Goal: Contribute content: Contribute content

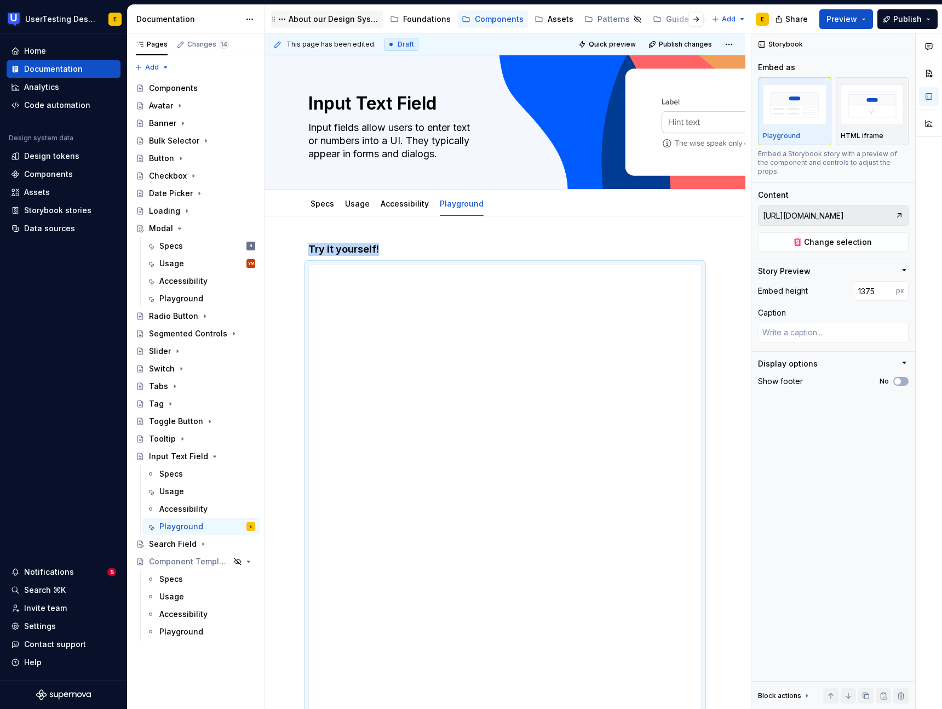
click at [324, 19] on div "About our Design System" at bounding box center [334, 19] width 90 height 11
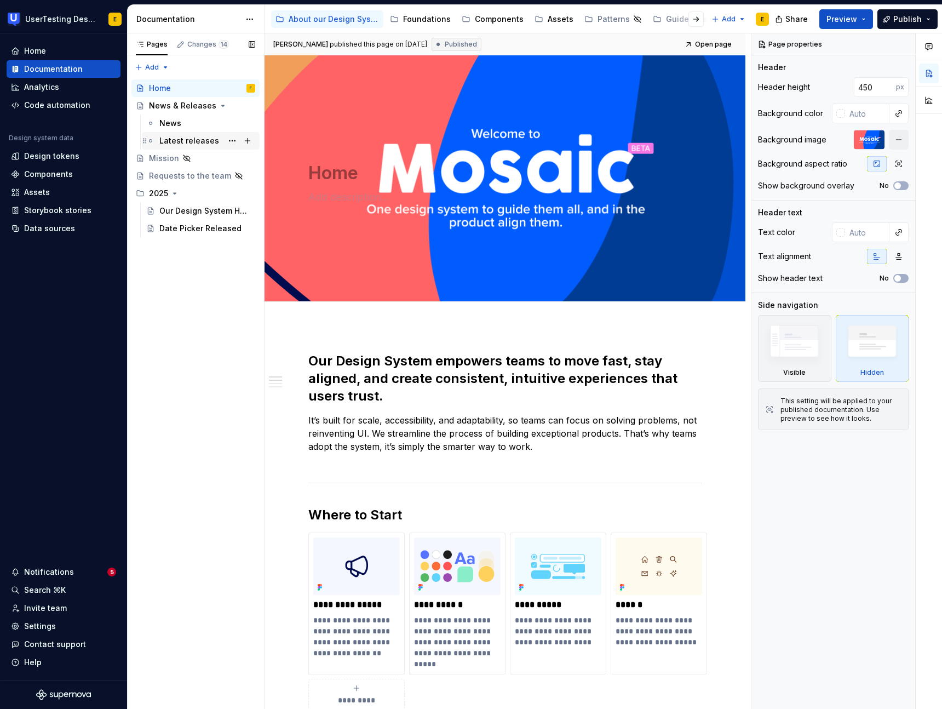
click at [181, 141] on div "Latest releases" at bounding box center [189, 140] width 60 height 11
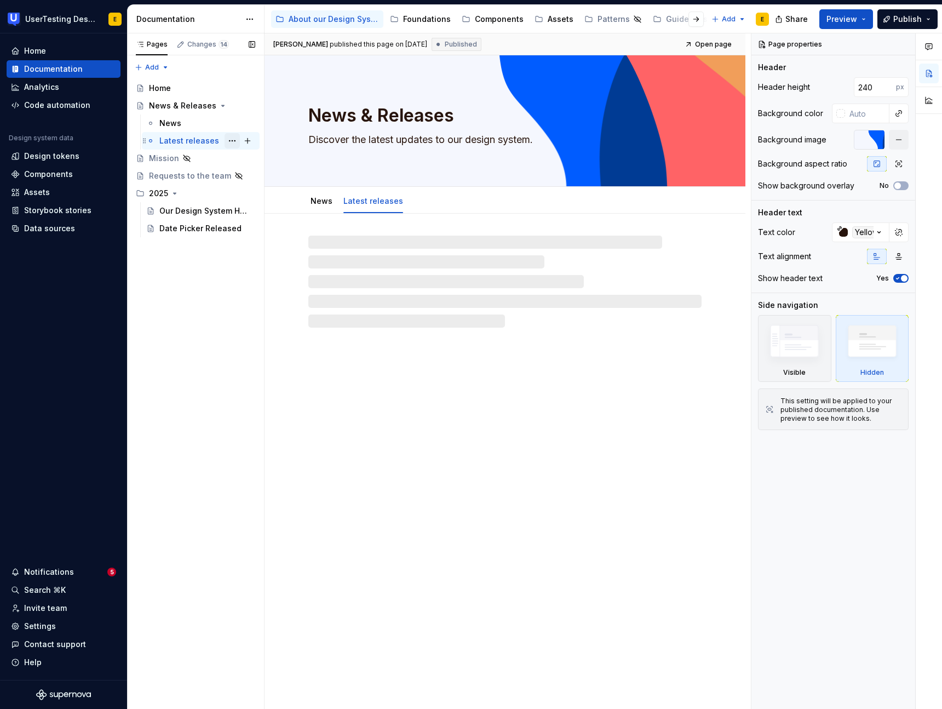
click at [233, 142] on button "Page tree" at bounding box center [232, 140] width 15 height 15
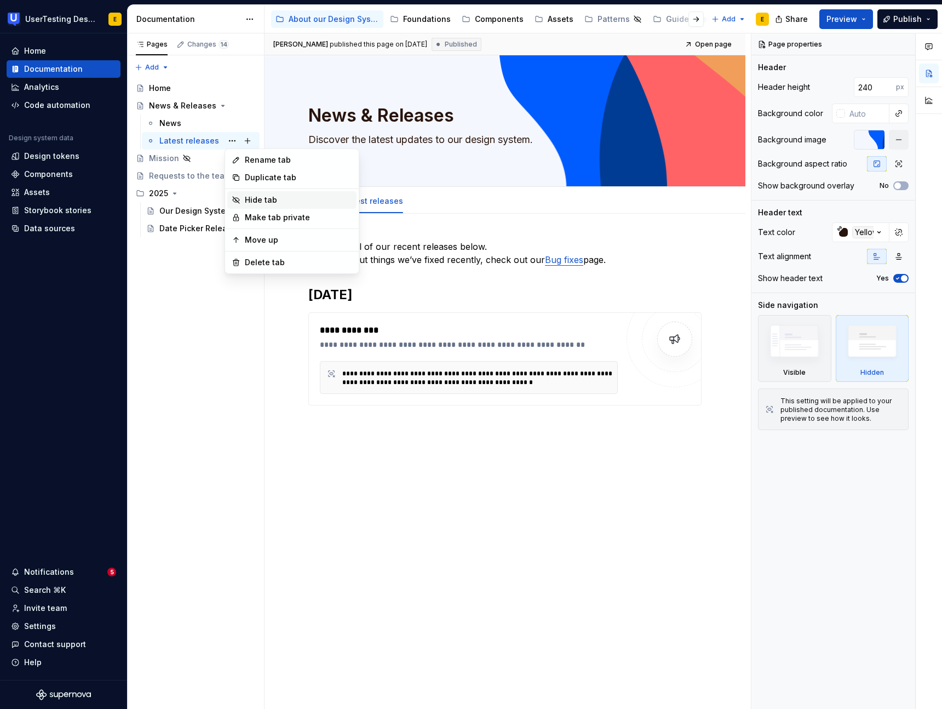
click at [276, 199] on div "Hide tab" at bounding box center [298, 199] width 107 height 11
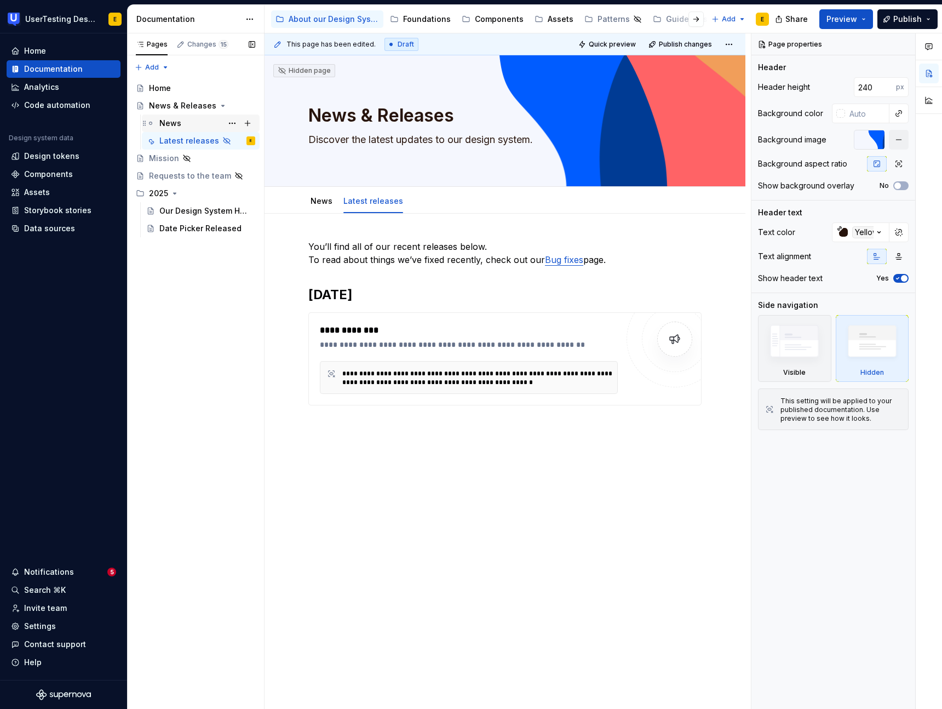
click at [169, 122] on div "News" at bounding box center [170, 123] width 22 height 11
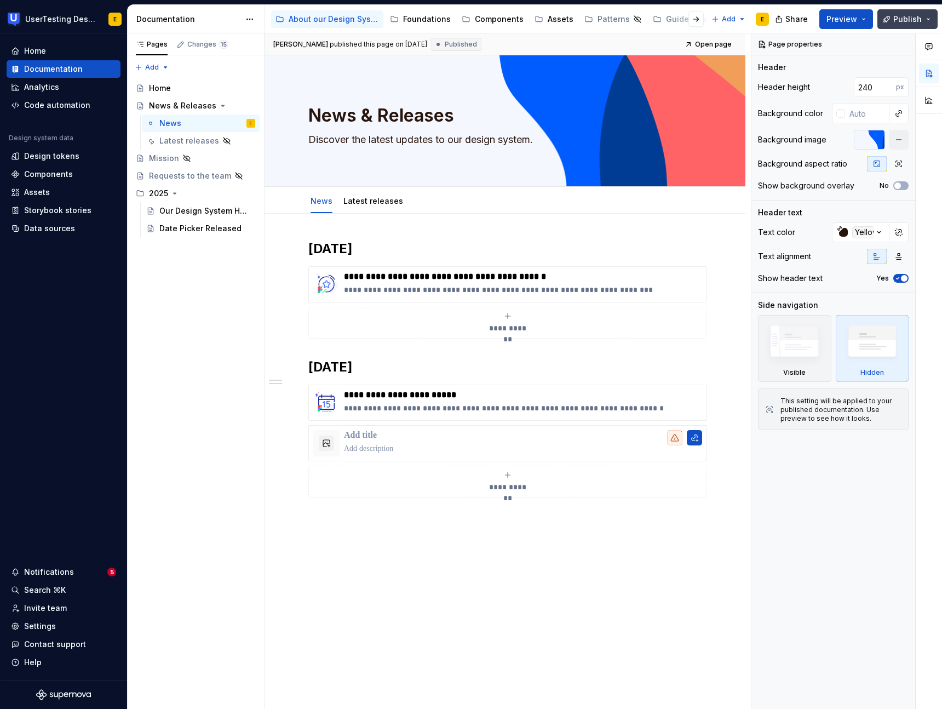
click at [933, 22] on button "Publish" at bounding box center [908, 19] width 60 height 20
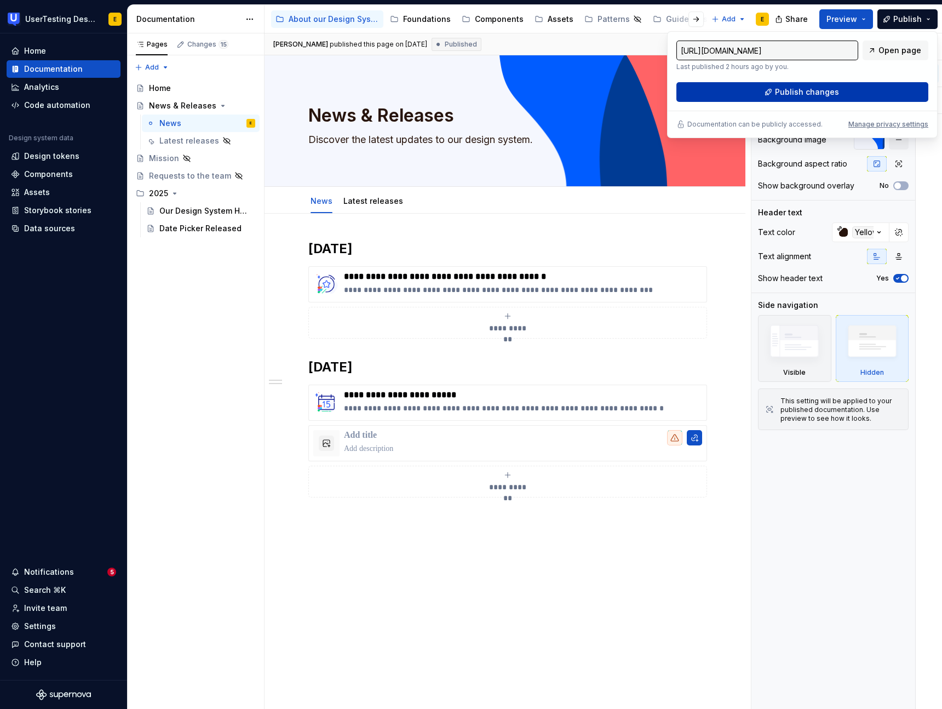
click at [811, 91] on span "Publish changes" at bounding box center [807, 92] width 64 height 11
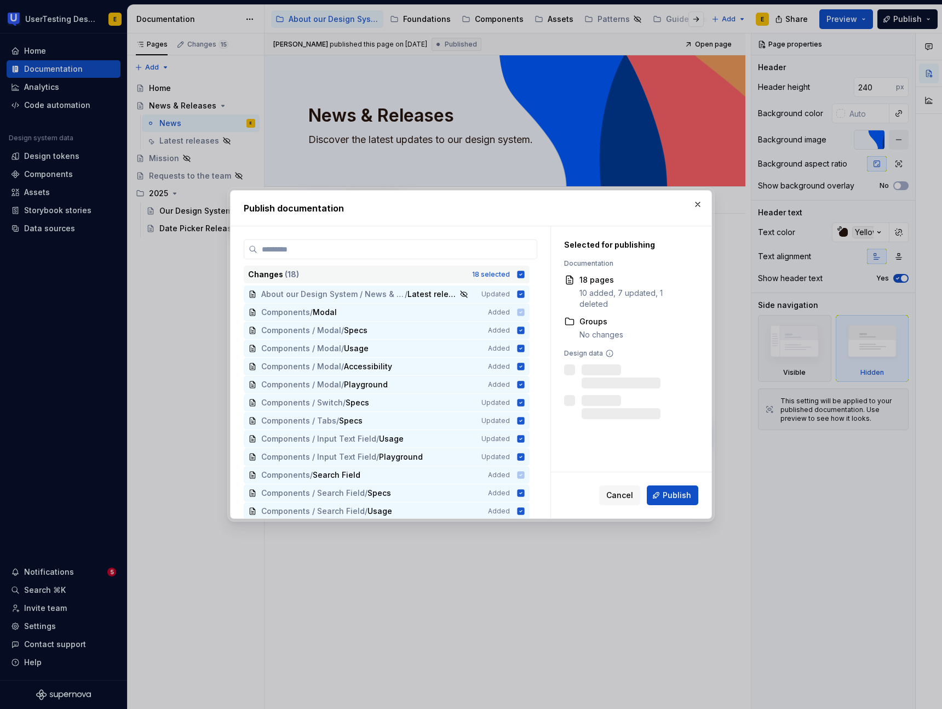
click at [524, 274] on icon at bounding box center [521, 274] width 7 height 7
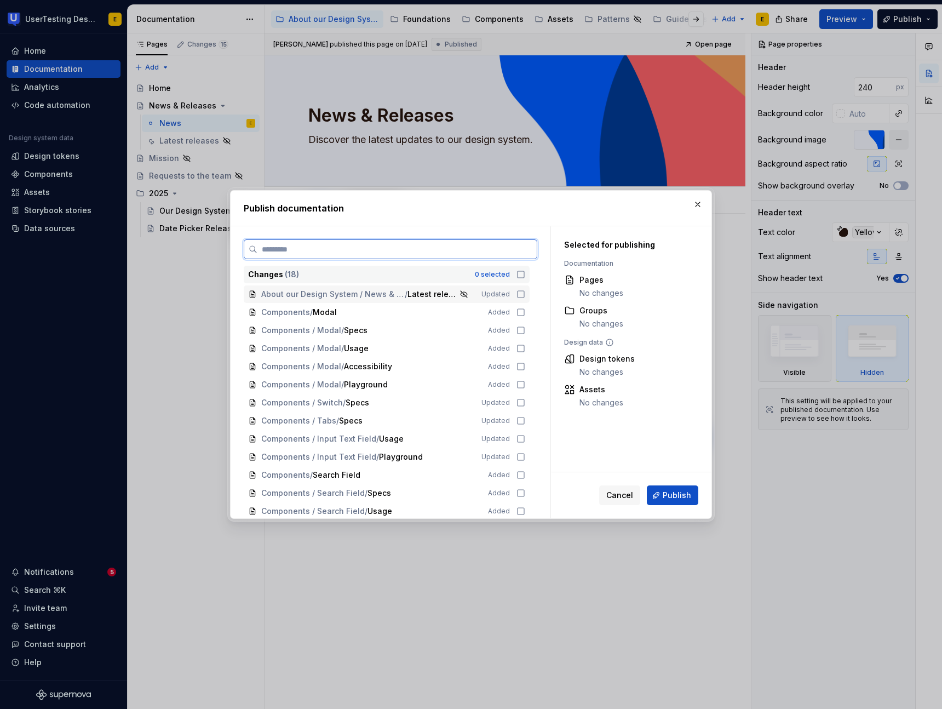
click at [525, 296] on icon at bounding box center [521, 294] width 9 height 9
click at [683, 499] on span "Publish" at bounding box center [677, 495] width 28 height 11
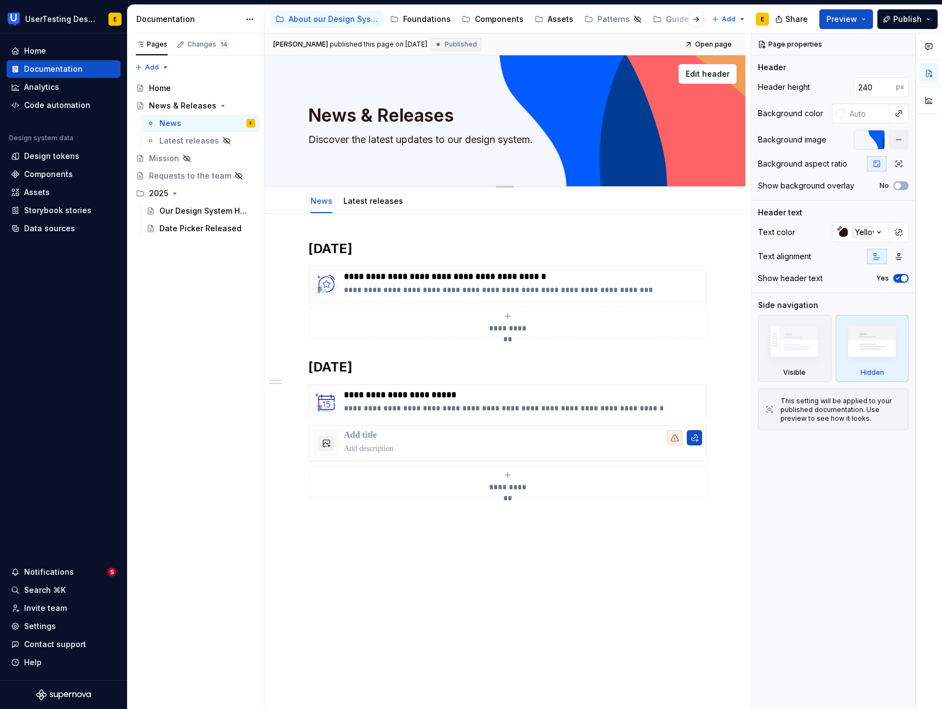
scroll to position [1, 0]
click at [205, 141] on div "Latest releases" at bounding box center [184, 140] width 51 height 11
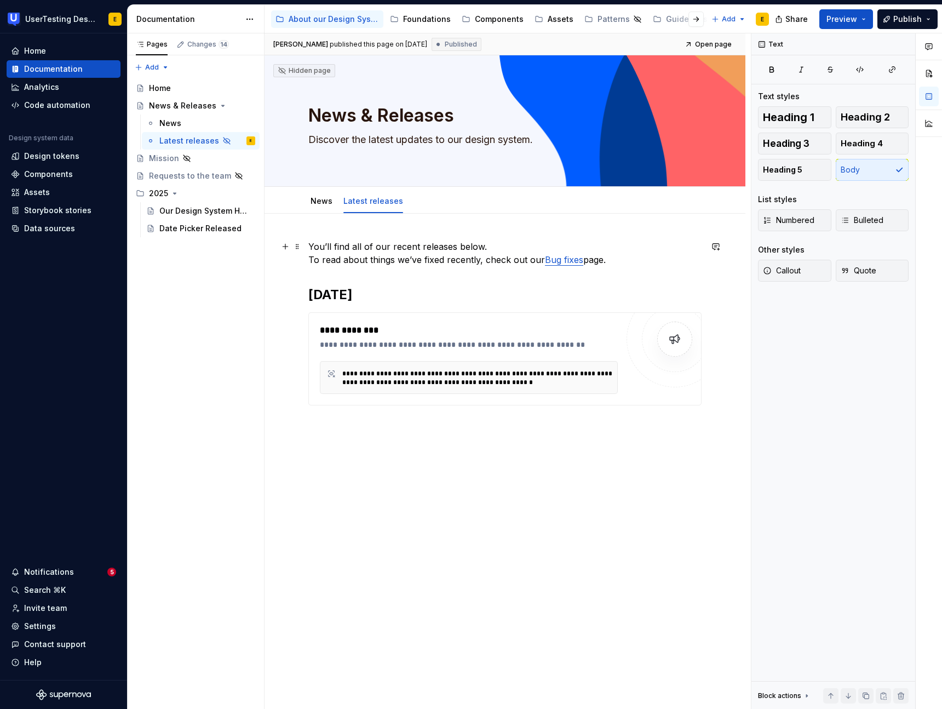
click at [350, 260] on p "You’ll find all of our recent releases below. To read about things we’ve fixed …" at bounding box center [504, 253] width 393 height 26
drag, startPoint x: 311, startPoint y: 244, endPoint x: 574, endPoint y: 325, distance: 275.2
click at [574, 325] on div "**********" at bounding box center [504, 336] width 393 height 192
click at [427, 295] on h2 "[DATE]" at bounding box center [504, 295] width 393 height 18
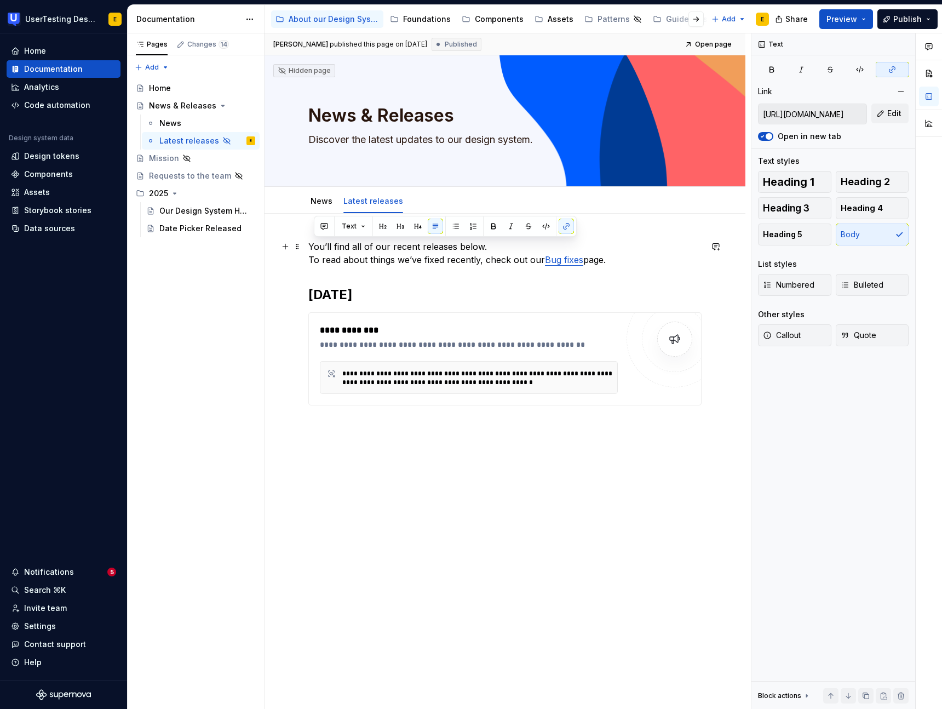
drag, startPoint x: 312, startPoint y: 245, endPoint x: 608, endPoint y: 262, distance: 296.3
click at [608, 262] on p "You’ll find all of our recent releases below. To read about things we’ve fixed …" at bounding box center [504, 253] width 393 height 26
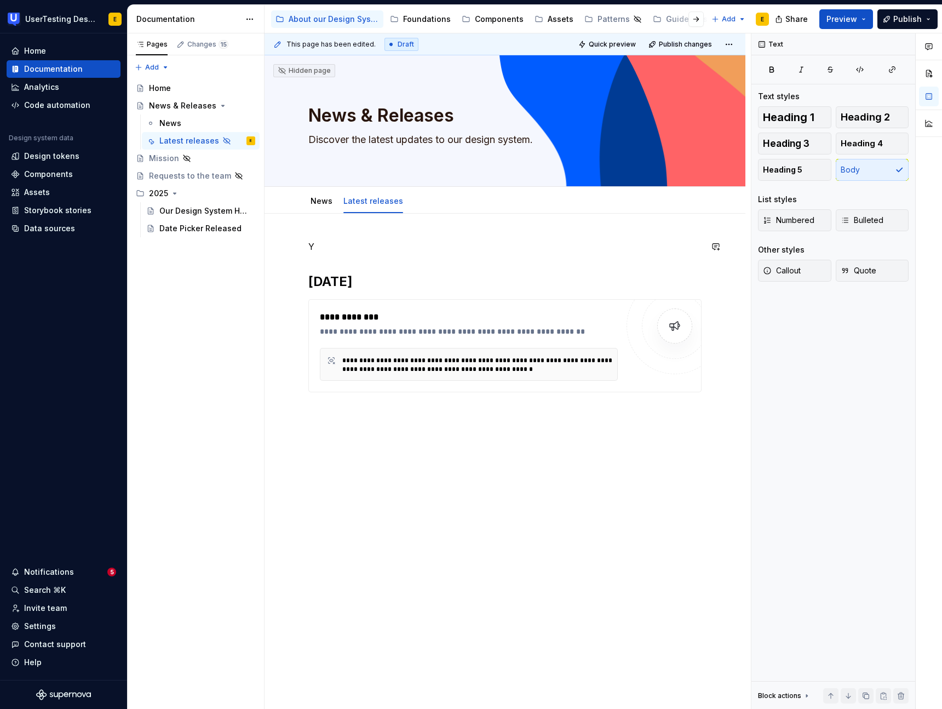
type textarea "*"
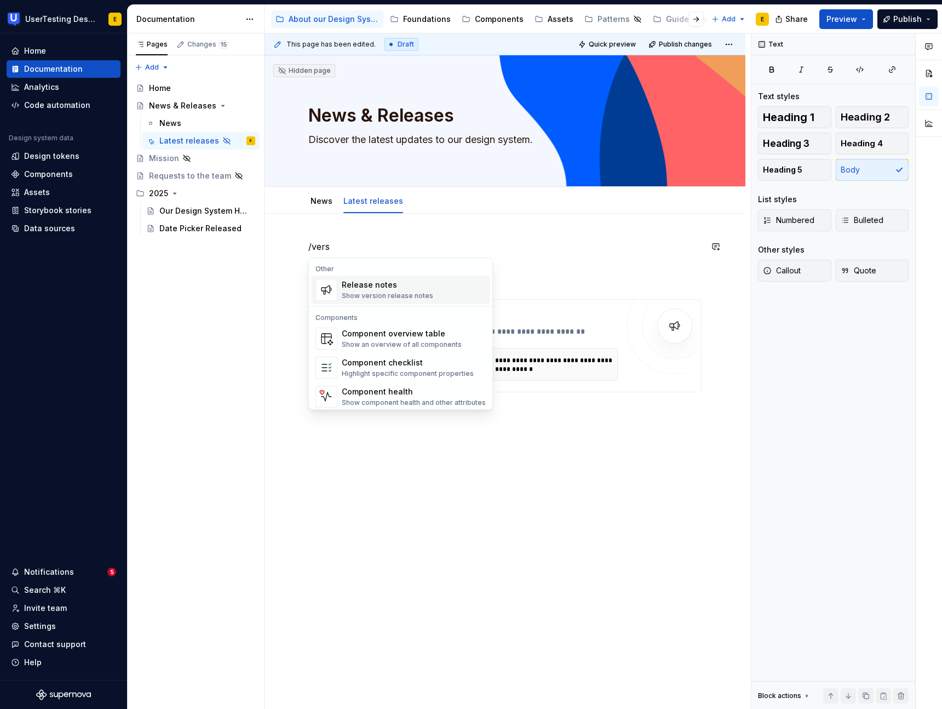
click at [383, 287] on div "Release notes" at bounding box center [387, 284] width 91 height 11
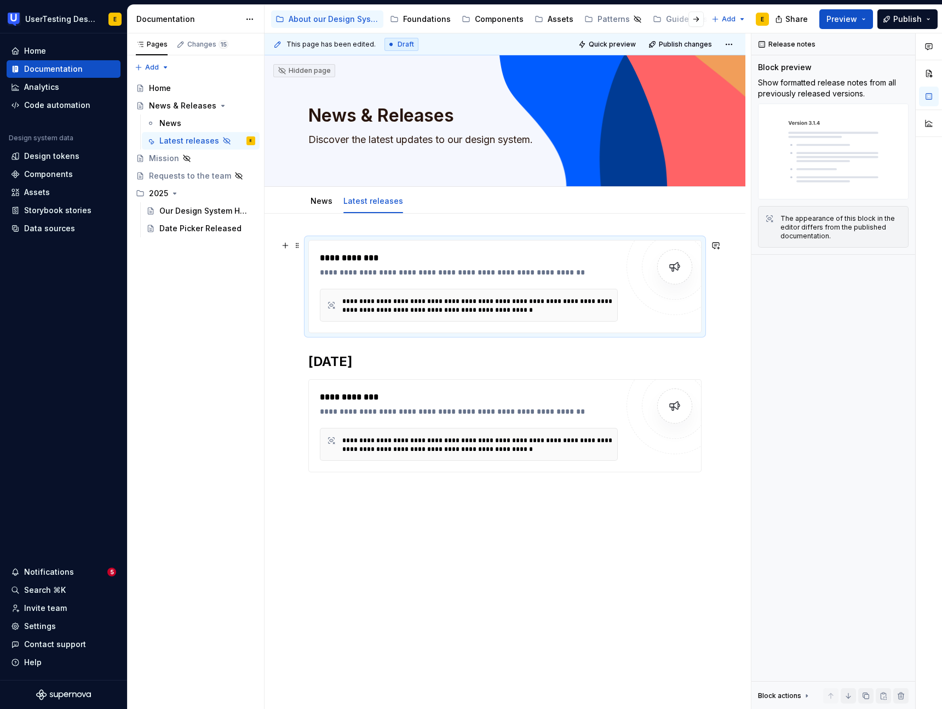
click at [329, 240] on div "**********" at bounding box center [504, 286] width 393 height 93
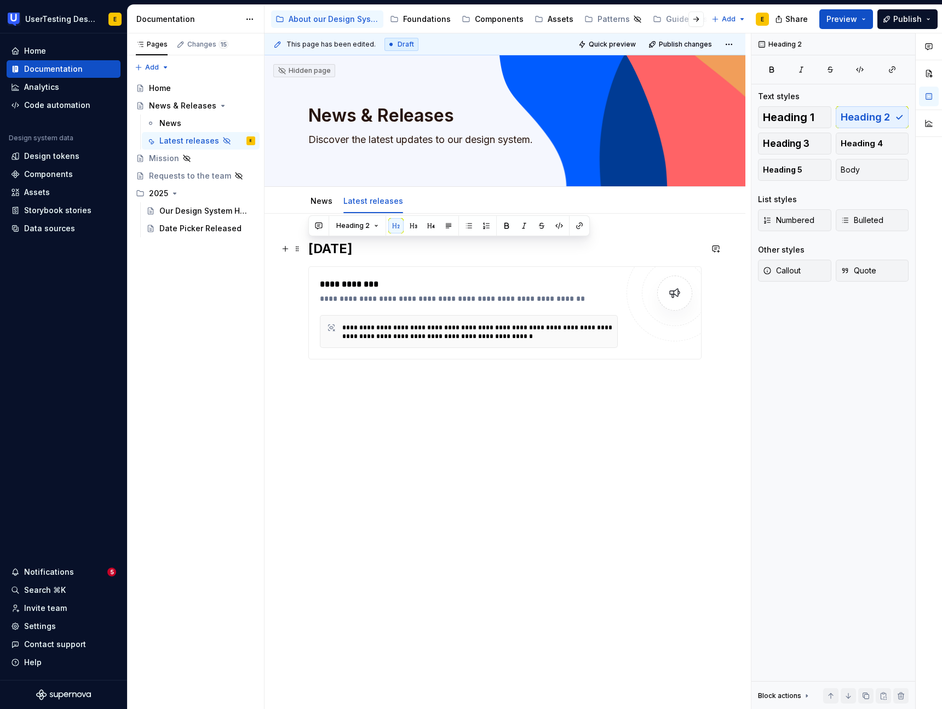
drag, startPoint x: 373, startPoint y: 246, endPoint x: 308, endPoint y: 244, distance: 64.7
click at [308, 244] on h2 "[DATE]" at bounding box center [504, 249] width 393 height 18
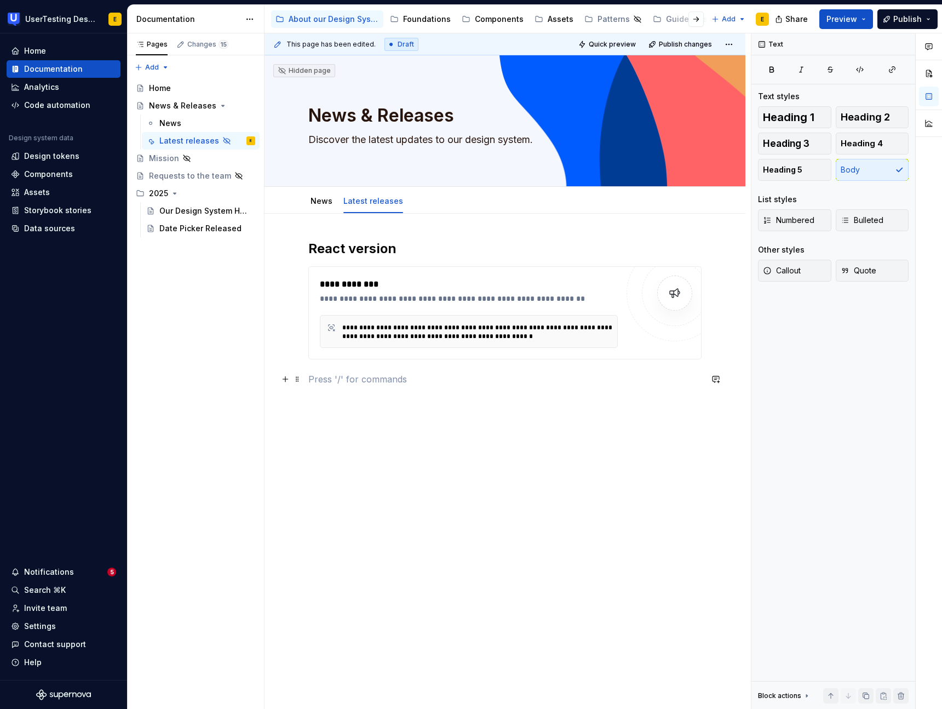
click at [327, 374] on p at bounding box center [504, 379] width 393 height 13
drag, startPoint x: 384, startPoint y: 380, endPoint x: 301, endPoint y: 373, distance: 83.6
click at [308, 373] on div "**********" at bounding box center [504, 319] width 393 height 159
click at [331, 244] on h2 "React version" at bounding box center [504, 249] width 393 height 18
click at [388, 250] on h2 "React version" at bounding box center [504, 249] width 393 height 18
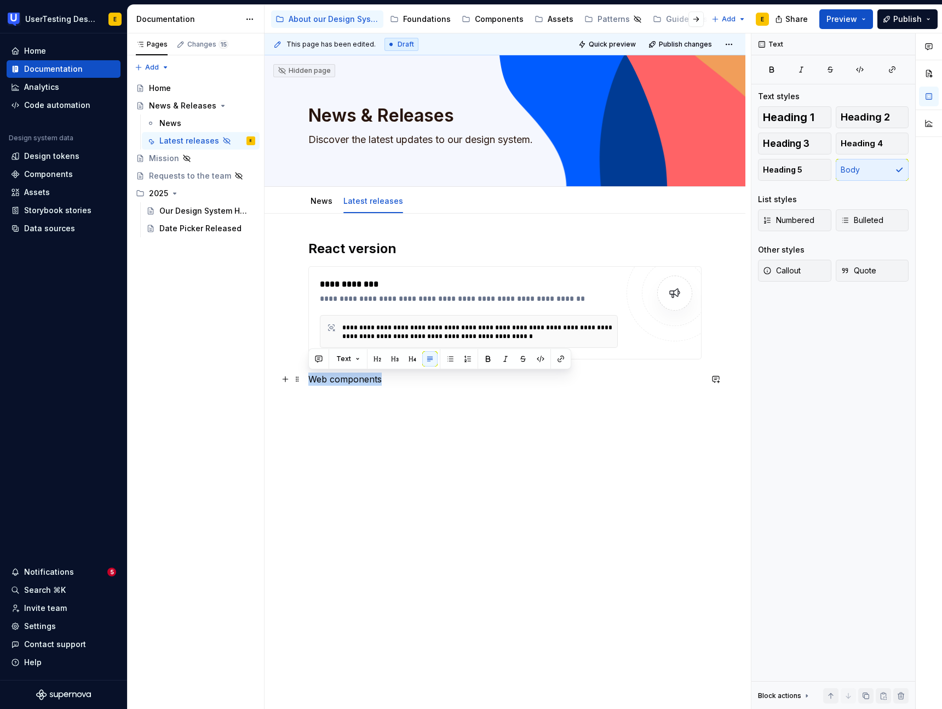
drag, startPoint x: 386, startPoint y: 382, endPoint x: 302, endPoint y: 377, distance: 83.5
click at [302, 377] on div "**********" at bounding box center [505, 413] width 481 height 398
click at [882, 117] on span "Heading 2" at bounding box center [865, 117] width 49 height 11
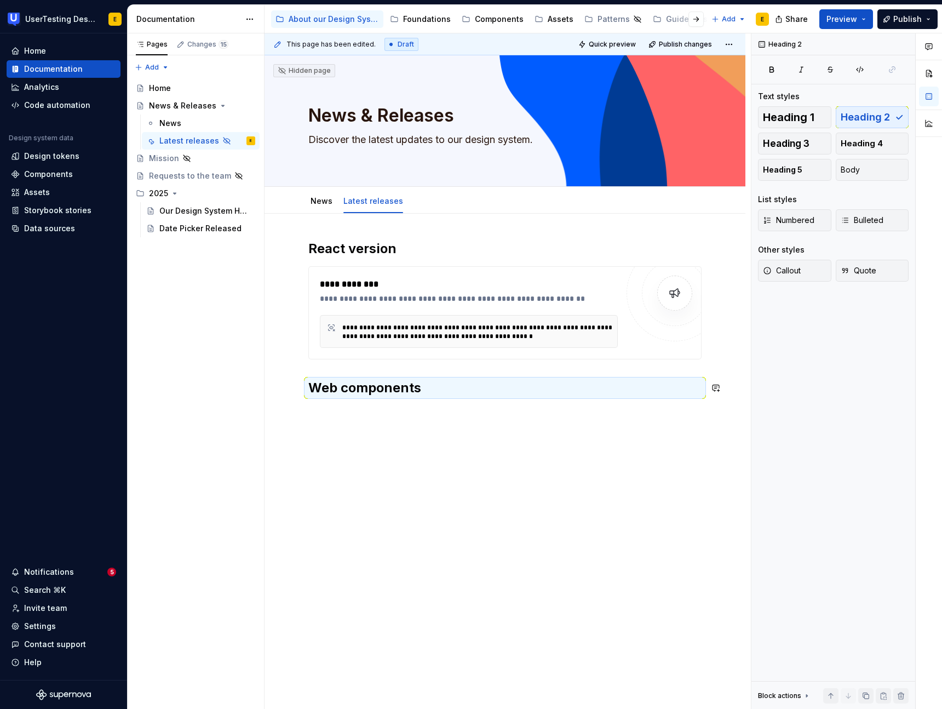
click at [438, 471] on div "**********" at bounding box center [505, 418] width 481 height 409
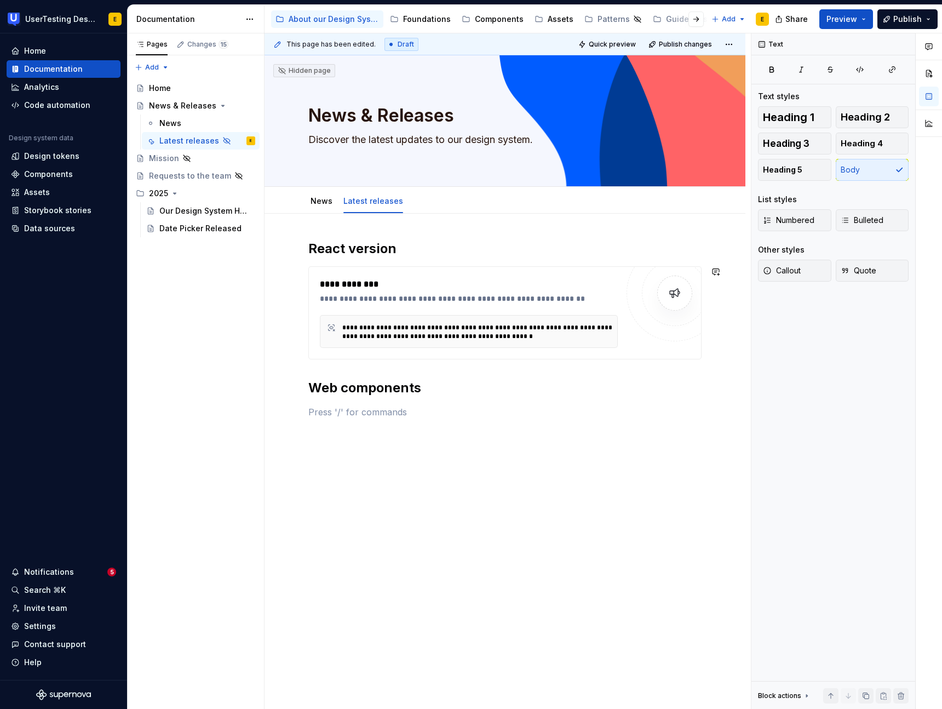
click at [372, 373] on div "**********" at bounding box center [504, 329] width 393 height 179
click at [716, 325] on div "**********" at bounding box center [505, 429] width 481 height 431
click at [308, 271] on div "**********" at bounding box center [504, 312] width 393 height 93
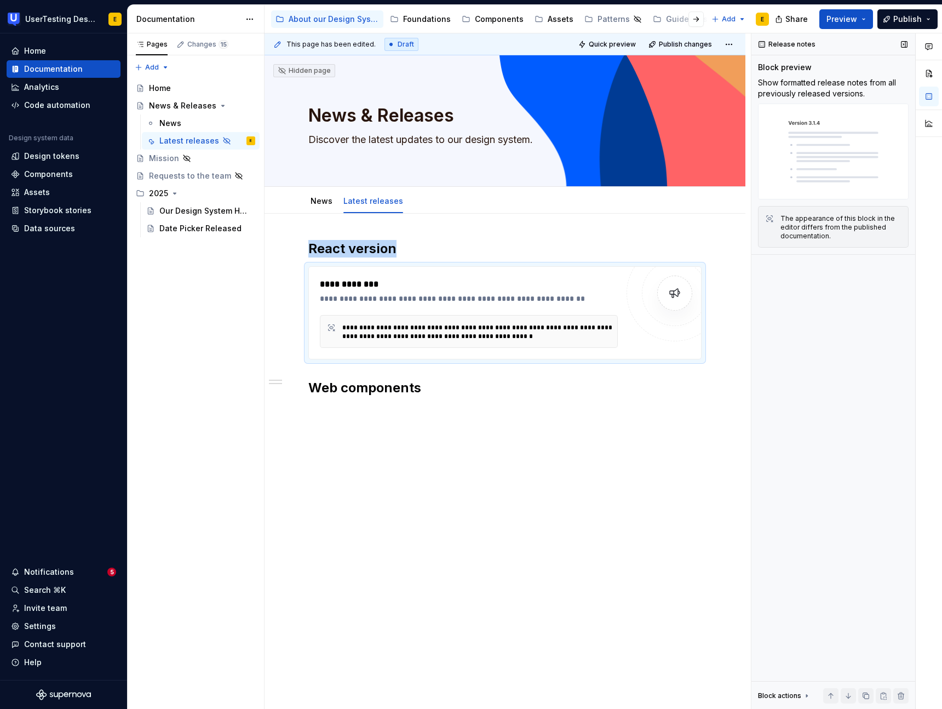
click at [822, 131] on img at bounding box center [833, 152] width 151 height 96
click at [764, 45] on div "Release notes" at bounding box center [788, 44] width 66 height 15
click at [454, 334] on div "**********" at bounding box center [479, 332] width 274 height 18
drag, startPoint x: 364, startPoint y: 327, endPoint x: 424, endPoint y: 332, distance: 60.0
click at [420, 331] on div "**********" at bounding box center [479, 332] width 274 height 18
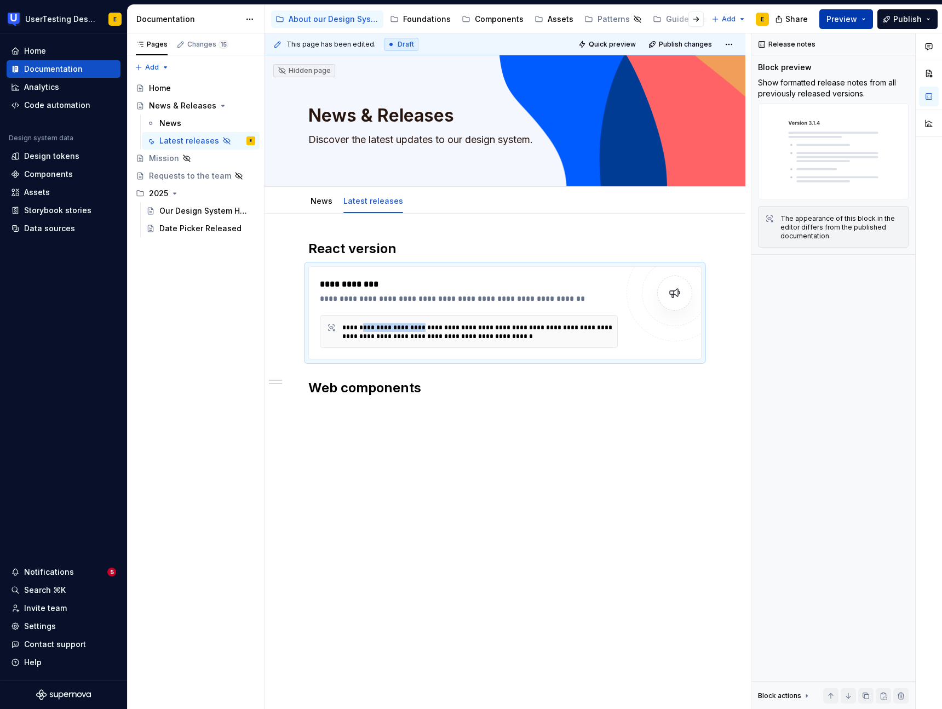
click at [861, 22] on button "Preview" at bounding box center [847, 19] width 54 height 20
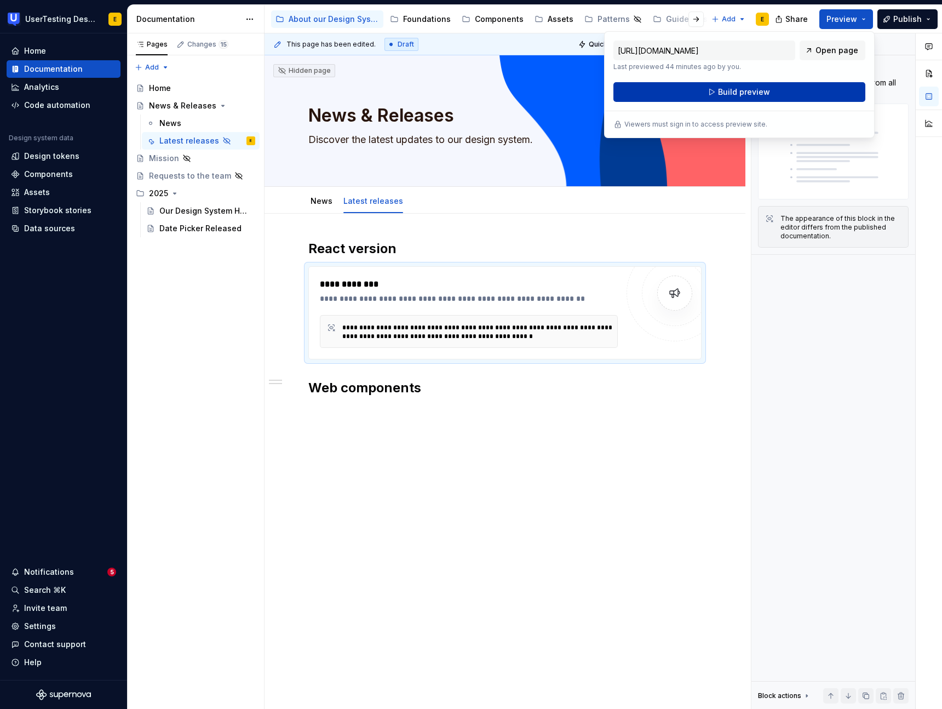
click at [753, 91] on span "Build preview" at bounding box center [744, 92] width 52 height 11
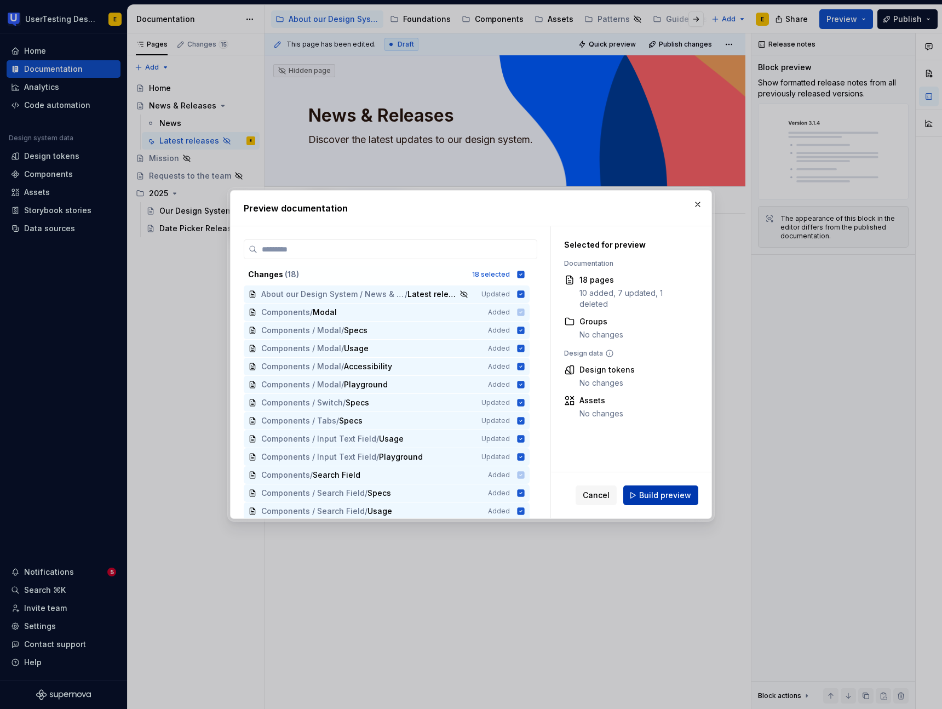
click at [680, 498] on span "Build preview" at bounding box center [665, 495] width 52 height 11
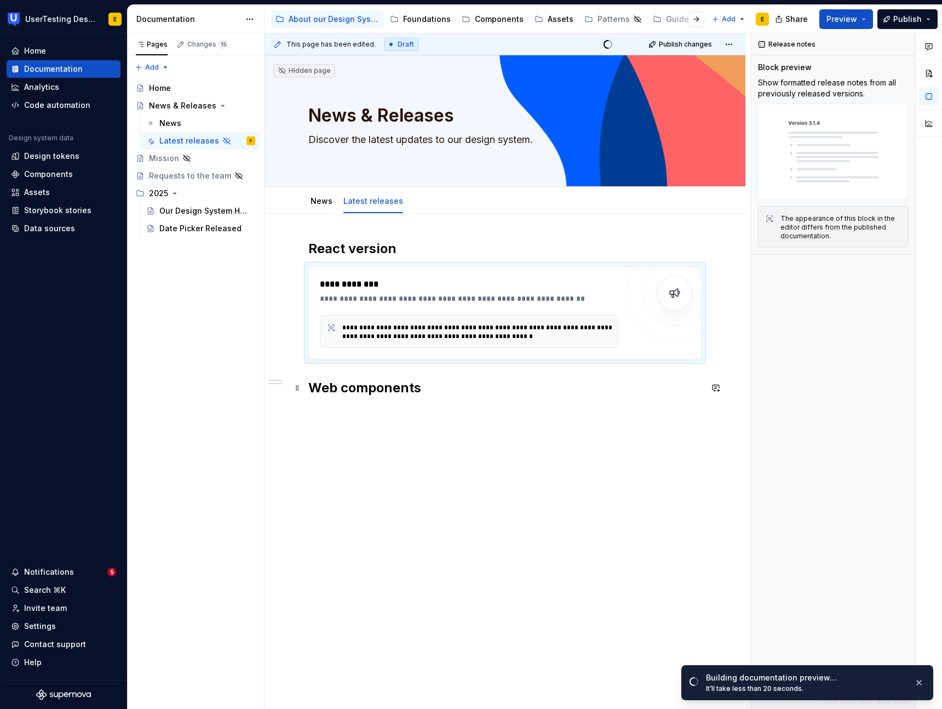
click at [431, 394] on h2 "Web components" at bounding box center [504, 388] width 393 height 18
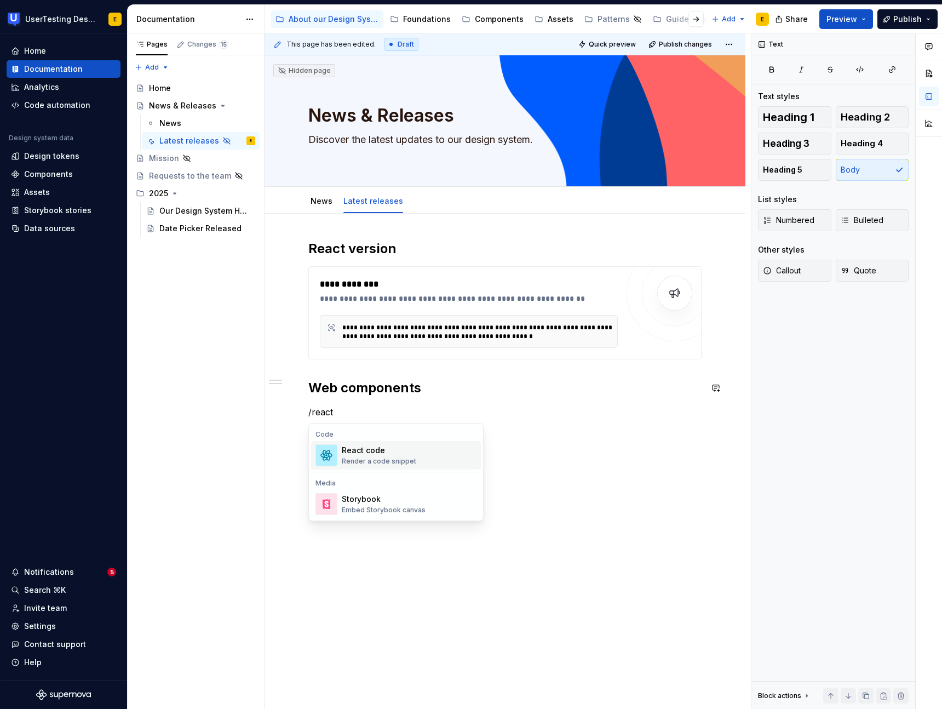
click at [409, 450] on div "React code" at bounding box center [379, 450] width 75 height 11
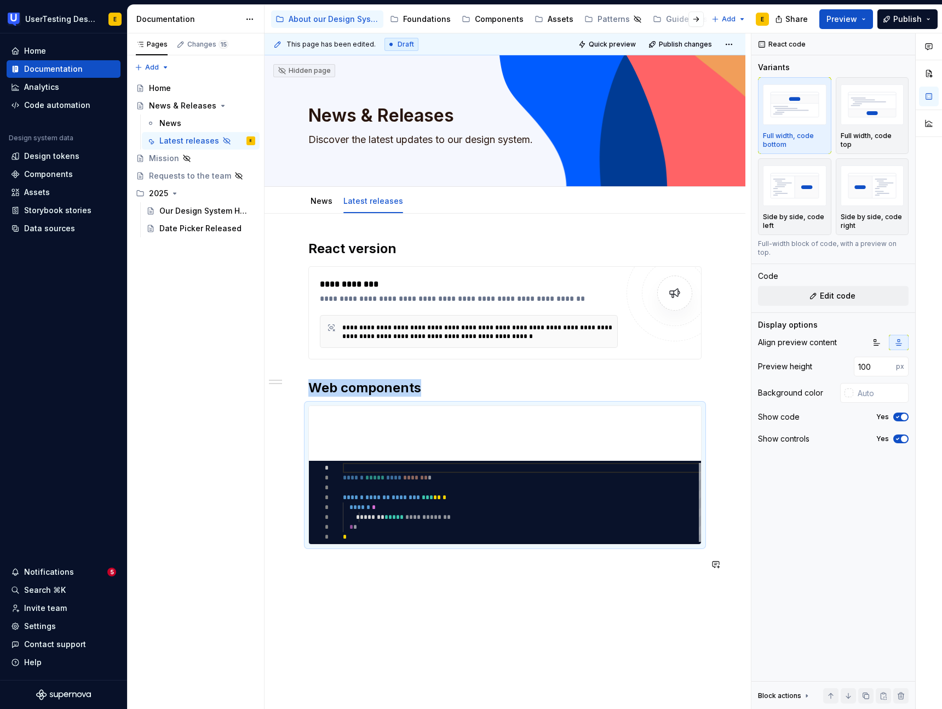
click at [351, 581] on div "**********" at bounding box center [504, 412] width 393 height 344
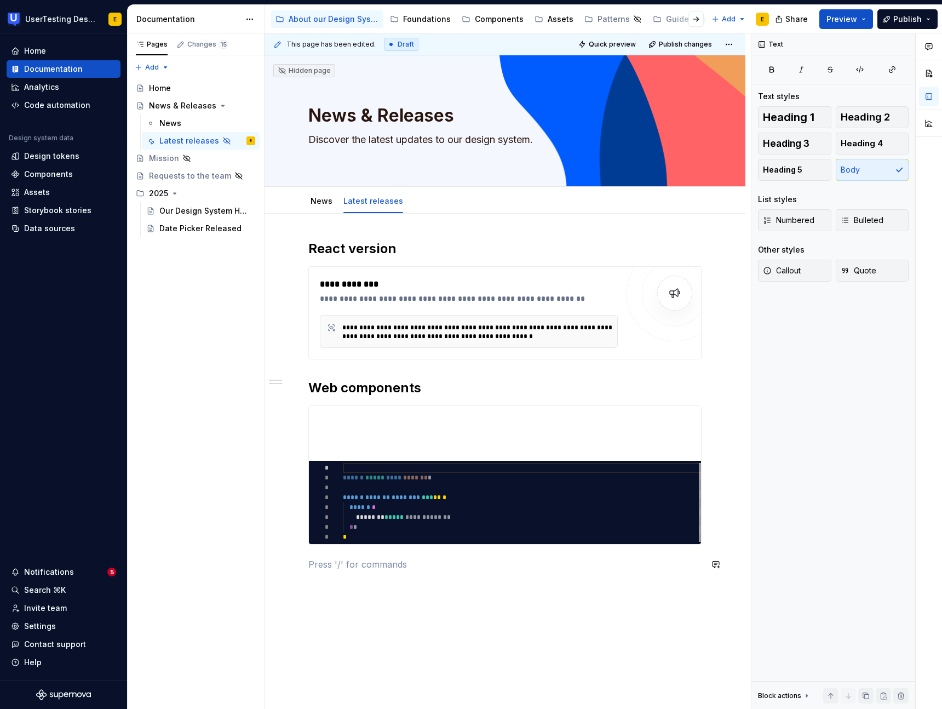
click at [323, 576] on div "**********" at bounding box center [504, 412] width 393 height 344
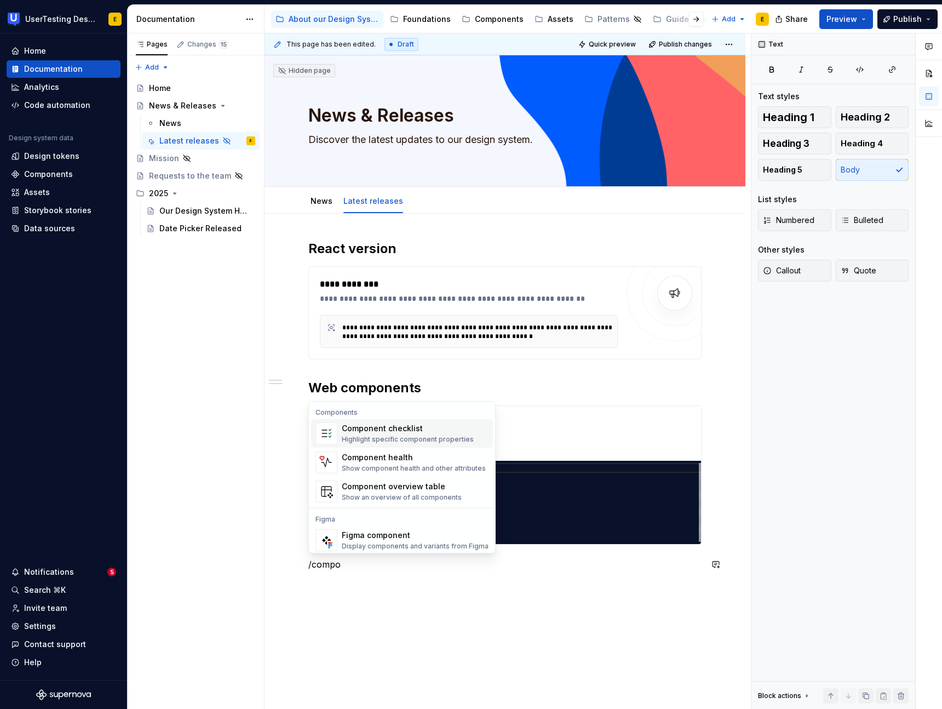
click at [438, 435] on div "Highlight specific component properties" at bounding box center [408, 439] width 132 height 9
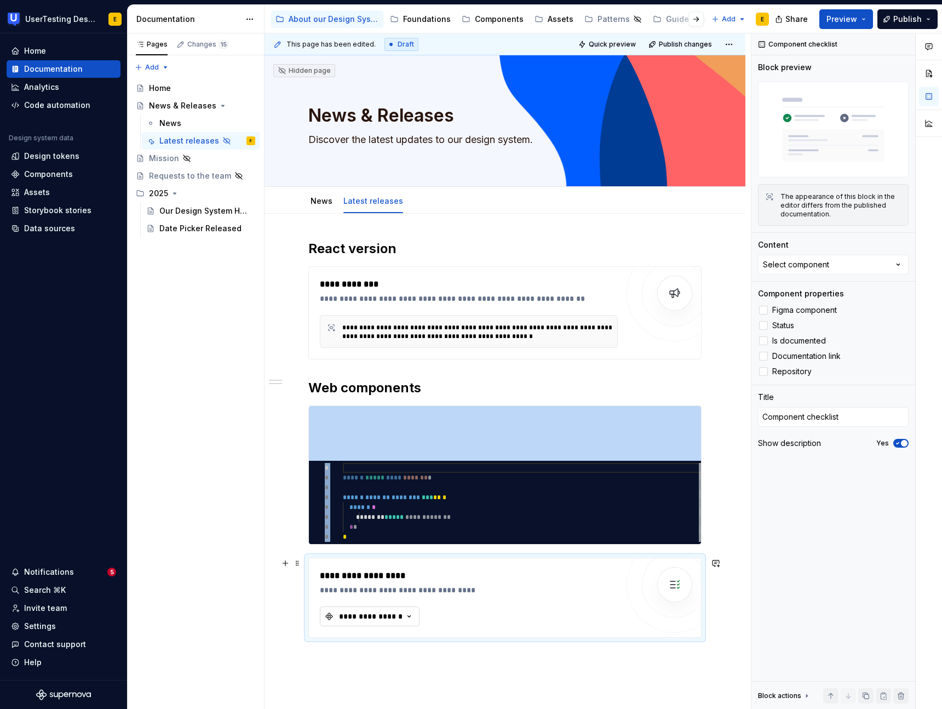
click at [404, 618] on icon "button" at bounding box center [409, 616] width 11 height 11
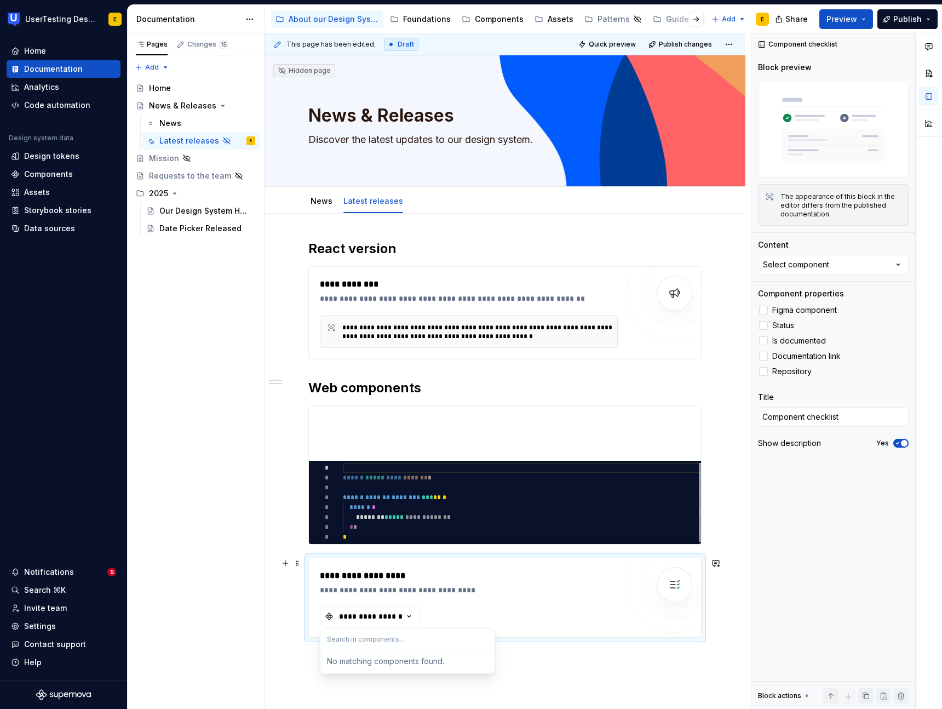
click at [527, 602] on div "**********" at bounding box center [469, 597] width 298 height 57
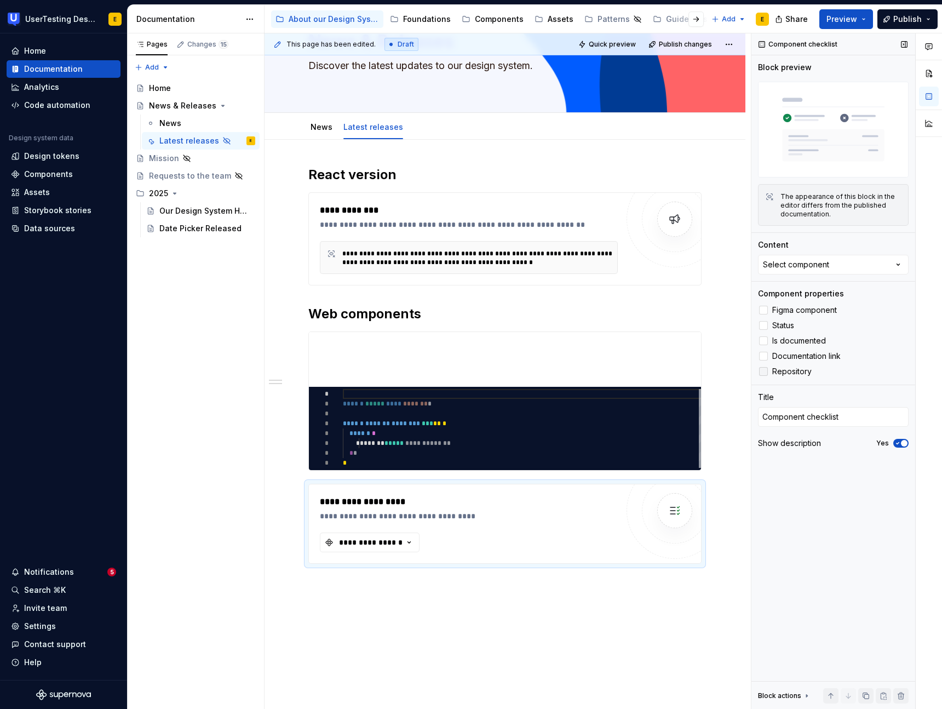
click at [785, 371] on span "Repository" at bounding box center [792, 371] width 39 height 9
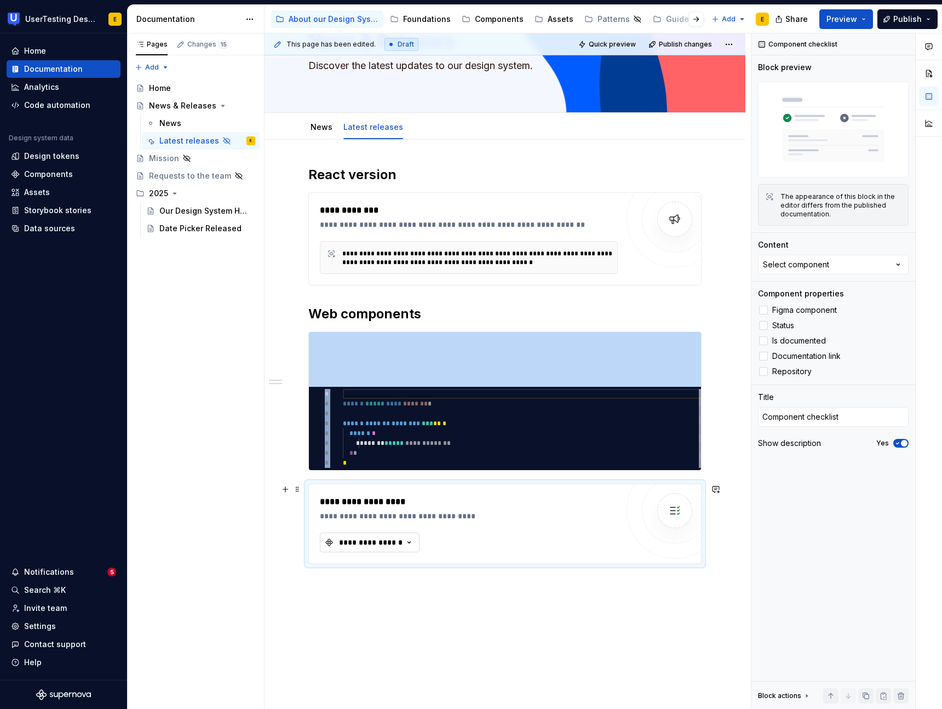
click at [392, 545] on div "**********" at bounding box center [371, 542] width 66 height 11
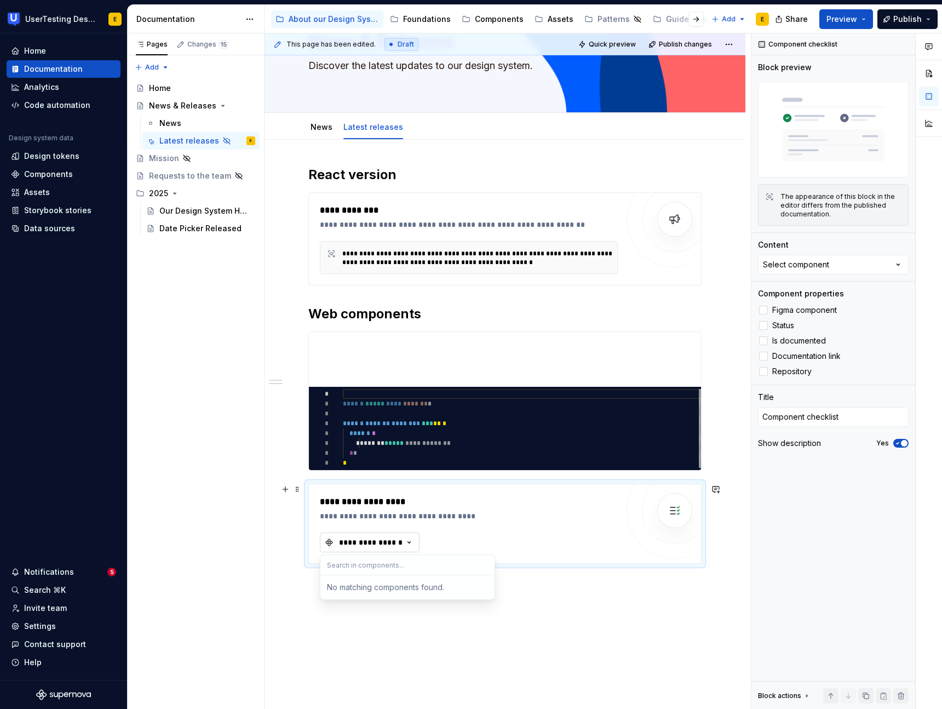
scroll to position [71, 0]
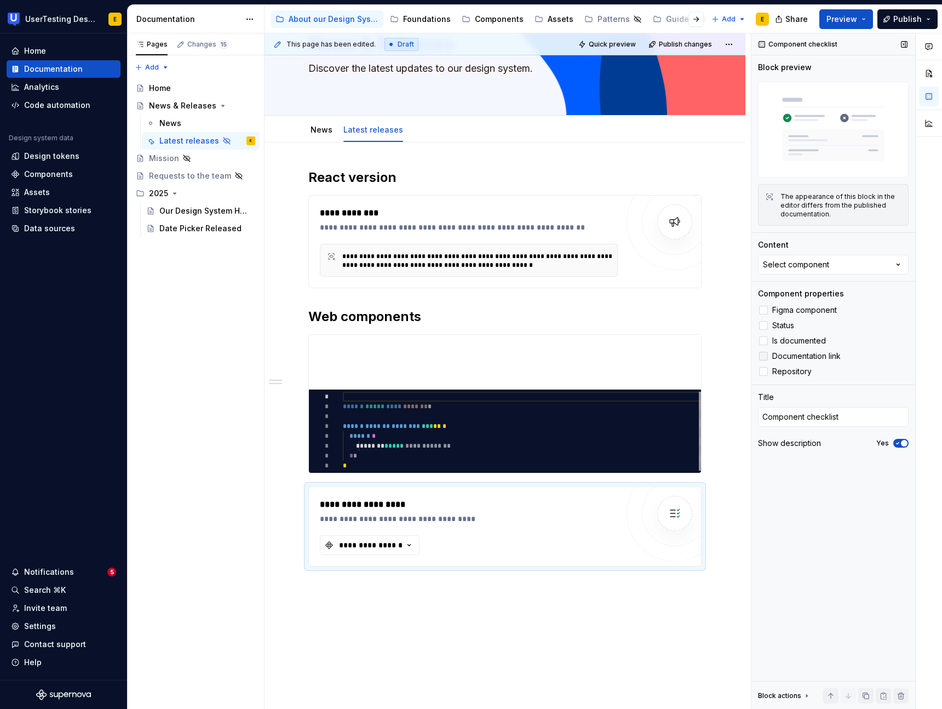
click at [885, 358] on label "Documentation link" at bounding box center [833, 356] width 151 height 13
type textarea "*"
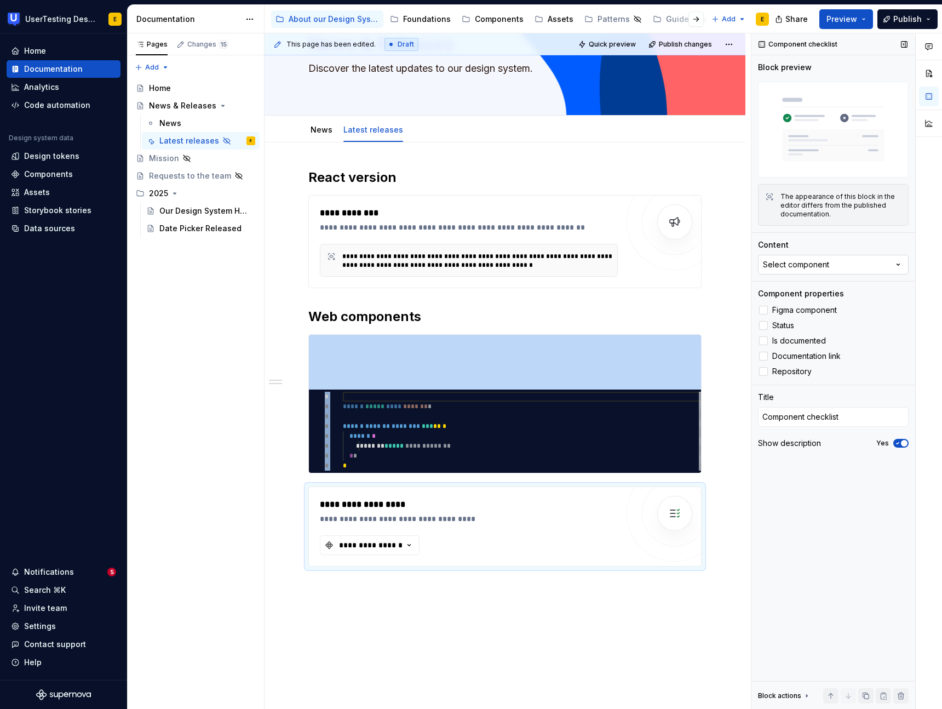
click at [840, 256] on button "Select component" at bounding box center [833, 265] width 151 height 20
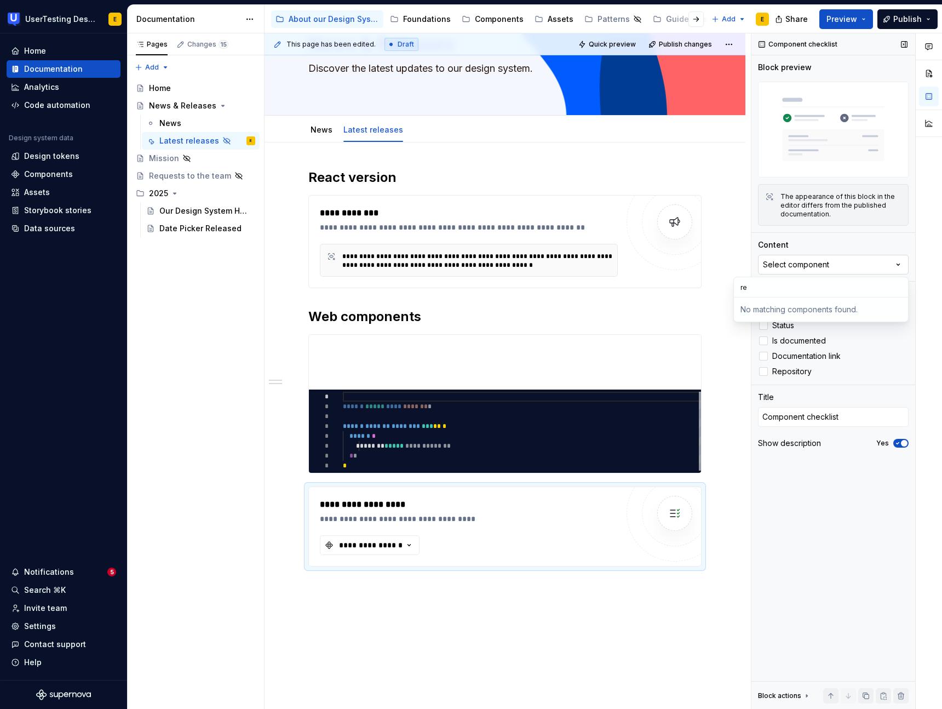
type input "r"
click at [850, 507] on div "Component checklist Block preview The appearance of this block in the editor di…" at bounding box center [834, 371] width 164 height 676
click at [817, 417] on textarea "Component checklist" at bounding box center [833, 417] width 151 height 20
type textarea "*"
type textarea "R"
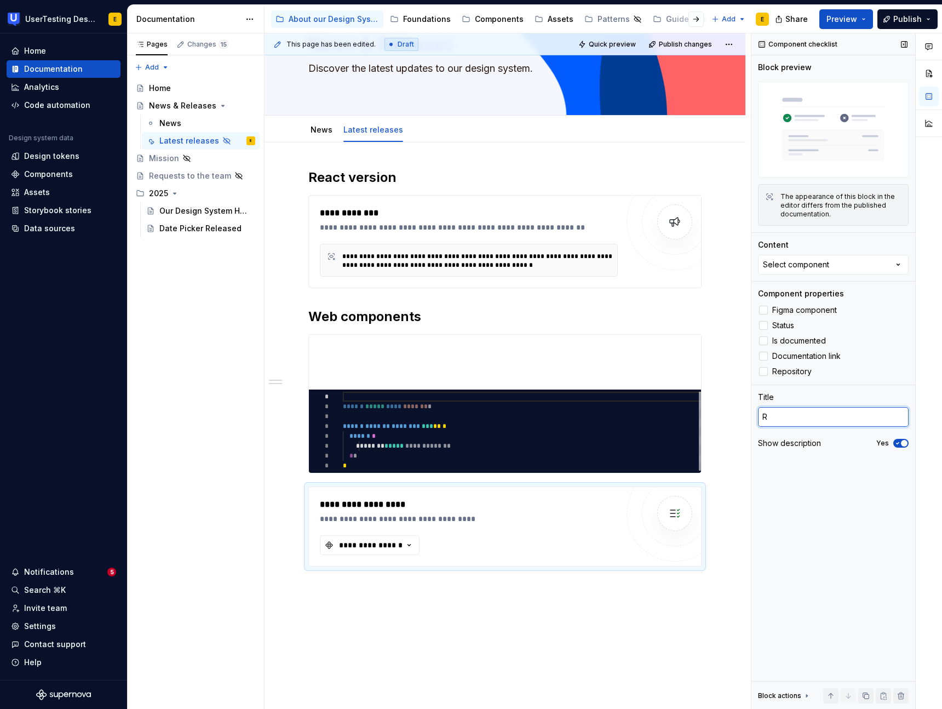
type textarea "*"
type textarea "Re"
type textarea "*"
type textarea "Rep"
type textarea "*"
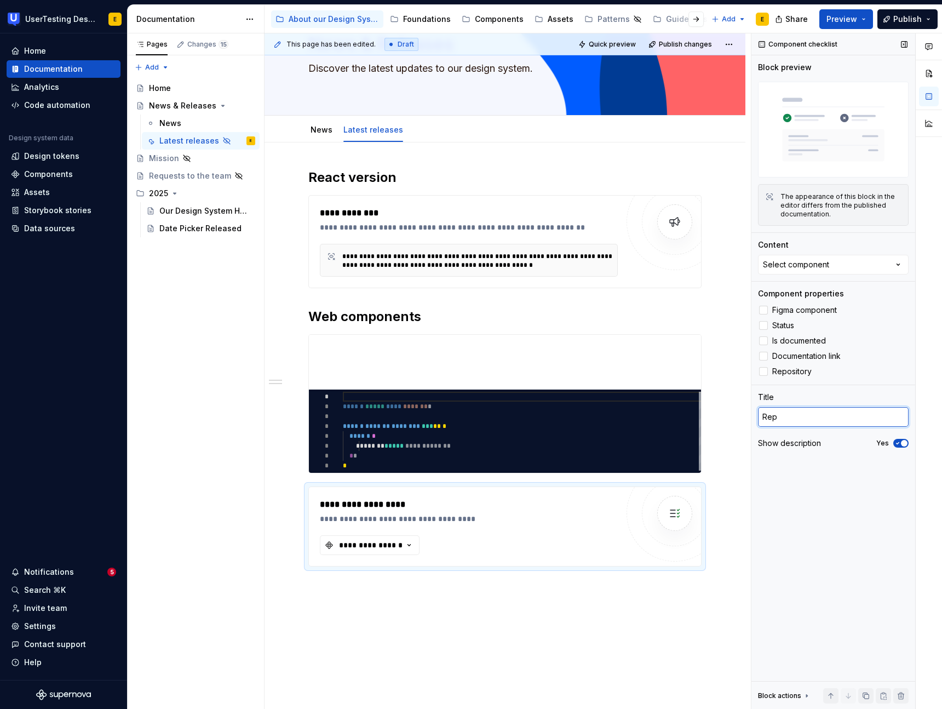
type textarea "Repo"
type textarea "*"
type textarea "Repos"
type textarea "*"
type textarea "Reposi"
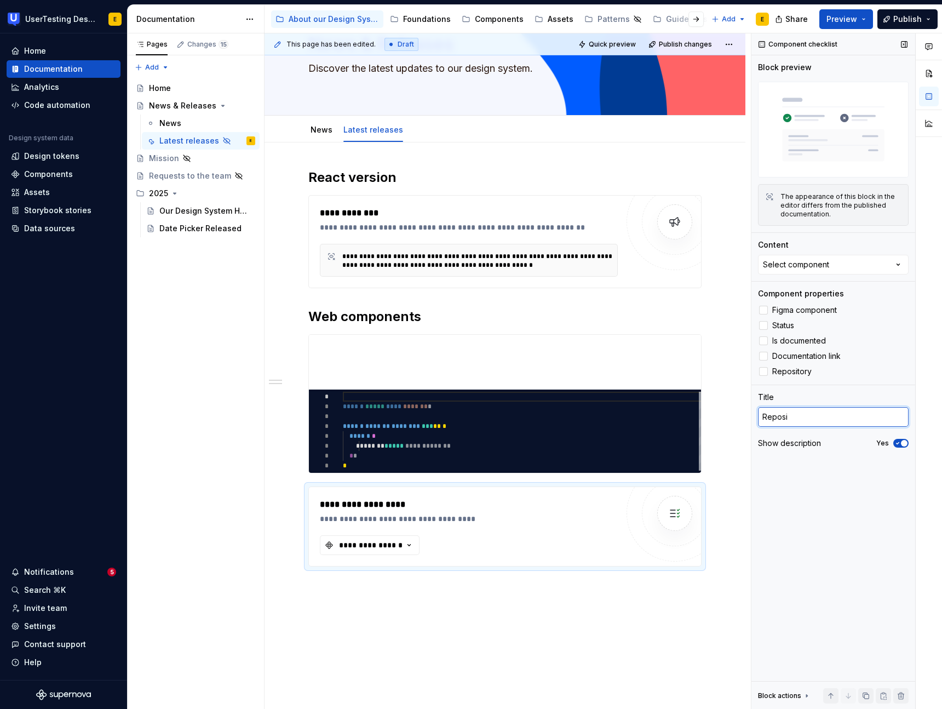
type textarea "*"
type textarea "Reposit"
type textarea "*"
type textarea "Reposito"
type textarea "*"
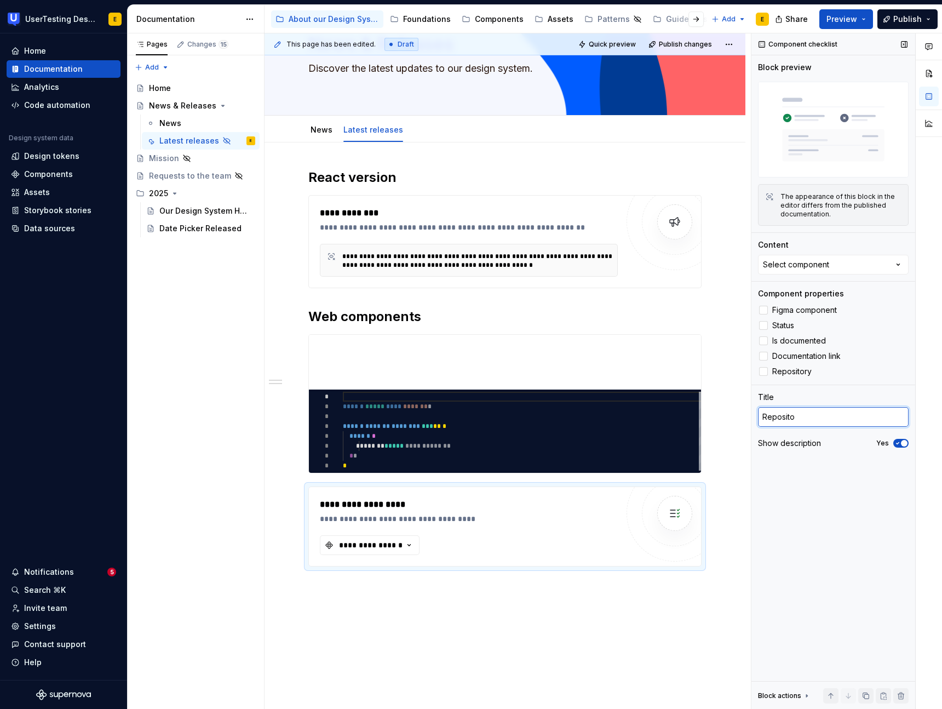
type textarea "Repositor"
type textarea "*"
type textarea "Repository"
drag, startPoint x: 865, startPoint y: 516, endPoint x: 830, endPoint y: 437, distance: 85.8
click at [864, 514] on div "Component checklist Block preview The appearance of this block in the editor di…" at bounding box center [834, 371] width 164 height 676
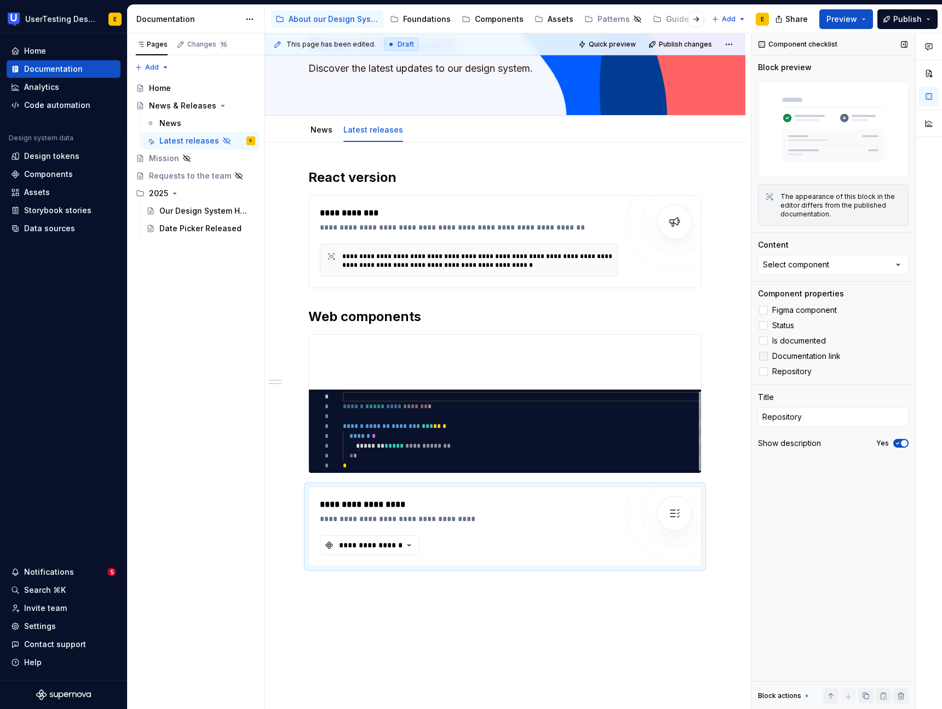
click at [764, 356] on icon at bounding box center [764, 356] width 0 height 0
type textarea "*"
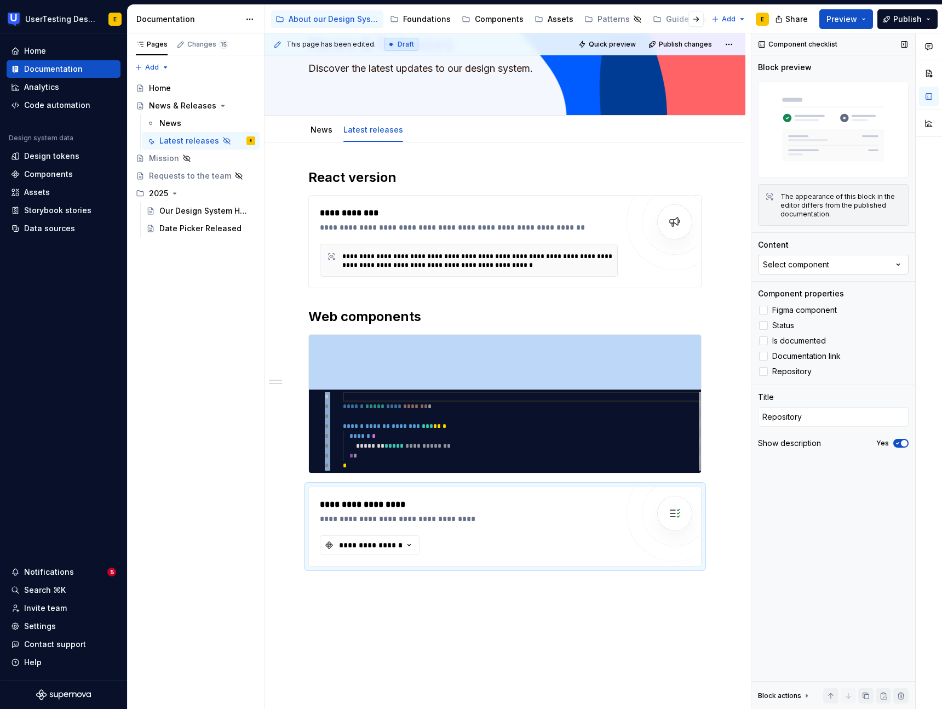
click at [843, 264] on button "Select component" at bounding box center [833, 265] width 151 height 20
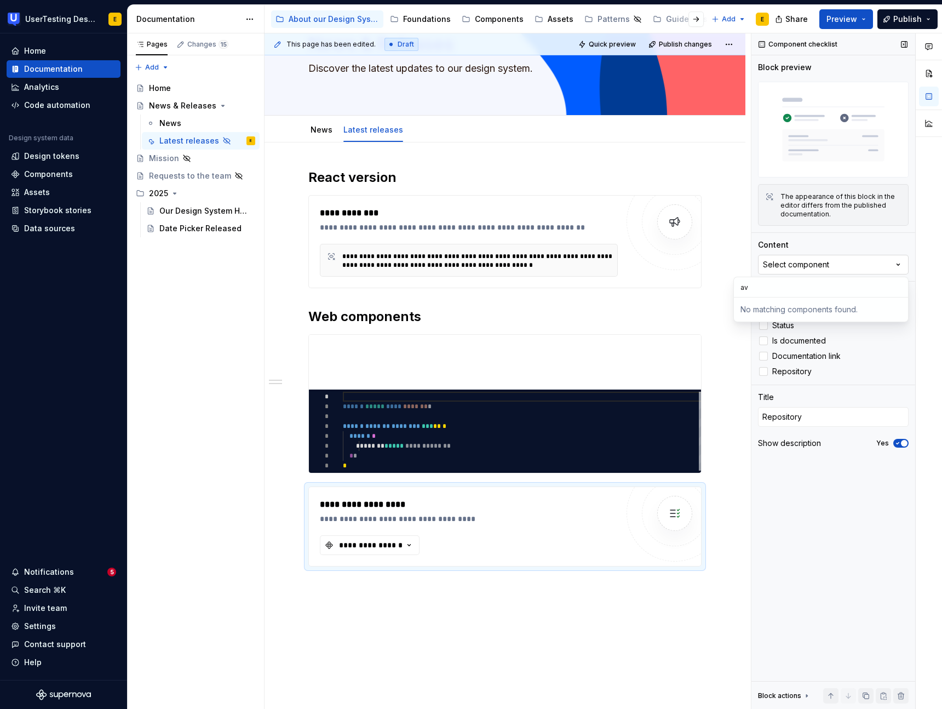
type input "a"
drag, startPoint x: 850, startPoint y: 590, endPoint x: 849, endPoint y: 581, distance: 9.4
click at [850, 587] on div "Component checklist Block preview The appearance of this block in the editor di…" at bounding box center [834, 371] width 164 height 676
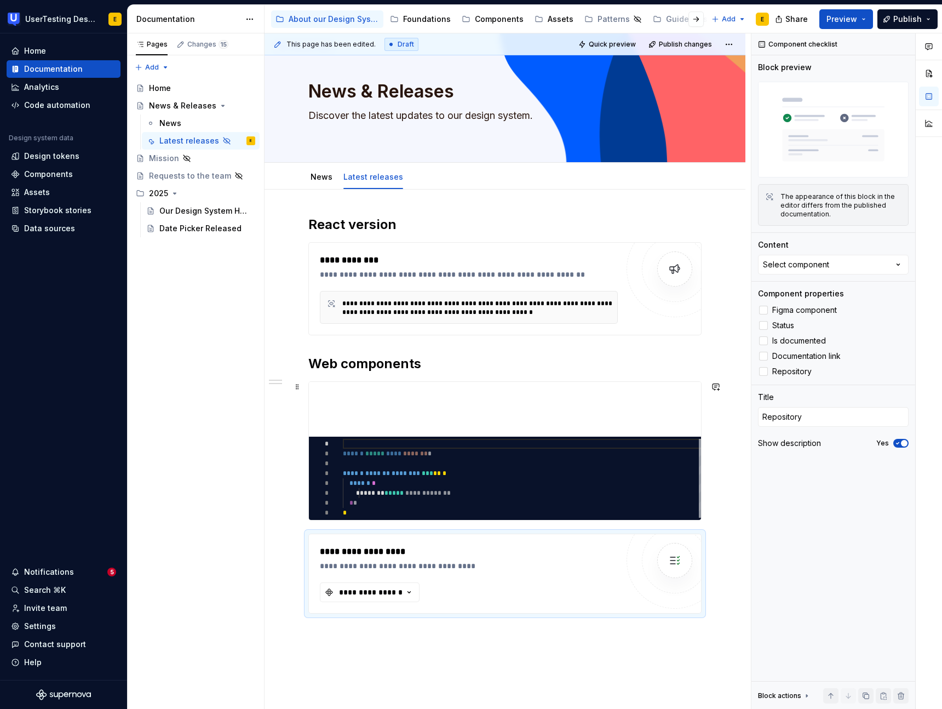
scroll to position [0, 0]
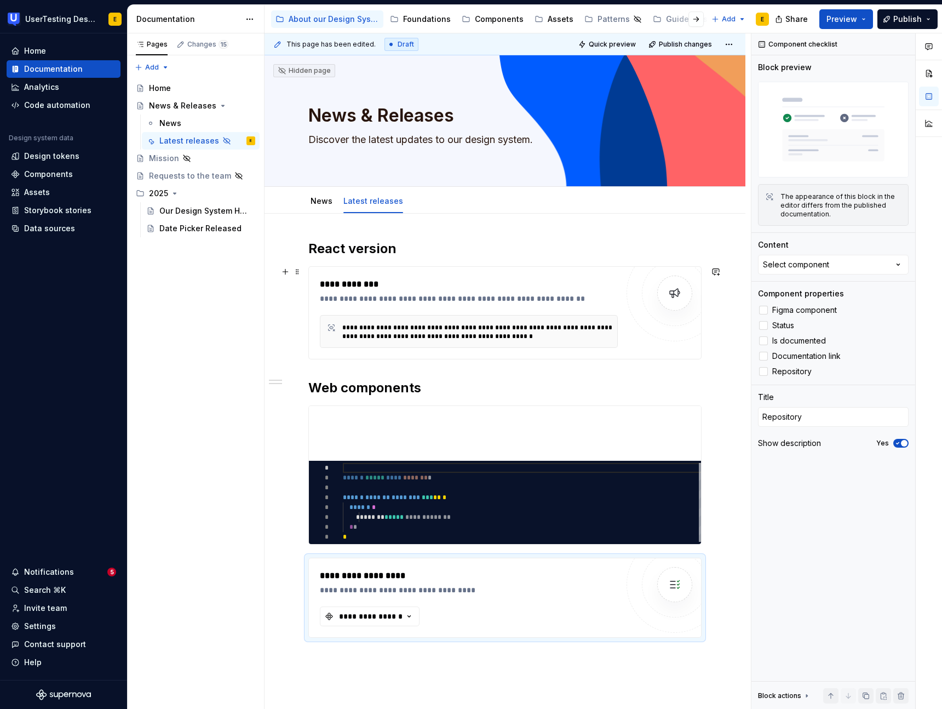
drag, startPoint x: 601, startPoint y: 300, endPoint x: 665, endPoint y: 297, distance: 63.6
click at [602, 300] on div "**********" at bounding box center [472, 298] width 304 height 11
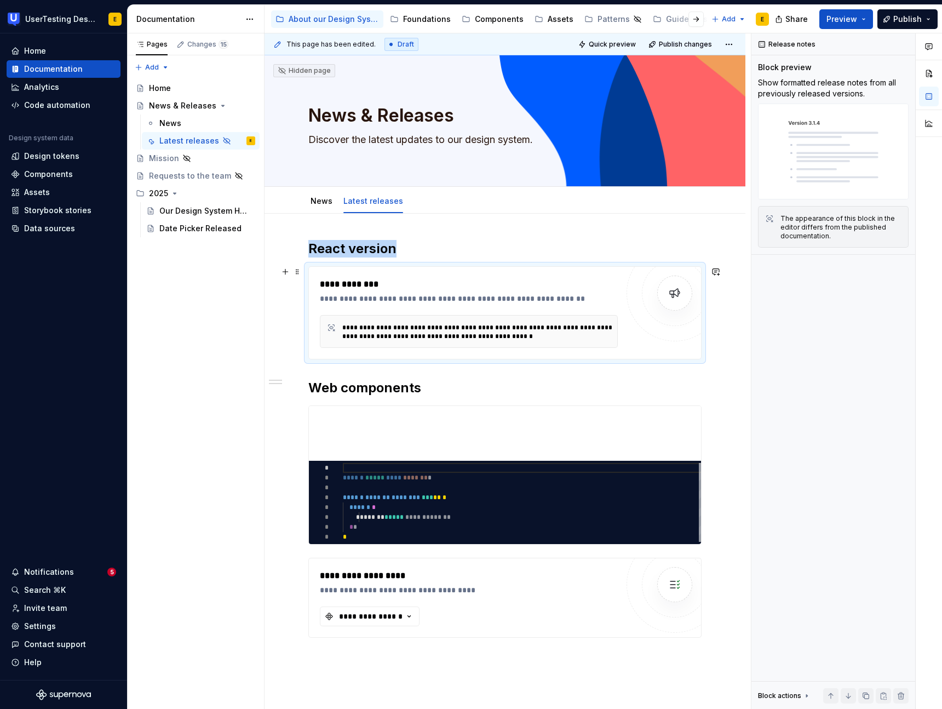
click at [683, 292] on img at bounding box center [675, 293] width 22 height 22
click at [861, 20] on button "Preview" at bounding box center [847, 19] width 54 height 20
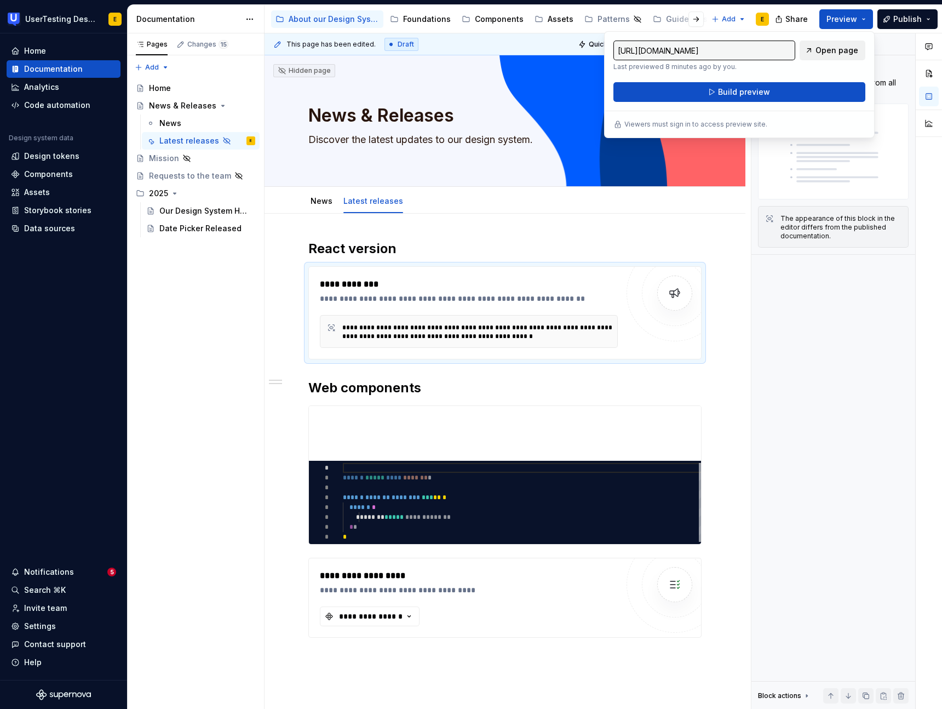
click at [838, 50] on span "Open page" at bounding box center [837, 50] width 43 height 11
click at [823, 364] on div "Release notes Block preview Show formatted release notes from all previously re…" at bounding box center [834, 371] width 164 height 676
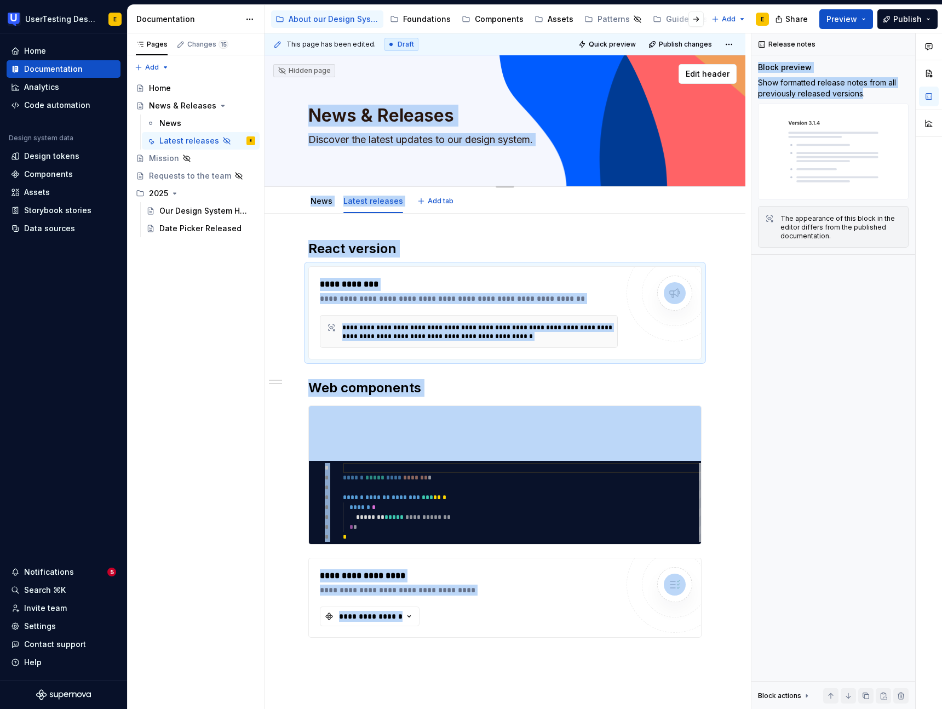
drag, startPoint x: 862, startPoint y: 95, endPoint x: 749, endPoint y: 81, distance: 113.2
click at [749, 81] on div "**********" at bounding box center [604, 371] width 678 height 676
click at [830, 142] on img at bounding box center [833, 152] width 151 height 96
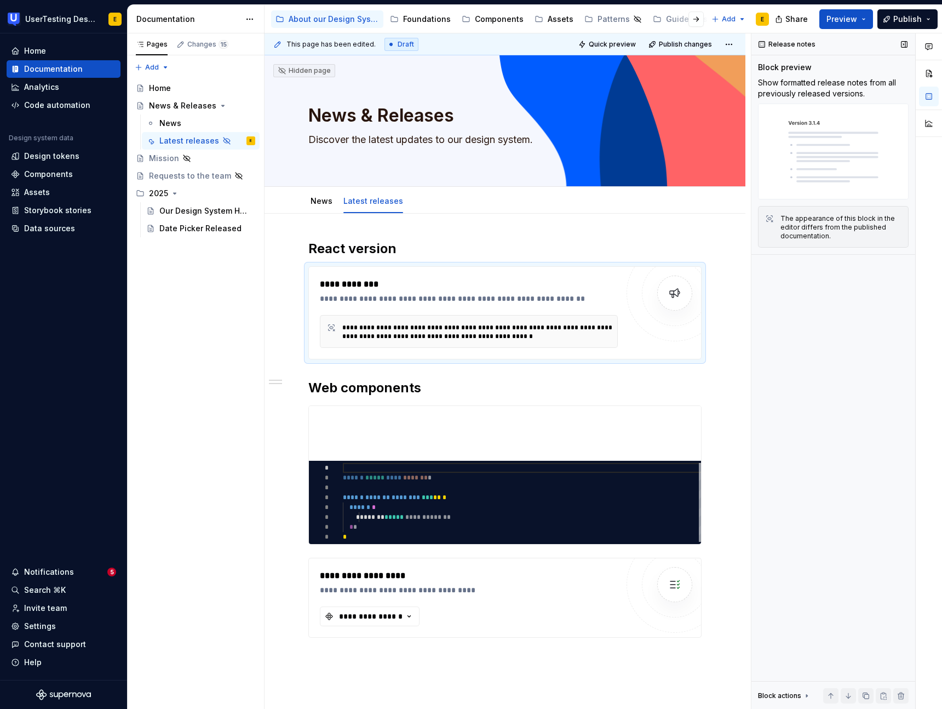
drag, startPoint x: 835, startPoint y: 281, endPoint x: 826, endPoint y: 254, distance: 28.9
click at [834, 281] on div "Release notes Block preview Show formatted release notes from all previously re…" at bounding box center [834, 371] width 164 height 676
drag, startPoint x: 808, startPoint y: 219, endPoint x: 863, endPoint y: 235, distance: 57.6
click at [863, 235] on div "The appearance of this block in the editor differs from the published documenta…" at bounding box center [841, 227] width 121 height 26
click at [851, 238] on div "The appearance of this block in the editor differs from the published documenta…" at bounding box center [841, 227] width 121 height 26
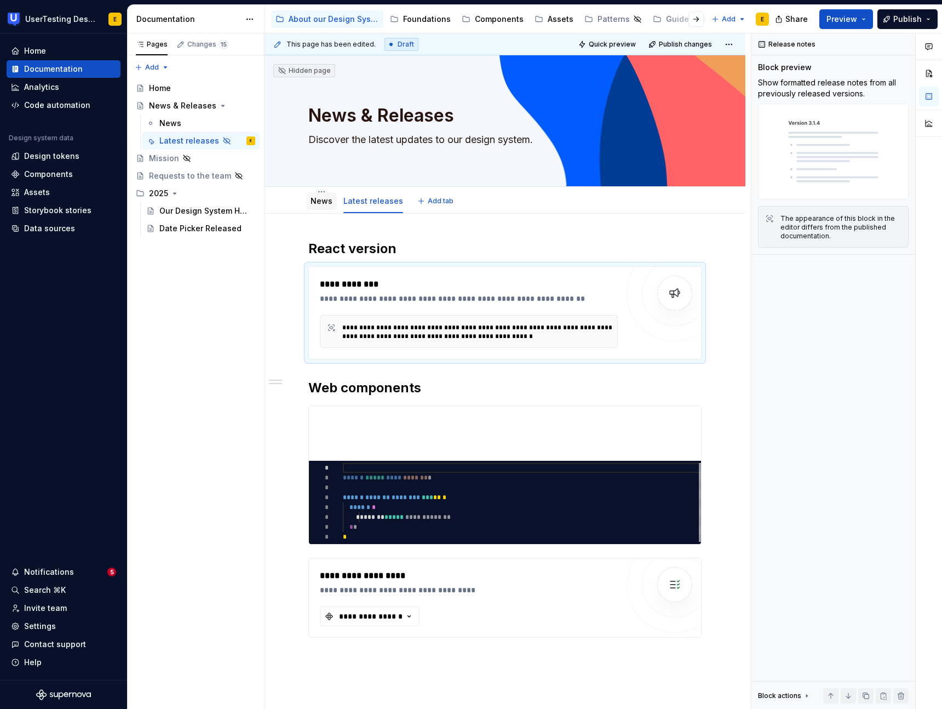
click at [324, 203] on link "News" at bounding box center [322, 200] width 22 height 9
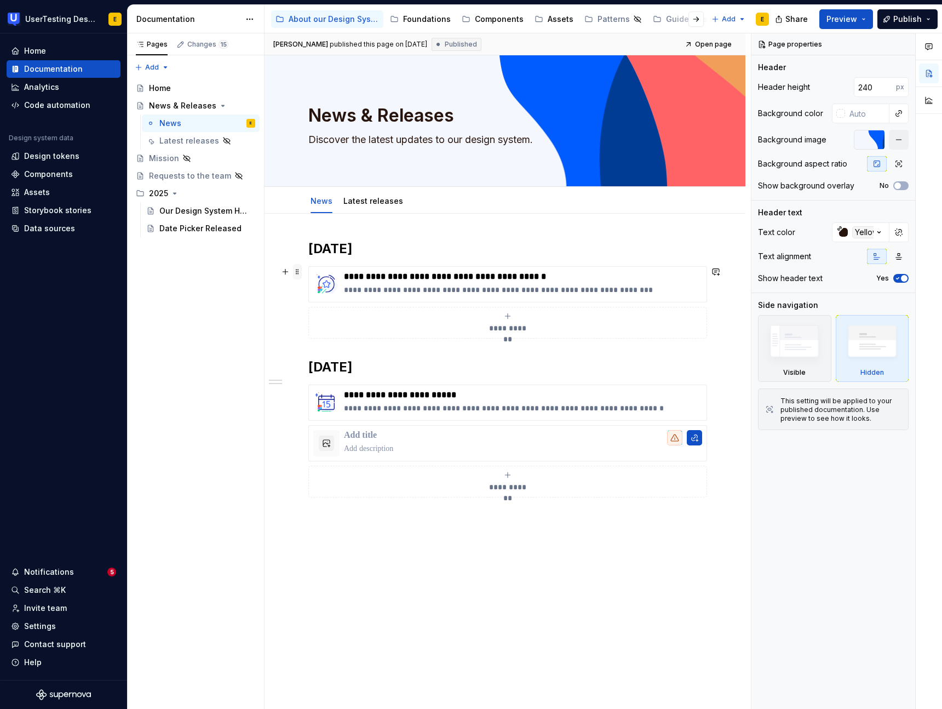
click at [300, 271] on span at bounding box center [297, 271] width 9 height 15
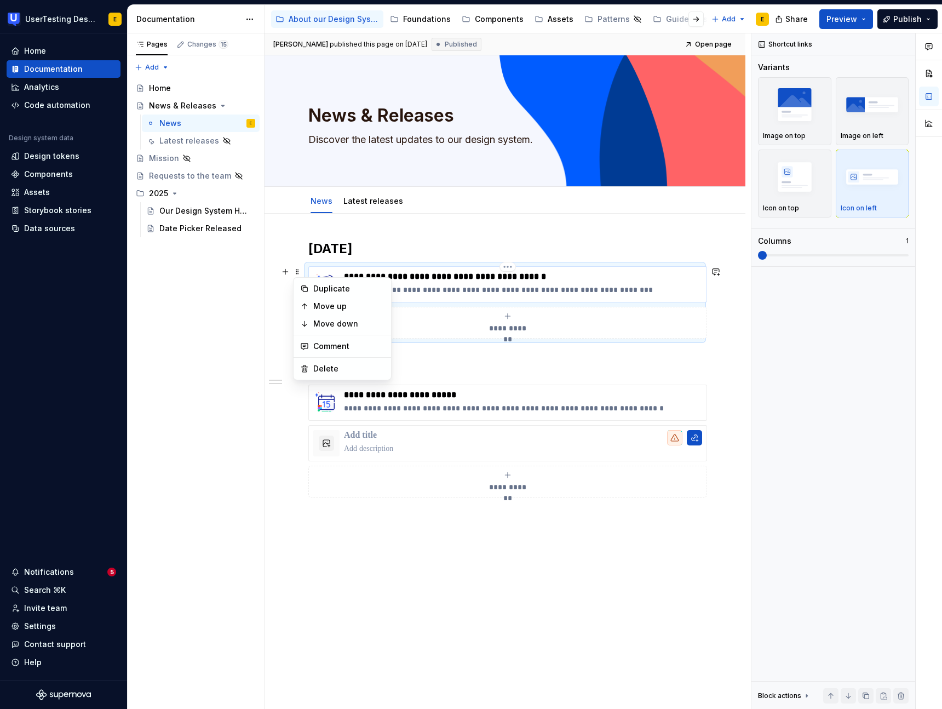
click at [383, 272] on p "**********" at bounding box center [523, 276] width 358 height 11
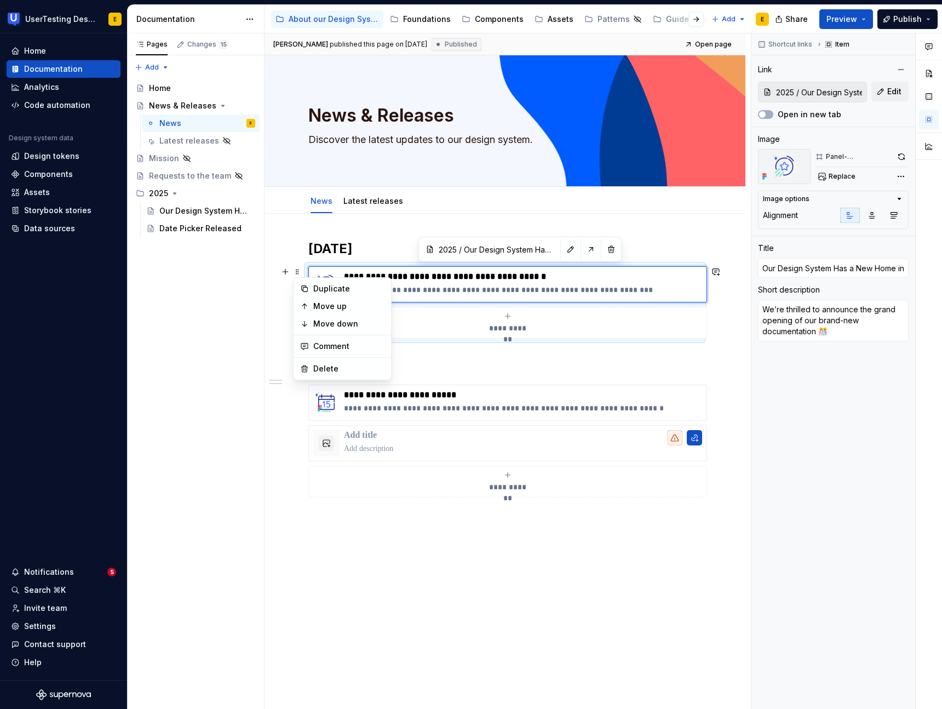
type textarea "*"
type input "Our Desighttps://[DOMAIN_NAME][URL] System Has a New Home in Supernova!"
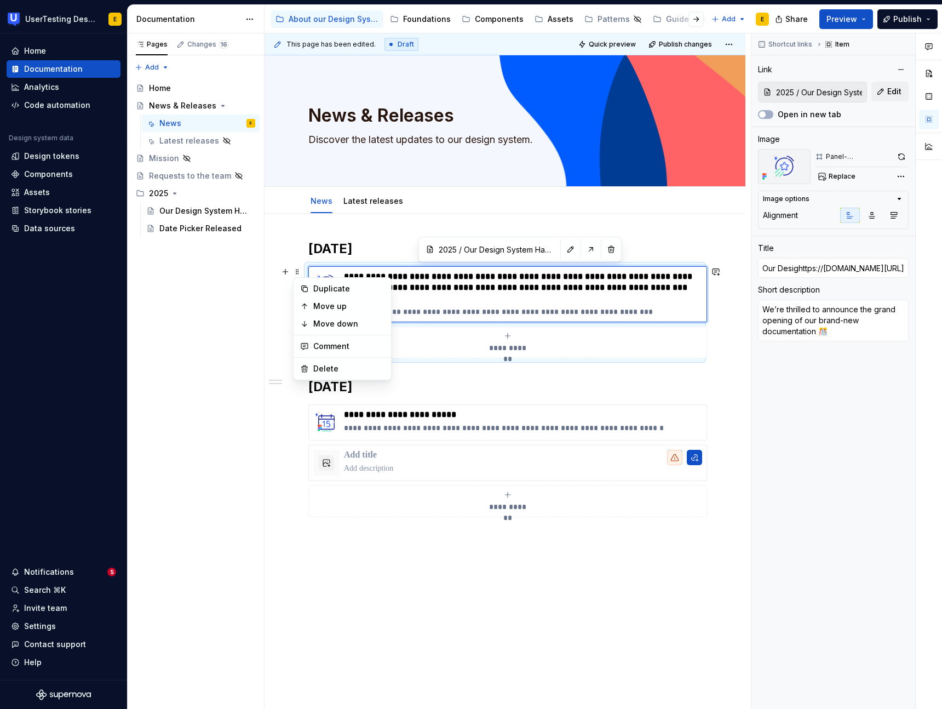
click at [609, 387] on h2 "[DATE]" at bounding box center [504, 387] width 393 height 18
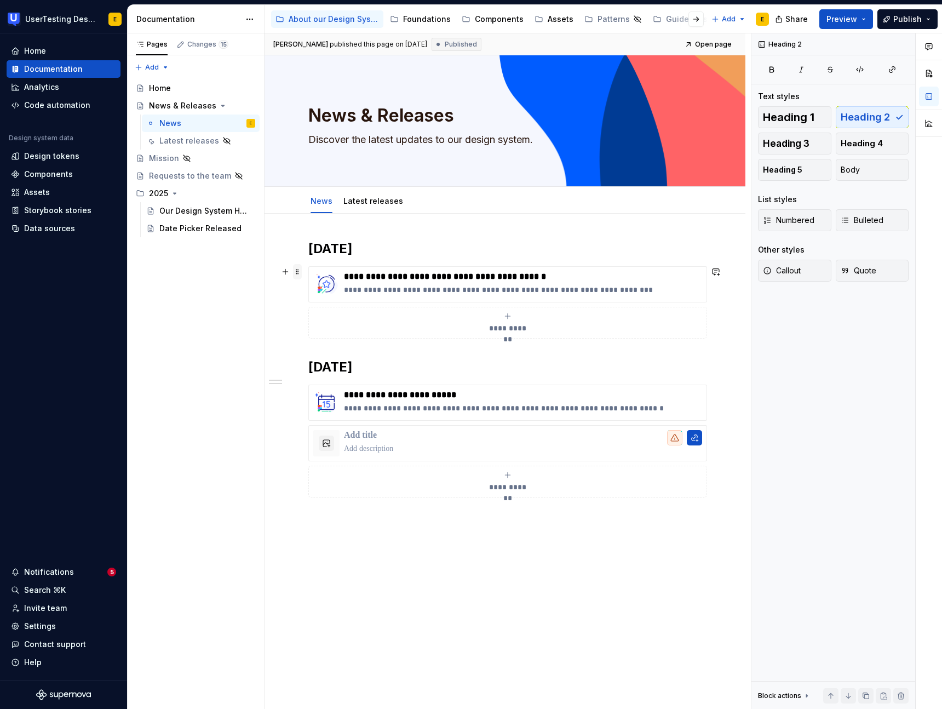
click at [296, 274] on span at bounding box center [297, 271] width 9 height 15
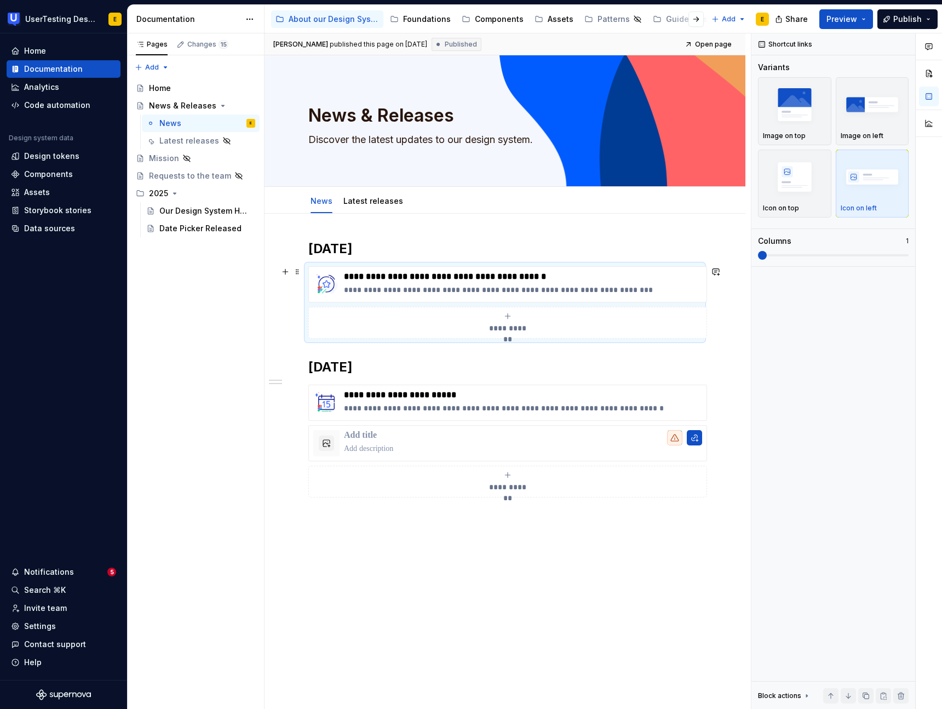
click at [308, 267] on div "**********" at bounding box center [504, 302] width 393 height 72
click at [510, 317] on icon "submit" at bounding box center [507, 316] width 9 height 9
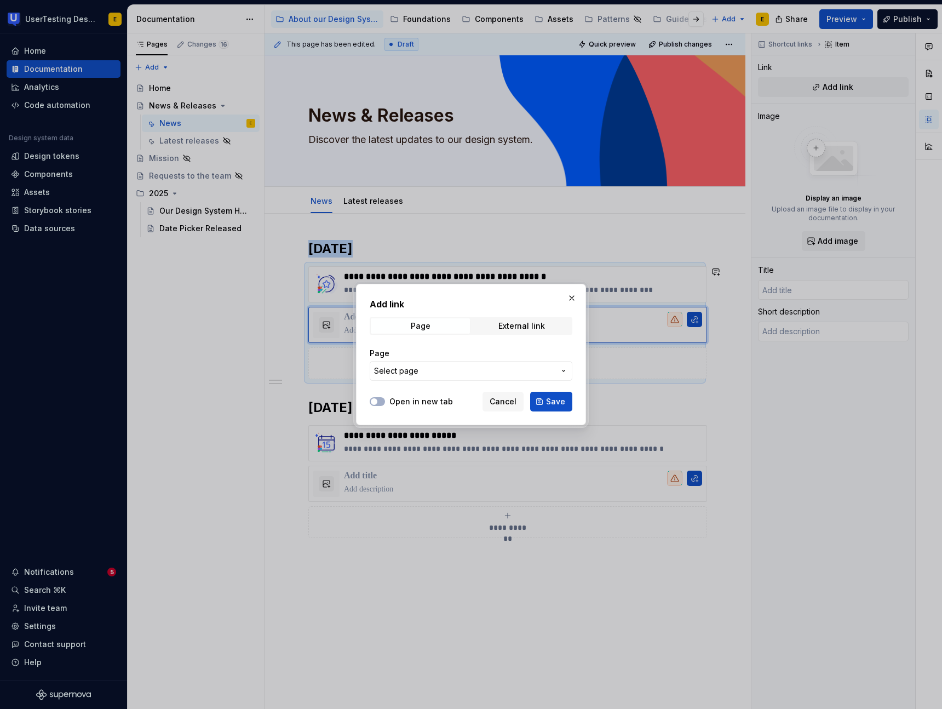
click at [440, 370] on span "Select page" at bounding box center [464, 370] width 181 height 11
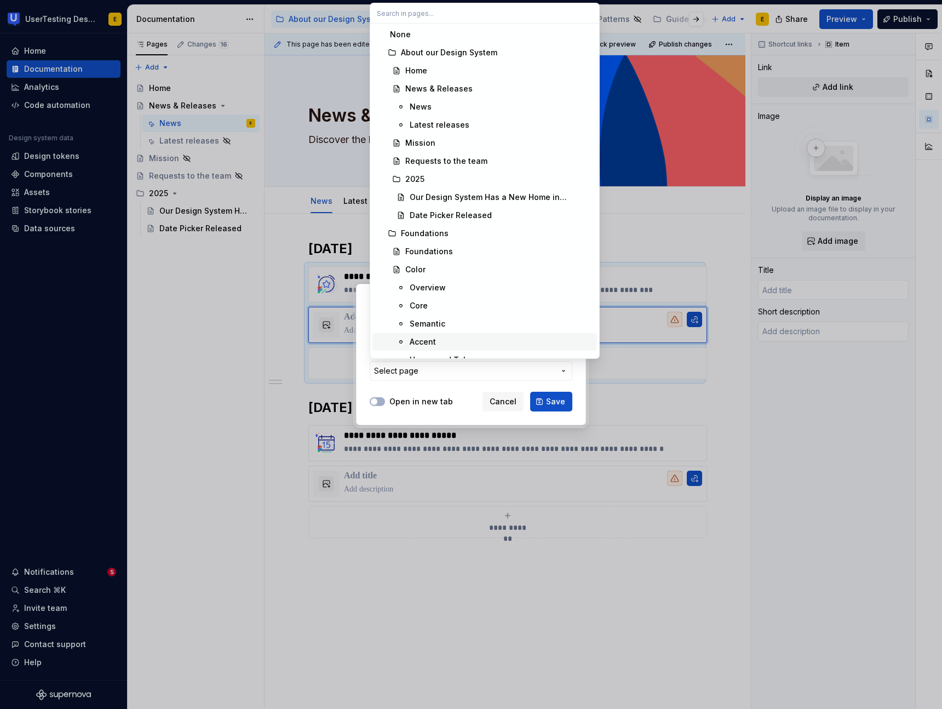
click at [445, 375] on div "Add link Page External link Page Select page Open in new tab Cancel Save" at bounding box center [471, 354] width 942 height 709
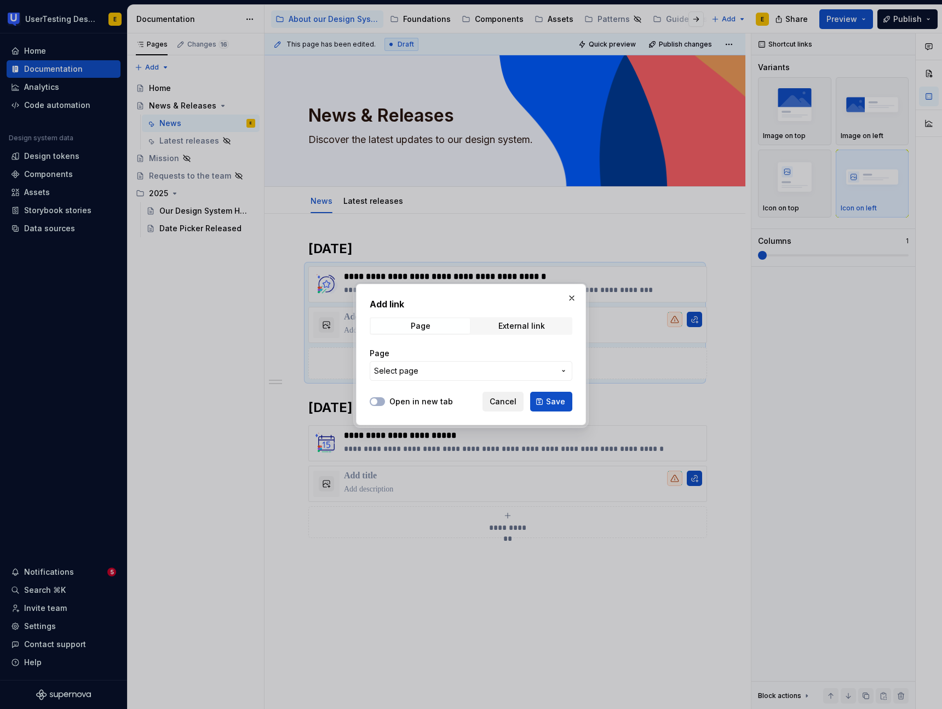
click at [511, 407] on button "Cancel" at bounding box center [503, 402] width 41 height 20
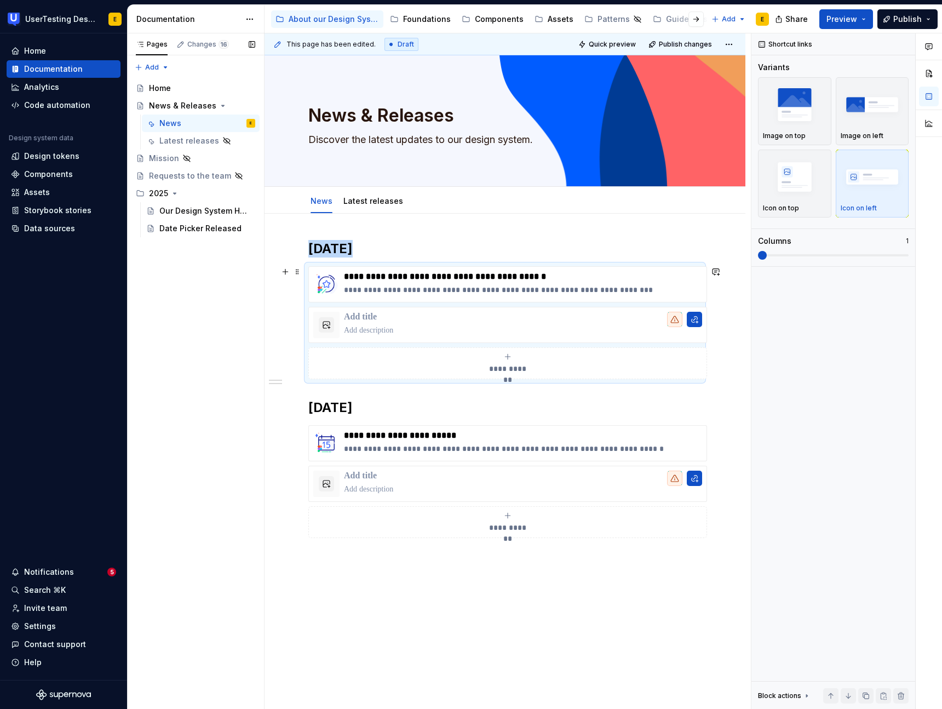
scroll to position [3, 0]
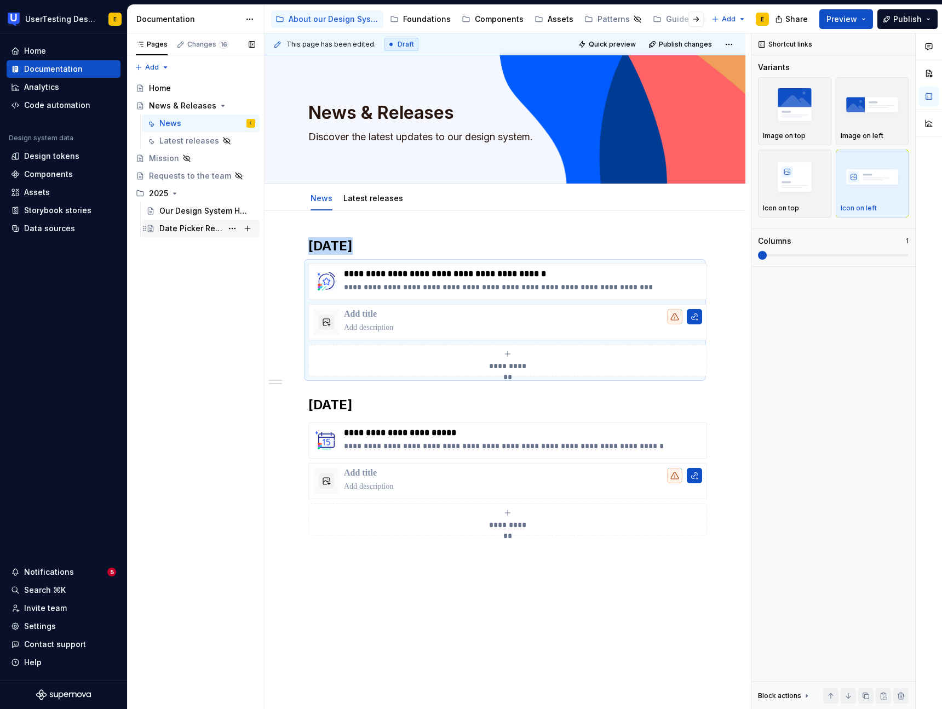
click at [186, 230] on div "Date Picker Released" at bounding box center [190, 228] width 63 height 11
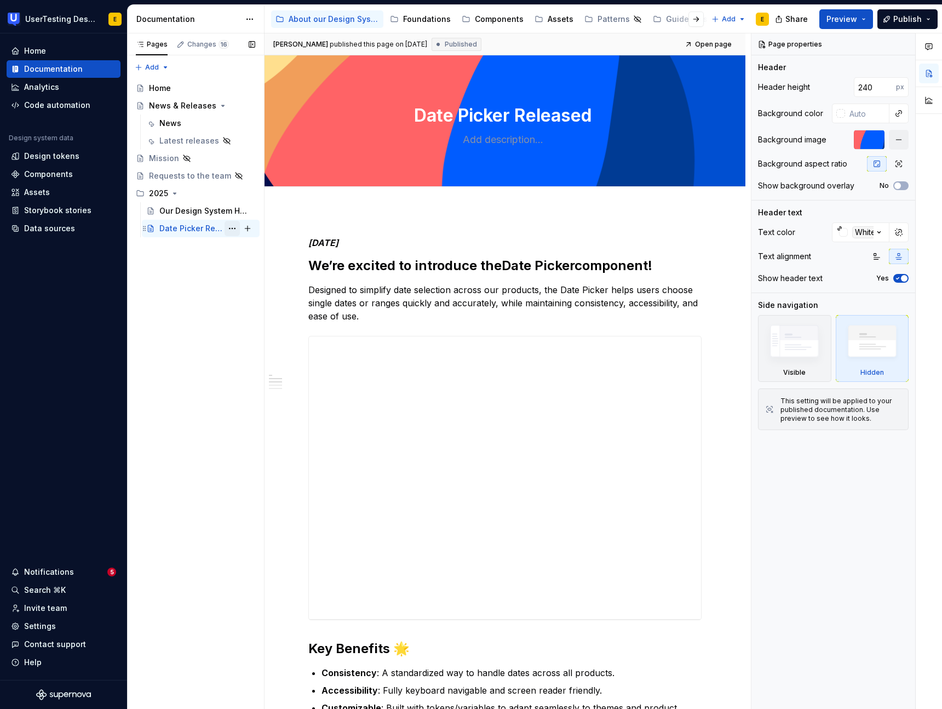
click at [233, 229] on button "Page tree" at bounding box center [232, 228] width 15 height 15
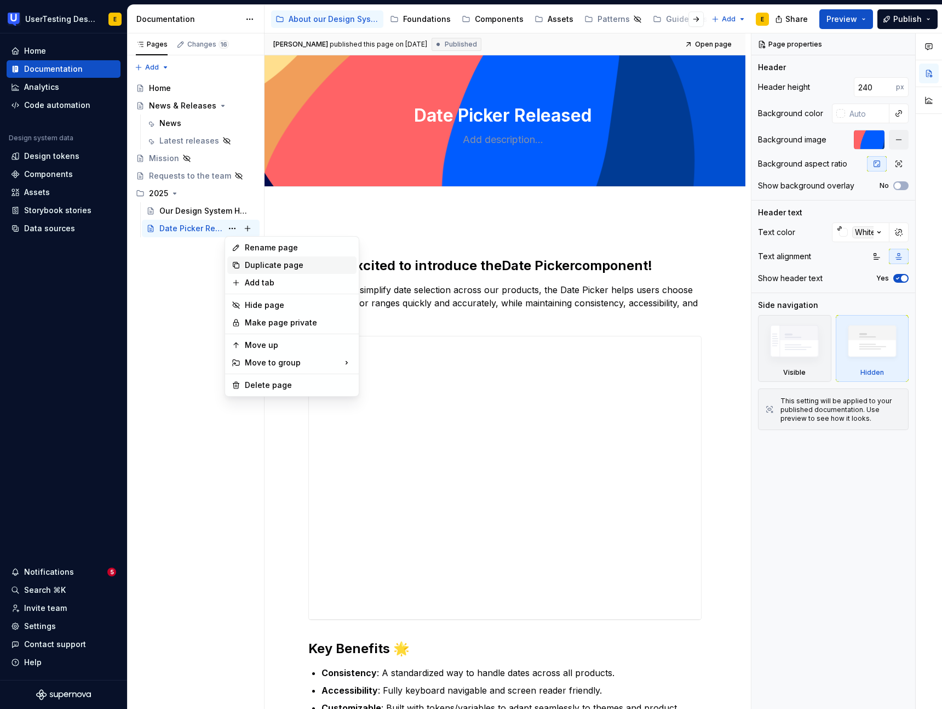
click at [273, 271] on div "Duplicate page" at bounding box center [291, 265] width 129 height 18
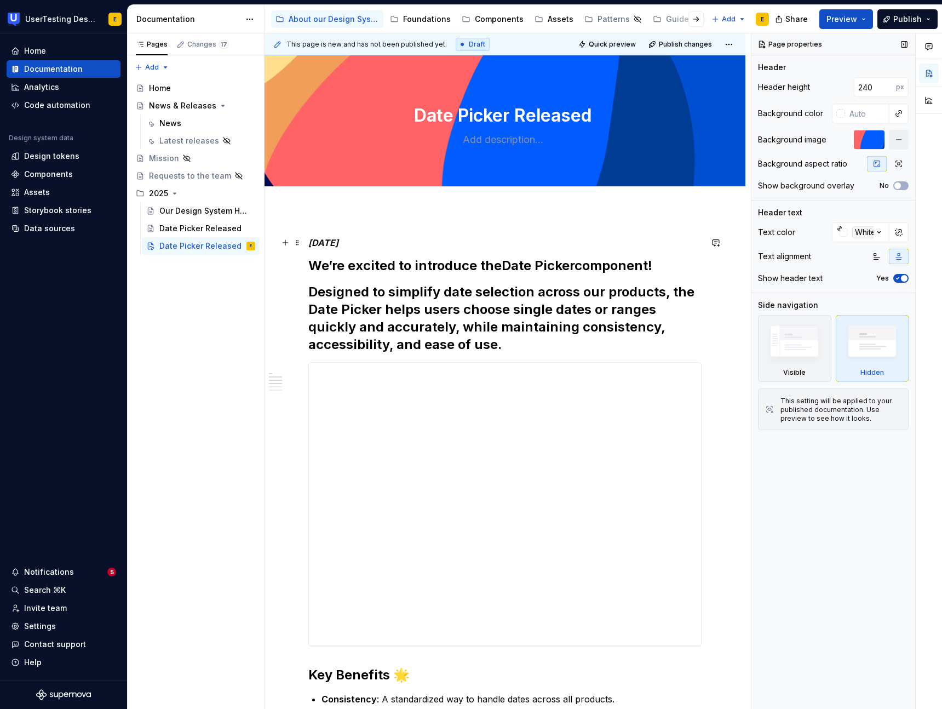
type textarea "*"
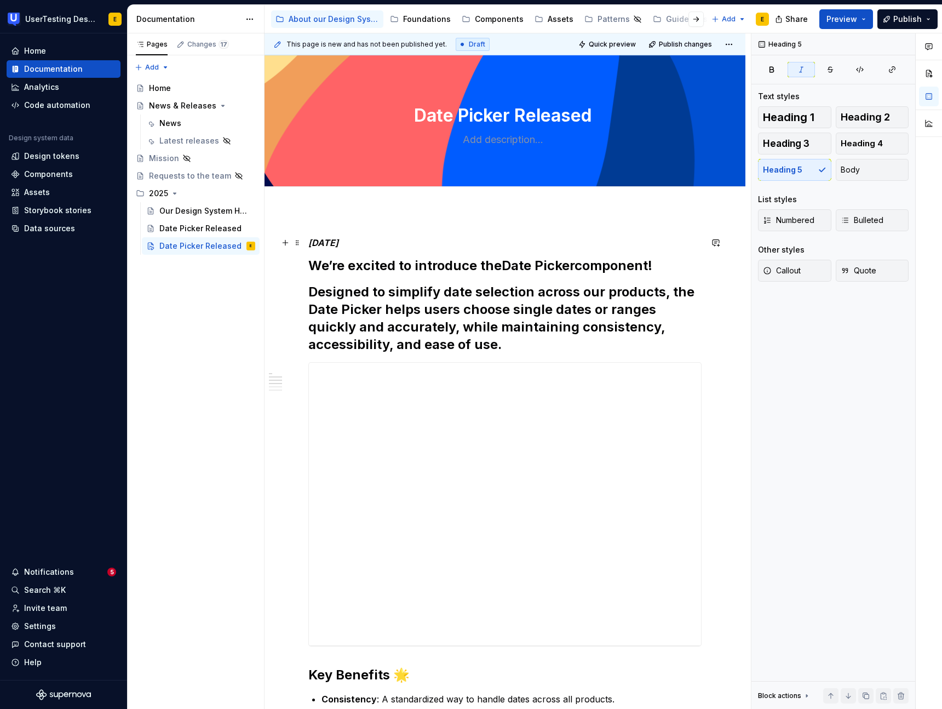
drag, startPoint x: 356, startPoint y: 244, endPoint x: 358, endPoint y: 258, distance: 13.3
click at [356, 245] on h5 "[DATE]" at bounding box center [504, 242] width 393 height 11
click at [339, 244] on em "[DATE]" at bounding box center [323, 242] width 30 height 11
click at [202, 211] on div "Our Design System Has a New Home in Supernova!" at bounding box center [190, 210] width 63 height 11
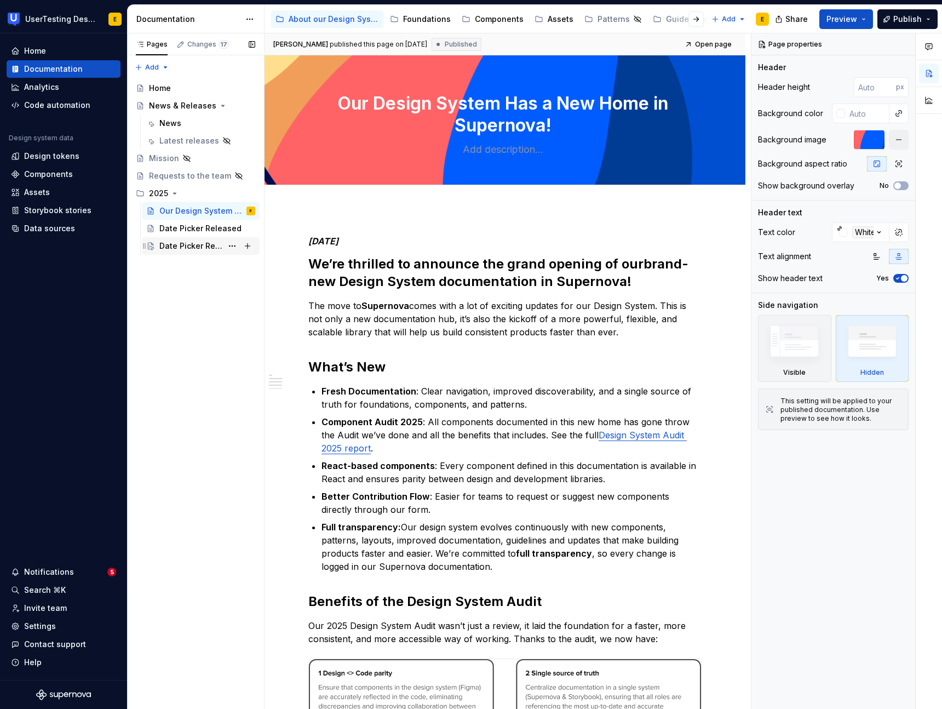
click at [193, 245] on div "Date Picker Released" at bounding box center [190, 246] width 63 height 11
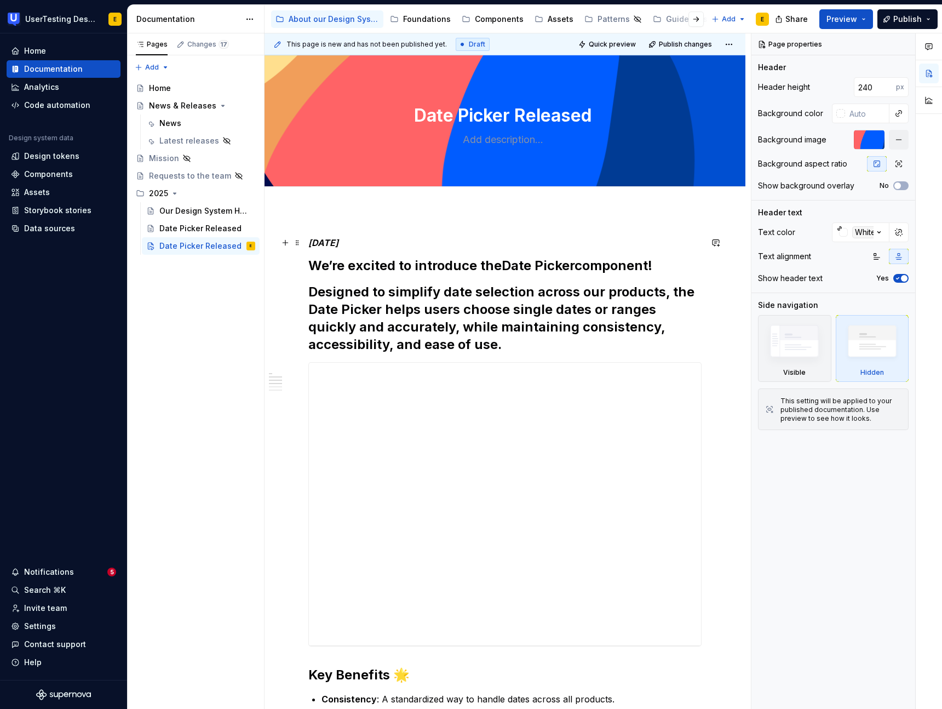
click at [364, 243] on h5 "[DATE]" at bounding box center [504, 242] width 393 height 11
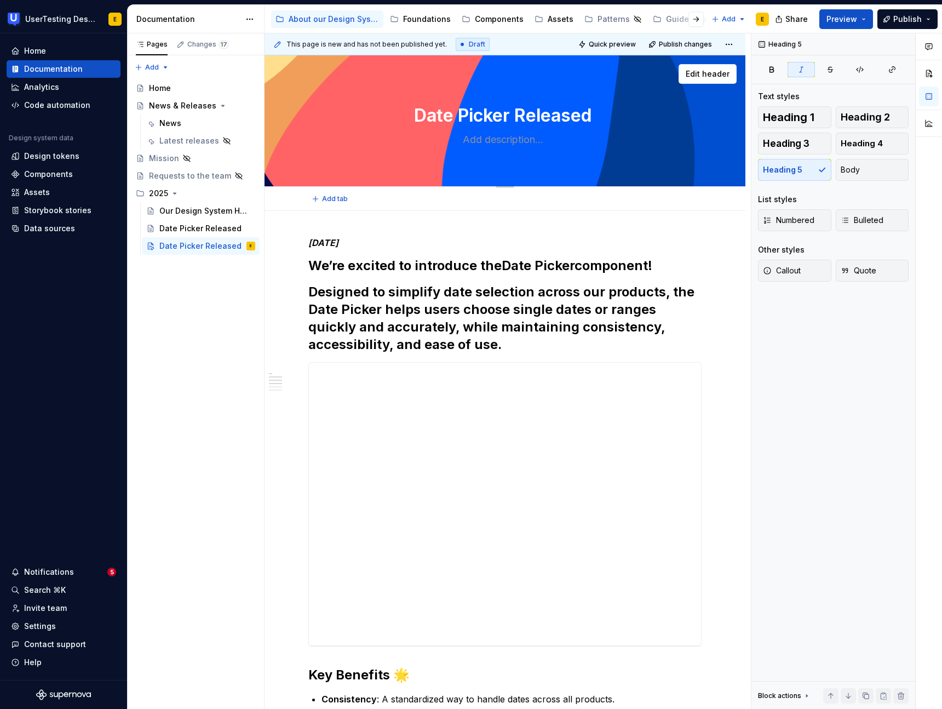
drag, startPoint x: 437, startPoint y: 114, endPoint x: 431, endPoint y: 115, distance: 6.1
click at [437, 114] on textarea "Date Picker Released" at bounding box center [502, 115] width 393 height 26
click at [422, 114] on textarea "Date Picker Released" at bounding box center [502, 115] width 393 height 26
drag, startPoint x: 419, startPoint y: 115, endPoint x: 611, endPoint y: 111, distance: 192.9
click at [611, 111] on textarea "Date Picker Released" at bounding box center [502, 115] width 393 height 26
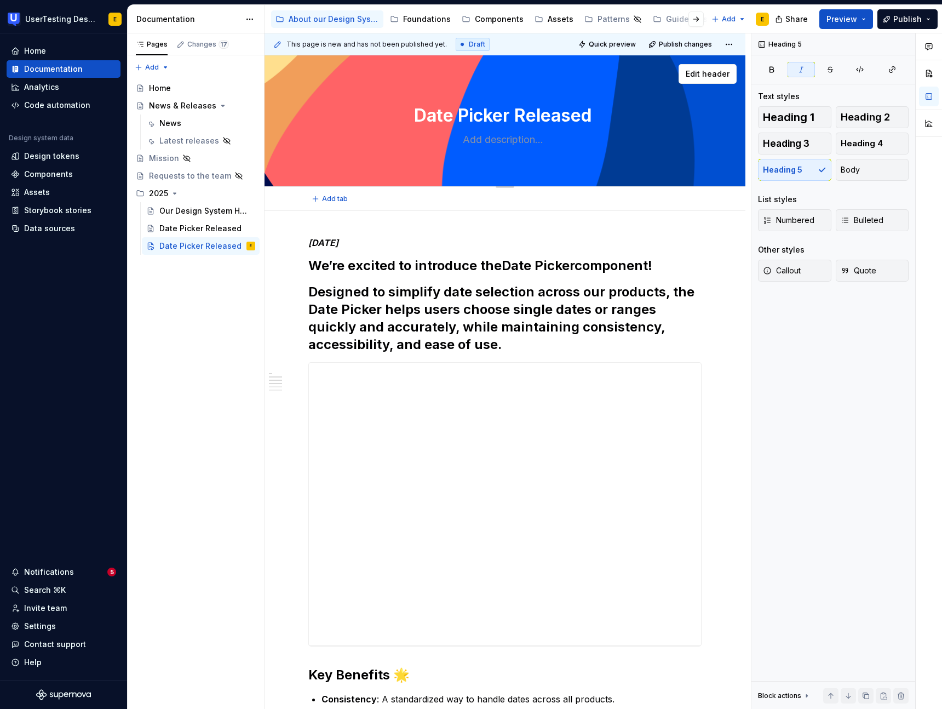
paste textarea "Modal Component Audit Complete"
type textarea "*"
type textarea "Modal Component Audit Complete"
type textarea "*"
type textarea "Modal Component Audit Complete!"
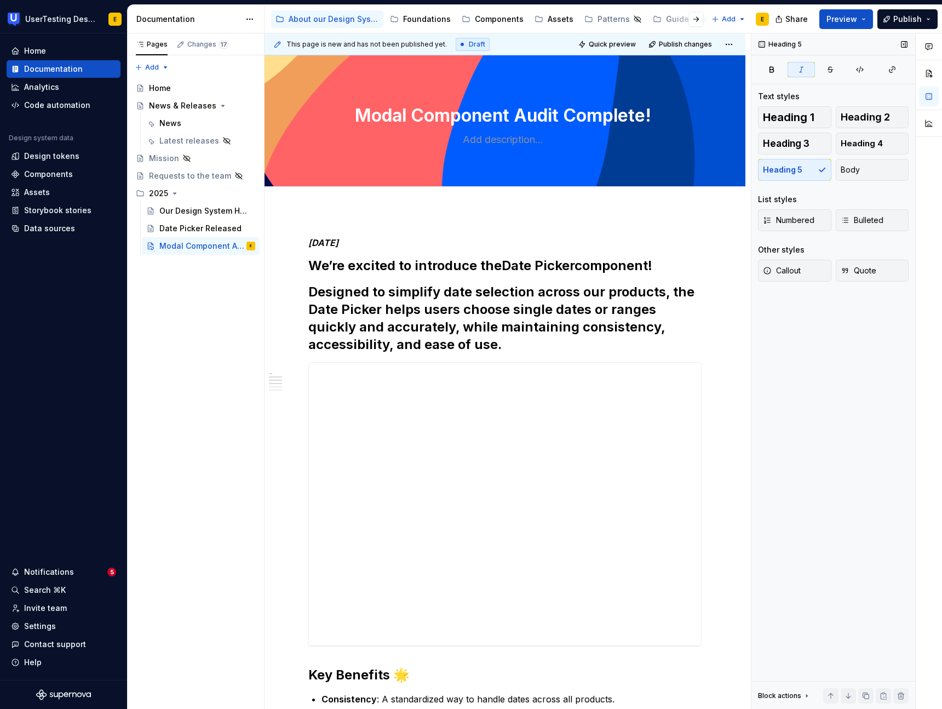
type textarea "*"
type textarea "Modal Component Audit Complete!"
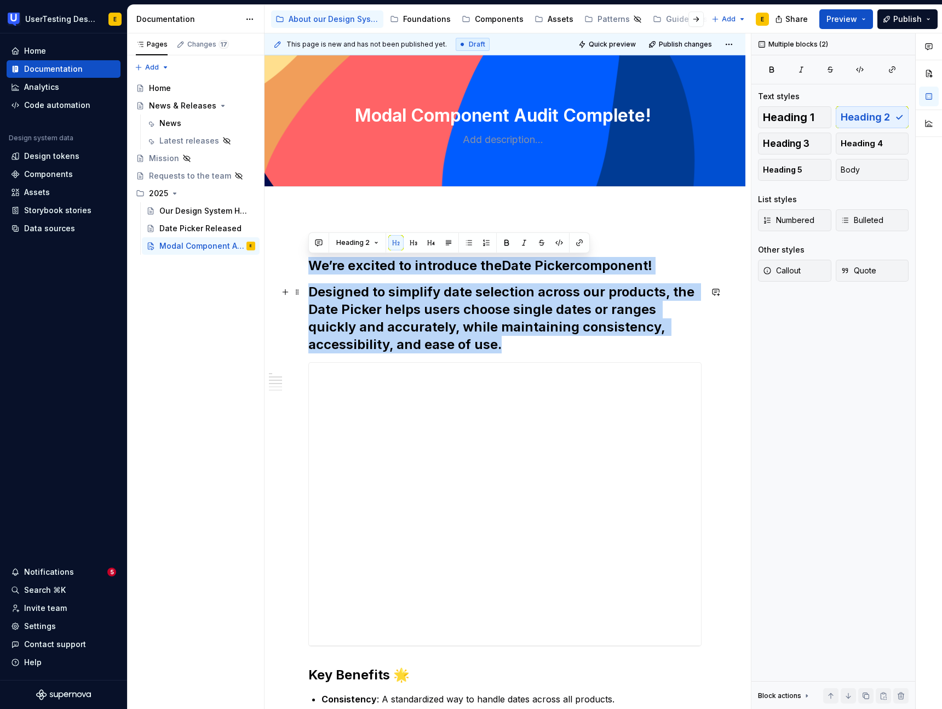
drag, startPoint x: 311, startPoint y: 264, endPoint x: 604, endPoint y: 344, distance: 303.8
click at [604, 344] on div "**********" at bounding box center [504, 691] width 393 height 909
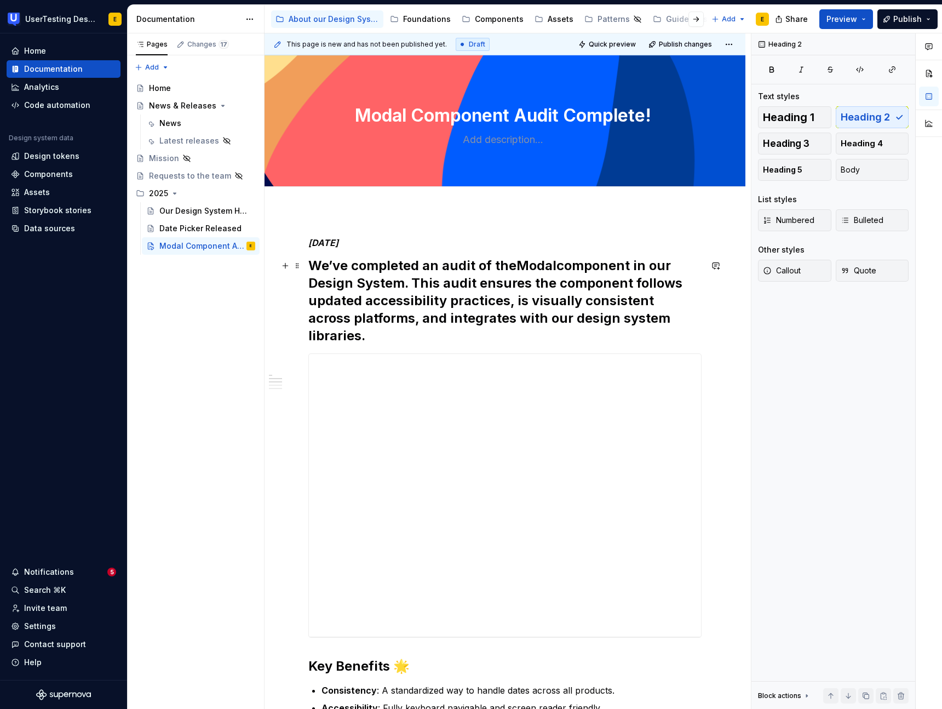
type textarea "*"
click at [497, 285] on h2 "We’ve completed an audit of the Modal component in our Design System. This audi…" at bounding box center [504, 301] width 393 height 88
click at [479, 283] on h2 "We’ve completed an audit of the Modal component in our Design System. This audi…" at bounding box center [504, 301] width 393 height 88
drag, startPoint x: 443, startPoint y: 283, endPoint x: 436, endPoint y: 283, distance: 7.1
click at [444, 284] on h2 "We’ve completed an audit of the Modal component in our Design System. This audi…" at bounding box center [504, 301] width 393 height 88
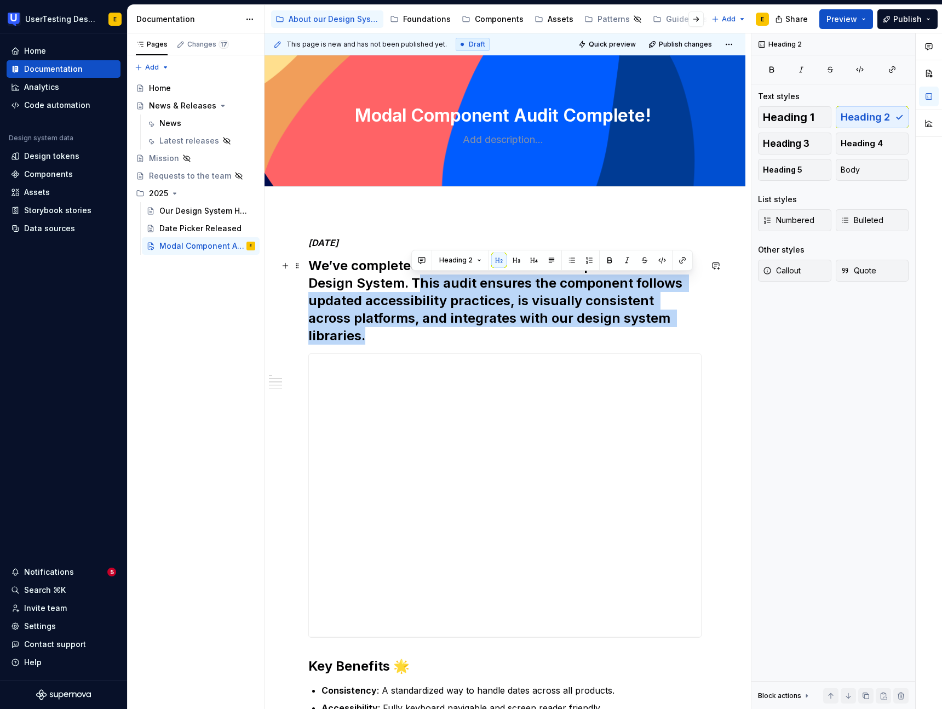
drag, startPoint x: 411, startPoint y: 281, endPoint x: 677, endPoint y: 318, distance: 268.3
click at [677, 318] on h2 "We’ve completed an audit of the Modal component in our Design System. This audi…" at bounding box center [504, 301] width 393 height 88
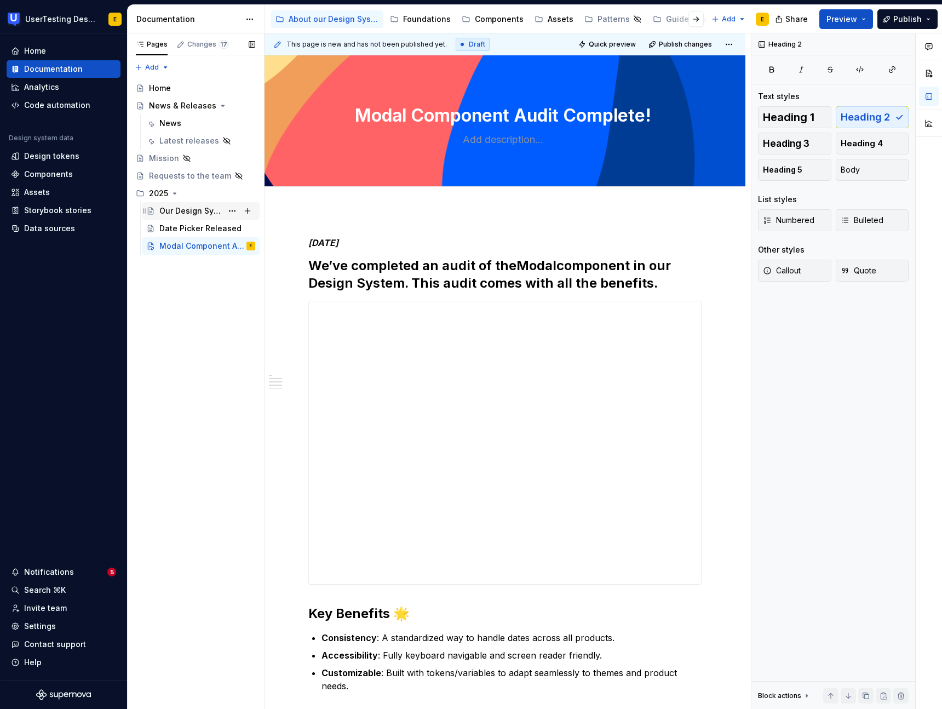
click at [183, 211] on div "Our Design System Has a New Home in Supernova!" at bounding box center [190, 210] width 63 height 11
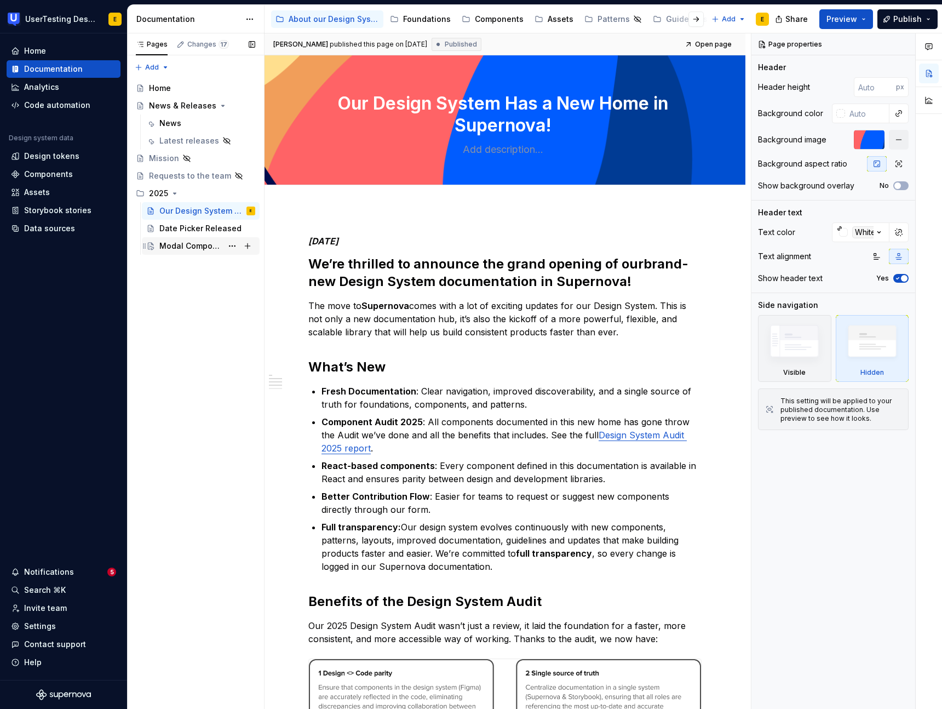
click at [186, 249] on div "Modal Component Audit Complete!" at bounding box center [190, 246] width 63 height 11
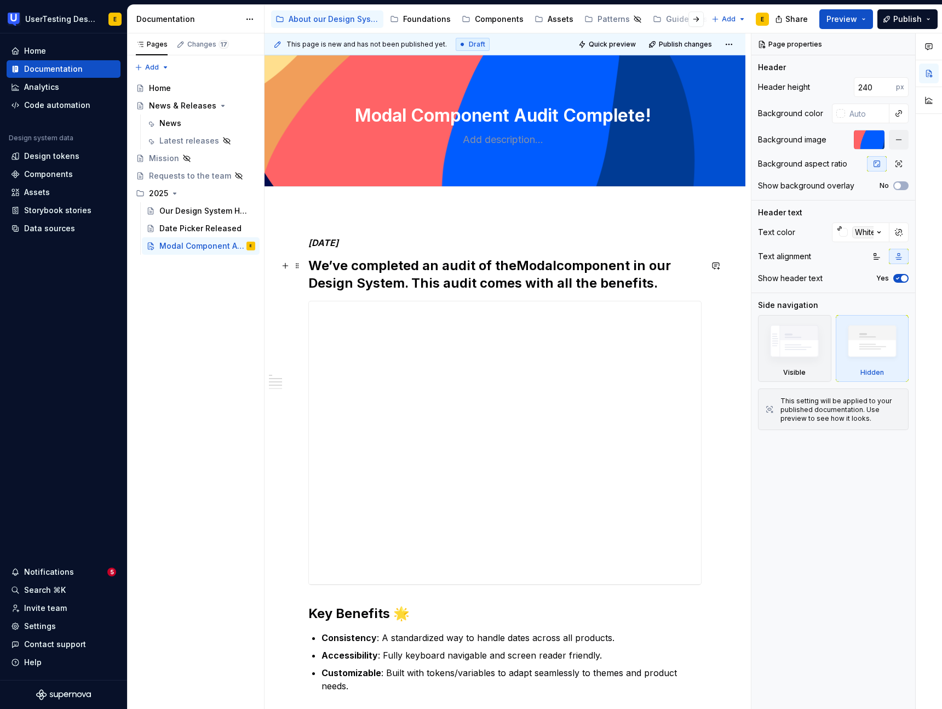
type textarea "*"
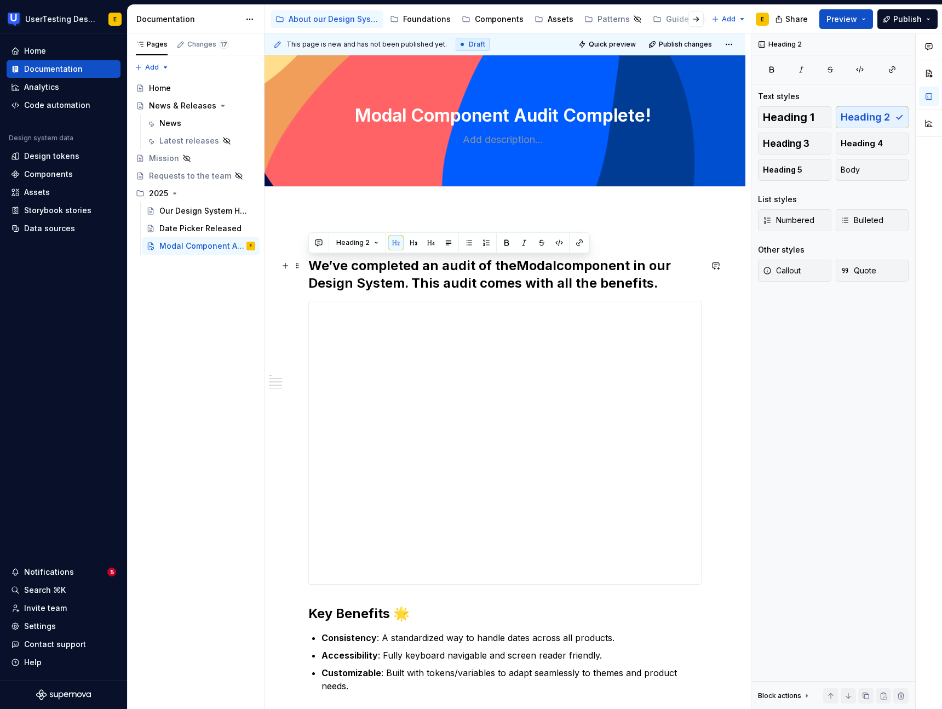
drag, startPoint x: 311, startPoint y: 264, endPoint x: 656, endPoint y: 280, distance: 345.5
click at [656, 280] on h2 "We’ve completed an audit of the Modal component in our Design System. This audi…" at bounding box center [504, 274] width 393 height 35
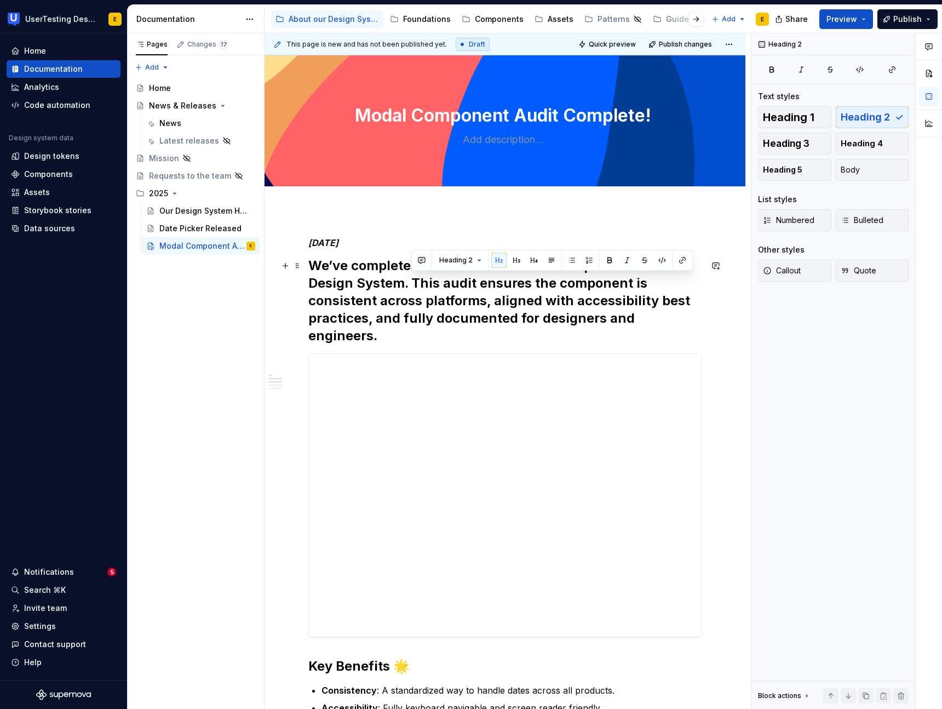
drag, startPoint x: 414, startPoint y: 282, endPoint x: 707, endPoint y: 320, distance: 296.2
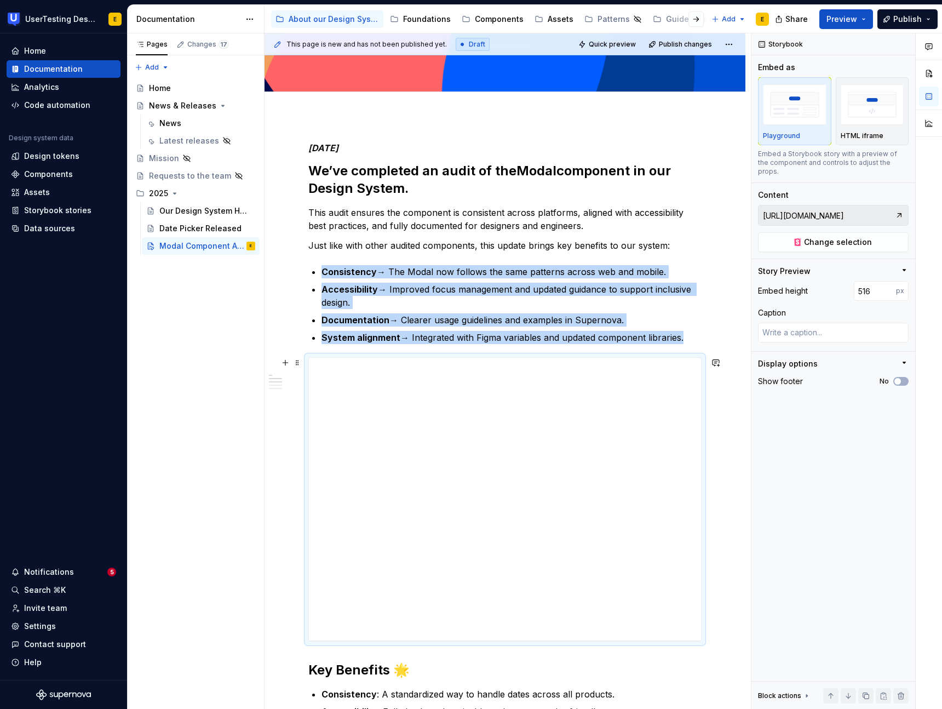
scroll to position [108, 0]
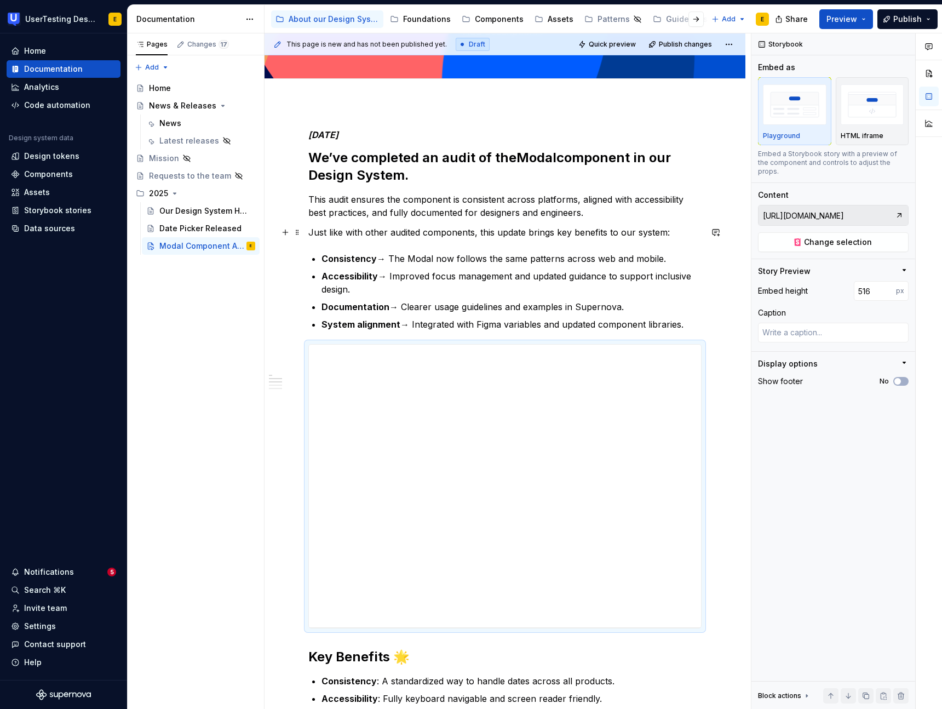
click at [308, 232] on p "Just like with other audited components, this update brings key benefits to our…" at bounding box center [504, 232] width 393 height 13
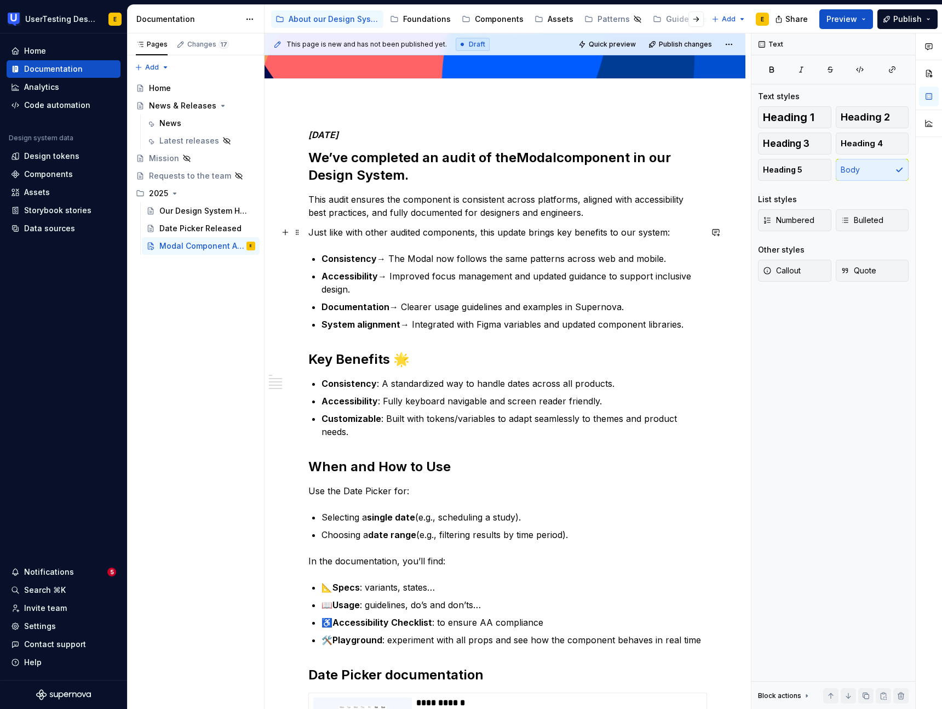
click at [310, 231] on p "Just like with other audited components, this update brings key benefits to our…" at bounding box center [504, 232] width 393 height 13
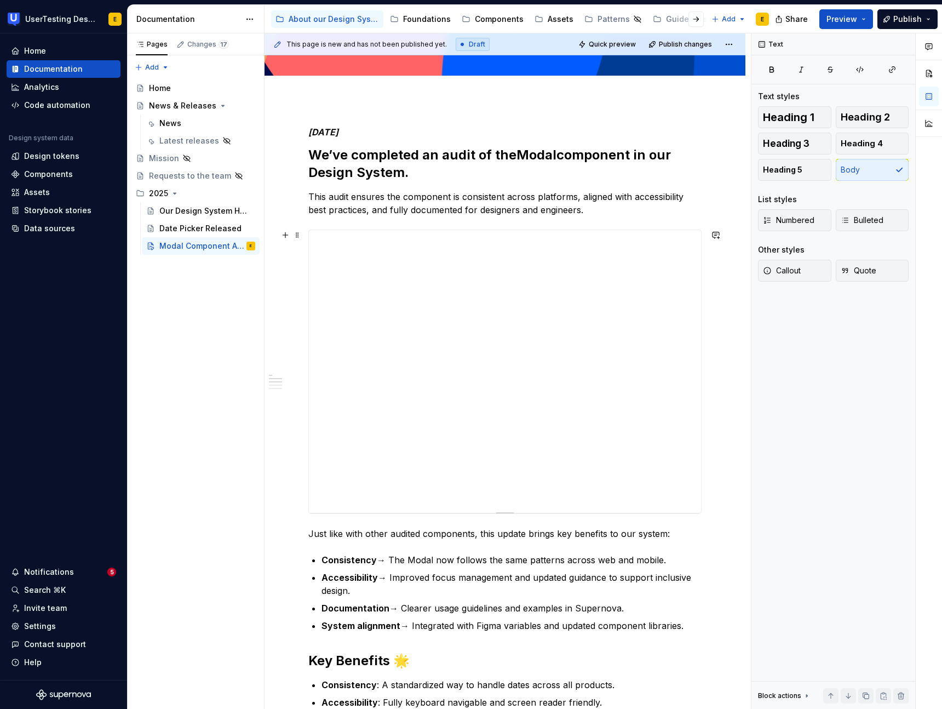
scroll to position [125, 0]
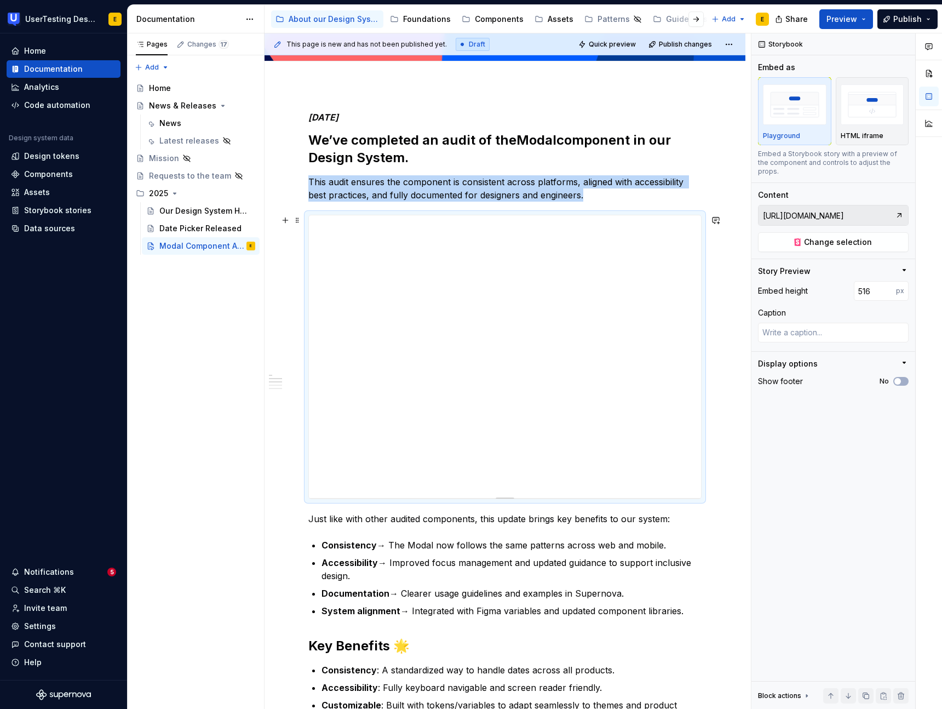
click at [313, 215] on div at bounding box center [504, 357] width 393 height 284
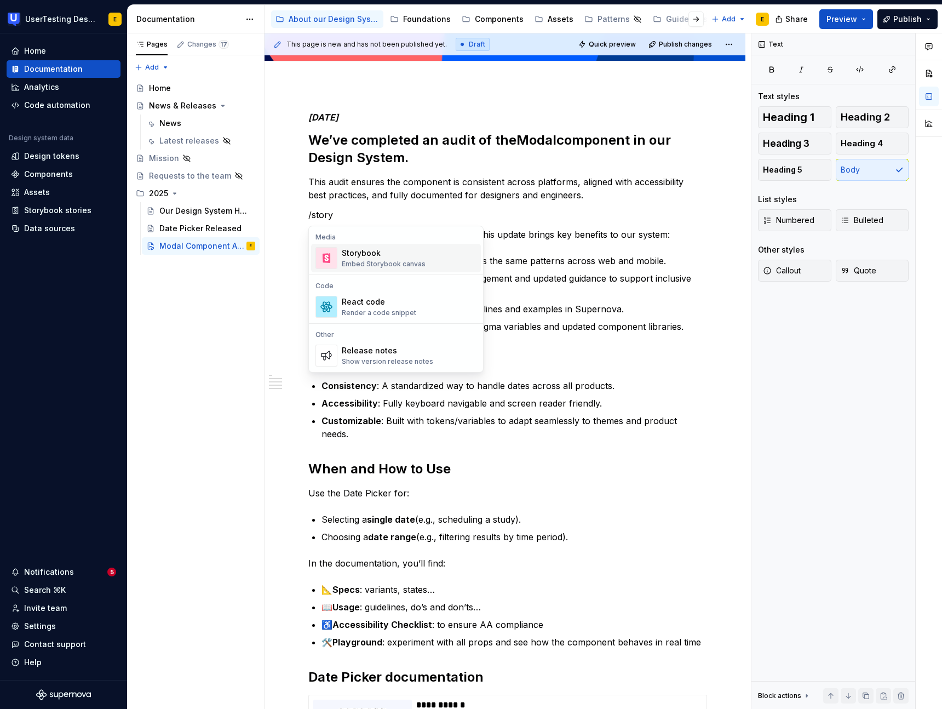
click at [363, 257] on div "Storybook" at bounding box center [384, 253] width 84 height 11
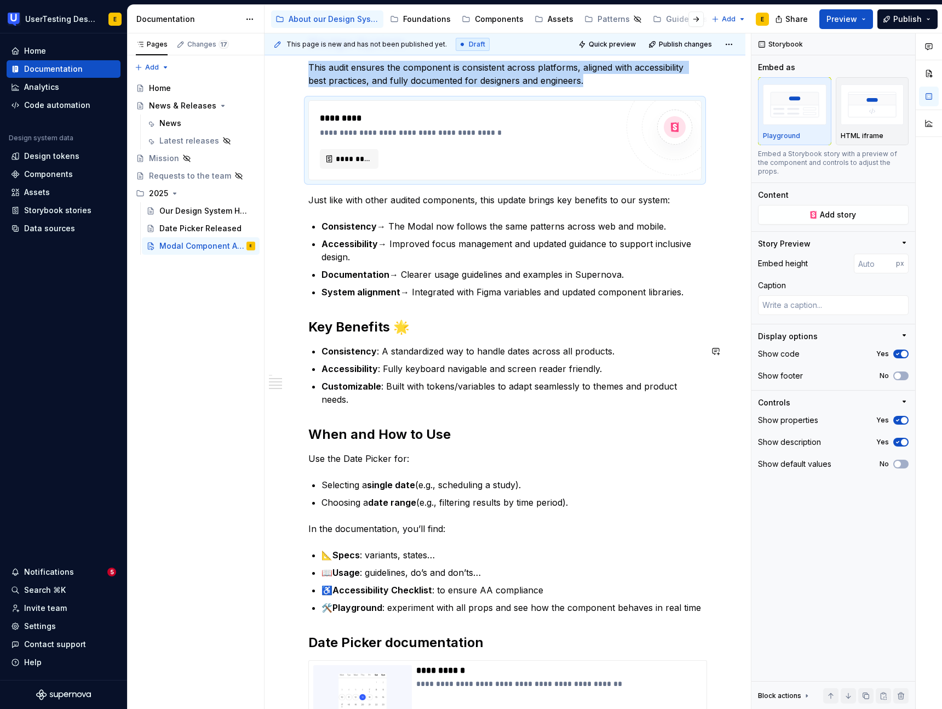
scroll to position [245, 0]
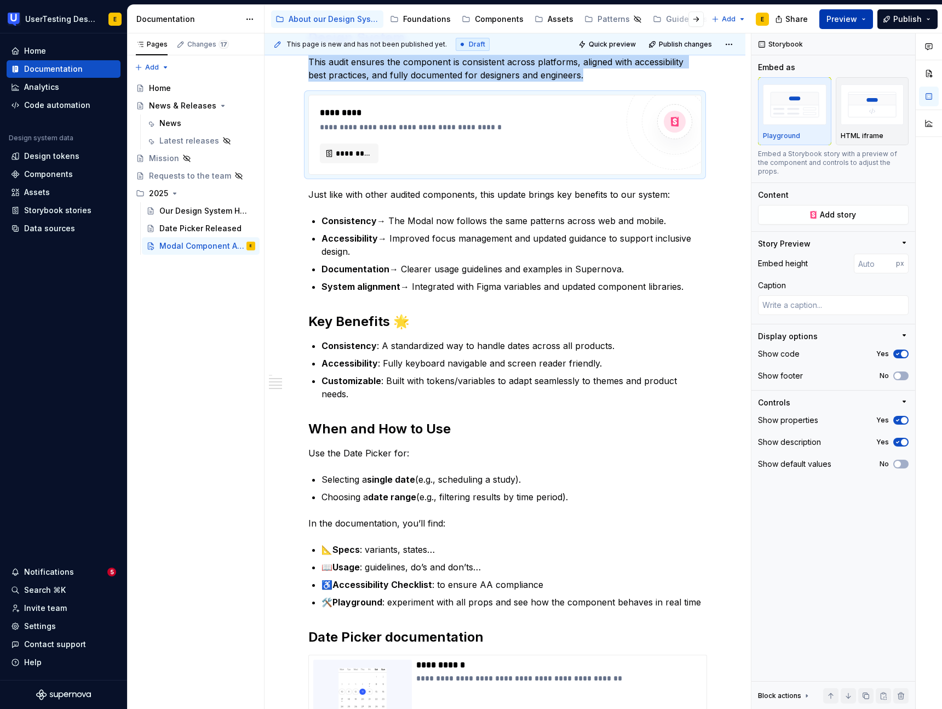
click at [867, 20] on button "Preview" at bounding box center [847, 19] width 54 height 20
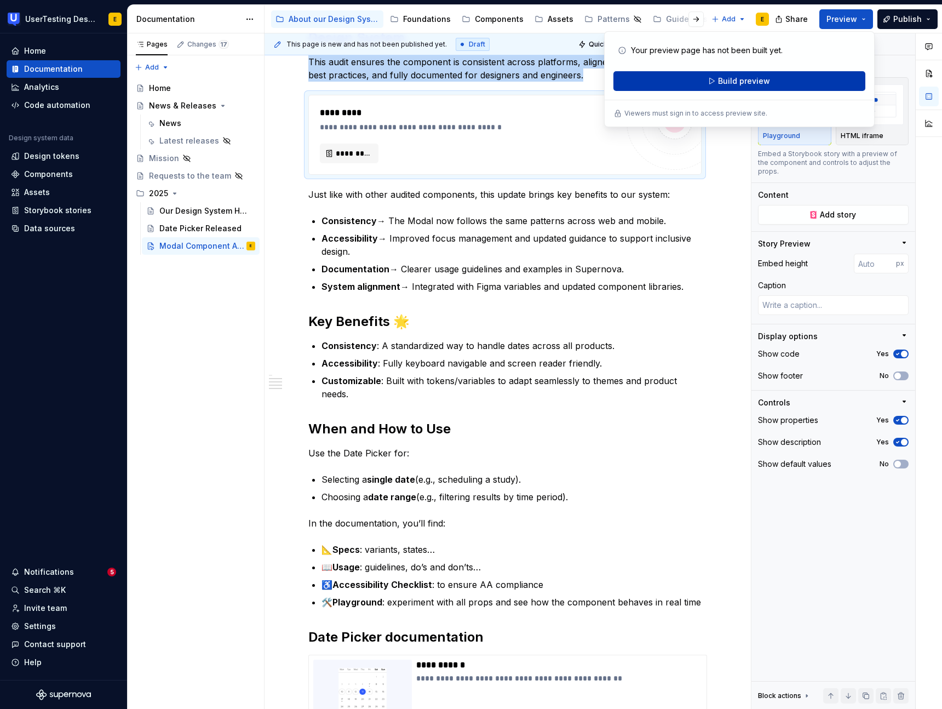
click at [760, 82] on span "Build preview" at bounding box center [744, 81] width 52 height 11
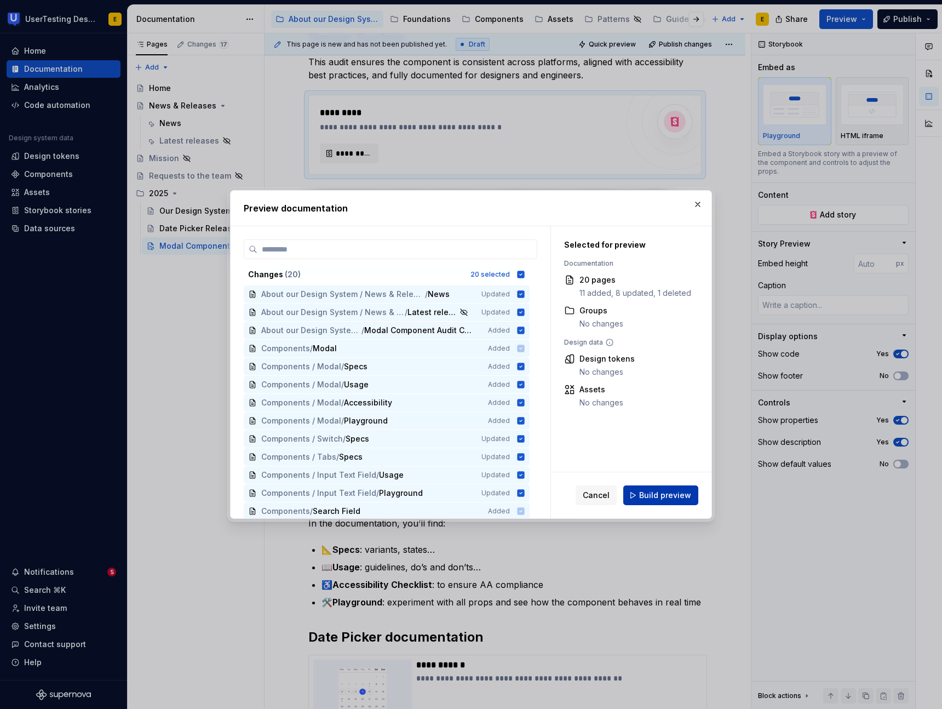
click at [675, 495] on span "Build preview" at bounding box center [665, 495] width 52 height 11
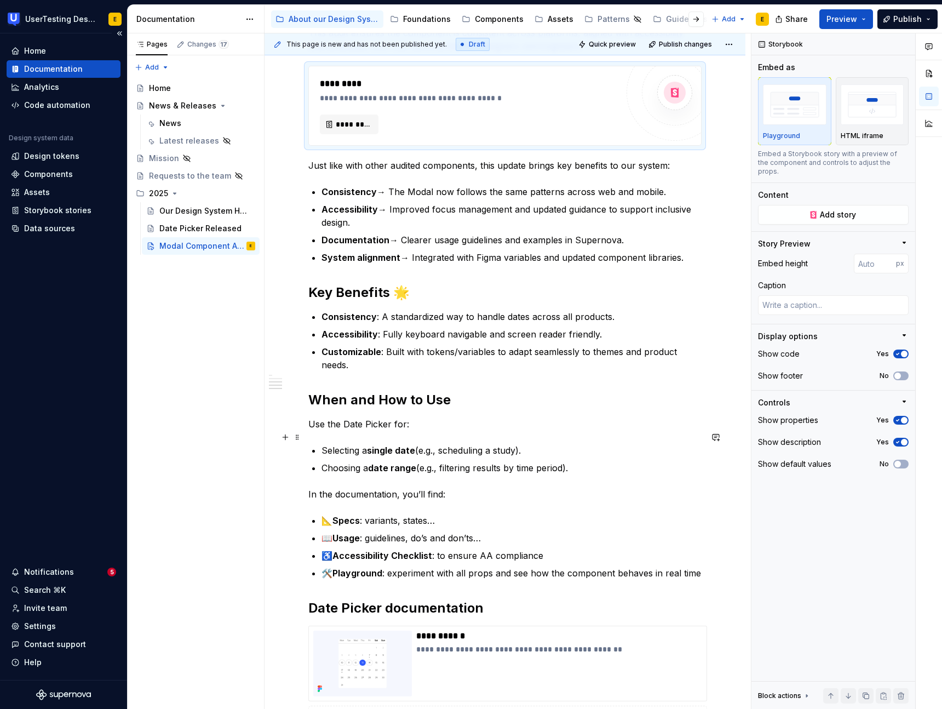
scroll to position [277, 0]
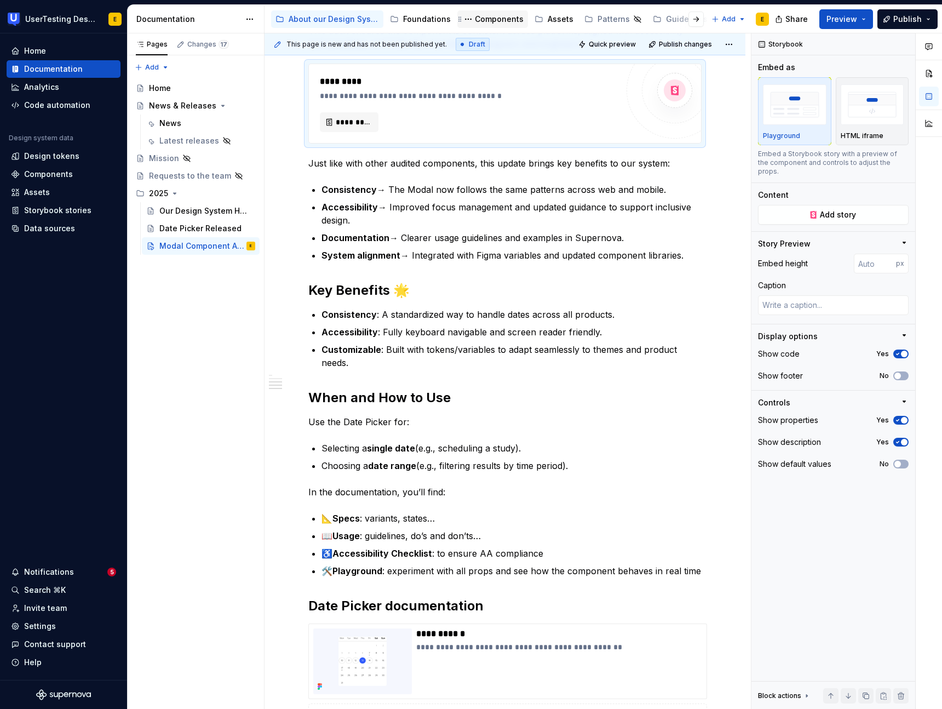
click at [507, 21] on div "Components" at bounding box center [499, 19] width 49 height 11
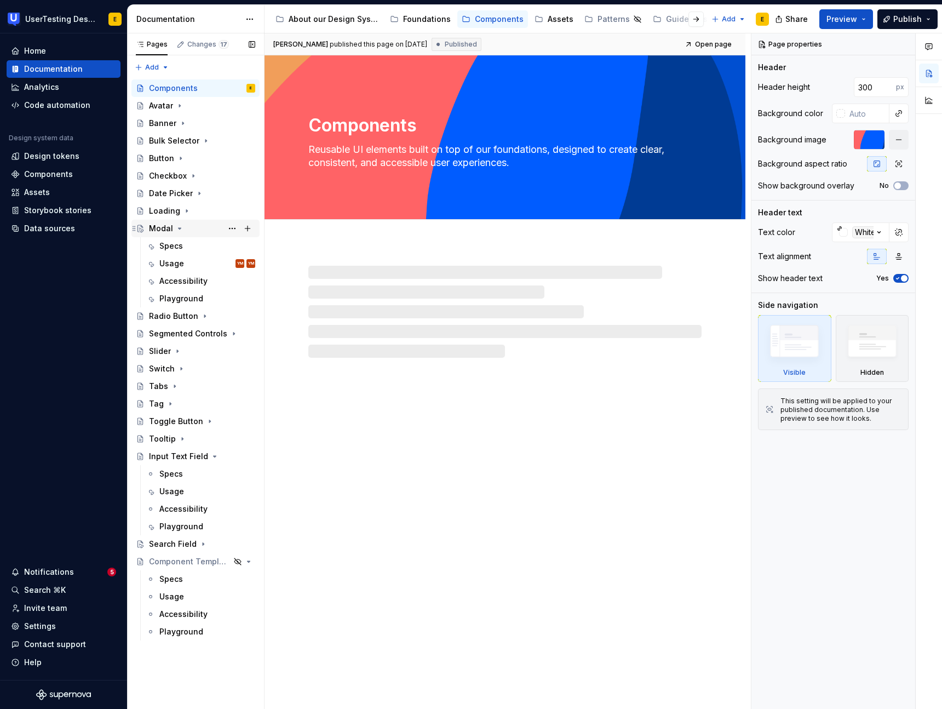
click at [156, 229] on div "Modal" at bounding box center [161, 228] width 24 height 11
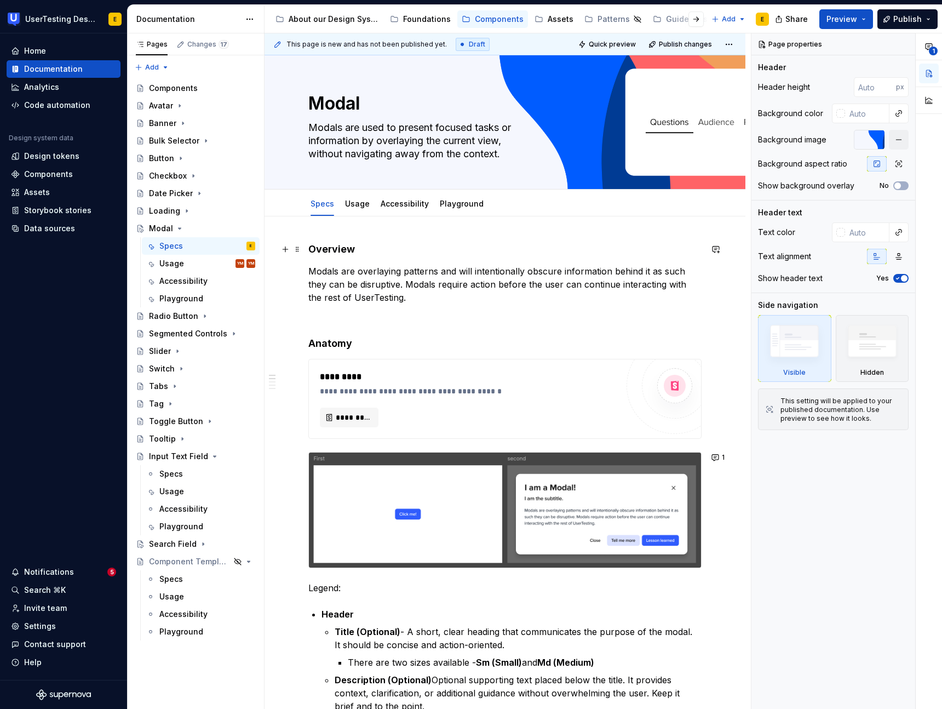
click at [324, 250] on h4 "Overview" at bounding box center [504, 249] width 393 height 13
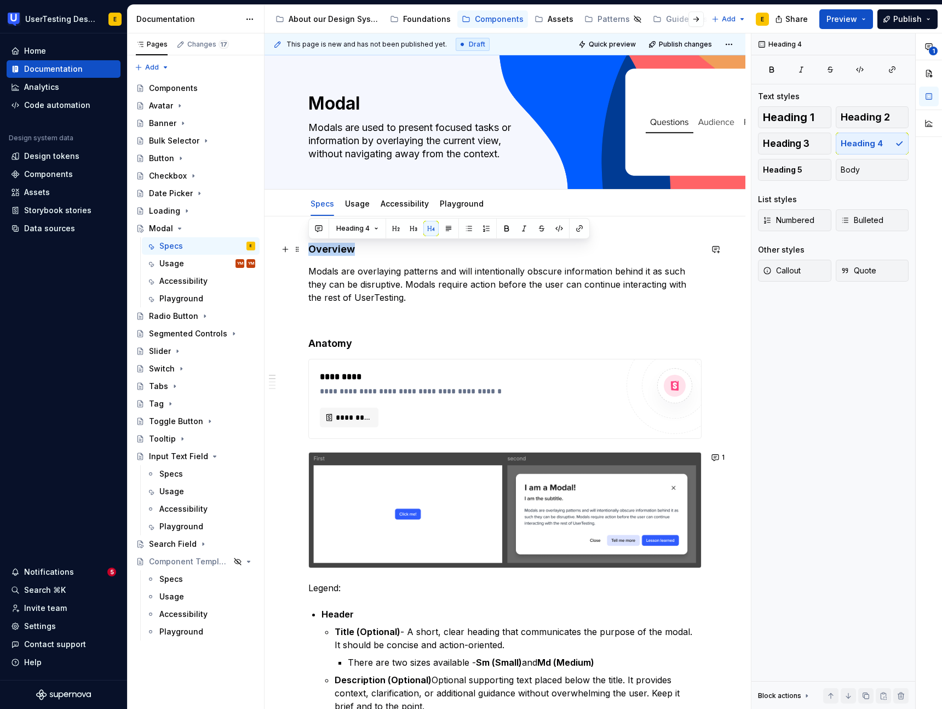
click at [322, 251] on h4 "Overview" at bounding box center [504, 249] width 393 height 13
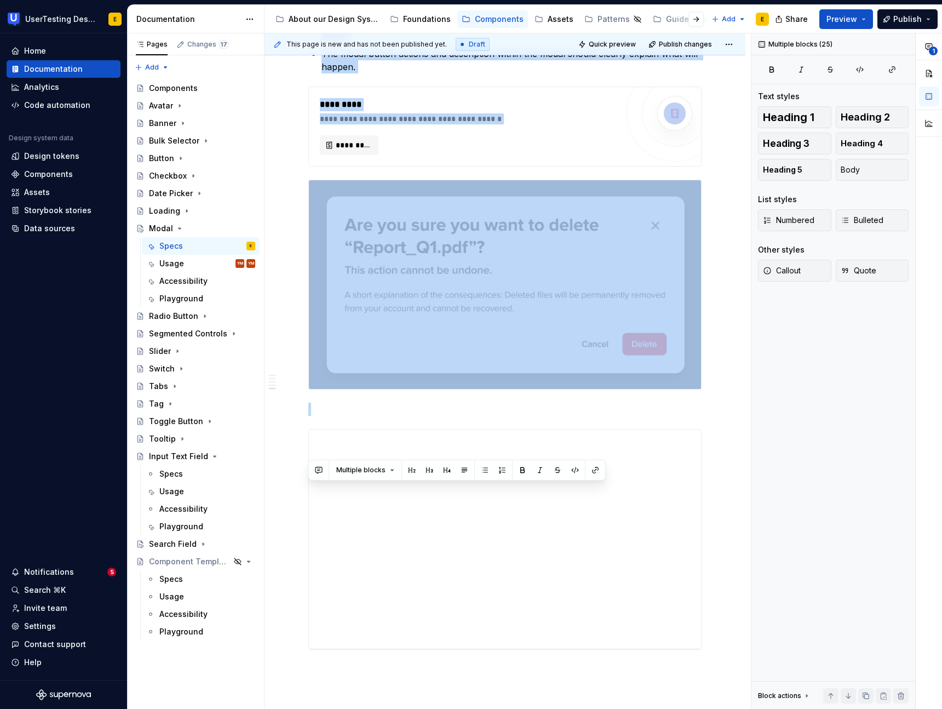
scroll to position [2831, 0]
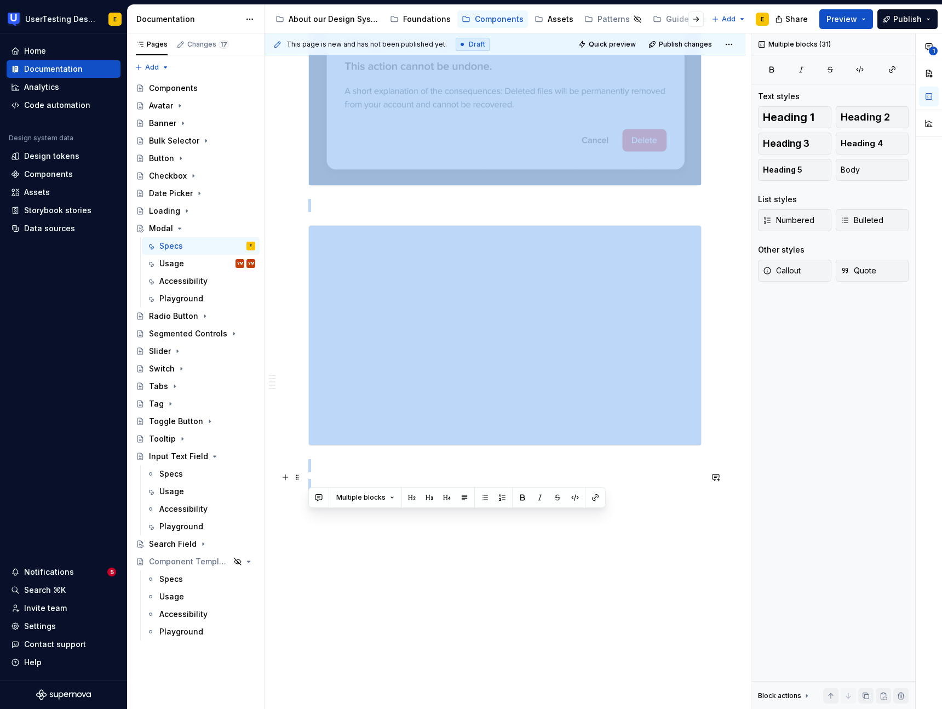
drag, startPoint x: 308, startPoint y: 249, endPoint x: 576, endPoint y: 476, distance: 351.0
copy div "**********"
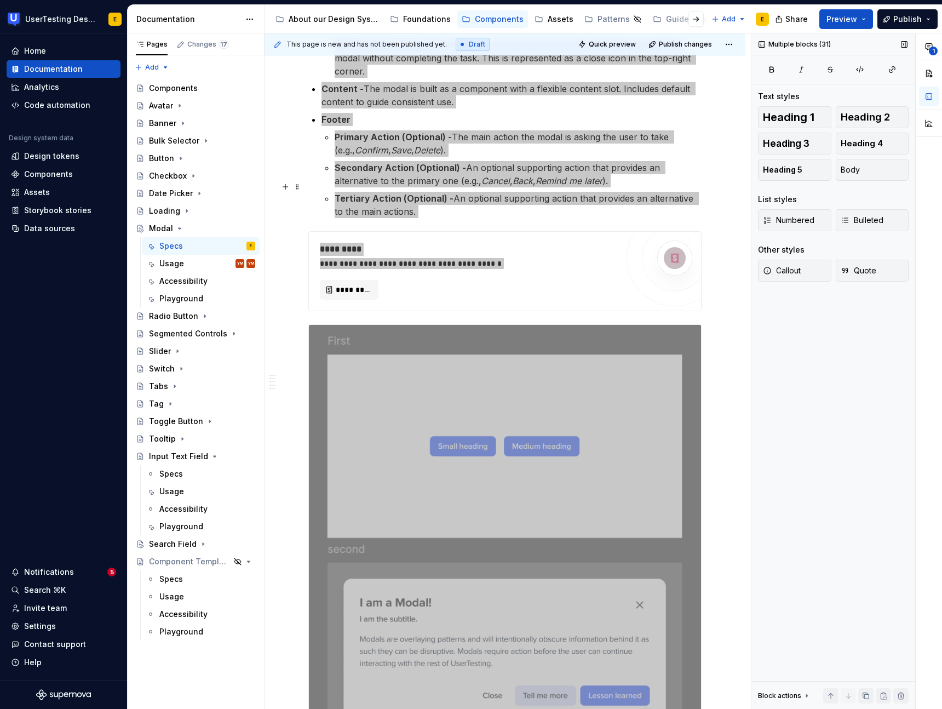
scroll to position [0, 0]
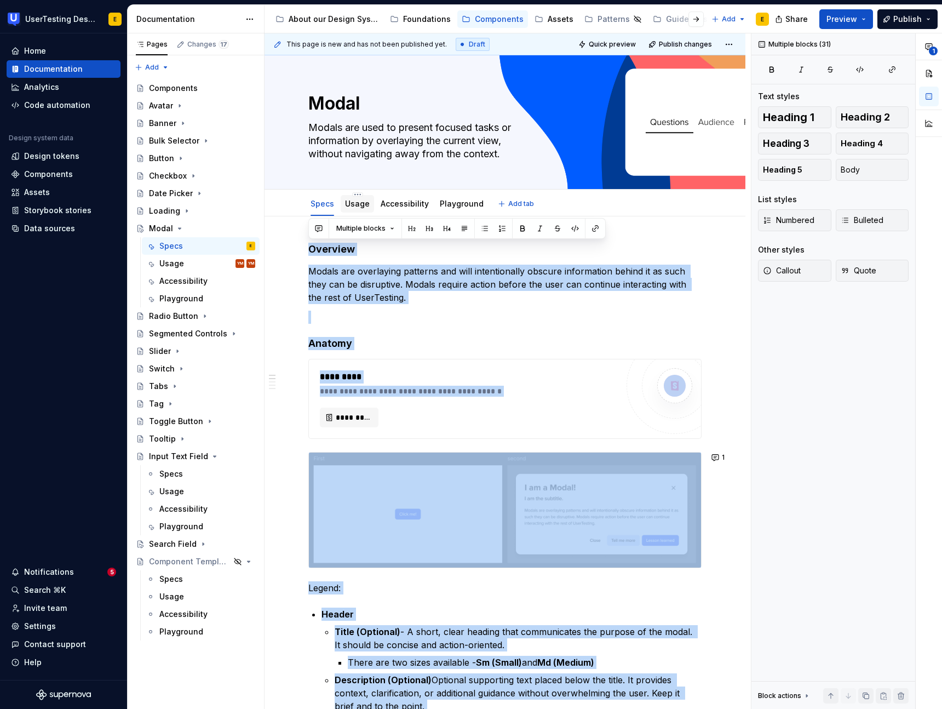
click at [360, 205] on link "Usage" at bounding box center [357, 203] width 25 height 9
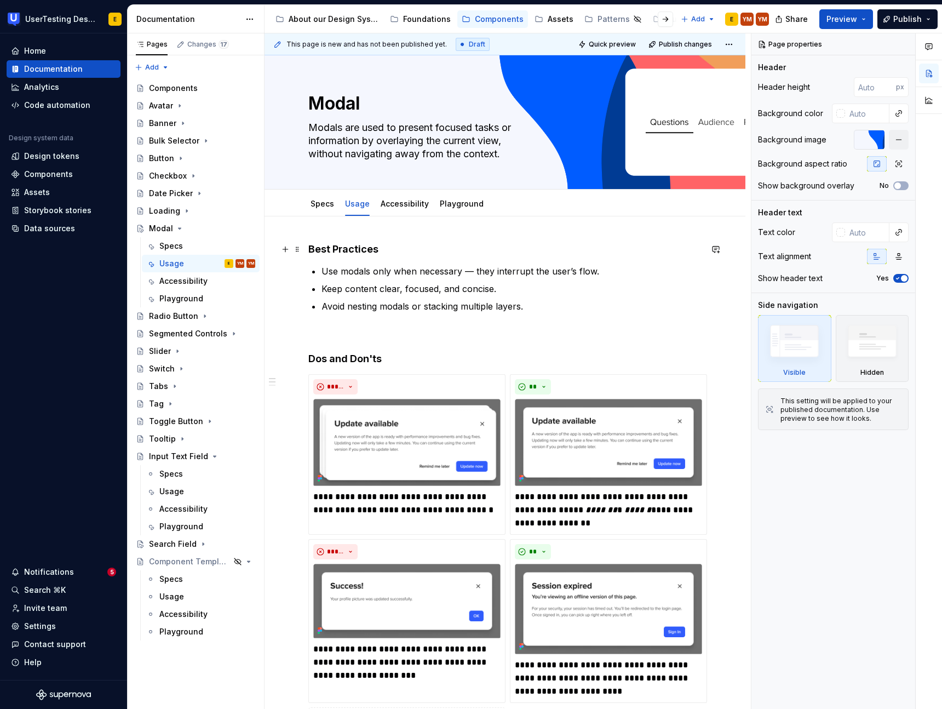
click at [317, 248] on strong "Best Practices" at bounding box center [343, 249] width 70 height 12
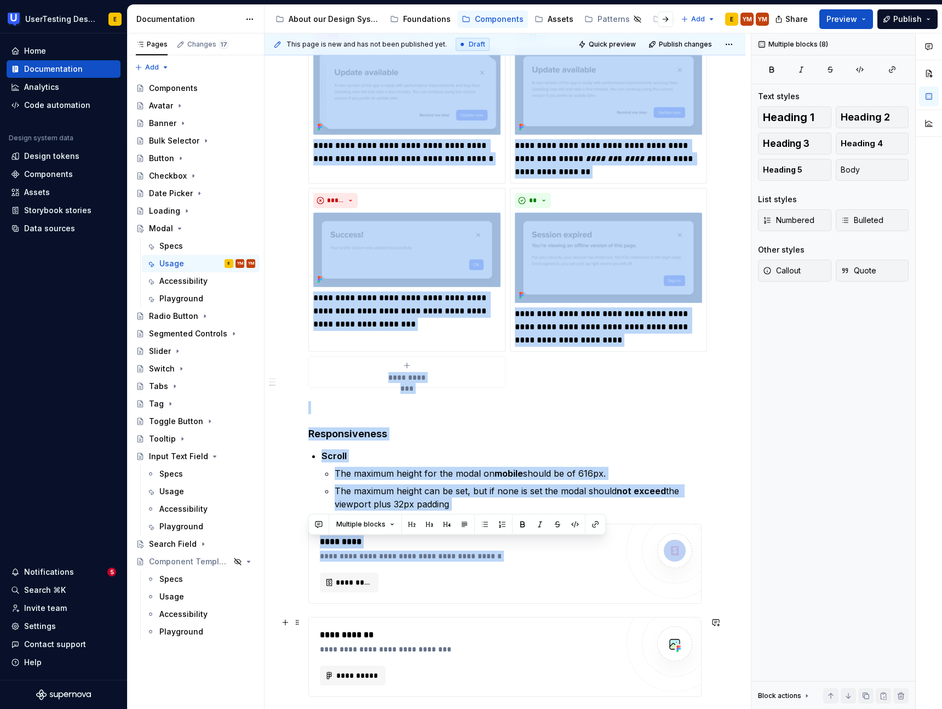
scroll to position [565, 0]
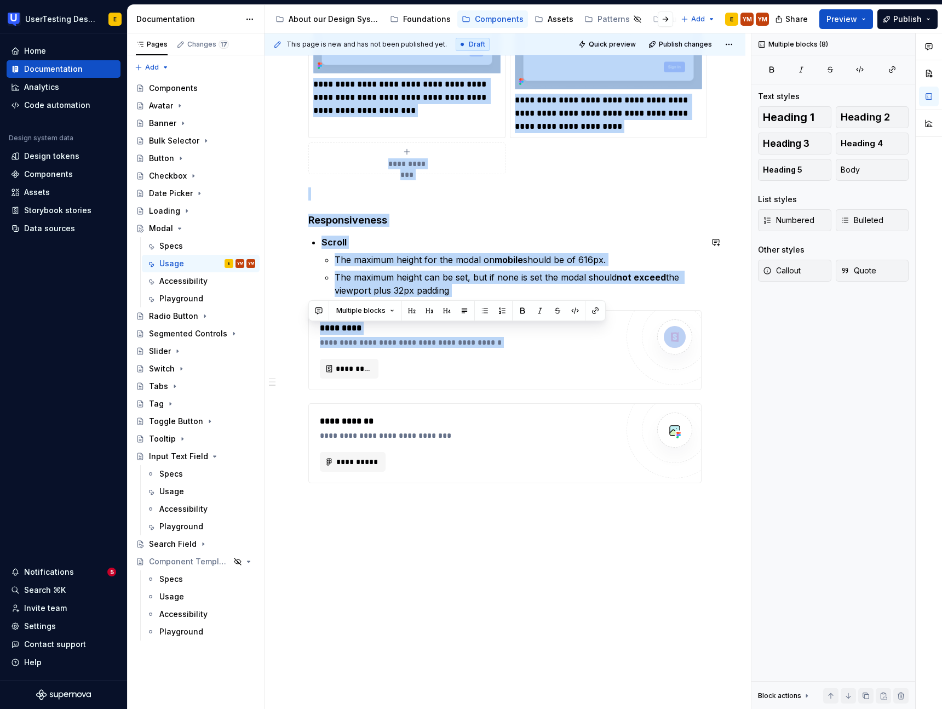
drag, startPoint x: 309, startPoint y: 248, endPoint x: 474, endPoint y: 297, distance: 172.8
click at [474, 297] on div "**********" at bounding box center [504, 80] width 393 height 805
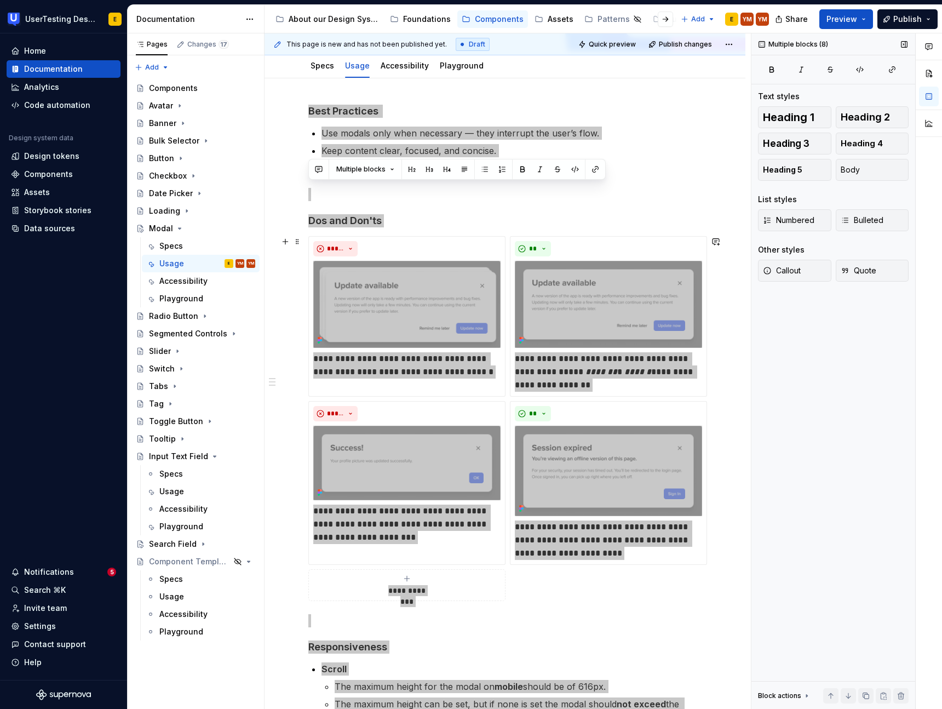
scroll to position [0, 0]
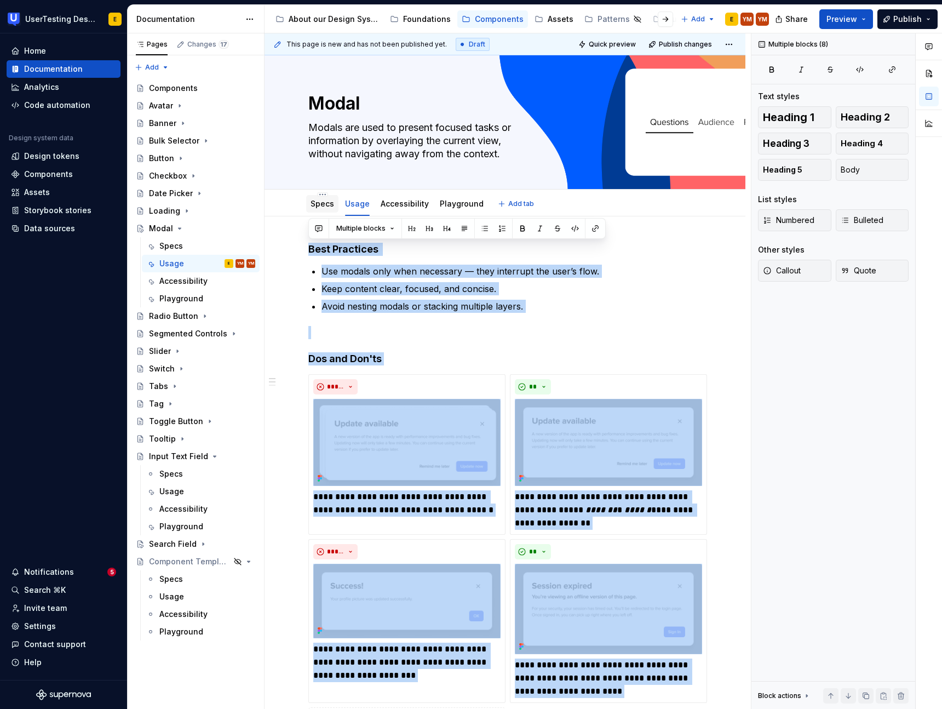
click at [322, 203] on link "Specs" at bounding box center [323, 203] width 24 height 9
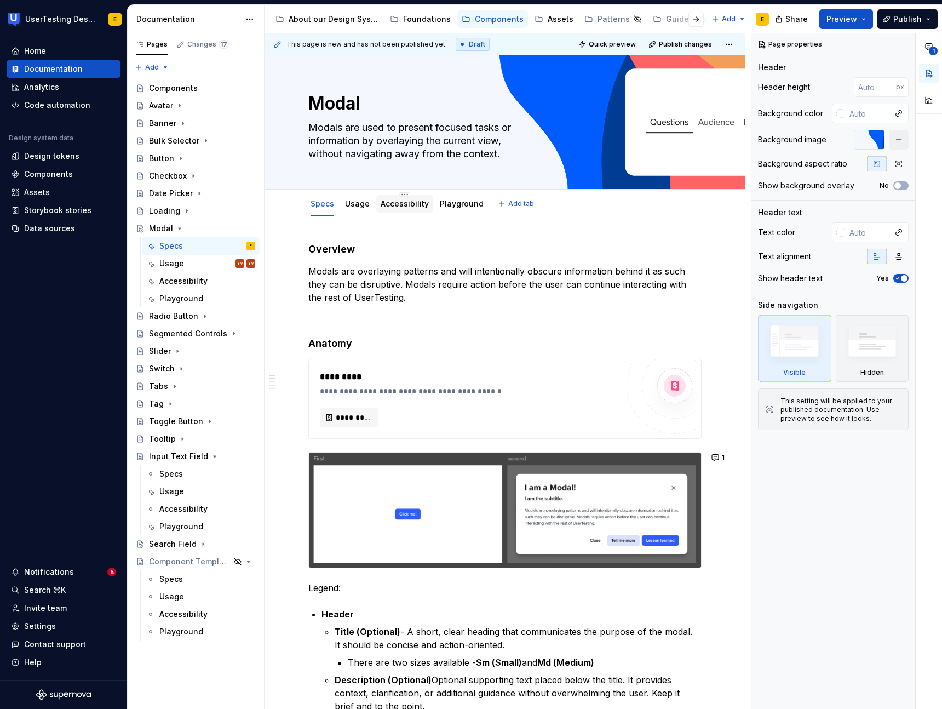
click at [417, 205] on link "Accessibility" at bounding box center [405, 203] width 48 height 9
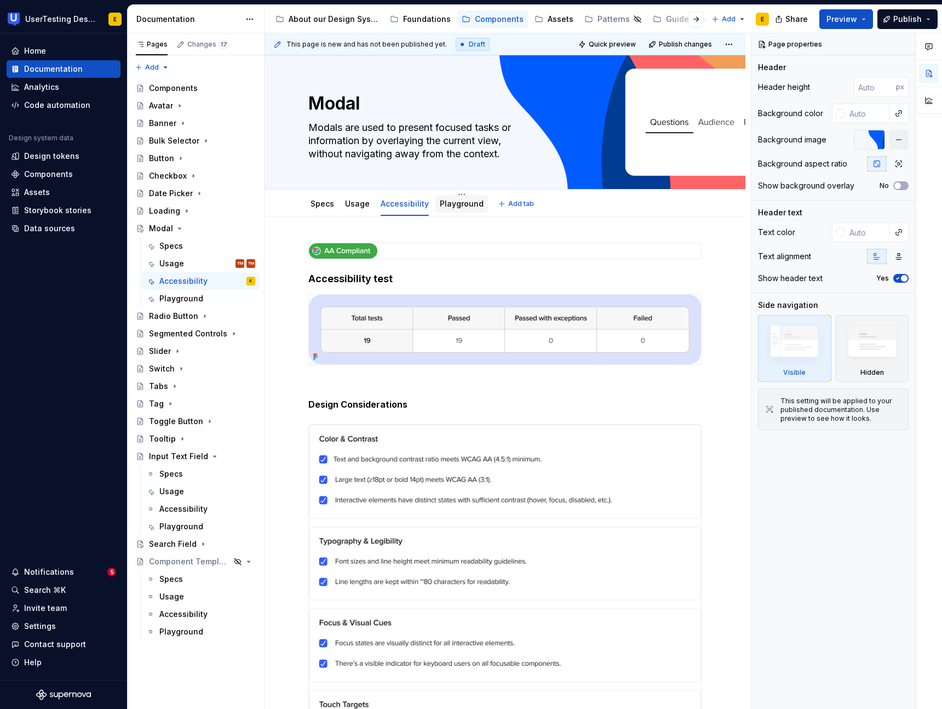
click at [449, 206] on link "Playground" at bounding box center [462, 203] width 44 height 9
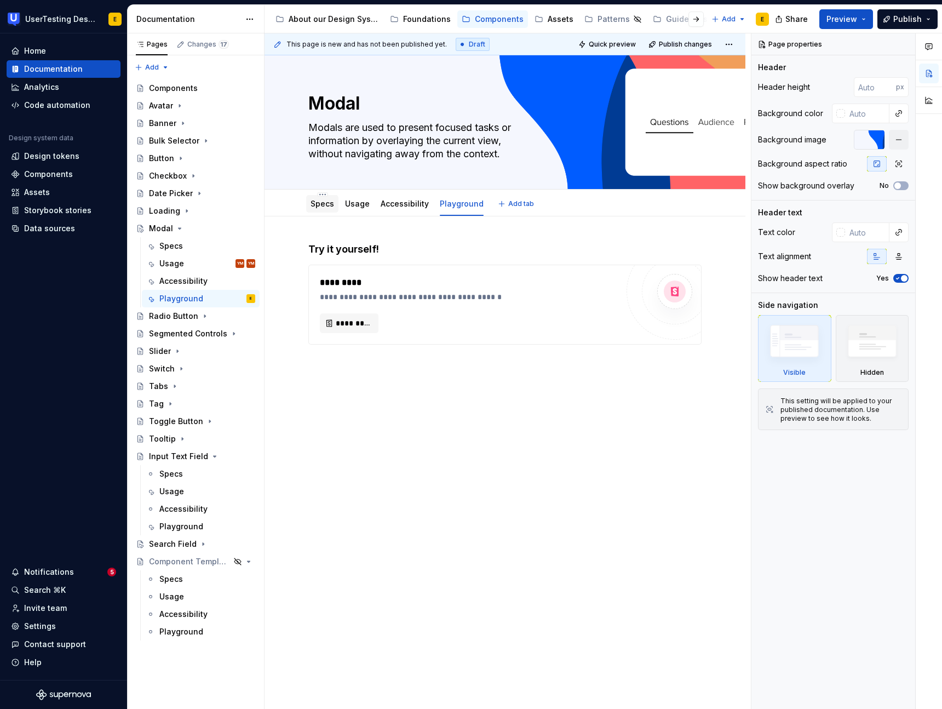
click at [321, 206] on link "Specs" at bounding box center [323, 203] width 24 height 9
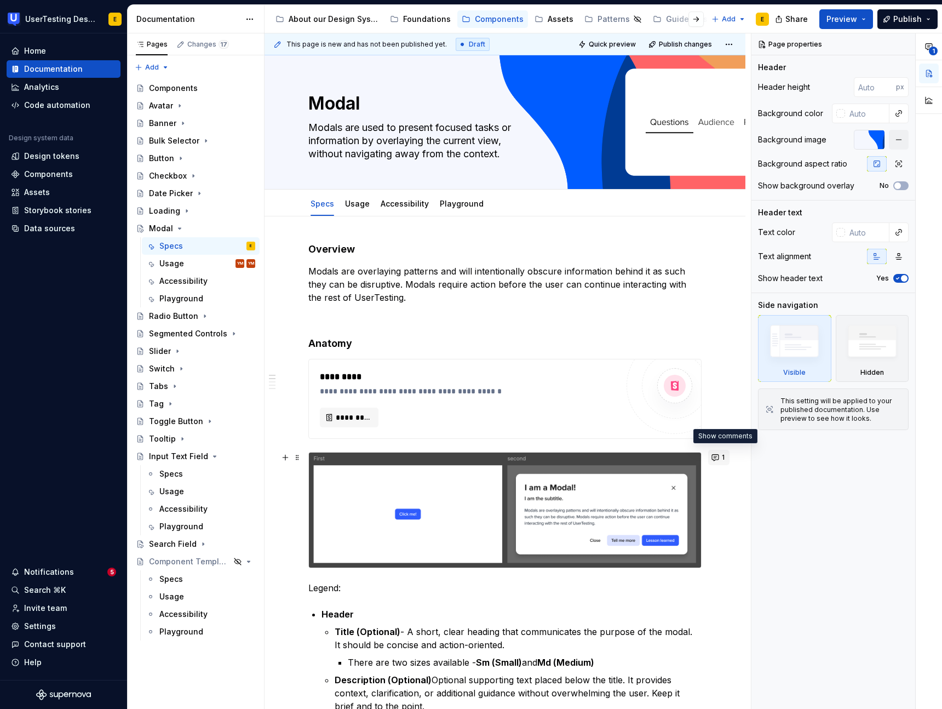
click at [724, 456] on button "1" at bounding box center [718, 457] width 21 height 15
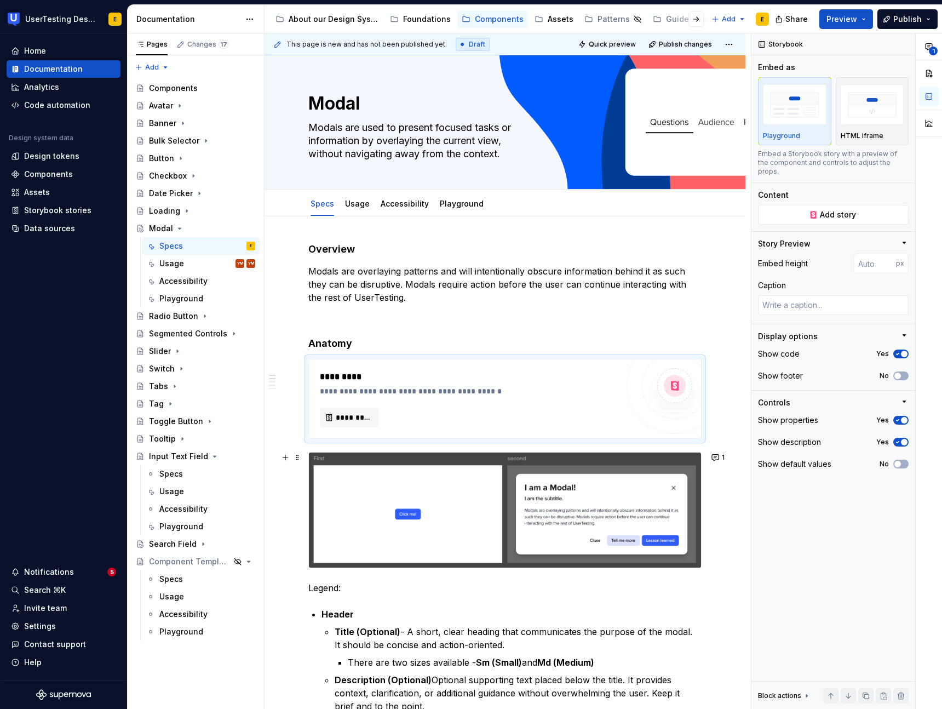
click at [471, 401] on div "**********" at bounding box center [469, 398] width 298 height 57
click at [354, 208] on link "Usage" at bounding box center [357, 203] width 25 height 9
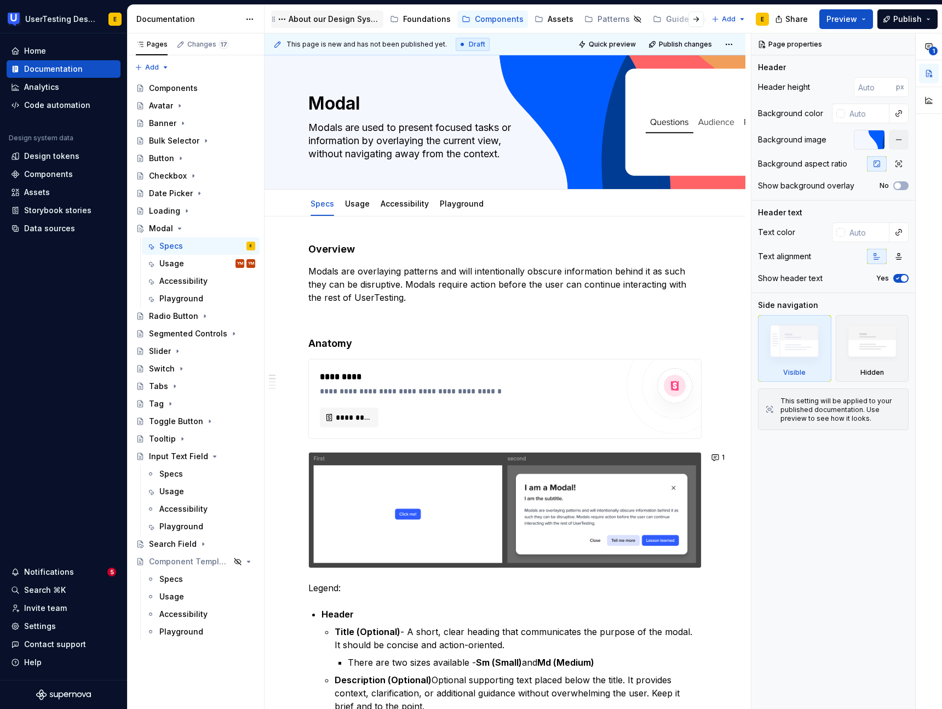
click at [321, 22] on div "About our Design System" at bounding box center [334, 19] width 90 height 11
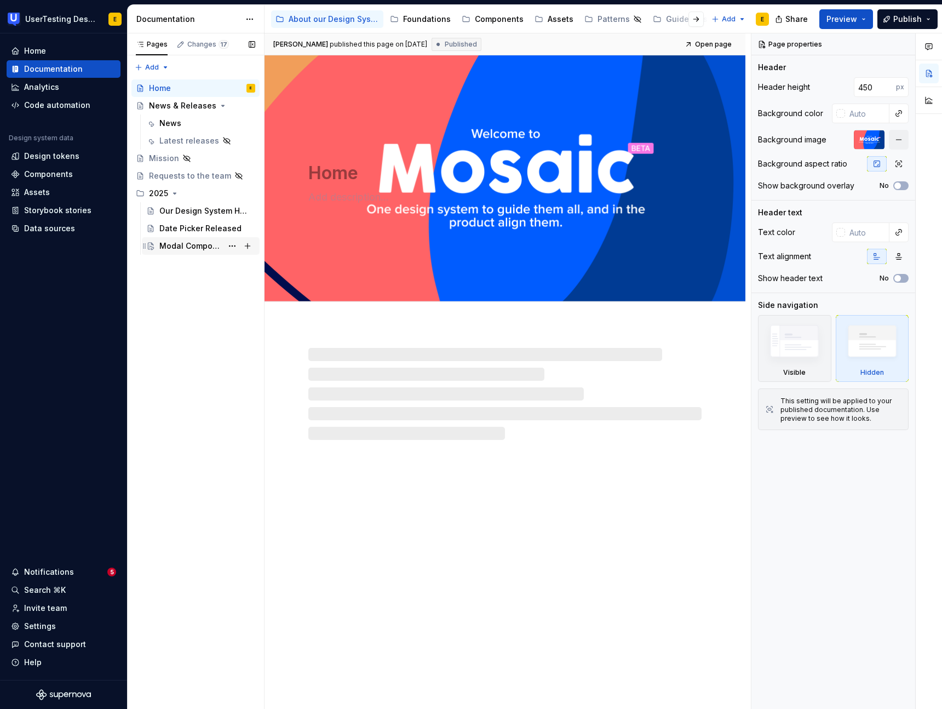
click at [180, 243] on div "Modal Component Audit Complete!" at bounding box center [190, 246] width 63 height 11
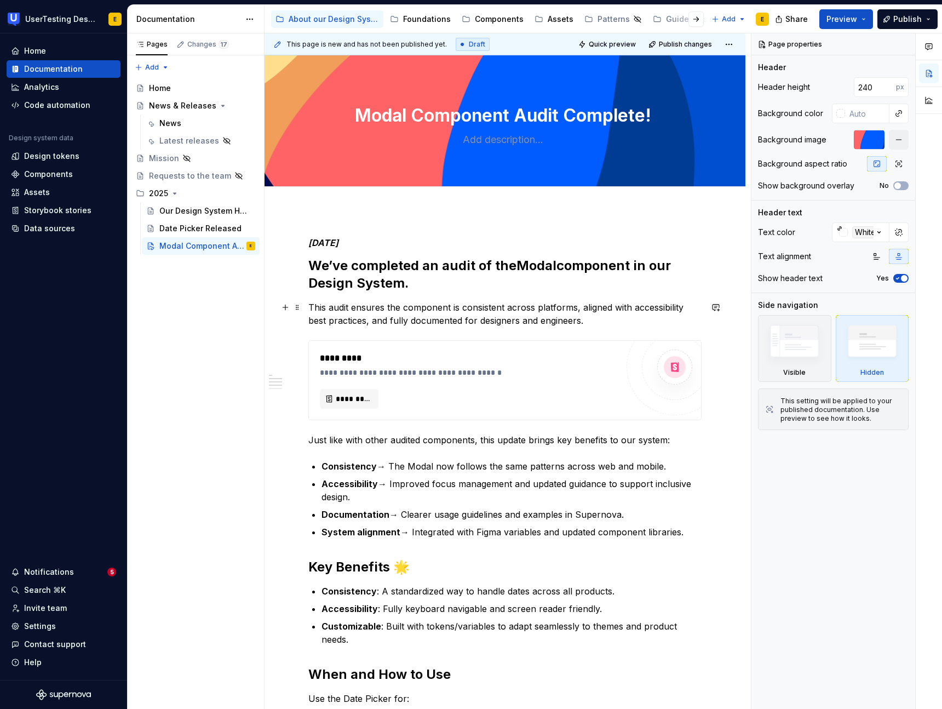
type textarea "*"
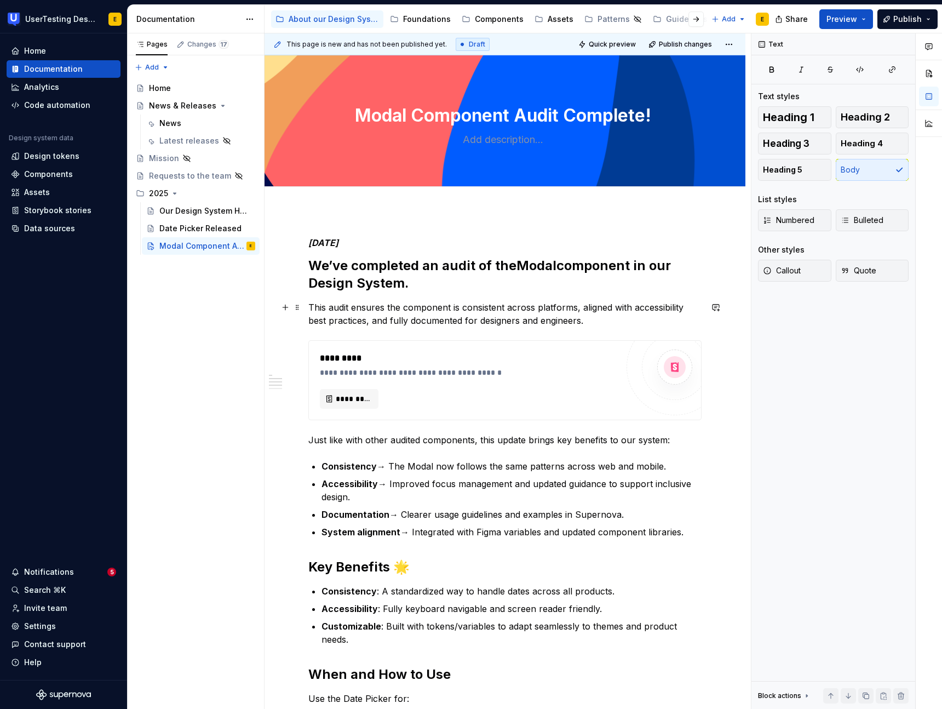
click at [347, 314] on p "This audit ensures the component is consistent across platforms, aligned with a…" at bounding box center [504, 314] width 393 height 26
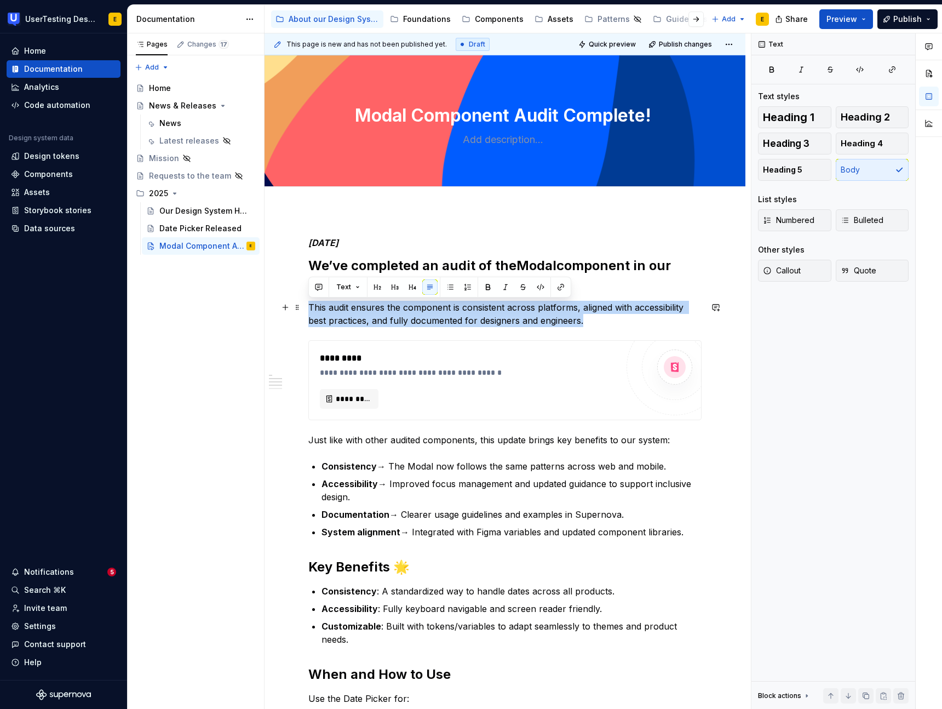
drag, startPoint x: 308, startPoint y: 305, endPoint x: 571, endPoint y: 322, distance: 263.6
click at [571, 322] on p "This audit ensures the component is consistent across platforms, aligned with a…" at bounding box center [504, 314] width 393 height 26
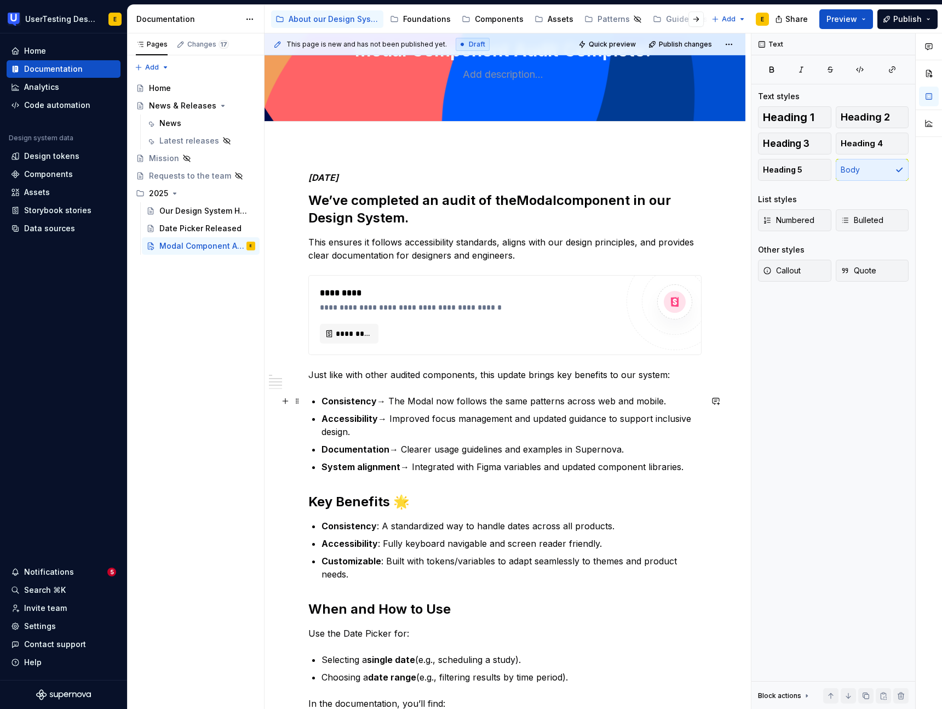
scroll to position [88, 0]
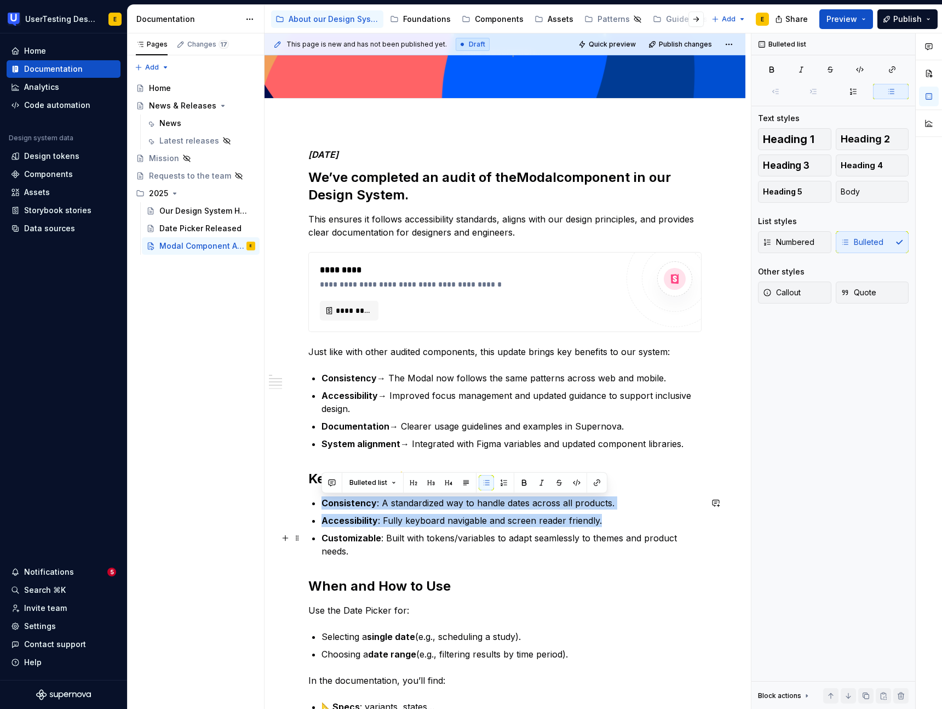
drag, startPoint x: 323, startPoint y: 503, endPoint x: 734, endPoint y: 544, distance: 412.9
click at [734, 544] on div "**********" at bounding box center [505, 649] width 481 height 1053
drag, startPoint x: 365, startPoint y: 516, endPoint x: 333, endPoint y: 507, distance: 33.5
click at [365, 516] on strong "Accessibility" at bounding box center [350, 520] width 56 height 11
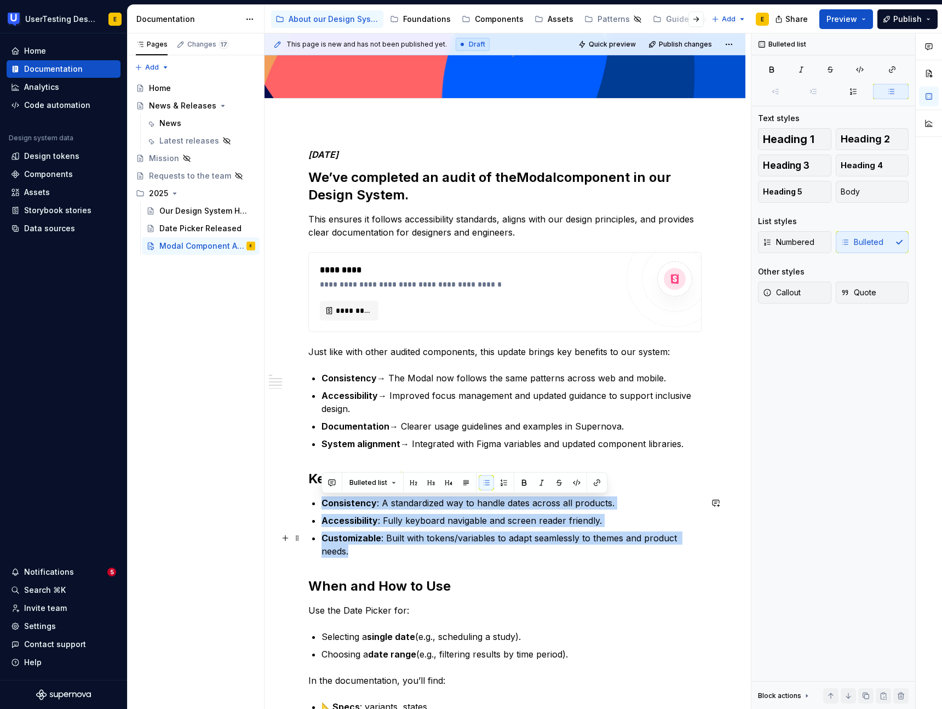
drag, startPoint x: 322, startPoint y: 502, endPoint x: 706, endPoint y: 539, distance: 386.4
click at [702, 539] on ul "Consistency : A standardized way to handle dates across all products. Accessibi…" at bounding box center [512, 526] width 380 height 61
paste div
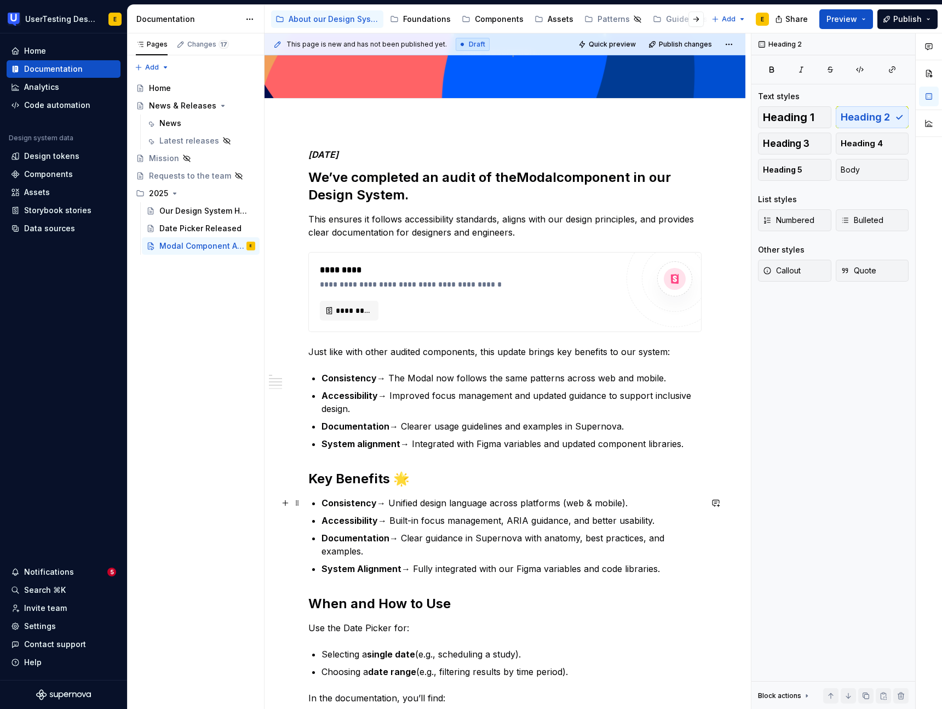
click at [386, 505] on p "Consistency → Unified design language across platforms (web & mobile)." at bounding box center [512, 502] width 380 height 13
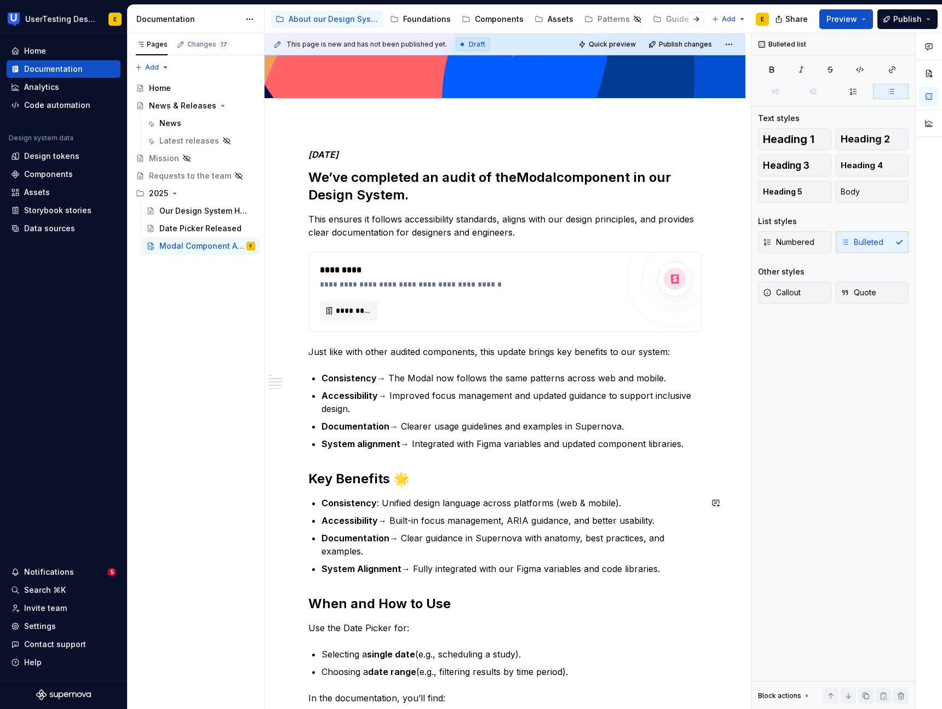
scroll to position [88, 0]
click at [388, 524] on p "Accessibility → Built-in focus management, ARIA guidance, and better usability." at bounding box center [512, 520] width 380 height 13
click at [399, 540] on p "Documentation → Clear guidance in Supernova with anatomy, best practices, and e…" at bounding box center [512, 545] width 380 height 26
click at [411, 563] on p "System Alignment → Fully integrated with our Figma variables and code libraries." at bounding box center [512, 569] width 380 height 13
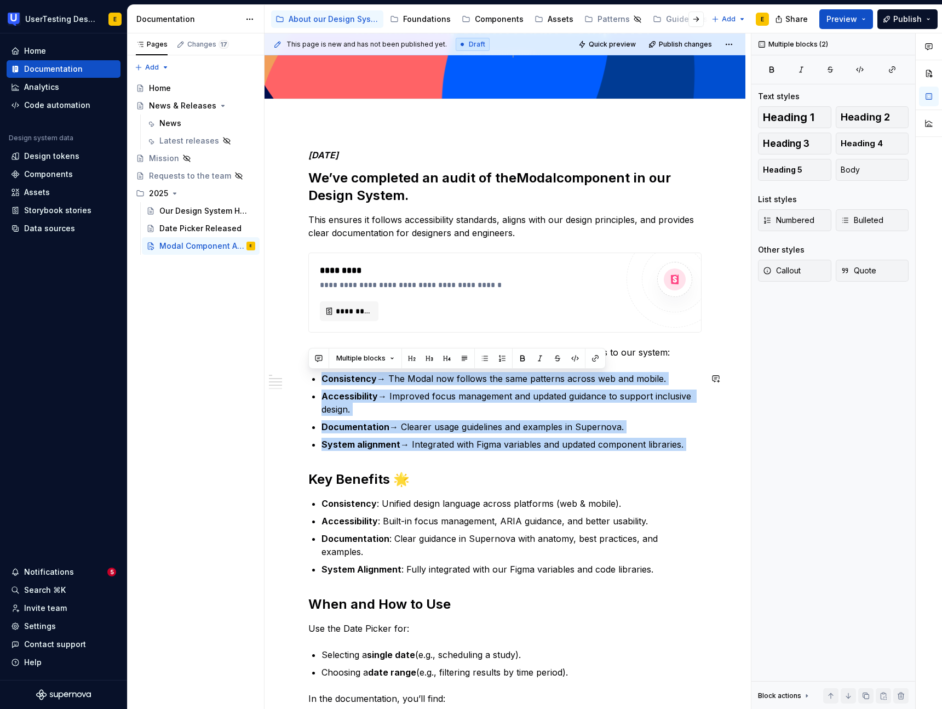
drag, startPoint x: 321, startPoint y: 379, endPoint x: 681, endPoint y: 457, distance: 369.0
click at [681, 457] on div "**********" at bounding box center [504, 559] width 393 height 819
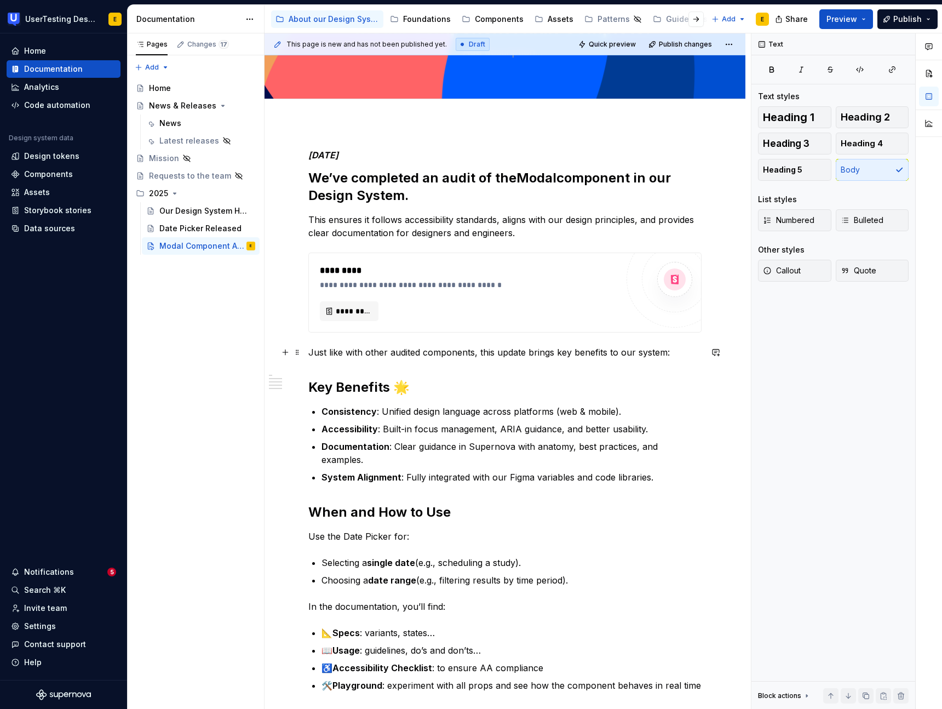
click at [670, 353] on p "Just like with other audited components, this update brings key benefits to our…" at bounding box center [504, 352] width 393 height 13
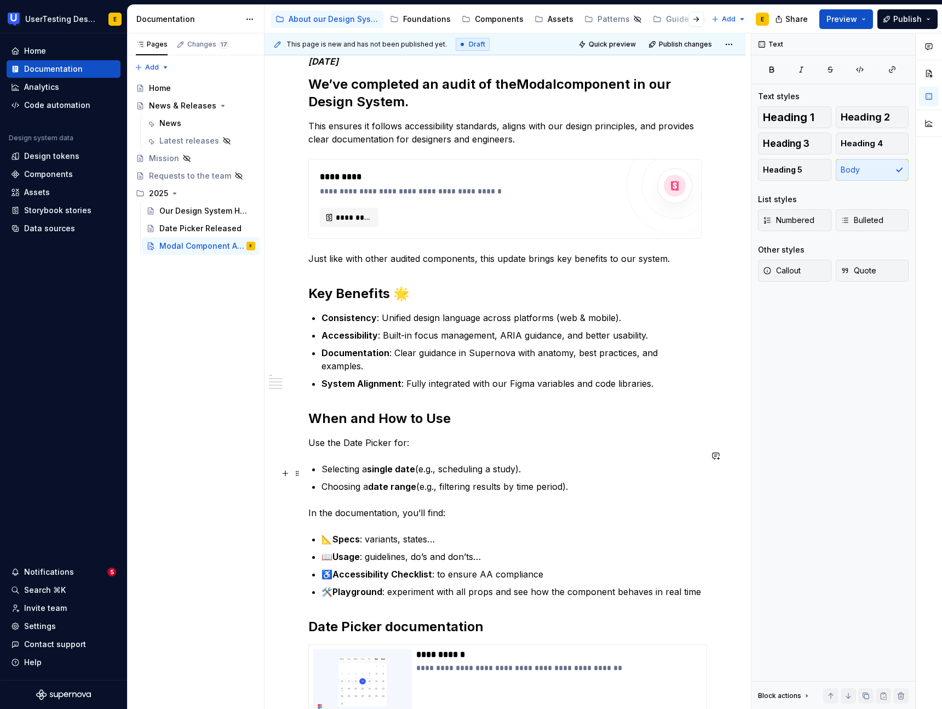
scroll to position [190, 0]
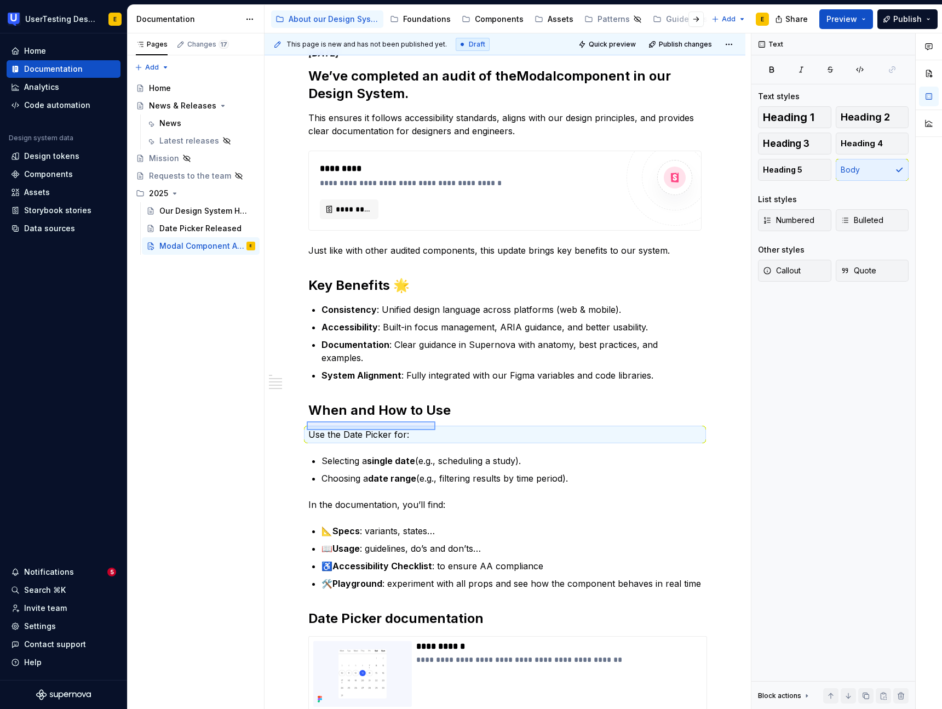
drag, startPoint x: 307, startPoint y: 421, endPoint x: 436, endPoint y: 430, distance: 129.0
click at [436, 430] on div "**********" at bounding box center [508, 371] width 487 height 676
click at [362, 428] on p "Use the Date Picker for:" at bounding box center [504, 434] width 393 height 13
click at [334, 428] on p "Use the Date Picker for:" at bounding box center [504, 434] width 393 height 13
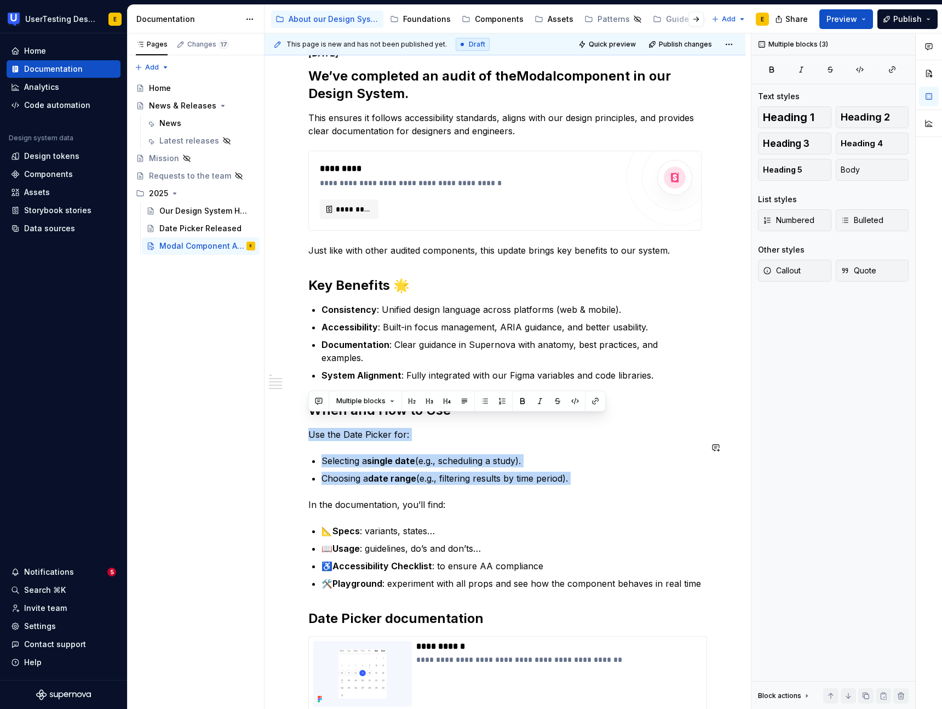
drag, startPoint x: 308, startPoint y: 420, endPoint x: 576, endPoint y: 474, distance: 273.2
click at [576, 474] on div "**********" at bounding box center [504, 411] width 393 height 726
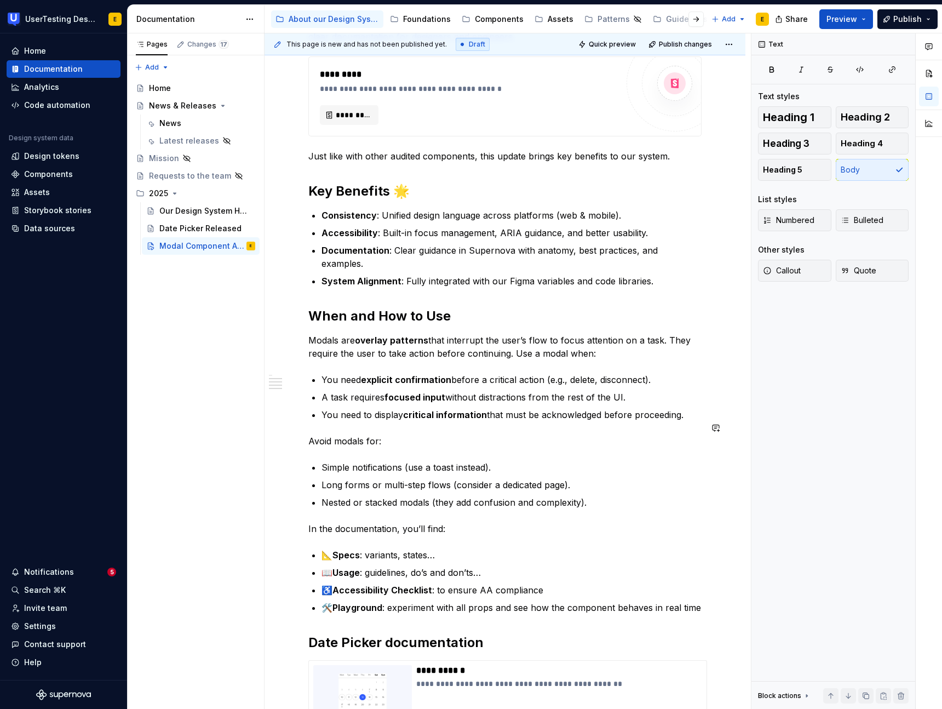
scroll to position [290, 0]
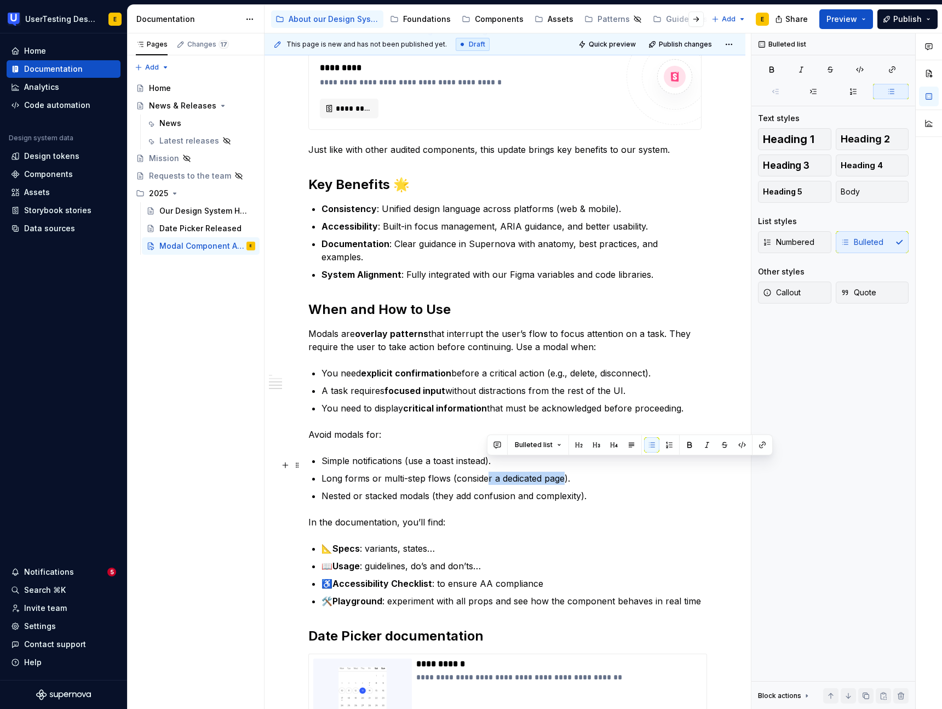
drag, startPoint x: 491, startPoint y: 467, endPoint x: 563, endPoint y: 466, distance: 71.8
click at [563, 472] on p "Long forms or multi-step flows (consider a dedicated page)." at bounding box center [512, 478] width 380 height 13
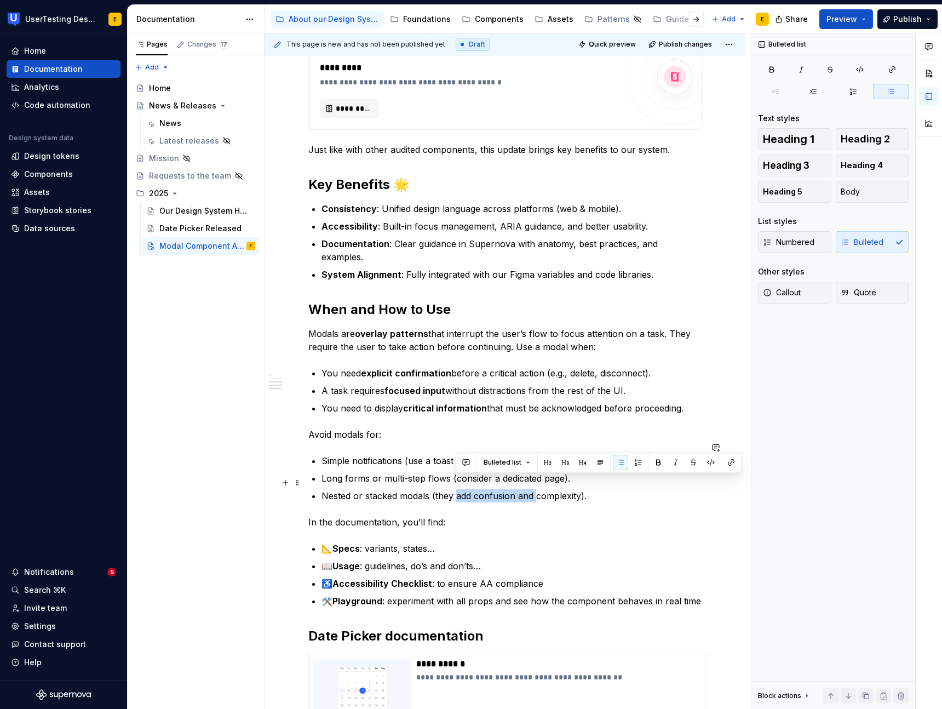
drag, startPoint x: 456, startPoint y: 482, endPoint x: 536, endPoint y: 481, distance: 80.0
click at [536, 489] on p "Nested or stacked modals (they add confusion and complexity)." at bounding box center [512, 495] width 380 height 13
click at [560, 489] on p "Nested or stacked modals (they add confusion and complexity)." at bounding box center [512, 495] width 380 height 13
click at [588, 489] on p "Nested or stacked modals (they add confusion and complexity)." at bounding box center [512, 495] width 380 height 13
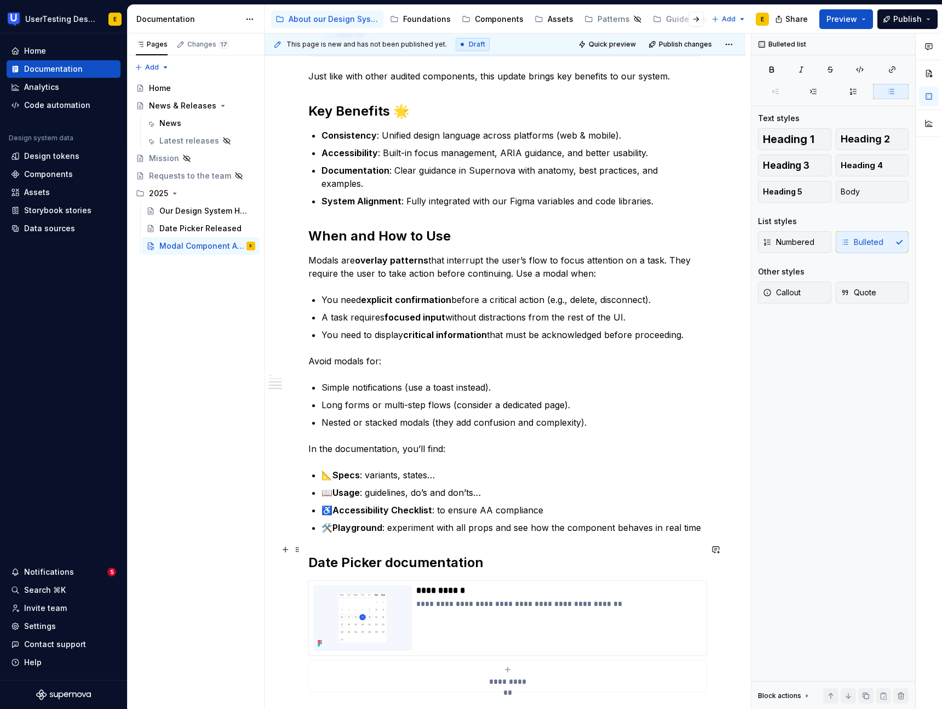
scroll to position [365, 0]
click at [386, 584] on img at bounding box center [362, 617] width 99 height 66
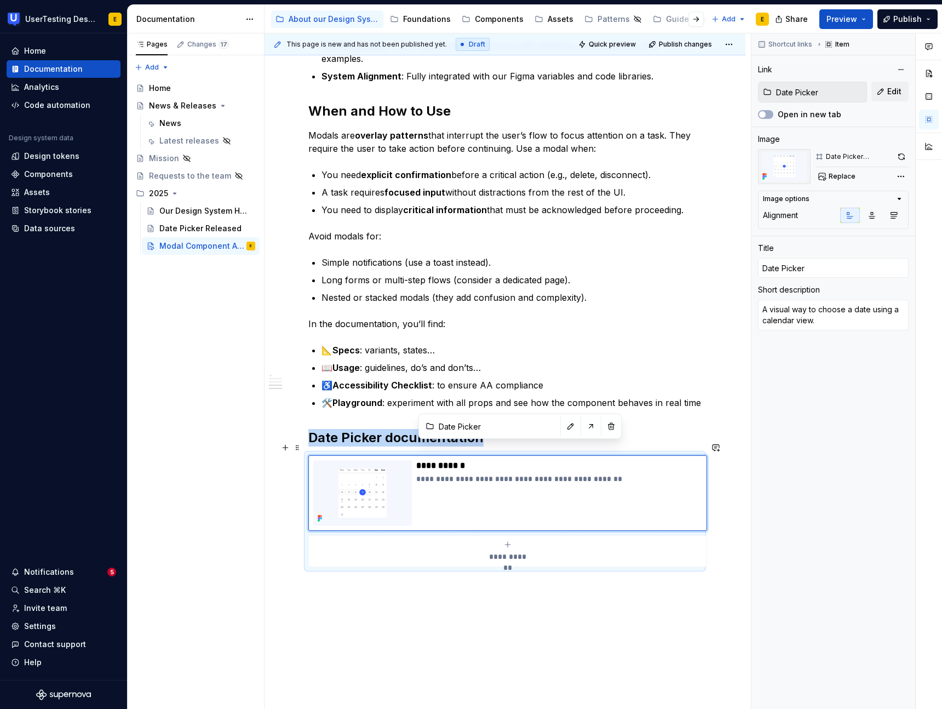
scroll to position [491, 0]
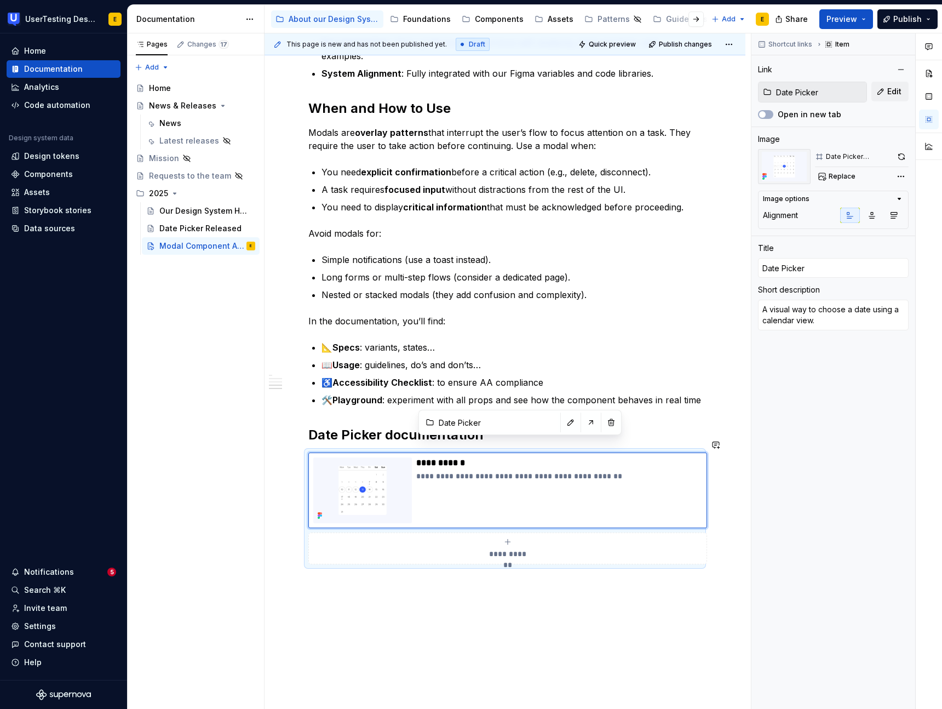
click at [344, 427] on h2 "Date Picker documentation" at bounding box center [504, 435] width 393 height 18
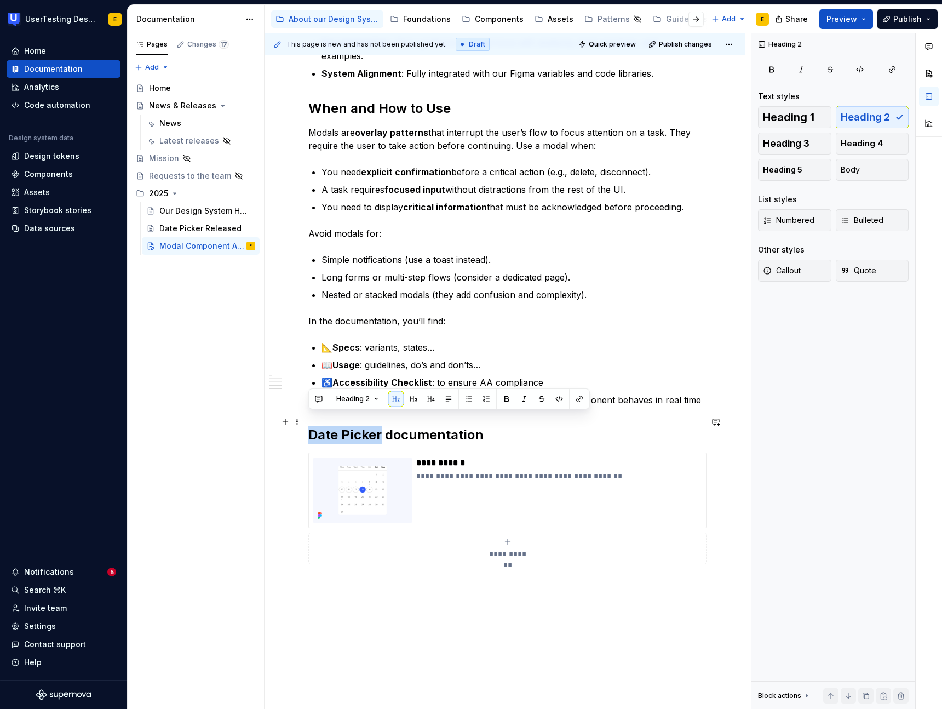
drag, startPoint x: 381, startPoint y: 422, endPoint x: 311, endPoint y: 421, distance: 69.6
click at [311, 426] on h2 "Date Picker documentation" at bounding box center [504, 435] width 393 height 18
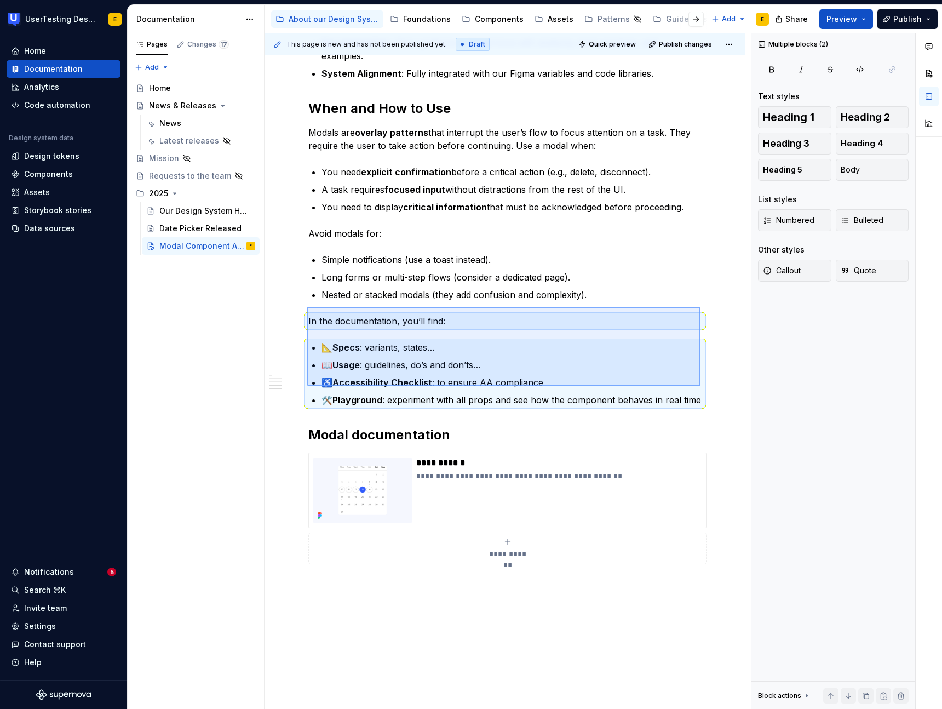
drag, startPoint x: 307, startPoint y: 307, endPoint x: 701, endPoint y: 386, distance: 401.2
click at [701, 386] on div "**********" at bounding box center [508, 371] width 487 height 676
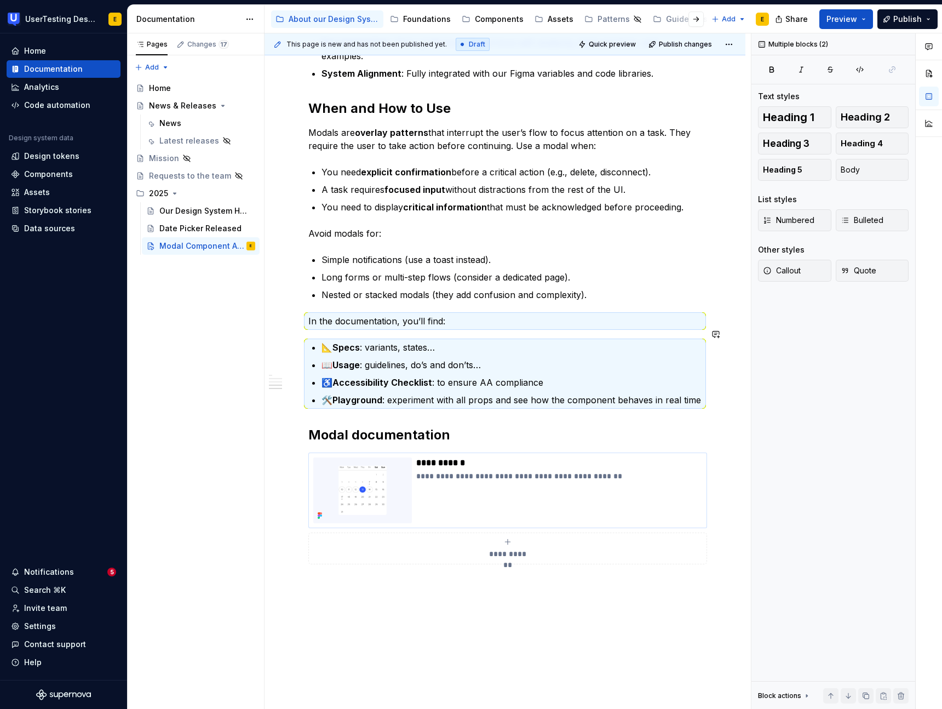
scroll to position [480, 0]
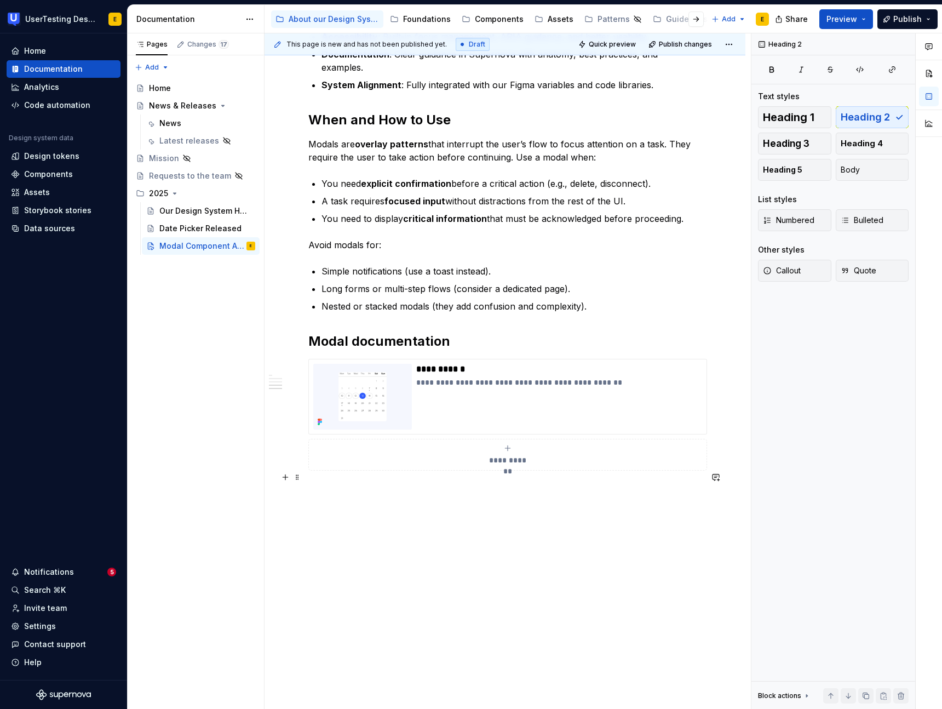
click at [340, 484] on p at bounding box center [504, 490] width 393 height 13
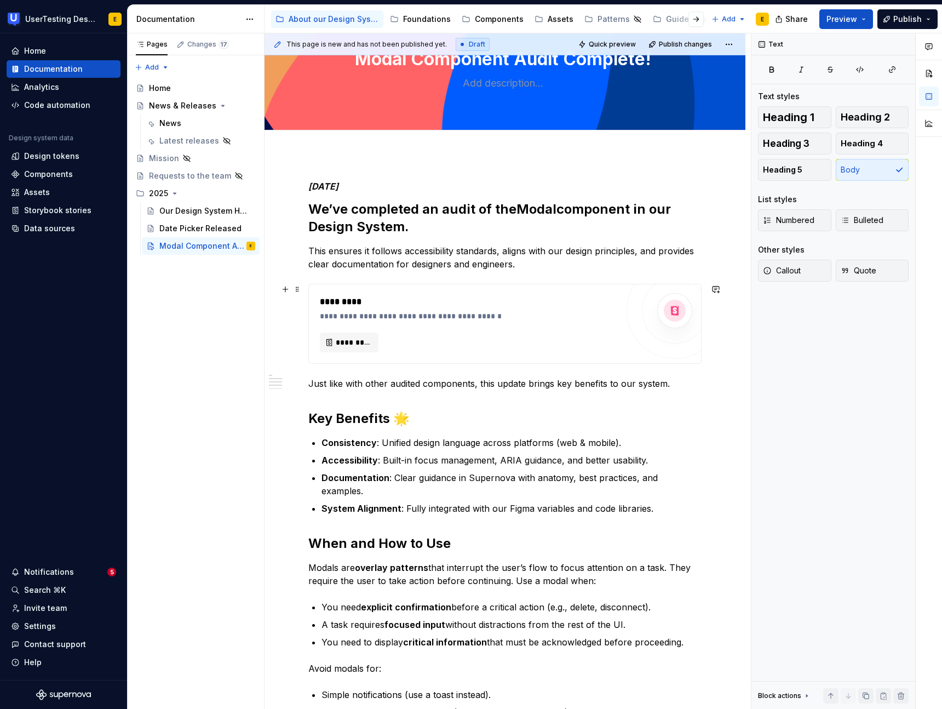
scroll to position [0, 0]
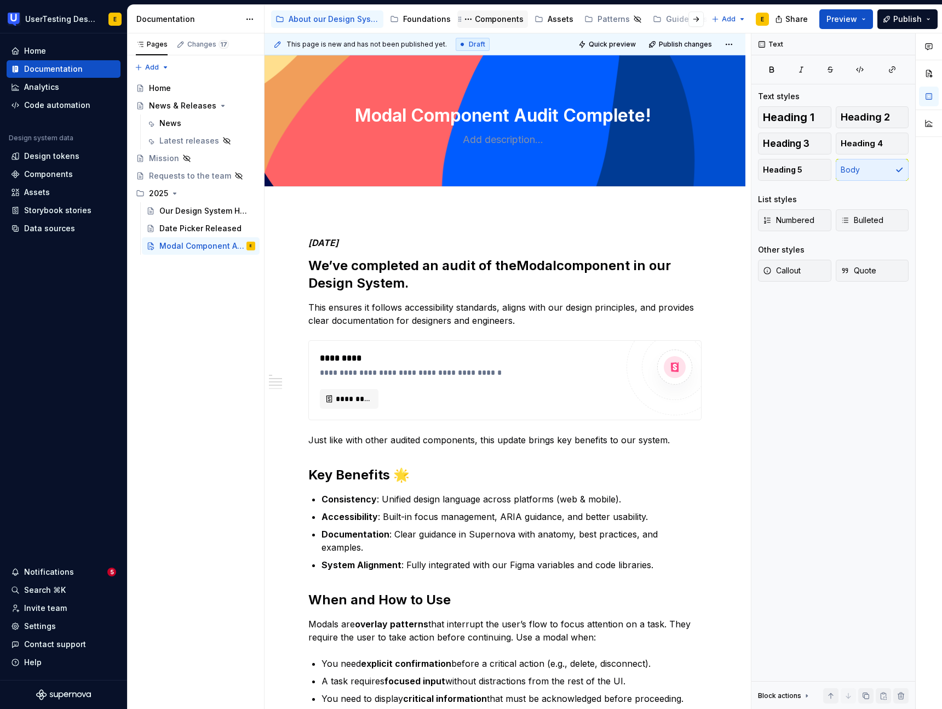
click at [502, 20] on div "Components" at bounding box center [499, 19] width 49 height 11
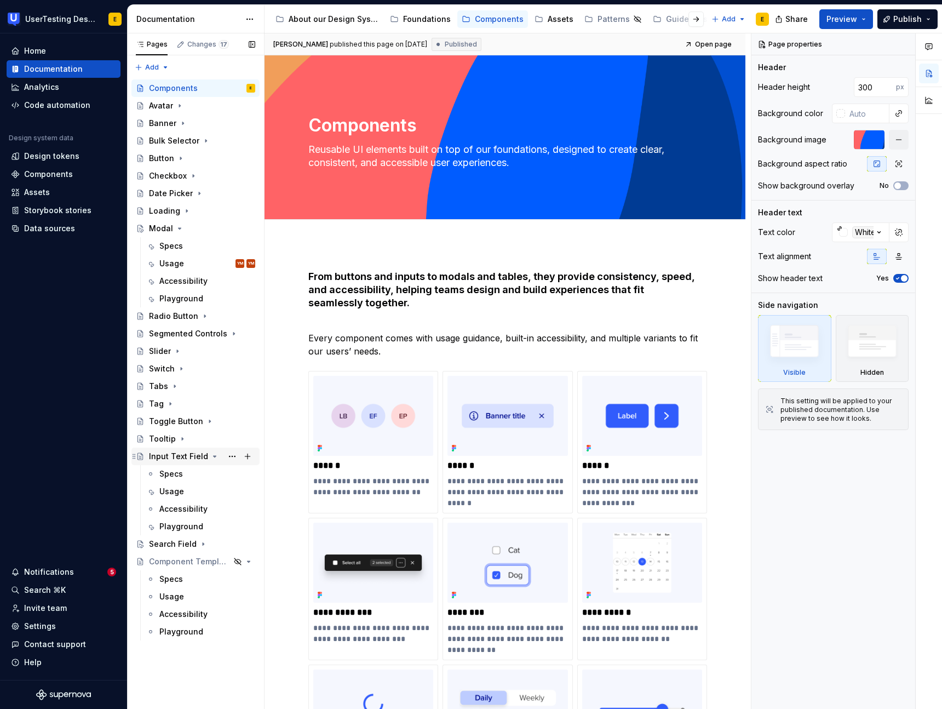
click at [186, 454] on div "Input Text Field" at bounding box center [178, 456] width 59 height 11
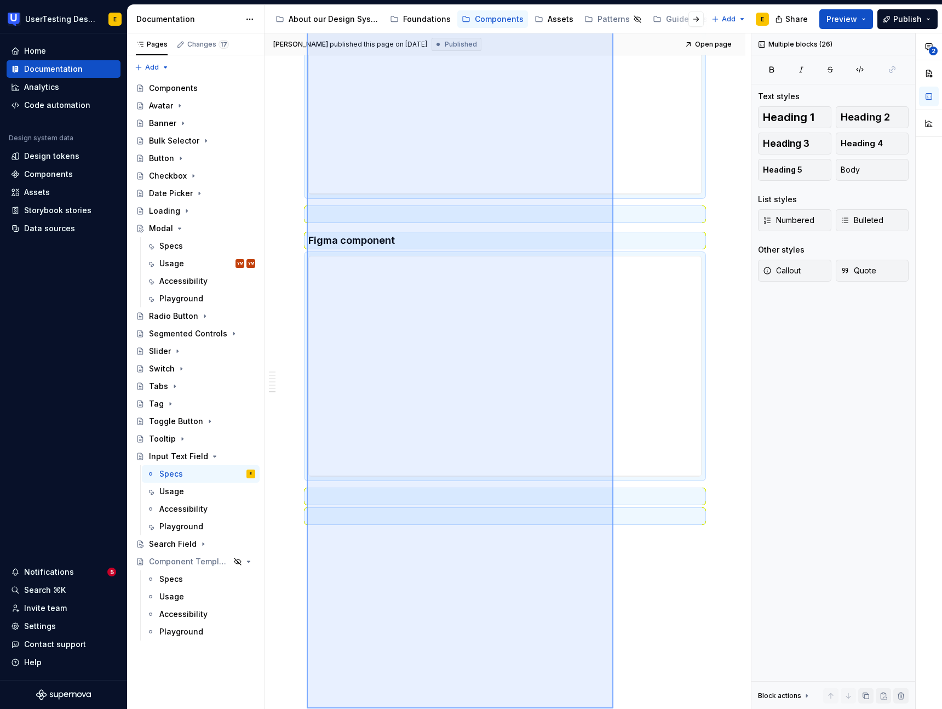
scroll to position [1920, 0]
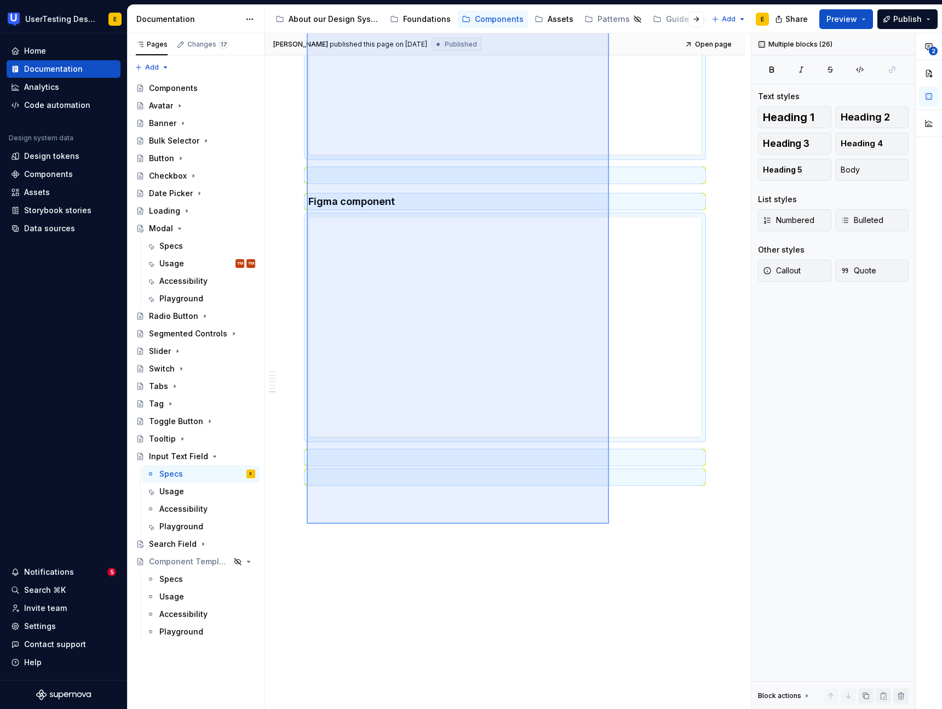
drag, startPoint x: 307, startPoint y: 249, endPoint x: 609, endPoint y: 524, distance: 408.4
click at [609, 524] on div "[PERSON_NAME] published this page on [DATE] Published Open page Input Text Fiel…" at bounding box center [508, 371] width 487 height 676
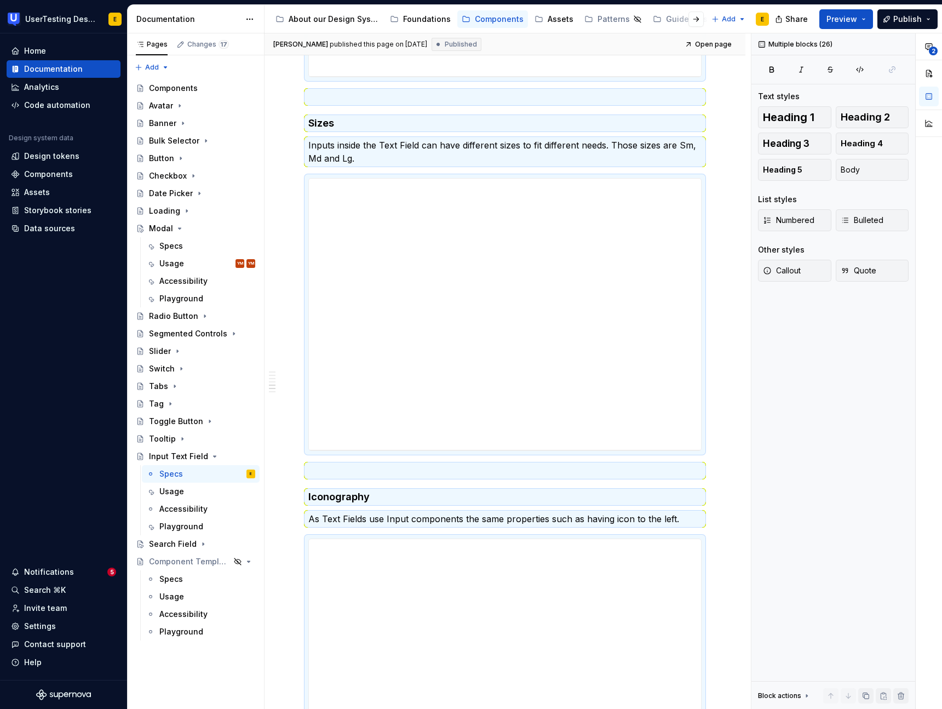
scroll to position [0, 0]
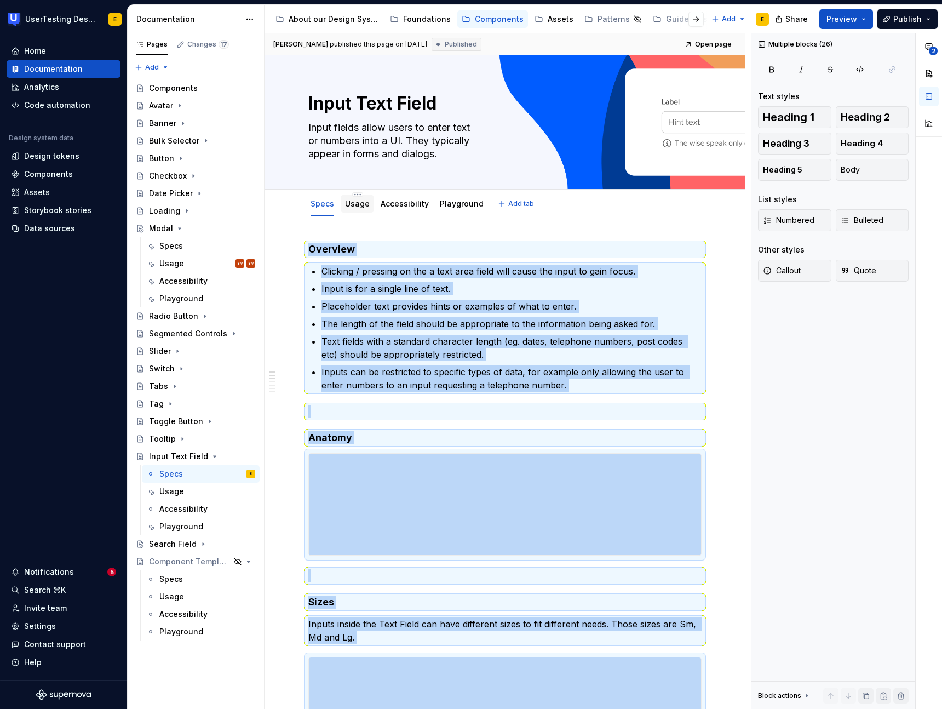
click at [359, 205] on link "Usage" at bounding box center [357, 203] width 25 height 9
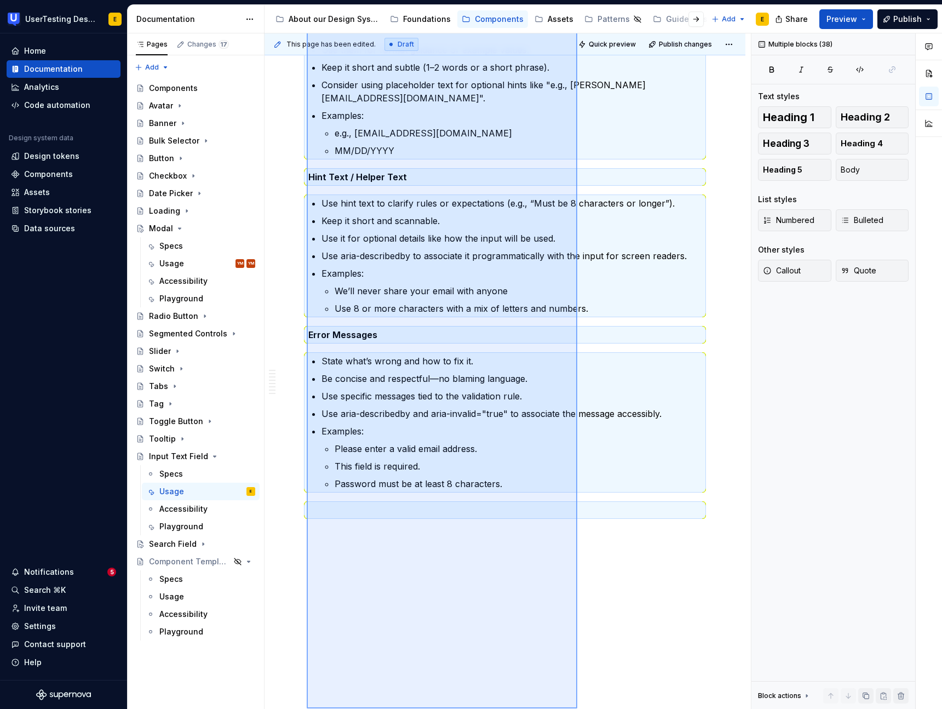
scroll to position [2366, 0]
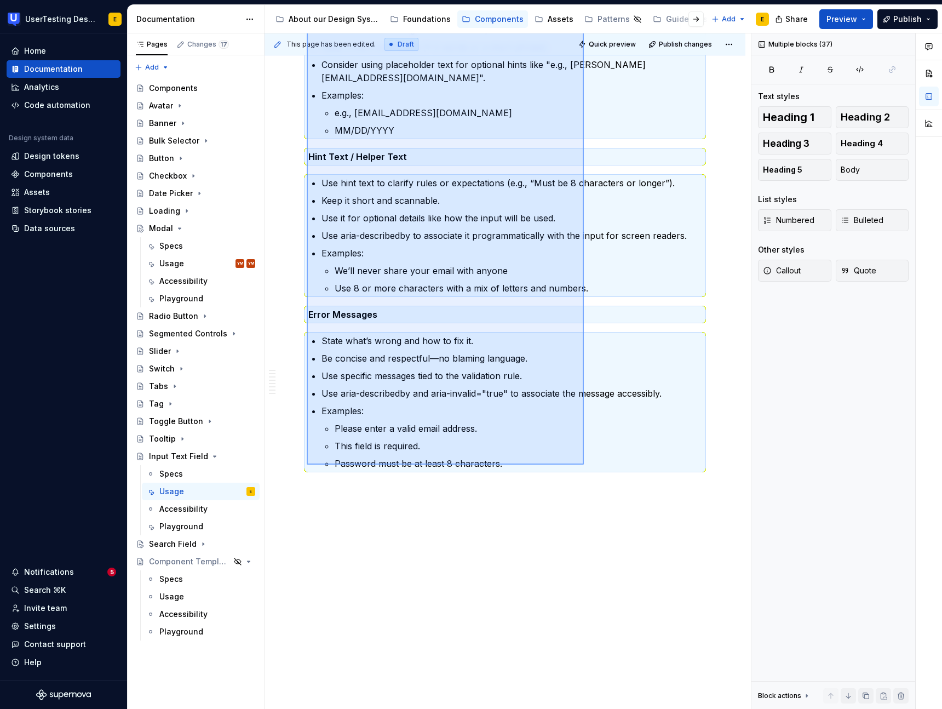
drag, startPoint x: 307, startPoint y: 249, endPoint x: 584, endPoint y: 465, distance: 351.4
click at [584, 465] on div "**********" at bounding box center [508, 371] width 487 height 676
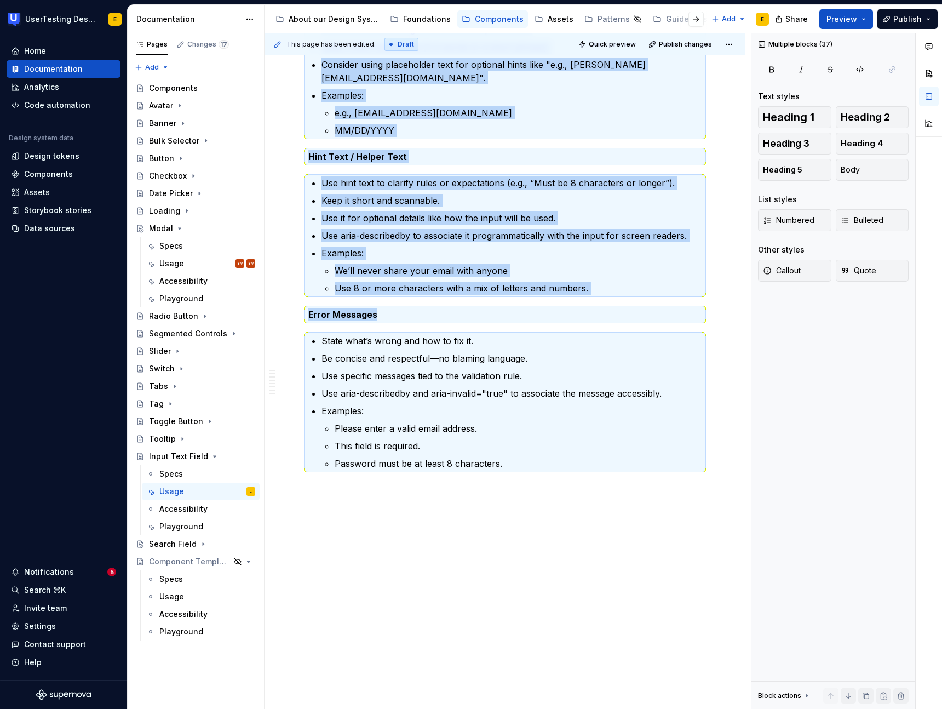
copy div "**********"
click at [335, 19] on div "About our Design System" at bounding box center [334, 19] width 90 height 11
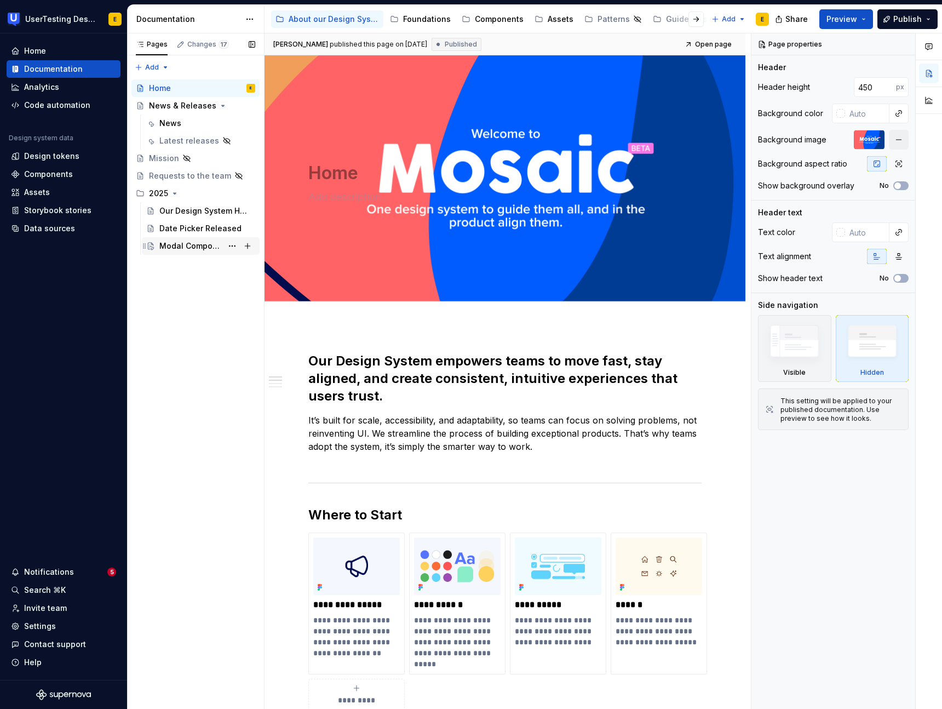
click at [185, 253] on div "Modal Component Audit Complete!" at bounding box center [207, 245] width 96 height 15
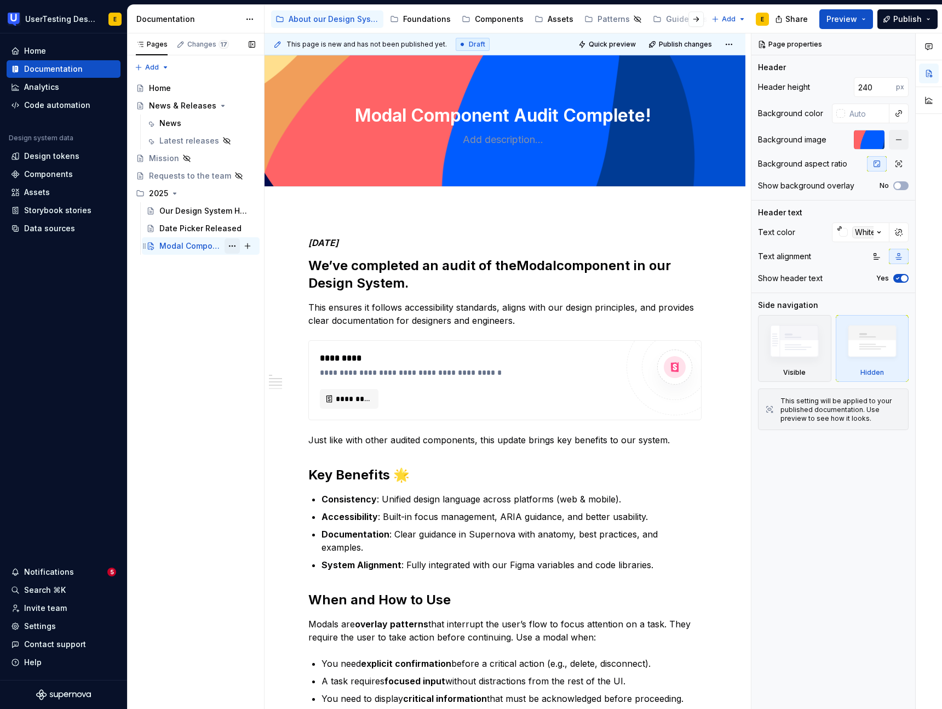
click at [235, 246] on button "Page tree" at bounding box center [232, 245] width 15 height 15
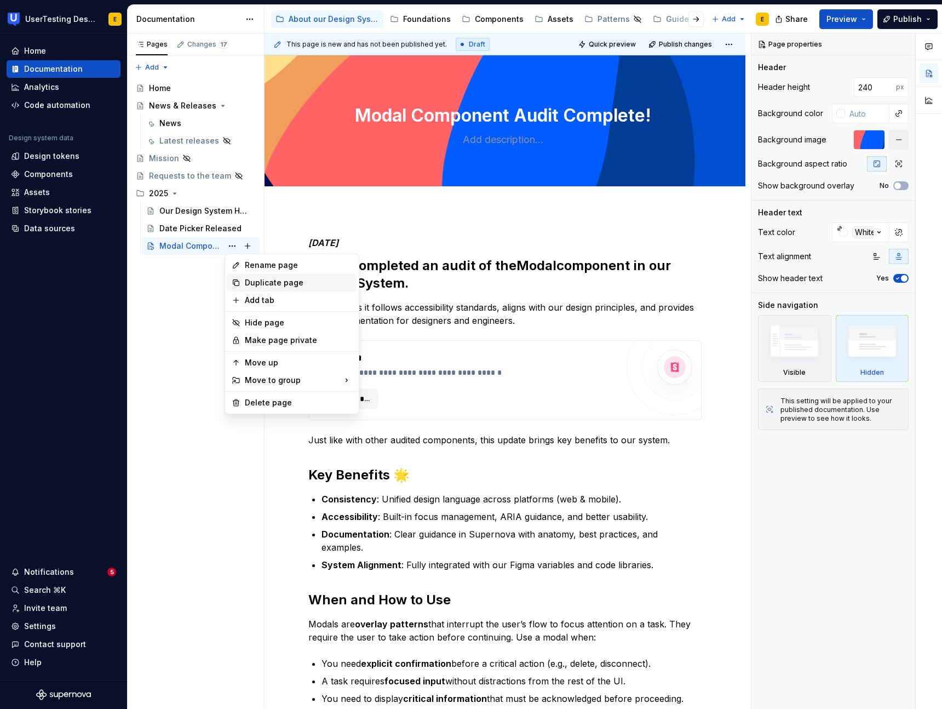
click at [267, 282] on div "Duplicate page" at bounding box center [298, 282] width 107 height 11
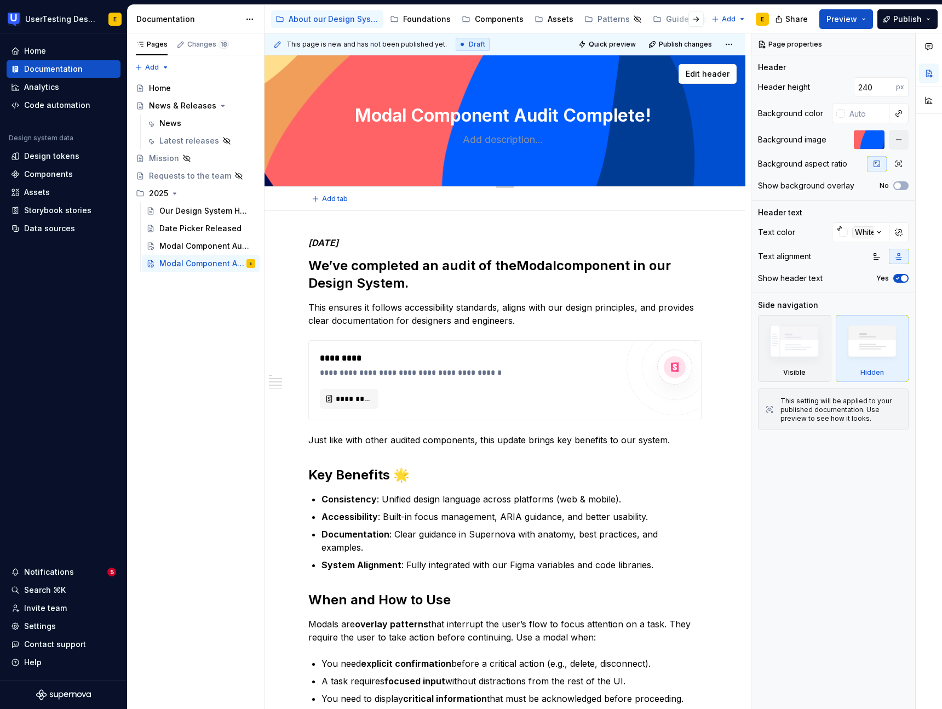
click at [383, 119] on textarea "Modal Component Audit Complete!" at bounding box center [502, 115] width 393 height 26
paste textarea "Input Component Audit Complete"
type textarea "*"
type textarea "Input Component Audit Complete"
type textarea "*"
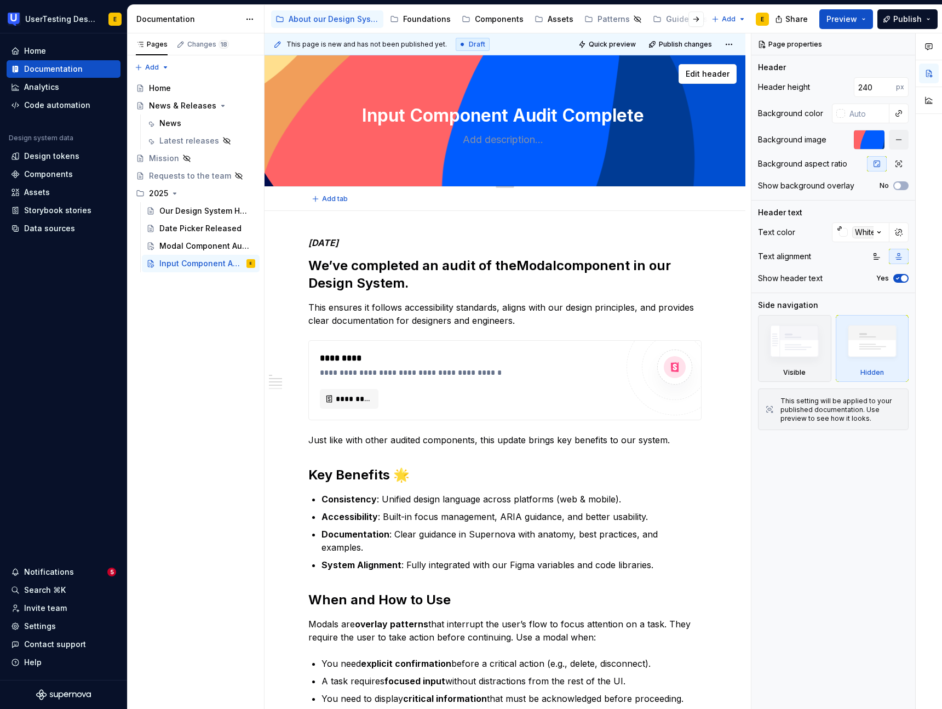
type textarea "Input Component Audit Complete!"
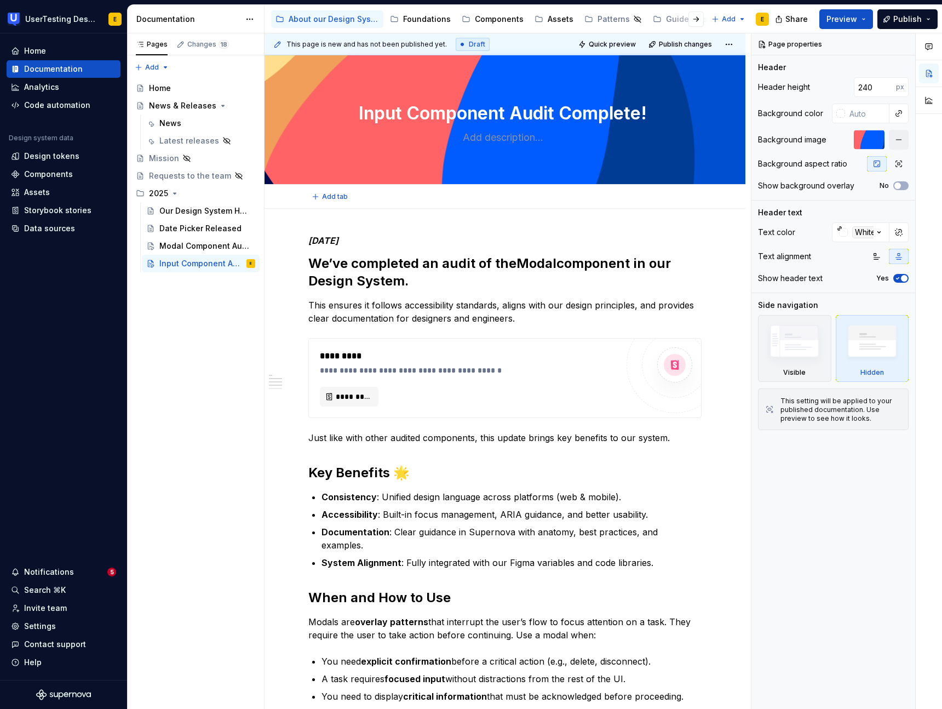
type textarea "*"
type textarea "Input Component Audit Complete!"
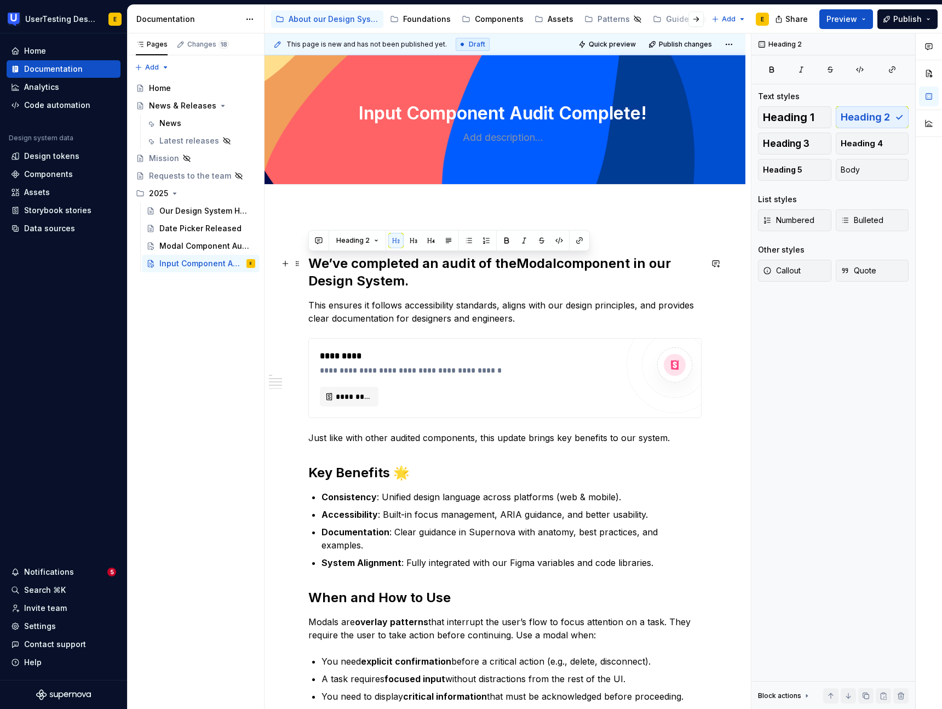
drag, startPoint x: 308, startPoint y: 262, endPoint x: 409, endPoint y: 277, distance: 101.3
click at [409, 277] on h2 "We’ve completed an audit of the Modal component in our Design System." at bounding box center [504, 272] width 393 height 35
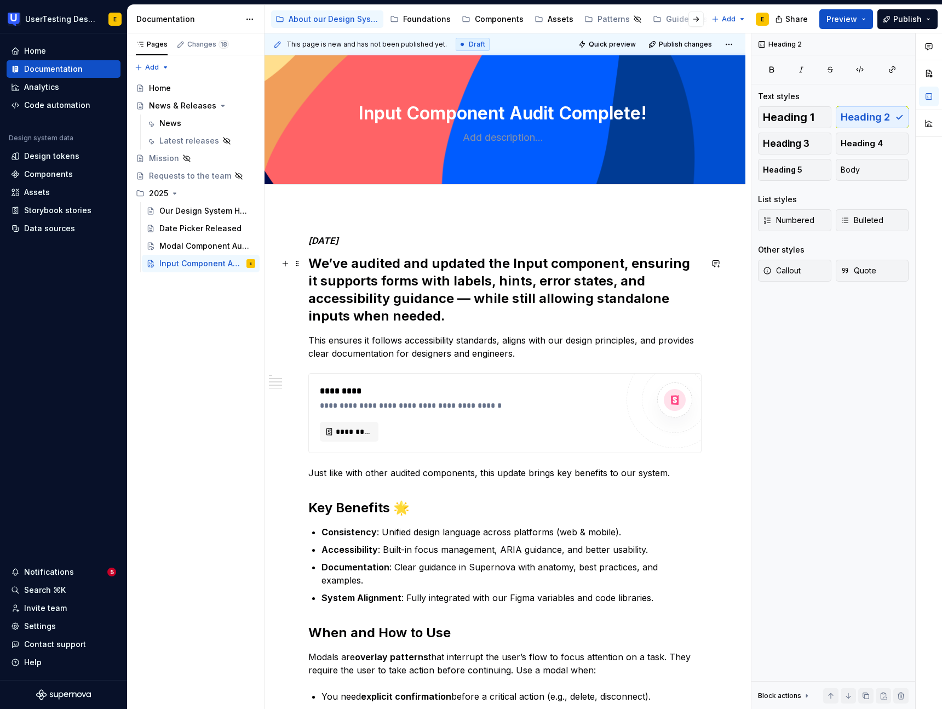
type textarea "*"
click at [543, 263] on h2 "We’ve audited and updated the Input component, ensuring it supports forms with …" at bounding box center [504, 290] width 393 height 70
drag, startPoint x: 466, startPoint y: 299, endPoint x: 466, endPoint y: 315, distance: 16.4
click at [466, 299] on h2 "We’ve audited and updated the Input component, ensuring it supports forms with …" at bounding box center [504, 290] width 393 height 70
click at [440, 344] on p "This ensures it follows accessibility standards, aligns with our design princip…" at bounding box center [504, 347] width 393 height 26
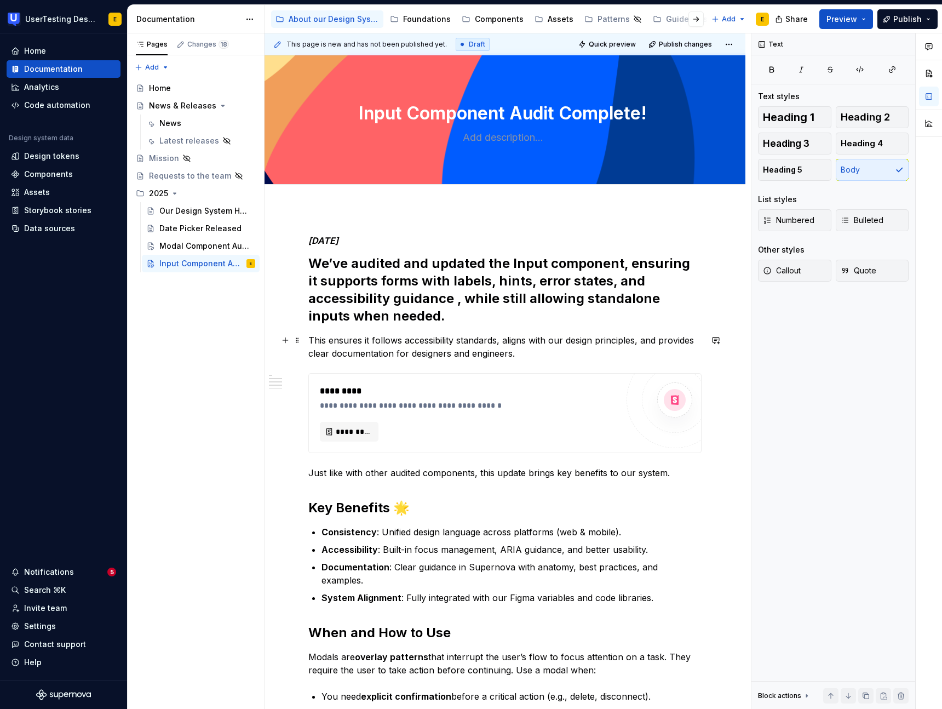
click at [588, 341] on p "This ensures it follows accessibility standards, aligns with our design princip…" at bounding box center [504, 347] width 393 height 26
click at [662, 341] on p "This ensures it follows accessibility standards, aligns with our design princip…" at bounding box center [504, 347] width 393 height 26
click at [404, 358] on p "This ensures it follows accessibility standards, aligns with our design princip…" at bounding box center [504, 347] width 393 height 26
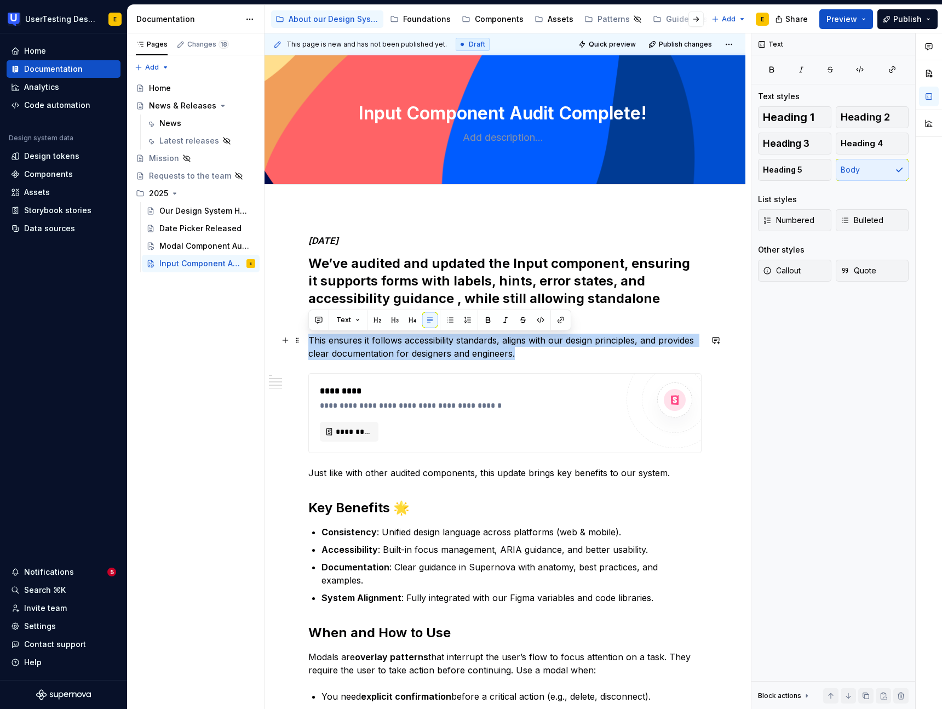
drag, startPoint x: 311, startPoint y: 341, endPoint x: 538, endPoint y: 357, distance: 227.4
click at [538, 357] on p "This ensures it follows accessibility standards, aligns with our design princip…" at bounding box center [504, 347] width 393 height 26
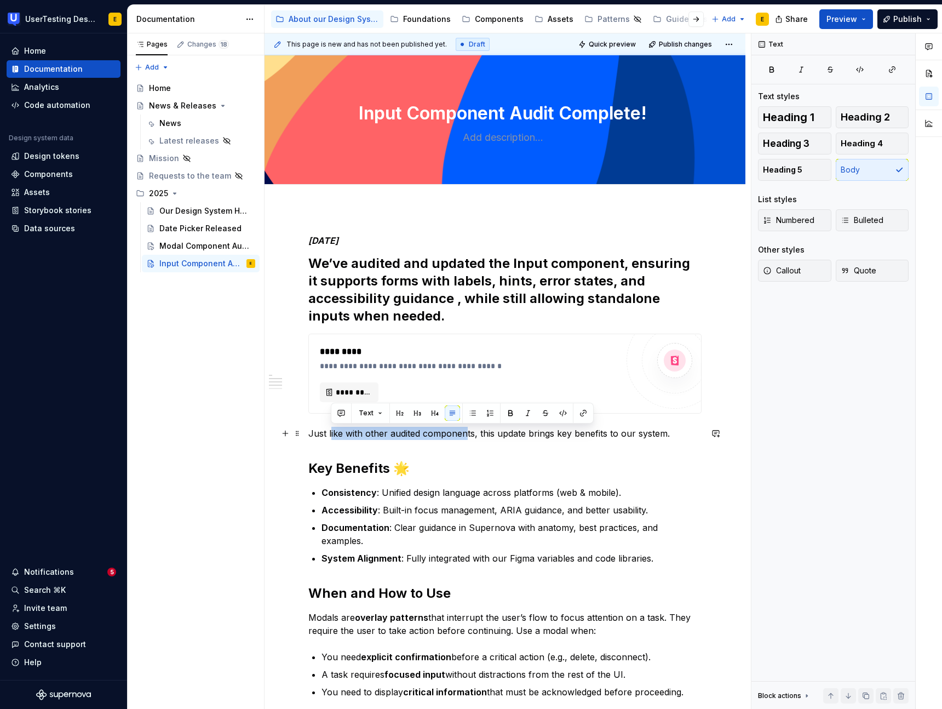
drag, startPoint x: 332, startPoint y: 434, endPoint x: 505, endPoint y: 442, distance: 172.7
click at [465, 438] on p "Just like with other audited components, this update brings key benefits to our…" at bounding box center [504, 433] width 393 height 13
click at [627, 439] on p "Just like with other audited components, this update brings key benefits to our…" at bounding box center [504, 433] width 393 height 13
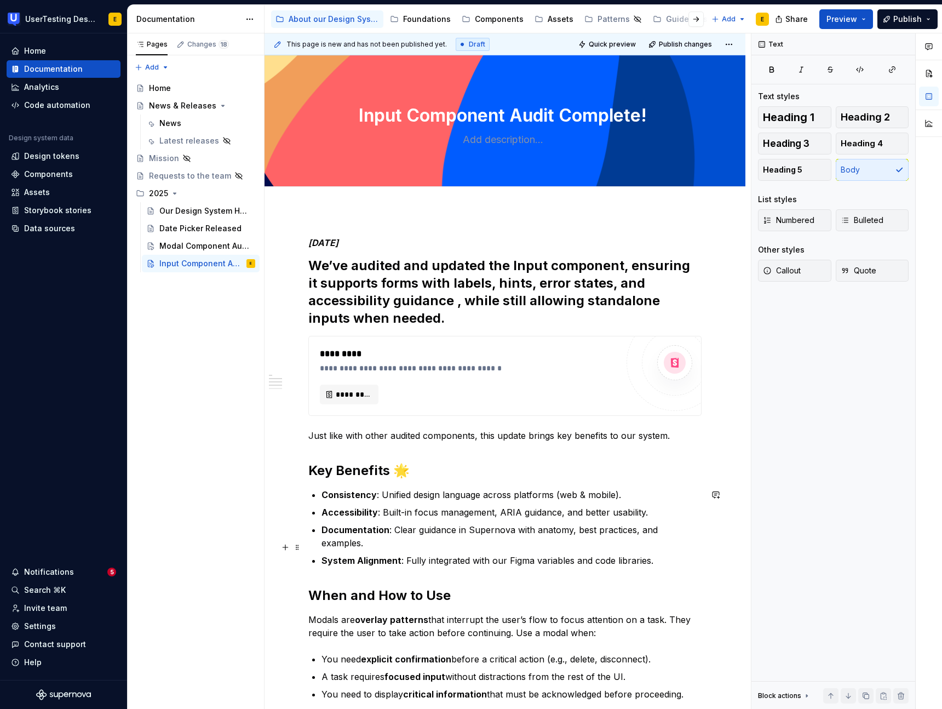
scroll to position [1, 0]
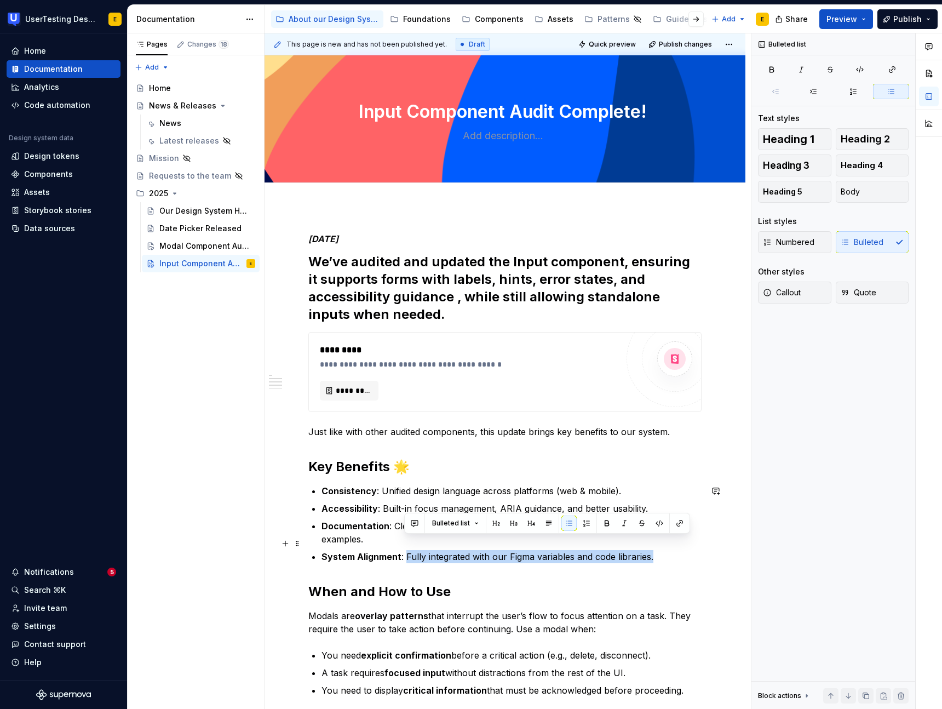
drag, startPoint x: 406, startPoint y: 546, endPoint x: 670, endPoint y: 539, distance: 263.6
click at [670, 550] on p "System Alignment : Fully integrated with our Figma variables and code libraries." at bounding box center [512, 556] width 380 height 13
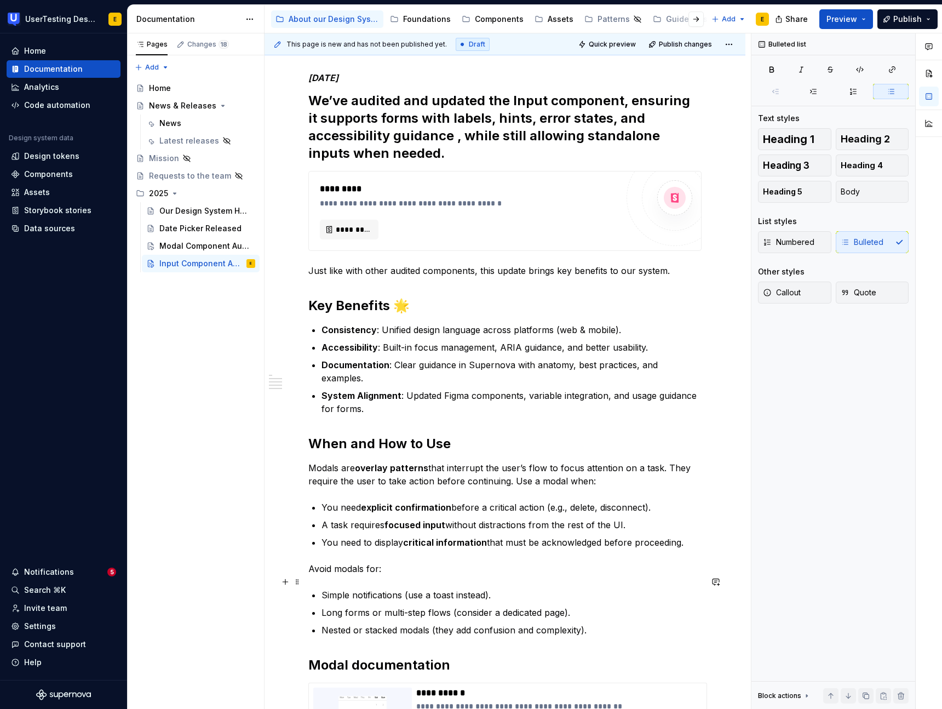
scroll to position [168, 0]
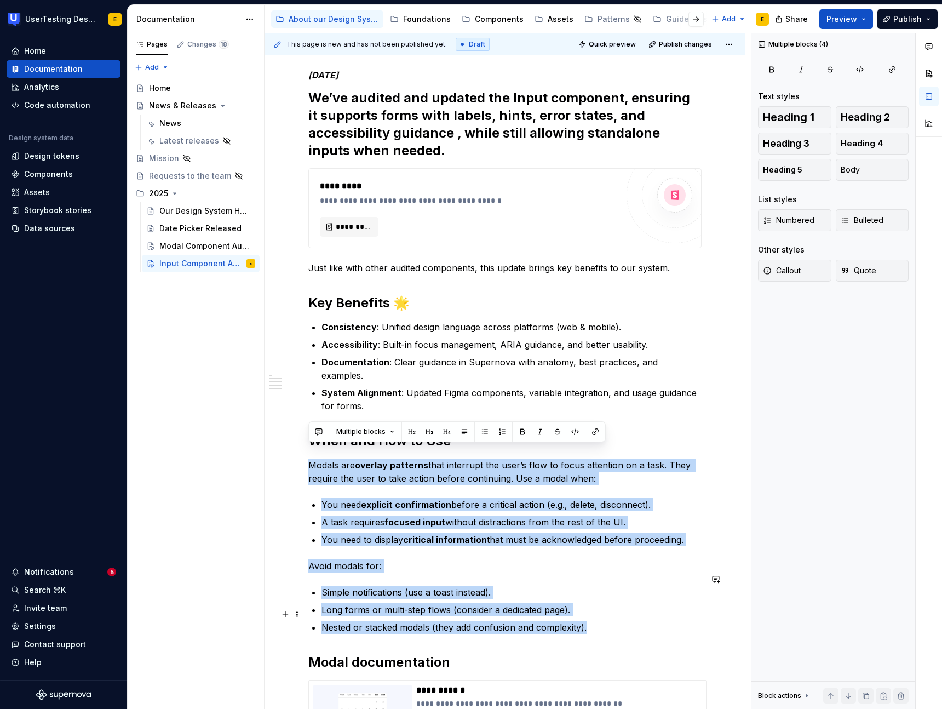
drag, startPoint x: 310, startPoint y: 450, endPoint x: 597, endPoint y: 613, distance: 329.5
click at [597, 613] on div "**********" at bounding box center [504, 444] width 393 height 748
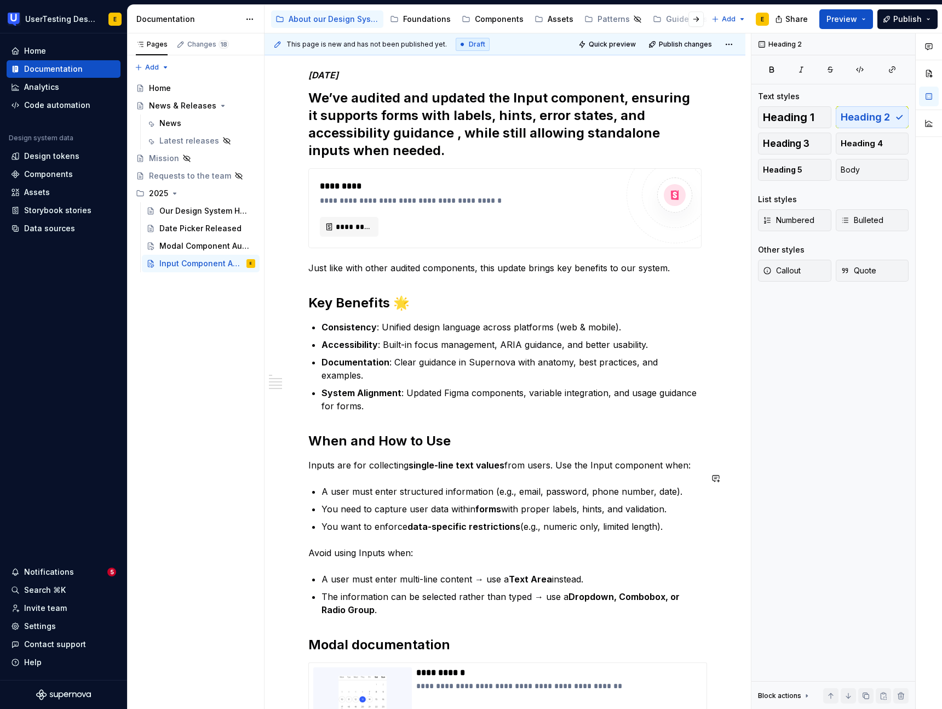
click at [327, 465] on div "**********" at bounding box center [504, 435] width 393 height 731
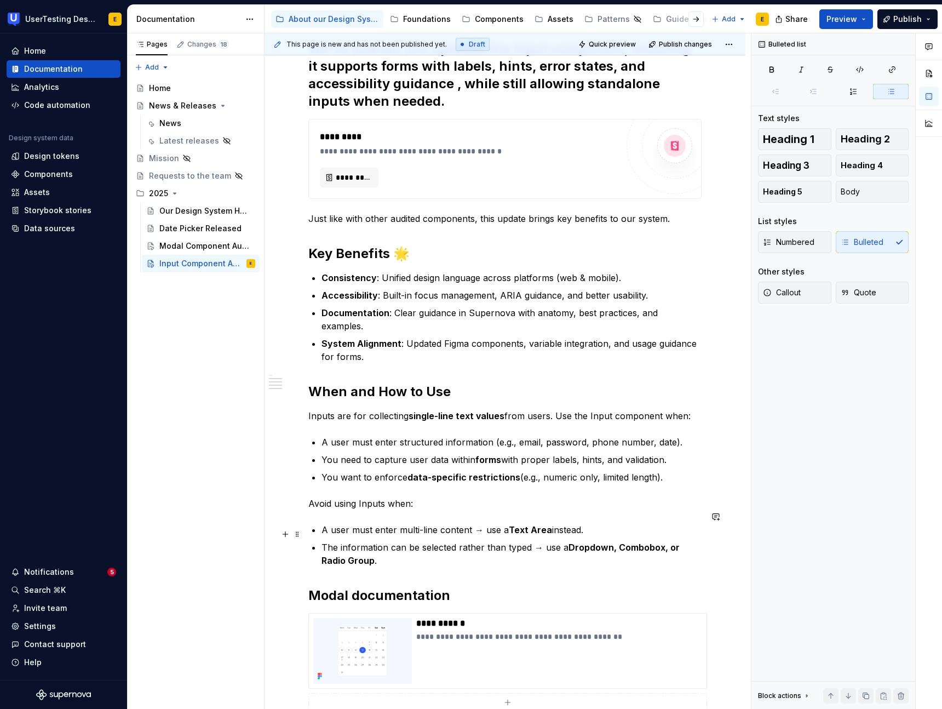
scroll to position [221, 0]
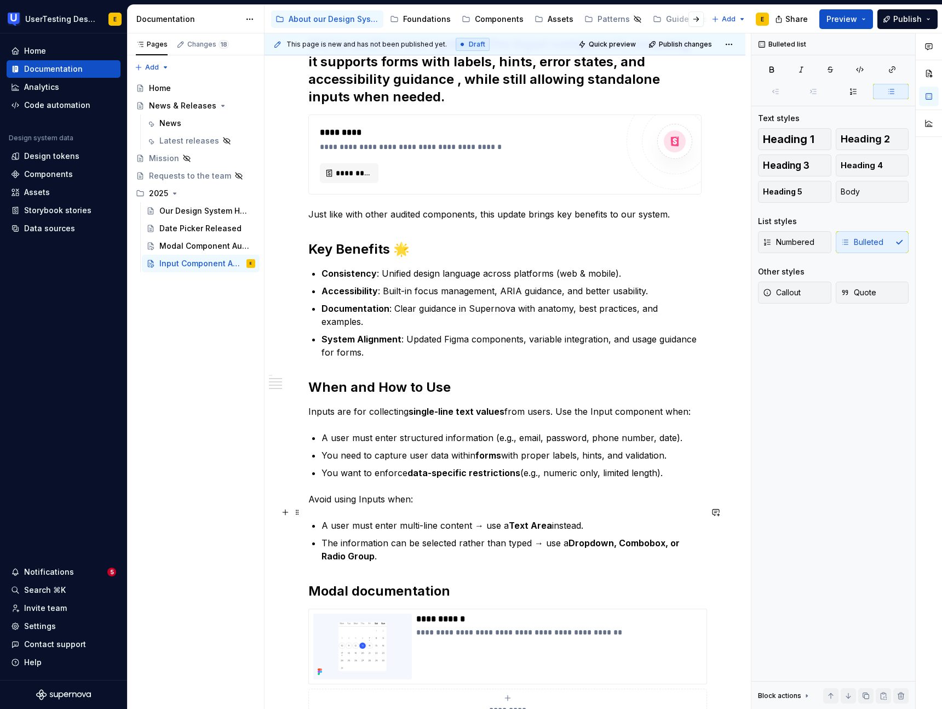
click at [483, 519] on p "A user must enter multi-line content → use a Text Area instead." at bounding box center [512, 525] width 380 height 13
click at [356, 536] on p "The information can be selected rather than typed → use a Dropdown, Combobox, o…" at bounding box center [512, 549] width 380 height 26
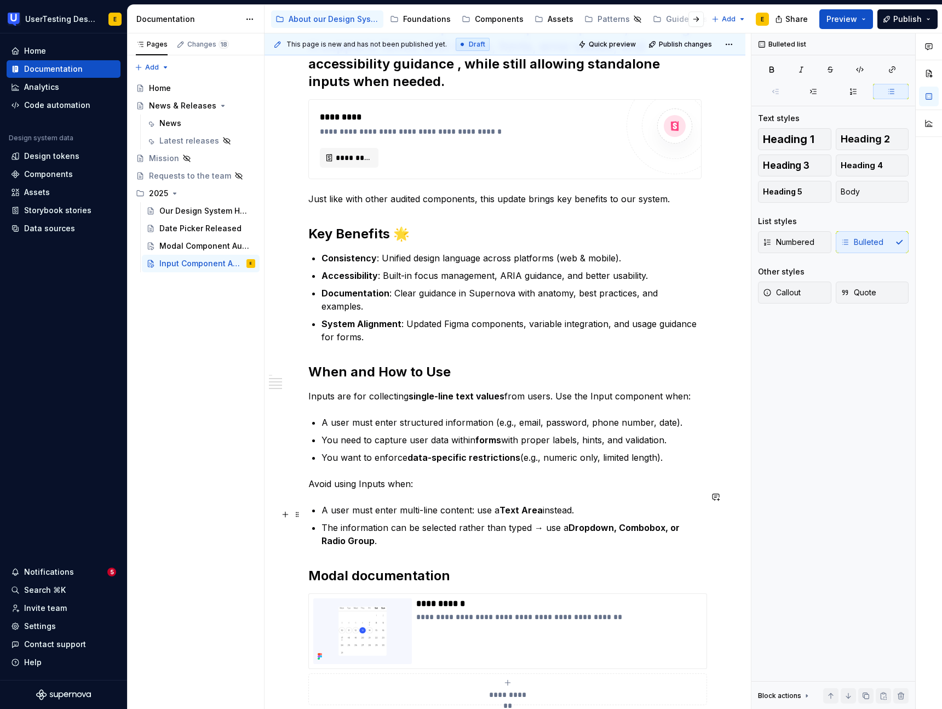
click at [540, 521] on p "The information can be selected rather than typed → use a Dropdown, Combobox, o…" at bounding box center [512, 534] width 380 height 26
click at [573, 522] on strong "Dropdown, Combobox, or Radio Group" at bounding box center [510, 534] width 377 height 24
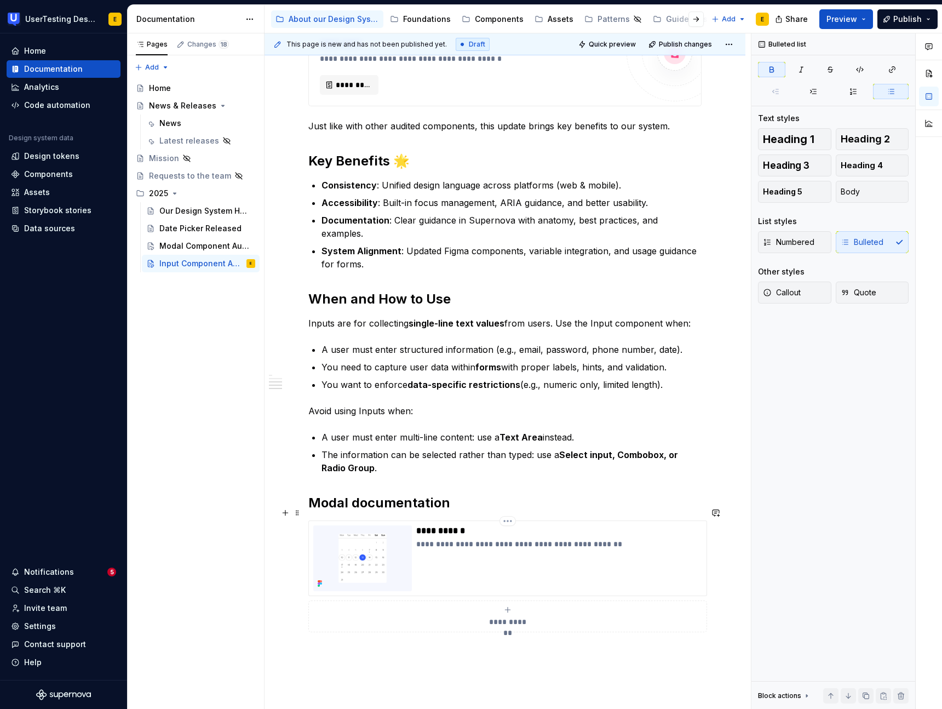
scroll to position [313, 0]
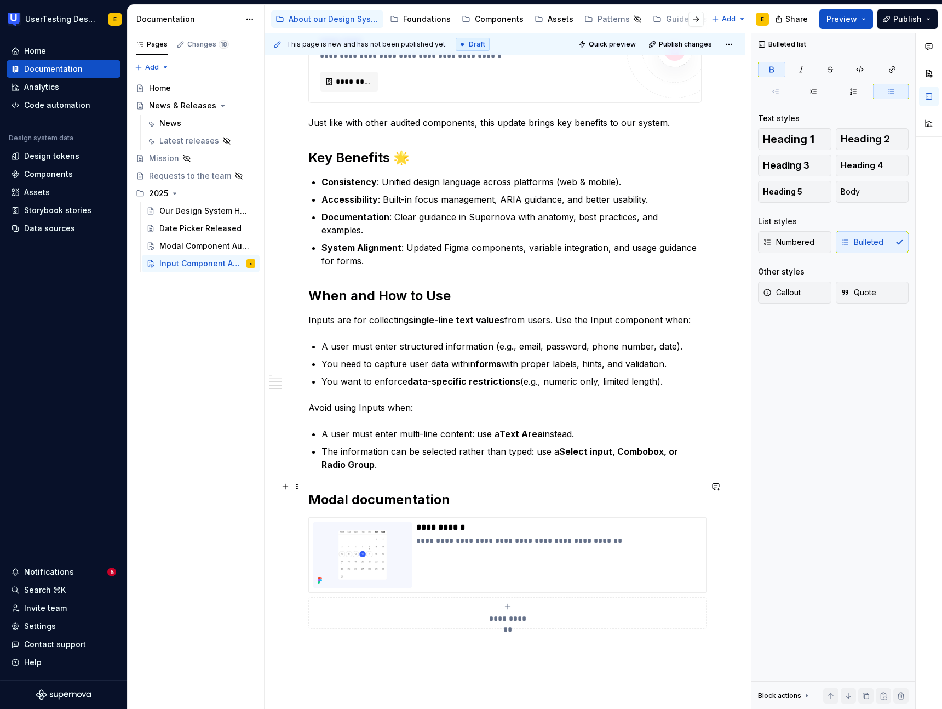
click at [328, 491] on h2 "Modal documentation" at bounding box center [504, 500] width 393 height 18
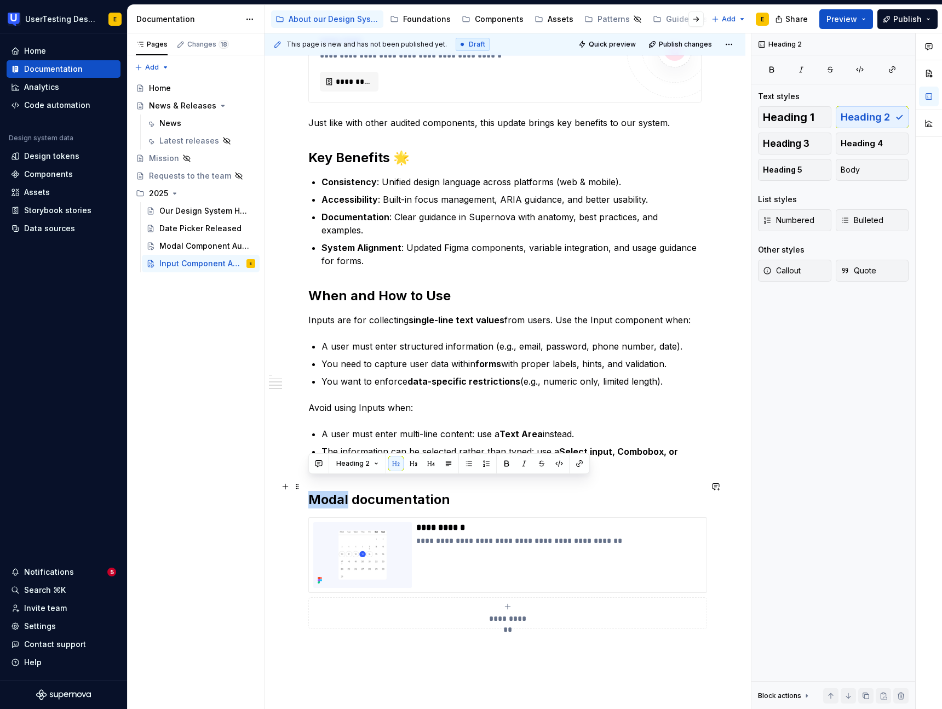
click at [328, 491] on h2 "Modal documentation" at bounding box center [504, 500] width 393 height 18
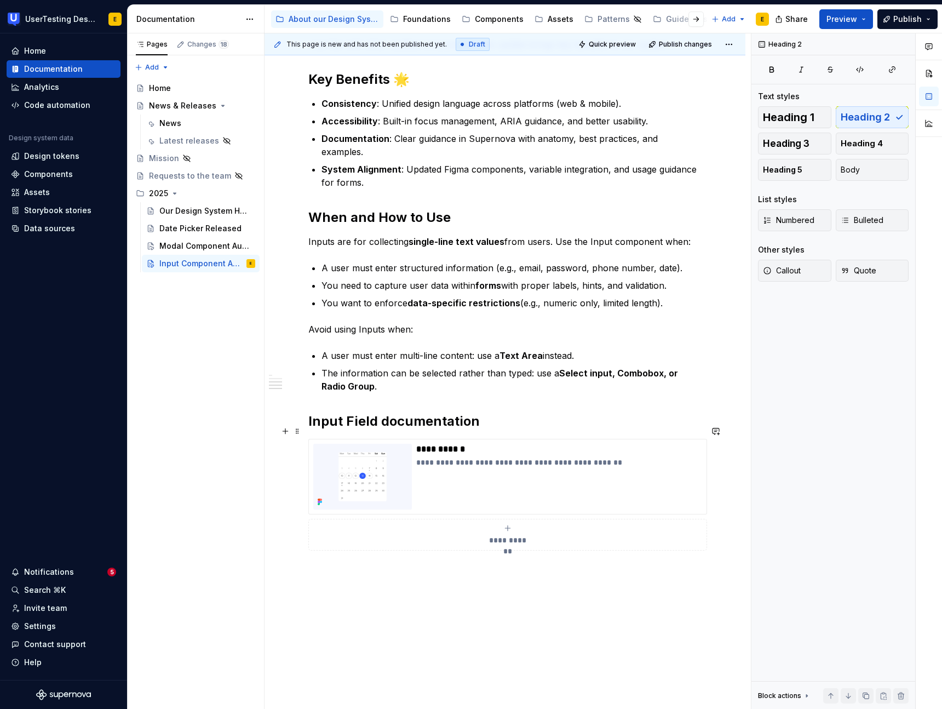
scroll to position [407, 0]
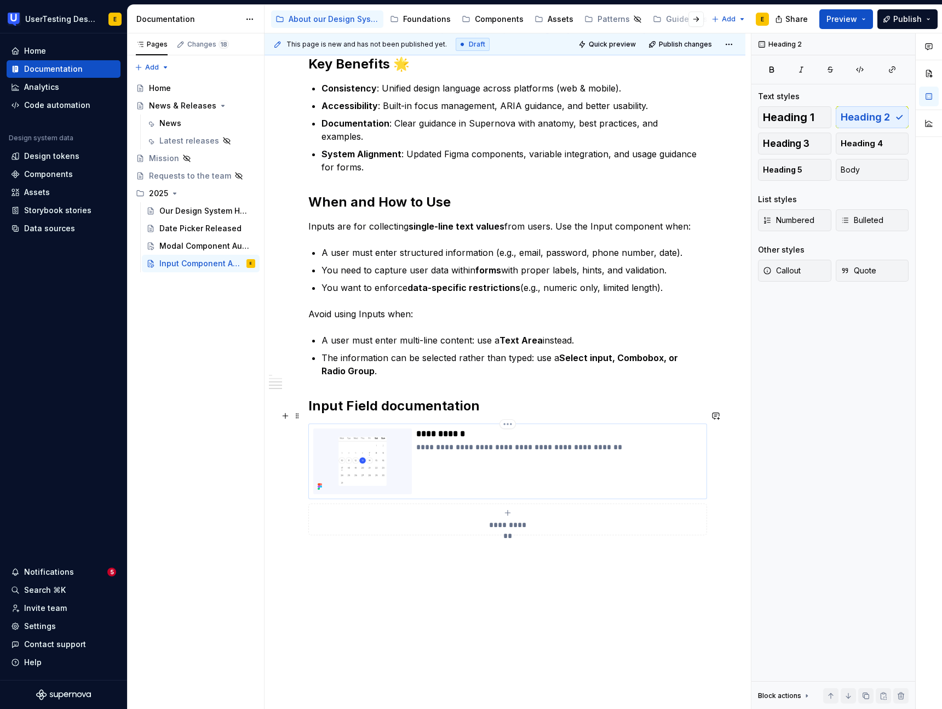
click at [443, 428] on p "**********" at bounding box center [559, 433] width 286 height 11
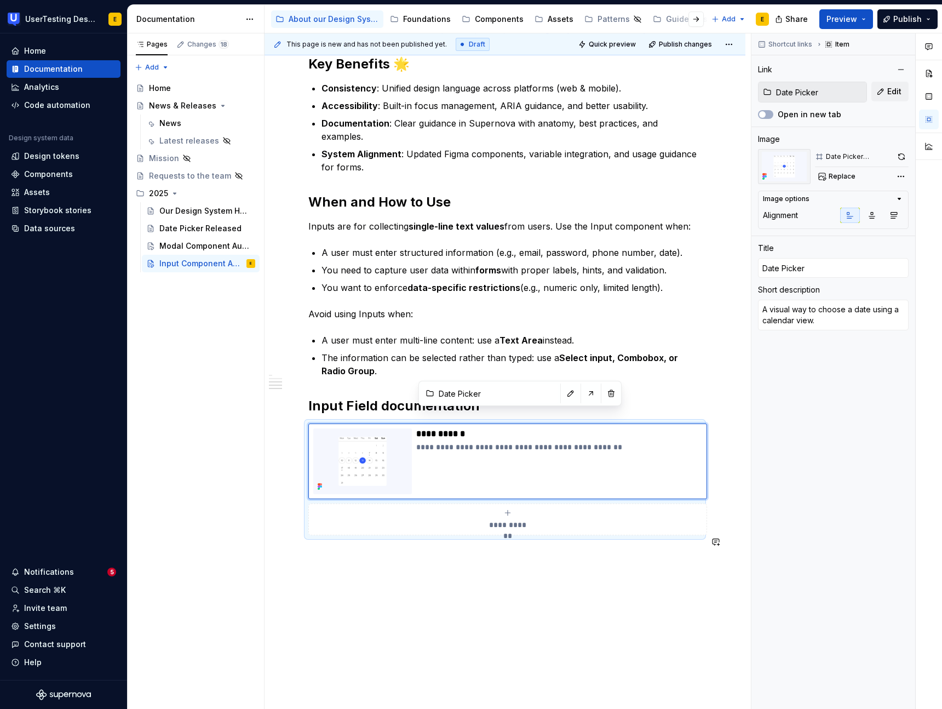
click at [512, 622] on div "**********" at bounding box center [505, 295] width 481 height 983
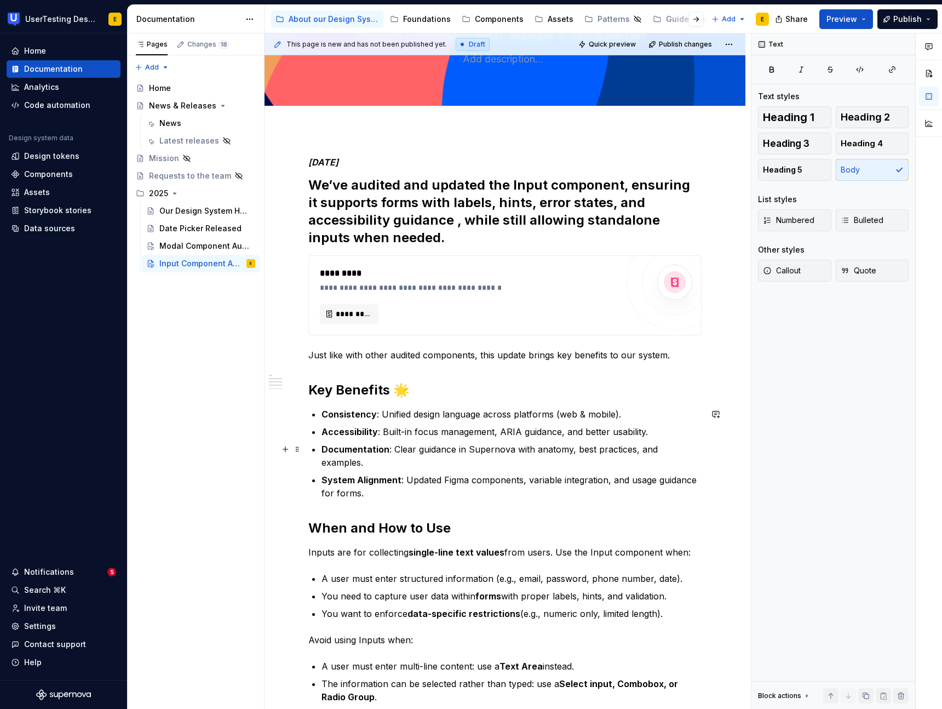
scroll to position [0, 0]
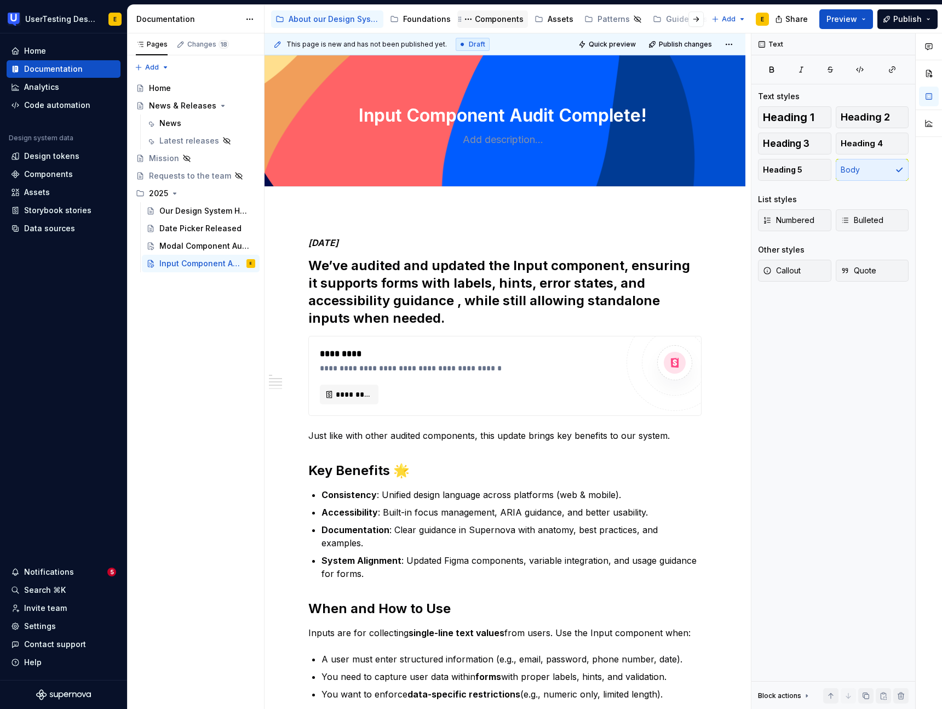
click at [507, 16] on div "Components" at bounding box center [499, 19] width 49 height 11
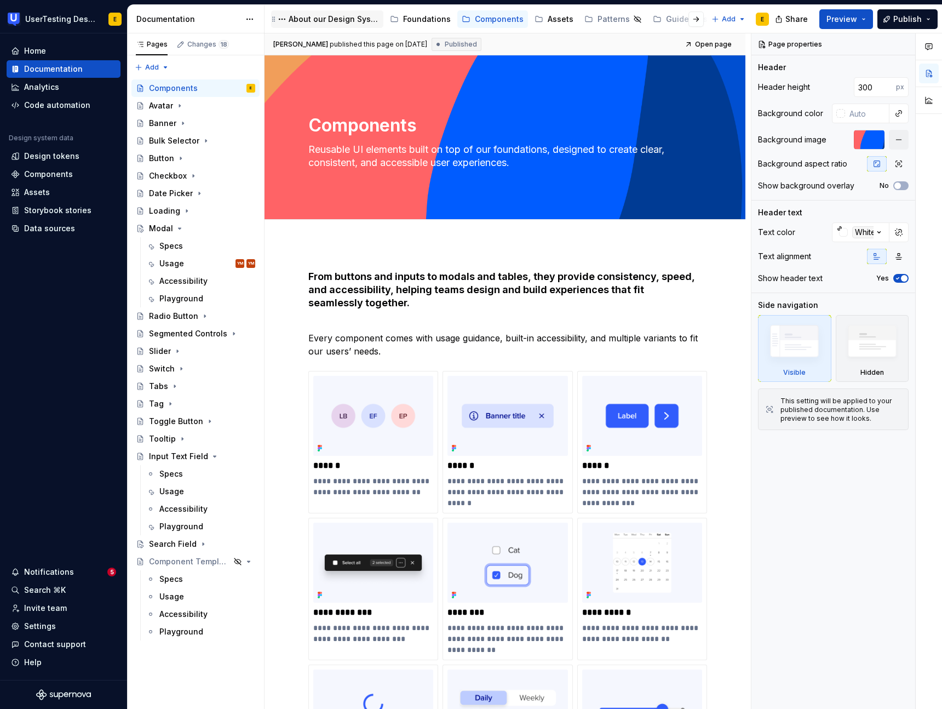
click at [327, 19] on div "About our Design System" at bounding box center [334, 19] width 90 height 11
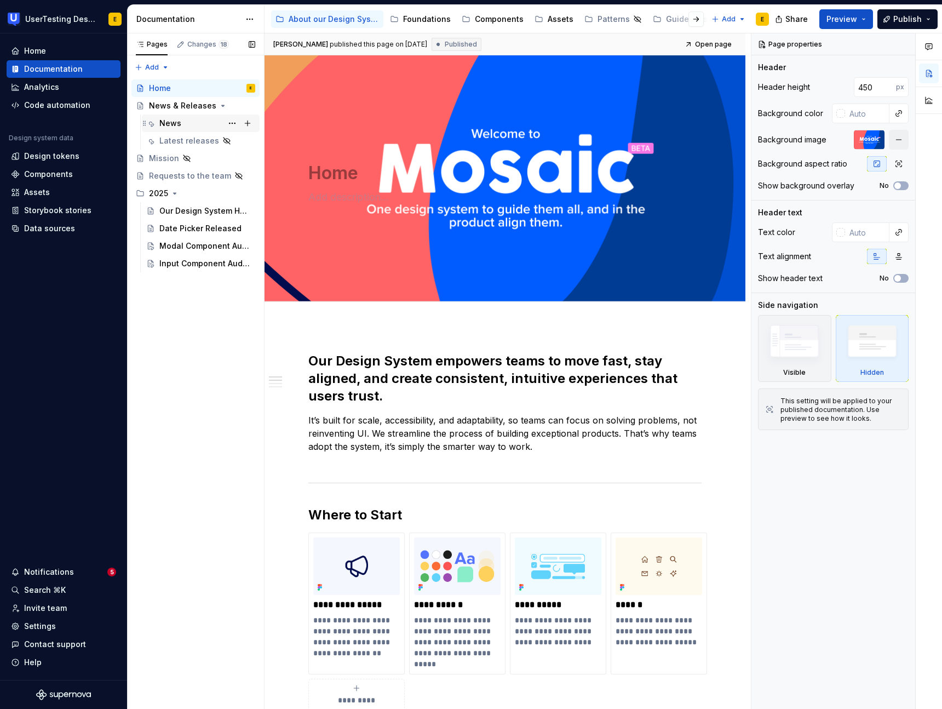
click at [176, 124] on div "News" at bounding box center [170, 123] width 22 height 11
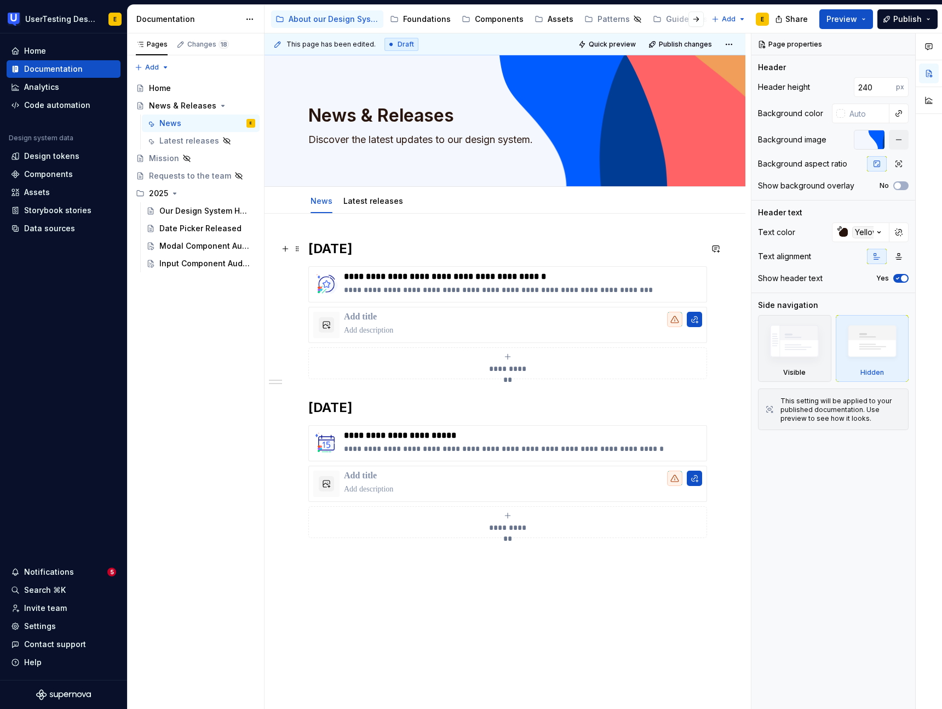
type textarea "*"
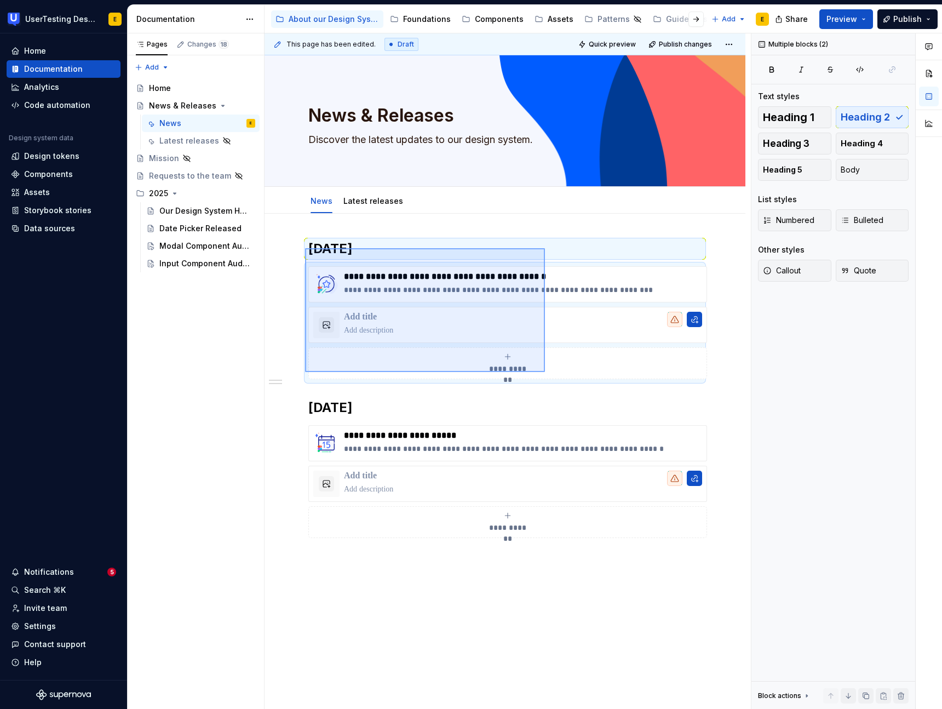
drag, startPoint x: 305, startPoint y: 248, endPoint x: 545, endPoint y: 372, distance: 270.0
click at [545, 372] on div "**********" at bounding box center [508, 371] width 487 height 676
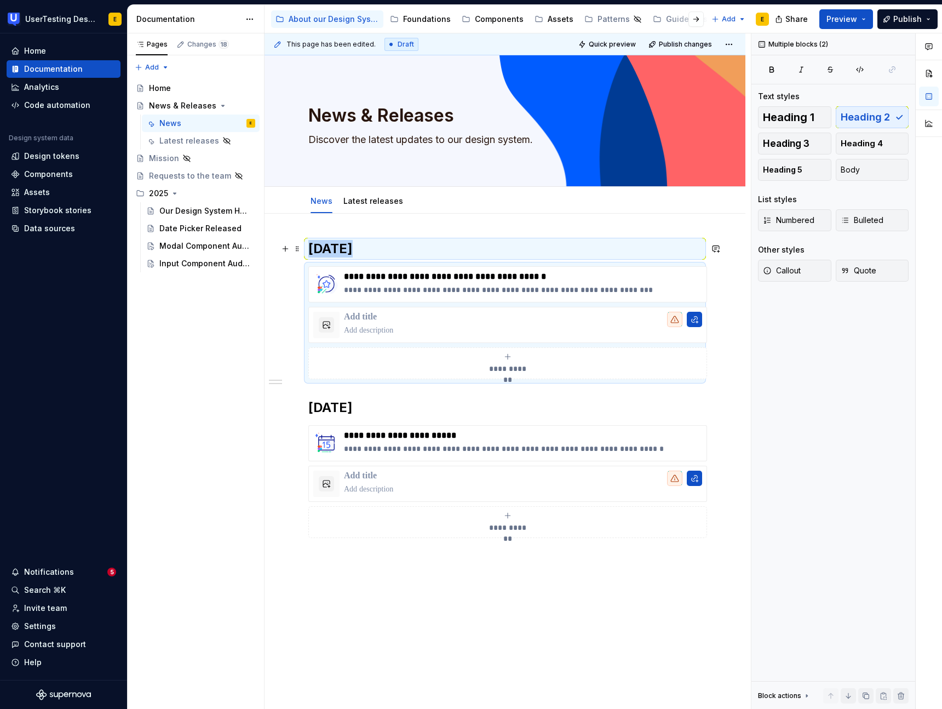
click at [310, 248] on h2 "[DATE]" at bounding box center [504, 249] width 393 height 18
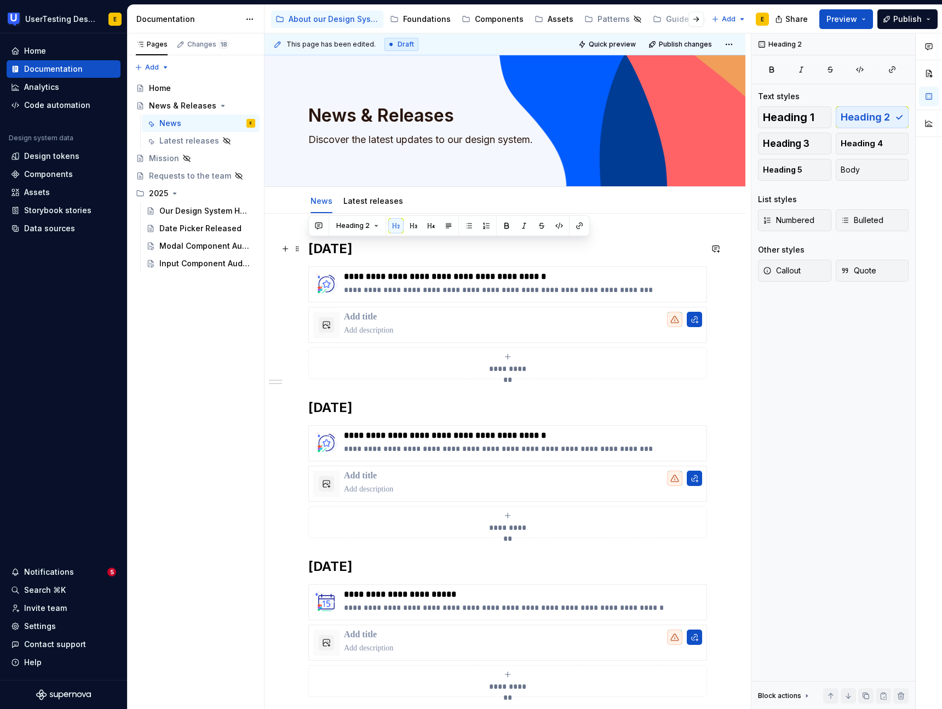
drag, startPoint x: 380, startPoint y: 248, endPoint x: 312, endPoint y: 248, distance: 67.9
click at [312, 248] on h2 "[DATE]" at bounding box center [504, 249] width 393 height 18
click at [671, 289] on p "**********" at bounding box center [523, 289] width 358 height 11
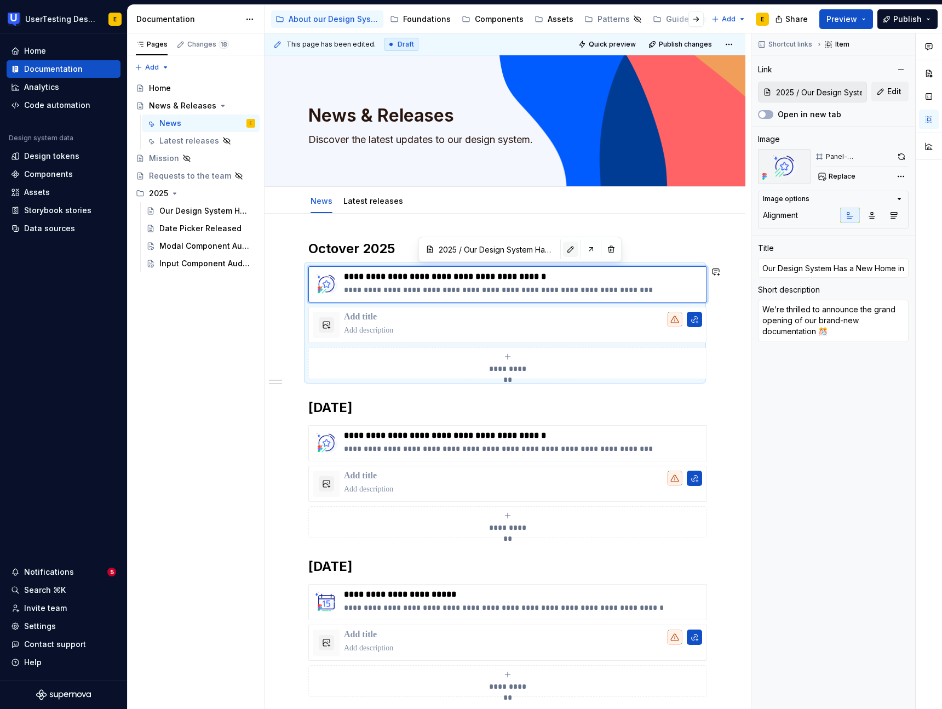
click at [563, 252] on button "button" at bounding box center [570, 249] width 15 height 15
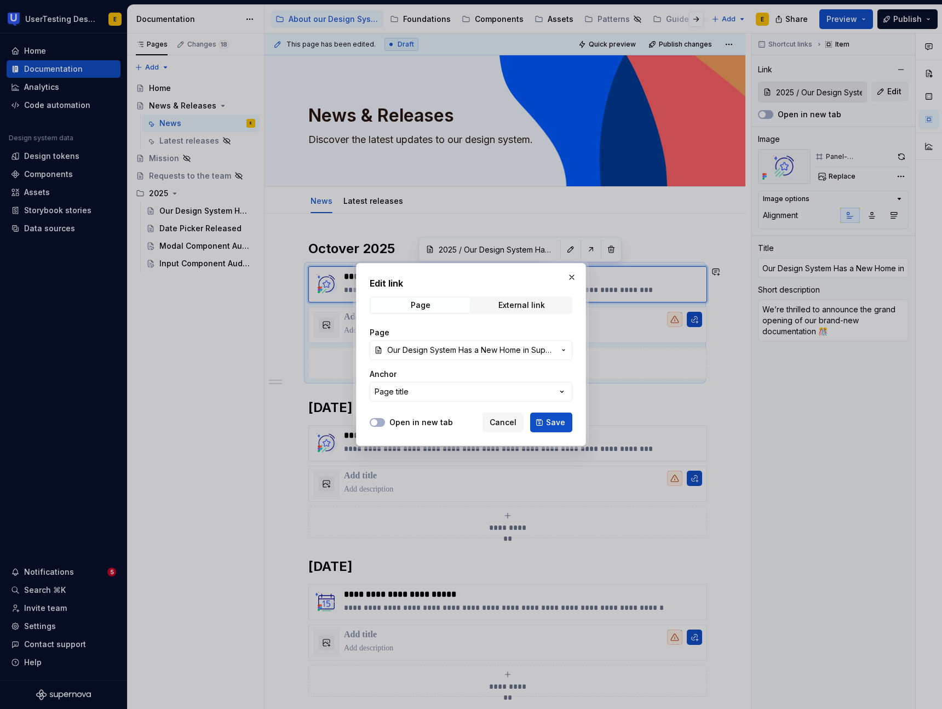
click at [432, 346] on span "Our Design System Has a New Home in Supernova!" at bounding box center [471, 350] width 168 height 11
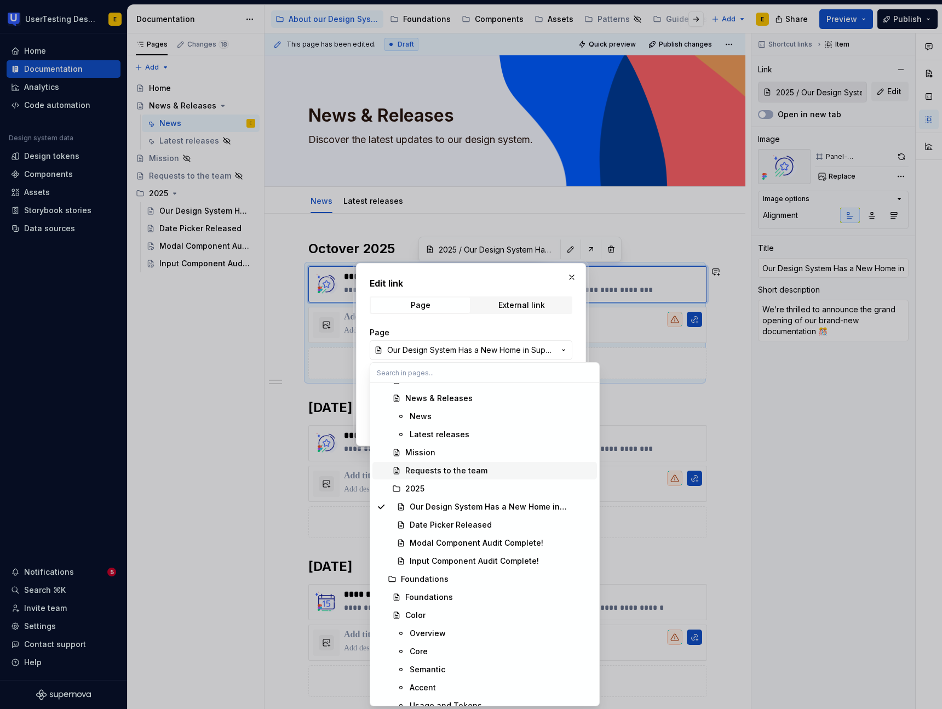
scroll to position [51, 0]
click at [462, 537] on div "Modal Component Audit Complete!" at bounding box center [477, 541] width 134 height 11
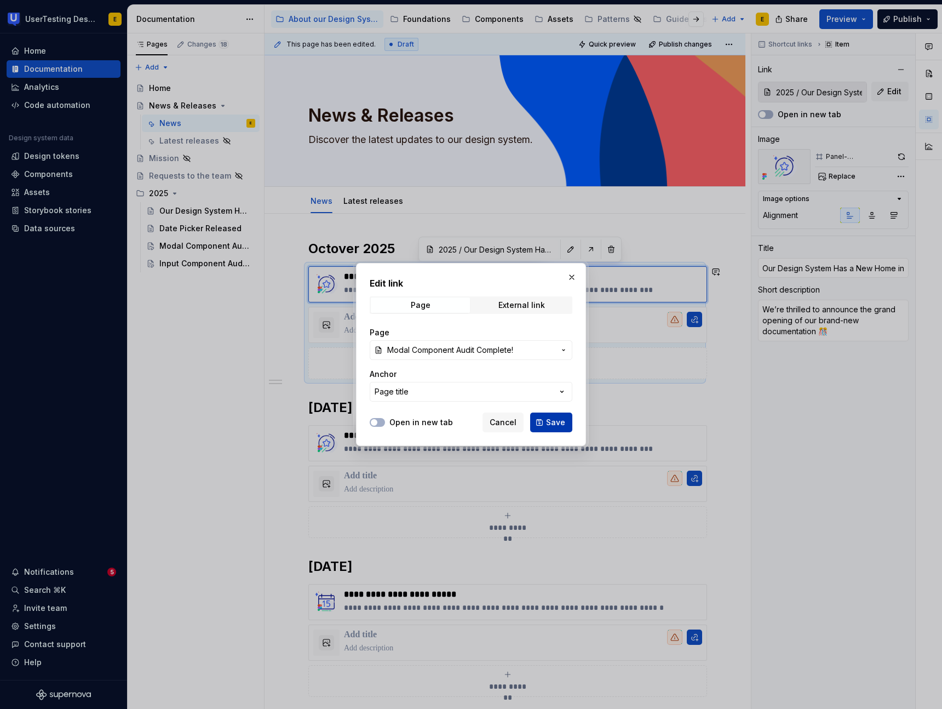
click at [563, 426] on span "Save" at bounding box center [555, 422] width 19 height 11
type textarea "*"
type input "2025 / Modal Component Audit Complete!"
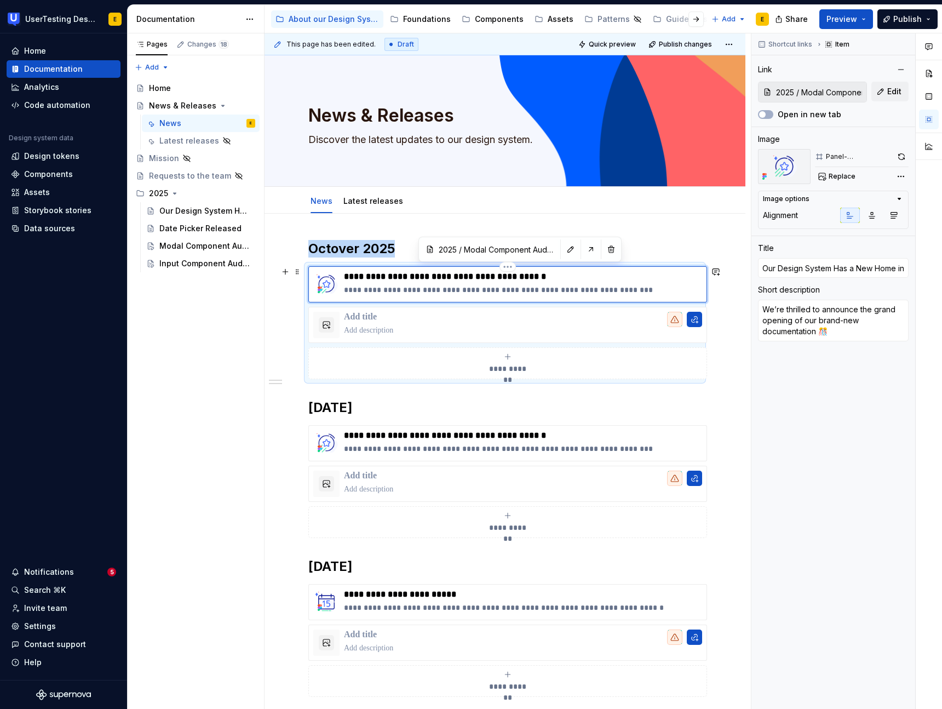
click at [330, 285] on img at bounding box center [326, 284] width 26 height 26
click at [376, 277] on p "**********" at bounding box center [523, 276] width 358 height 11
click at [793, 169] on img at bounding box center [784, 166] width 53 height 35
click at [851, 175] on span "Replace" at bounding box center [842, 176] width 27 height 9
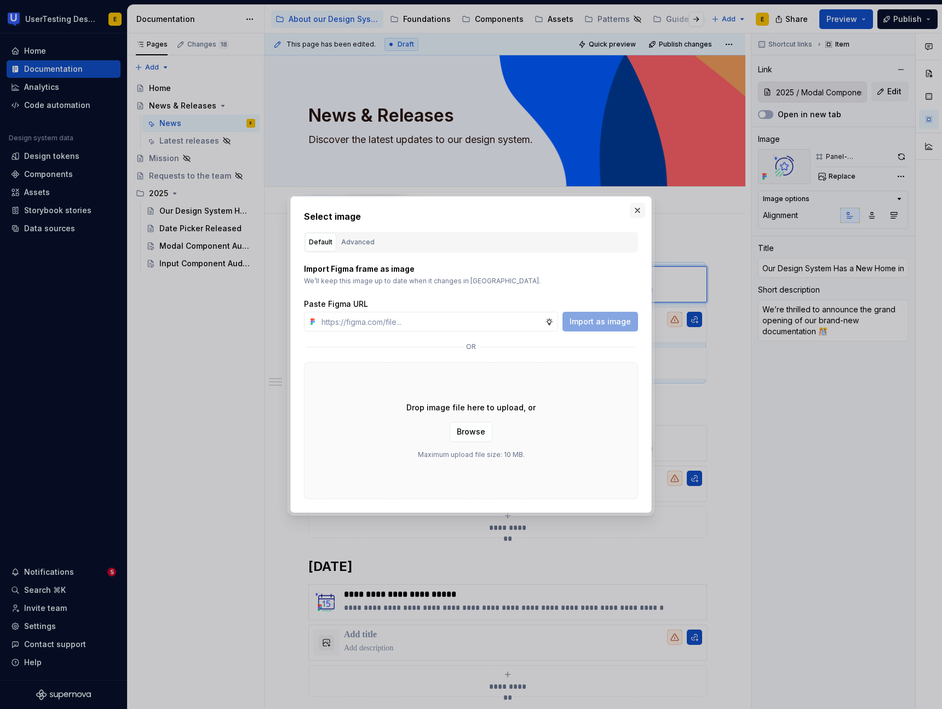
click at [638, 210] on button "button" at bounding box center [637, 210] width 15 height 15
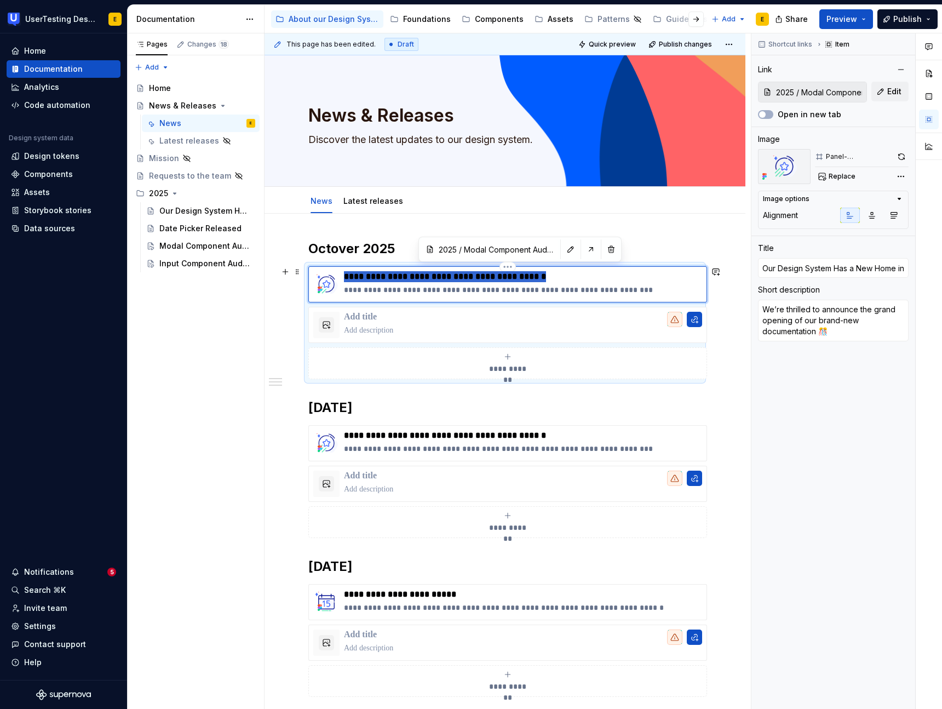
drag, startPoint x: 345, startPoint y: 276, endPoint x: 564, endPoint y: 273, distance: 218.6
click at [564, 273] on p "**********" at bounding box center [523, 276] width 358 height 11
paste div
type textarea "*"
type input "Modal Component Audit Complete"
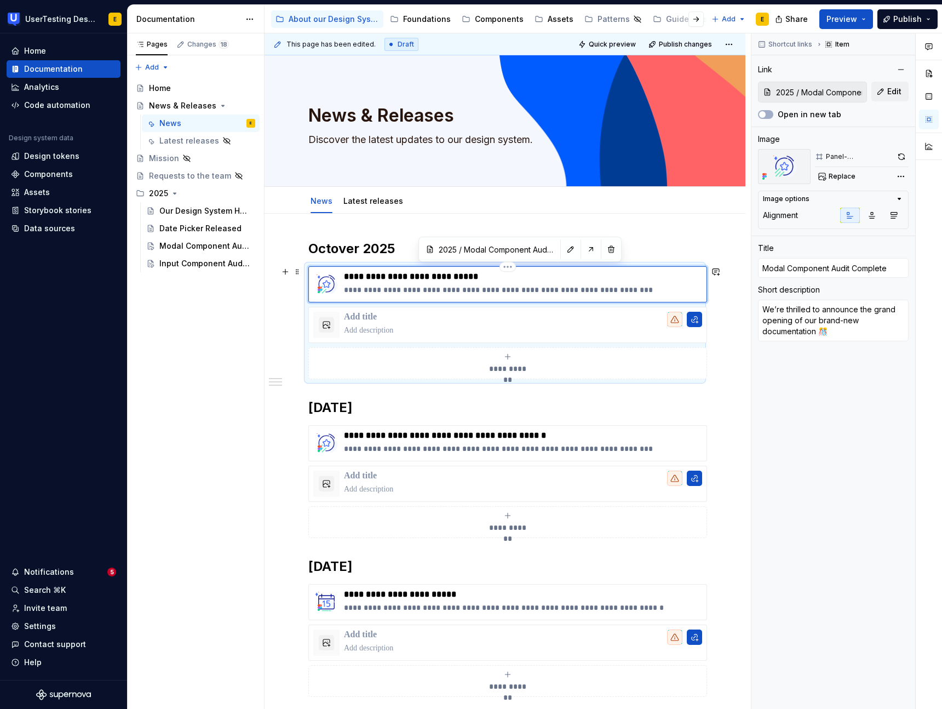
type textarea "*"
type input "Modal Component Audit Complete!"
click at [358, 291] on p "**********" at bounding box center [523, 289] width 358 height 11
drag, startPoint x: 358, startPoint y: 291, endPoint x: 351, endPoint y: 291, distance: 7.7
click at [358, 291] on p "**********" at bounding box center [523, 289] width 358 height 11
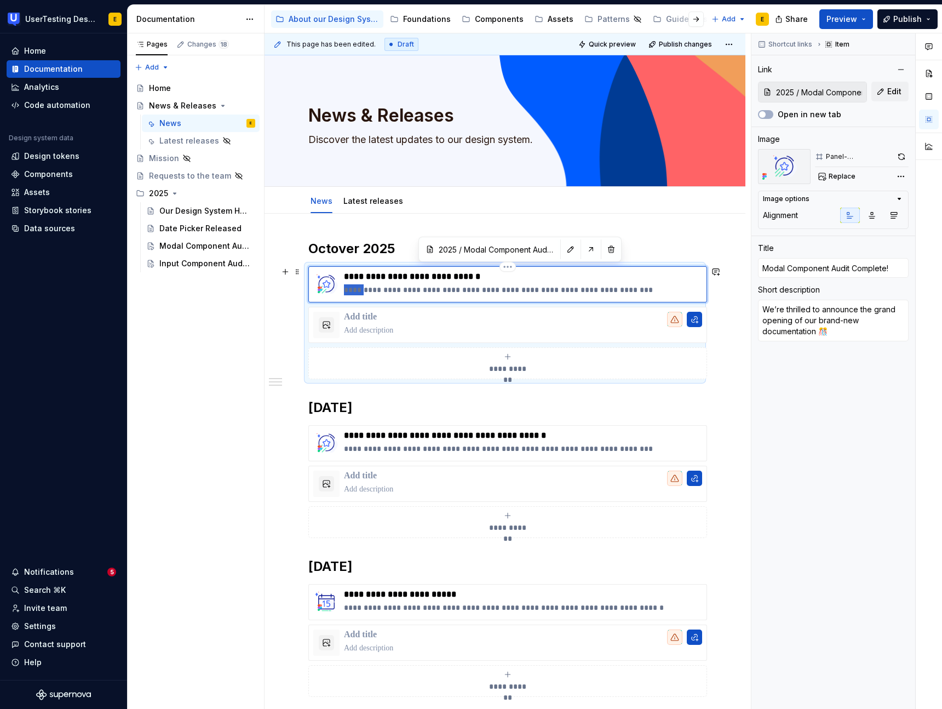
click at [347, 290] on p "**********" at bounding box center [523, 289] width 358 height 11
drag, startPoint x: 345, startPoint y: 289, endPoint x: 654, endPoint y: 288, distance: 308.5
click at [654, 288] on p "**********" at bounding box center [523, 289] width 358 height 11
type textarea "*"
type textarea "We’ve audited and updated the Modal component to ensure design consistency, acc…"
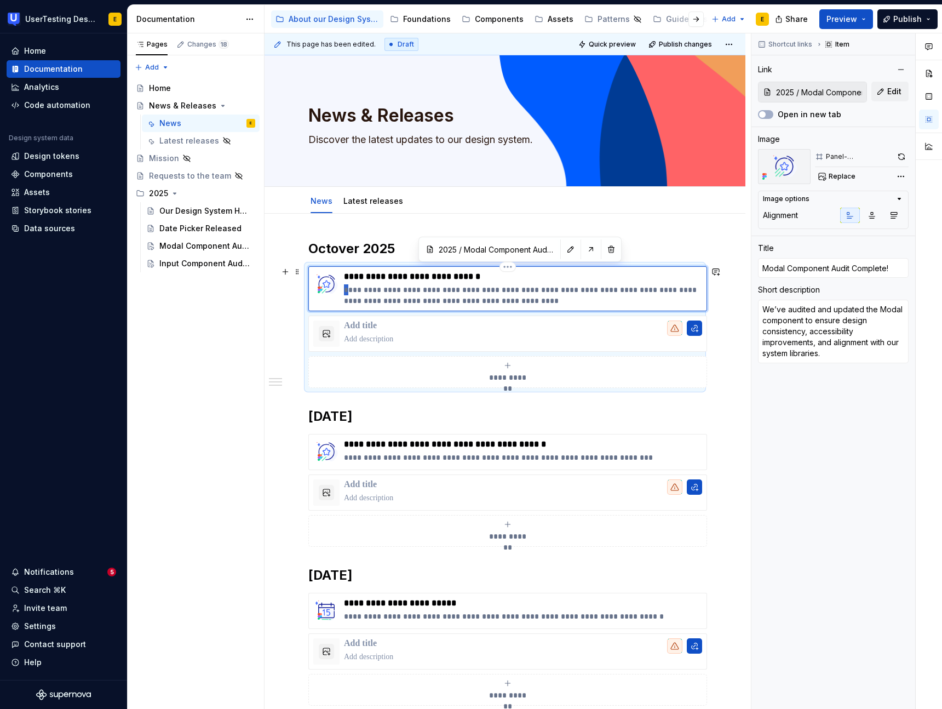
scroll to position [4, 0]
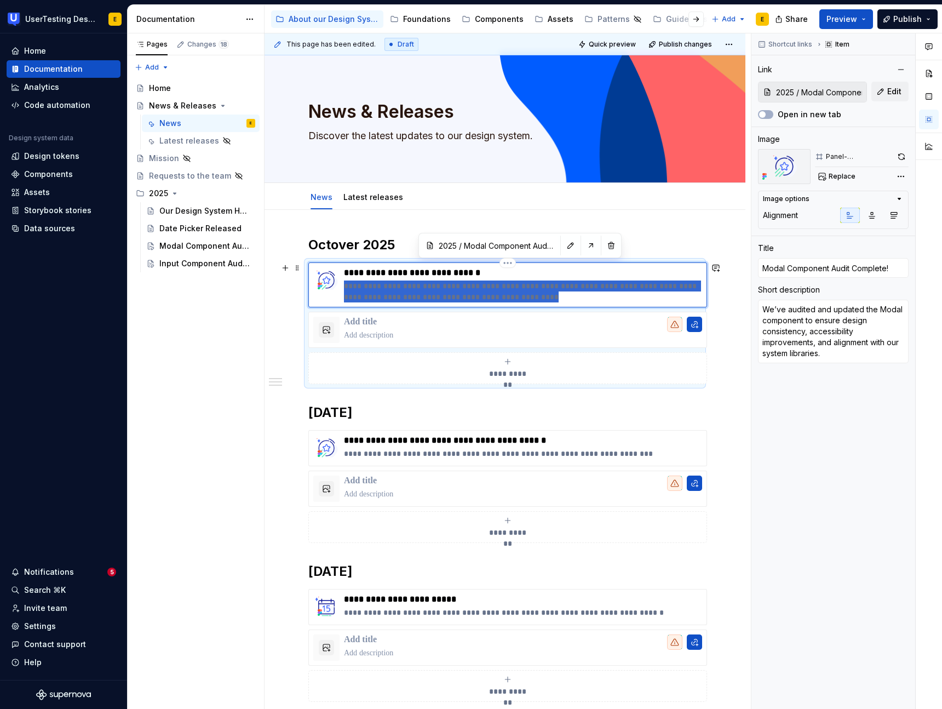
drag, startPoint x: 346, startPoint y: 289, endPoint x: 548, endPoint y: 300, distance: 203.0
click at [548, 300] on p "**********" at bounding box center [523, 292] width 358 height 22
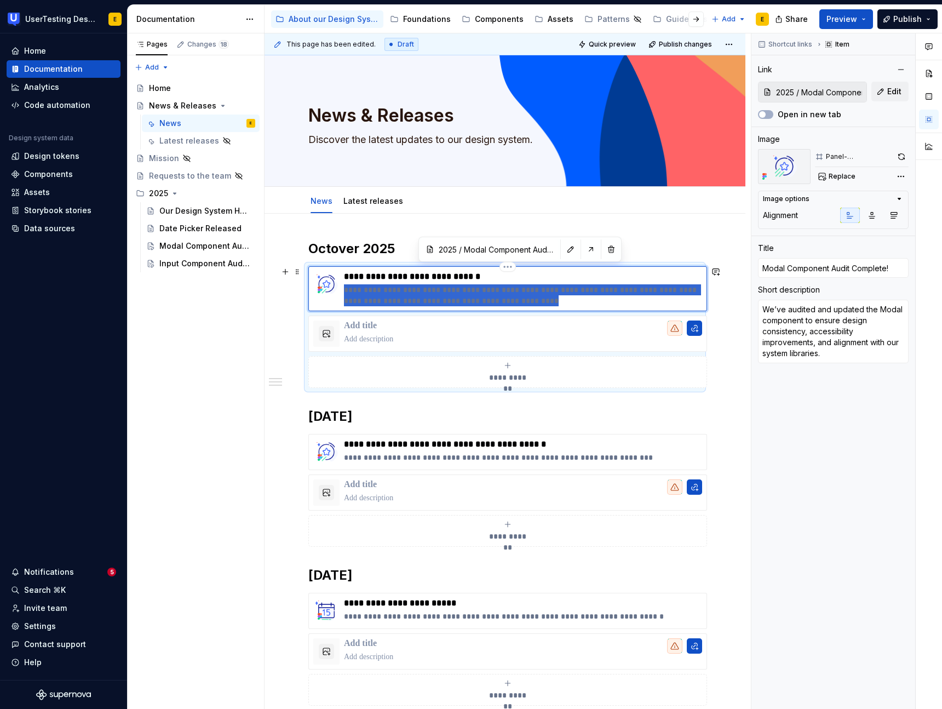
type textarea "*"
type textarea "Our Modal just got a glow-up! Cleaner, more consistent, and more accessible tha…"
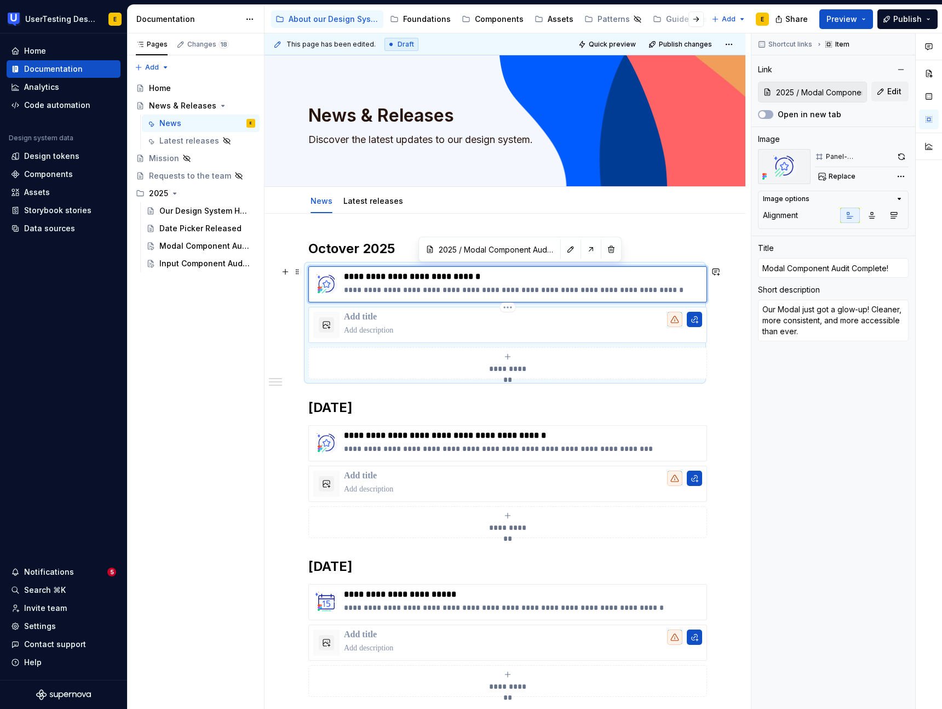
click at [354, 318] on p at bounding box center [523, 317] width 358 height 11
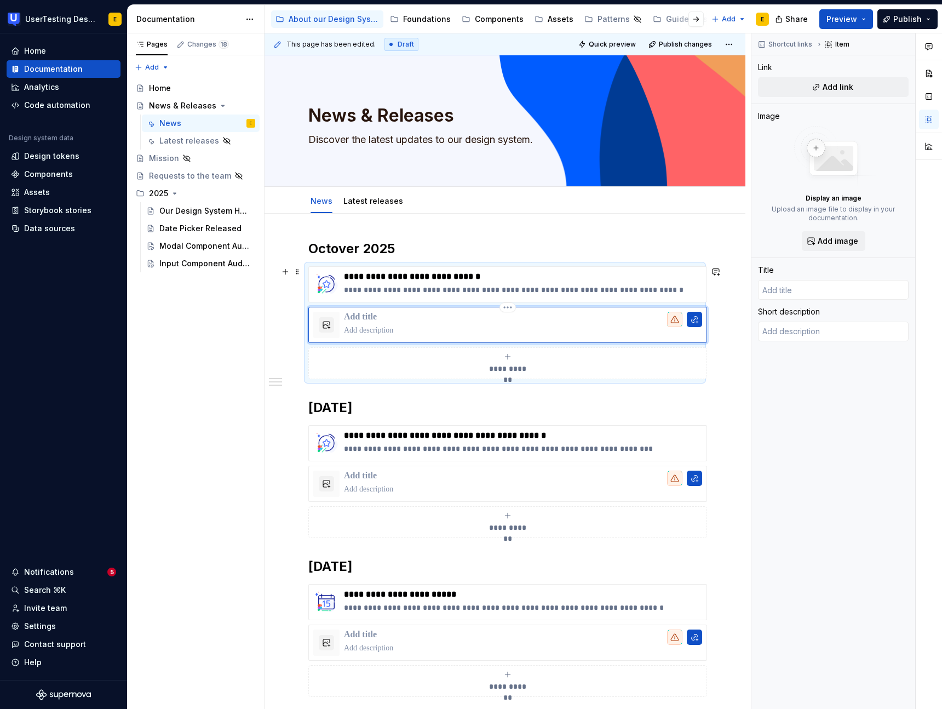
click at [370, 315] on p at bounding box center [523, 317] width 358 height 11
type textarea "*"
type input "Input Component Audit Complete"
click at [356, 331] on p at bounding box center [523, 330] width 358 height 11
type textarea "*"
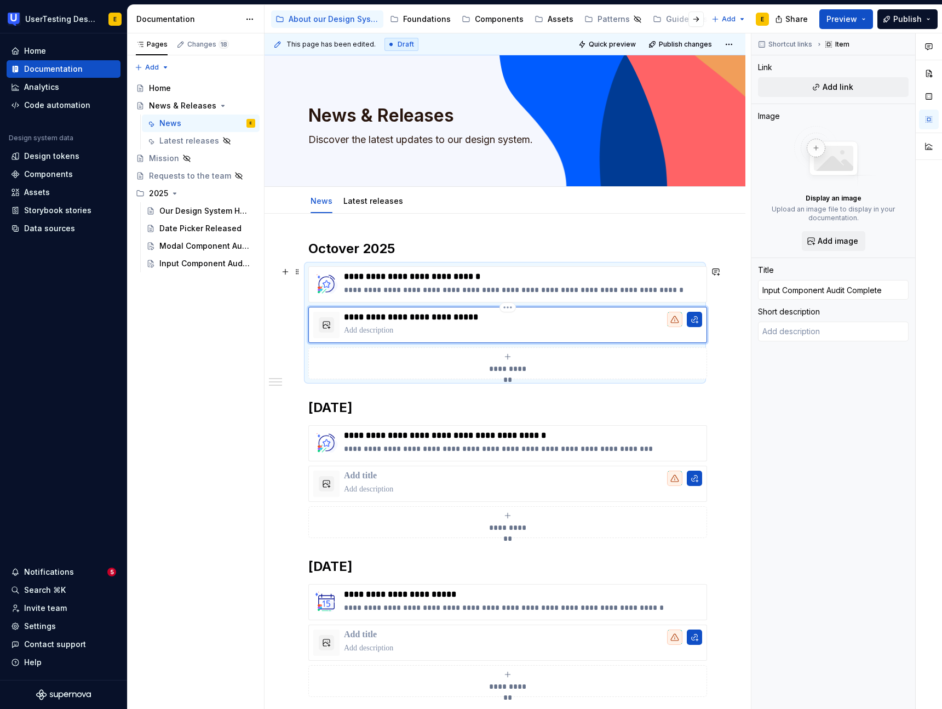
type textarea "Forms just leveled up! Inputs now come with labels, hints, errors, and all the …"
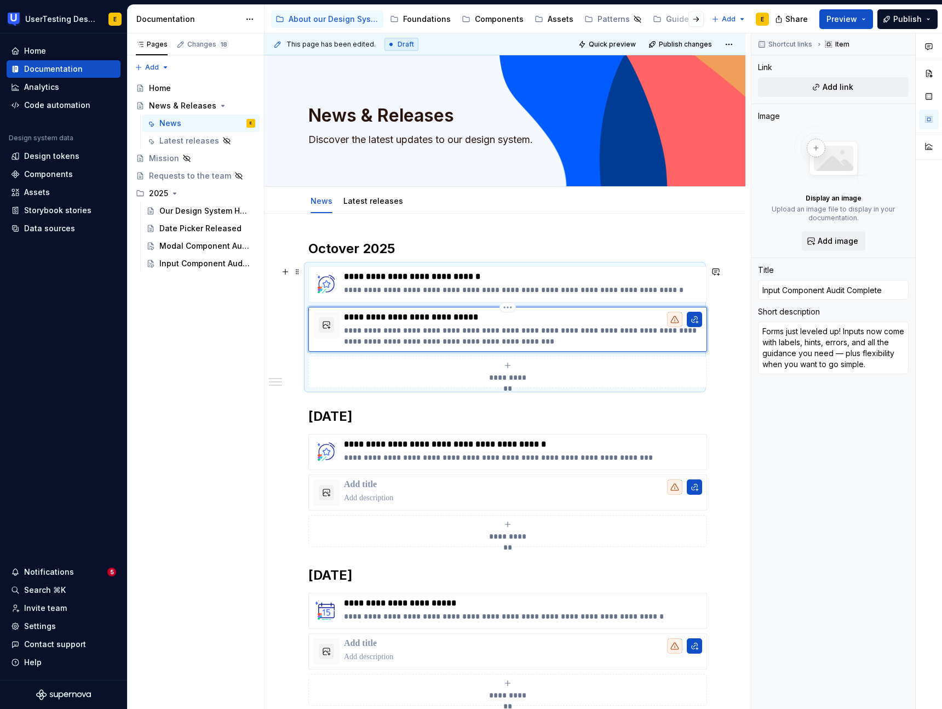
click at [699, 332] on p "**********" at bounding box center [523, 336] width 358 height 22
type textarea "*"
type textarea "Forms just leveled up! Inputs now come with labels, hints, errors, and all the …"
type textarea "*"
type textarea "Forms just leveled up! Inputs now come with labels, hints, errors, and all the …"
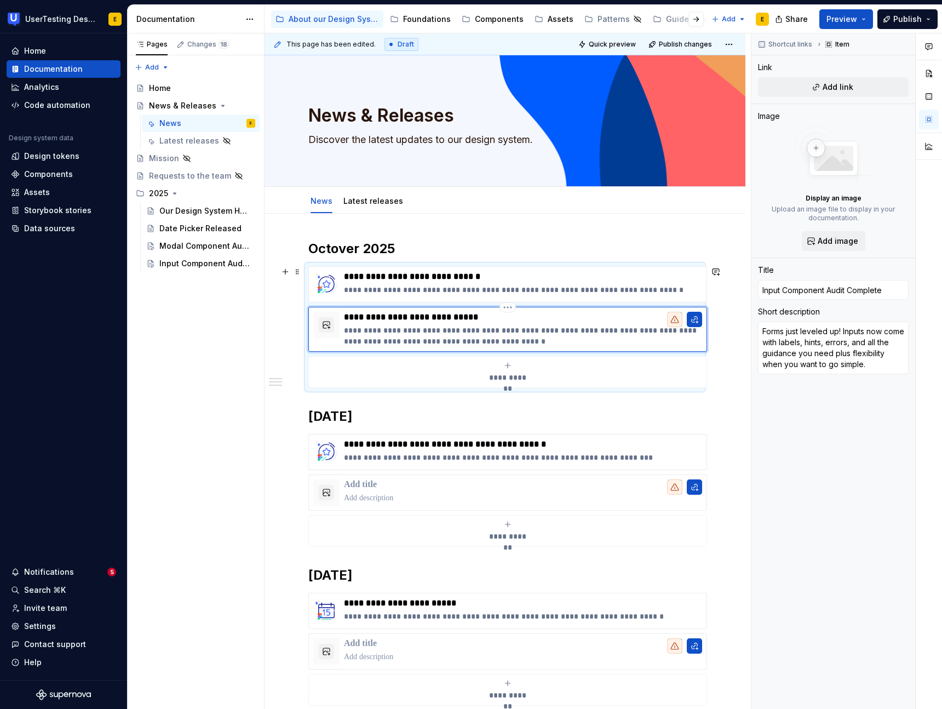
type textarea "*"
type textarea "Forms just leveled up! Inputs now come with labels, hints, errors, and all the …"
click at [494, 317] on p "**********" at bounding box center [523, 317] width 358 height 11
type textarea "*"
type input "Input Component Audit Complete!"
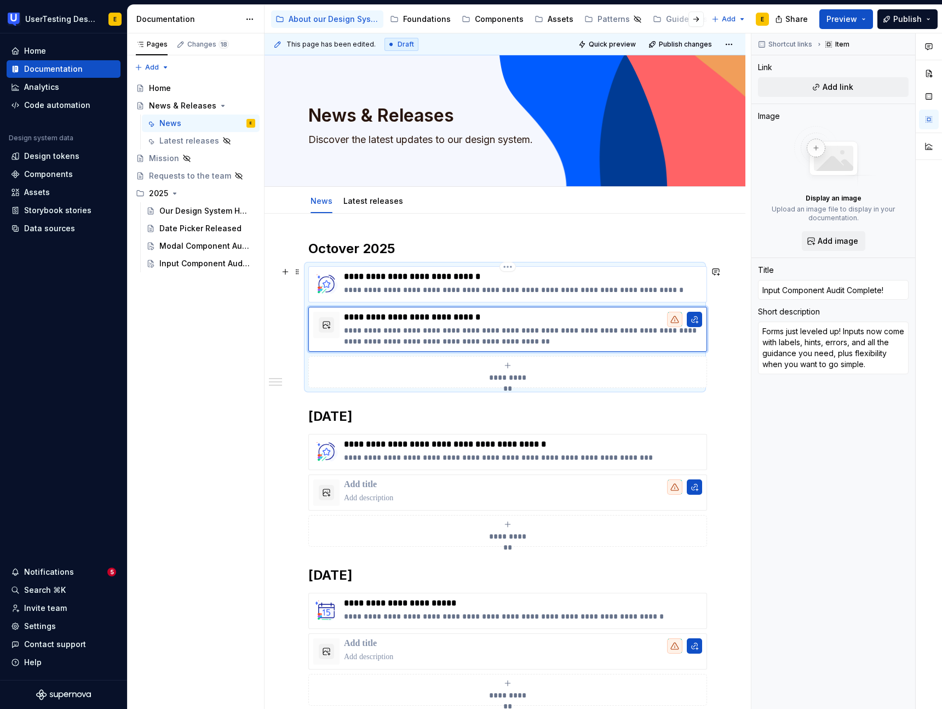
click at [510, 277] on p "**********" at bounding box center [523, 276] width 358 height 11
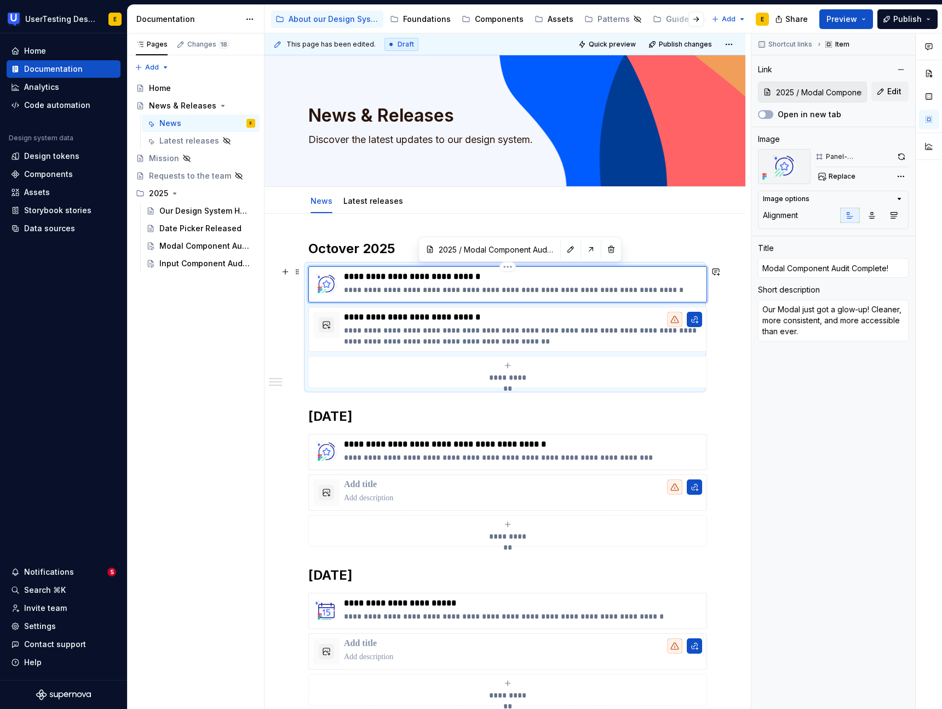
type textarea "*"
type input "Modal Component Audit Complete!"
type textarea "*"
type input "Modal Component Audit Complete! 🎉"
type textarea "*"
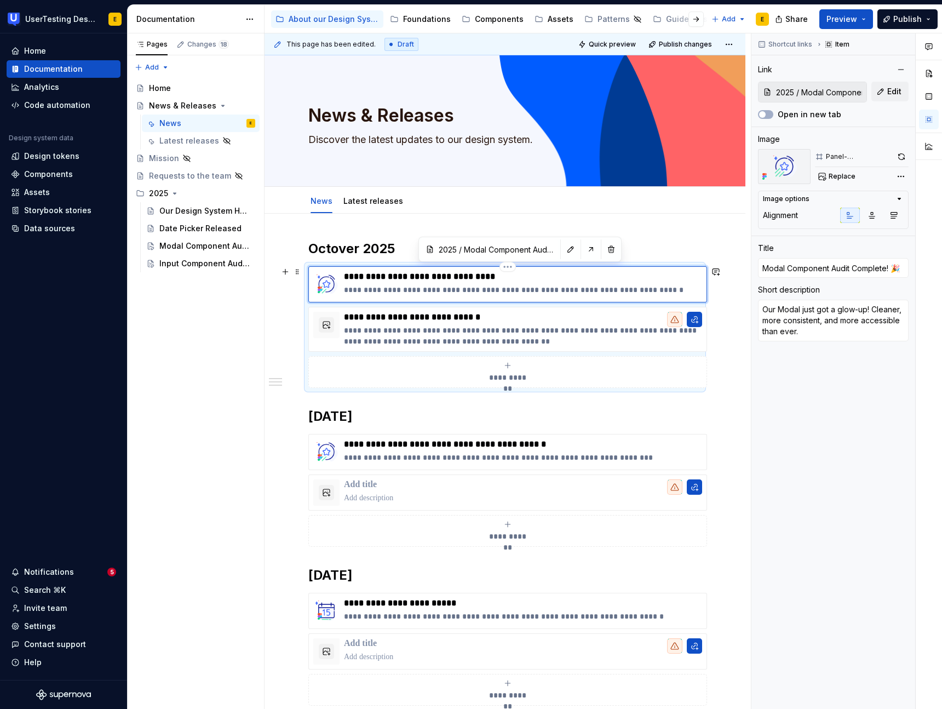
type input "Modal Component Audit Complete!"
click at [666, 292] on p "**********" at bounding box center [523, 289] width 358 height 11
click at [846, 177] on span "Replace" at bounding box center [842, 176] width 27 height 9
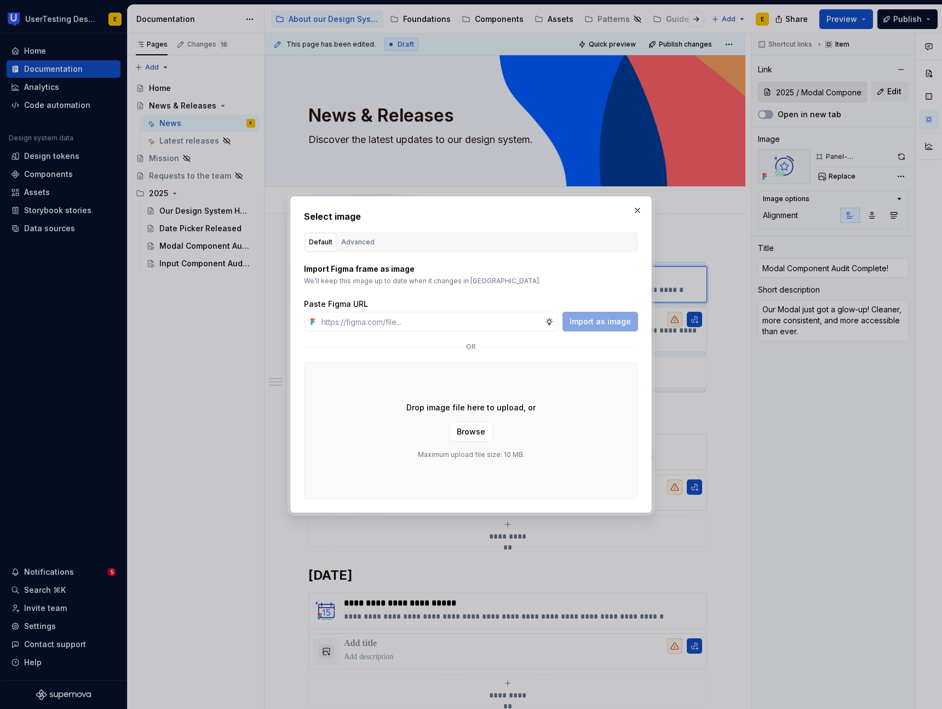
type textarea "*"
type input "[URL][DOMAIN_NAME]"
click at [616, 325] on span "Import as image" at bounding box center [600, 321] width 61 height 11
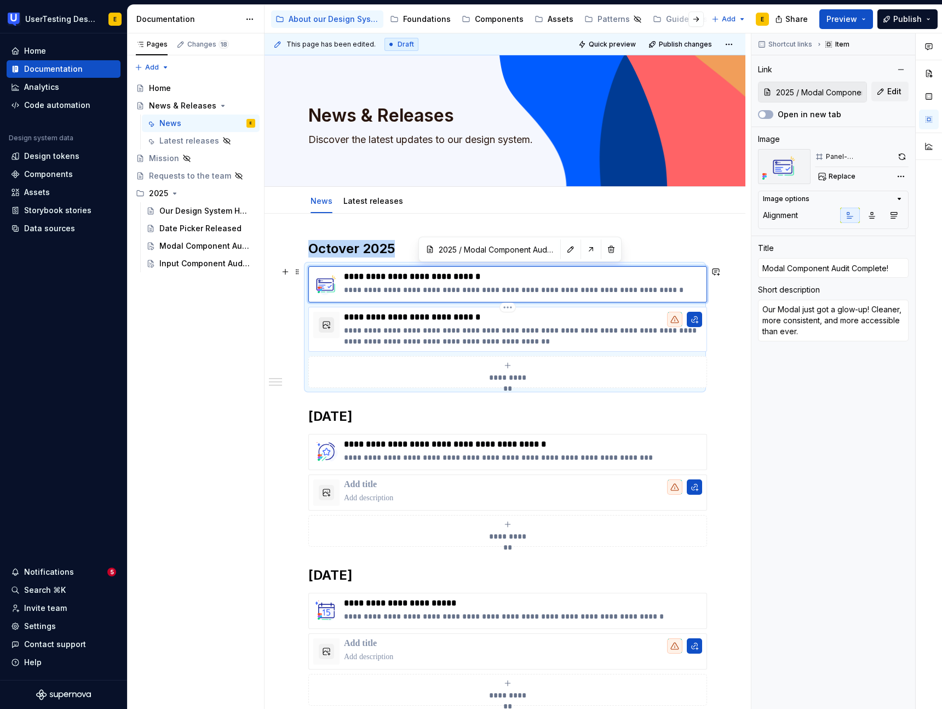
click at [329, 327] on button "button" at bounding box center [326, 324] width 15 height 15
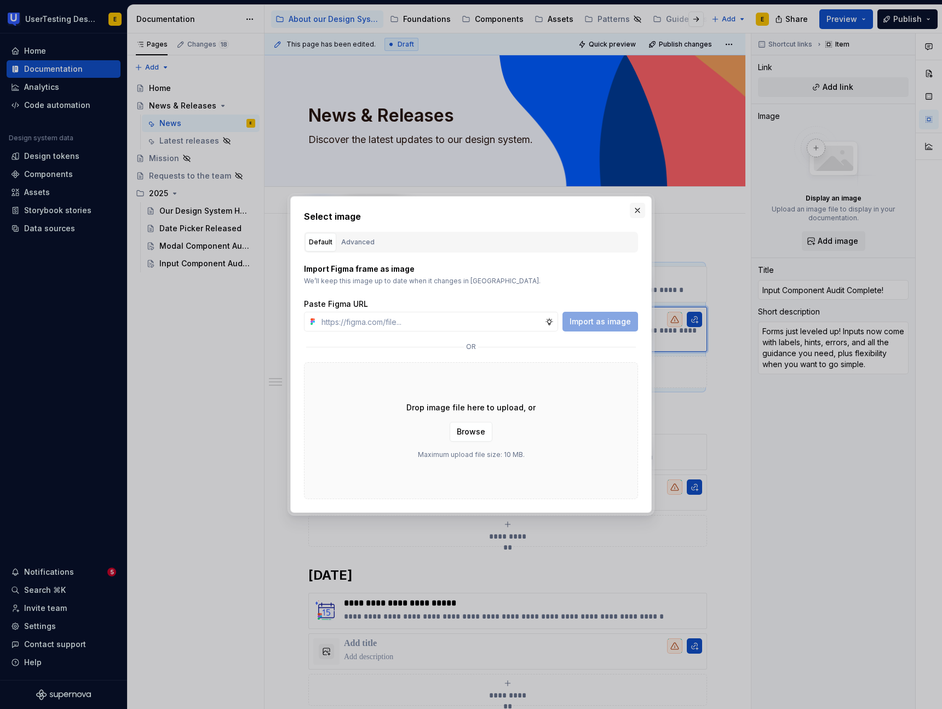
click at [641, 210] on button "button" at bounding box center [637, 210] width 15 height 15
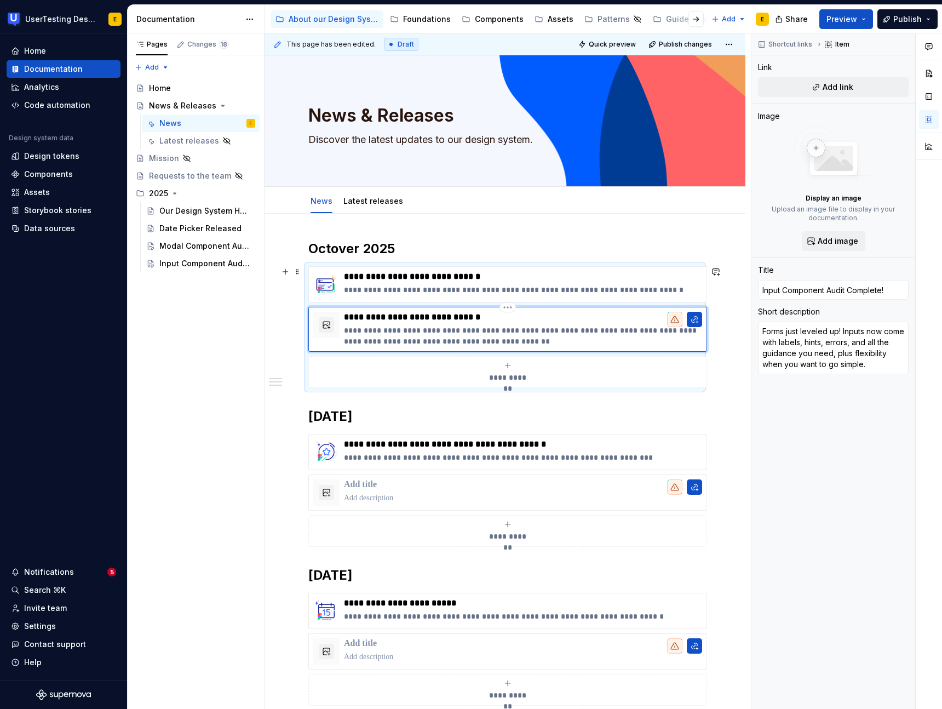
click at [407, 317] on p "**********" at bounding box center [523, 317] width 358 height 11
click at [323, 324] on button "button" at bounding box center [326, 324] width 15 height 15
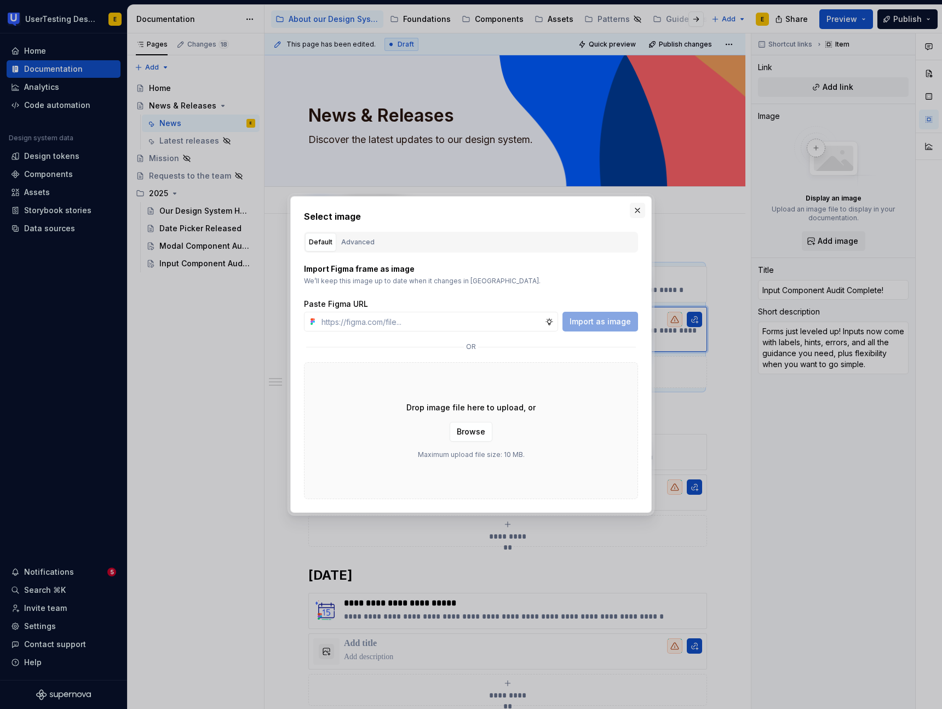
click at [640, 213] on button "button" at bounding box center [637, 210] width 15 height 15
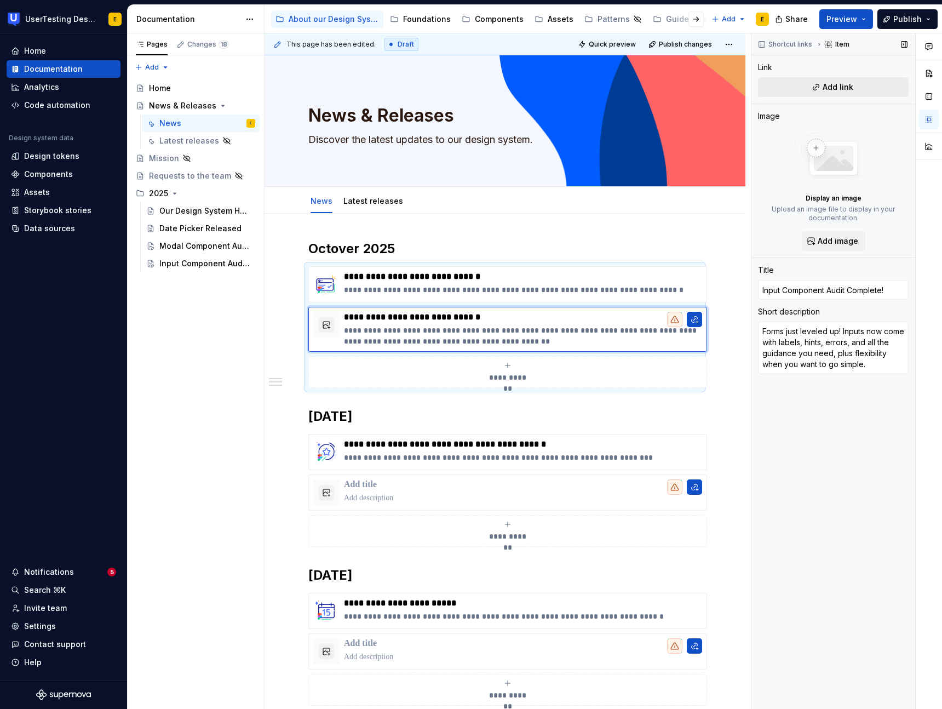
click at [863, 87] on button "Add link" at bounding box center [833, 87] width 151 height 20
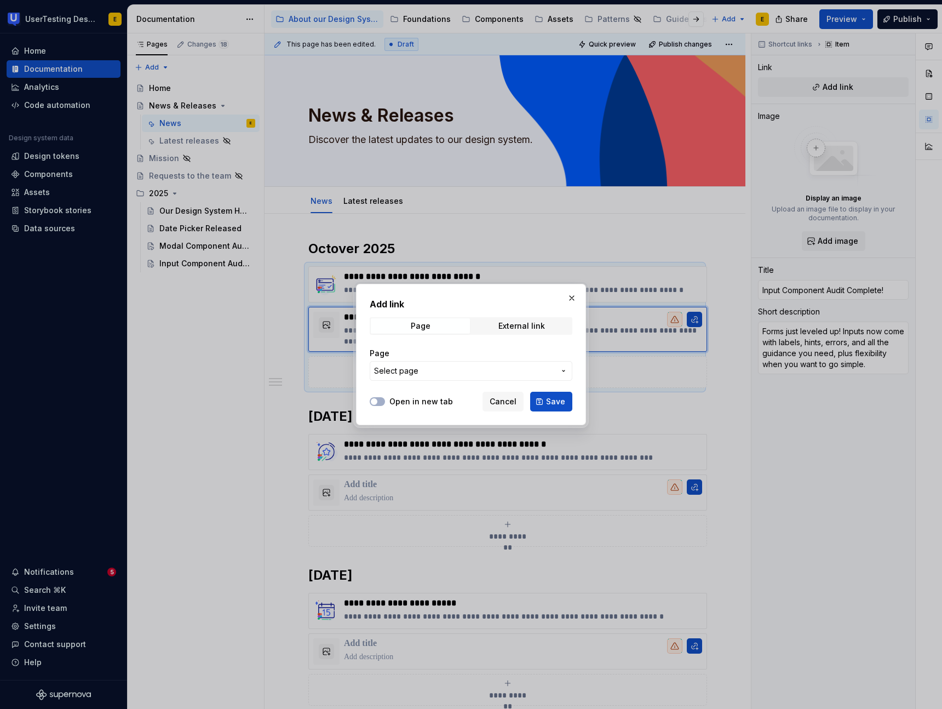
click at [454, 370] on span "Select page" at bounding box center [464, 370] width 181 height 11
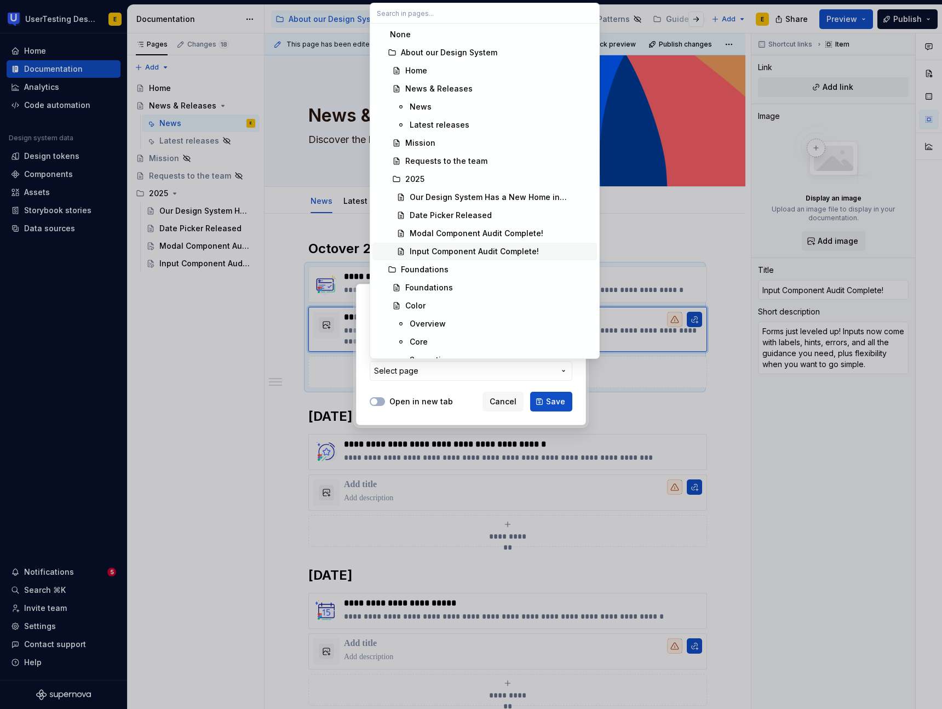
click at [452, 249] on div "Input Component Audit Complete!" at bounding box center [474, 251] width 129 height 11
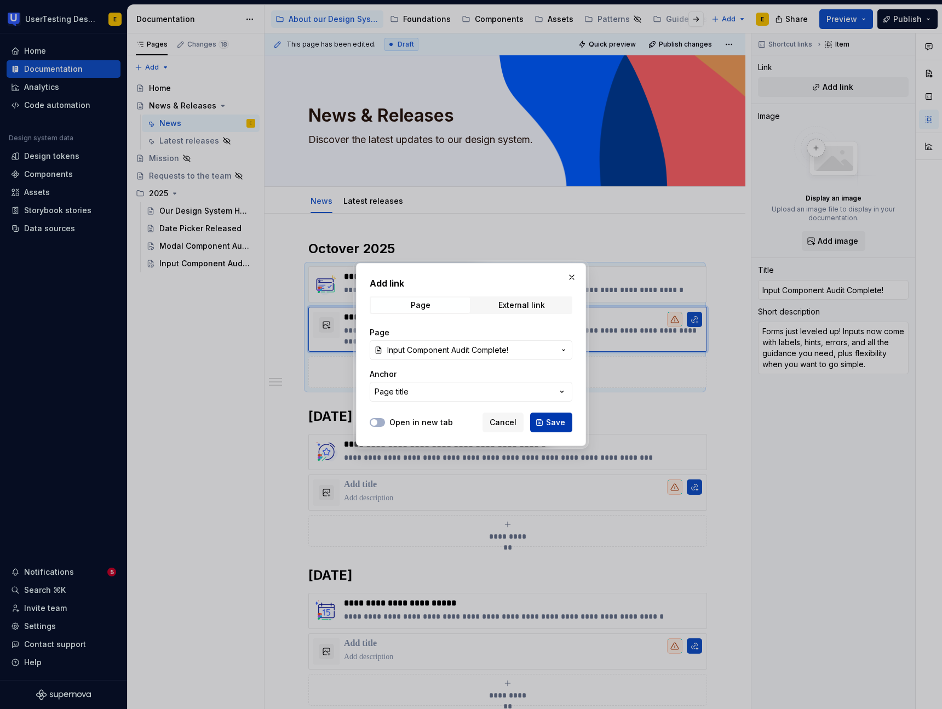
click at [561, 426] on span "Save" at bounding box center [555, 422] width 19 height 11
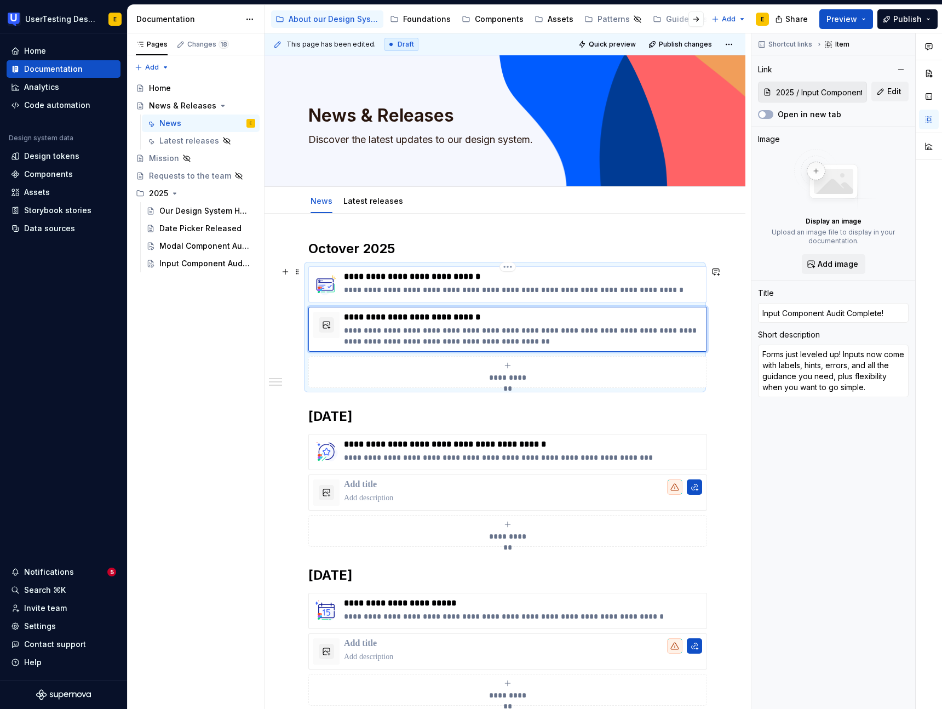
click at [382, 291] on p "**********" at bounding box center [523, 289] width 358 height 11
type textarea "*"
type input "2025 / Modal Component Audit Complete!"
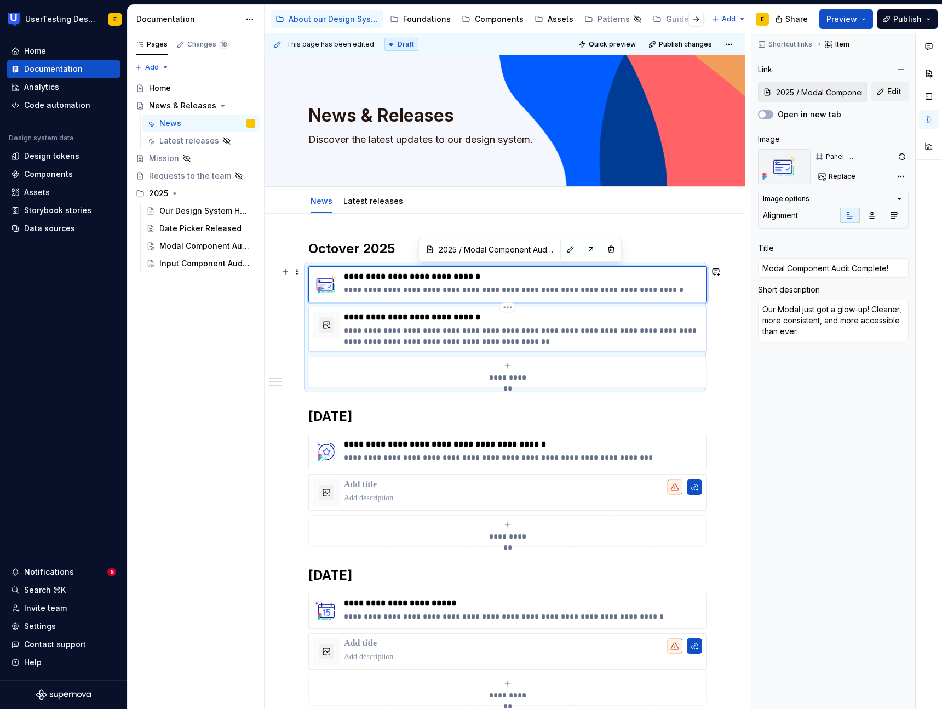
click at [472, 325] on p "**********" at bounding box center [523, 336] width 358 height 22
type textarea "*"
type input "2025 / Input Component Audit Complete!"
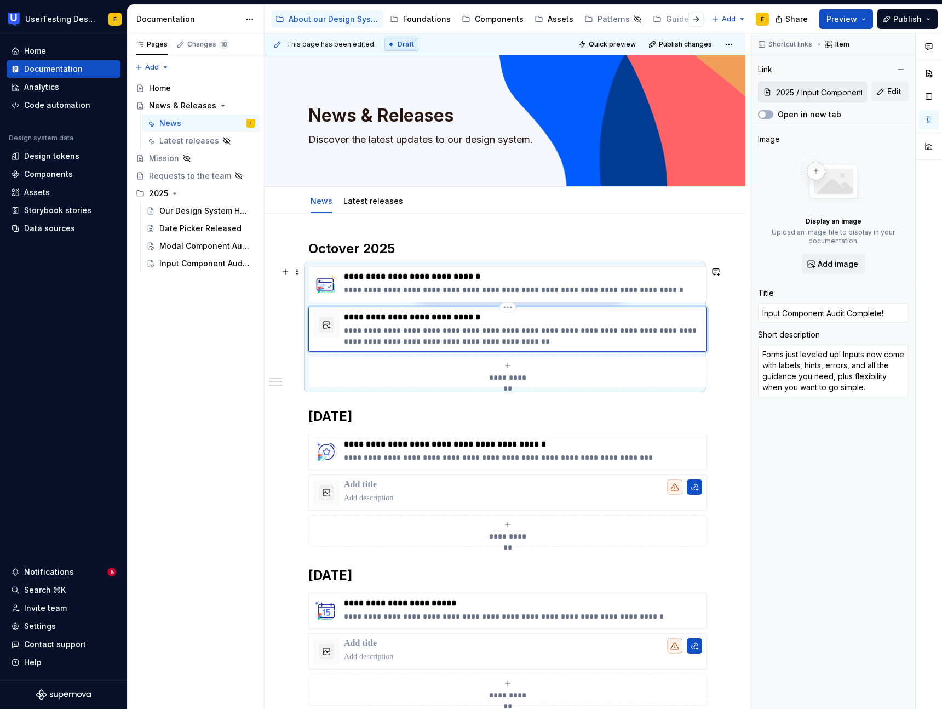
click at [358, 318] on p "**********" at bounding box center [523, 317] width 358 height 11
click at [839, 261] on span "Add image" at bounding box center [838, 264] width 41 height 11
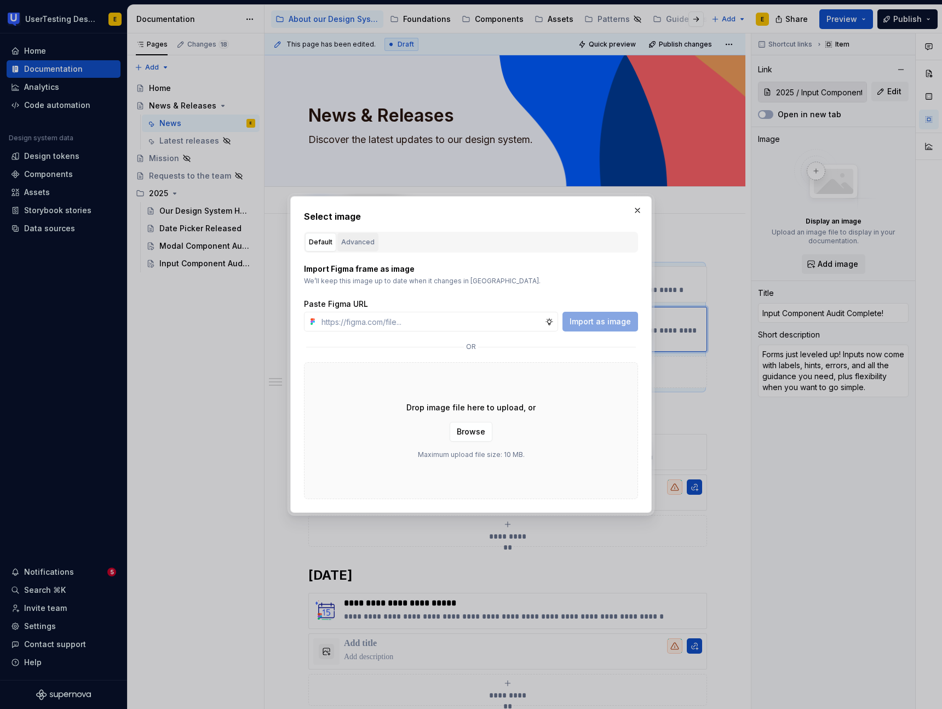
click at [352, 243] on div "Advanced" at bounding box center [357, 242] width 33 height 11
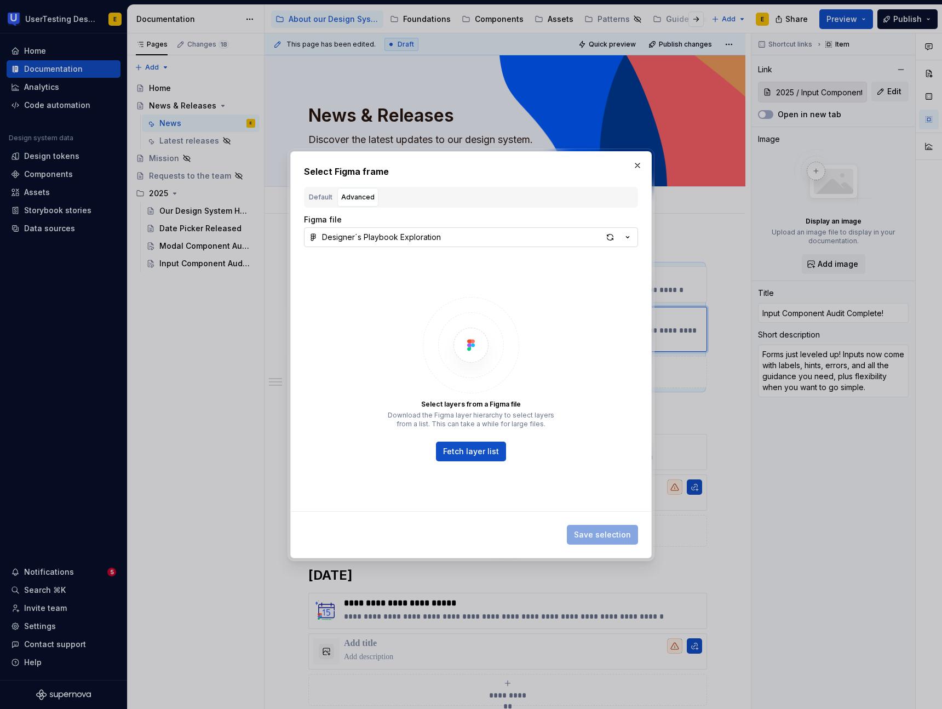
click at [437, 238] on div "Designer´s Playbook Exploration" at bounding box center [381, 237] width 119 height 11
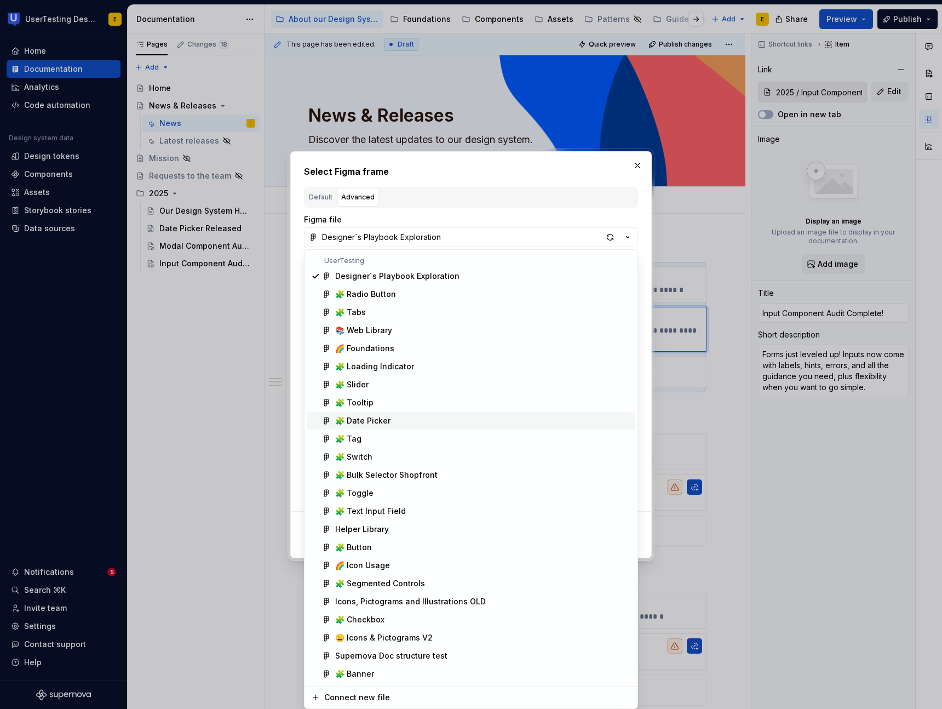
scroll to position [35, 0]
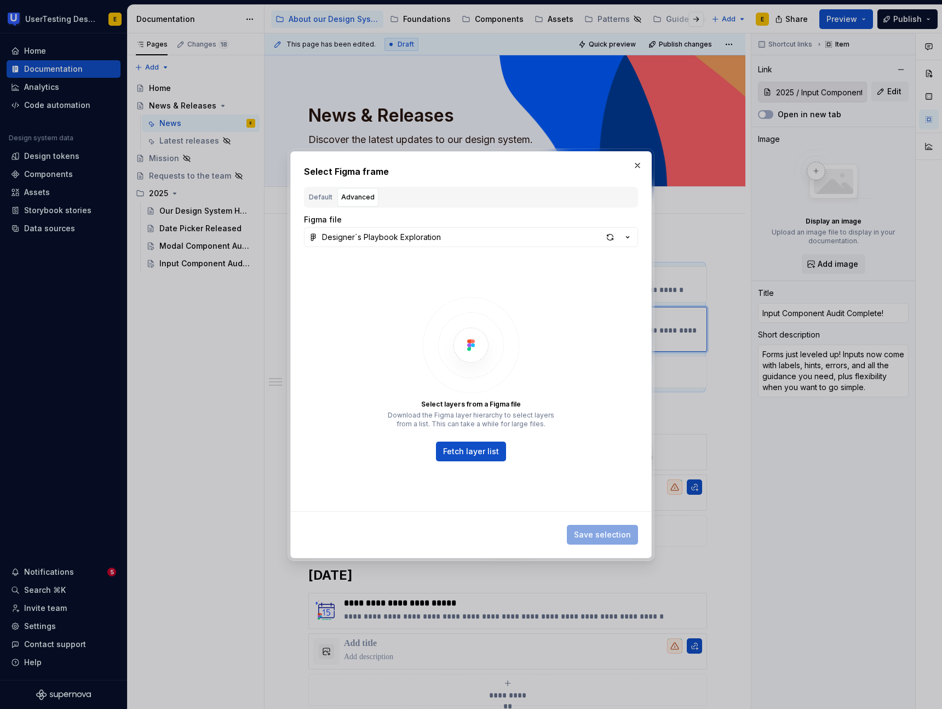
drag, startPoint x: 598, startPoint y: 167, endPoint x: 495, endPoint y: 177, distance: 104.1
click at [598, 167] on div "Select Figma frame Default Advanced Import Figma frame as image We’ll keep this…" at bounding box center [471, 354] width 942 height 709
click at [324, 201] on div "Default" at bounding box center [321, 197] width 24 height 11
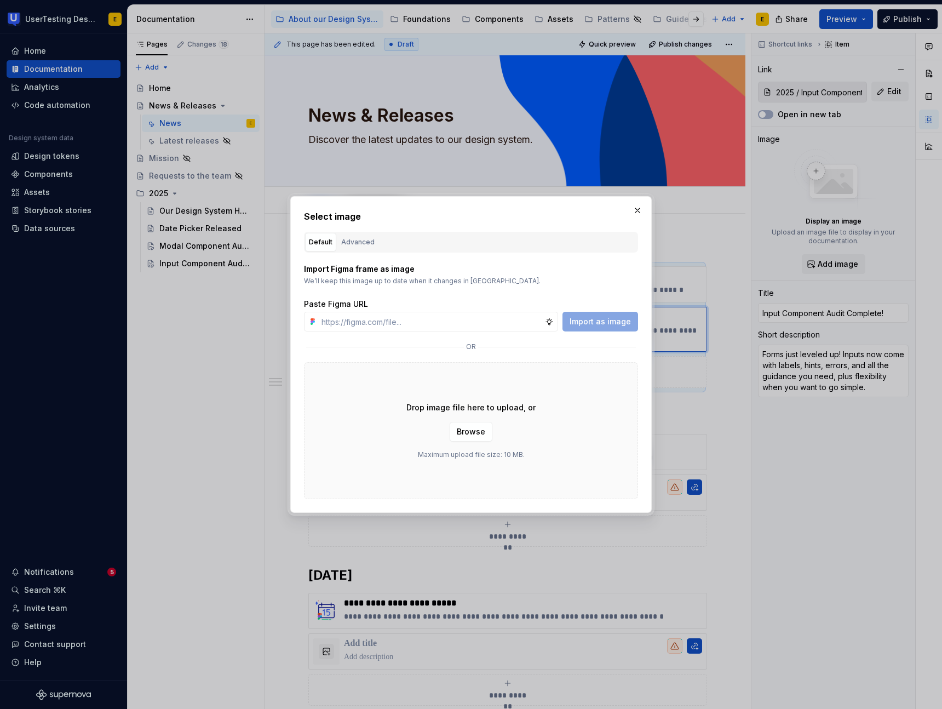
type textarea "*"
click at [363, 322] on input "text" at bounding box center [431, 322] width 228 height 20
paste input "[URL][DOMAIN_NAME]"
type input "[URL][DOMAIN_NAME]"
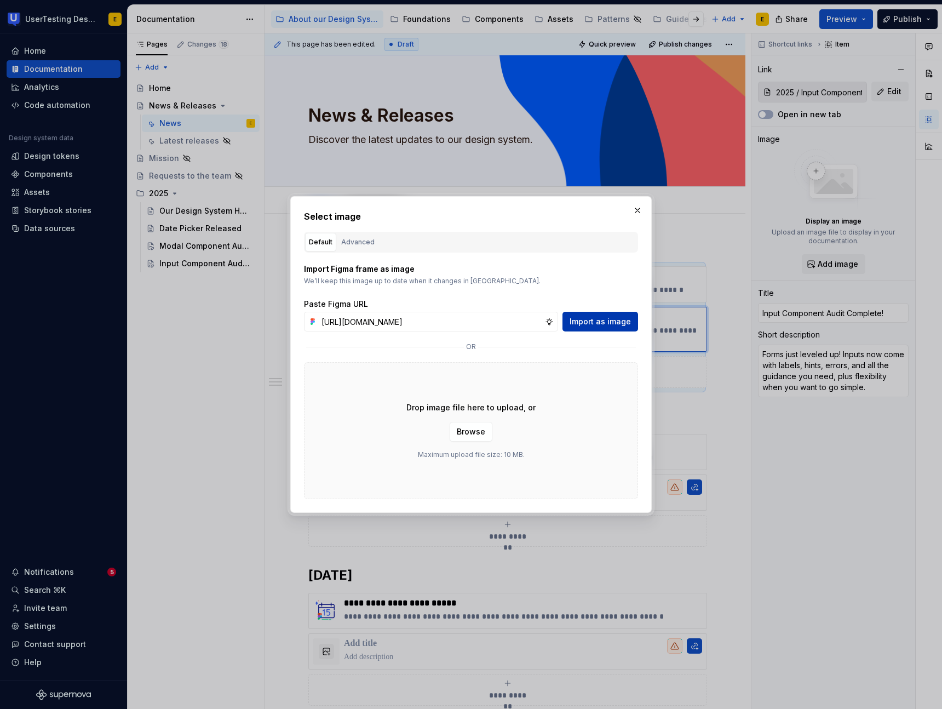
scroll to position [0, 0]
click at [588, 327] on span "Import as image" at bounding box center [600, 321] width 61 height 11
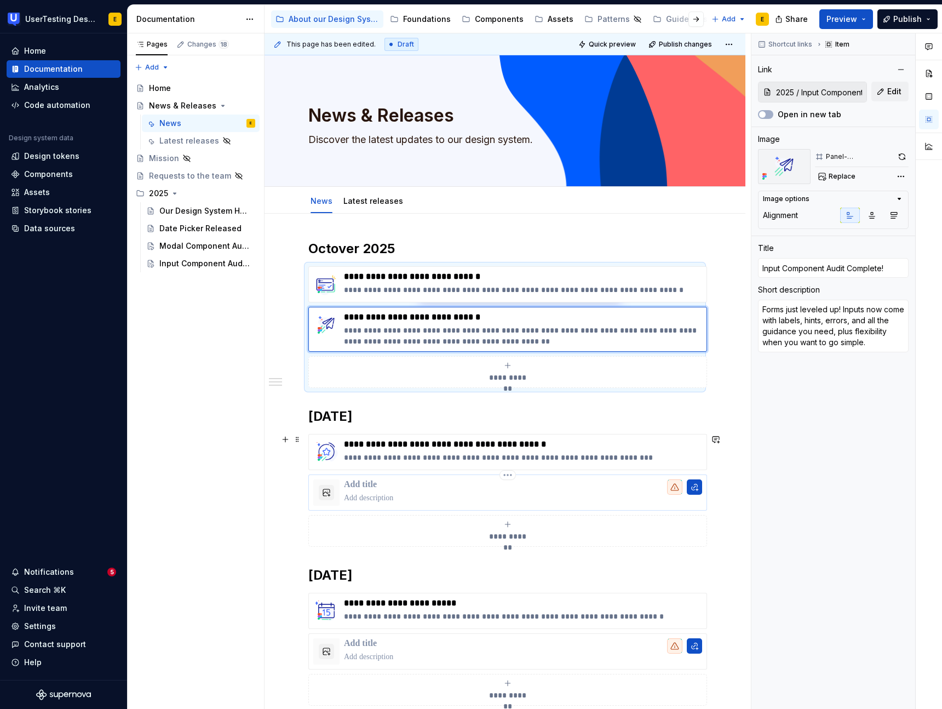
click at [597, 494] on p at bounding box center [523, 498] width 358 height 11
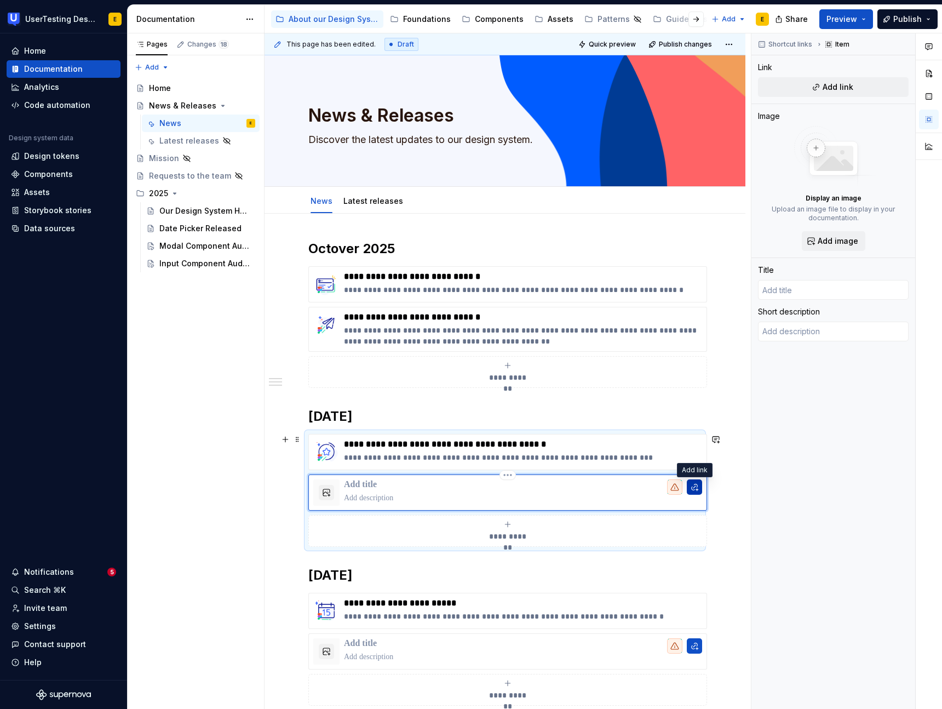
click at [695, 489] on button "button" at bounding box center [694, 486] width 15 height 15
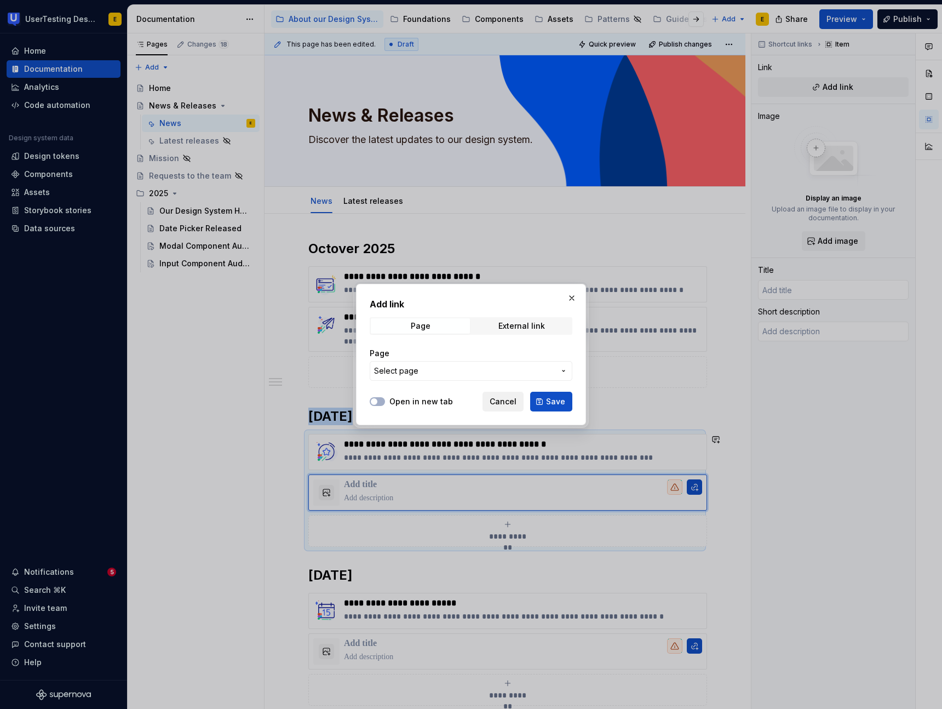
click at [509, 404] on span "Cancel" at bounding box center [503, 401] width 27 height 11
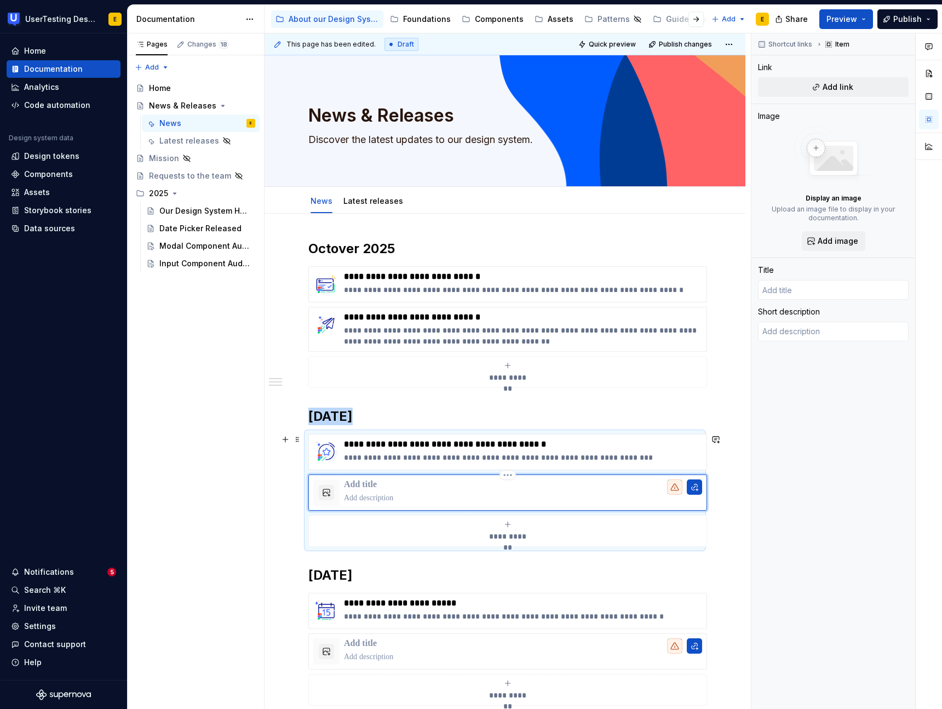
click at [413, 493] on p at bounding box center [523, 498] width 358 height 11
click at [309, 489] on div at bounding box center [507, 492] width 399 height 36
click at [278, 491] on div "**********" at bounding box center [505, 586] width 481 height 744
click at [372, 493] on p at bounding box center [523, 498] width 358 height 11
click at [510, 477] on html "UserTesting Design System E Home Documentation Analytics Code automation Design…" at bounding box center [471, 354] width 942 height 709
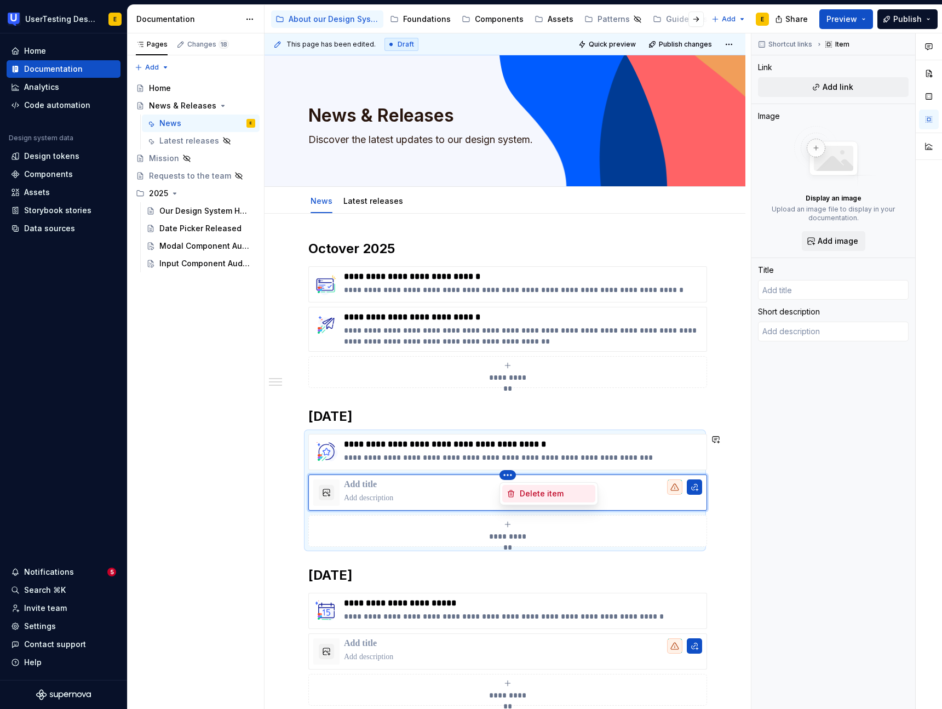
click at [536, 496] on div "Delete item" at bounding box center [555, 493] width 71 height 11
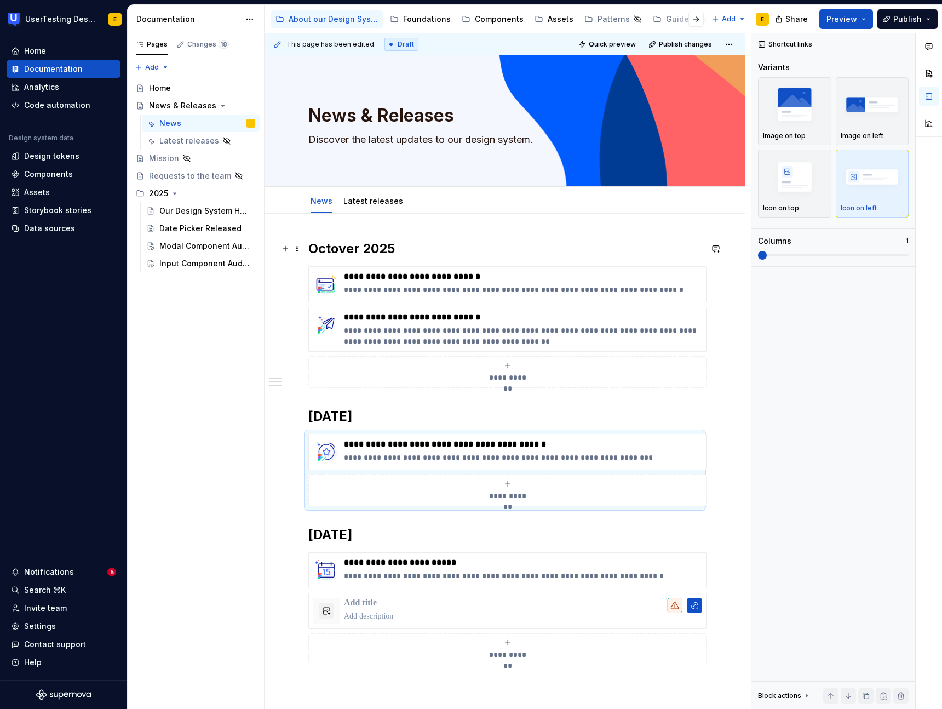
click at [344, 249] on h2 "Octover 2025" at bounding box center [504, 249] width 393 height 18
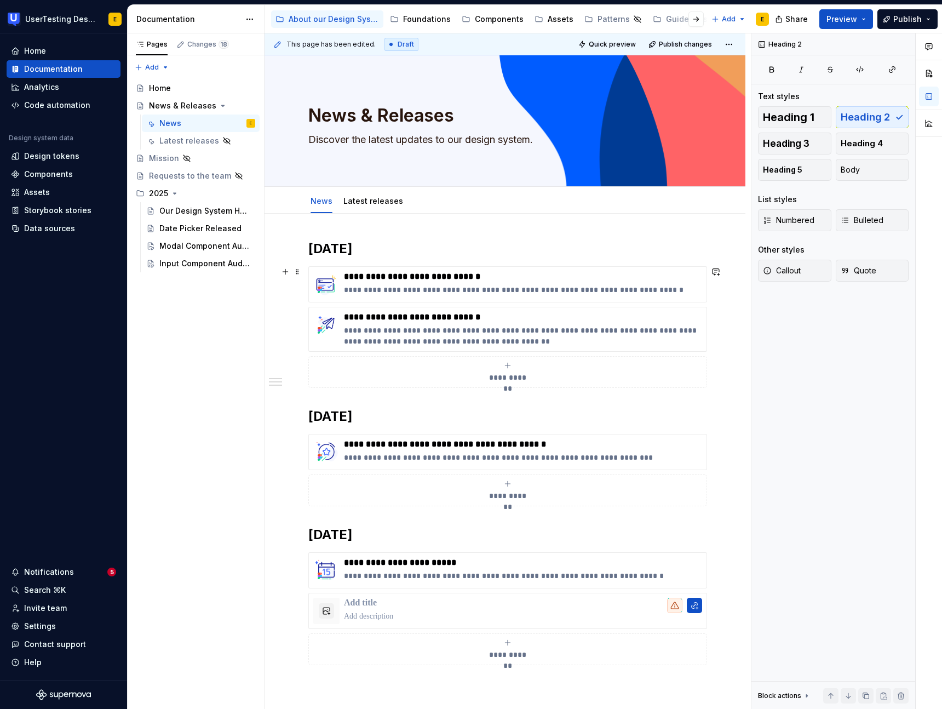
click at [461, 370] on div "**********" at bounding box center [507, 372] width 389 height 22
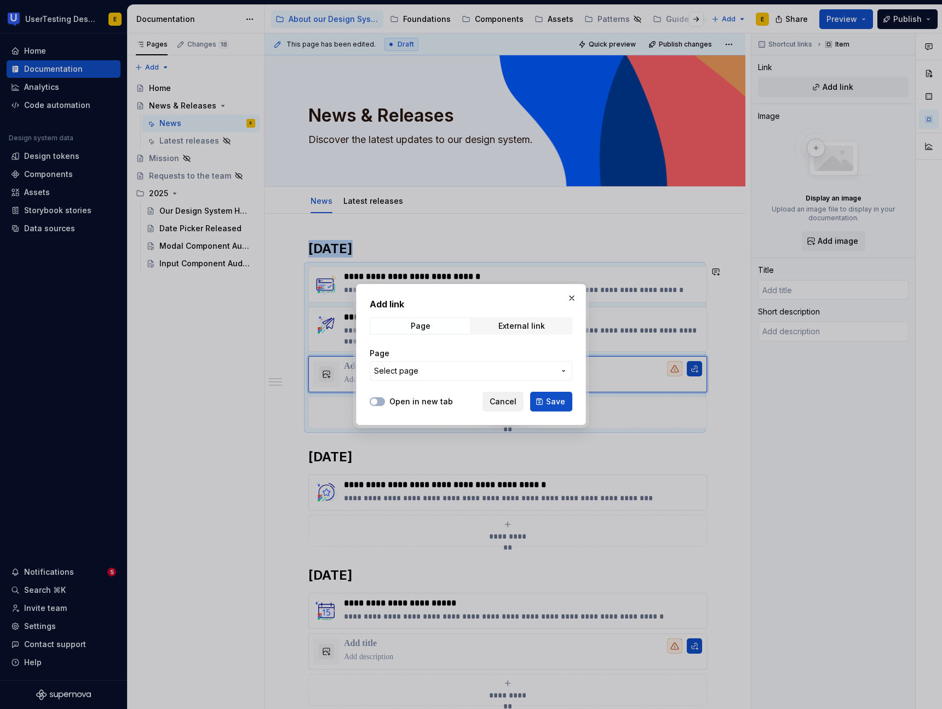
click at [512, 402] on span "Cancel" at bounding box center [503, 401] width 27 height 11
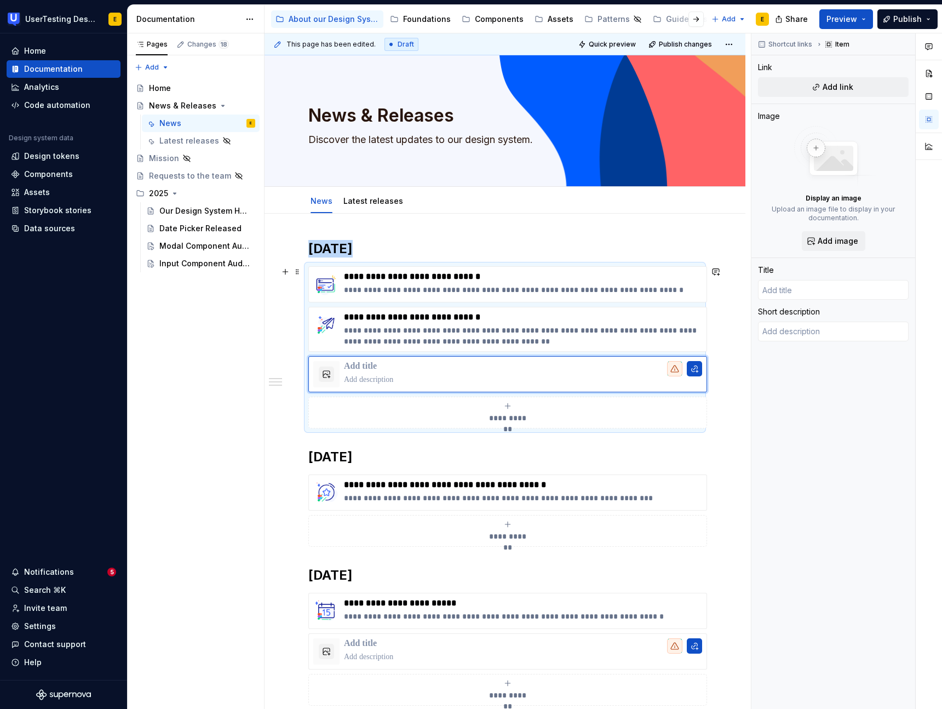
click at [308, 329] on div "**********" at bounding box center [504, 347] width 393 height 162
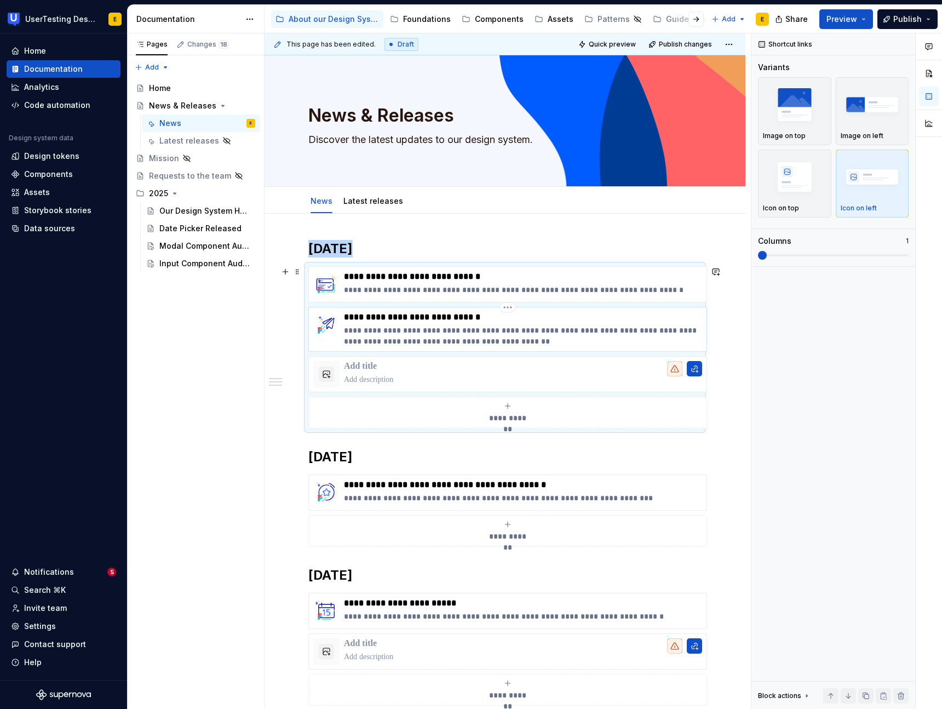
click at [314, 329] on img at bounding box center [326, 325] width 26 height 26
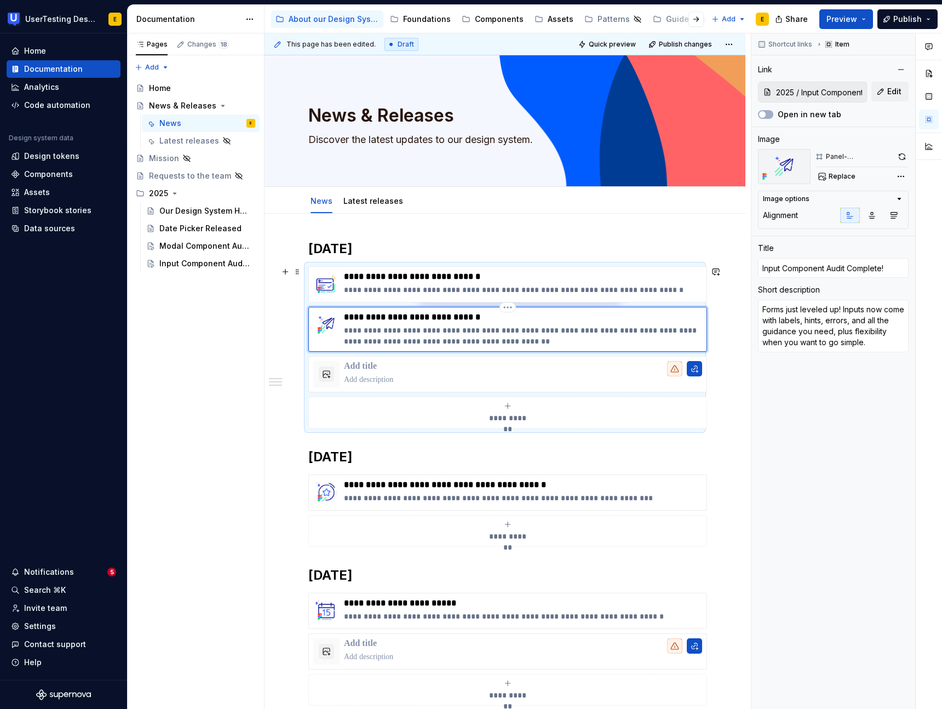
scroll to position [9, 0]
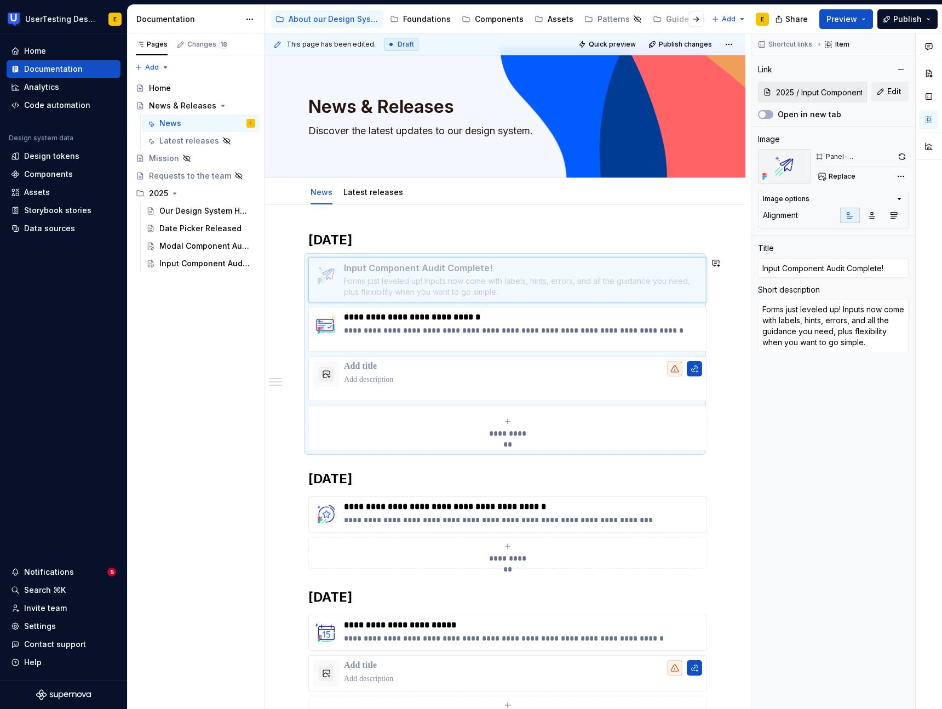
drag, startPoint x: 311, startPoint y: 330, endPoint x: 315, endPoint y: 281, distance: 49.0
click at [315, 281] on body "UserTesting Design System E Home Documentation Analytics Code automation Design…" at bounding box center [471, 354] width 942 height 709
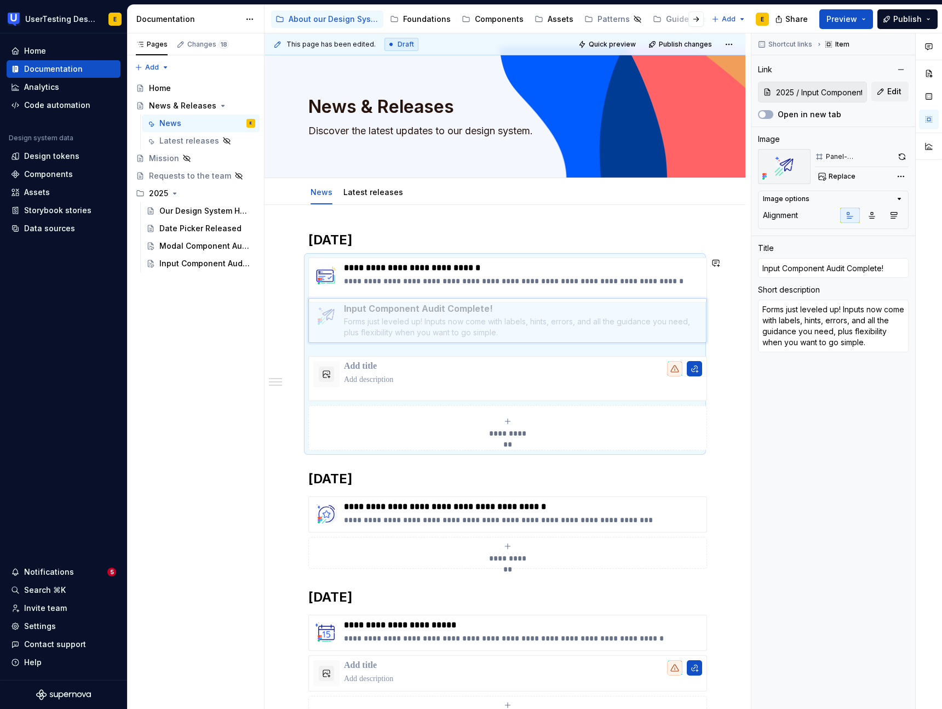
drag, startPoint x: 311, startPoint y: 278, endPoint x: 323, endPoint y: 322, distance: 45.1
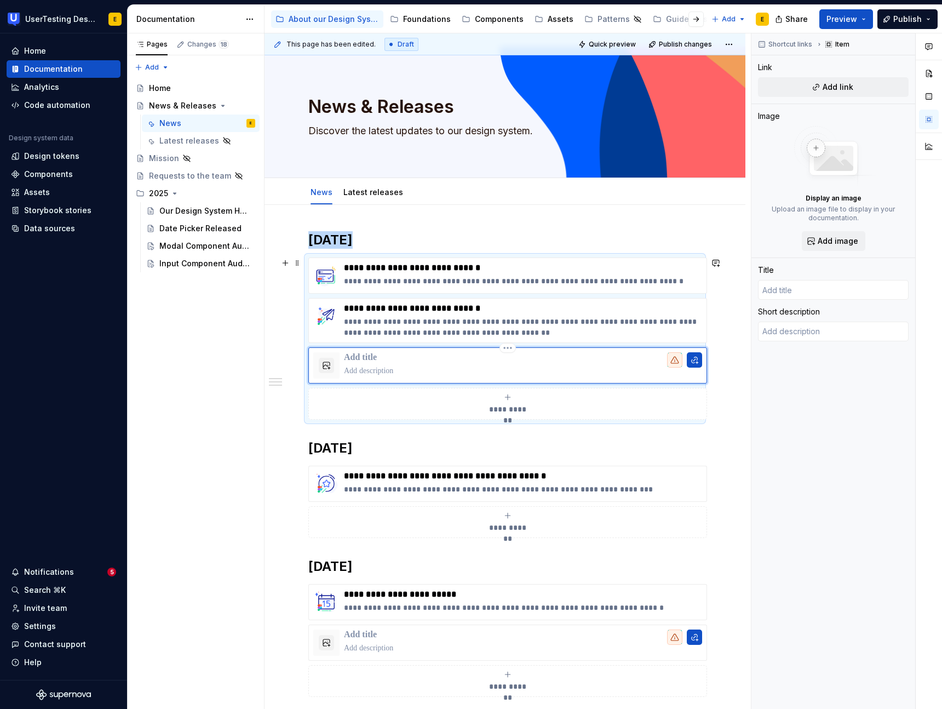
click at [361, 364] on div at bounding box center [523, 365] width 358 height 26
click at [359, 358] on p at bounding box center [523, 357] width 358 height 11
type textarea "*"
type input "Select Input Component Audit Complete"
click at [392, 371] on p at bounding box center [523, 370] width 358 height 11
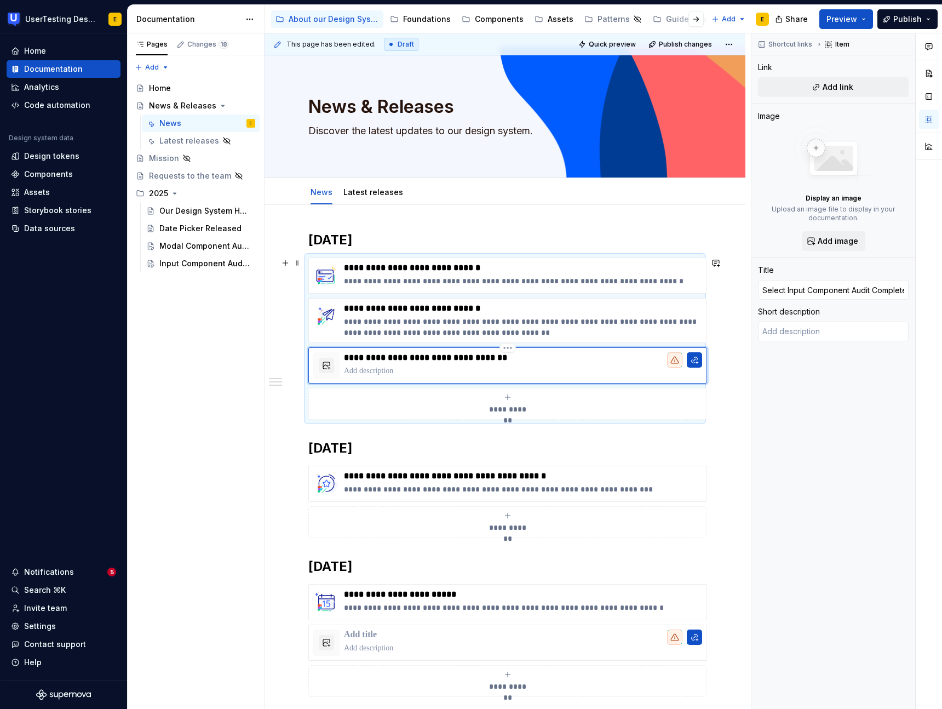
paste div
type textarea "*"
type textarea "Make your choices with confidence! Our Select Input has been refreshed"
type textarea "*"
type textarea "Make your choices with confidence! Our Select Input has been refreshed"
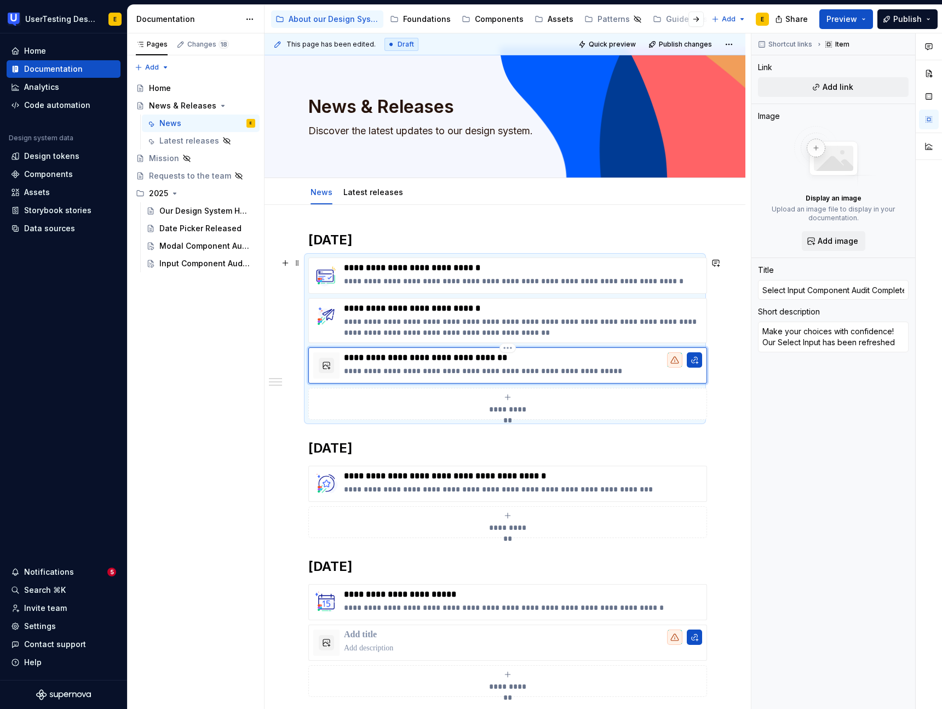
type textarea "*"
type textarea "Make your choices with confidence! Our Select Input has been refreshed 🎉"
click at [389, 371] on p "**********" at bounding box center [523, 370] width 358 height 11
click at [396, 358] on p "**********" at bounding box center [523, 357] width 358 height 11
click at [407, 372] on p "**********" at bounding box center [523, 370] width 358 height 11
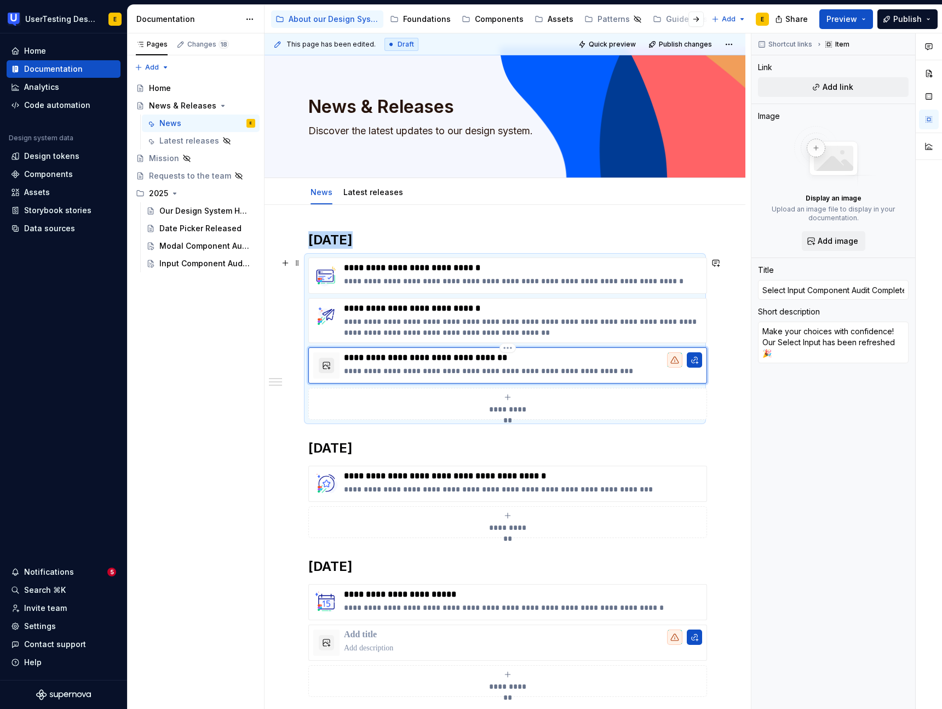
click at [325, 368] on button "button" at bounding box center [326, 365] width 15 height 15
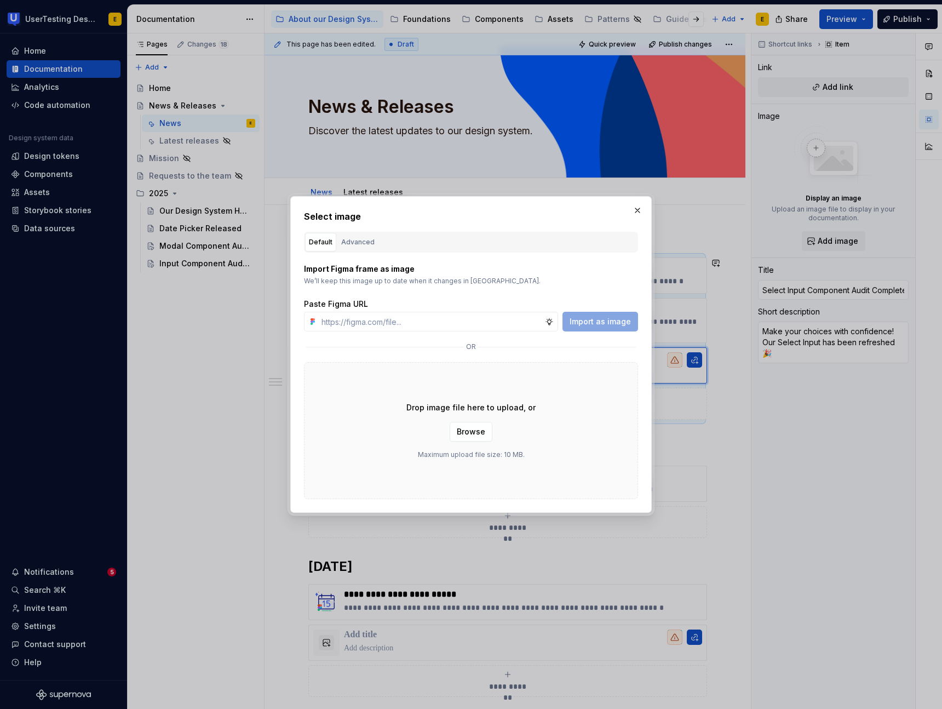
type textarea "*"
type input "[URL][DOMAIN_NAME]"
type textarea "*"
type input "[URL][DOMAIN_NAME]"
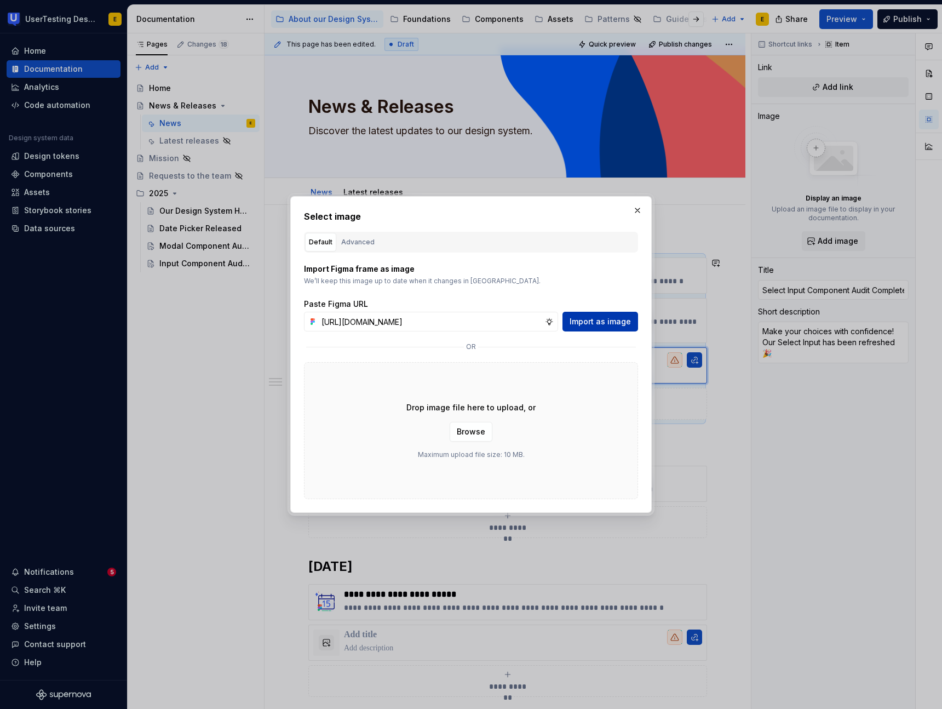
click at [609, 324] on span "Import as image" at bounding box center [600, 321] width 61 height 11
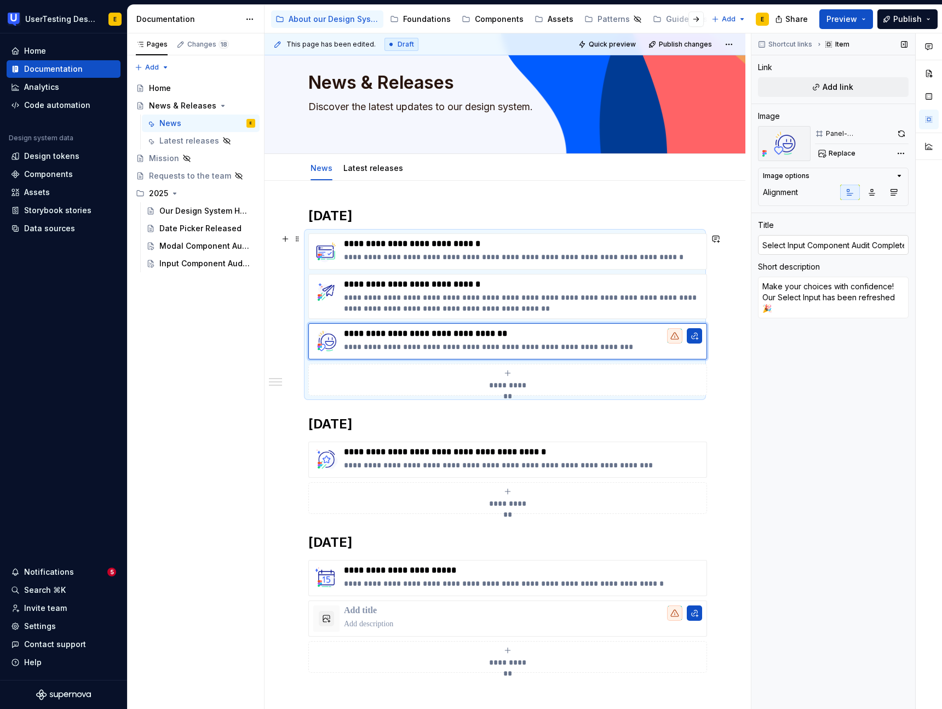
scroll to position [35, 0]
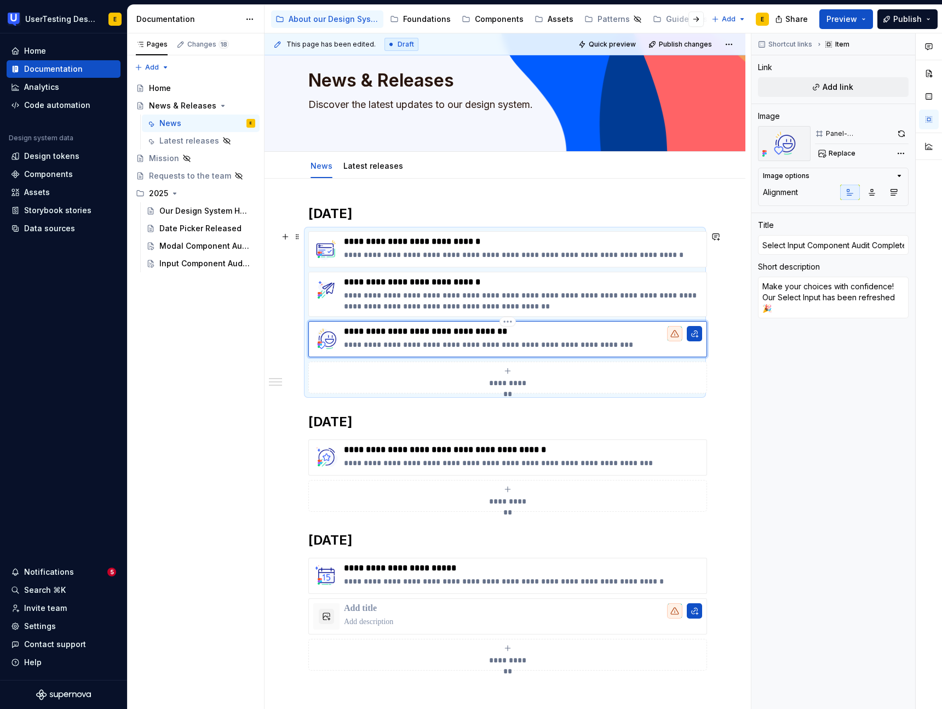
click at [518, 332] on p "**********" at bounding box center [523, 331] width 358 height 11
type textarea "*"
type input "Select Input Component Audit Complete!"
click at [197, 267] on div "Input Component Audit Complete!" at bounding box center [190, 263] width 63 height 11
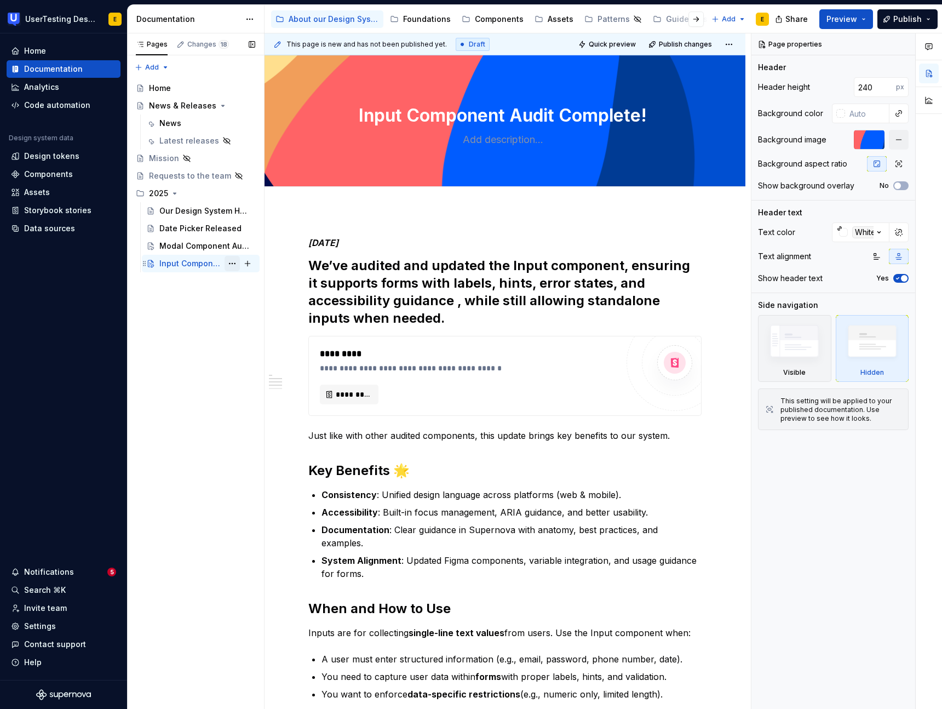
click at [234, 263] on button "Page tree" at bounding box center [232, 263] width 15 height 15
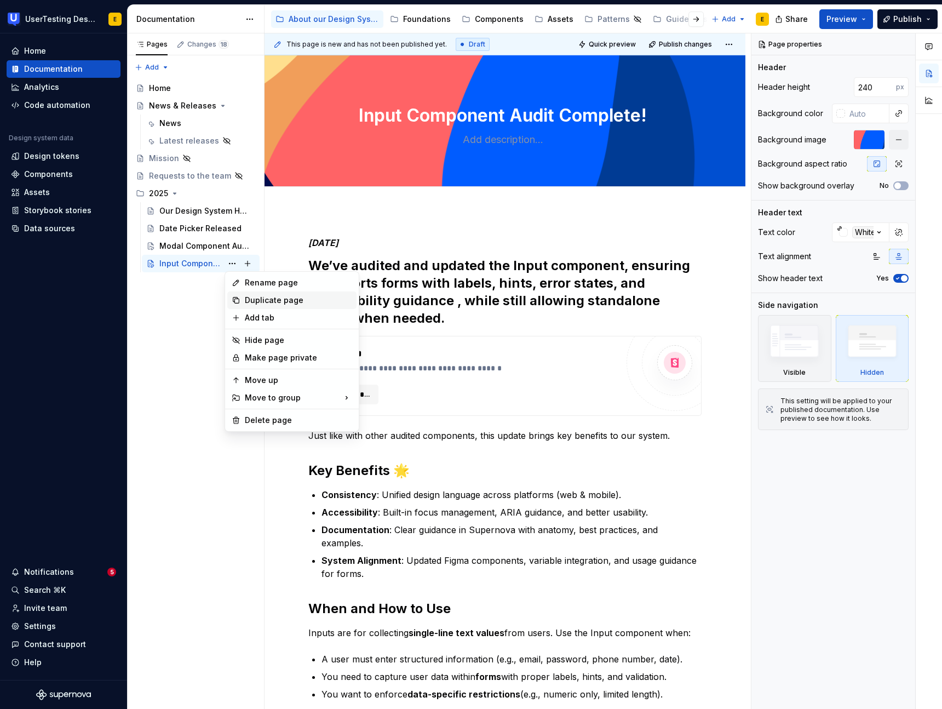
click at [302, 298] on div "Duplicate page" at bounding box center [298, 300] width 107 height 11
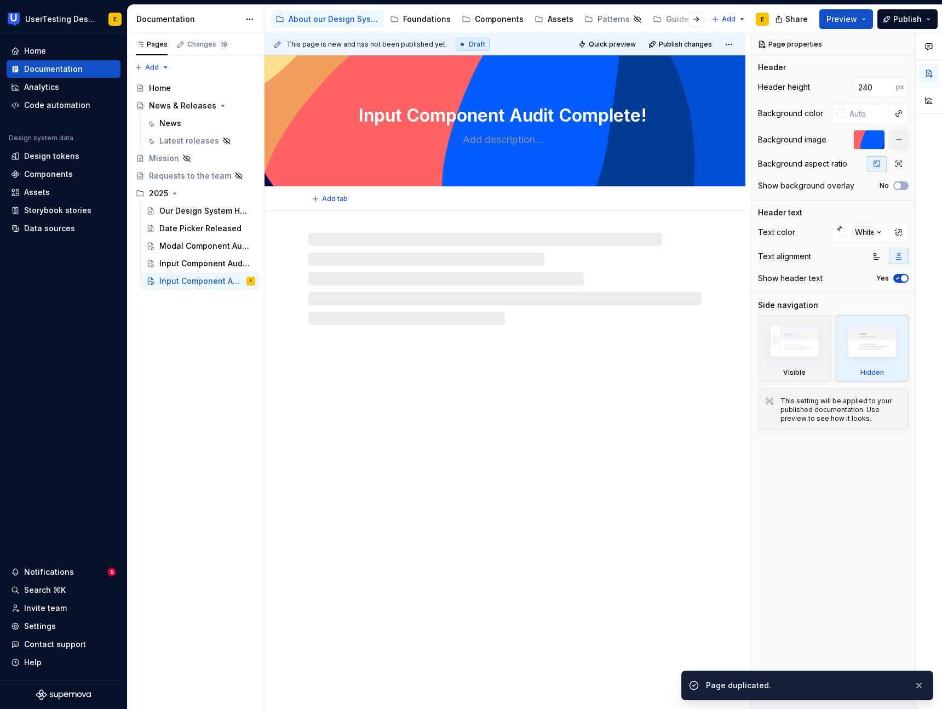
click at [390, 107] on textarea "Input Component Audit Complete!" at bounding box center [502, 115] width 393 height 26
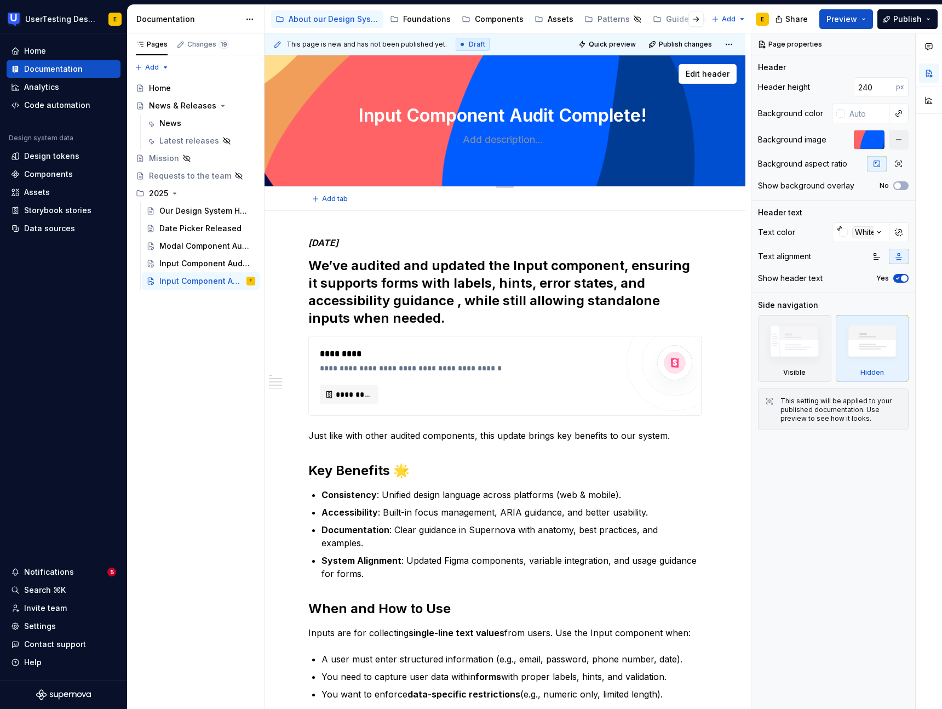
drag, startPoint x: 359, startPoint y: 113, endPoint x: 405, endPoint y: 115, distance: 46.1
click at [405, 115] on textarea "Input Component Audit Complete!" at bounding box center [502, 115] width 393 height 26
type textarea "*"
type textarea "S Component Audit Complete!"
type textarea "*"
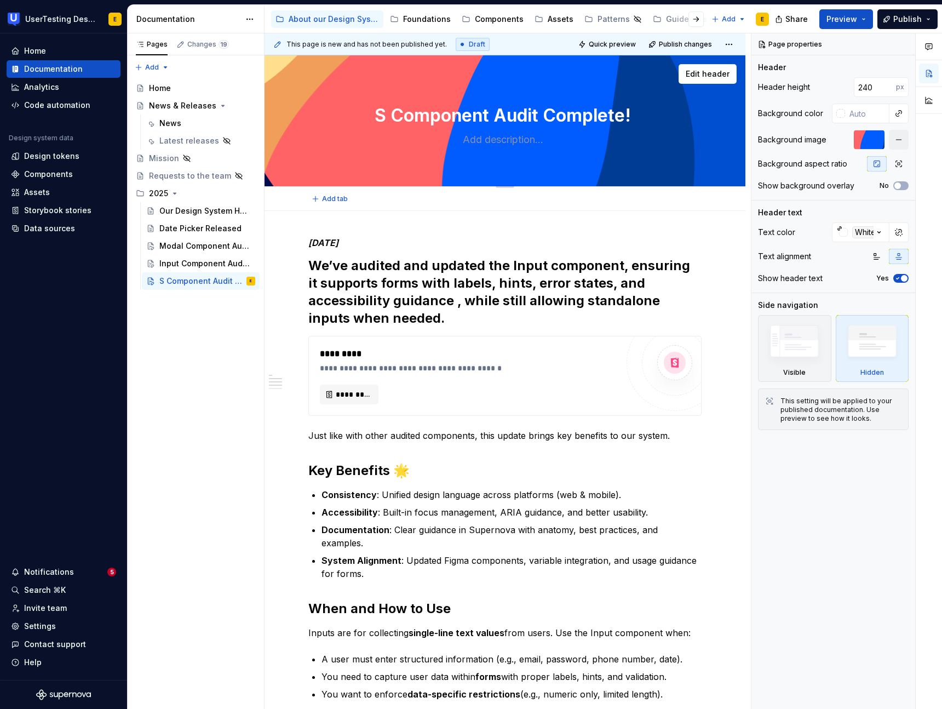
type textarea "Se Component Audit Complete!"
type textarea "*"
type textarea "Sel Component Audit Complete!"
type textarea "*"
type textarea "Sele Component Audit Complete!"
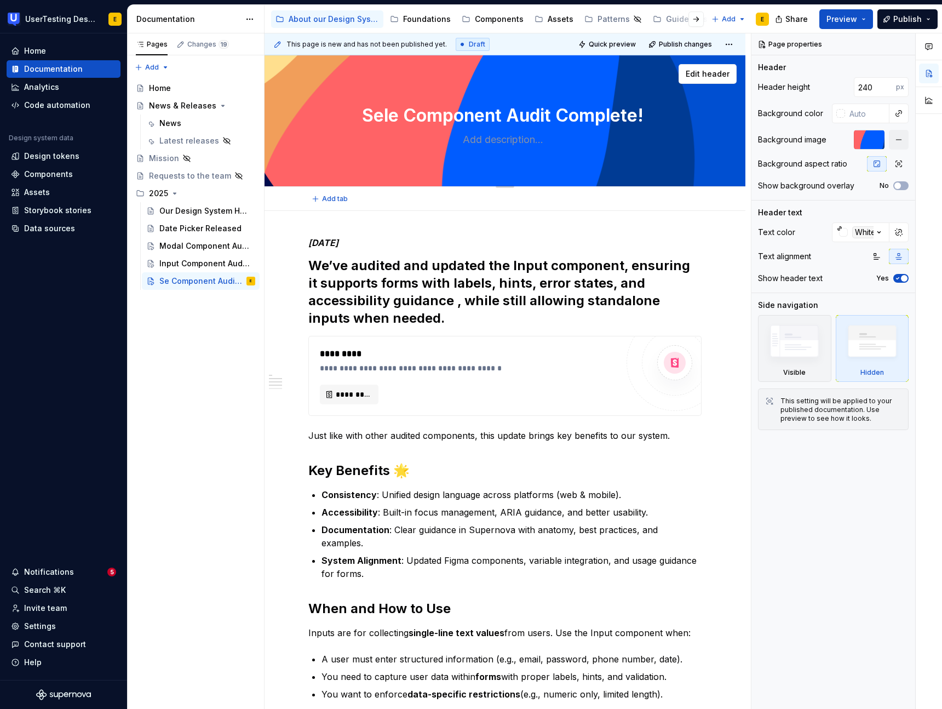
type textarea "*"
type textarea "Selec Component Audit Complete!"
type textarea "*"
type textarea "Select Component Audit Complete!"
type textarea "*"
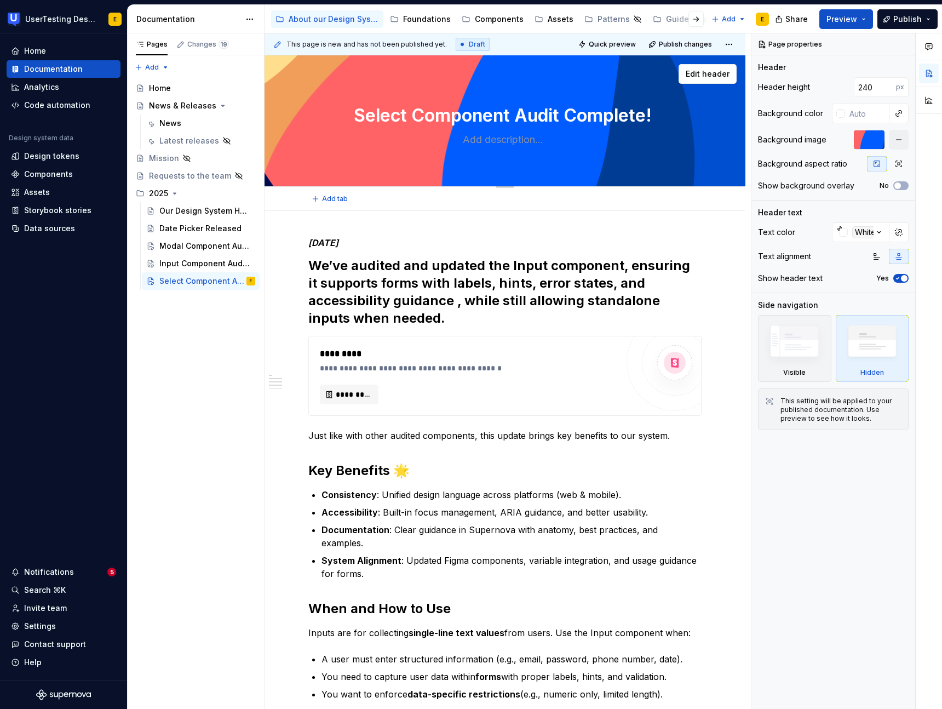
type textarea "Select Component Audit Complete!"
type textarea "*"
type textarea "Select i Component Audit Complete!"
type textarea "*"
type textarea "Select in Component Audit Complete!"
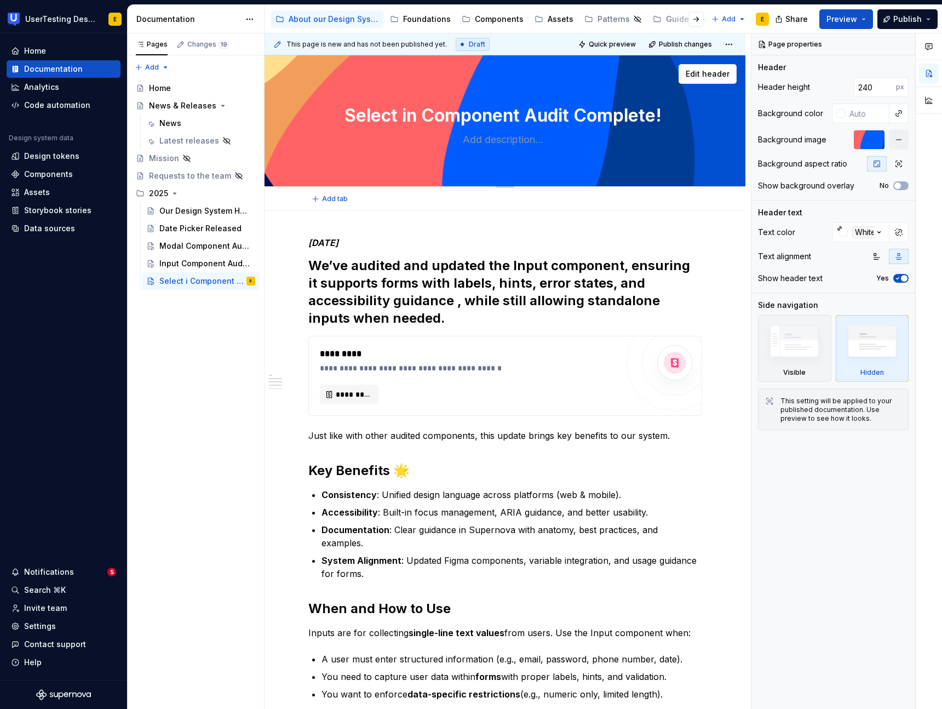
type textarea "*"
type textarea "Select inp Component Audit Complete!"
type textarea "*"
type textarea "Select inpu Component Audit Complete!"
type textarea "*"
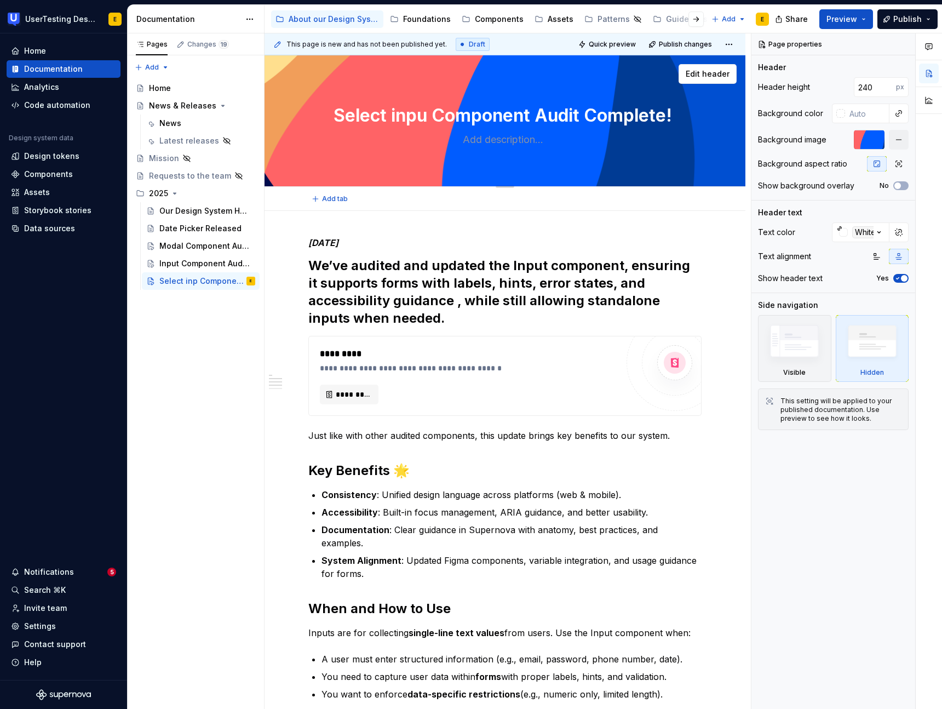
type textarea "Select input Component Audit Complete!"
click at [488, 118] on textarea "Select input Component Audit Complete!" at bounding box center [502, 115] width 393 height 26
type textarea "*"
type textarea "Select input Audit Complete!"
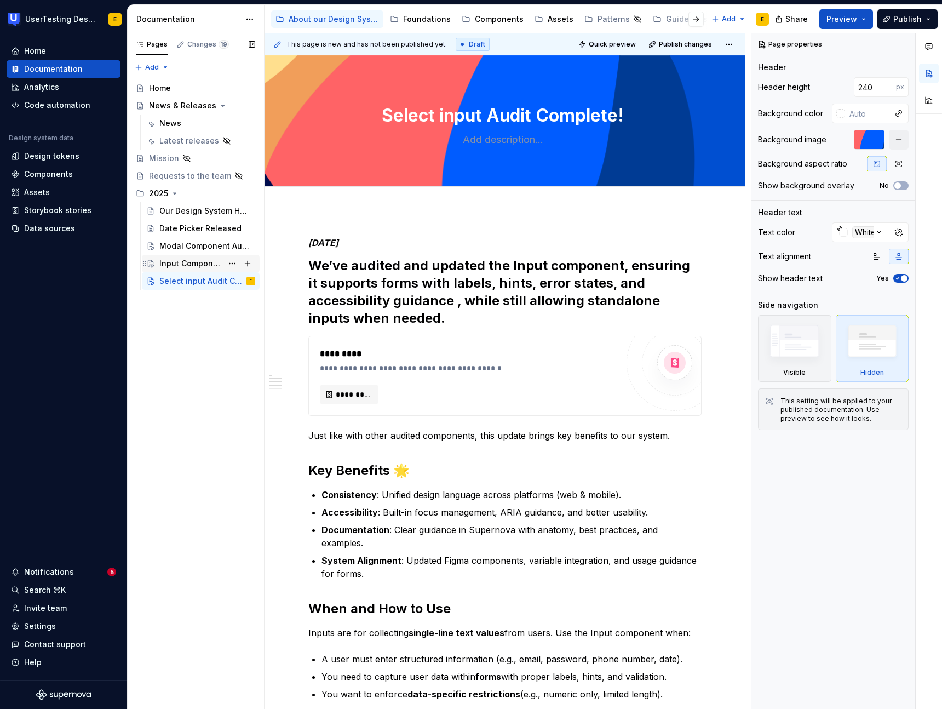
type textarea "*"
type textarea "Select input Audit Complete!"
click at [189, 265] on div "Input Component Audit Complete!" at bounding box center [190, 263] width 63 height 11
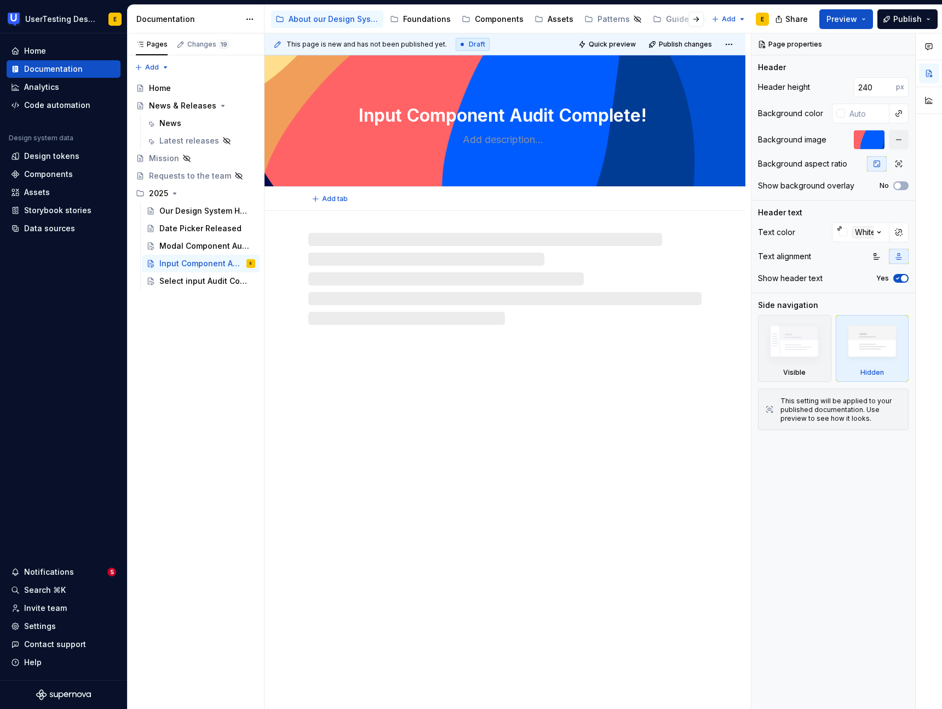
click at [457, 118] on textarea "Input Component Audit Complete!" at bounding box center [502, 115] width 393 height 26
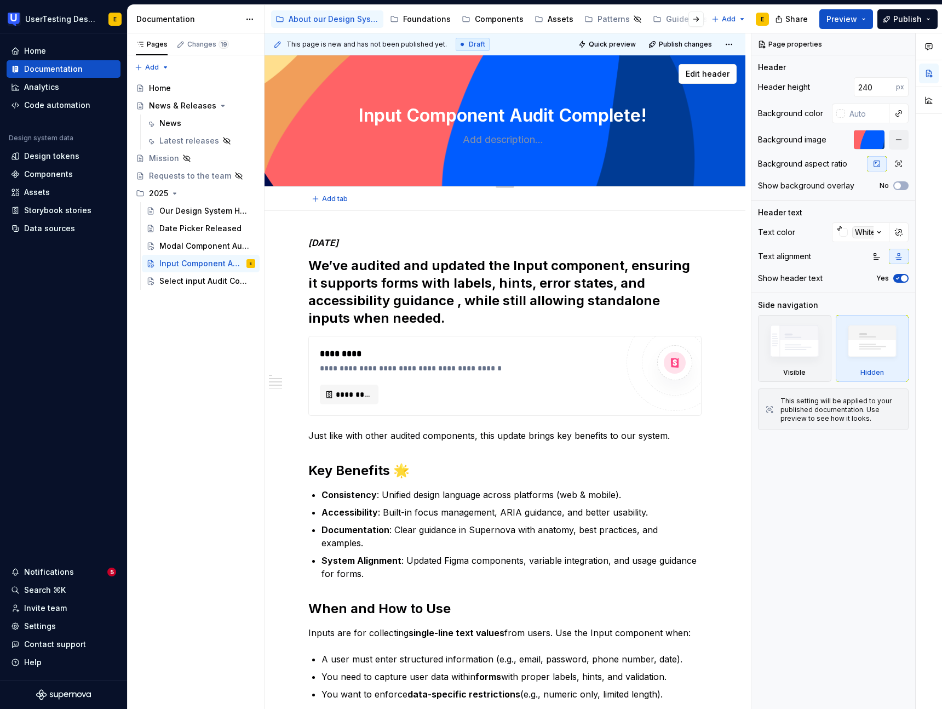
click at [457, 118] on textarea "Input Component Audit Complete!" at bounding box center [502, 115] width 393 height 26
click at [438, 116] on textarea "Input Component Audit Complete!" at bounding box center [502, 115] width 393 height 26
drag, startPoint x: 411, startPoint y: 113, endPoint x: 508, endPoint y: 114, distance: 97.5
click at [508, 114] on textarea "Input Component Audit Complete!" at bounding box center [502, 115] width 393 height 26
type textarea "*"
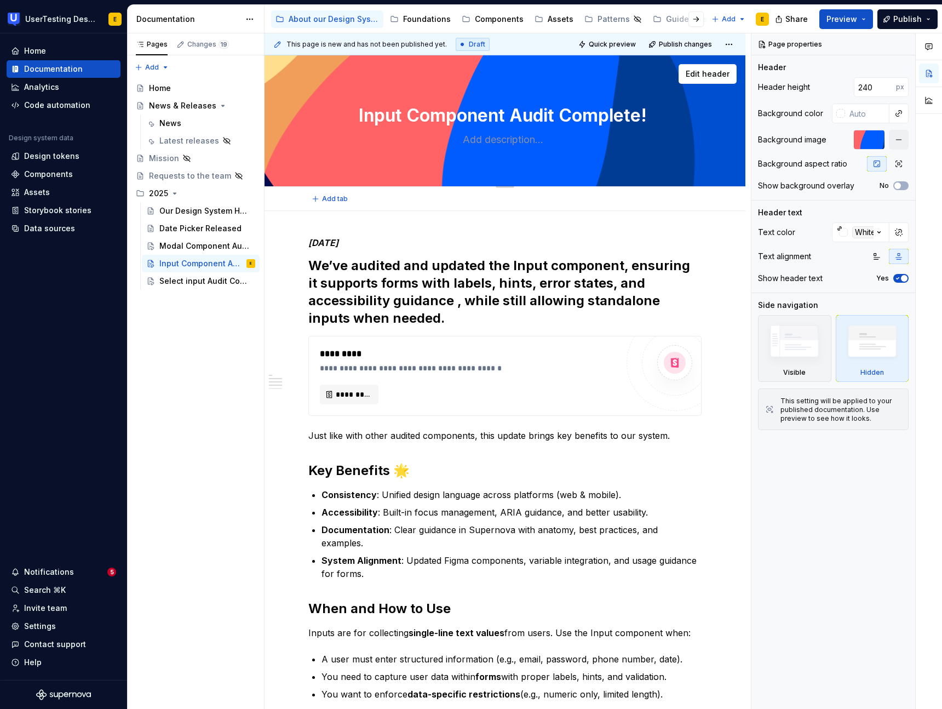
type textarea "Input Audit Complete!"
type textarea "*"
type textarea "Input Audit Complete!"
type textarea "*"
type textarea "Input Audit Complete!"
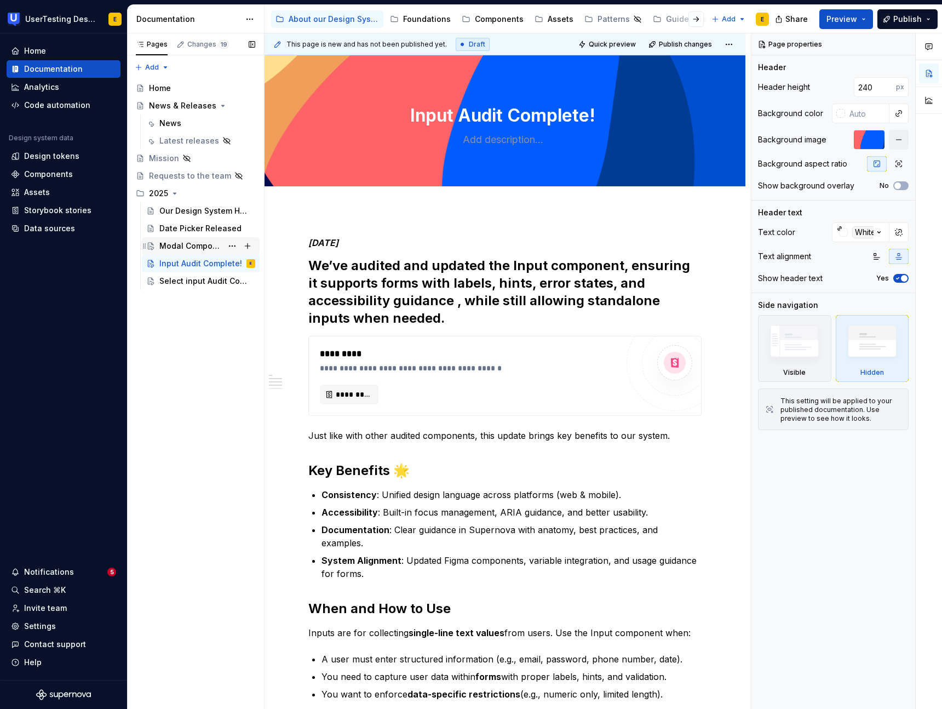
click at [171, 244] on div "Modal Component Audit Complete!" at bounding box center [190, 246] width 63 height 11
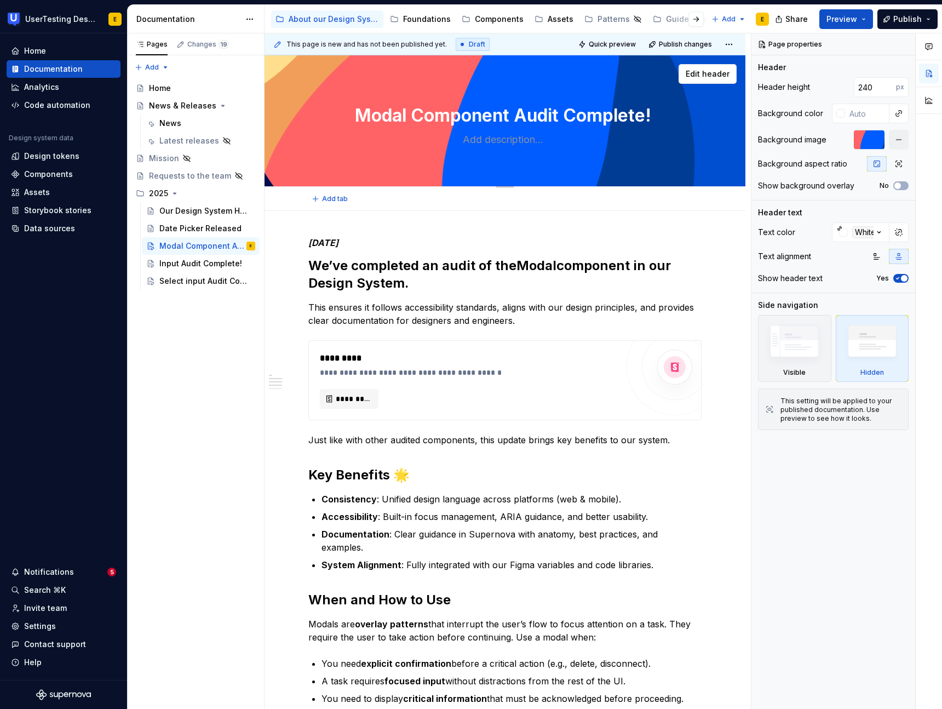
click at [443, 116] on textarea "Modal Component Audit Complete!" at bounding box center [502, 115] width 393 height 26
click at [456, 116] on textarea "Modal Component Audit Complete!" at bounding box center [502, 115] width 393 height 26
click at [460, 117] on textarea "Modal Component Audit Complete!" at bounding box center [502, 115] width 393 height 26
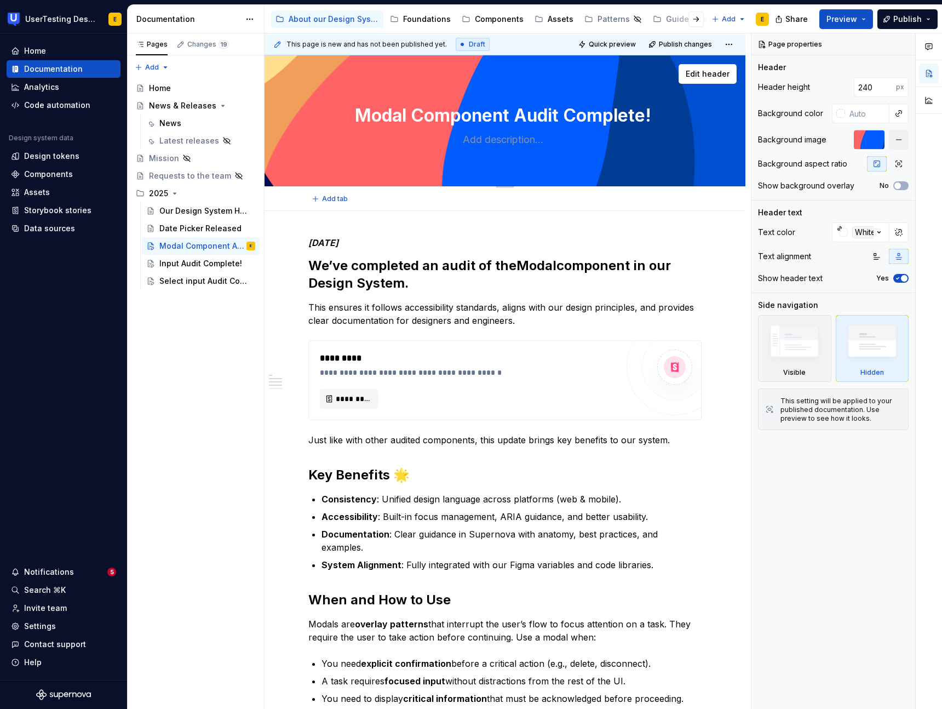
type textarea "*"
type textarea "Modal Audit Complete!"
type textarea "*"
type textarea "Modal Audit Complete!"
click at [190, 266] on div "Input Audit Complete!" at bounding box center [190, 263] width 63 height 11
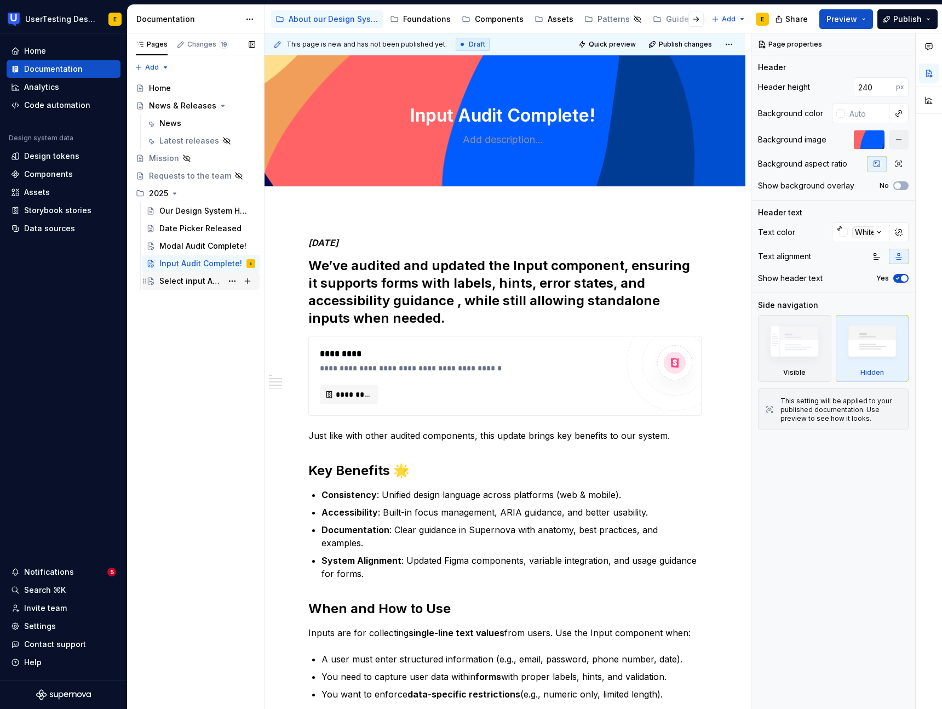
click at [190, 285] on div "Select input Audit Complete!" at bounding box center [190, 281] width 63 height 11
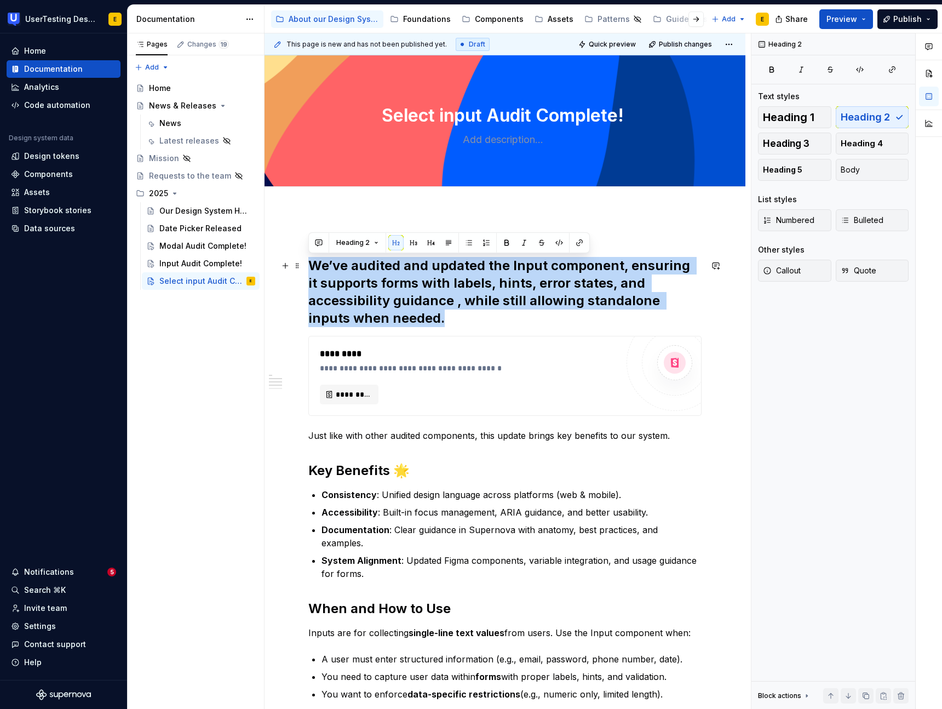
drag, startPoint x: 337, startPoint y: 270, endPoint x: 414, endPoint y: 320, distance: 91.0
click at [414, 320] on h2 "We’ve audited and updated the Input component, ensuring it supports forms with …" at bounding box center [504, 292] width 393 height 70
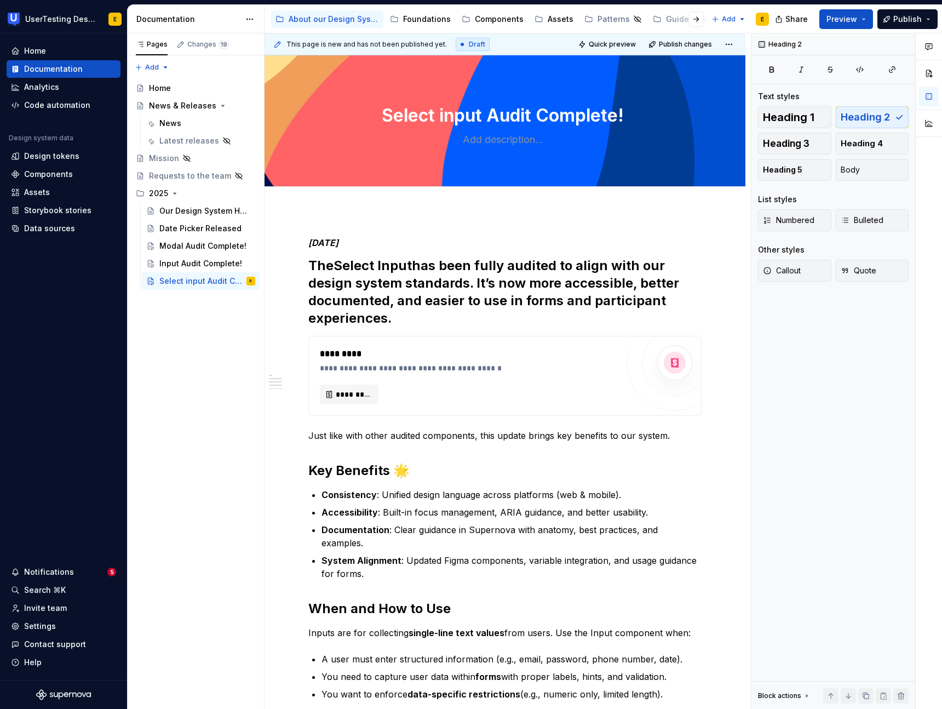
type textarea "*"
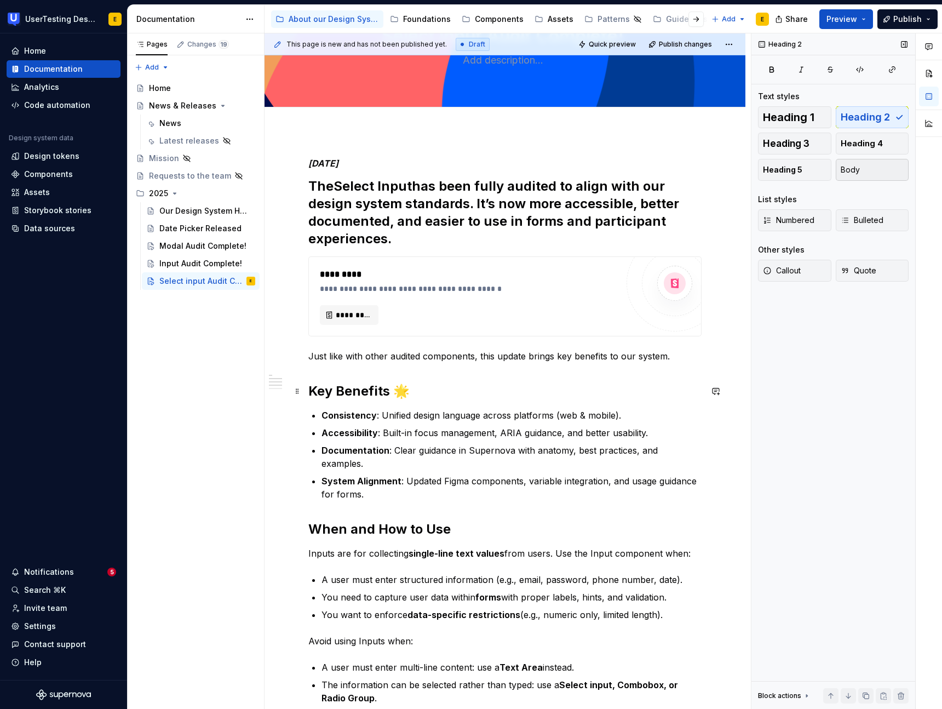
scroll to position [112, 0]
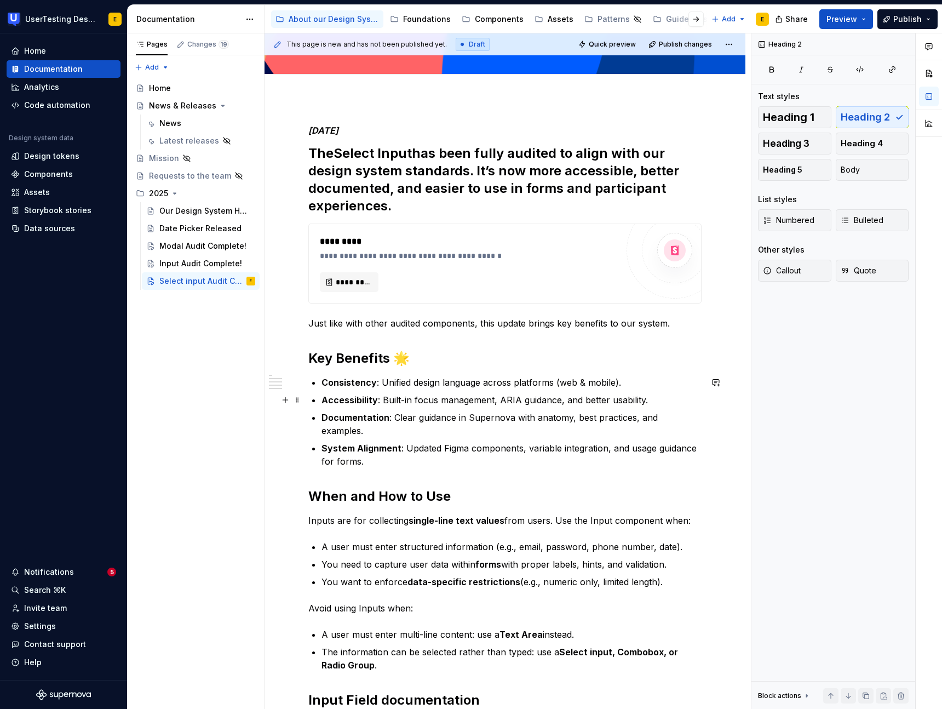
click at [389, 155] on strong "Select Input" at bounding box center [373, 153] width 78 height 16
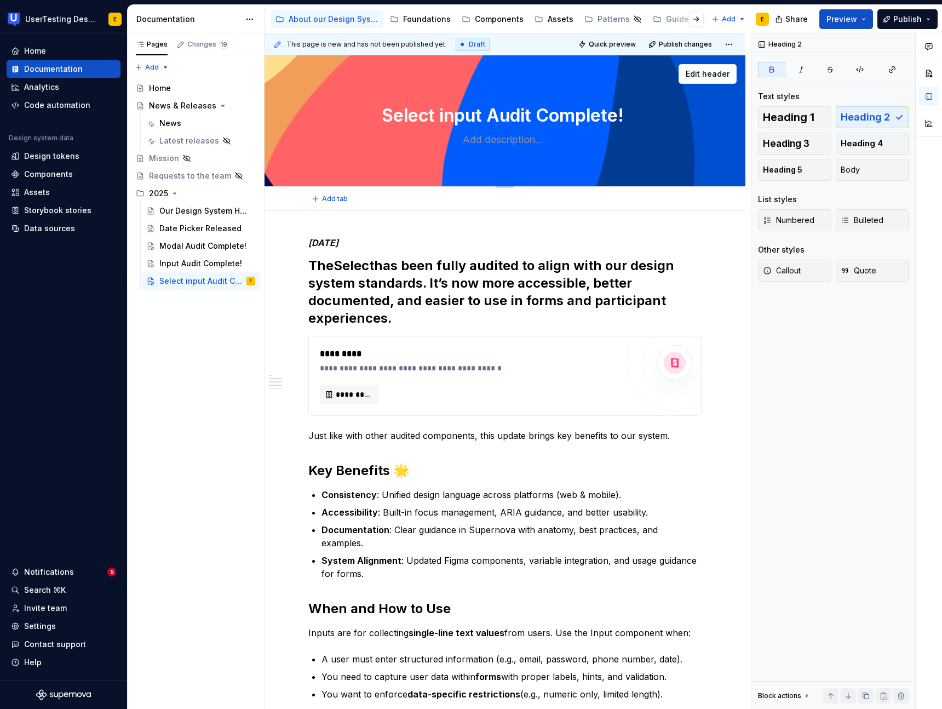
click at [466, 117] on textarea "Select input Audit Complete!" at bounding box center [502, 115] width 393 height 26
click at [462, 111] on textarea "Select input Audit Complete!" at bounding box center [502, 115] width 393 height 26
click at [384, 268] on h2 "The Select has been fully audited to align with our design system standards. It…" at bounding box center [504, 292] width 393 height 70
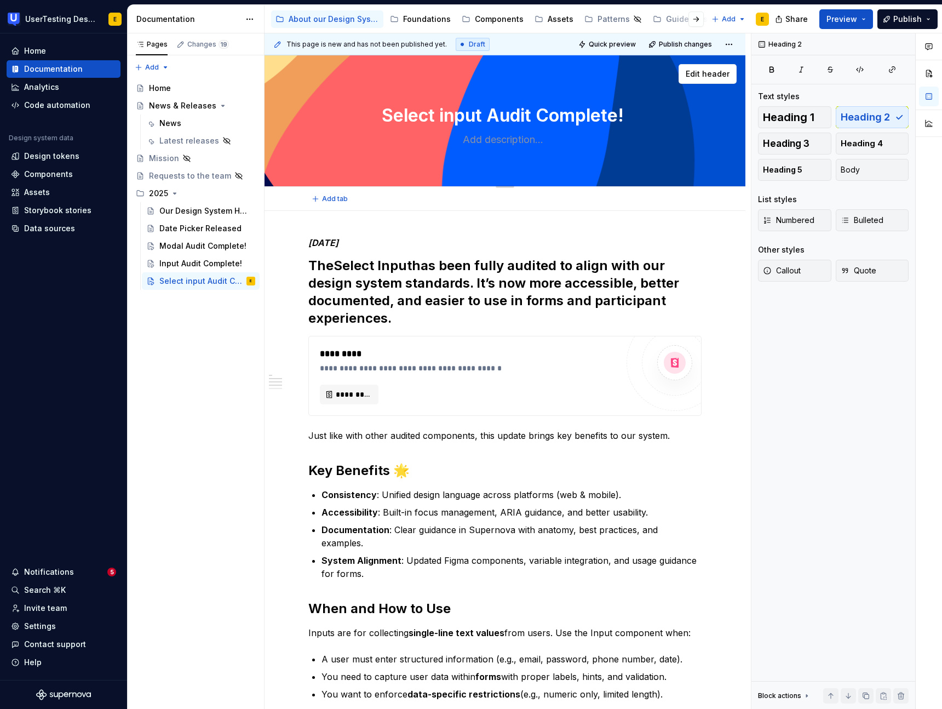
click at [468, 116] on textarea "Select input Audit Complete!" at bounding box center [502, 115] width 393 height 26
click at [447, 115] on textarea "Select input Audit Complete!" at bounding box center [502, 115] width 393 height 26
type textarea "*"
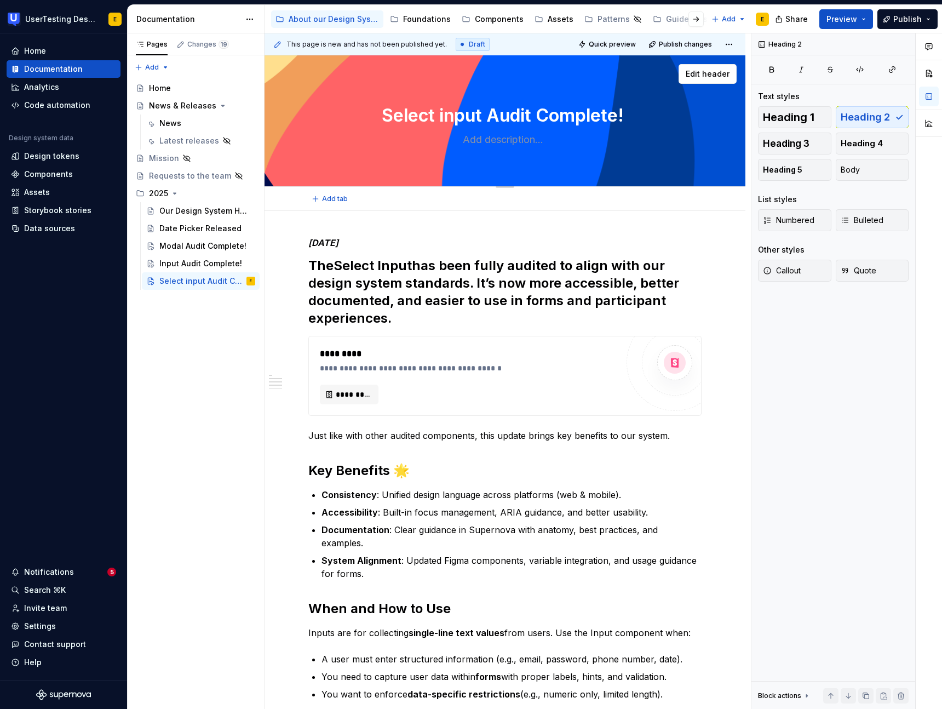
type textarea "Select Audit Complete!"
type textarea "*"
type textarea "Select Audit Complete!"
click at [396, 266] on strong "Select Input" at bounding box center [373, 266] width 78 height 16
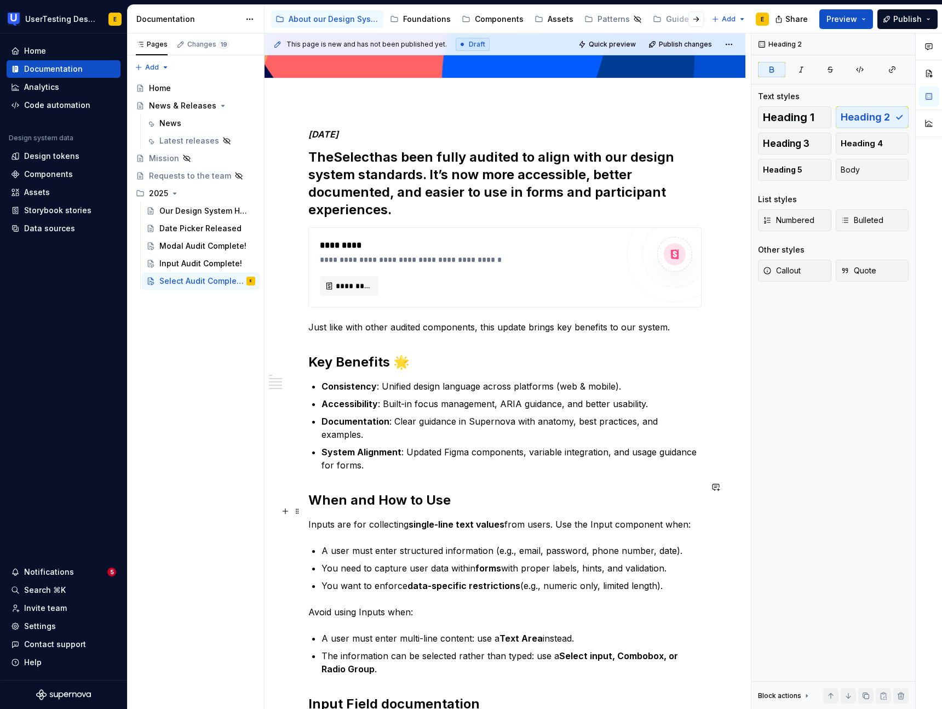
scroll to position [116, 0]
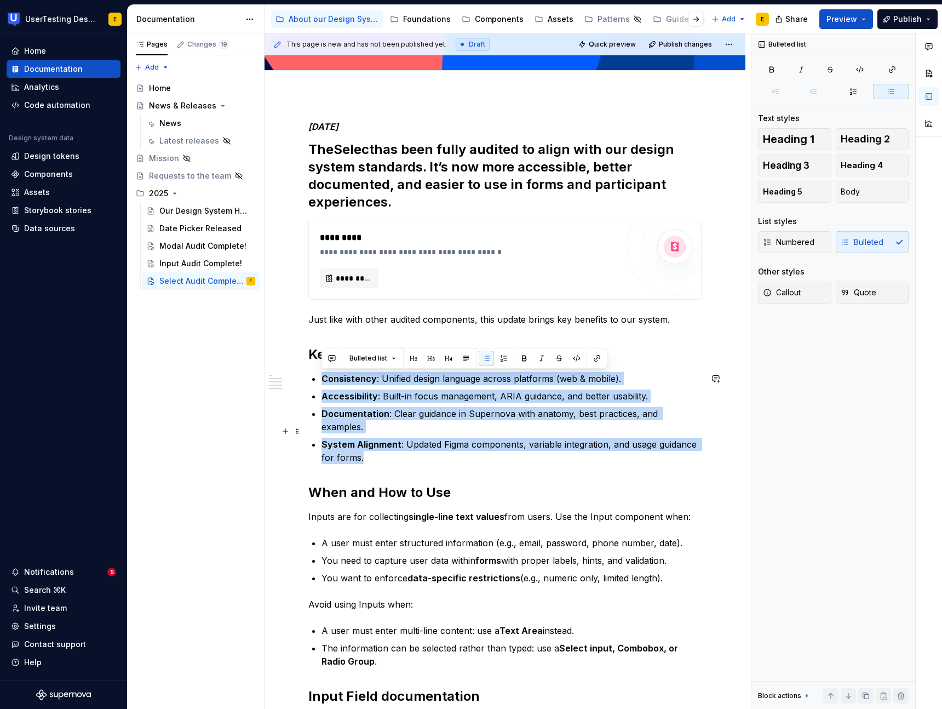
drag, startPoint x: 322, startPoint y: 377, endPoint x: 410, endPoint y: 443, distance: 110.3
click at [410, 443] on ul "Consistency : Unified design language across platforms (web & mobile). Accessib…" at bounding box center [512, 418] width 380 height 92
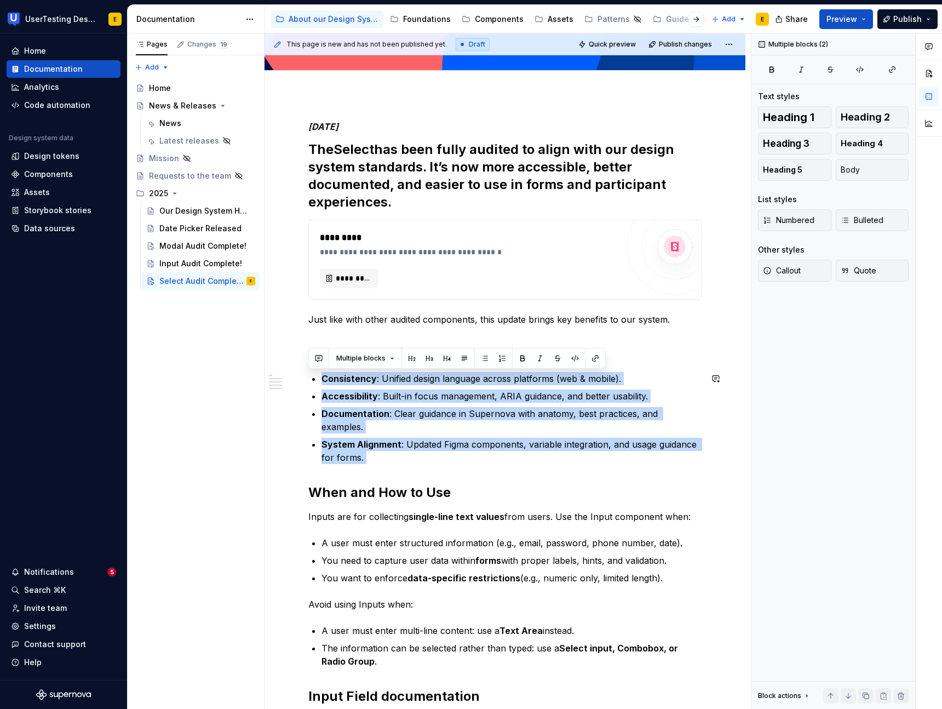
drag, startPoint x: 324, startPoint y: 379, endPoint x: 478, endPoint y: 451, distance: 170.1
click at [478, 451] on div "**********" at bounding box center [504, 486] width 393 height 731
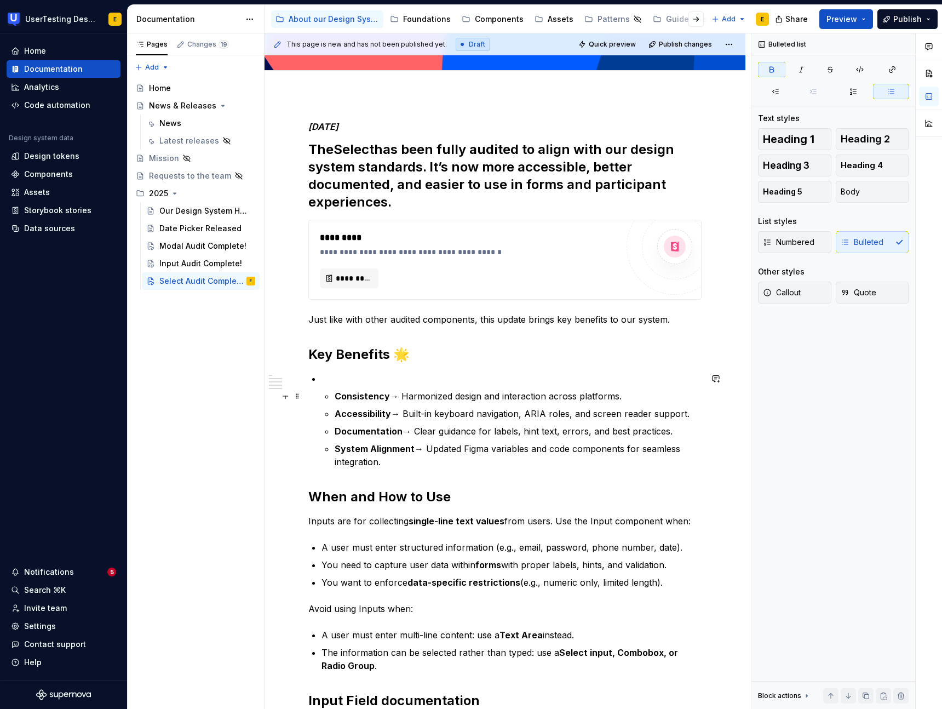
click at [333, 396] on li "Consistency → Harmonized design and interaction across platforms. Accessibility…" at bounding box center [512, 420] width 380 height 96
click at [333, 412] on li "Consistency → Harmonized design and interaction across platforms. Accessibility…" at bounding box center [512, 429] width 380 height 79
click at [335, 432] on strong "Documentation" at bounding box center [369, 431] width 68 height 11
click at [334, 446] on li "Documentation → Clear guidance for labels, hint text, errors, and best practice…" at bounding box center [512, 447] width 380 height 44
click at [327, 385] on ul "Consistency → Harmonized design and interaction across platforms. Accessibility…" at bounding box center [512, 420] width 380 height 96
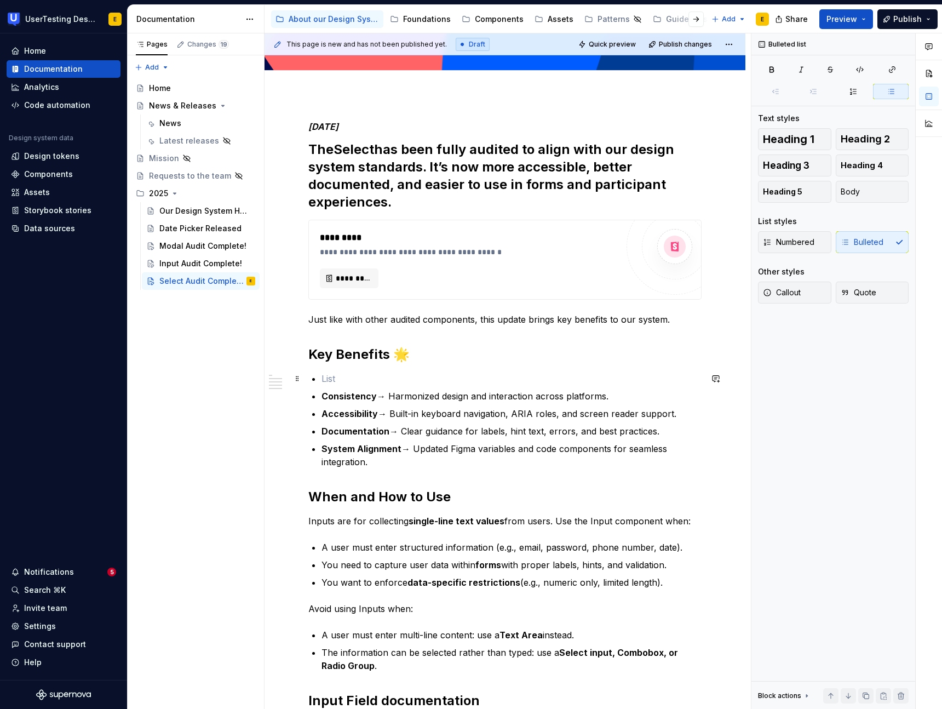
click at [323, 379] on p at bounding box center [512, 378] width 380 height 13
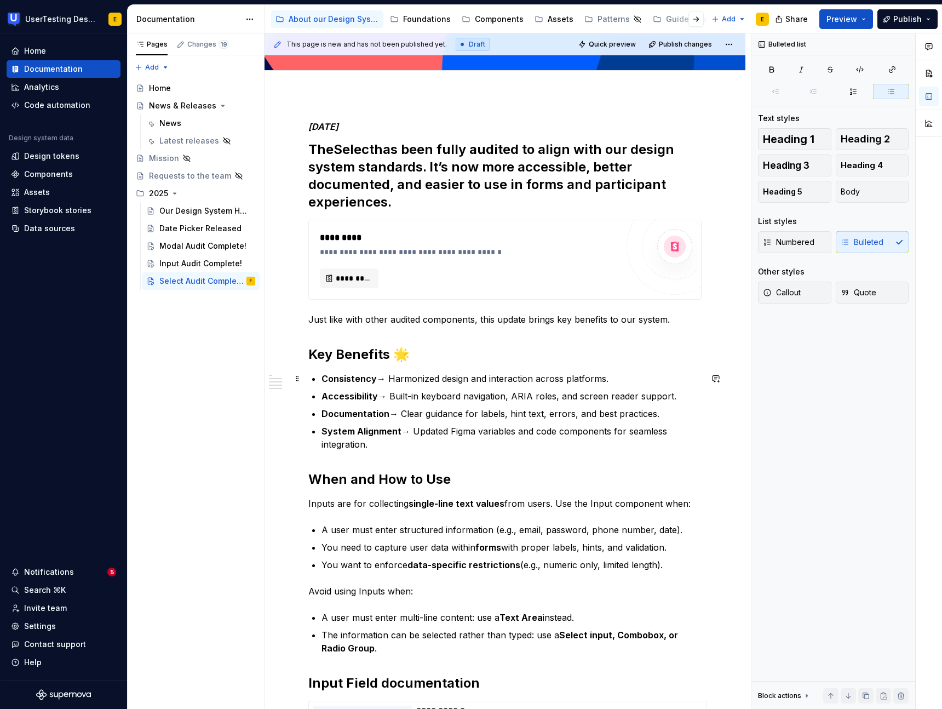
click at [385, 381] on p "Consistency → Harmonized design and interaction across platforms." at bounding box center [512, 378] width 380 height 13
click at [389, 396] on p "Accessibility → Built-in keyboard navigation, ARIA roles, and screen reader sup…" at bounding box center [512, 396] width 380 height 13
click at [400, 414] on p "Documentation → Clear guidance for labels, hint text, errors, and best practice…" at bounding box center [512, 413] width 380 height 13
click at [410, 431] on p "System Alignment → Updated Figma variables and code components for seamless int…" at bounding box center [512, 438] width 380 height 26
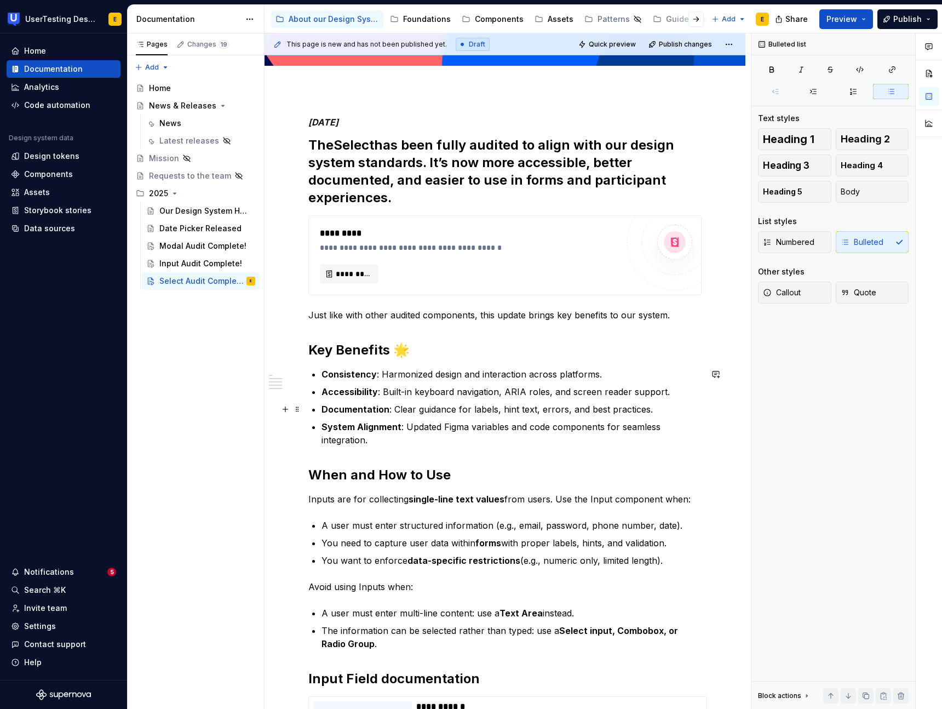
scroll to position [122, 0]
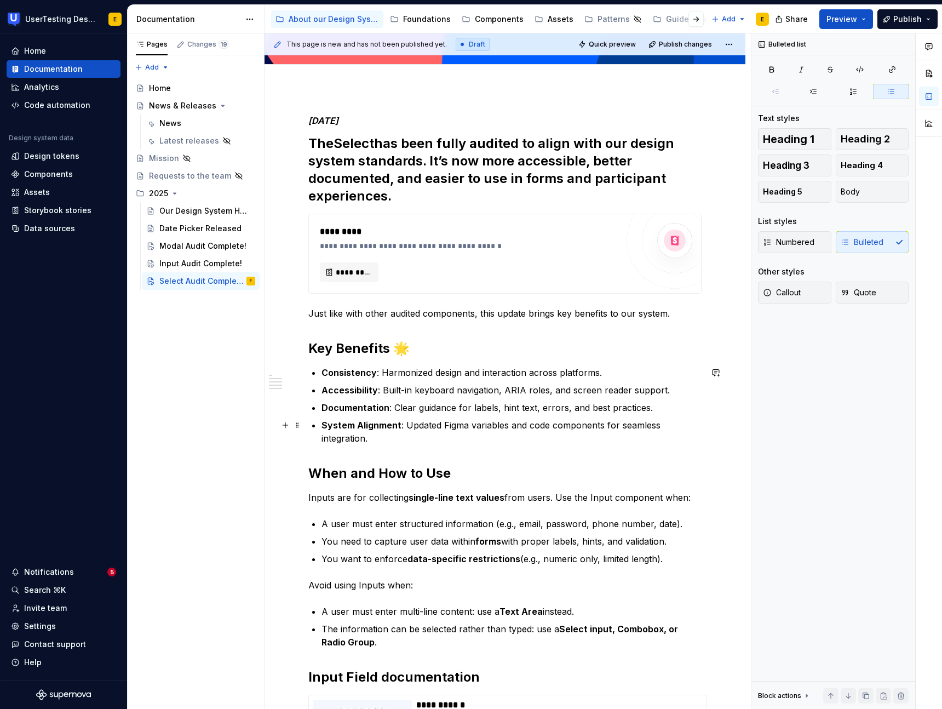
click at [712, 427] on div "**********" at bounding box center [505, 574] width 481 height 970
click at [451, 411] on p "Documentation : Clear guidance for labels, hint text, errors, and best practice…" at bounding box center [512, 407] width 380 height 13
click at [517, 407] on p "Documentation : Clear guidance for labels, hint text, errors, and best practice…" at bounding box center [512, 407] width 380 height 13
drag, startPoint x: 533, startPoint y: 409, endPoint x: 565, endPoint y: 410, distance: 31.8
click at [565, 410] on p "Documentation : Clear guidance for labels, hint text, errors, and best practice…" at bounding box center [512, 407] width 380 height 13
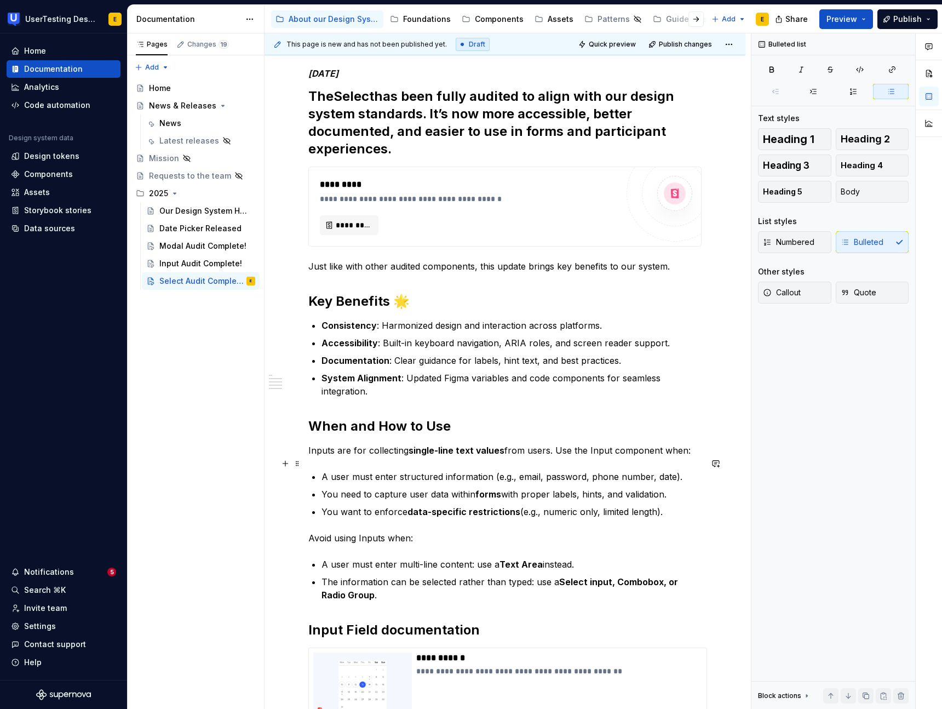
scroll to position [180, 0]
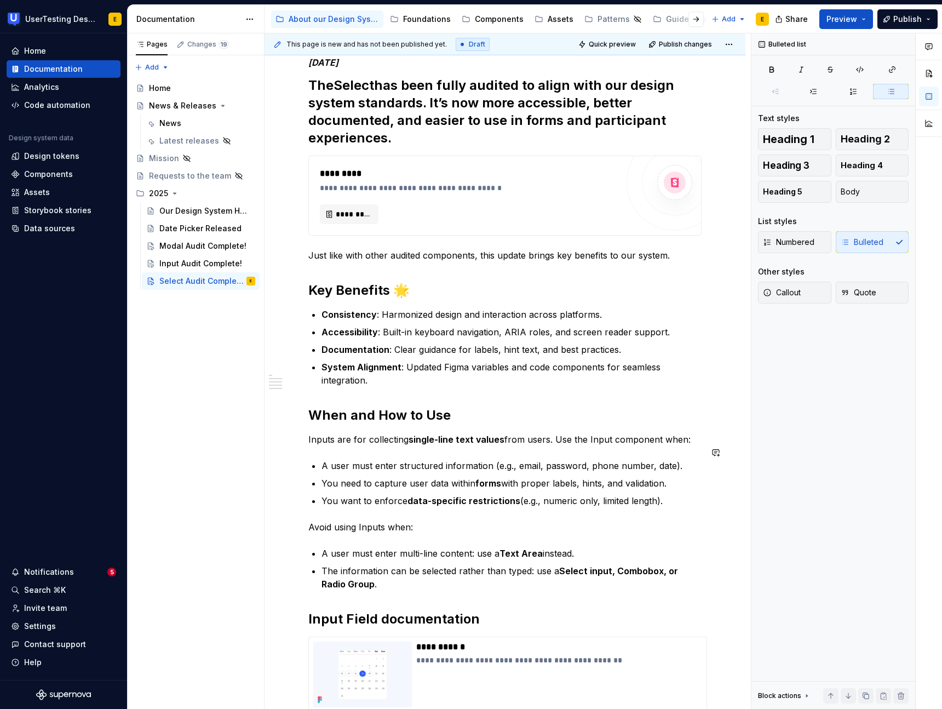
click at [322, 435] on div "**********" at bounding box center [504, 416] width 393 height 718
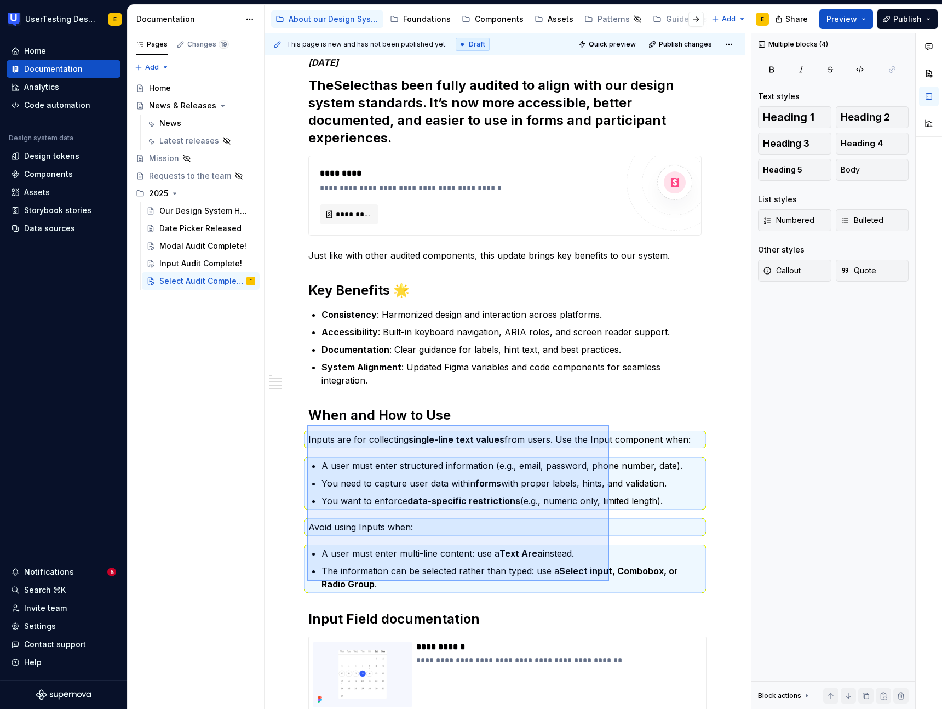
drag, startPoint x: 307, startPoint y: 425, endPoint x: 609, endPoint y: 581, distance: 340.1
click at [609, 581] on div "**********" at bounding box center [508, 371] width 487 height 676
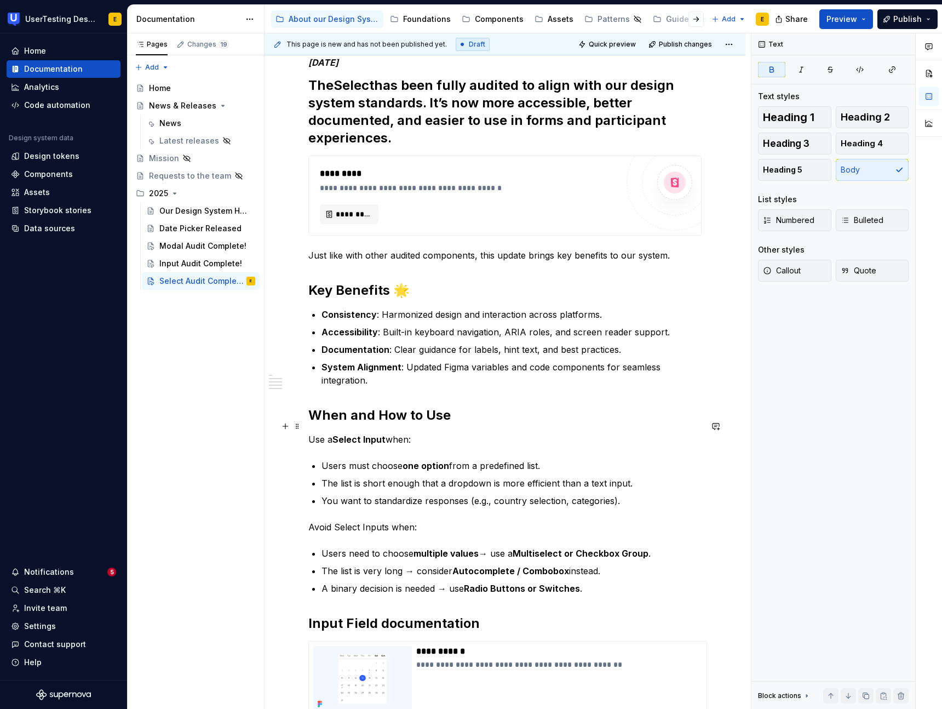
click at [369, 434] on strong "Select Input" at bounding box center [359, 439] width 53 height 11
click at [467, 459] on p "Users must choose one option from a predefined list." at bounding box center [512, 465] width 380 height 13
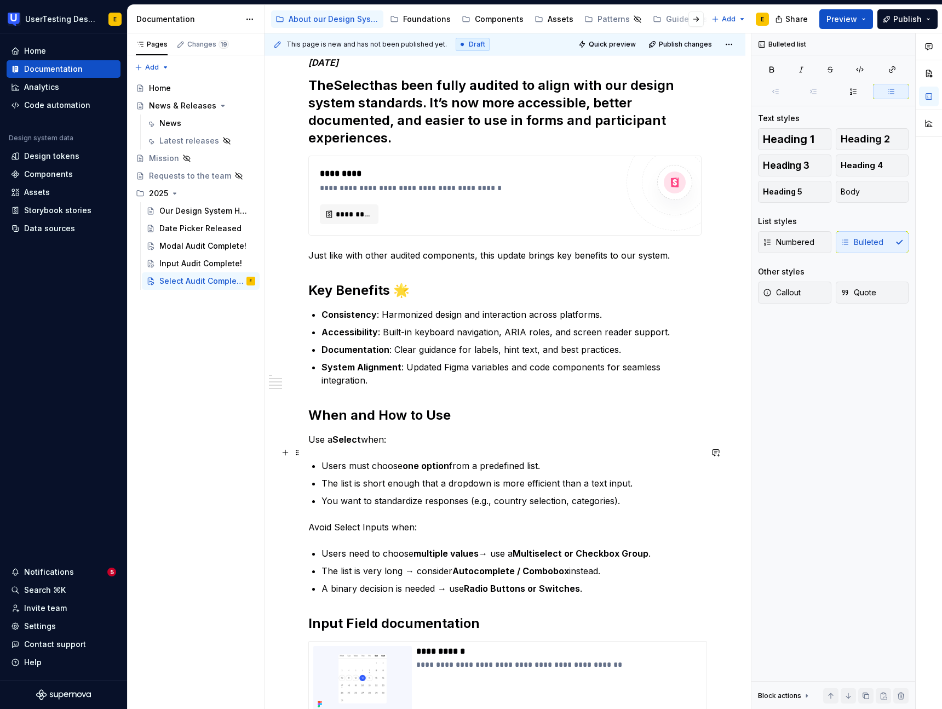
drag, startPoint x: 558, startPoint y: 452, endPoint x: 503, endPoint y: 463, distance: 56.4
click at [558, 459] on p "Users must choose one option from a predefined list." at bounding box center [512, 465] width 380 height 13
click at [352, 477] on p "The list is short enough that a dropdown is more efficient than a text input." at bounding box center [512, 483] width 380 height 13
click at [450, 477] on p "The list is short enough that a dropdown is more efficient than a text input." at bounding box center [512, 483] width 380 height 13
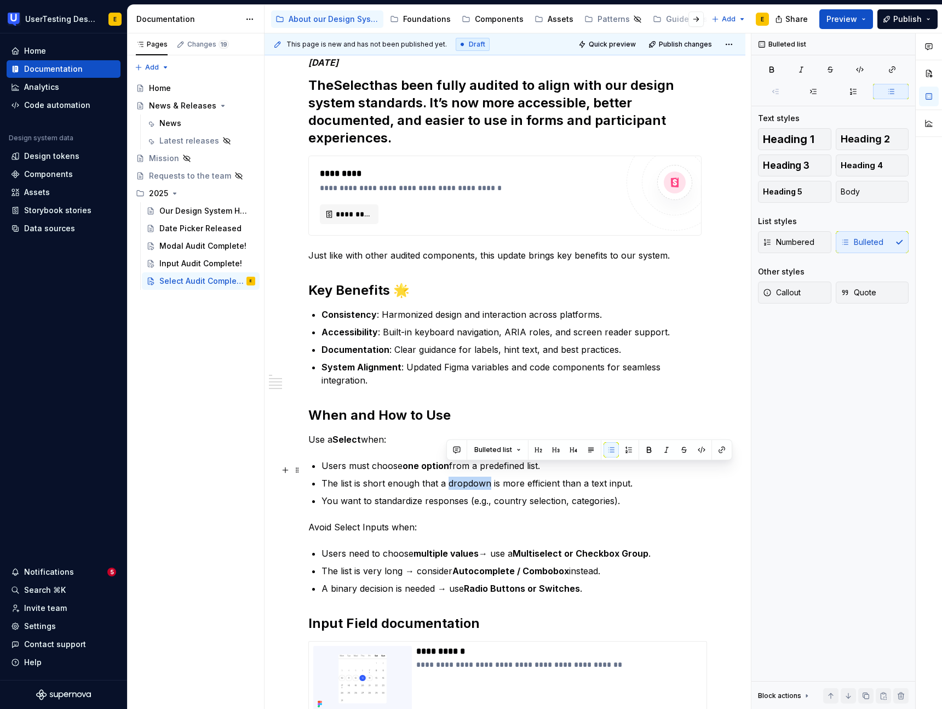
drag, startPoint x: 447, startPoint y: 470, endPoint x: 487, endPoint y: 474, distance: 40.2
click at [487, 477] on p "The list is short enough that a dropdown is more efficient than a text input." at bounding box center [512, 483] width 380 height 13
click at [634, 494] on p "You want to standardize responses (e.g., country selection, categories)." at bounding box center [512, 500] width 380 height 13
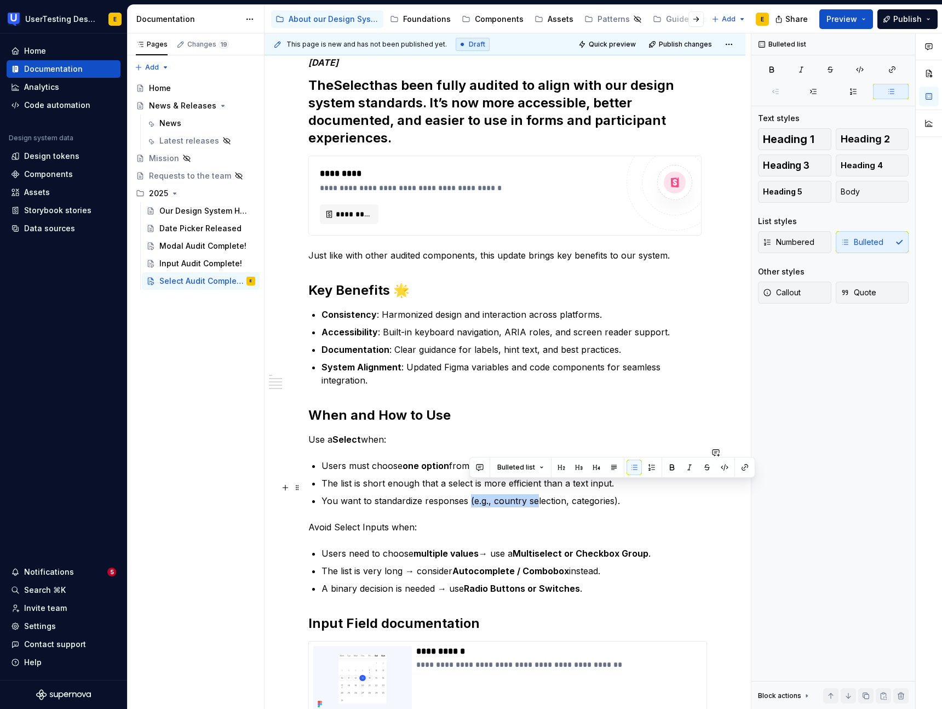
click at [537, 494] on p "You want to standardize responses (e.g., country selection, categories)." at bounding box center [512, 500] width 380 height 13
click at [424, 494] on p "You want to standardize responses (e.g., country selection, categories)." at bounding box center [512, 500] width 380 height 13
drag, startPoint x: 616, startPoint y: 488, endPoint x: 511, endPoint y: 489, distance: 105.2
click at [528, 494] on p "You want to standardize responses (e.g., country selection, categories)." at bounding box center [512, 500] width 380 height 13
click at [503, 494] on p "You want to standardize responses (e.g., country selection, categories)." at bounding box center [512, 500] width 380 height 13
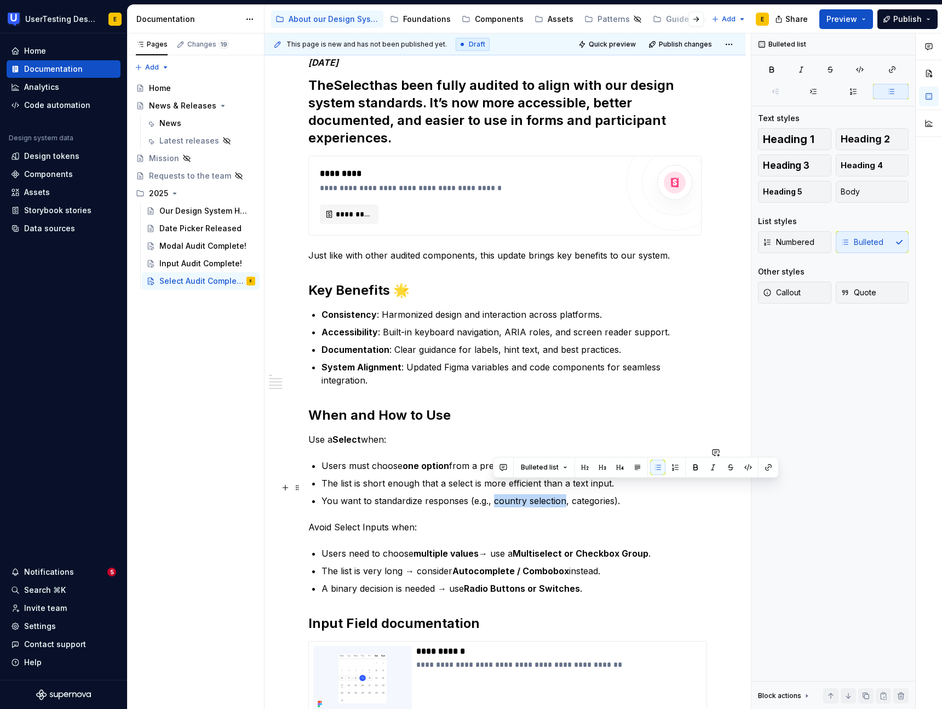
drag, startPoint x: 563, startPoint y: 488, endPoint x: 493, endPoint y: 488, distance: 69.6
click at [493, 494] on p "You want to standardize responses (e.g., country selection, categories)." at bounding box center [512, 500] width 380 height 13
click at [564, 494] on p "You want to standardize responses (e.g. categories)." at bounding box center [512, 500] width 380 height 13
click at [462, 548] on strong "multiple values" at bounding box center [446, 553] width 65 height 11
click at [490, 547] on p "Users need to choose multiple values → use a Multiselect or Checkbox Group ." at bounding box center [512, 553] width 380 height 13
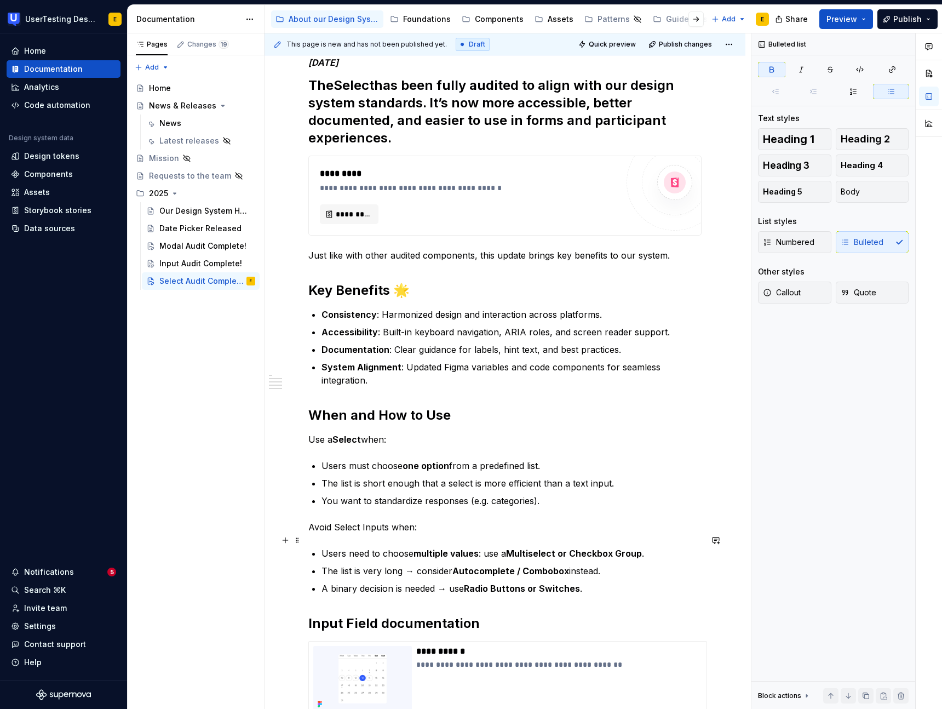
click at [532, 548] on strong "Multiselect or Checkbox Group" at bounding box center [574, 553] width 136 height 11
drag, startPoint x: 560, startPoint y: 540, endPoint x: 637, endPoint y: 542, distance: 77.3
click at [637, 548] on strong "Multi select or Checkbox Group" at bounding box center [575, 553] width 138 height 11
click at [649, 547] on p "Users need to choose multiple values : use a Multi select or Checkbox Group ." at bounding box center [512, 553] width 380 height 13
click at [414, 564] on p "The list is very long → consider Autocomplete / Combobox instead." at bounding box center [512, 570] width 380 height 13
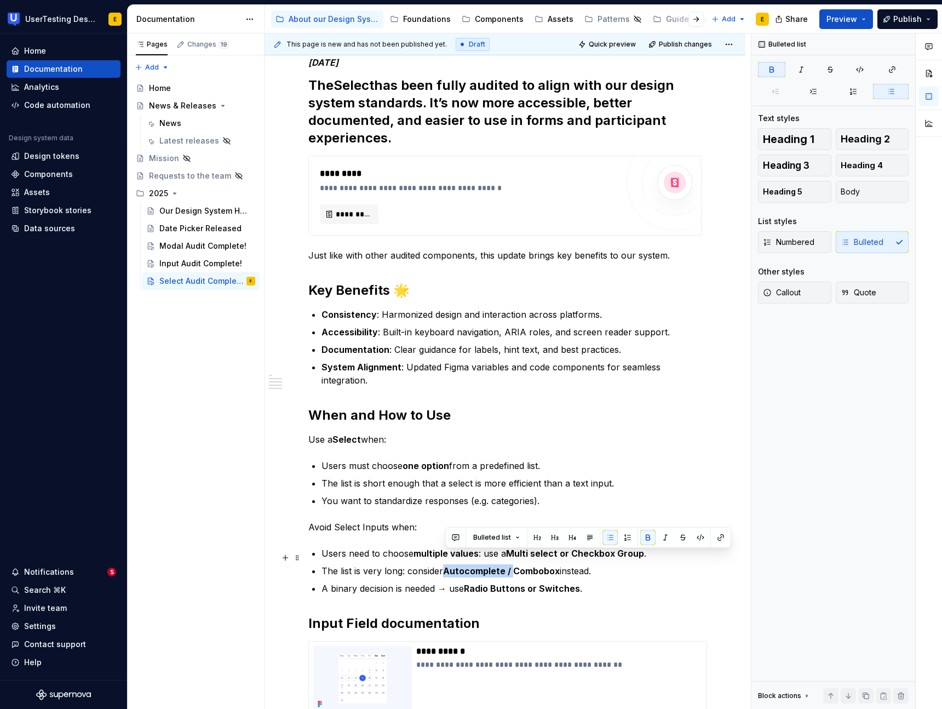
drag, startPoint x: 513, startPoint y: 558, endPoint x: 447, endPoint y: 558, distance: 66.3
click at [447, 565] on strong "Autocomplete / Combobox" at bounding box center [501, 570] width 117 height 11
click at [585, 582] on p "A binary decision is needed → use Radio Buttons or Switches ." at bounding box center [512, 588] width 380 height 13
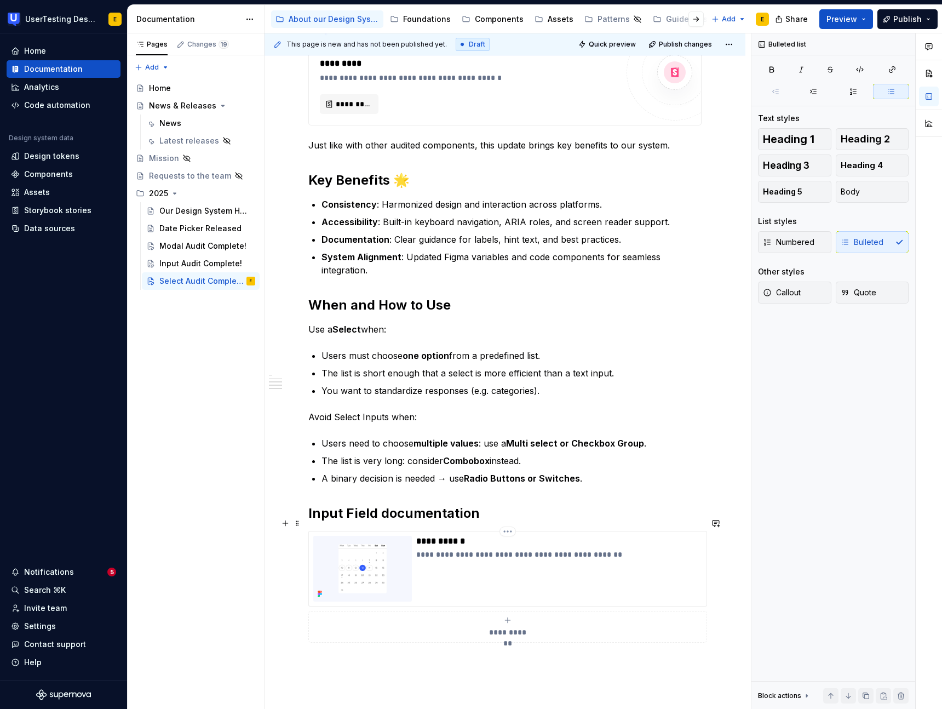
scroll to position [290, 0]
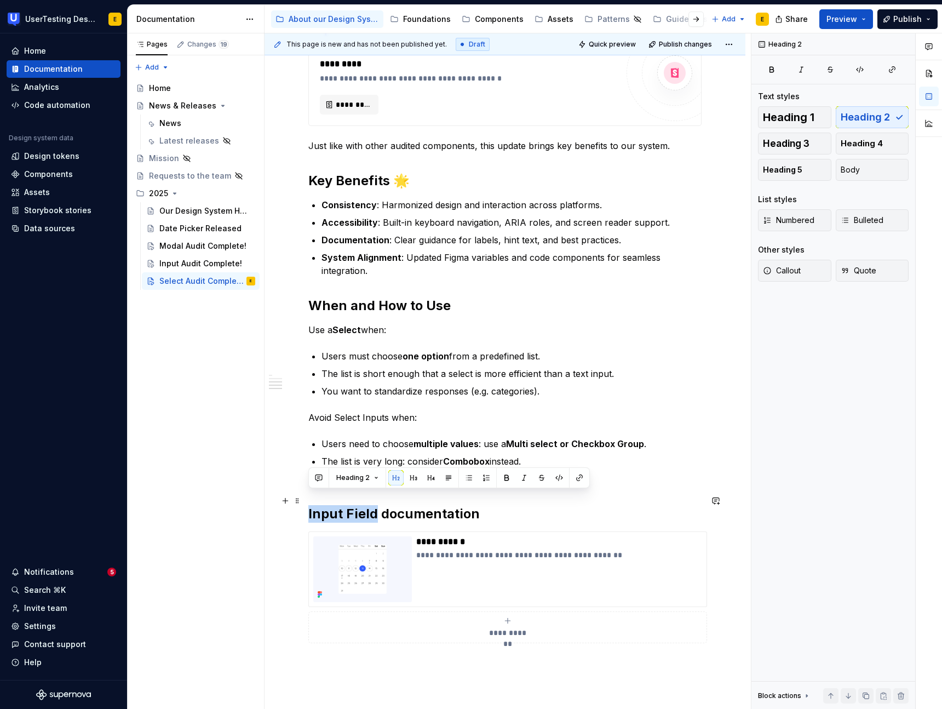
drag, startPoint x: 374, startPoint y: 501, endPoint x: 310, endPoint y: 501, distance: 63.6
click at [310, 505] on h2 "Input Field documentation" at bounding box center [504, 514] width 393 height 18
click at [464, 505] on h2 "Select documentation" at bounding box center [504, 514] width 393 height 18
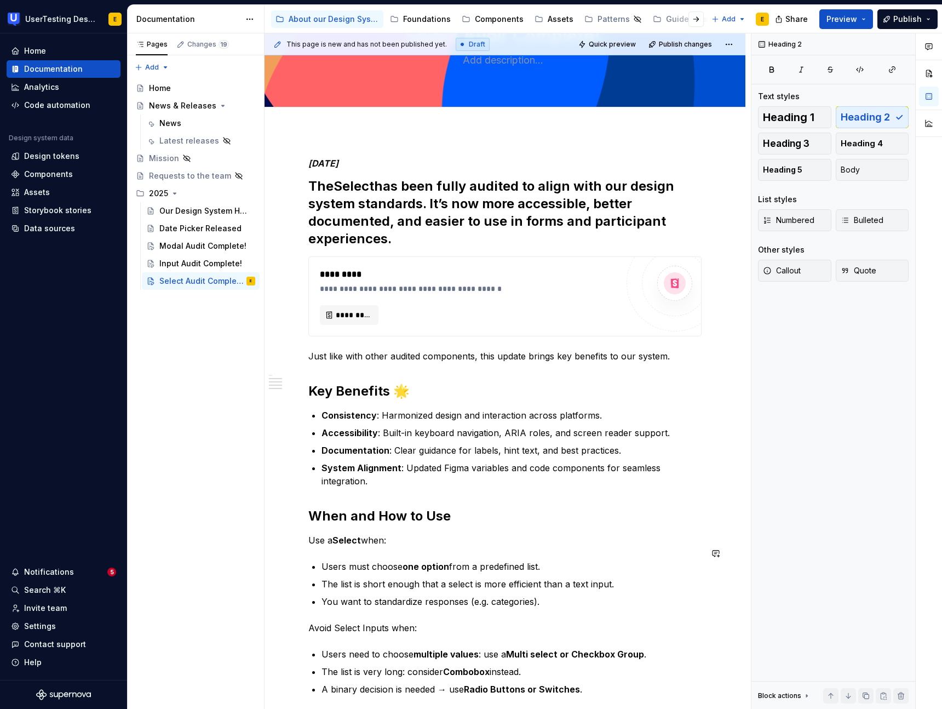
scroll to position [0, 0]
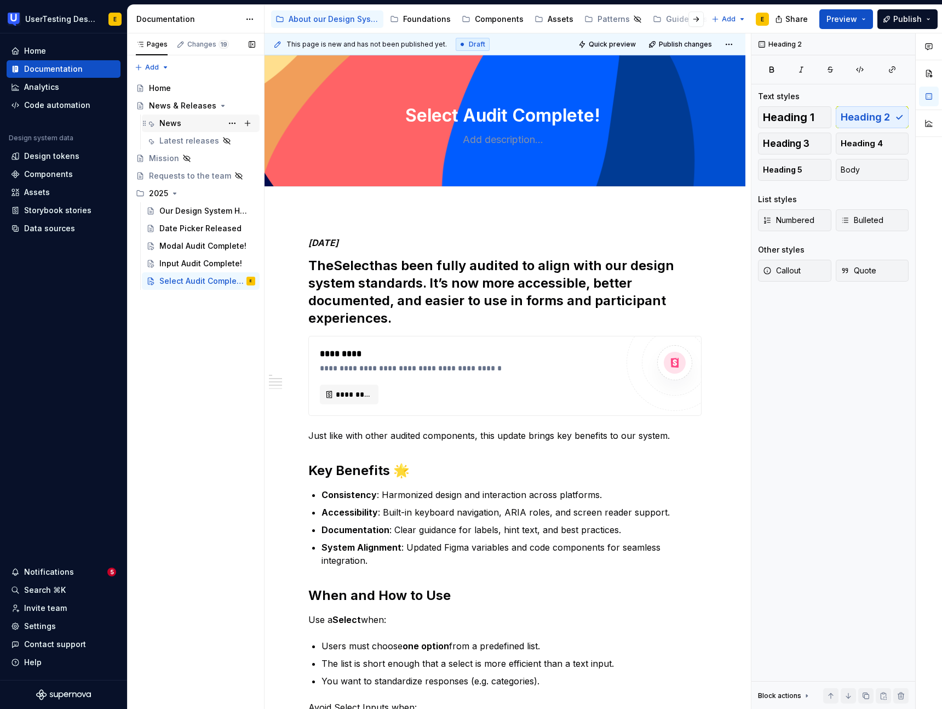
click at [178, 125] on div "News" at bounding box center [170, 123] width 22 height 11
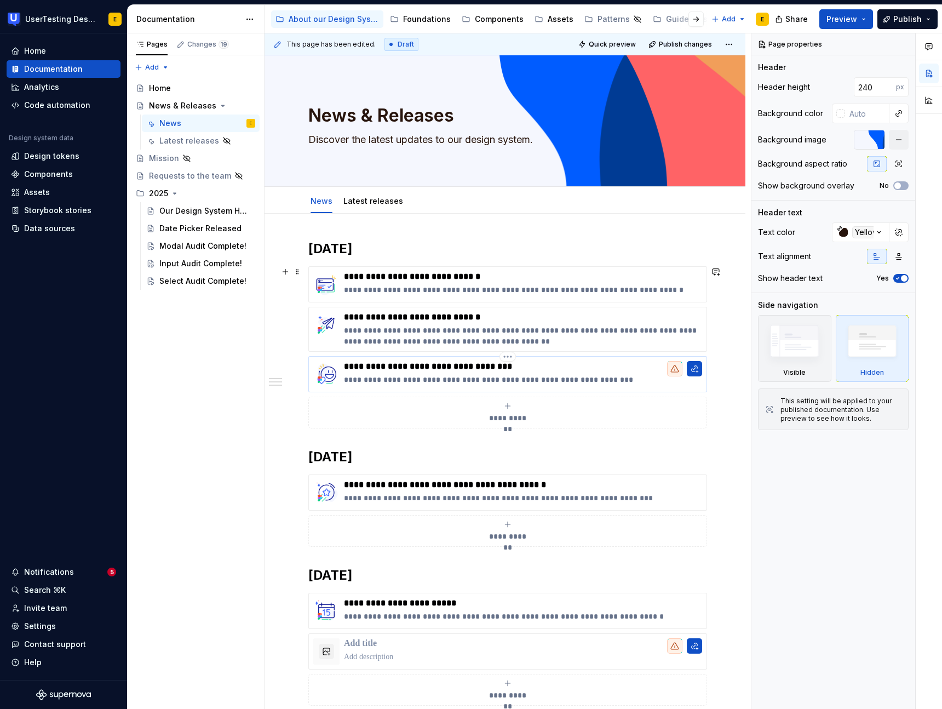
click at [585, 374] on p "**********" at bounding box center [523, 379] width 358 height 11
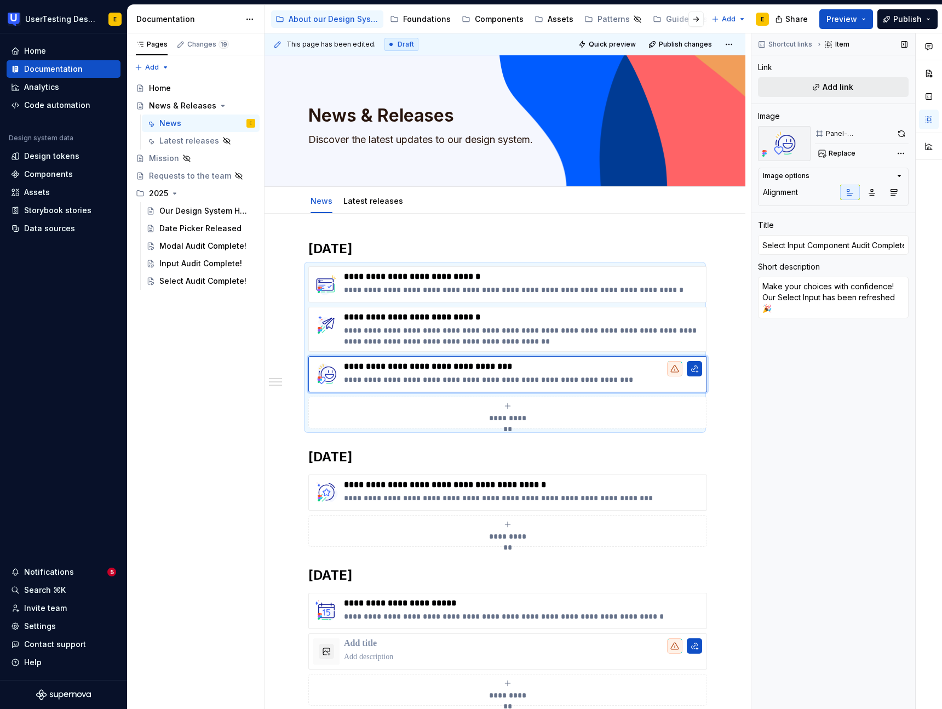
click at [835, 88] on span "Add link" at bounding box center [838, 87] width 31 height 11
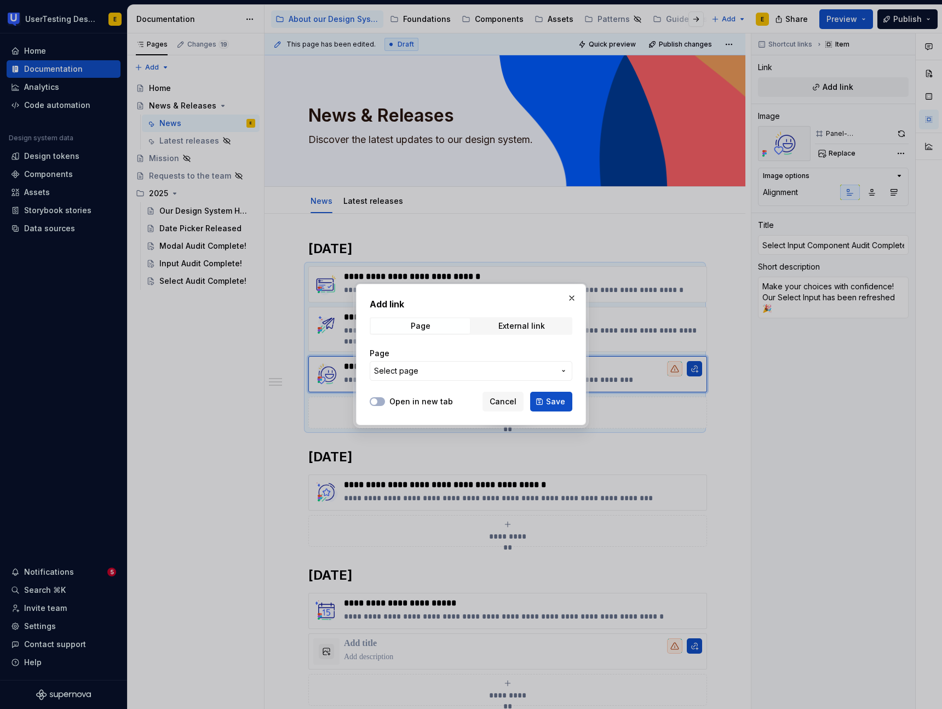
click at [420, 373] on span "Select page" at bounding box center [464, 370] width 181 height 11
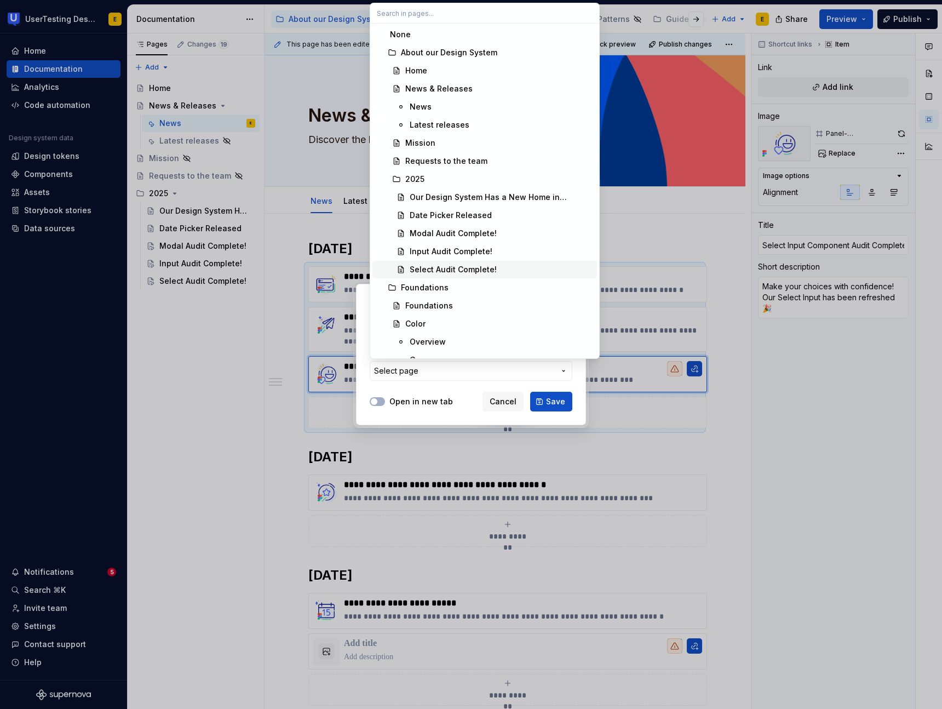
click at [442, 268] on div "Select Audit Complete!" at bounding box center [453, 269] width 87 height 11
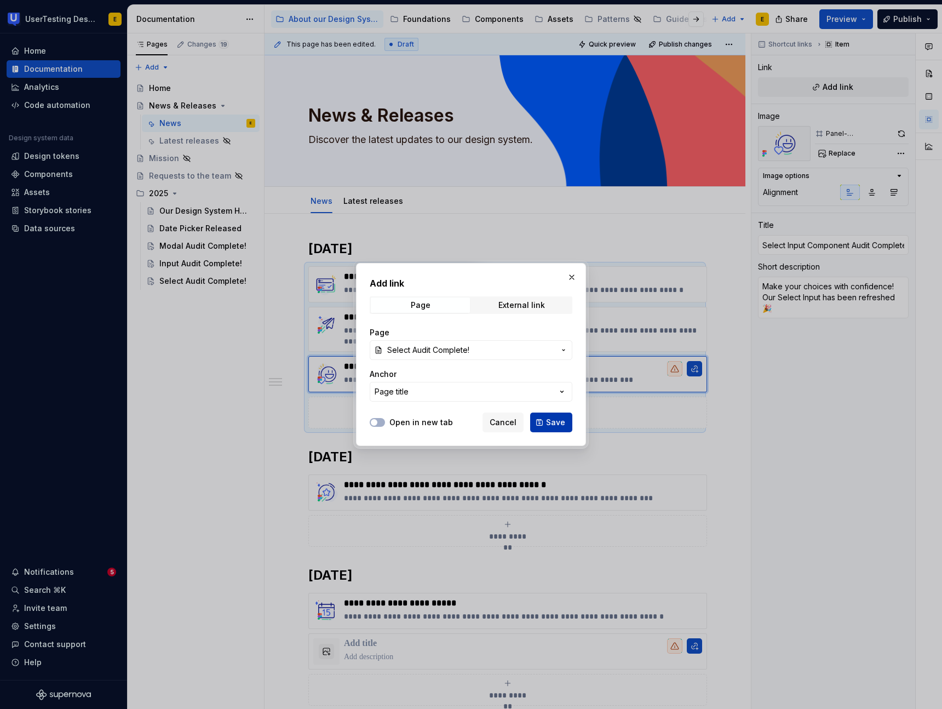
click at [557, 426] on span "Save" at bounding box center [555, 422] width 19 height 11
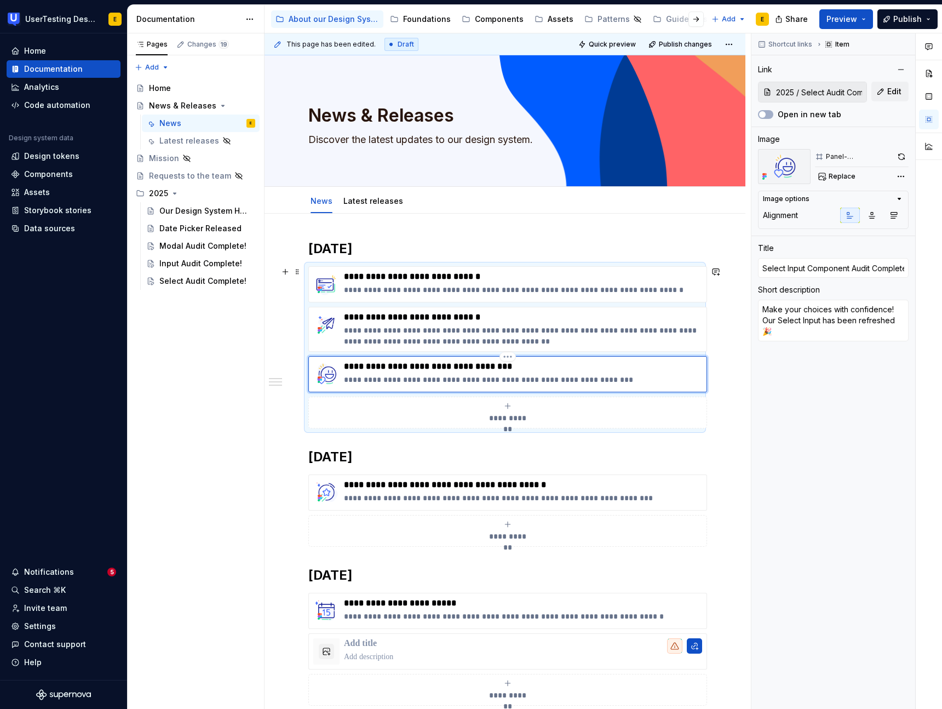
click at [411, 370] on p "**********" at bounding box center [523, 366] width 358 height 11
click at [416, 368] on p "**********" at bounding box center [523, 366] width 358 height 11
click at [406, 368] on p "**********" at bounding box center [523, 366] width 358 height 11
drag, startPoint x: 374, startPoint y: 365, endPoint x: 447, endPoint y: 367, distance: 73.4
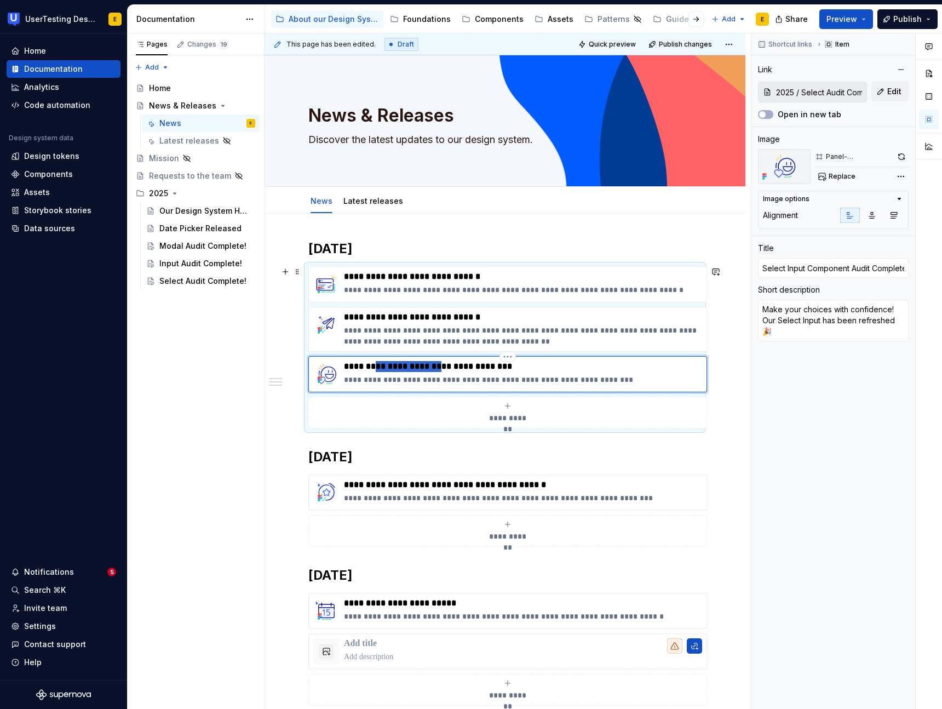
click at [447, 367] on p "**********" at bounding box center [523, 366] width 358 height 11
type textarea "*"
type input "Select Audit Complete!"
type textarea "*"
type input "Select Audit Complete!"
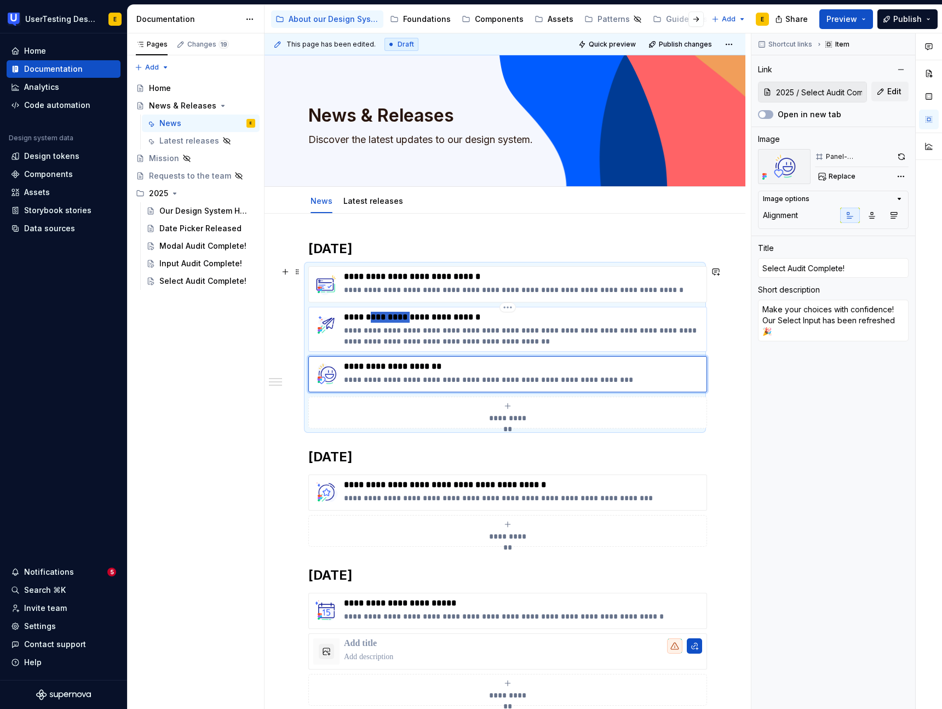
drag, startPoint x: 367, startPoint y: 317, endPoint x: 419, endPoint y: 316, distance: 51.5
click at [419, 316] on p "**********" at bounding box center [523, 317] width 358 height 11
type textarea "*"
type input "Input Component Audit Complete!"
type textarea "Forms just leveled up! Inputs now come with labels, hints, errors, and all the …"
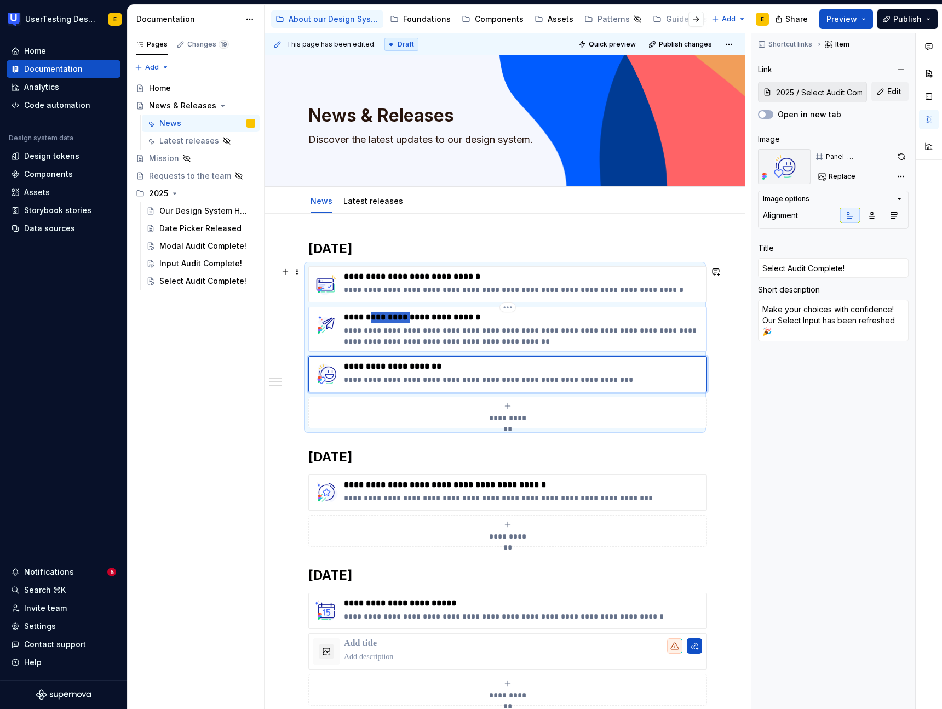
type input "2025 / Input Audit Complete!"
type textarea "*"
type input "Input Audit Complete!"
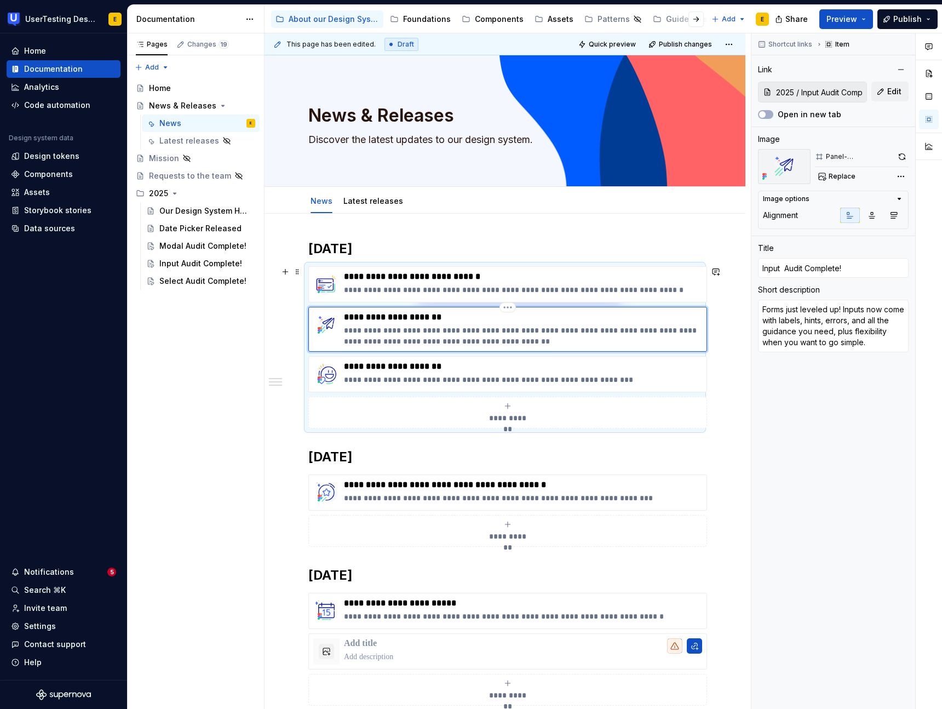
type textarea "*"
type input "Input Audit Complete!"
click at [385, 277] on p "**********" at bounding box center [523, 276] width 358 height 11
type textarea "*"
type input "Modal Component Audit Complete!"
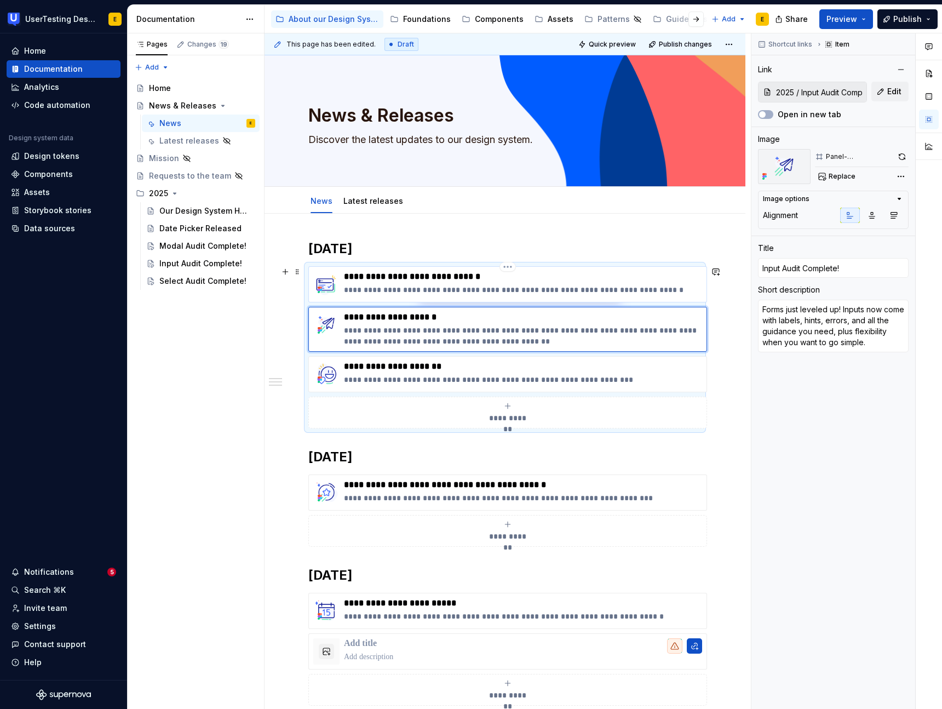
type textarea "Our Modal just got a glow-up! Cleaner, more consistent, and more accessible tha…"
type input "2025 / Modal Audit Complete!"
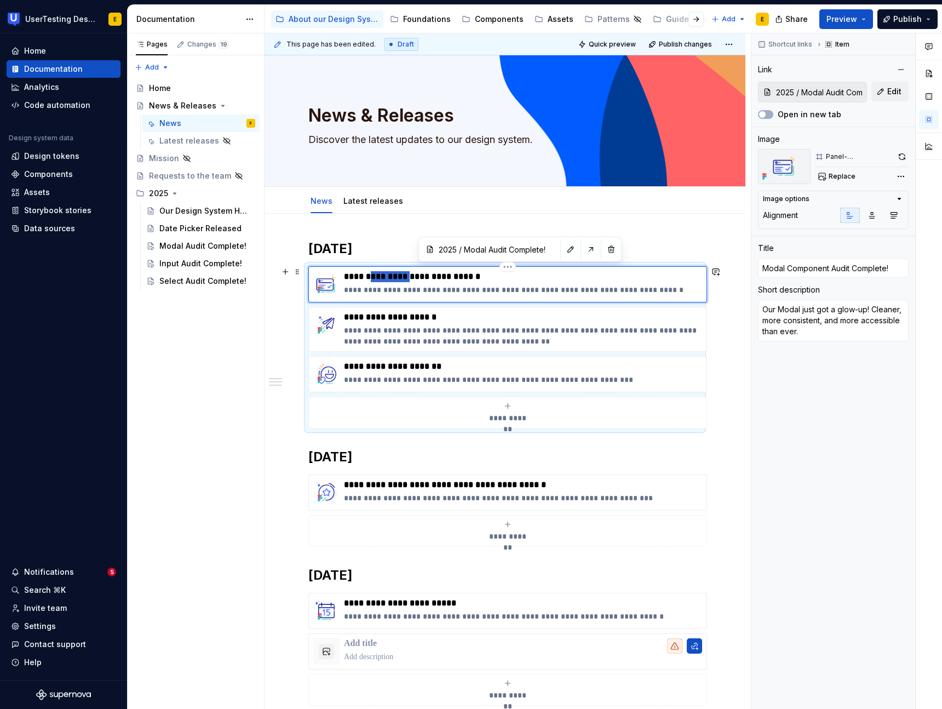
click at [385, 277] on p "**********" at bounding box center [523, 276] width 358 height 11
type textarea "*"
type input "Modal Audit Complete!"
type textarea "*"
type input "Modal Audit Complete!"
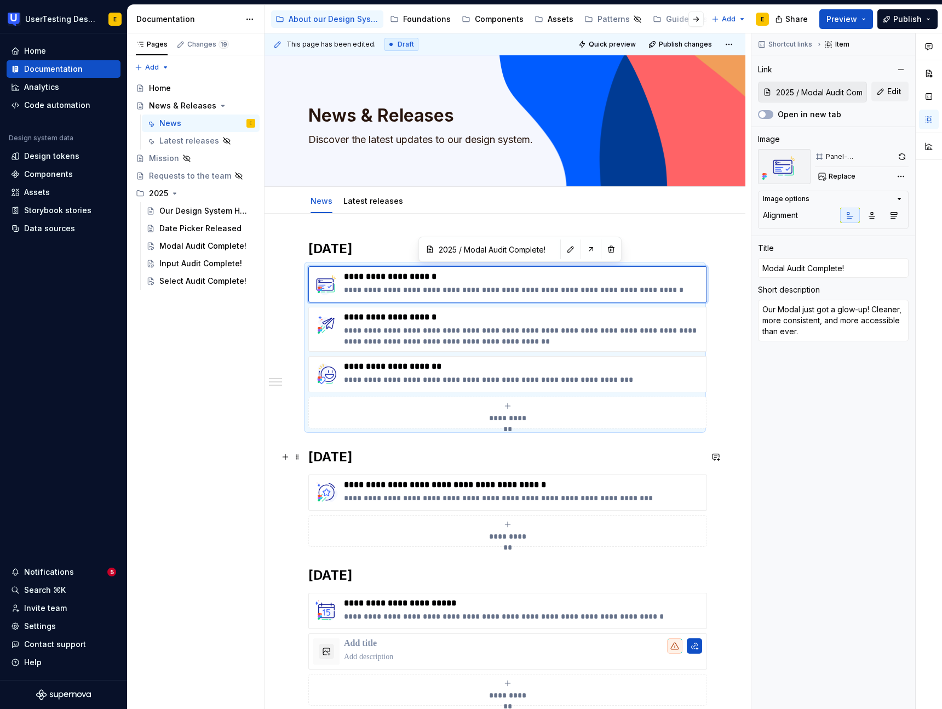
click at [691, 456] on h2 "[DATE]" at bounding box center [504, 457] width 393 height 18
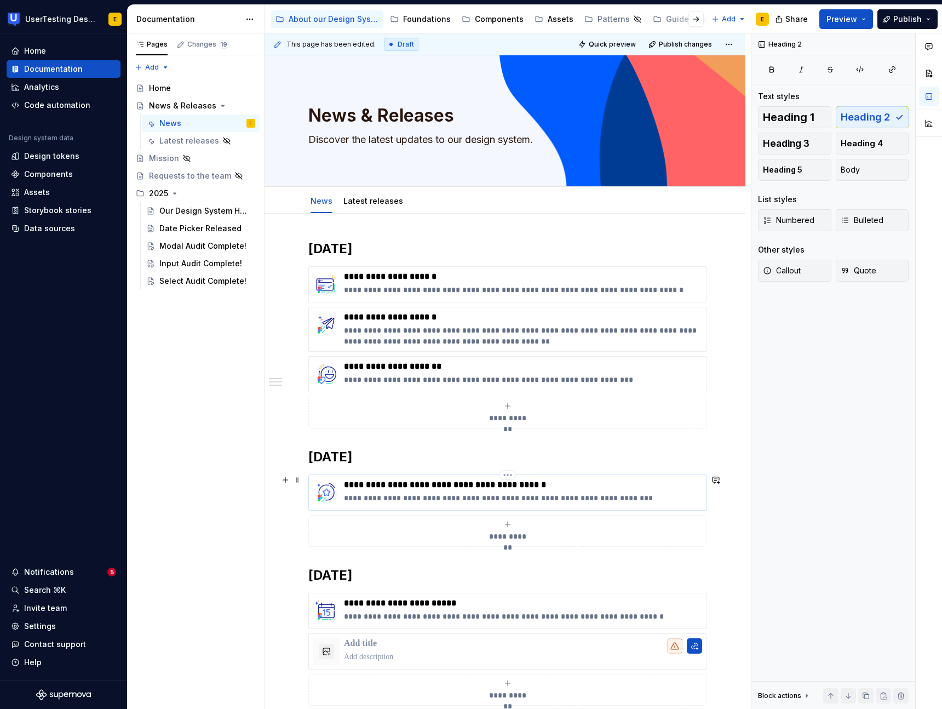
click at [466, 484] on p "**********" at bounding box center [523, 484] width 358 height 11
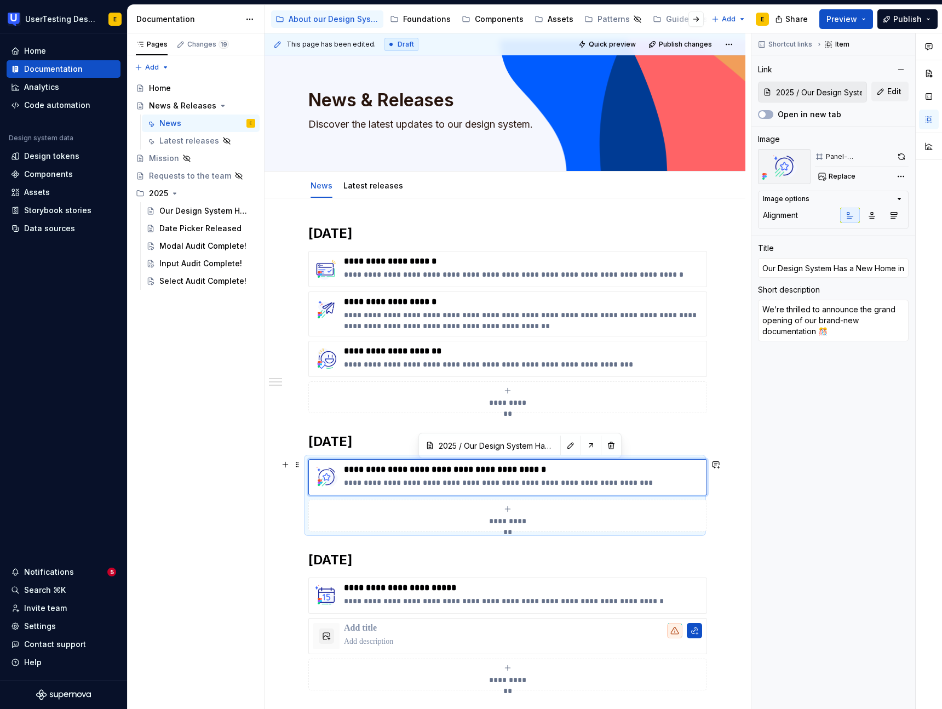
scroll to position [9, 0]
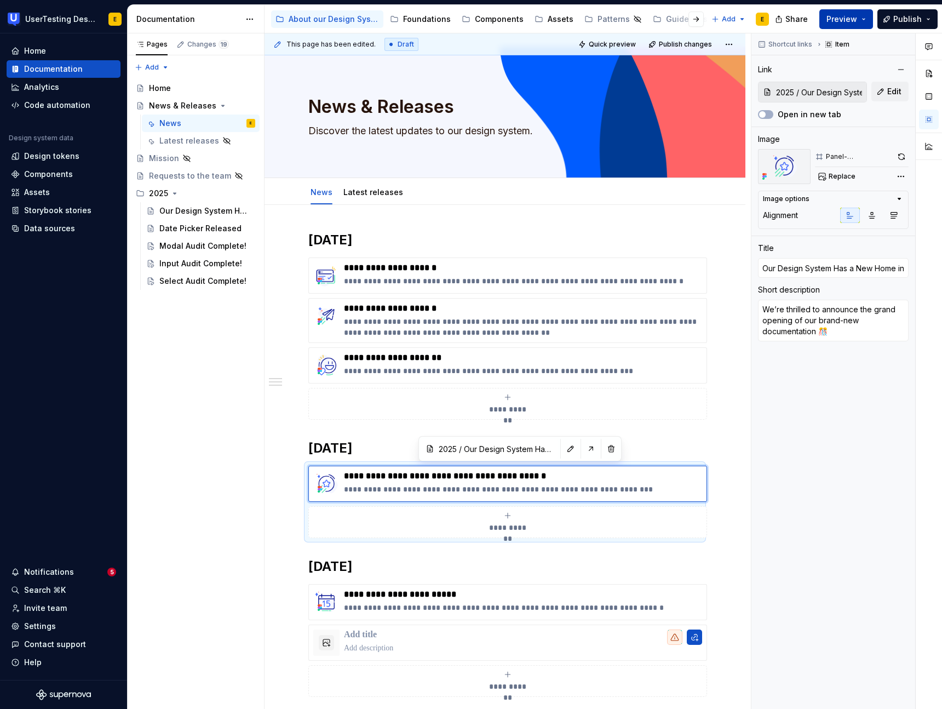
click at [857, 20] on span "Preview" at bounding box center [842, 19] width 31 height 11
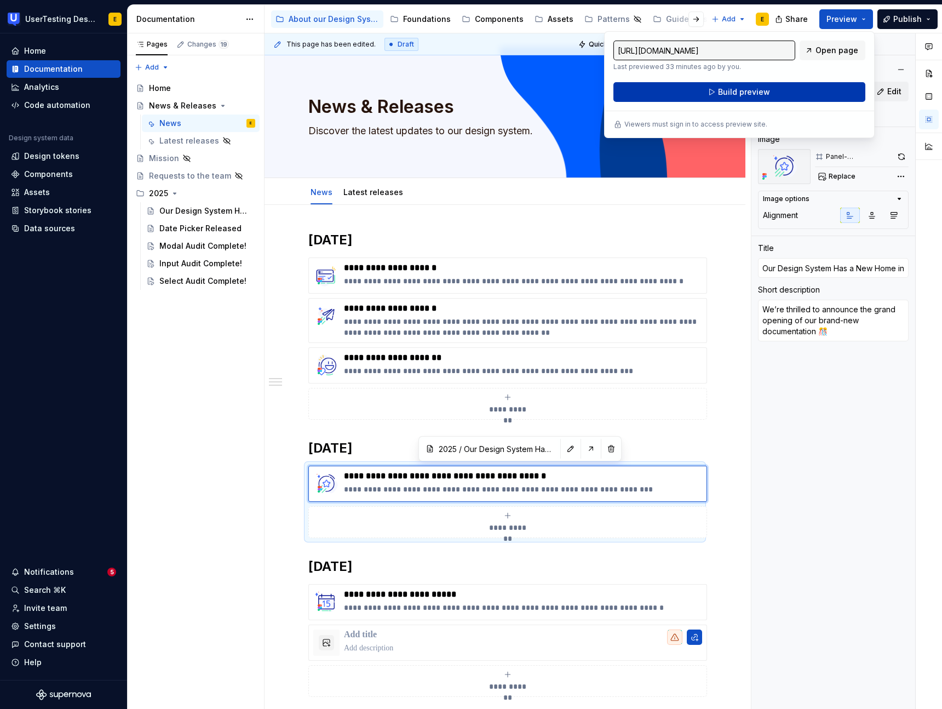
click at [759, 94] on span "Build preview" at bounding box center [744, 92] width 52 height 11
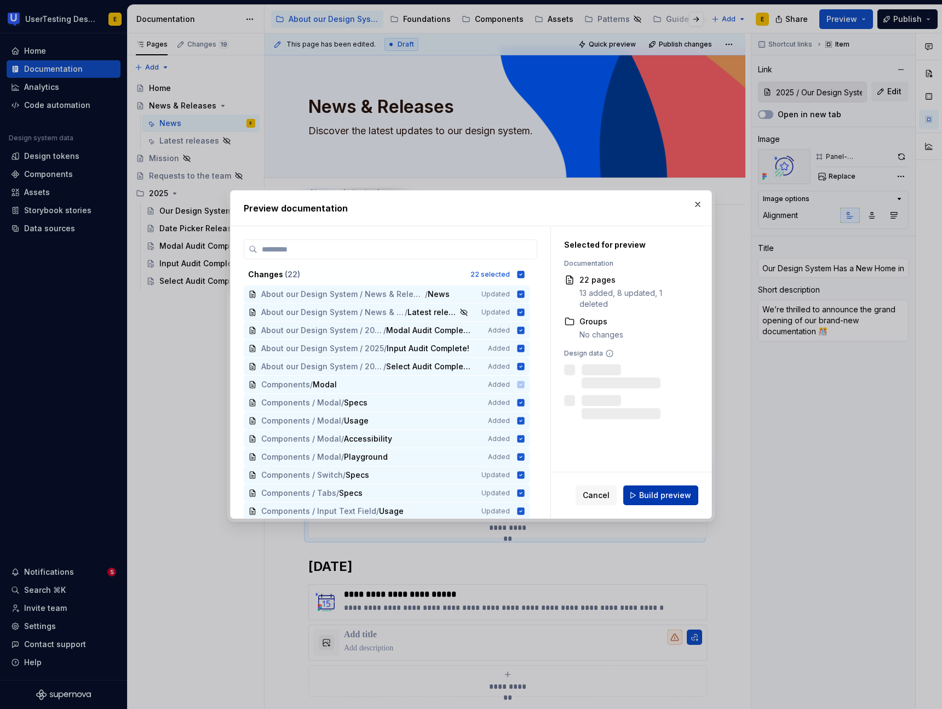
click at [676, 496] on span "Build preview" at bounding box center [665, 495] width 52 height 11
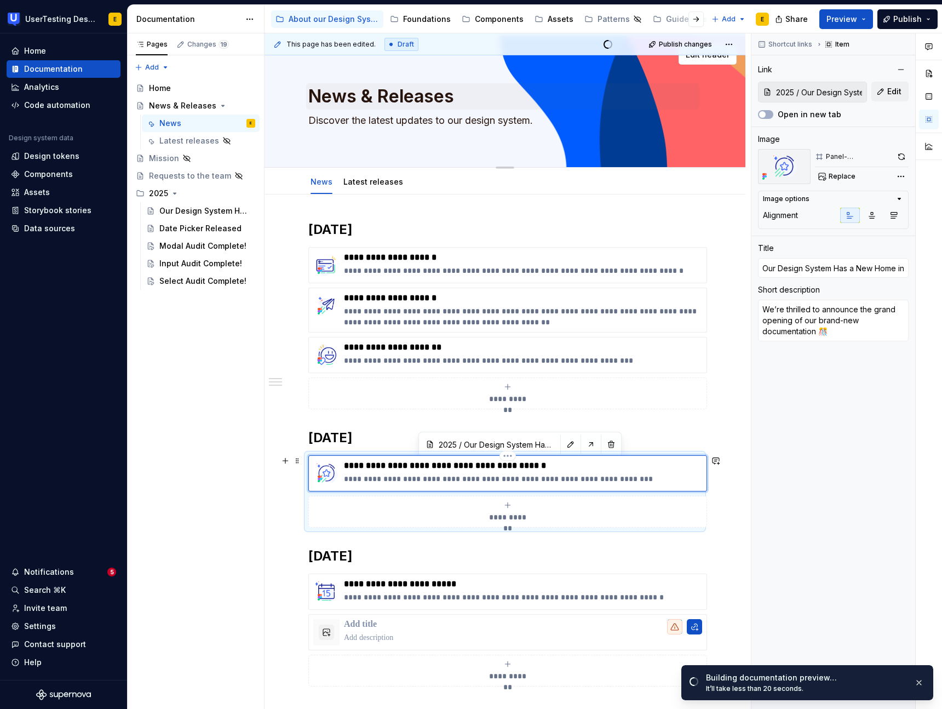
scroll to position [27, 0]
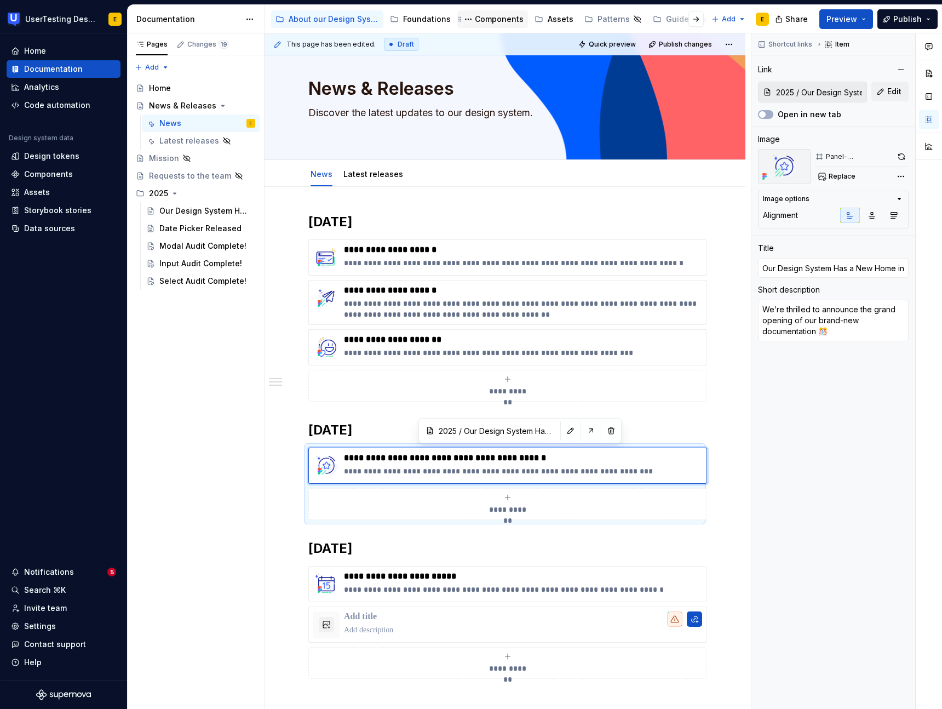
click at [504, 20] on div "Components" at bounding box center [499, 19] width 49 height 11
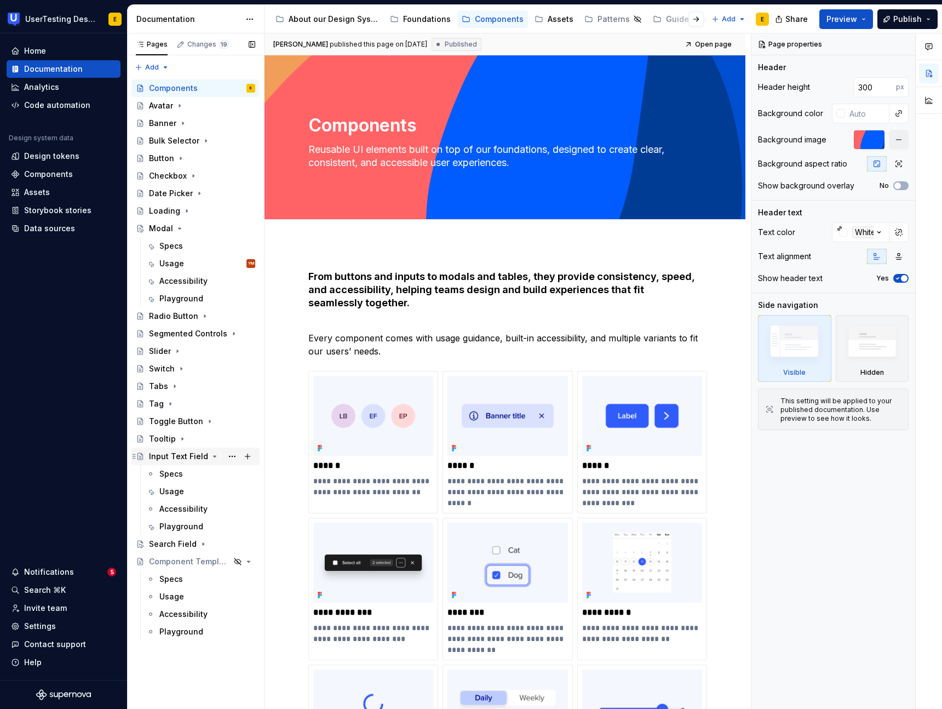
click at [214, 456] on icon "Page tree" at bounding box center [215, 456] width 3 height 1
click at [179, 231] on icon "Page tree" at bounding box center [179, 228] width 9 height 9
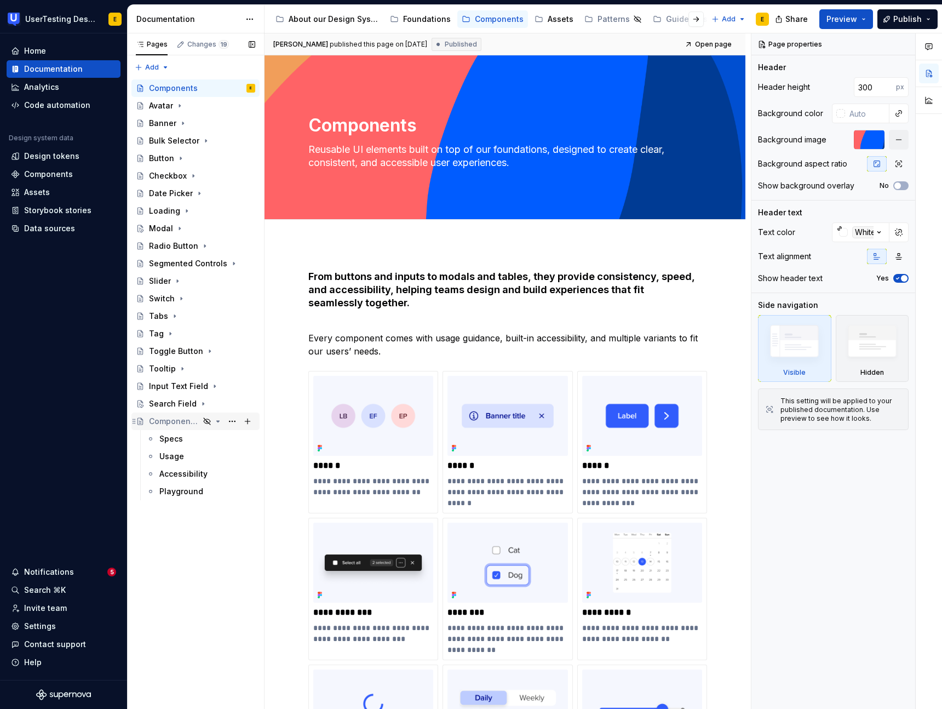
click at [181, 421] on div "Component Template" at bounding box center [174, 421] width 50 height 11
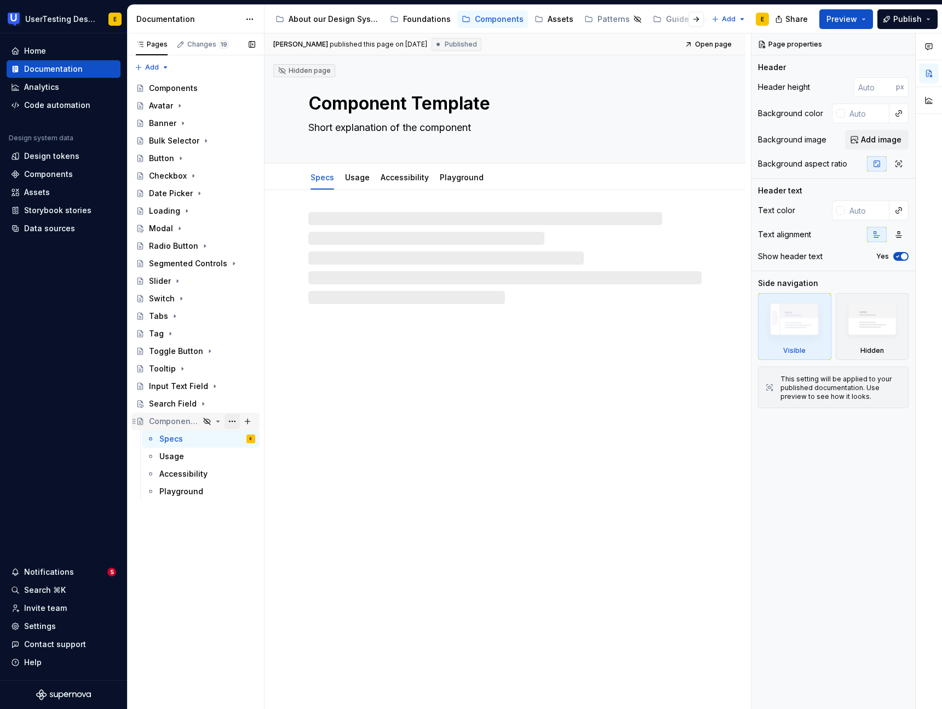
click at [236, 421] on button "Page tree" at bounding box center [232, 421] width 15 height 15
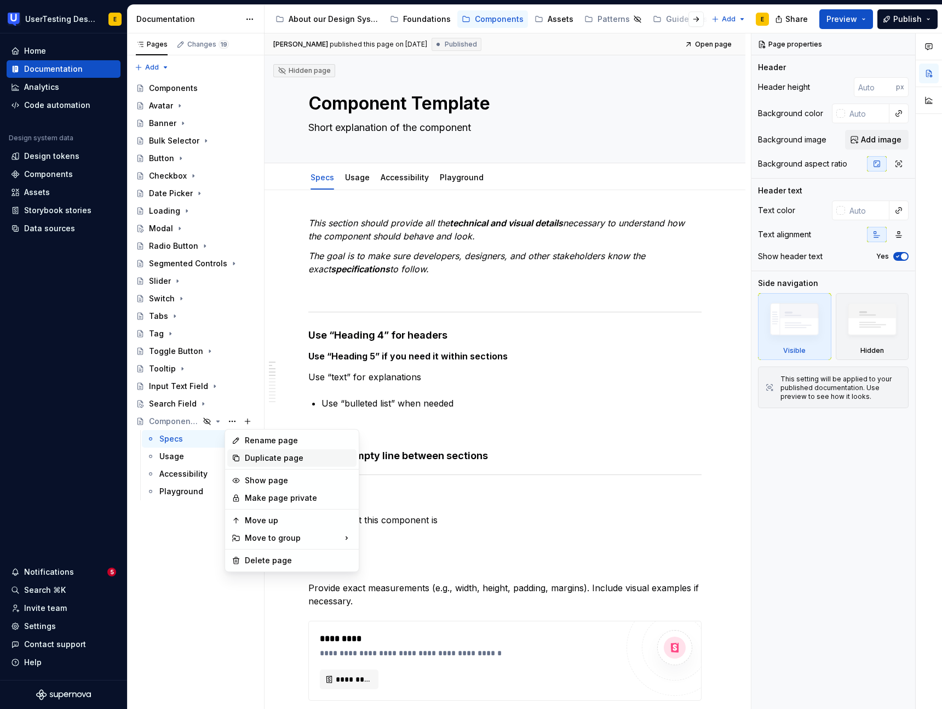
click at [266, 457] on div "Duplicate page" at bounding box center [298, 458] width 107 height 11
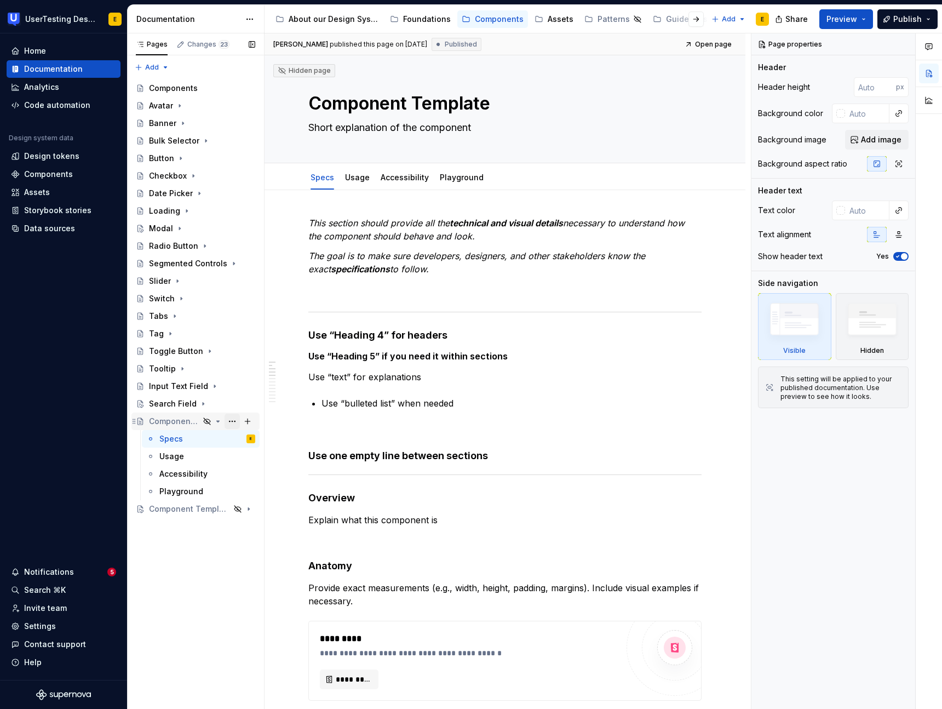
click at [232, 421] on button "Page tree" at bounding box center [232, 421] width 15 height 15
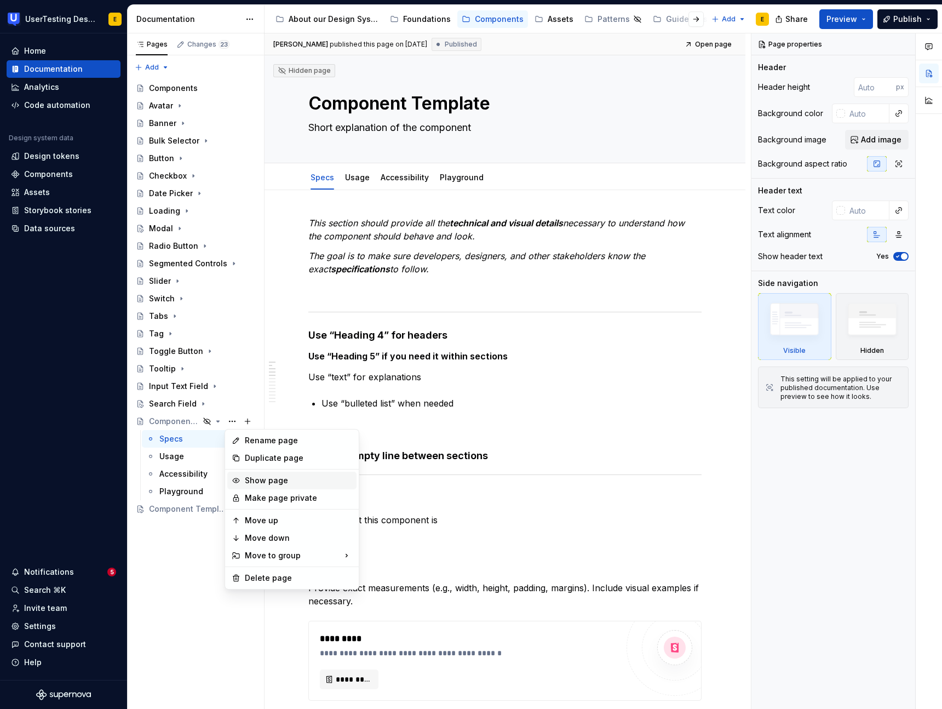
click at [266, 482] on div "Show page" at bounding box center [298, 480] width 107 height 11
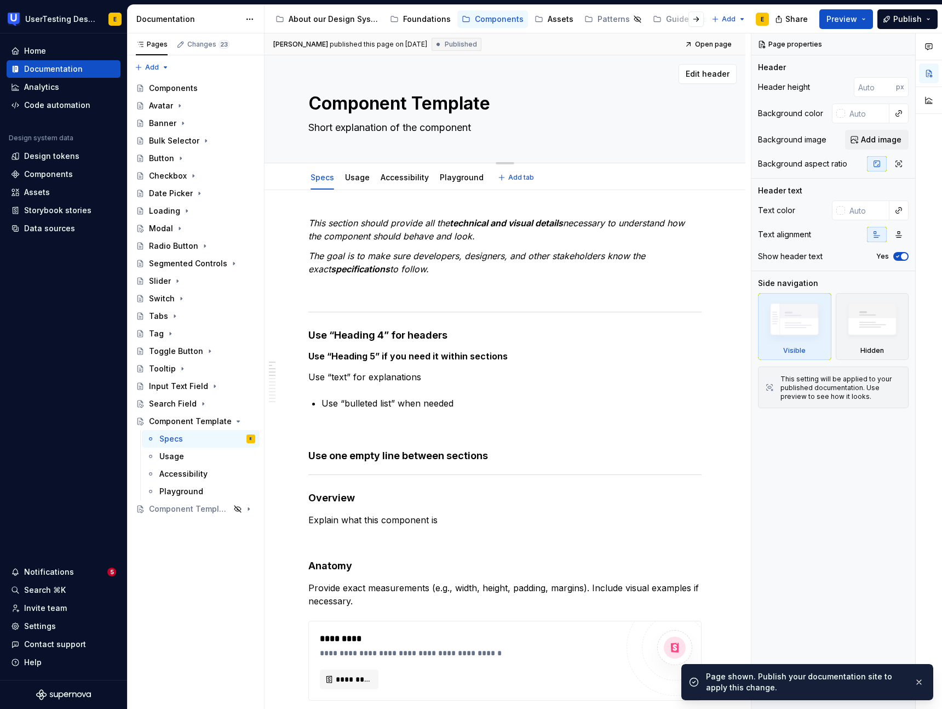
click at [443, 102] on textarea "Component Template" at bounding box center [502, 103] width 393 height 26
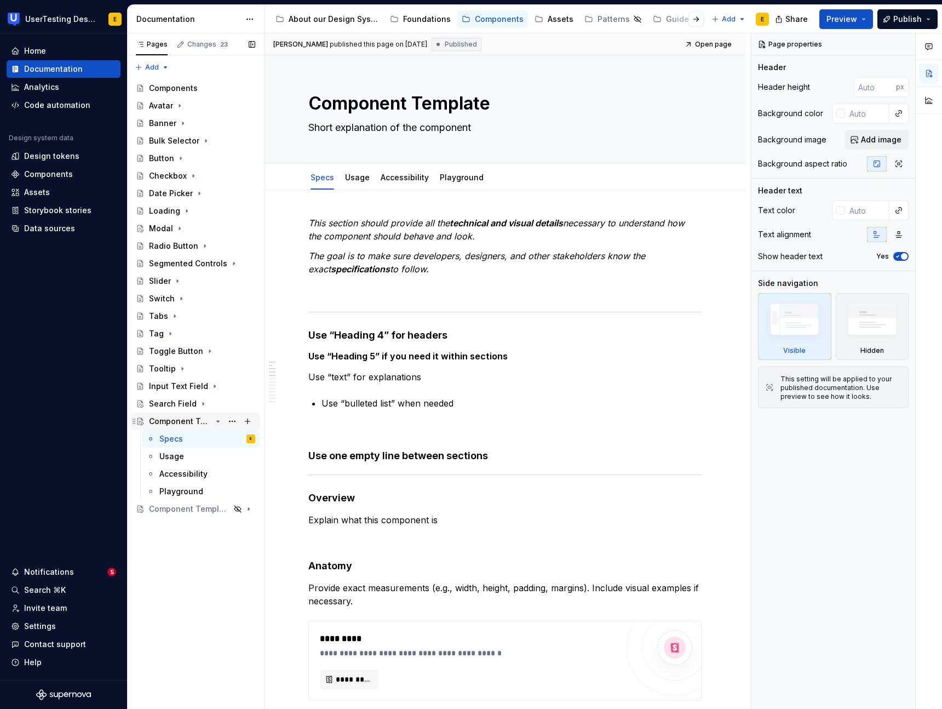
click at [171, 423] on div "Component Template" at bounding box center [180, 421] width 62 height 11
click at [170, 404] on div "Search Field" at bounding box center [173, 403] width 48 height 11
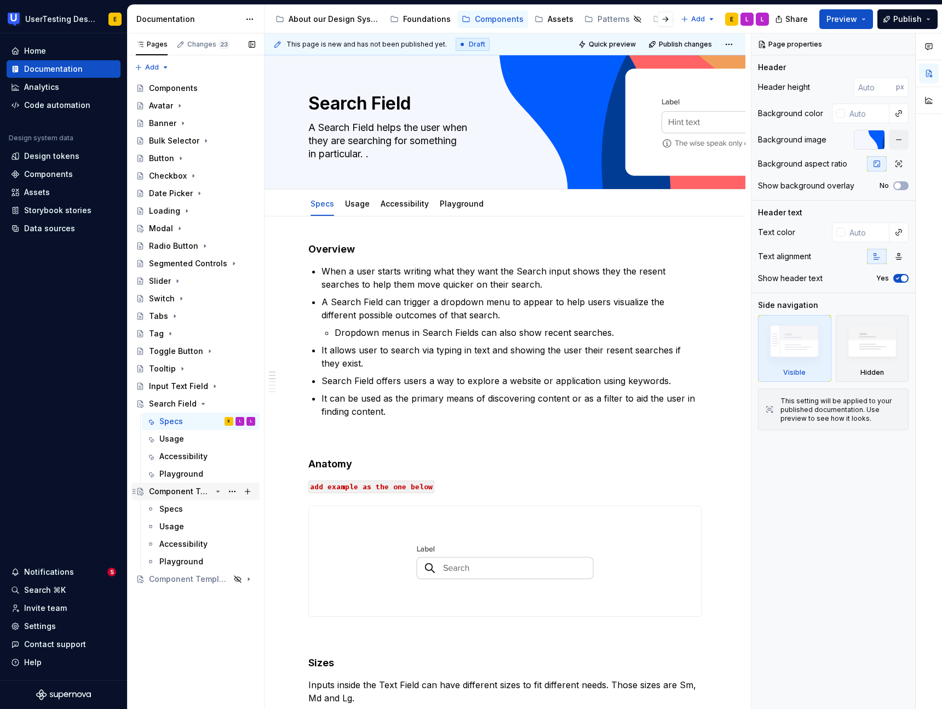
click at [190, 494] on div "Component Template" at bounding box center [180, 491] width 62 height 11
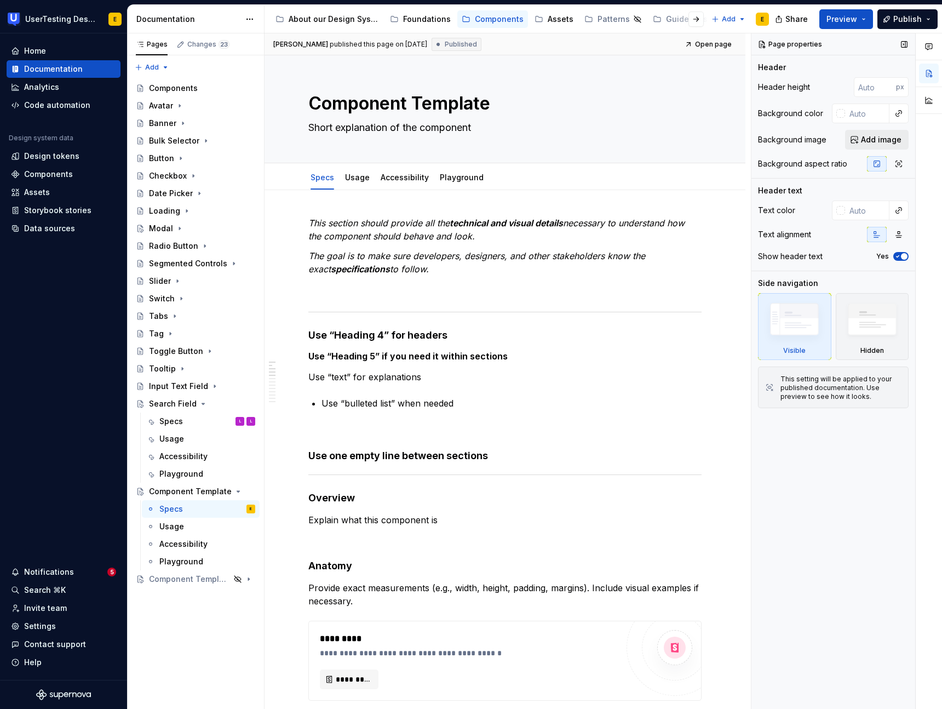
click at [882, 134] on span "Add image" at bounding box center [881, 139] width 41 height 11
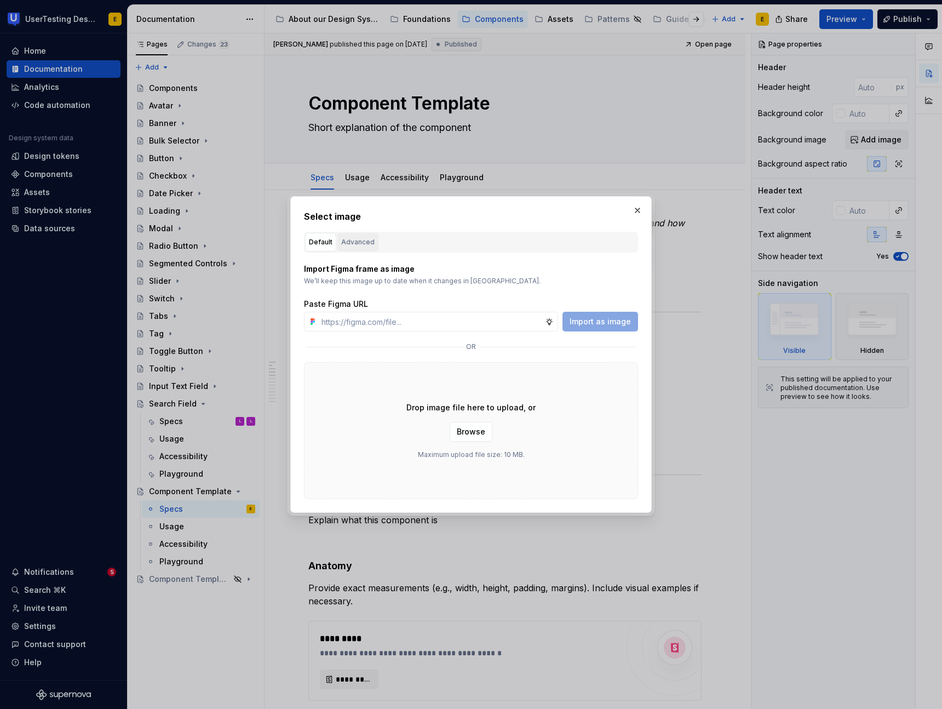
click at [358, 241] on div "Advanced" at bounding box center [357, 242] width 33 height 11
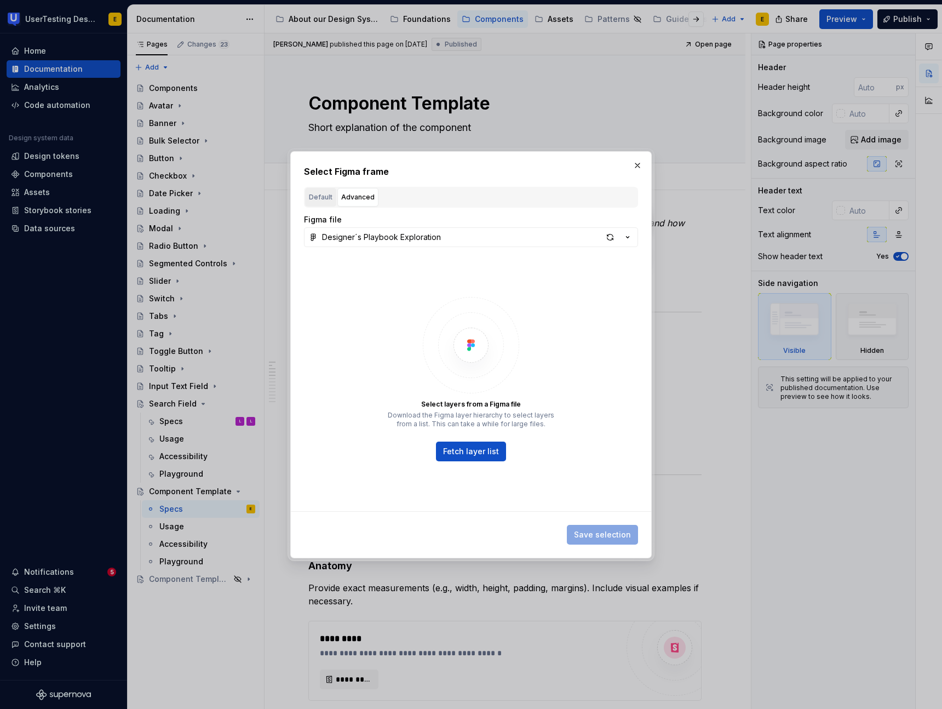
click at [321, 199] on div "Default" at bounding box center [321, 197] width 24 height 11
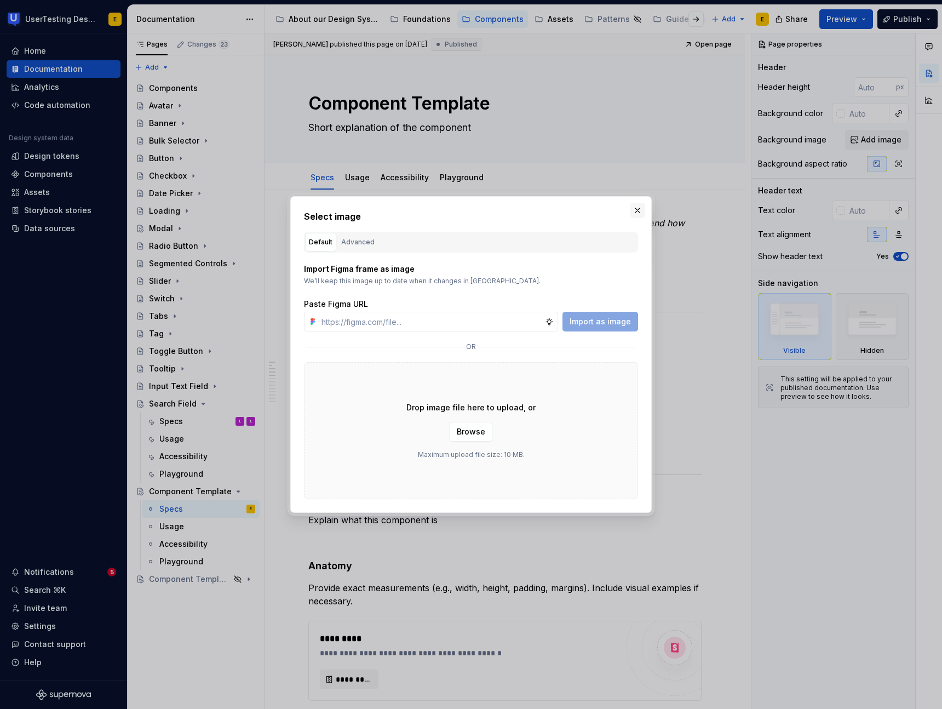
click at [640, 210] on button "button" at bounding box center [637, 210] width 15 height 15
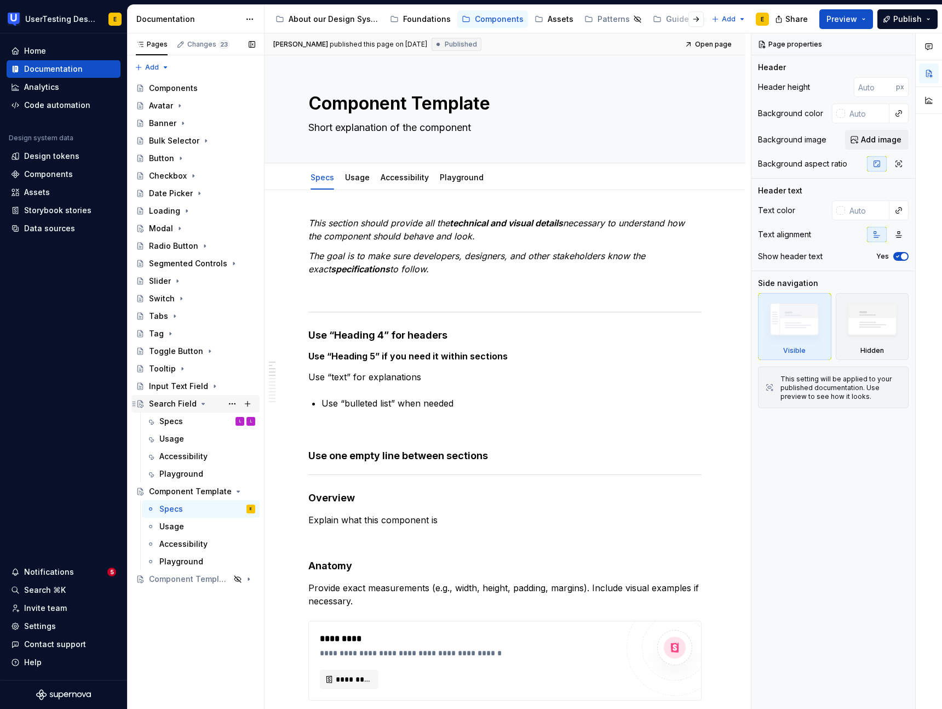
click at [175, 407] on div "Search Field" at bounding box center [173, 403] width 48 height 11
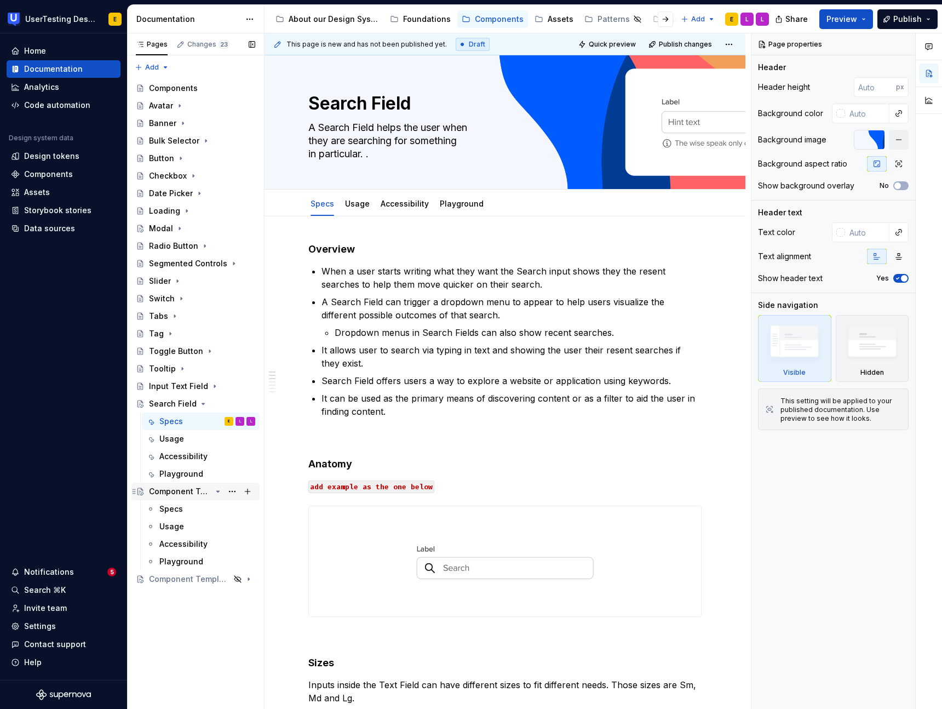
click at [182, 493] on div "Component Template" at bounding box center [180, 491] width 62 height 11
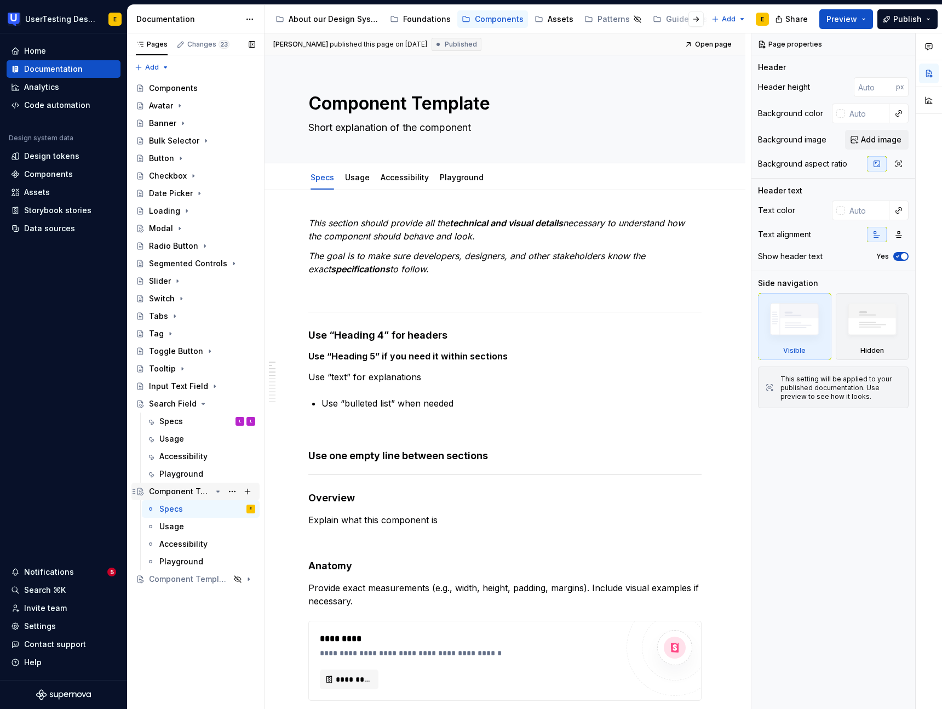
click at [194, 491] on div "Component Template" at bounding box center [180, 491] width 62 height 11
click at [235, 491] on button "Page tree" at bounding box center [232, 491] width 15 height 15
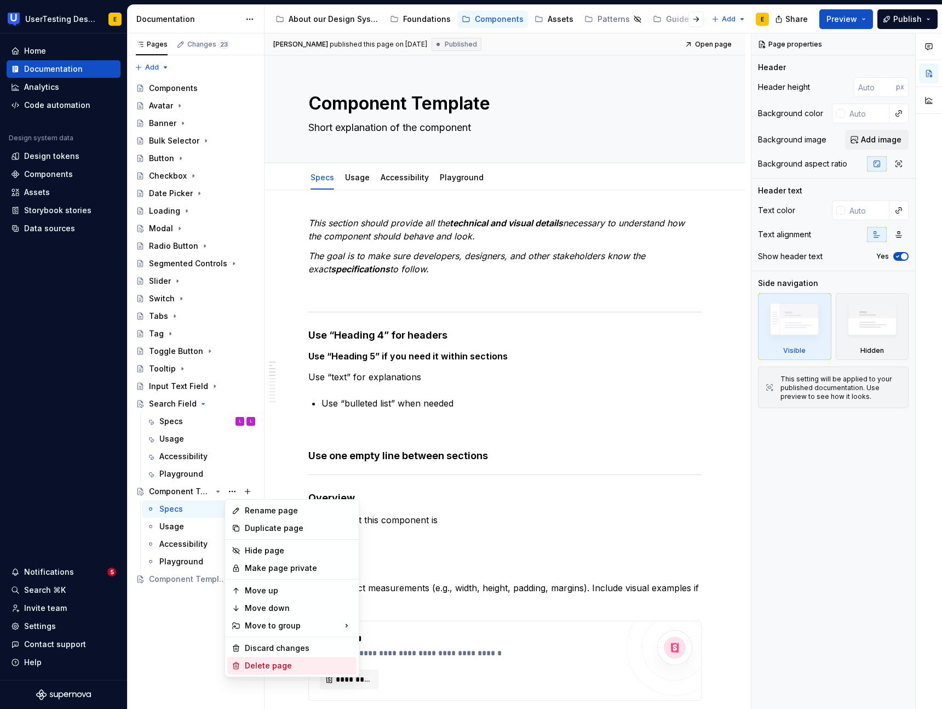
click at [299, 663] on div "Delete page" at bounding box center [298, 665] width 107 height 11
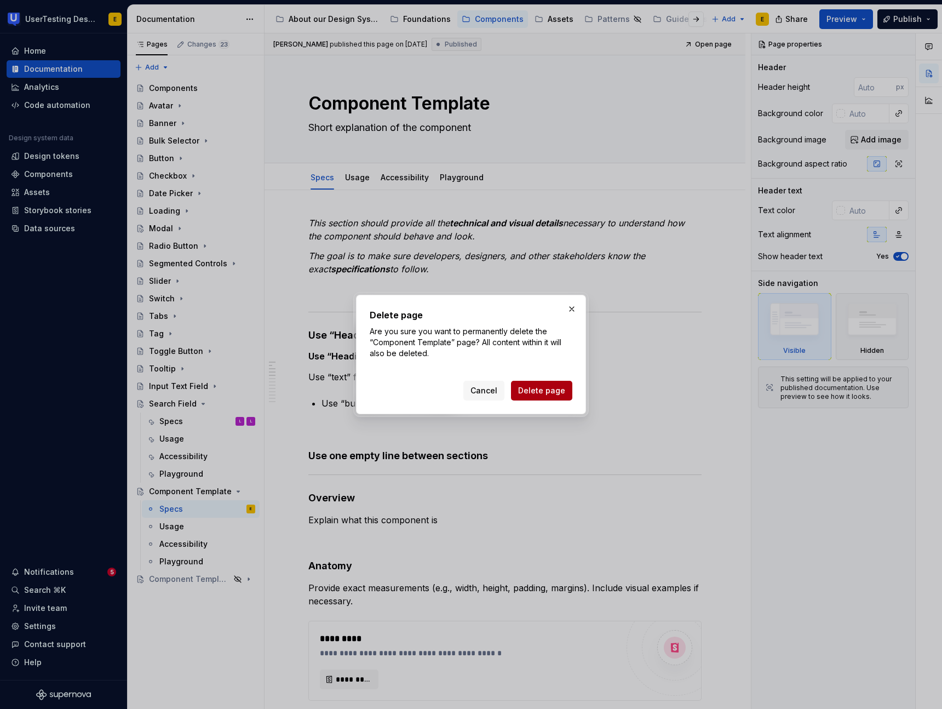
click at [560, 394] on span "Delete page" at bounding box center [541, 390] width 47 height 11
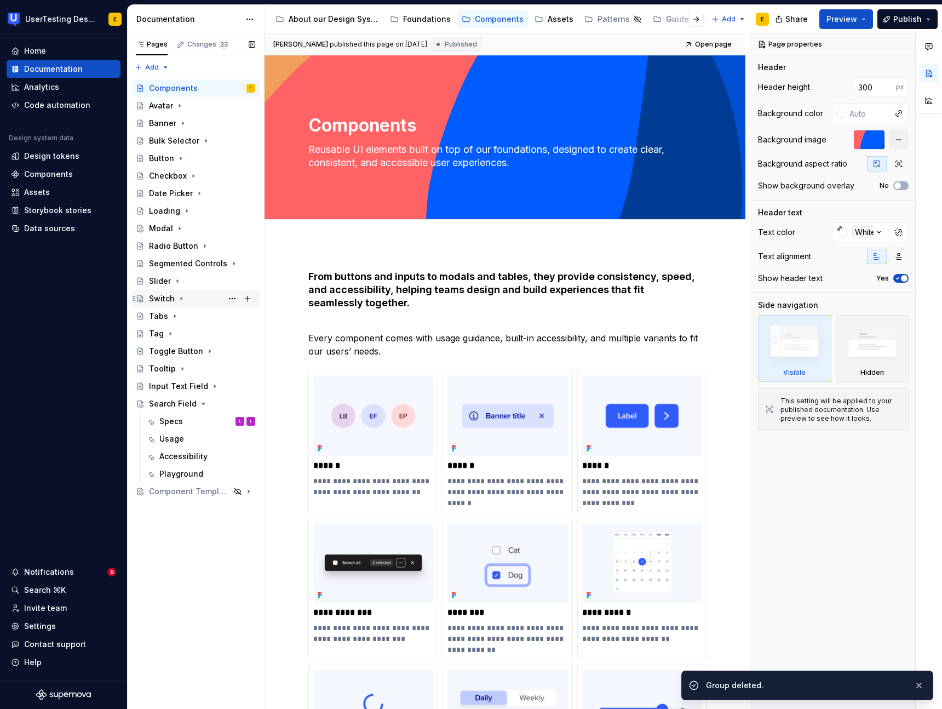
click at [163, 301] on div "Switch" at bounding box center [162, 298] width 26 height 11
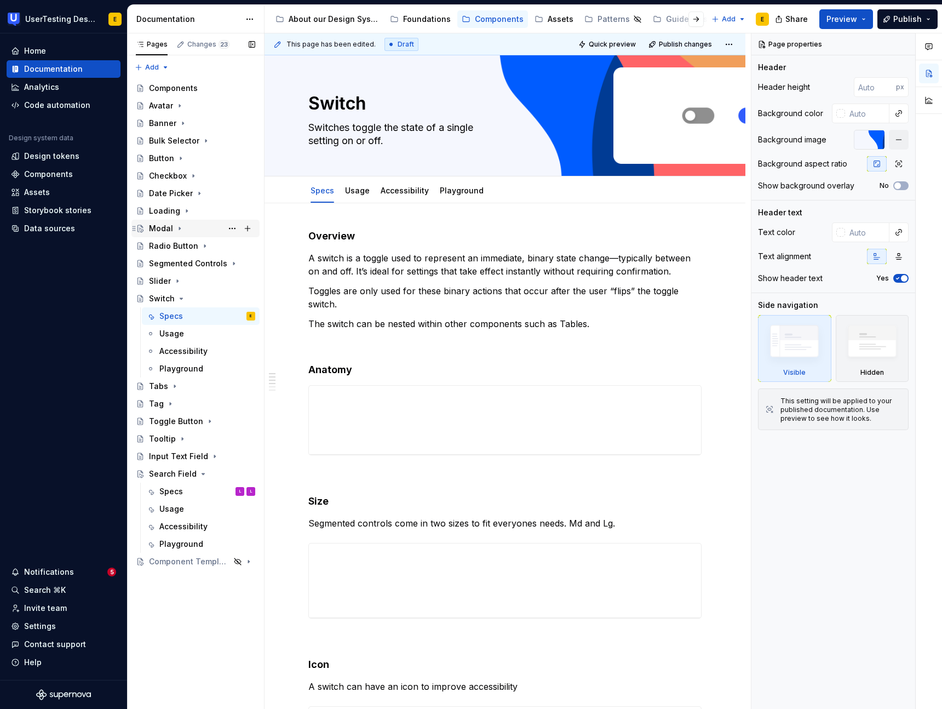
click at [165, 230] on div "Modal" at bounding box center [161, 228] width 24 height 11
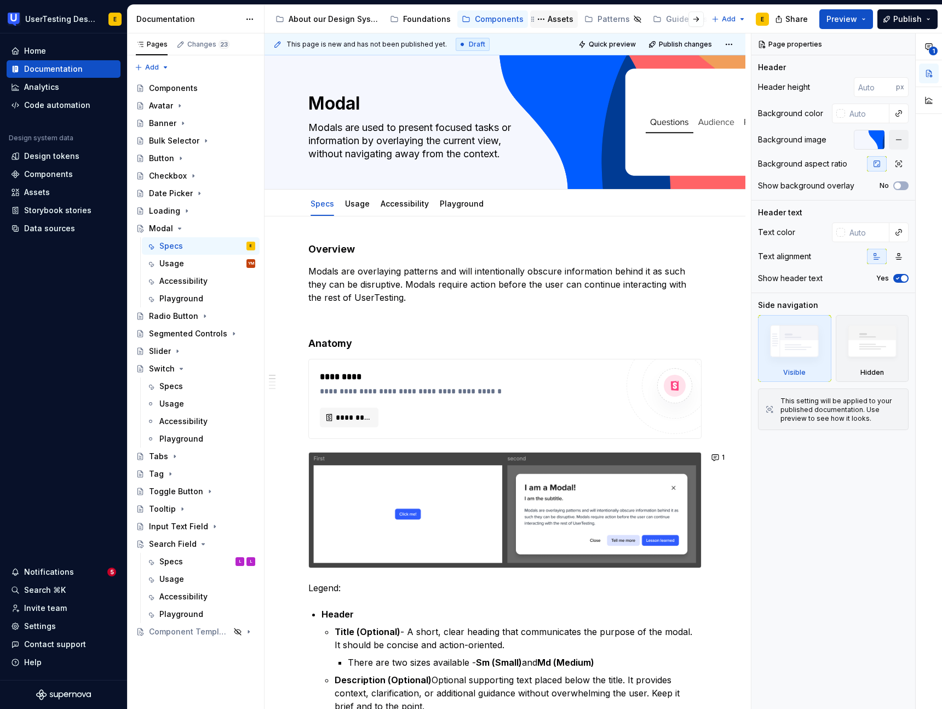
click at [560, 20] on div "Assets" at bounding box center [561, 19] width 26 height 11
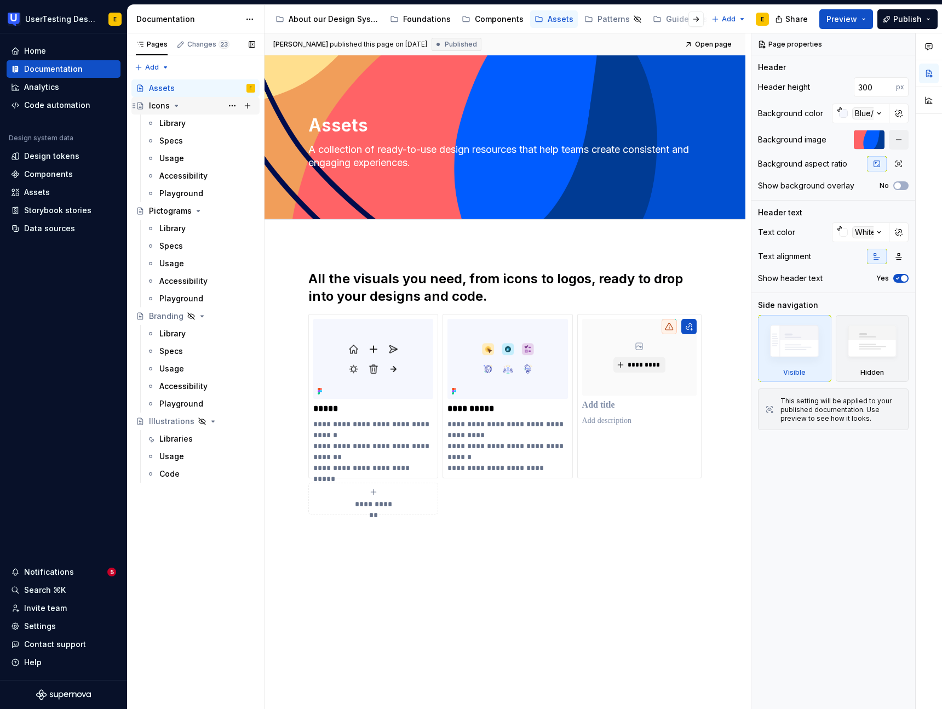
click at [163, 108] on div "Icons" at bounding box center [159, 105] width 21 height 11
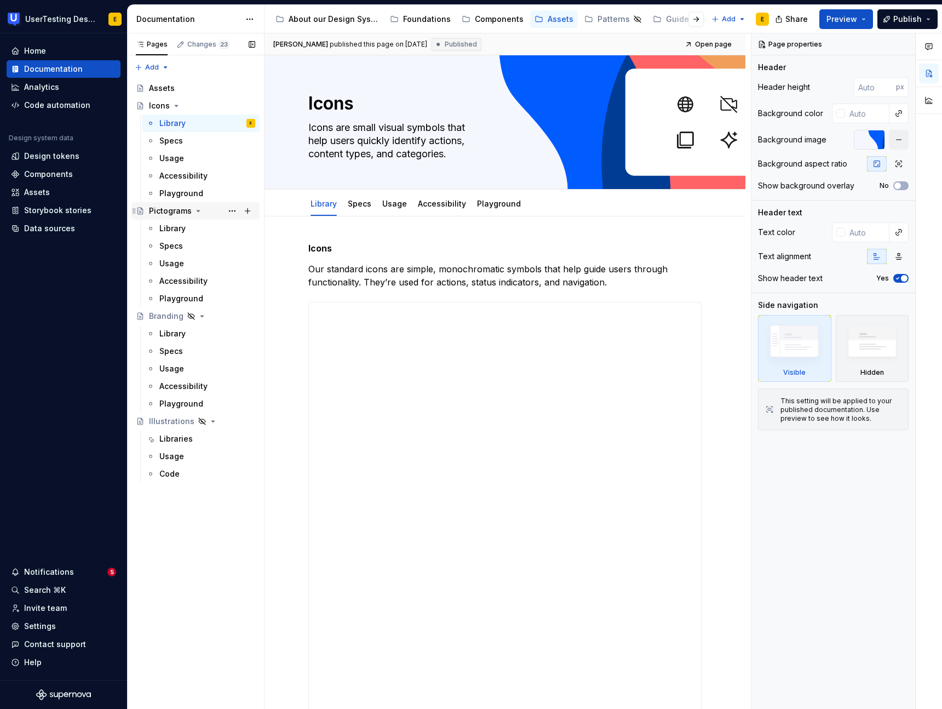
click at [170, 209] on div "Pictograms" at bounding box center [170, 210] width 43 height 11
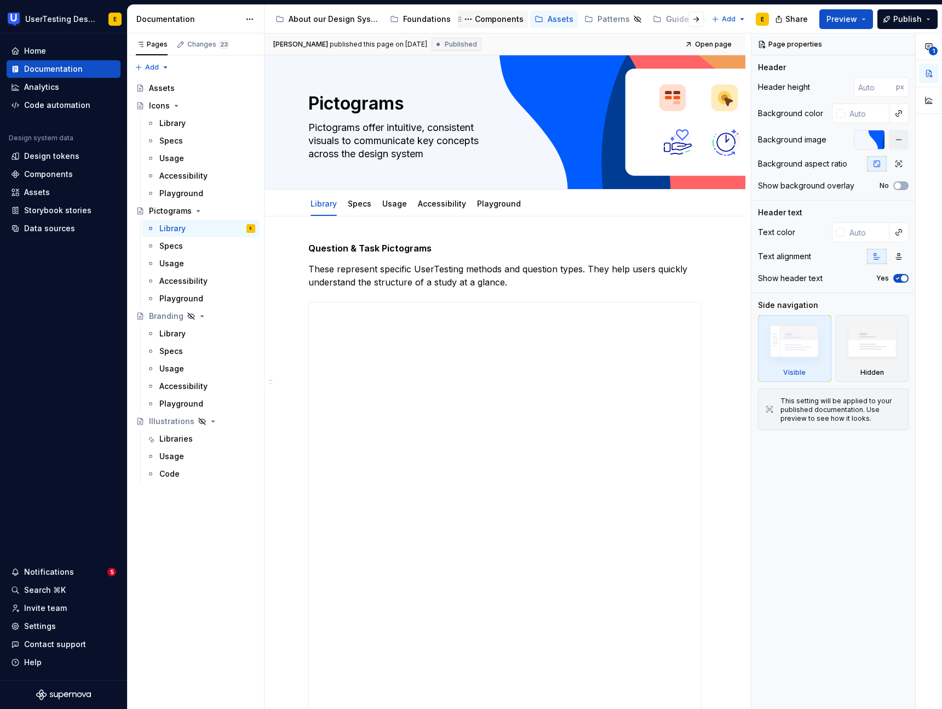
click at [499, 21] on div "Components" at bounding box center [499, 19] width 49 height 11
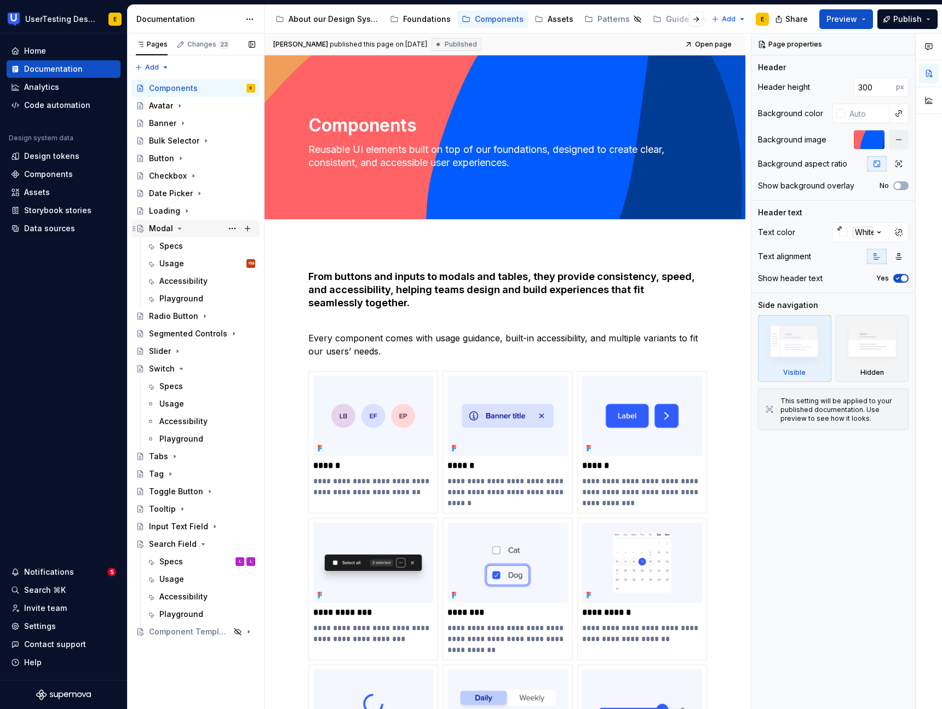
click at [177, 229] on icon "Page tree" at bounding box center [179, 228] width 9 height 9
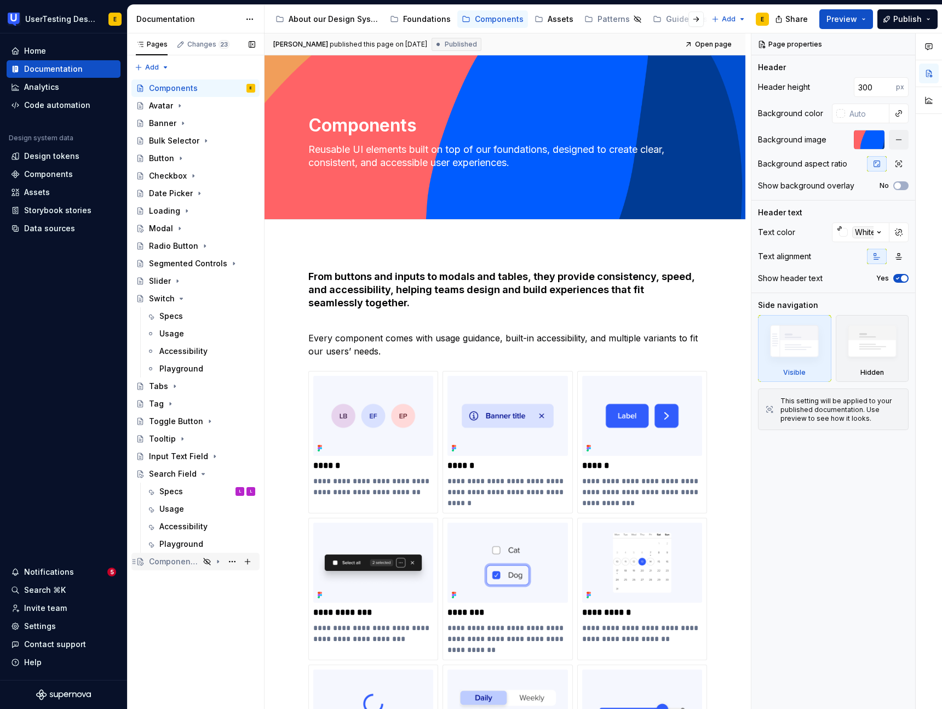
click at [165, 564] on div "Component Template" at bounding box center [174, 561] width 50 height 11
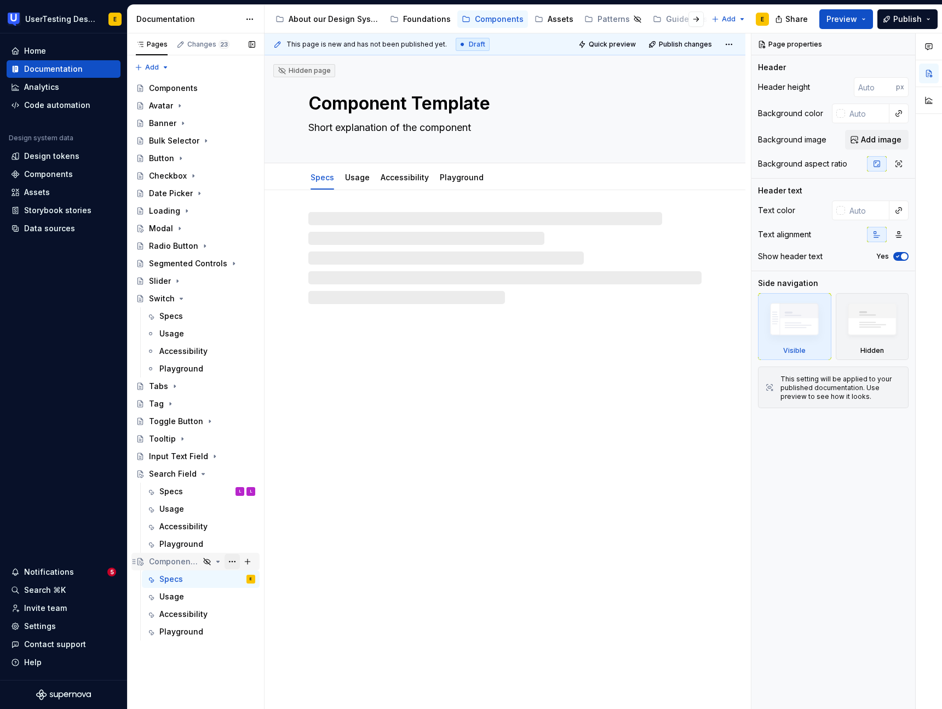
click at [232, 563] on button "Page tree" at bounding box center [232, 561] width 15 height 15
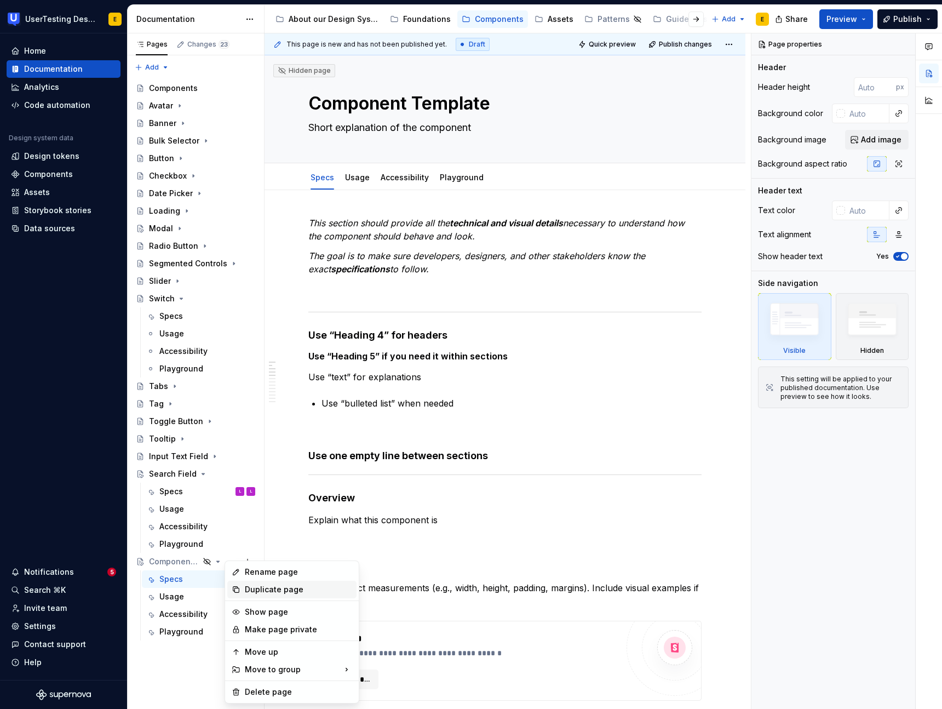
click at [287, 588] on div "Duplicate page" at bounding box center [298, 589] width 107 height 11
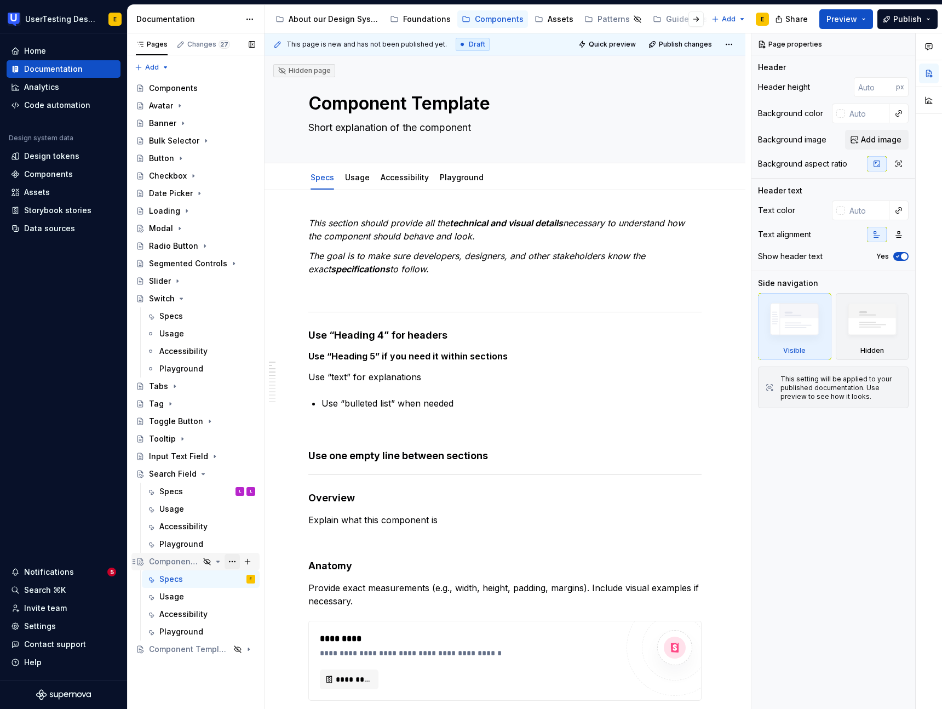
click at [232, 562] on button "Page tree" at bounding box center [232, 561] width 15 height 15
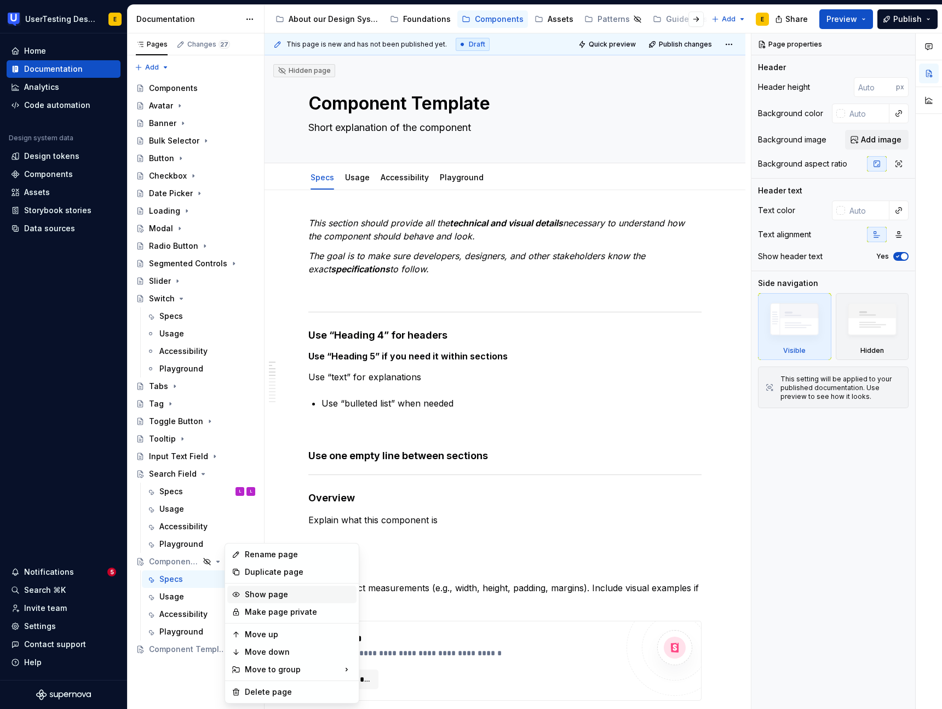
click at [278, 593] on div "Show page" at bounding box center [298, 594] width 107 height 11
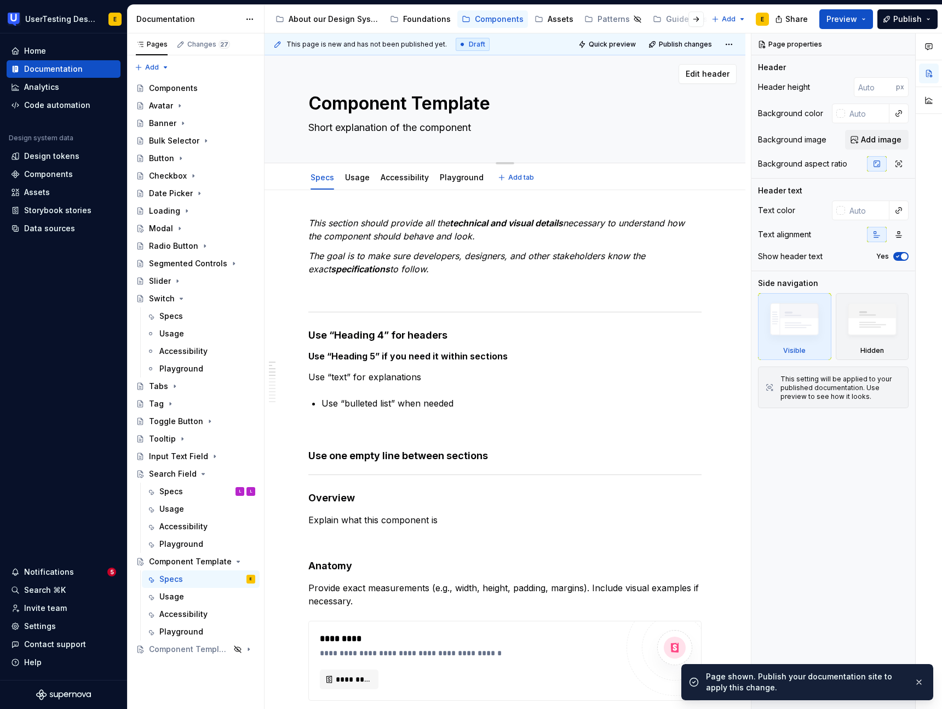
click at [444, 102] on textarea "Component Template" at bounding box center [502, 103] width 393 height 26
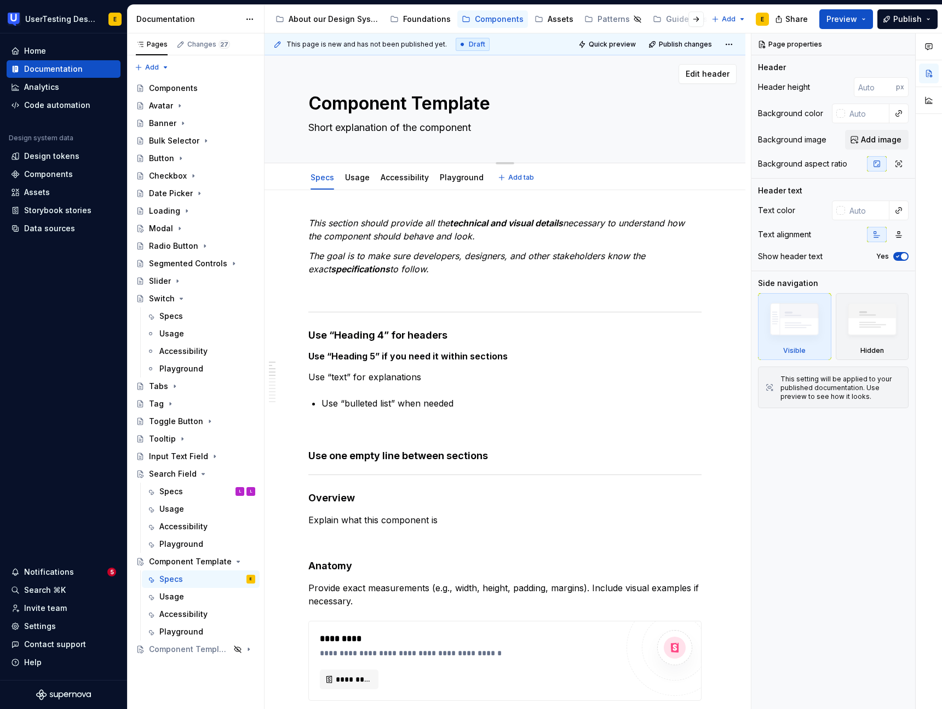
type textarea "*"
type textarea "C"
type textarea "*"
type textarea "Co"
type textarea "*"
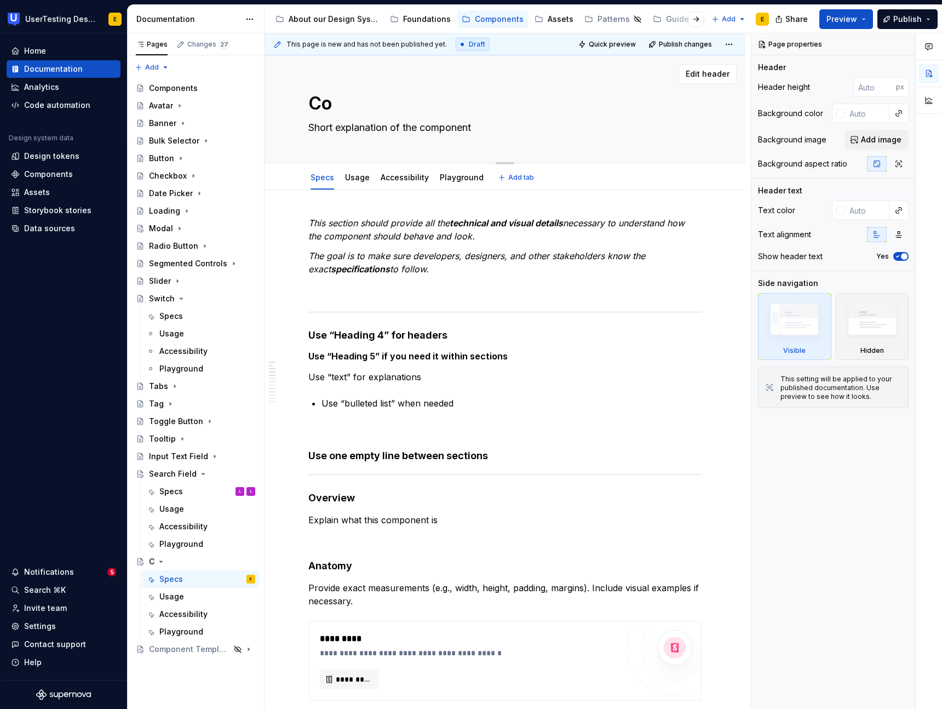
type textarea "Com"
type textarea "*"
type textarea "Comb"
type textarea "*"
type textarea "Combo"
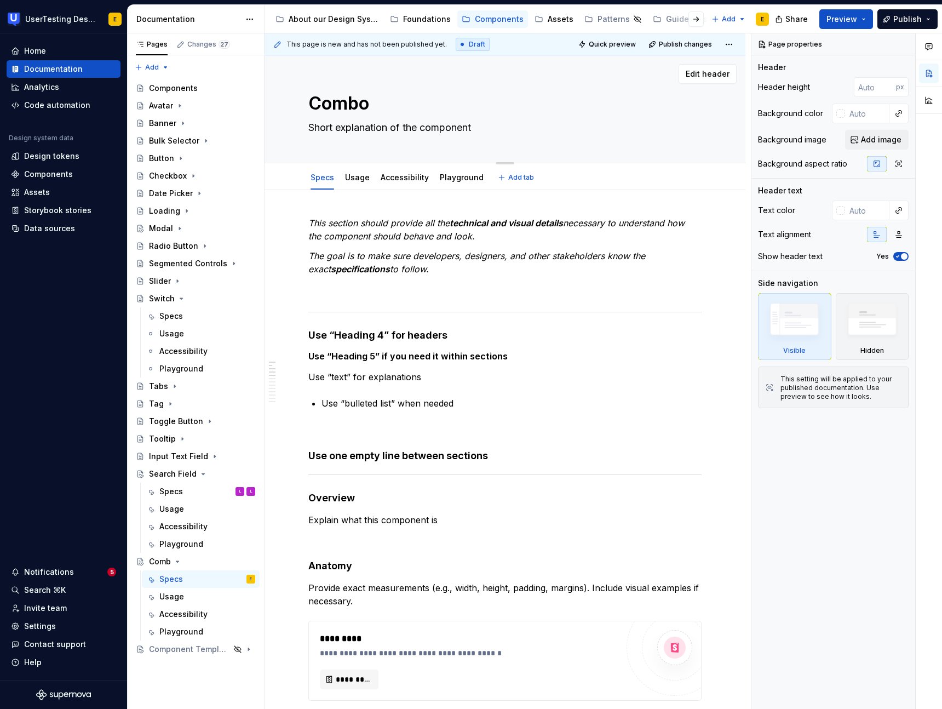
type textarea "*"
type textarea "Combob"
type textarea "*"
type textarea "Combobo"
type textarea "*"
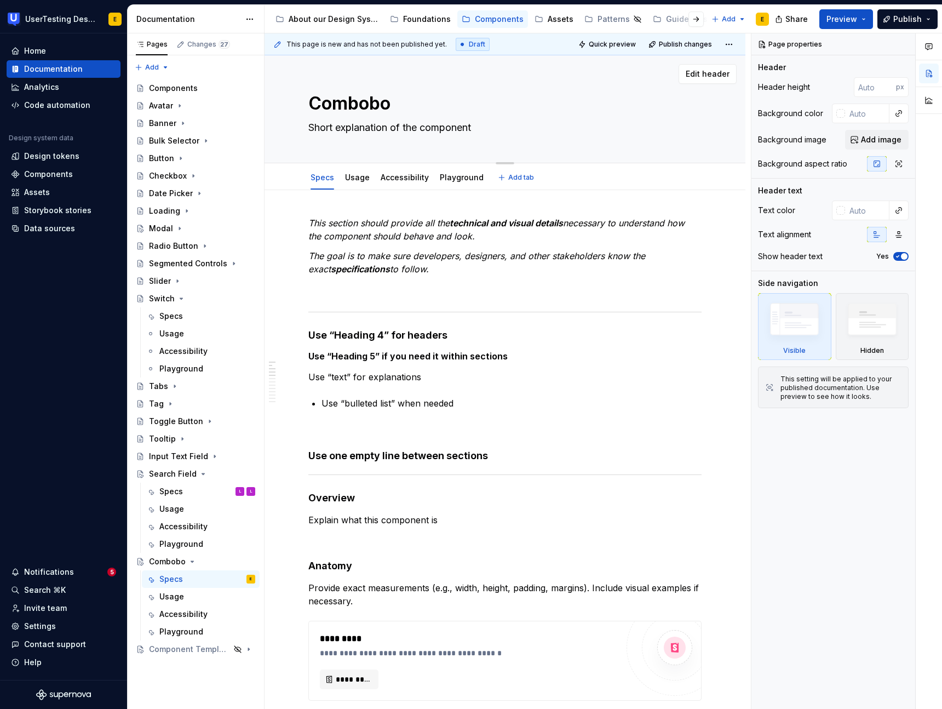
type textarea "Combobox"
type textarea "*"
type textarea "Combobox"
click at [426, 130] on textarea "Short explanation of the component" at bounding box center [502, 128] width 393 height 18
paste textarea "A field that lets you type or pick from a list of options."
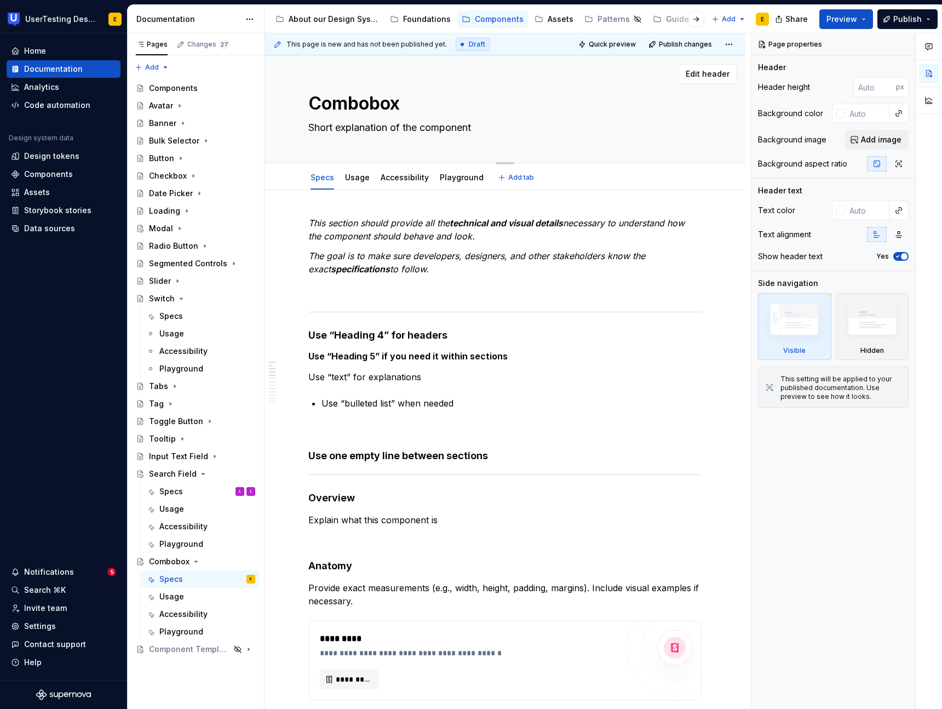
type textarea "*"
type textarea "A field that lets you type or pick from a list of options."
type textarea "*"
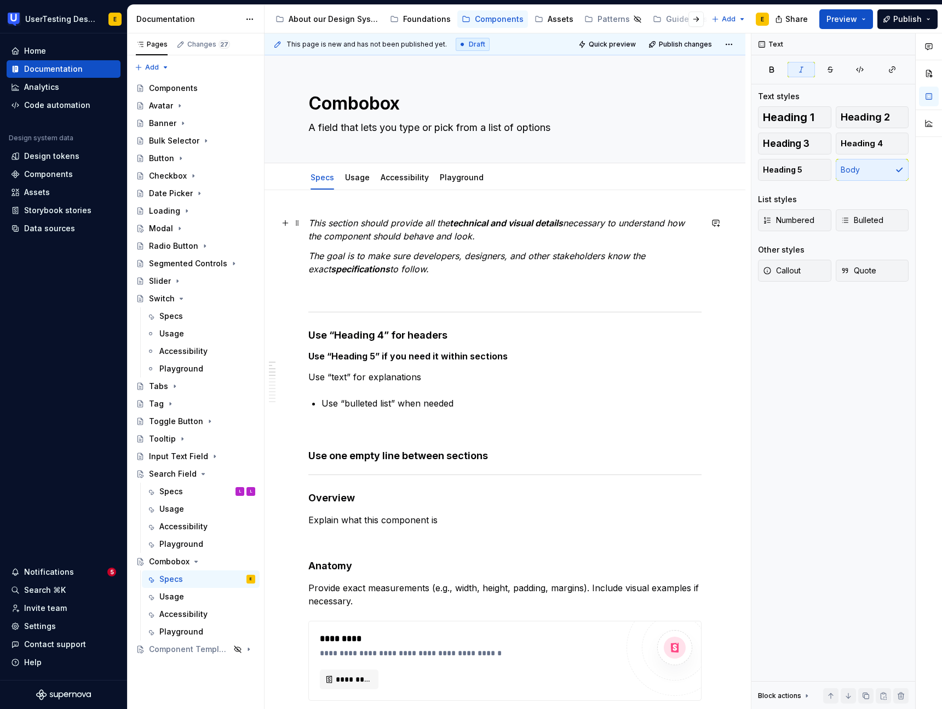
click at [341, 228] on p "This section should provide all the technical and visual details necessary to u…" at bounding box center [504, 229] width 393 height 26
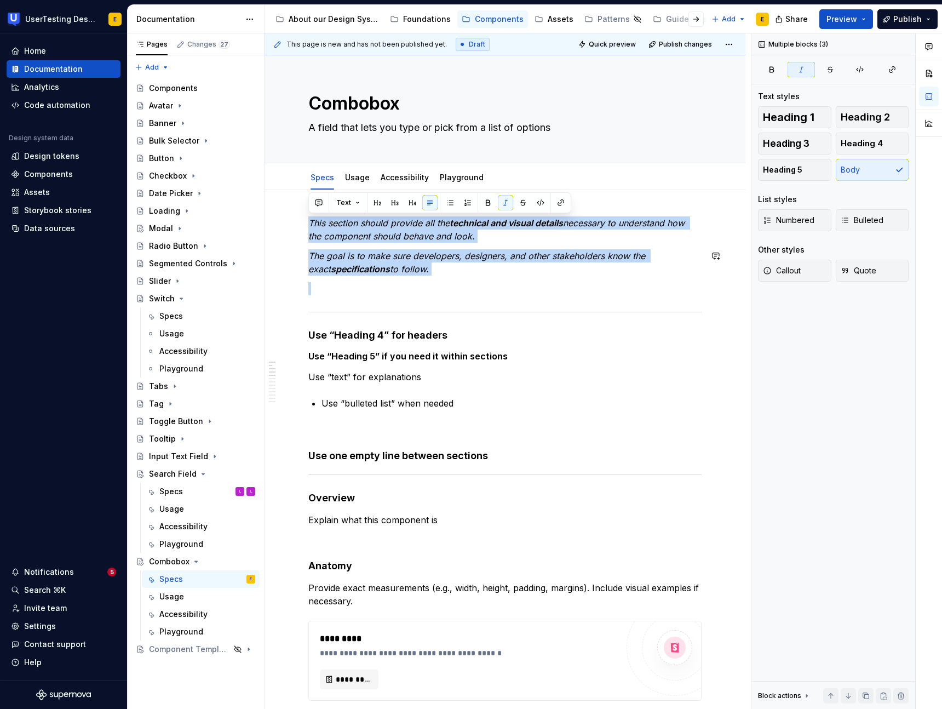
drag, startPoint x: 315, startPoint y: 222, endPoint x: 433, endPoint y: 279, distance: 130.9
click at [801, 272] on span "Callout" at bounding box center [782, 270] width 38 height 11
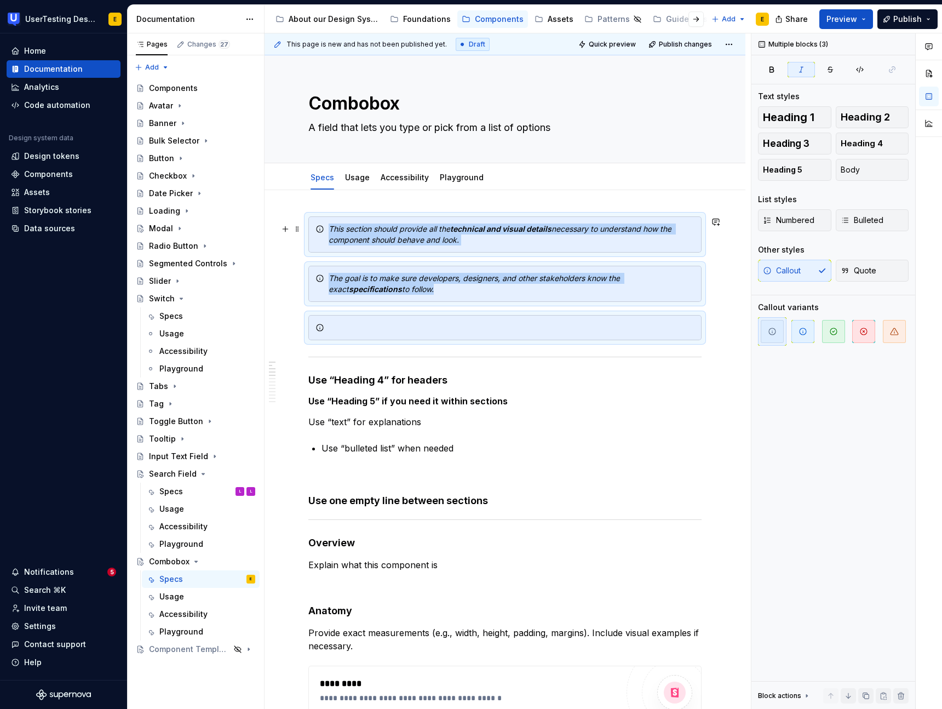
click at [330, 230] on em "This section should provide all the" at bounding box center [390, 228] width 122 height 9
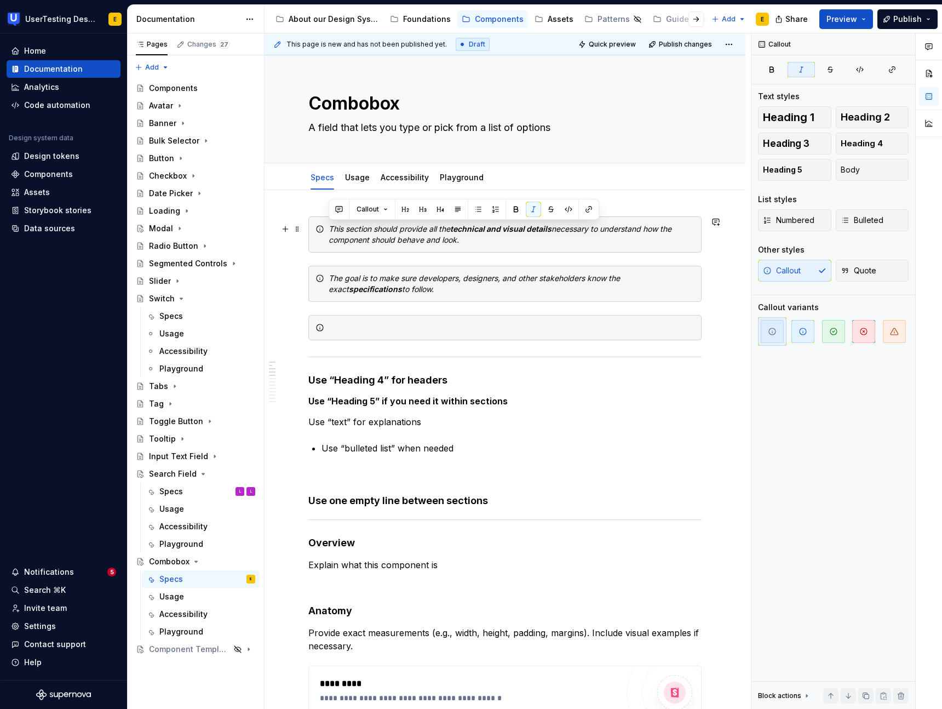
drag, startPoint x: 330, startPoint y: 228, endPoint x: 489, endPoint y: 248, distance: 159.6
click at [489, 248] on div "This section should provide all the technical and visual details necessary to u…" at bounding box center [504, 234] width 393 height 36
click at [525, 249] on div "This section should provide all the technical and visual details necessary to u…" at bounding box center [504, 234] width 393 height 36
drag, startPoint x: 402, startPoint y: 236, endPoint x: 310, endPoint y: 220, distance: 93.4
click at [310, 220] on div "This section should provide all the technical and visual details necessary to u…" at bounding box center [504, 234] width 393 height 36
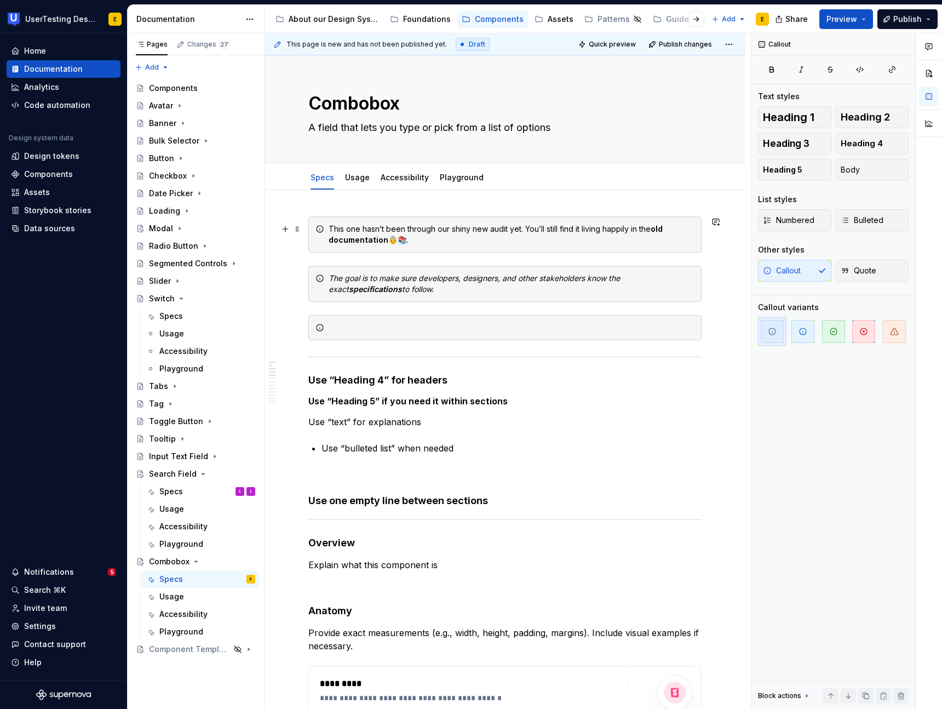
click at [316, 222] on div "This one hasn’t been through our shiny new audit yet. You’ll still find it livi…" at bounding box center [504, 234] width 393 height 36
click at [800, 334] on icon "button" at bounding box center [803, 331] width 7 height 7
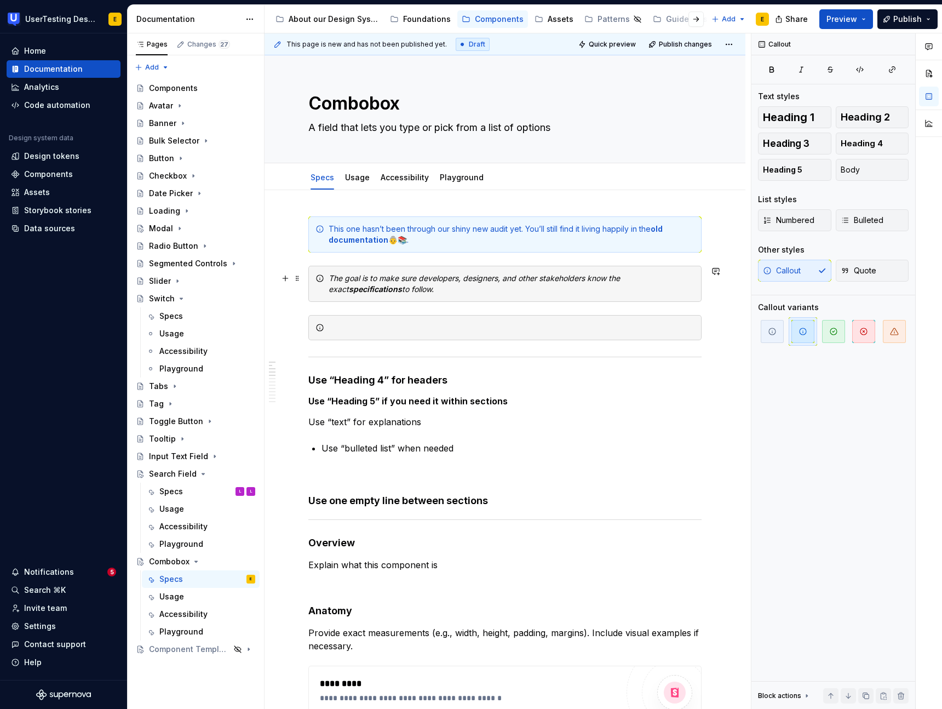
click at [329, 277] on em "The goal is to make sure developers, designers, and other stakeholders know the…" at bounding box center [476, 283] width 294 height 20
click at [836, 337] on span "button" at bounding box center [833, 331] width 23 height 23
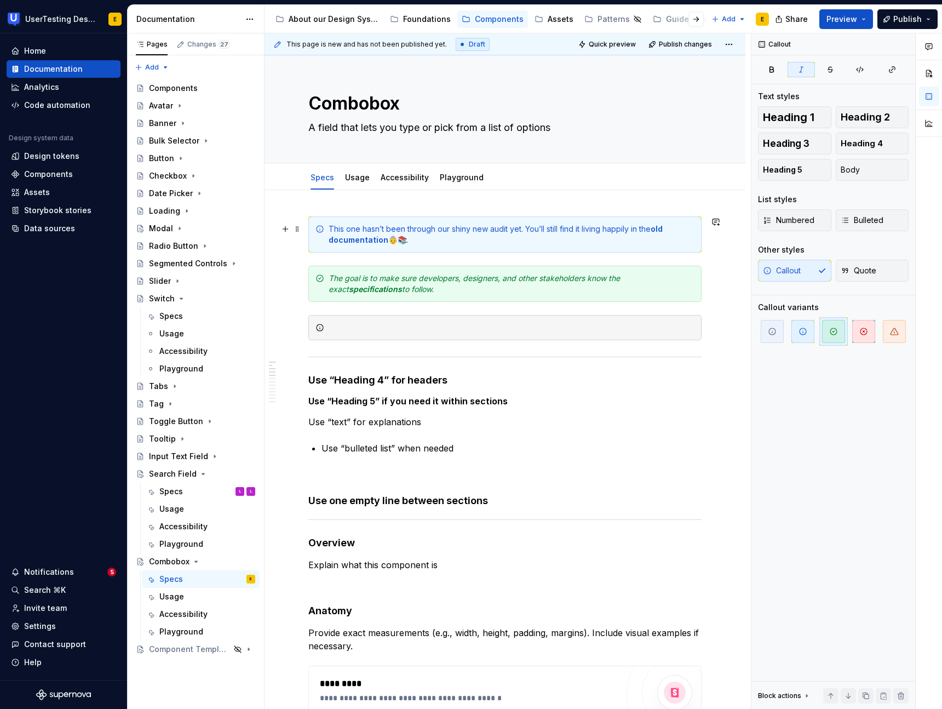
click at [442, 237] on div "This one hasn’t been through our shiny new audit yet. You’ll still find it livi…" at bounding box center [512, 235] width 366 height 22
click at [387, 273] on em "The goal is to make sure developers, designers, and other stakeholders know the…" at bounding box center [476, 283] width 294 height 20
click at [420, 241] on div "This one hasn’t been through our shiny new audit yet. You’ll still find it livi…" at bounding box center [512, 235] width 366 height 22
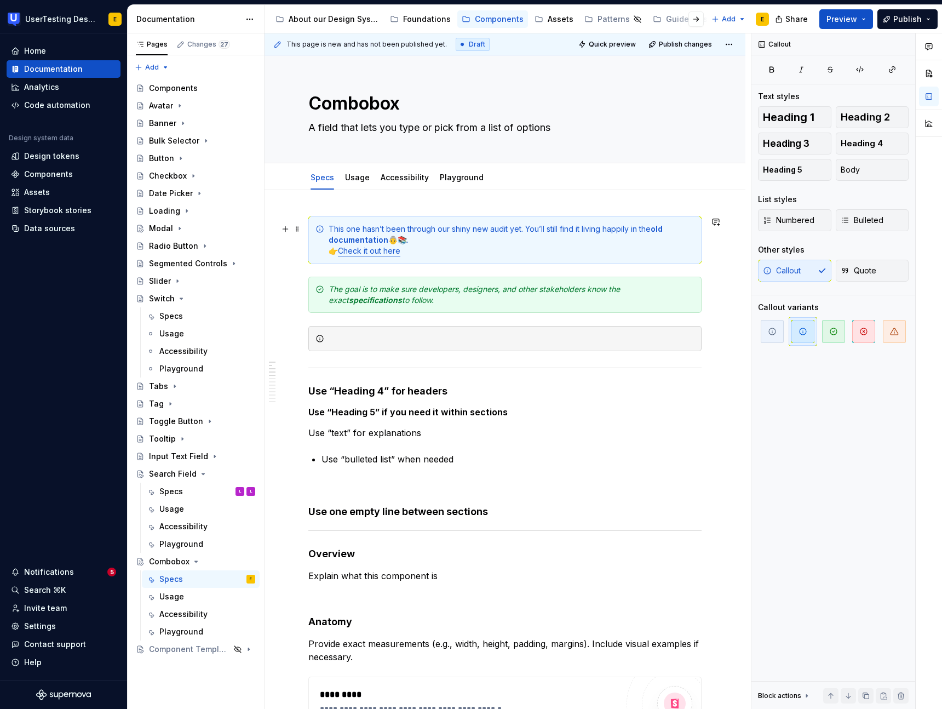
click at [438, 239] on div "This one hasn’t been through our shiny new audit yet. You’ll still find it livi…" at bounding box center [512, 240] width 366 height 33
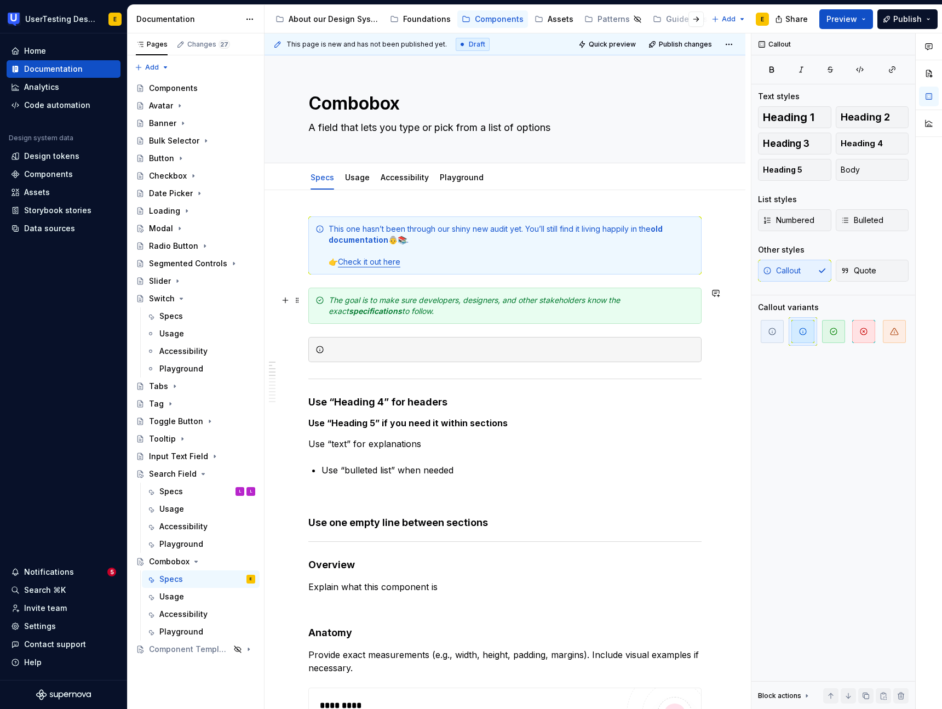
click at [316, 298] on icon at bounding box center [320, 300] width 9 height 9
click at [311, 291] on div "The goal is to make sure developers, designers, and other stakeholders know the…" at bounding box center [504, 306] width 393 height 36
click at [297, 300] on span at bounding box center [297, 300] width 9 height 15
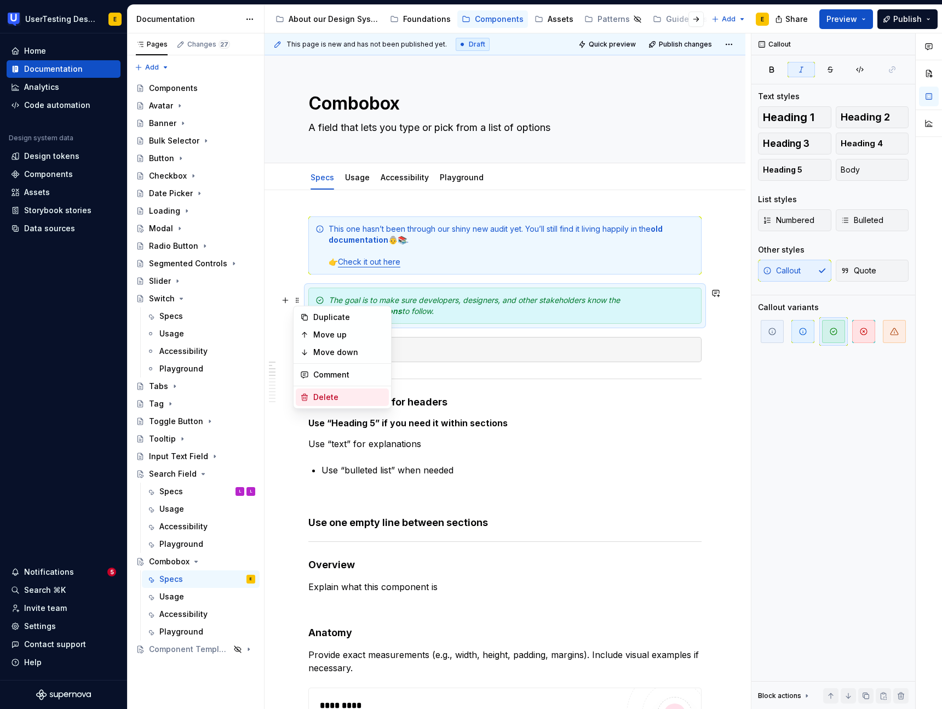
click at [340, 397] on div "Delete" at bounding box center [348, 397] width 71 height 11
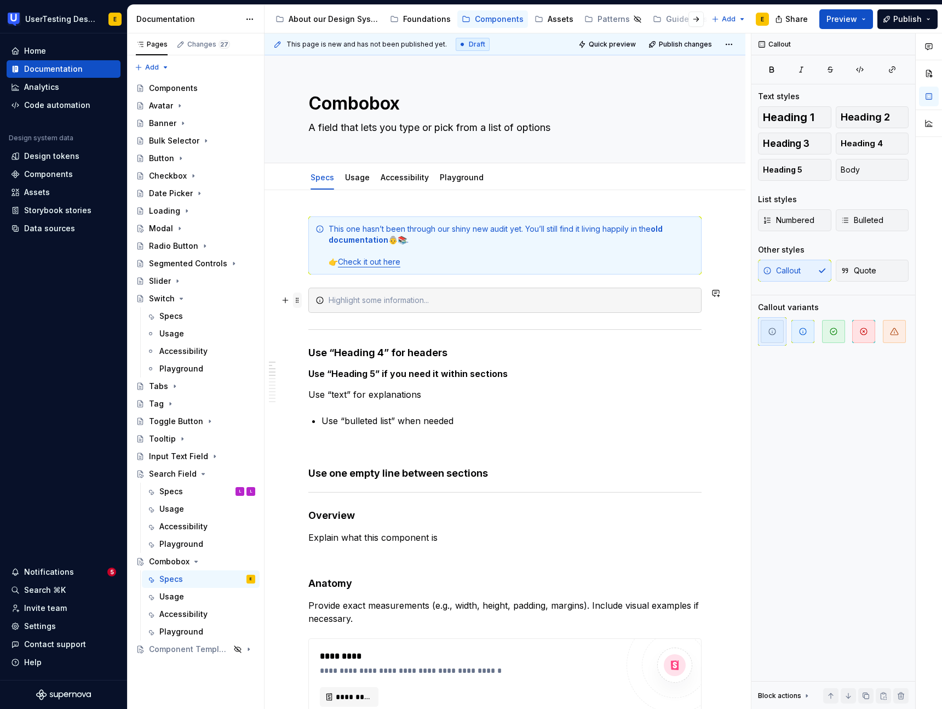
click at [297, 299] on span at bounding box center [297, 300] width 9 height 15
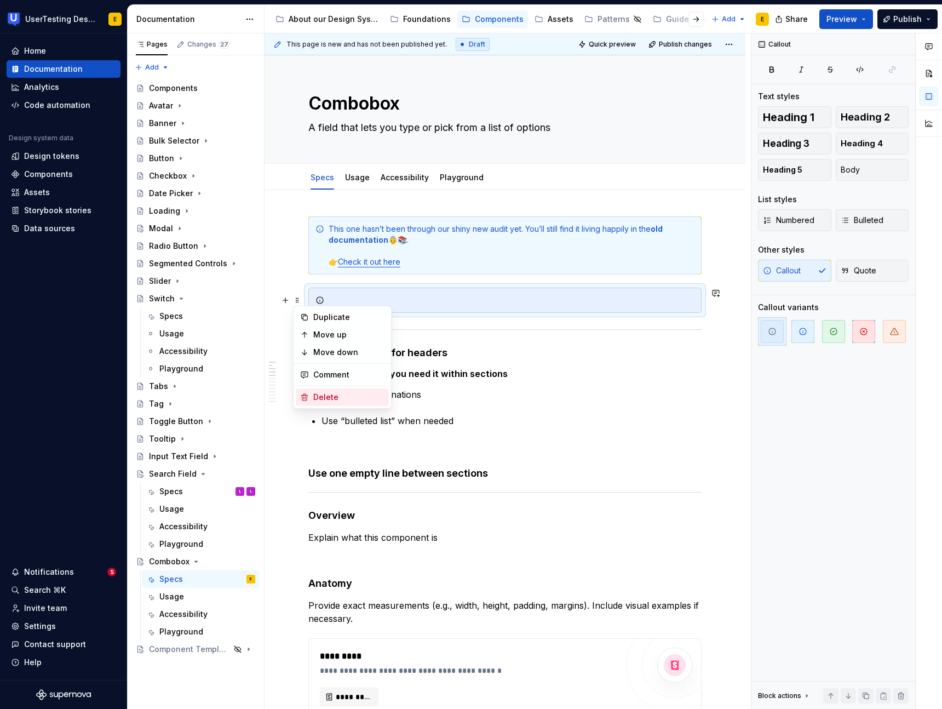
click at [337, 391] on div "Delete" at bounding box center [342, 397] width 93 height 18
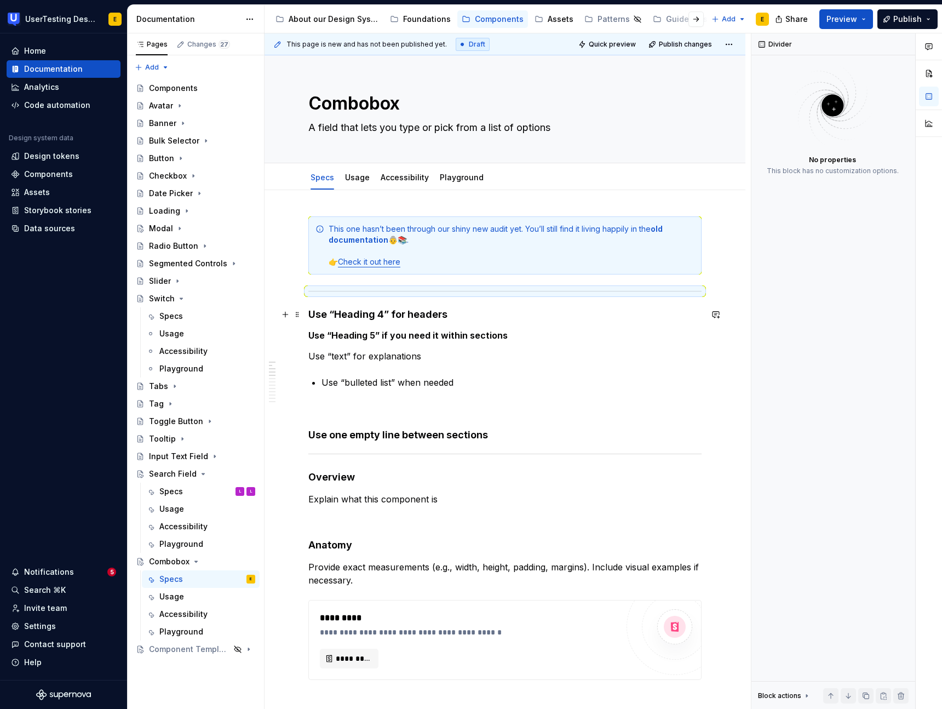
click at [314, 318] on h4 "Use “Heading 4” for headers" at bounding box center [504, 314] width 393 height 13
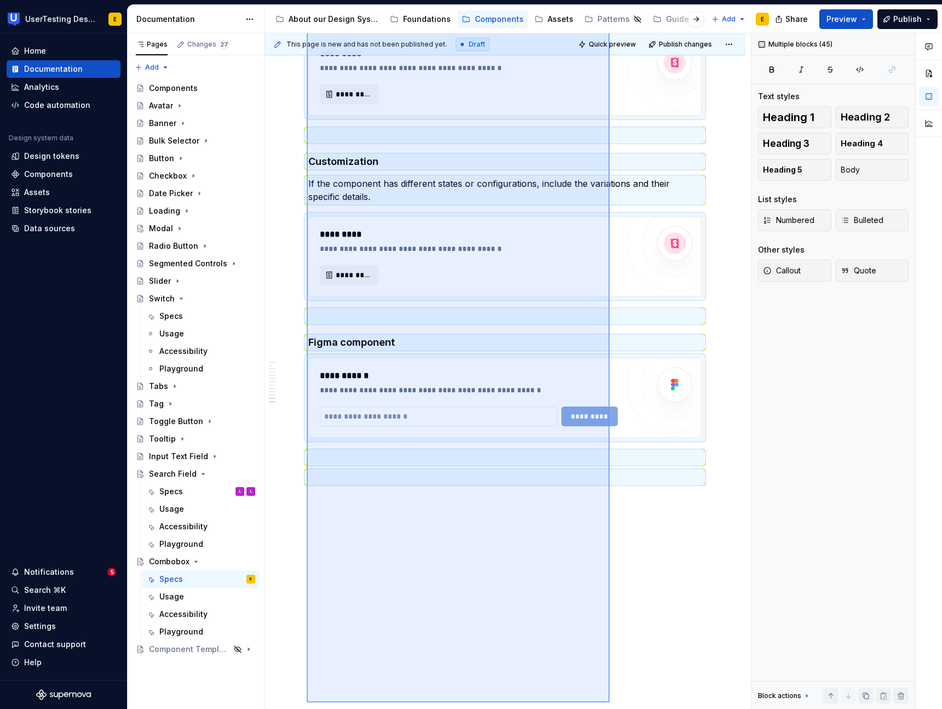
scroll to position [1497, 0]
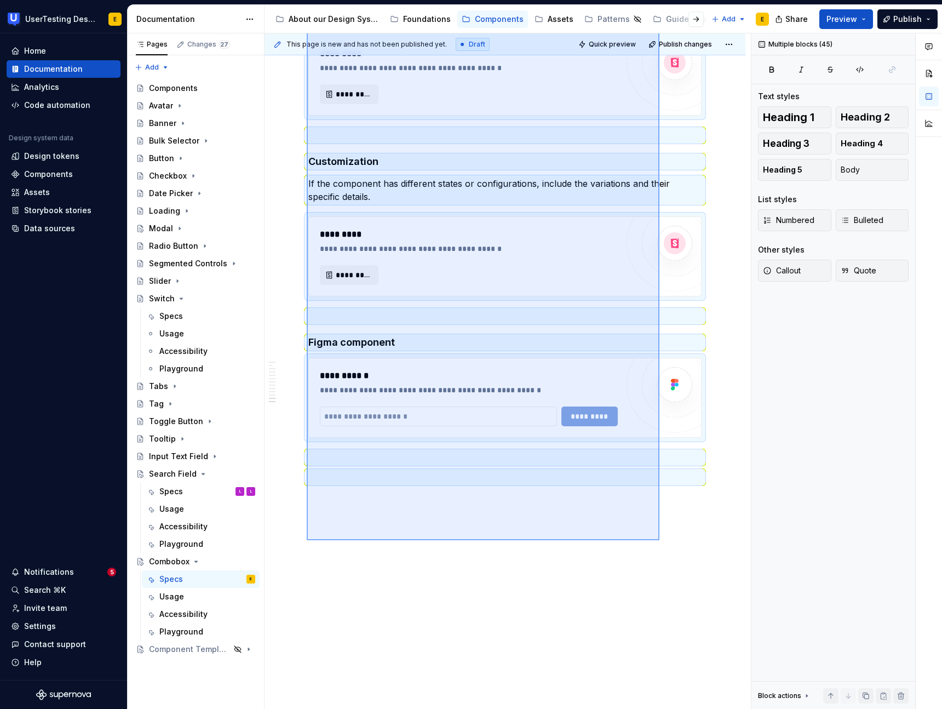
drag, startPoint x: 307, startPoint y: 313, endPoint x: 660, endPoint y: 540, distance: 419.5
click at [660, 540] on div "**********" at bounding box center [508, 371] width 487 height 676
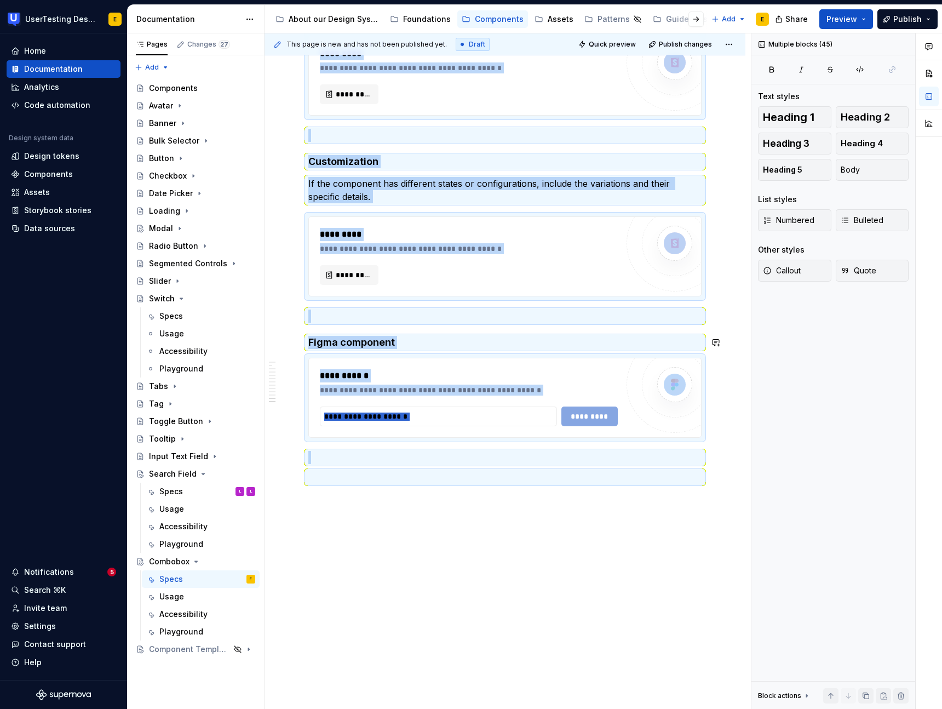
scroll to position [1489, 0]
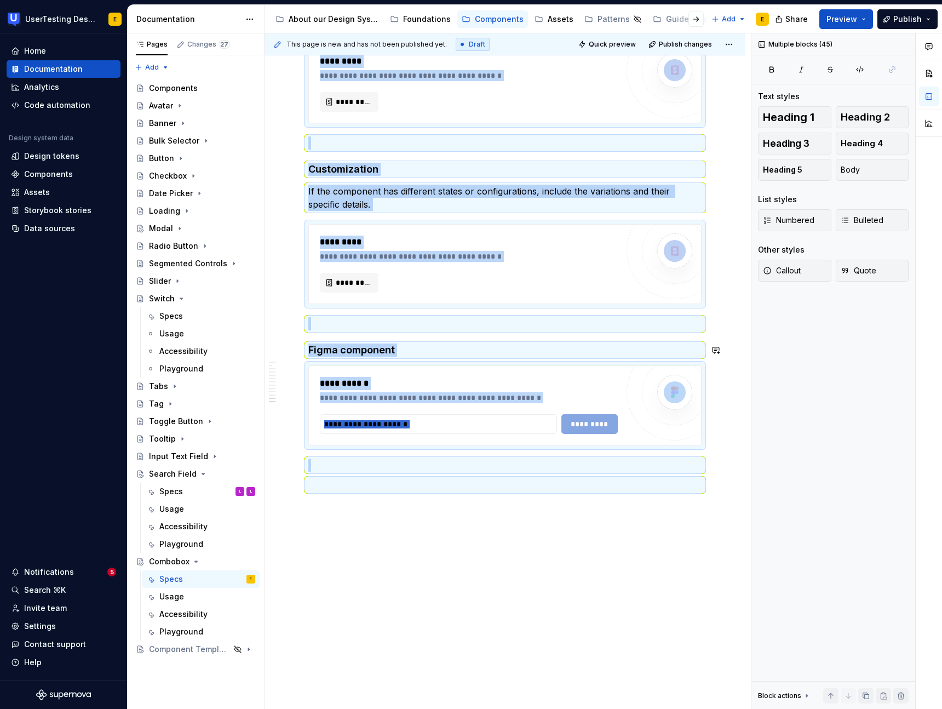
click at [364, 349] on h4 "Figma component" at bounding box center [504, 350] width 393 height 13
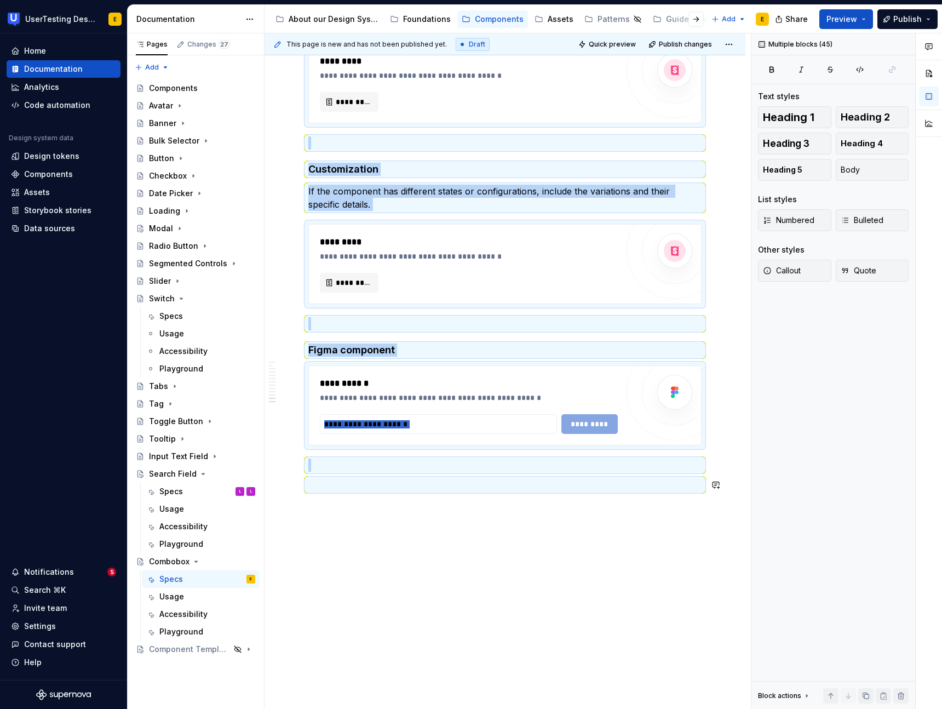
drag, startPoint x: 480, startPoint y: 531, endPoint x: 477, endPoint y: 512, distance: 18.9
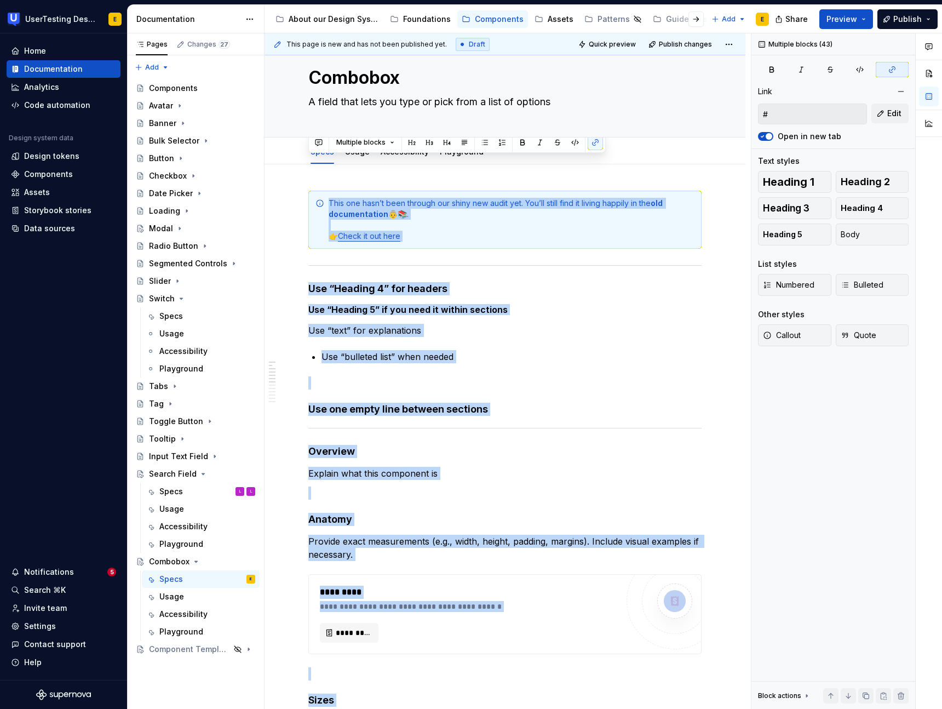
scroll to position [0, 0]
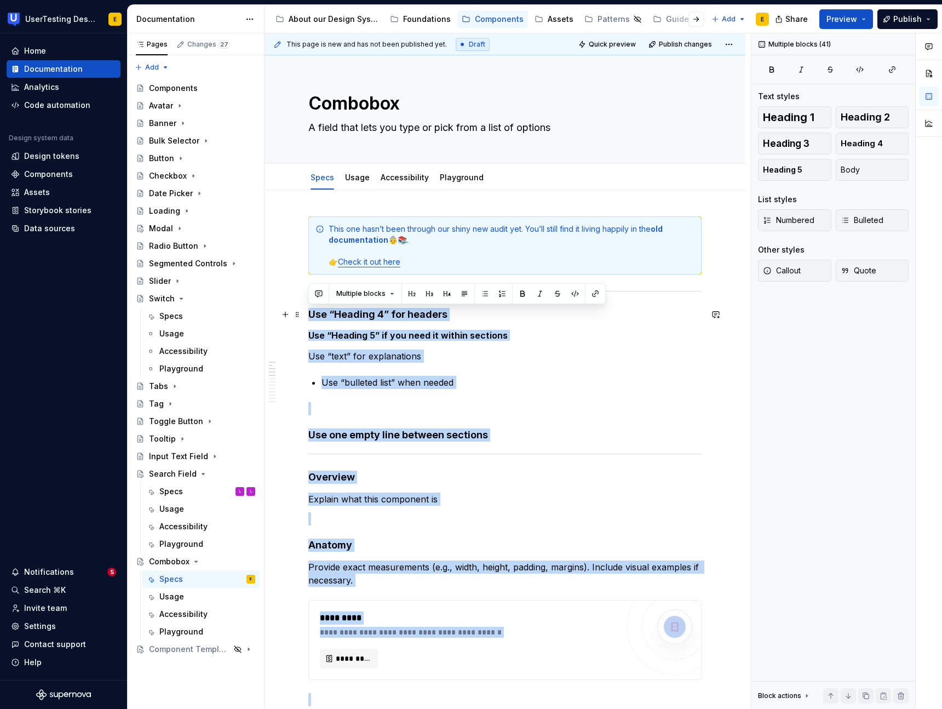
drag, startPoint x: 370, startPoint y: 323, endPoint x: 312, endPoint y: 313, distance: 58.9
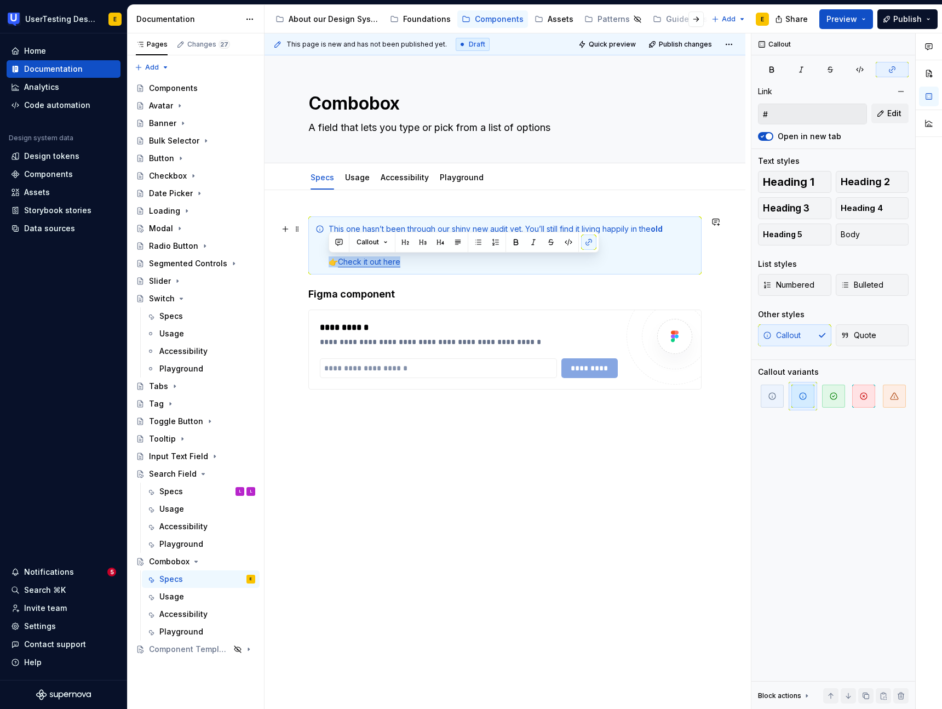
drag, startPoint x: 415, startPoint y: 264, endPoint x: 325, endPoint y: 262, distance: 89.3
click at [325, 262] on div "This one hasn’t been through our shiny new audit yet. You’ll still find it livi…" at bounding box center [504, 245] width 393 height 58
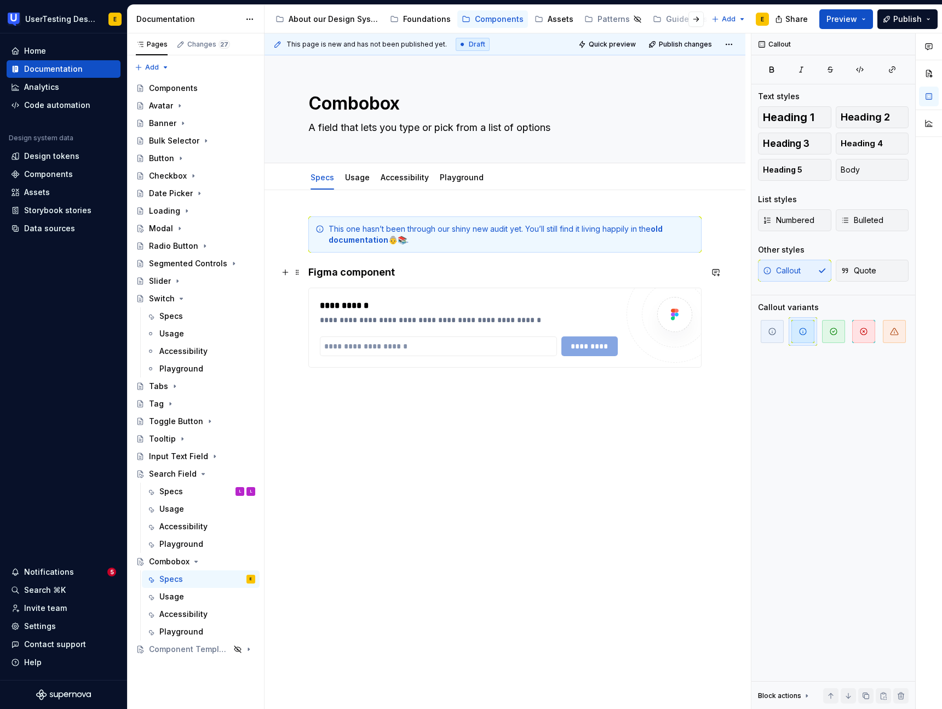
click at [318, 272] on h4 "Figma component" at bounding box center [504, 272] width 393 height 13
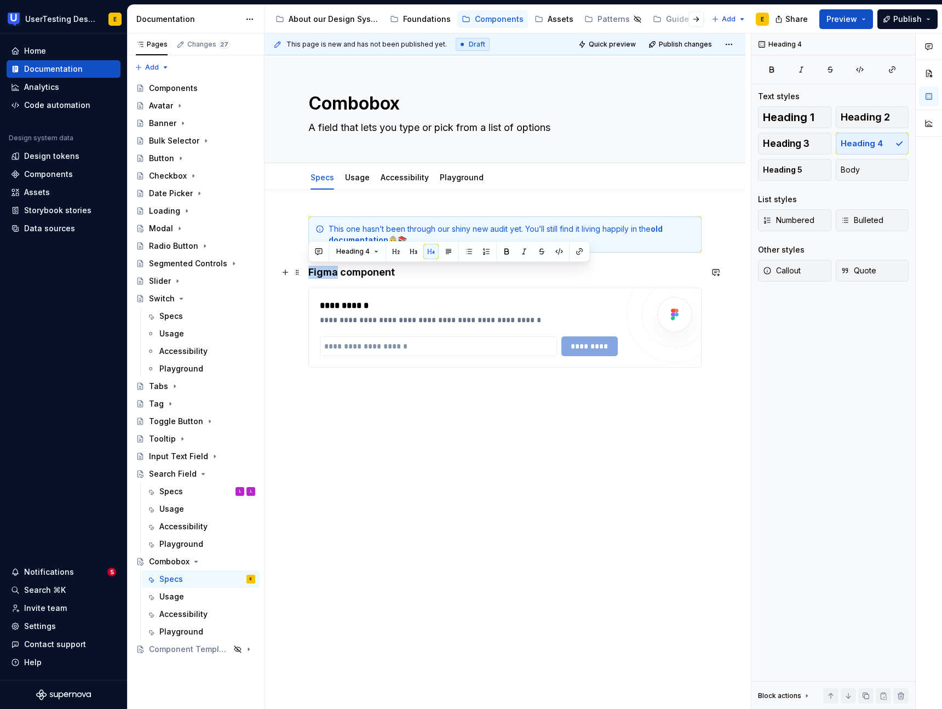
click at [318, 272] on h4 "Figma component" at bounding box center [504, 272] width 393 height 13
drag, startPoint x: 348, startPoint y: 272, endPoint x: 399, endPoint y: 276, distance: 50.6
click at [399, 276] on h4 "Toolkit component" at bounding box center [504, 272] width 393 height 13
click at [325, 219] on div "This one hasn’t been through our shiny new audit yet. You’ll still find it livi…" at bounding box center [504, 234] width 393 height 36
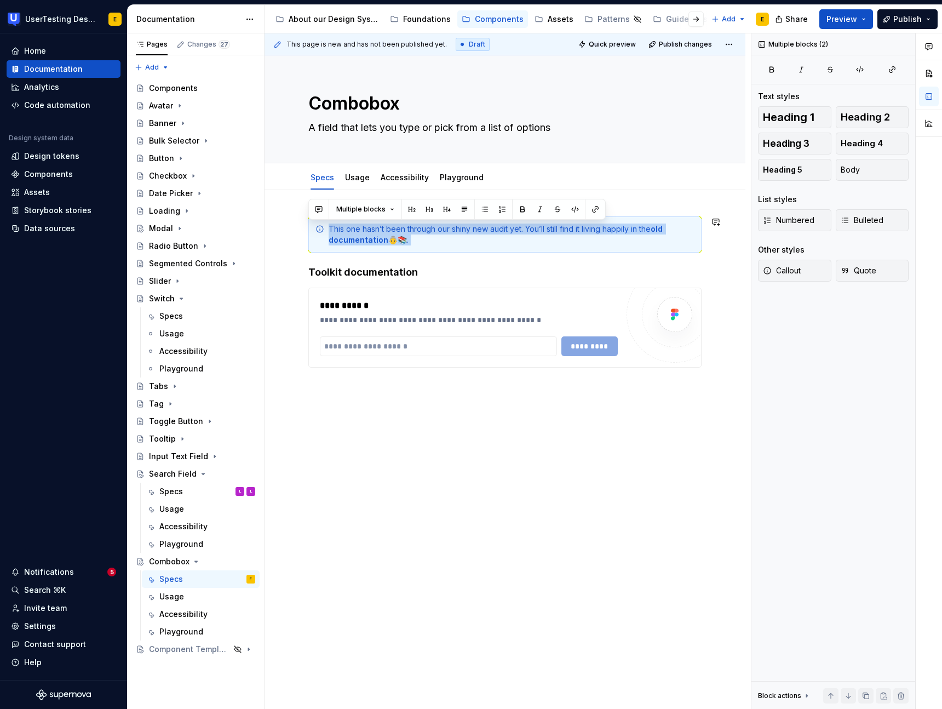
drag, startPoint x: 330, startPoint y: 228, endPoint x: 463, endPoint y: 253, distance: 135.5
click at [463, 253] on div "**********" at bounding box center [504, 314] width 393 height 197
click at [886, 144] on button "Heading 4" at bounding box center [872, 144] width 73 height 22
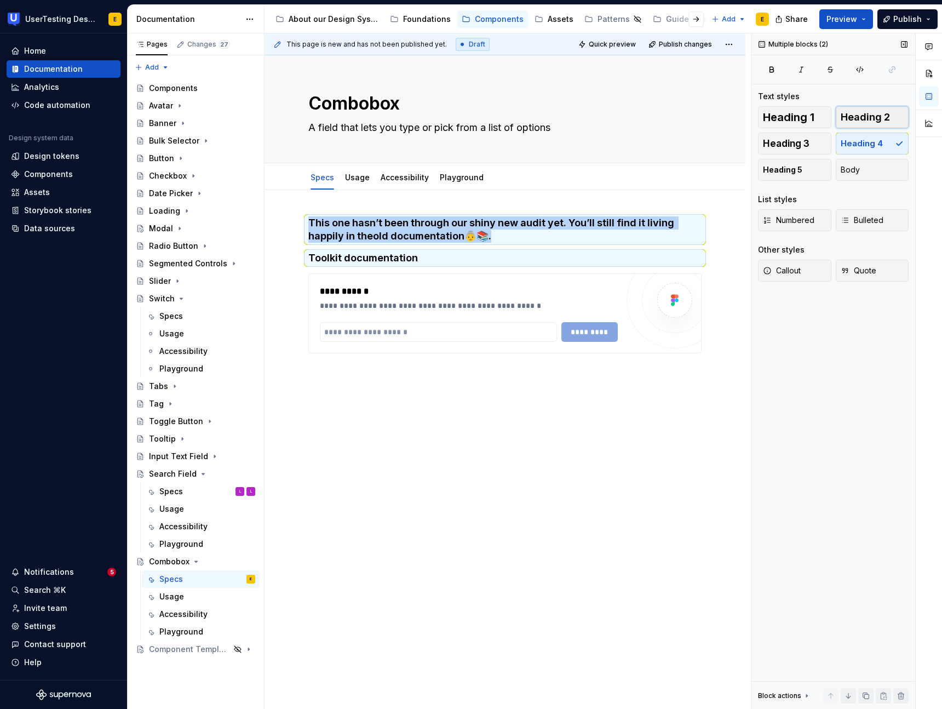
click at [868, 124] on button "Heading 2" at bounding box center [872, 117] width 73 height 22
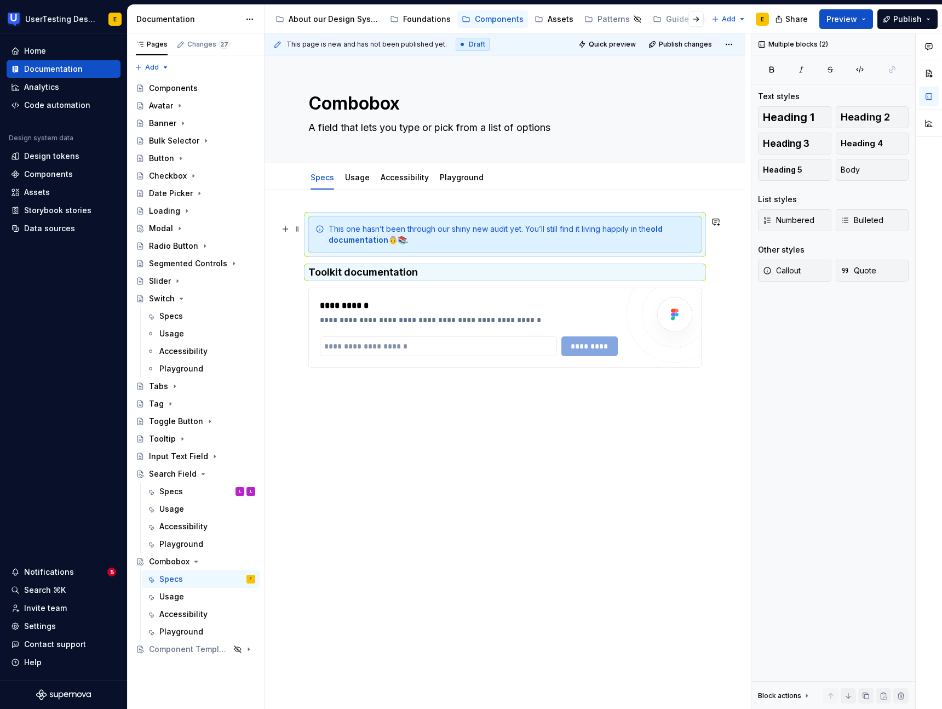
click at [426, 247] on div "This one hasn’t been through our shiny new audit yet. You’ll still find it livi…" at bounding box center [504, 234] width 393 height 36
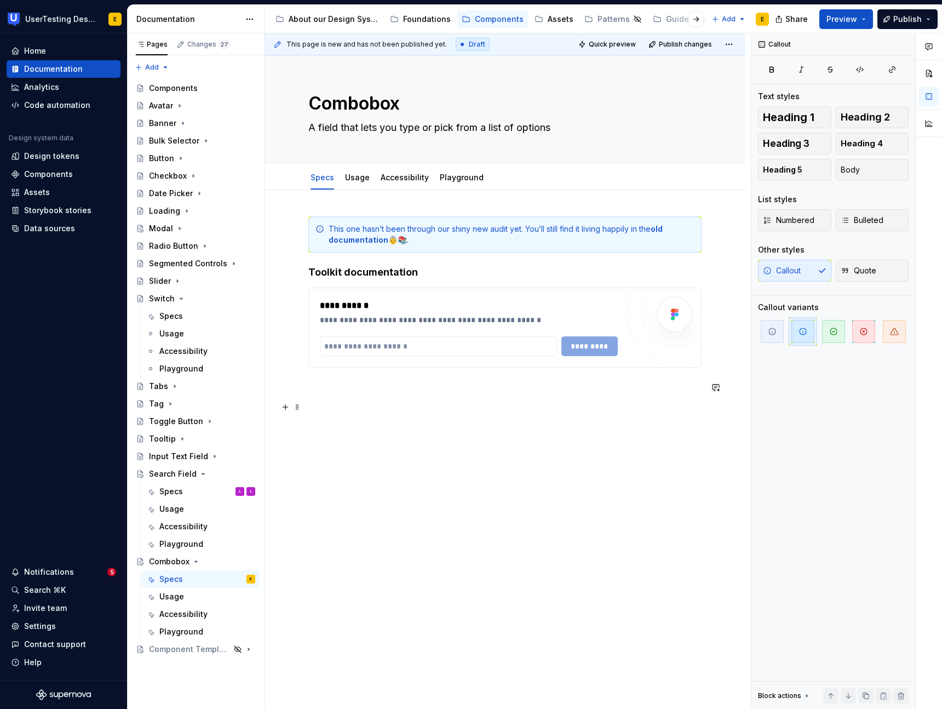
drag, startPoint x: 462, startPoint y: 402, endPoint x: 461, endPoint y: 384, distance: 18.7
click at [461, 402] on p at bounding box center [504, 406] width 393 height 13
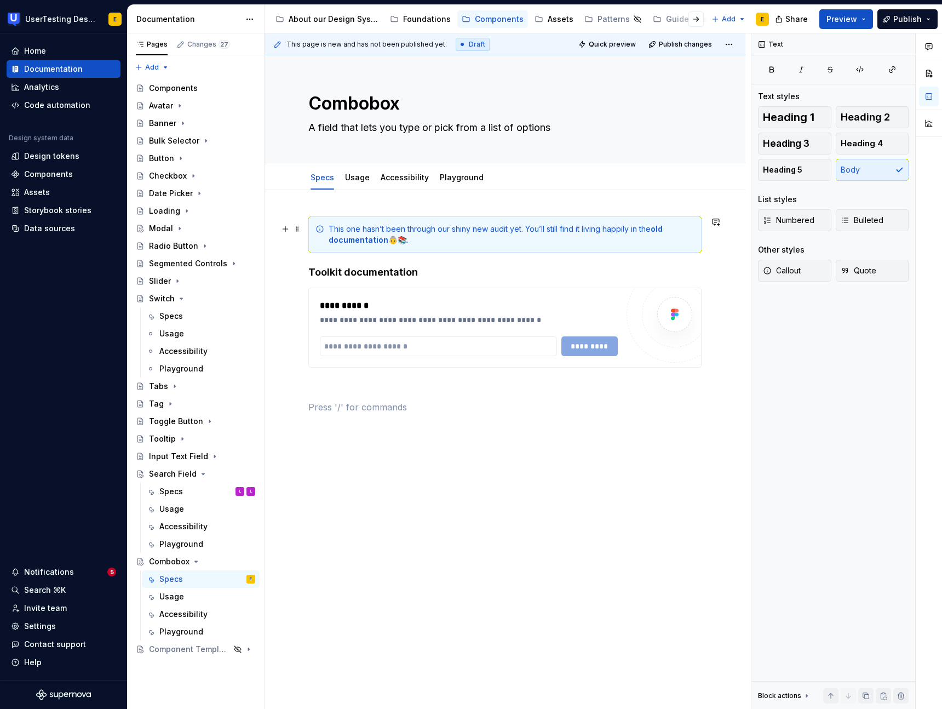
click at [330, 221] on div "This one hasn’t been through our shiny new audit yet. You’ll still find it livi…" at bounding box center [504, 234] width 393 height 36
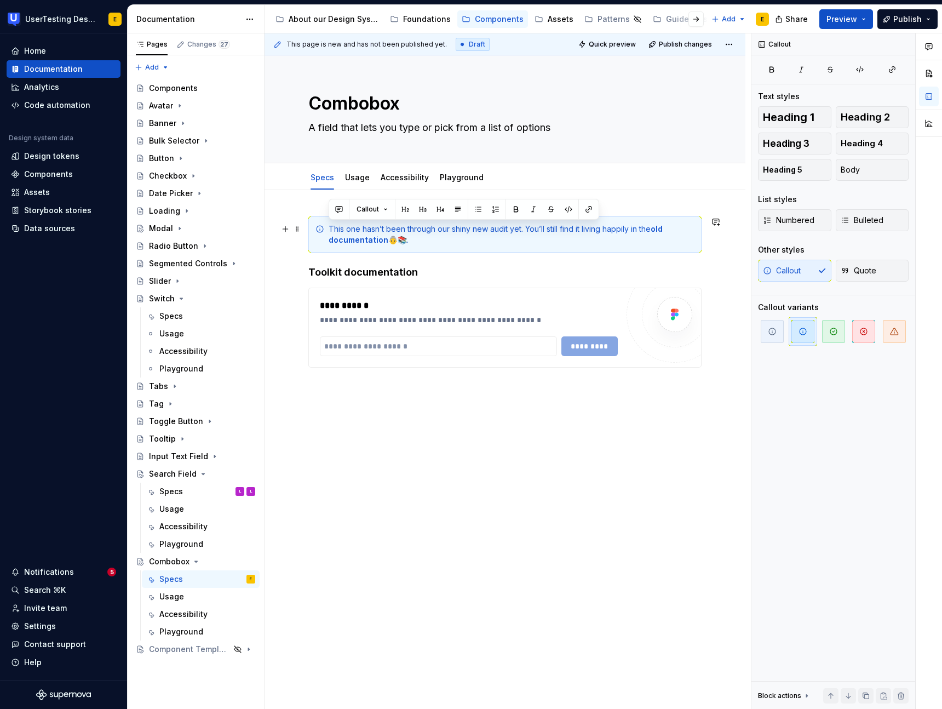
drag, startPoint x: 345, startPoint y: 227, endPoint x: 320, endPoint y: 221, distance: 25.5
click at [320, 221] on div "This one hasn’t been through our shiny new audit yet. You’ll still find it livi…" at bounding box center [504, 234] width 393 height 36
click at [406, 209] on button "button" at bounding box center [405, 209] width 15 height 15
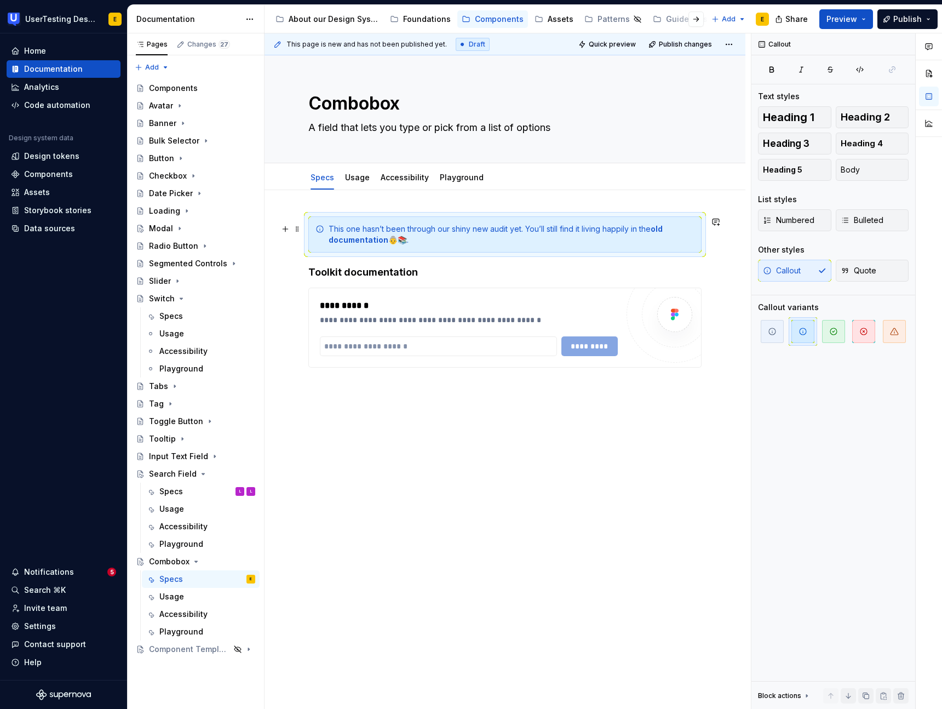
click at [356, 245] on div "This one hasn’t been through our shiny new audit yet. You’ll still find it livi…" at bounding box center [512, 235] width 366 height 22
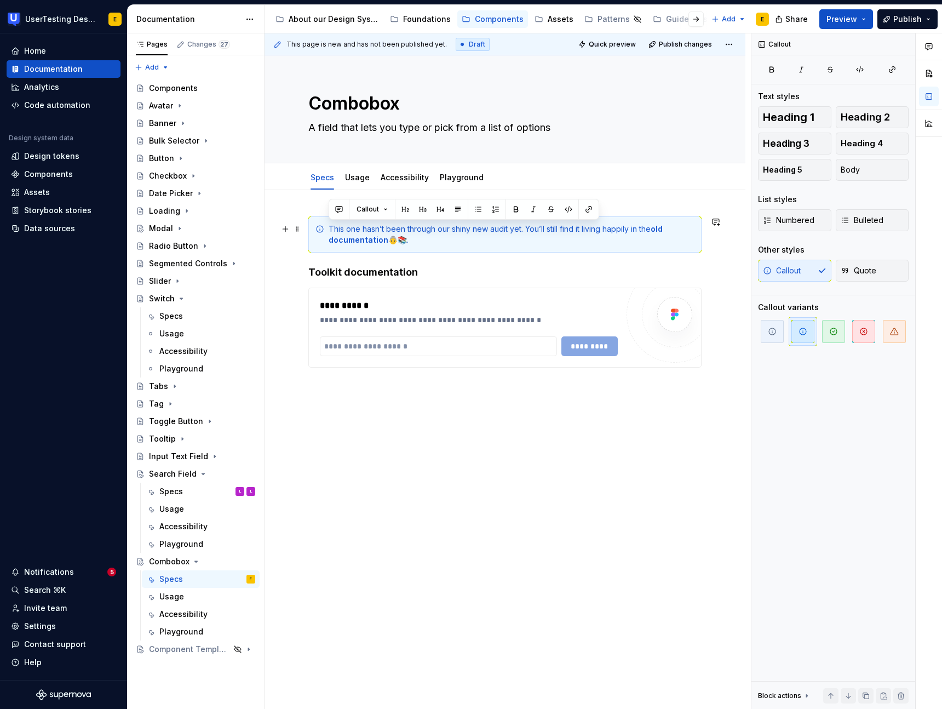
drag, startPoint x: 409, startPoint y: 240, endPoint x: 314, endPoint y: 231, distance: 95.8
click at [314, 231] on div "This one hasn’t been through our shiny new audit yet. You’ll still find it livi…" at bounding box center [504, 234] width 393 height 36
click at [385, 211] on button "Callout" at bounding box center [372, 209] width 41 height 15
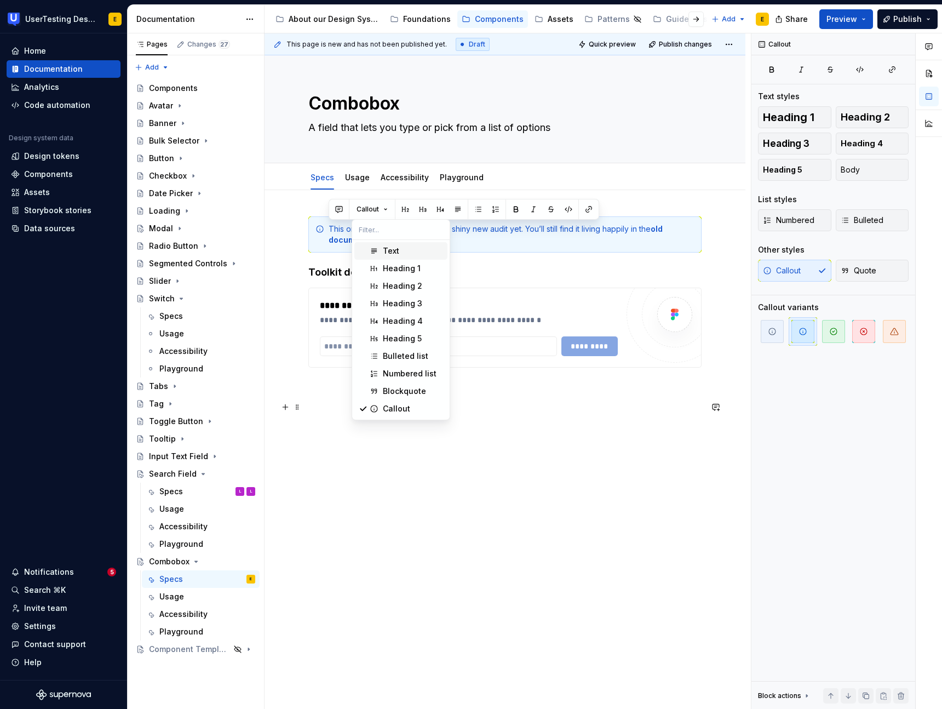
click at [599, 402] on p at bounding box center [504, 406] width 393 height 13
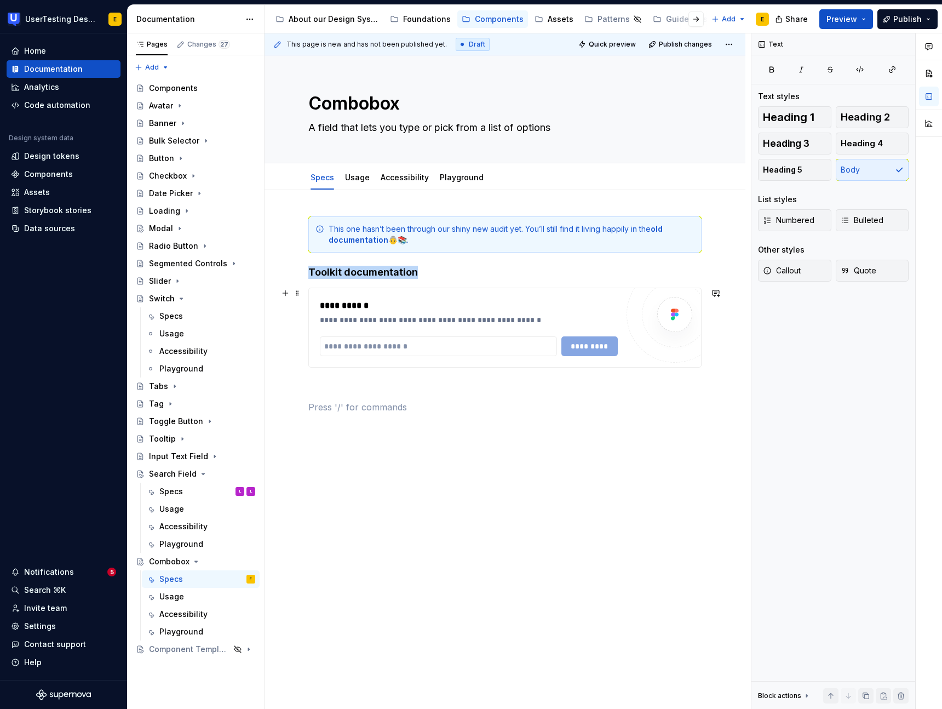
click at [341, 302] on div "**********" at bounding box center [472, 305] width 304 height 13
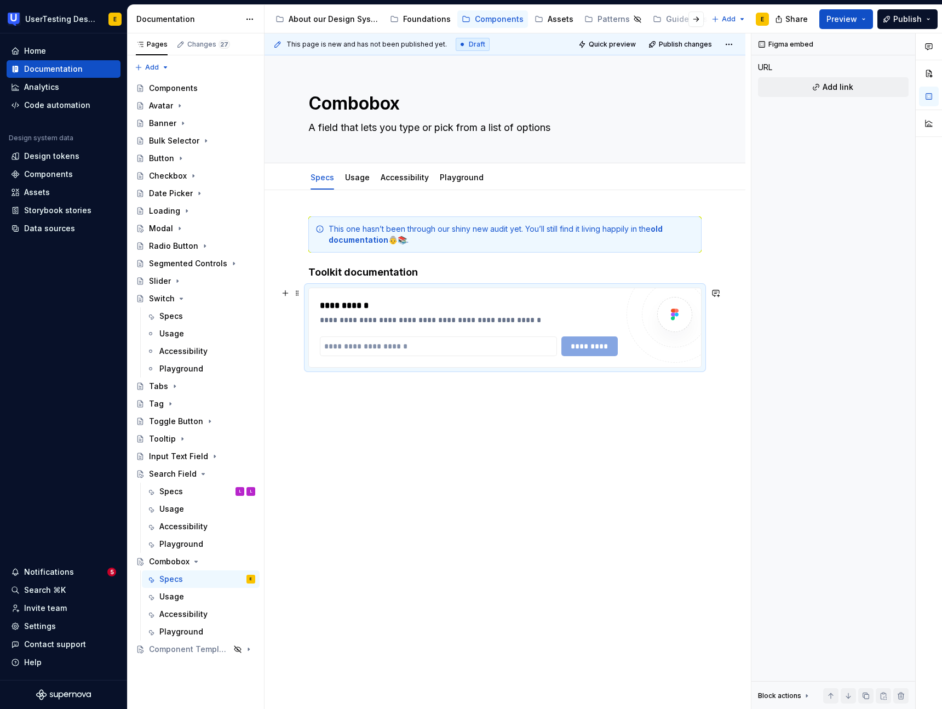
click at [310, 290] on div "**********" at bounding box center [505, 327] width 392 height 79
click at [308, 291] on div "**********" at bounding box center [504, 328] width 393 height 80
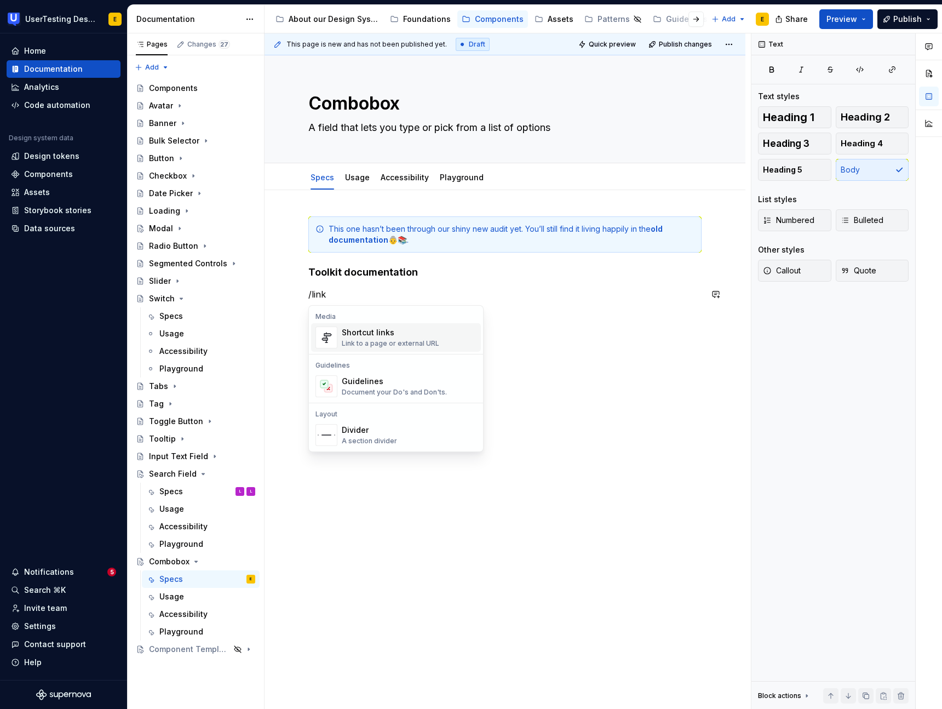
click at [381, 340] on div "Link to a page or external URL" at bounding box center [391, 343] width 98 height 9
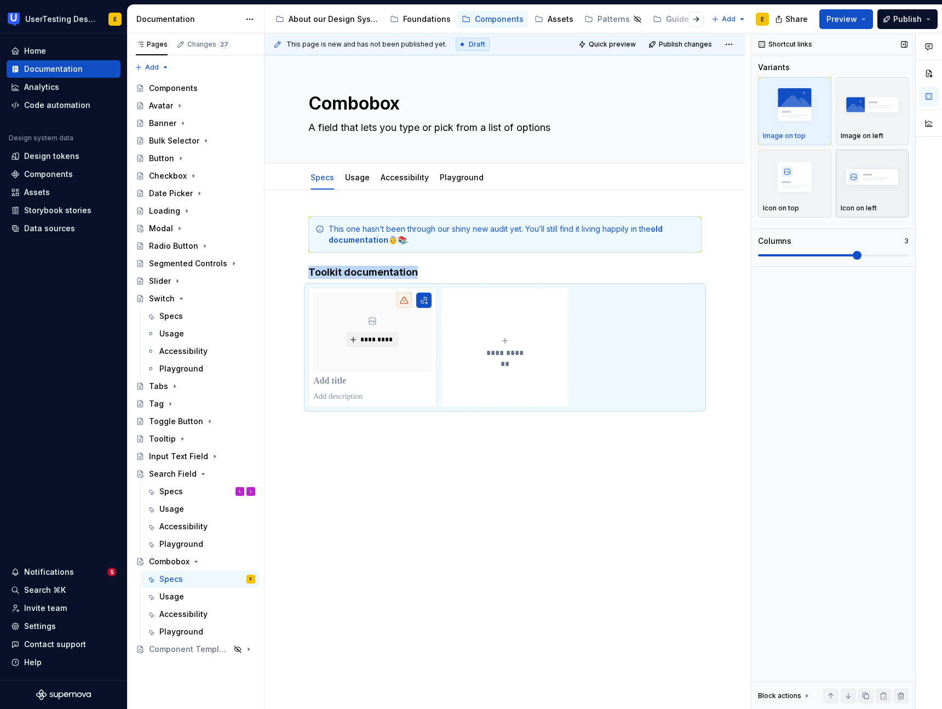
click at [861, 187] on img "button" at bounding box center [873, 177] width 64 height 40
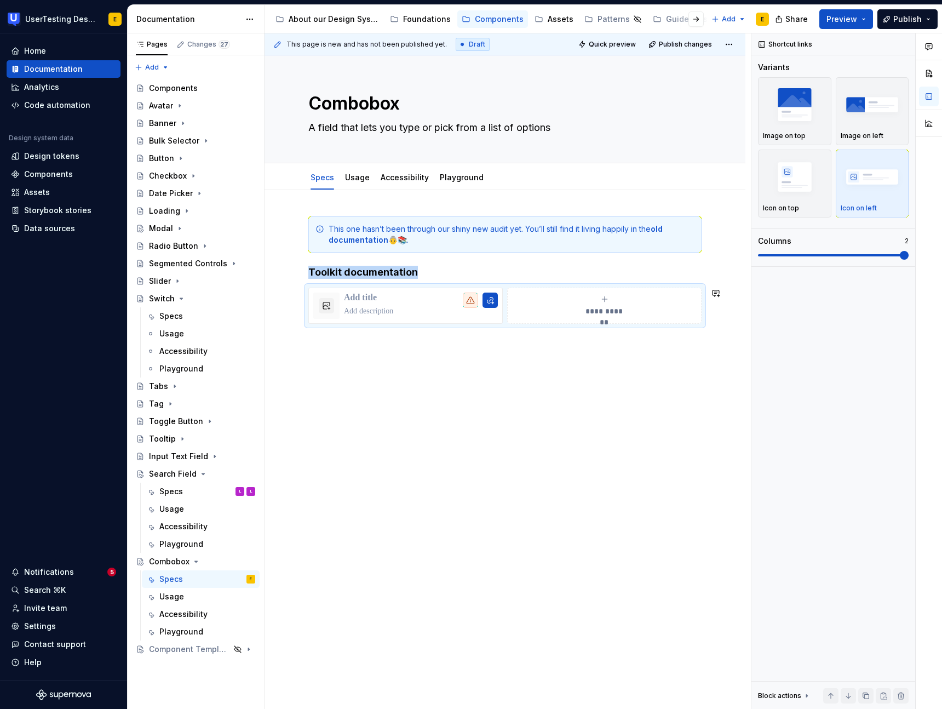
click at [491, 410] on div "**********" at bounding box center [505, 383] width 481 height 386
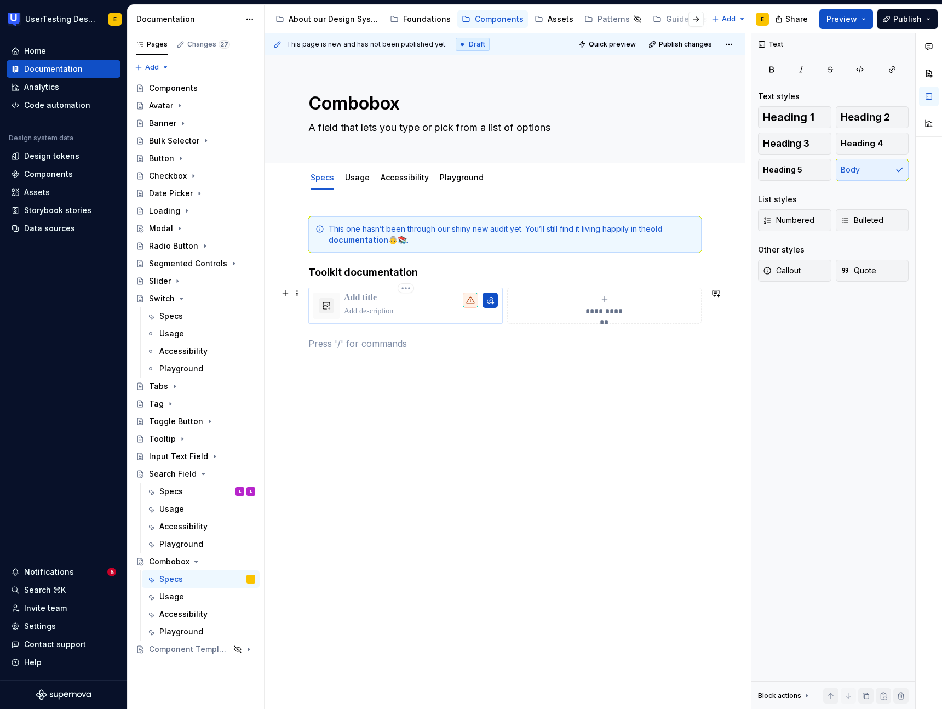
click at [352, 301] on p at bounding box center [421, 298] width 154 height 11
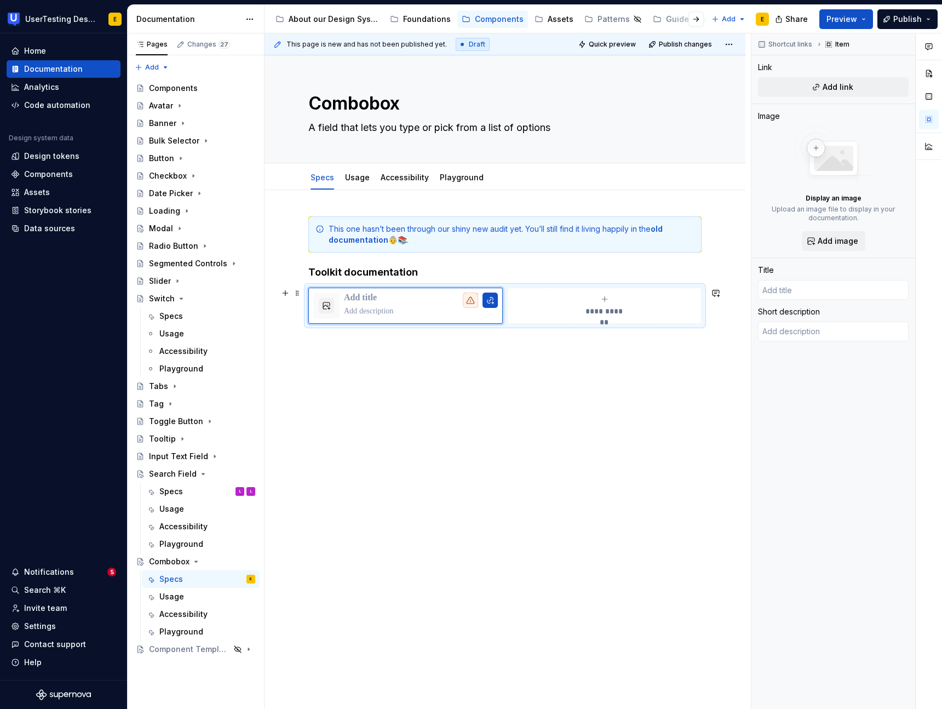
click at [309, 288] on div "**********" at bounding box center [504, 306] width 393 height 36
click at [327, 307] on button "button" at bounding box center [326, 305] width 15 height 15
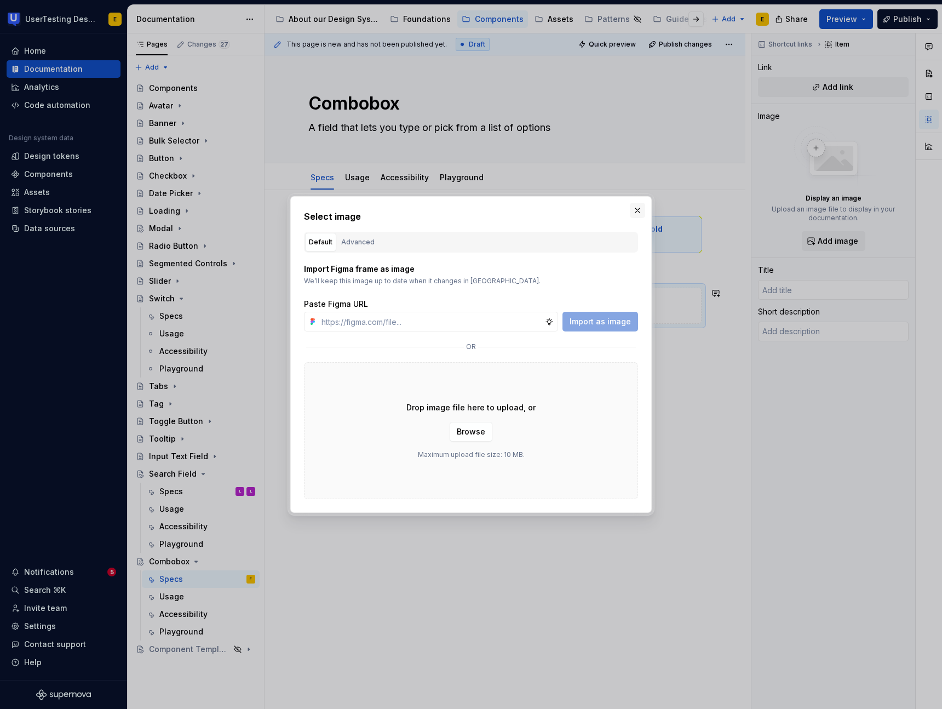
click at [642, 214] on button "button" at bounding box center [637, 210] width 15 height 15
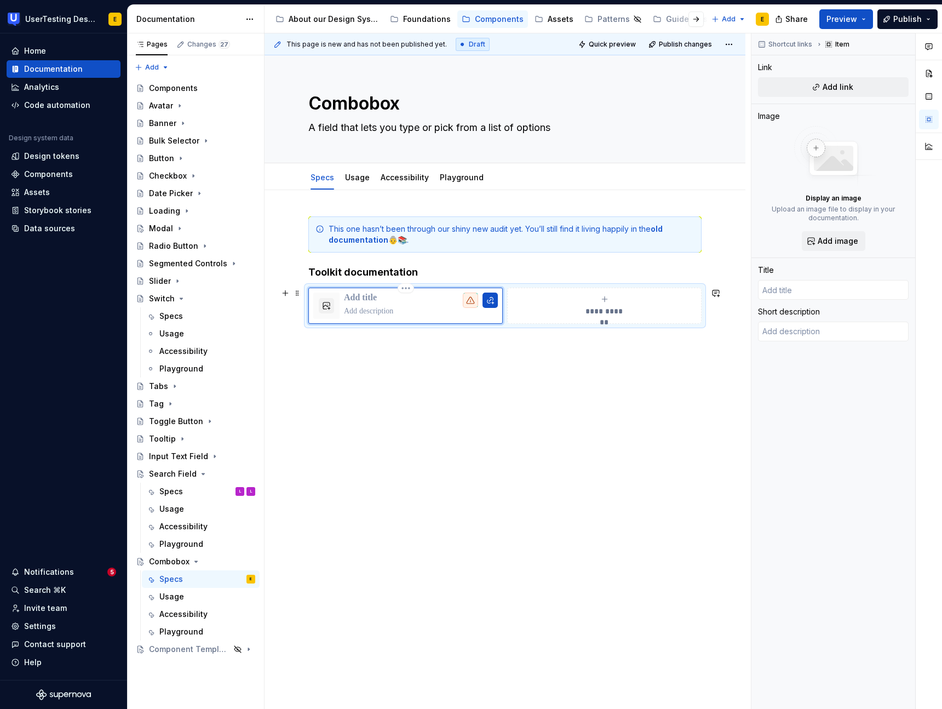
click at [369, 298] on p at bounding box center [421, 298] width 154 height 11
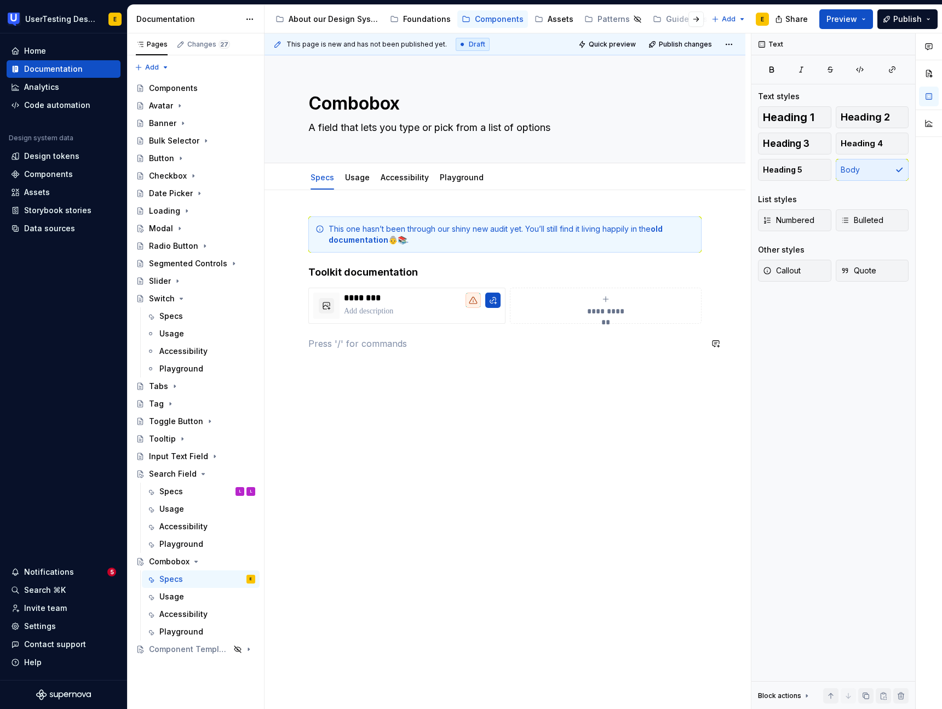
click at [422, 354] on div "**********" at bounding box center [504, 289] width 393 height 147
click at [316, 293] on div at bounding box center [326, 306] width 26 height 26
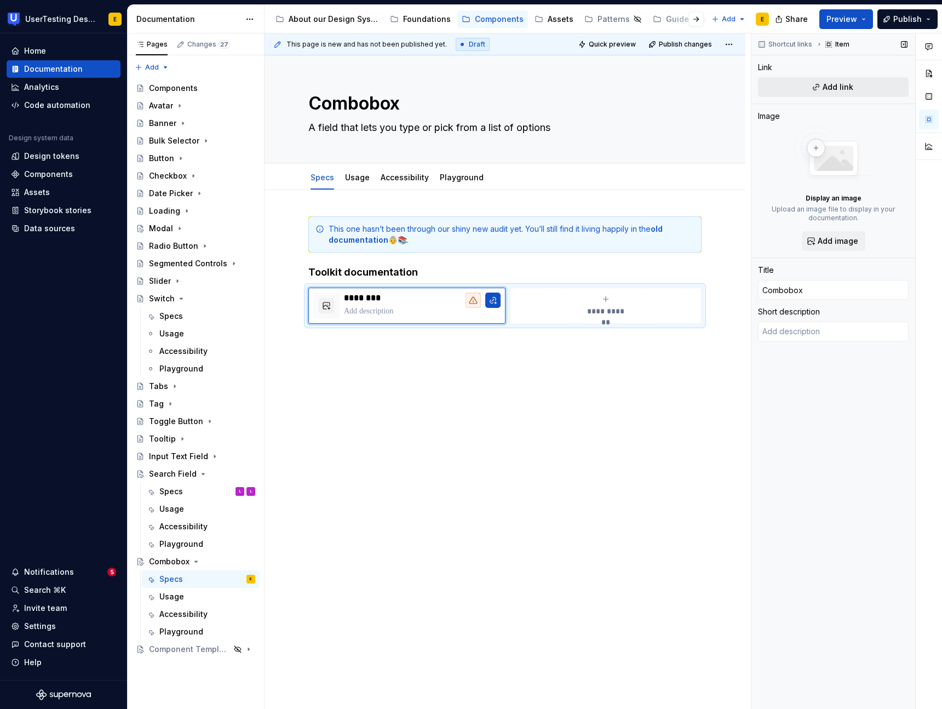
click at [851, 88] on span "Add link" at bounding box center [838, 87] width 31 height 11
type textarea "*"
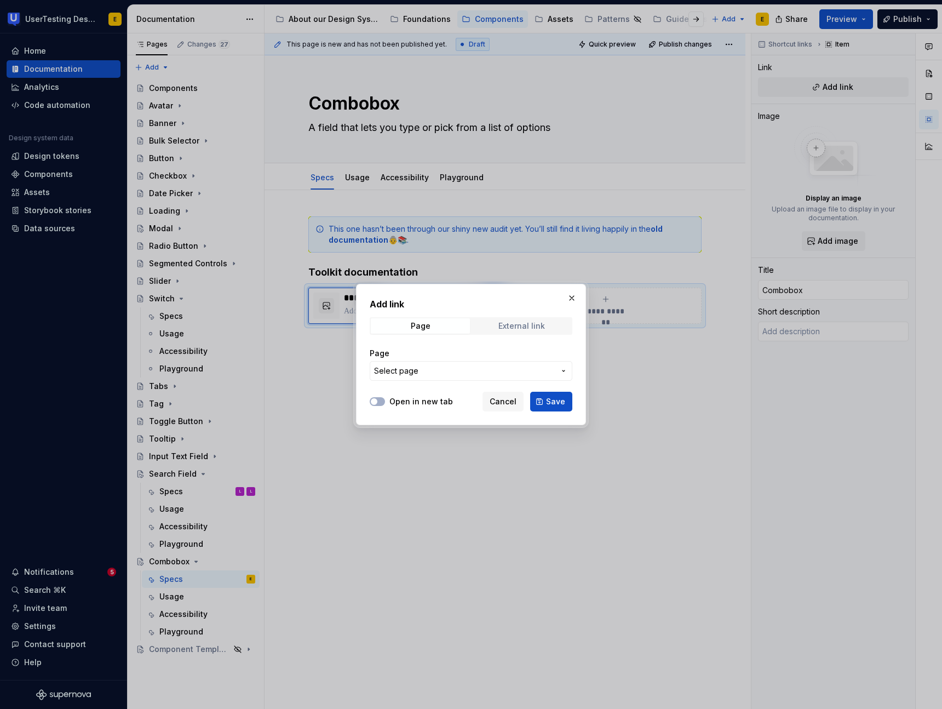
click at [515, 326] on div "External link" at bounding box center [522, 326] width 47 height 9
click at [415, 373] on input "URL" at bounding box center [471, 371] width 203 height 20
paste input "https://toolkit.usertesting.com/form/combobox/"
type input "https://toolkit.usertesting.com/form/combobox/"
click at [379, 403] on button "Open in new tab" at bounding box center [377, 401] width 15 height 9
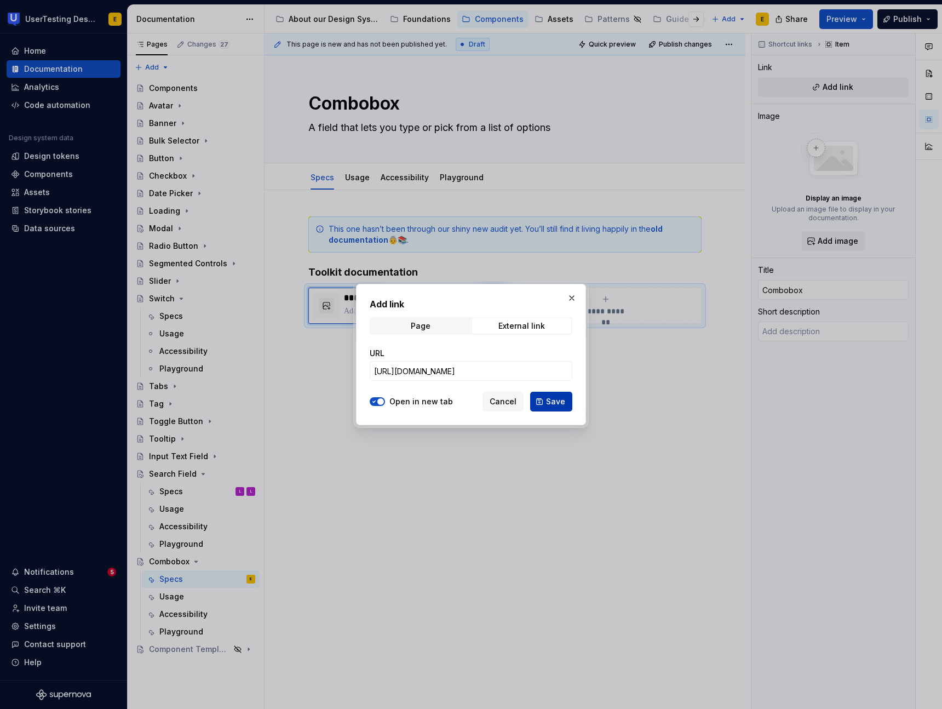
click at [558, 404] on span "Save" at bounding box center [555, 401] width 19 height 11
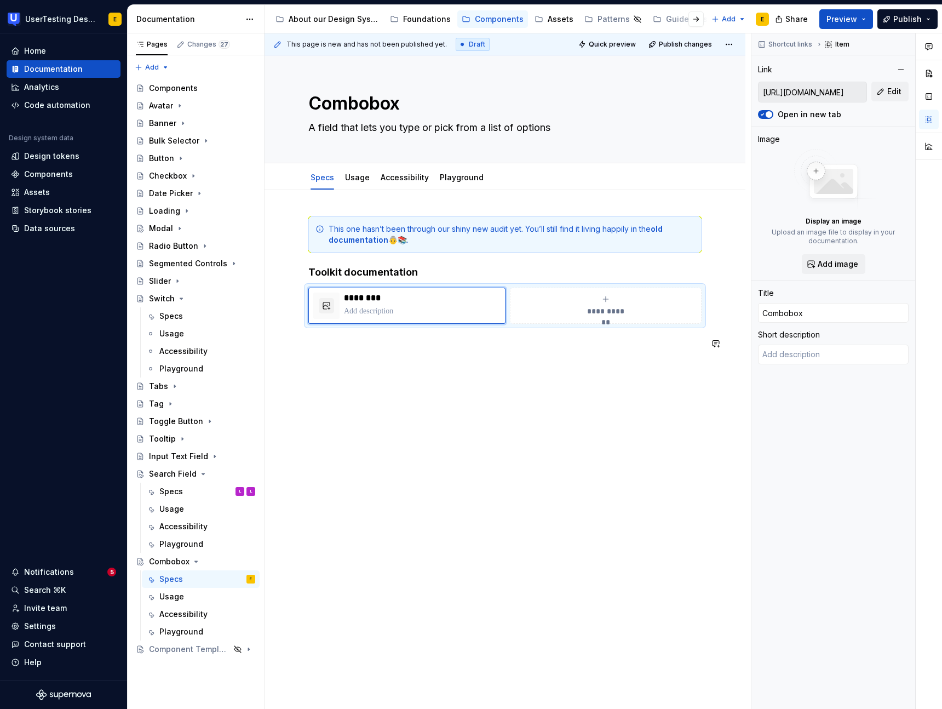
click at [534, 410] on div "**********" at bounding box center [505, 383] width 481 height 386
click at [852, 24] on span "Preview" at bounding box center [842, 19] width 31 height 11
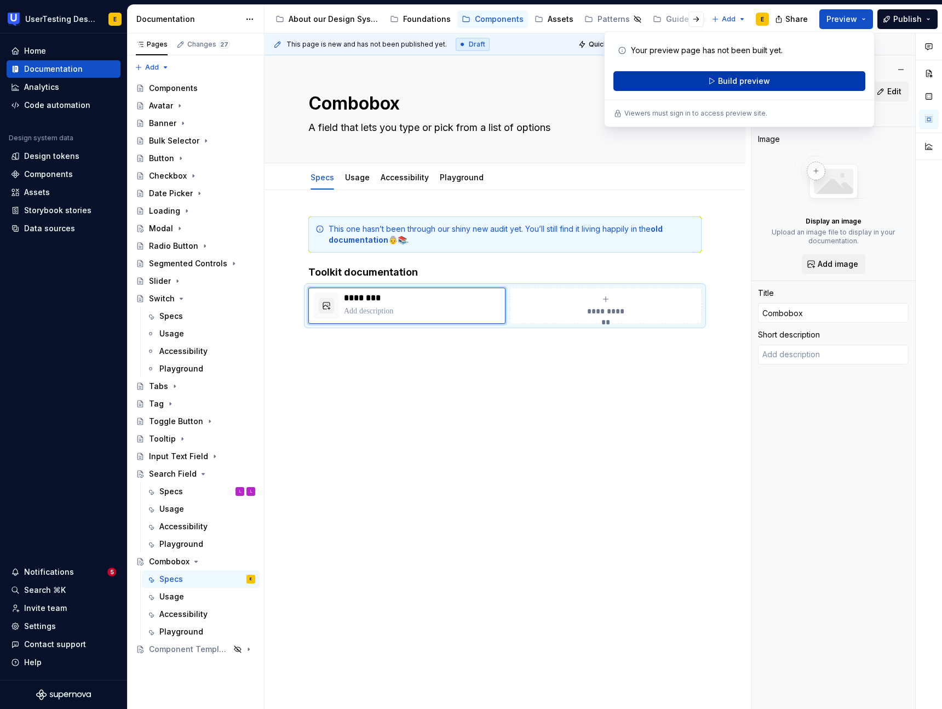
click at [767, 87] on button "Build preview" at bounding box center [740, 81] width 252 height 20
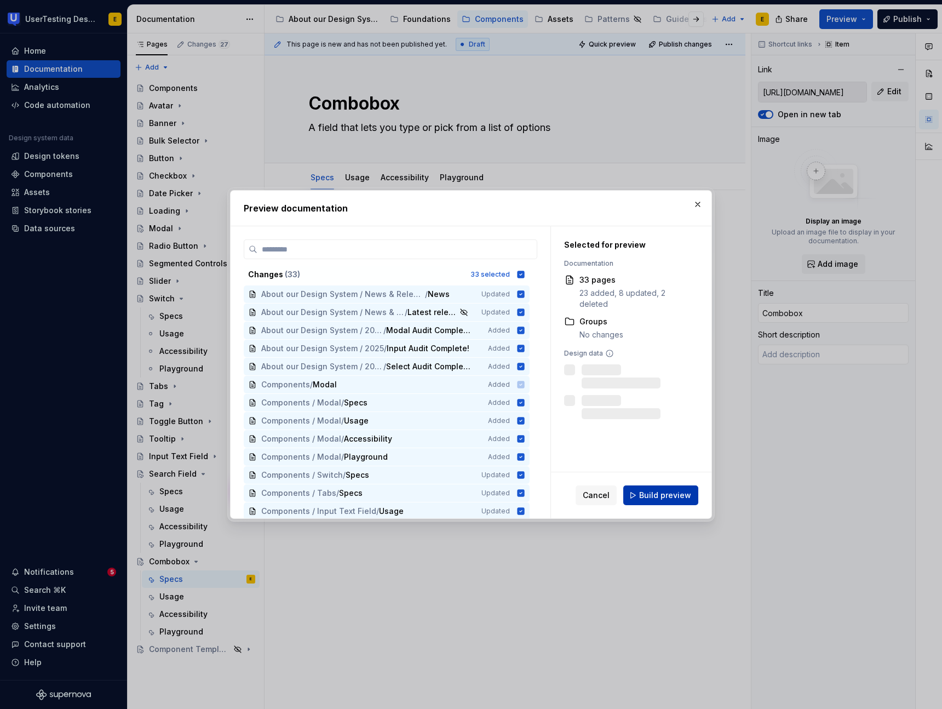
click at [659, 493] on span "Build preview" at bounding box center [665, 495] width 52 height 11
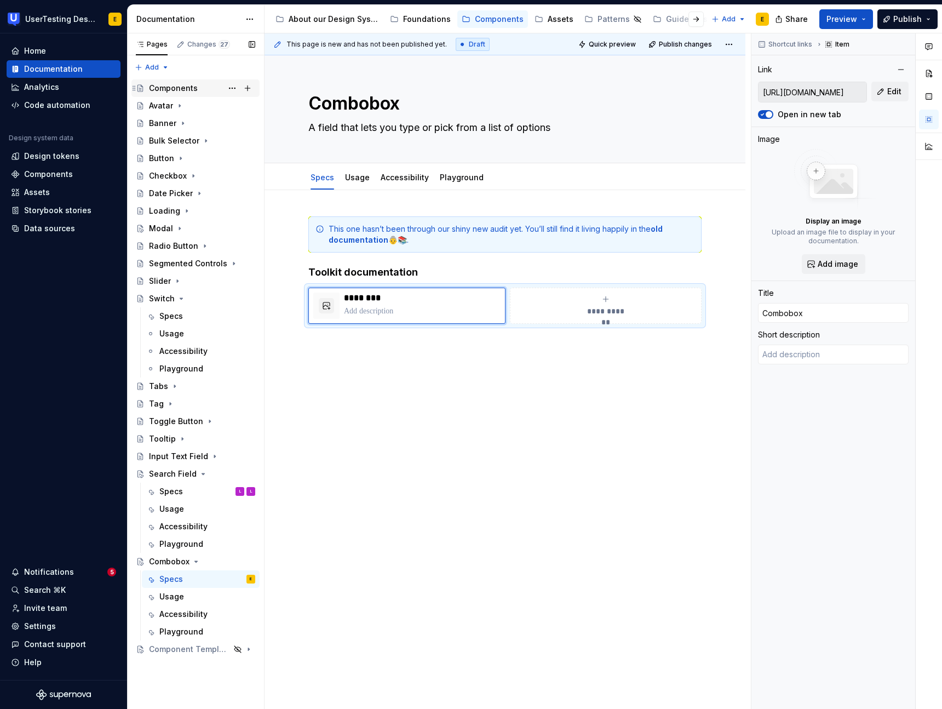
click at [177, 91] on div "Components" at bounding box center [173, 88] width 49 height 11
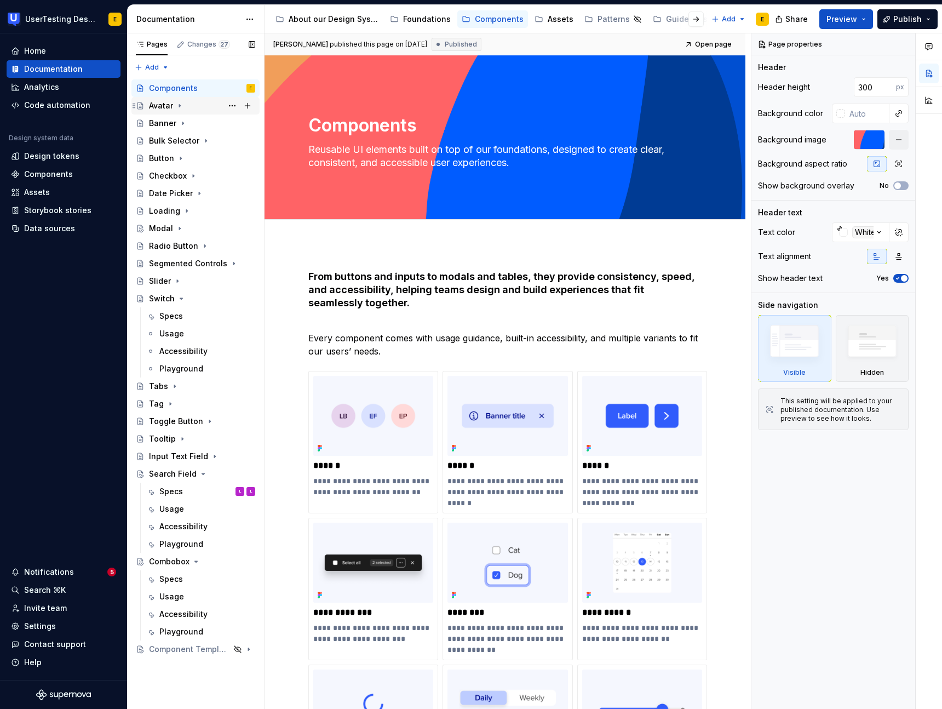
click at [174, 104] on div "Avatar" at bounding box center [202, 105] width 106 height 15
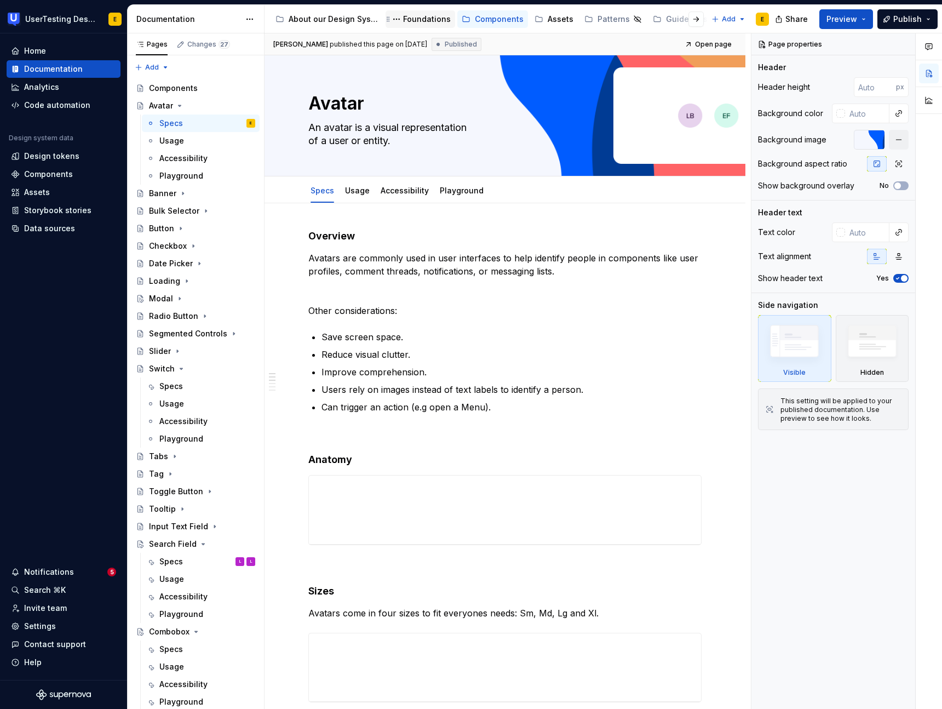
click at [427, 22] on div "Foundations" at bounding box center [427, 19] width 48 height 11
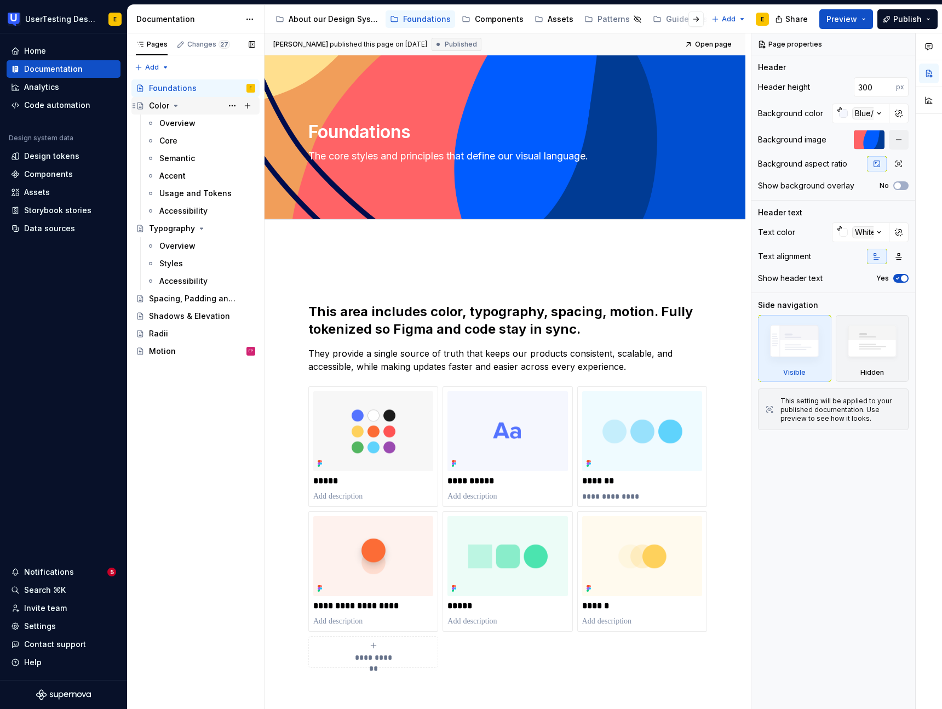
click at [159, 102] on div "Color" at bounding box center [159, 105] width 20 height 11
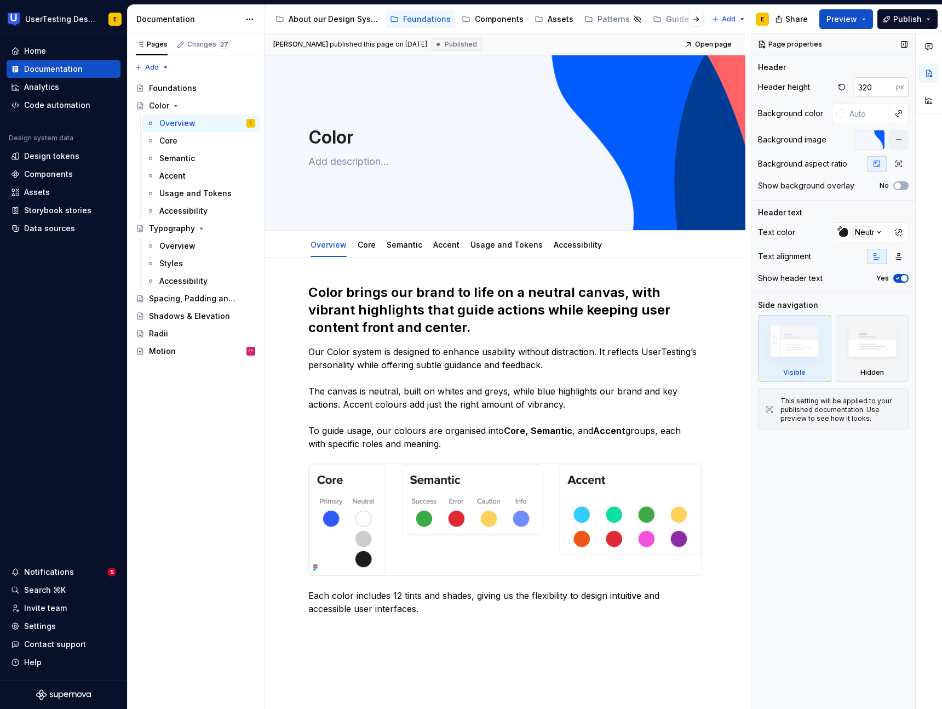
type textarea "*"
click at [874, 87] on input "320" at bounding box center [875, 87] width 42 height 20
type input "3"
click at [802, 97] on div "Header height px Background color Background image Background aspect ratio Show…" at bounding box center [833, 138] width 151 height 123
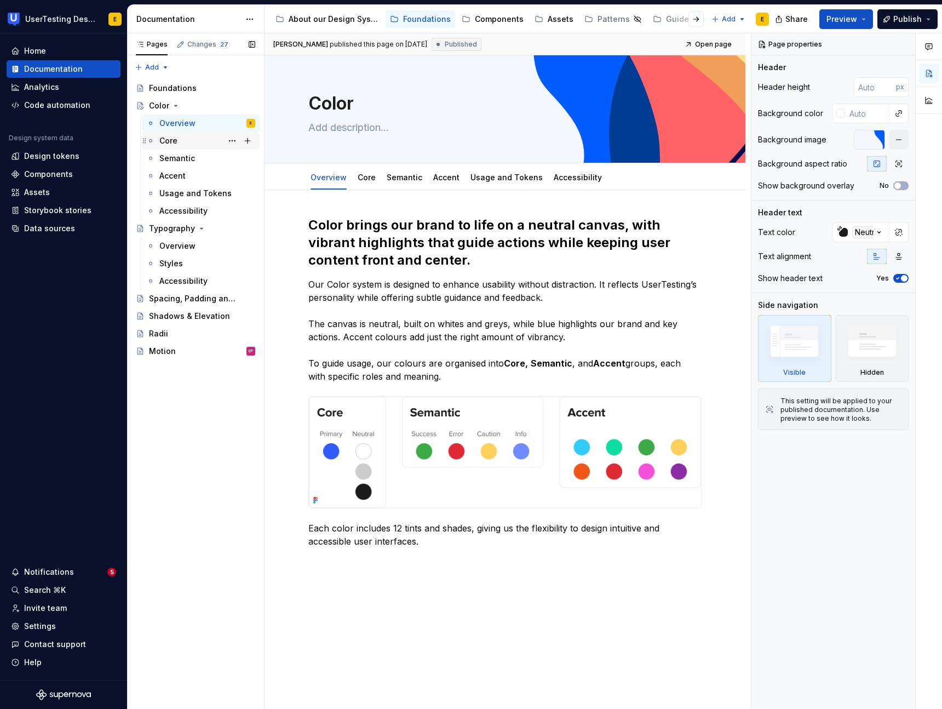
click at [178, 145] on div "Core" at bounding box center [207, 140] width 96 height 15
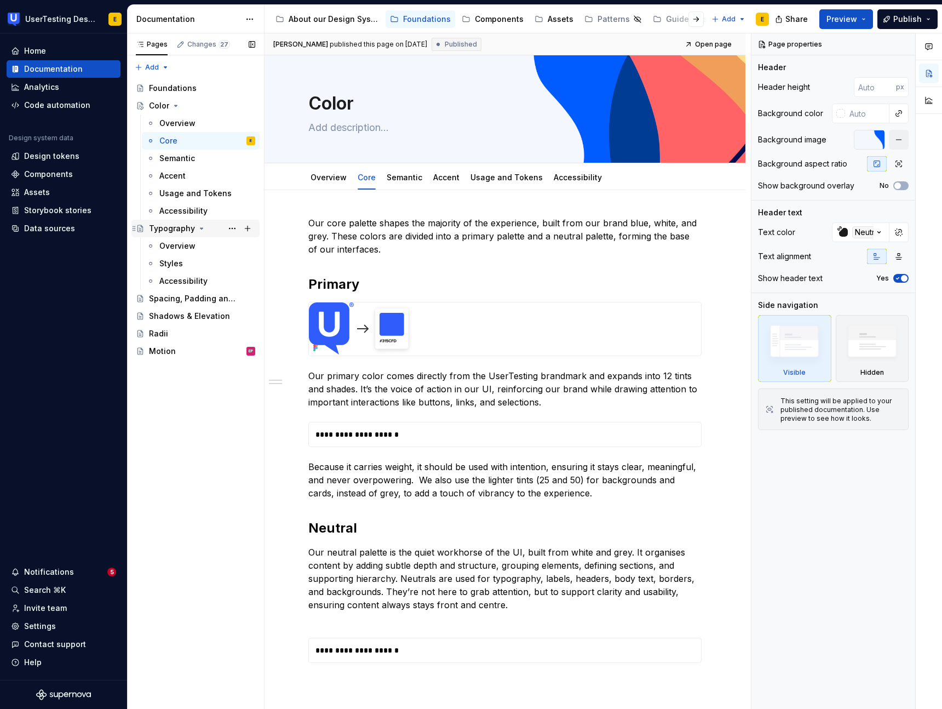
click at [178, 226] on div "Typography" at bounding box center [172, 228] width 46 height 11
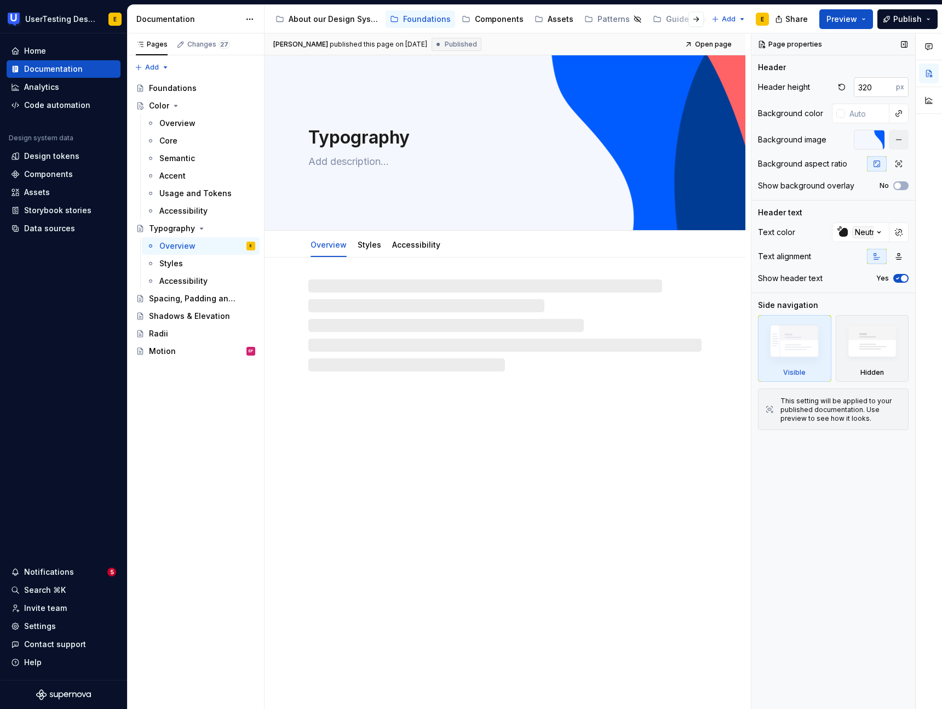
type textarea "*"
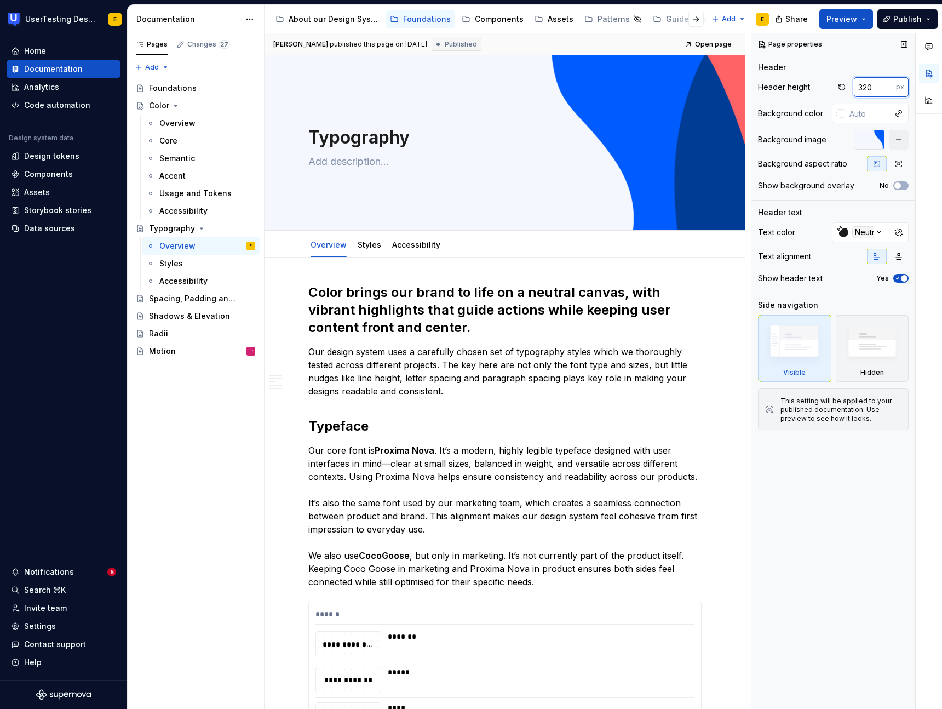
click at [872, 89] on input "320" at bounding box center [875, 87] width 42 height 20
type input "3"
click at [786, 91] on div "Header height" at bounding box center [784, 87] width 52 height 11
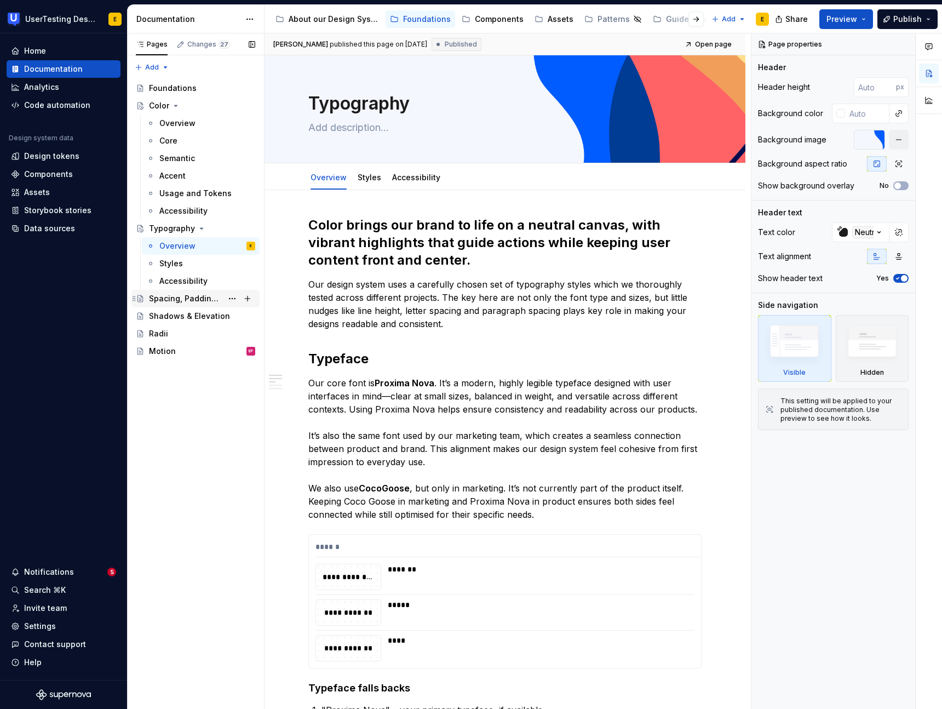
click at [172, 301] on div "Spacing, Padding and Sizing" at bounding box center [185, 298] width 73 height 11
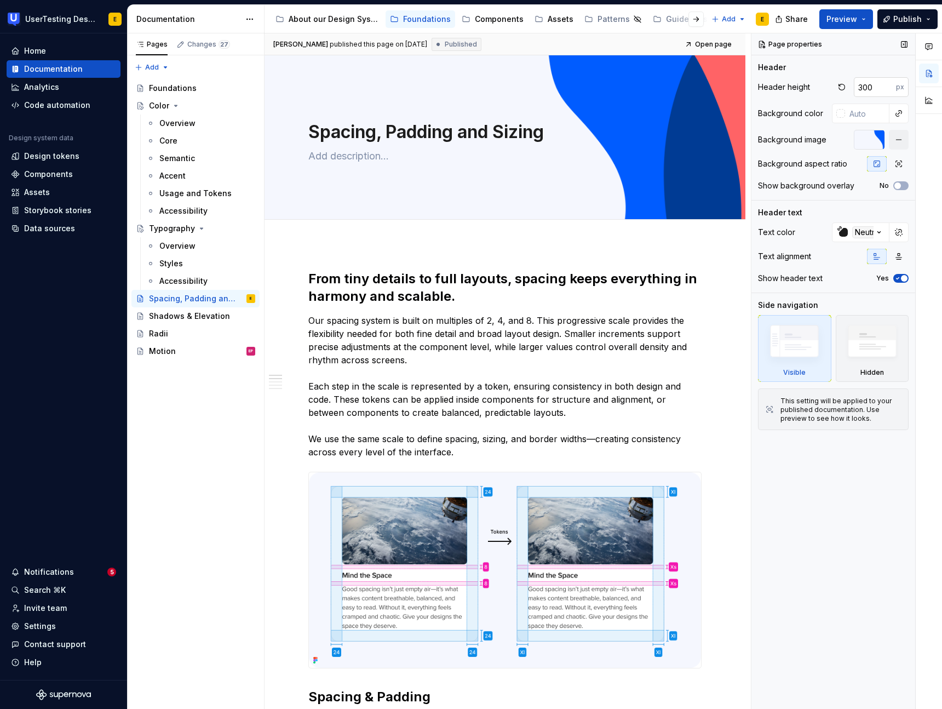
type textarea "*"
click at [874, 90] on input "300" at bounding box center [875, 87] width 42 height 20
type input "3"
type textarea "*"
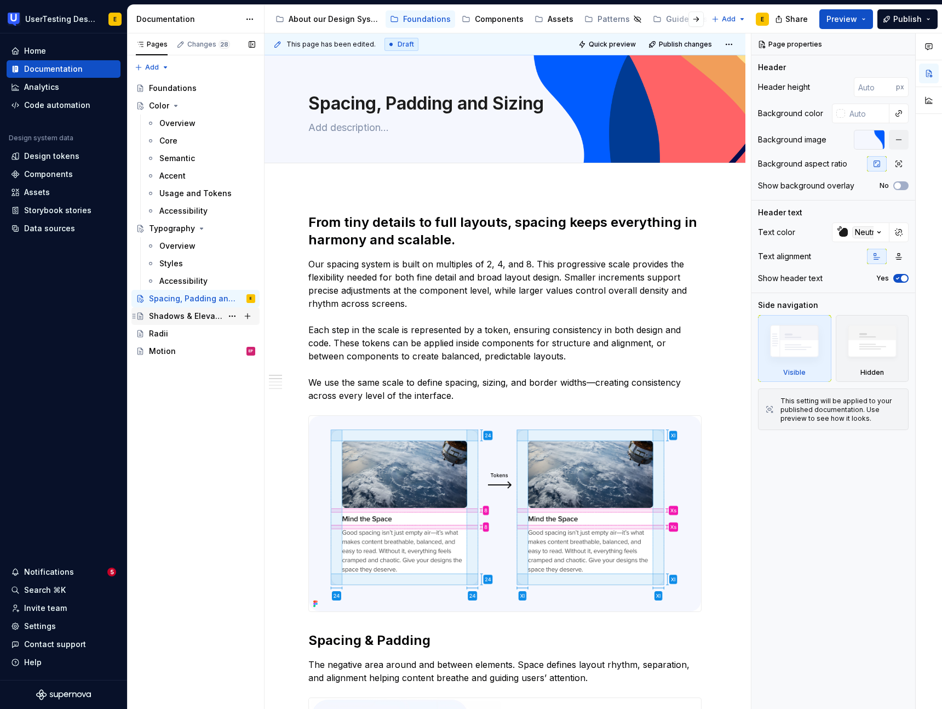
click at [172, 316] on div "Shadows & Elevation" at bounding box center [185, 316] width 73 height 11
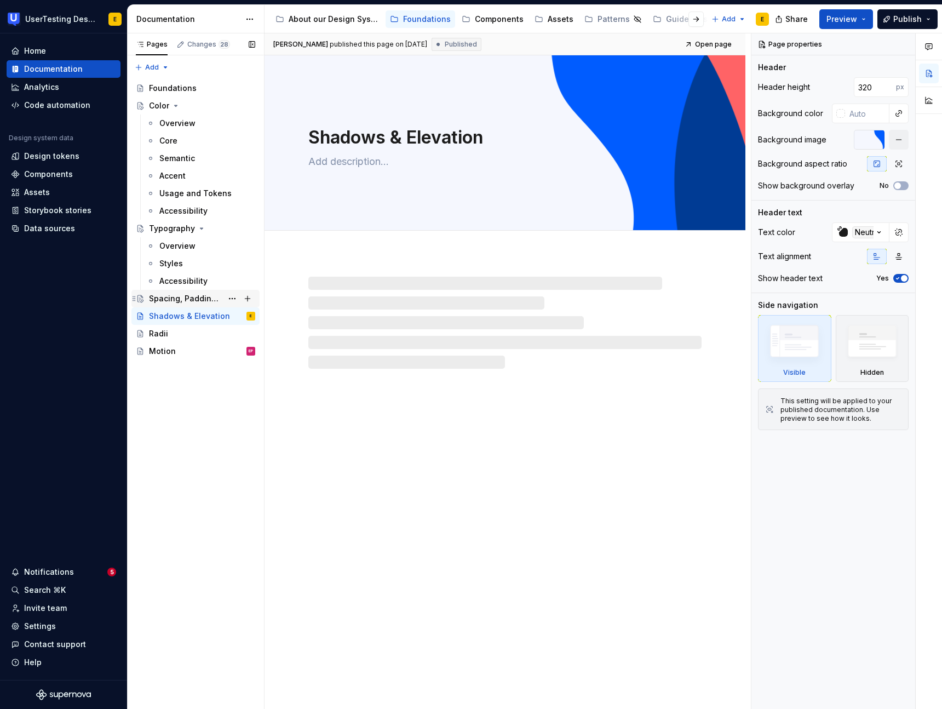
click at [173, 302] on div "Spacing, Padding and Sizing" at bounding box center [185, 298] width 73 height 11
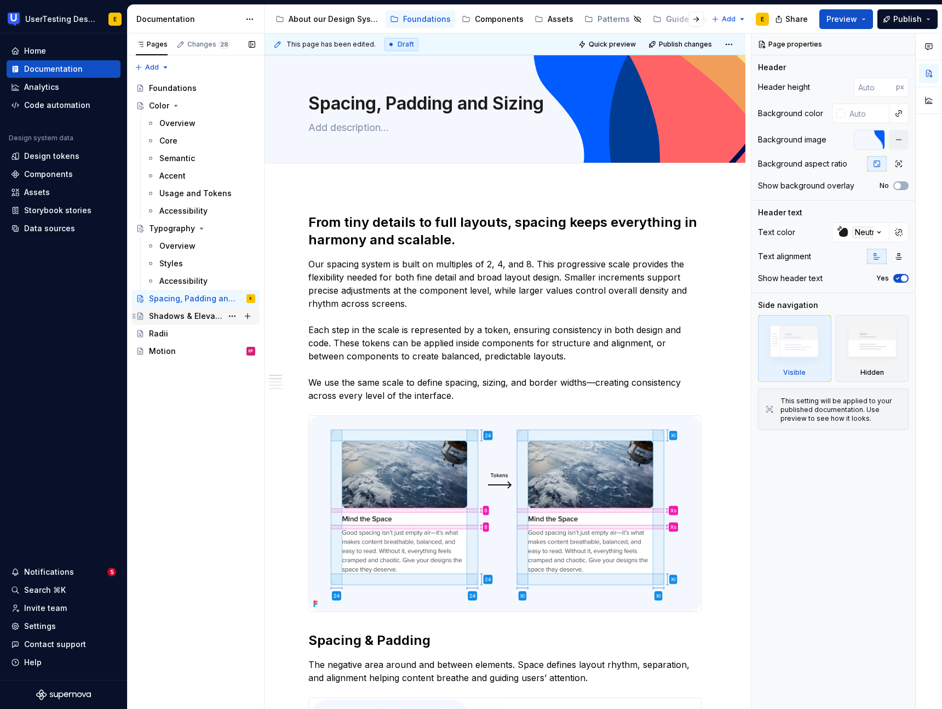
click at [170, 317] on div "Shadows & Elevation" at bounding box center [185, 316] width 73 height 11
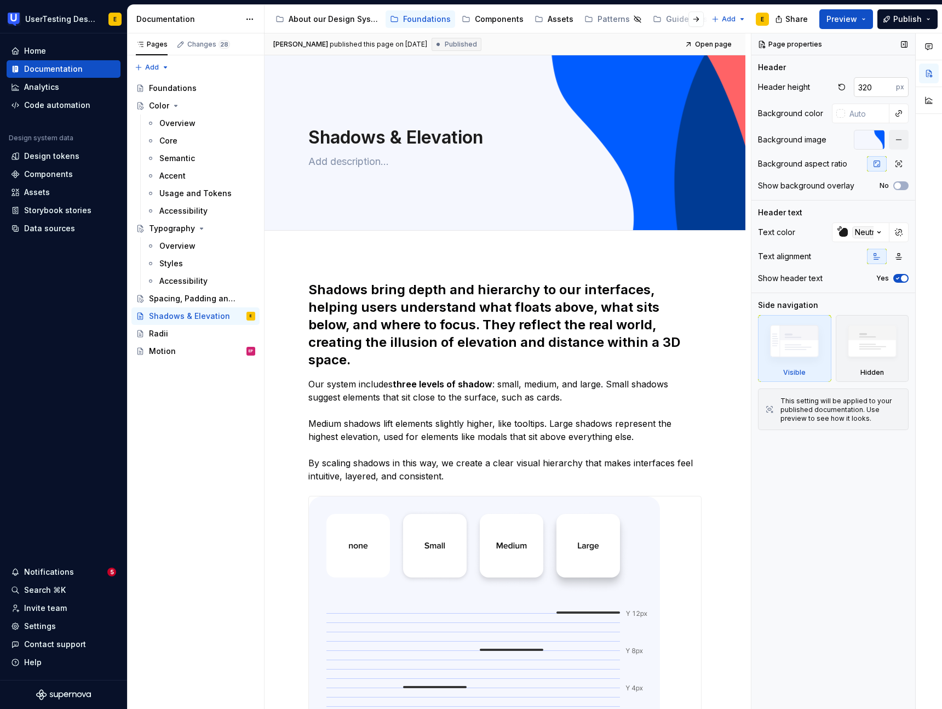
type textarea "*"
click at [875, 87] on input "320" at bounding box center [875, 87] width 42 height 20
type input "3"
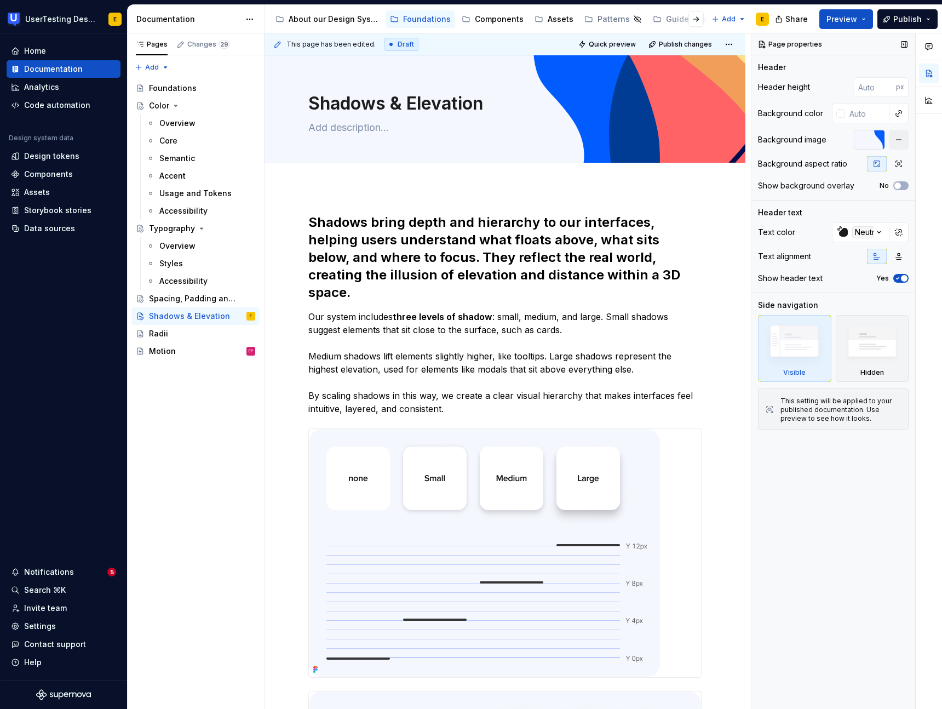
click at [810, 95] on div "Header height px" at bounding box center [833, 87] width 151 height 20
click at [162, 336] on div "Radii" at bounding box center [158, 333] width 19 height 11
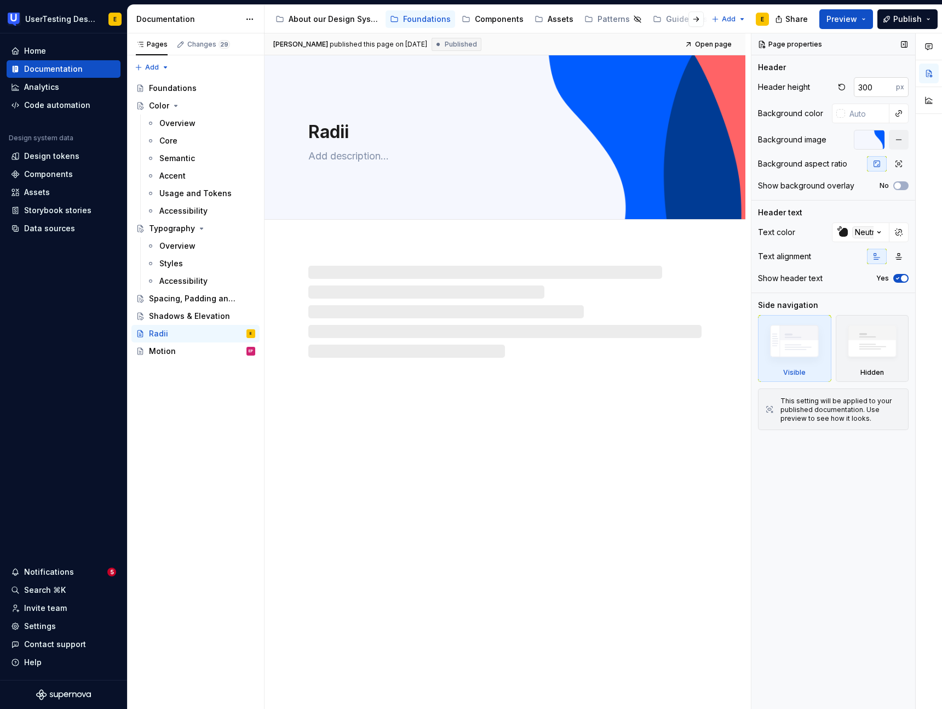
type textarea "*"
click at [876, 89] on input "300" at bounding box center [875, 87] width 42 height 20
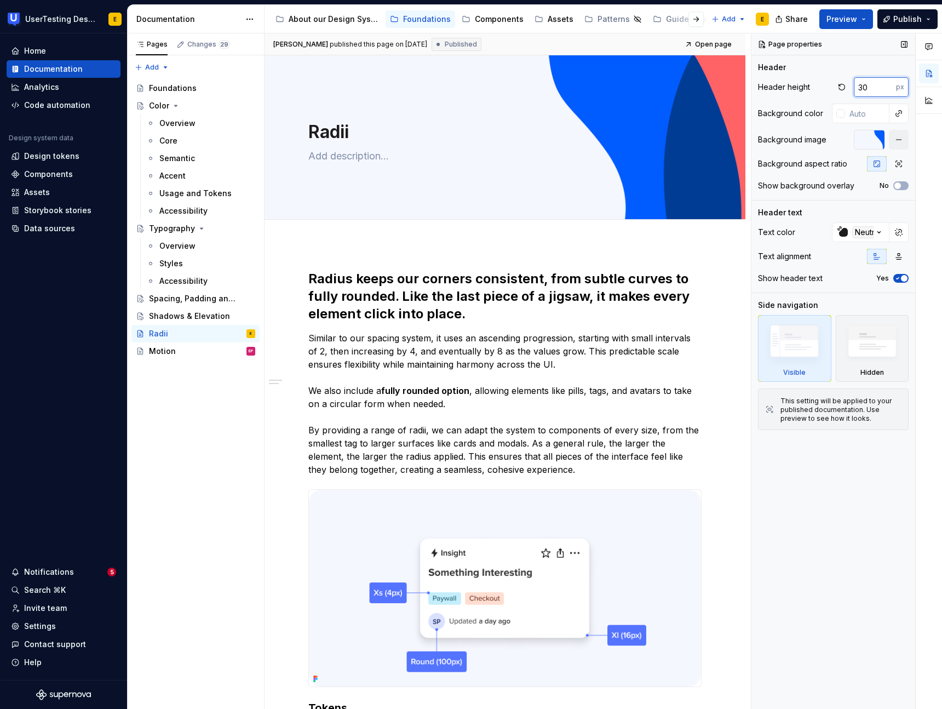
type input "3"
type textarea "*"
click at [825, 179] on div "Show background overlay No" at bounding box center [833, 185] width 151 height 15
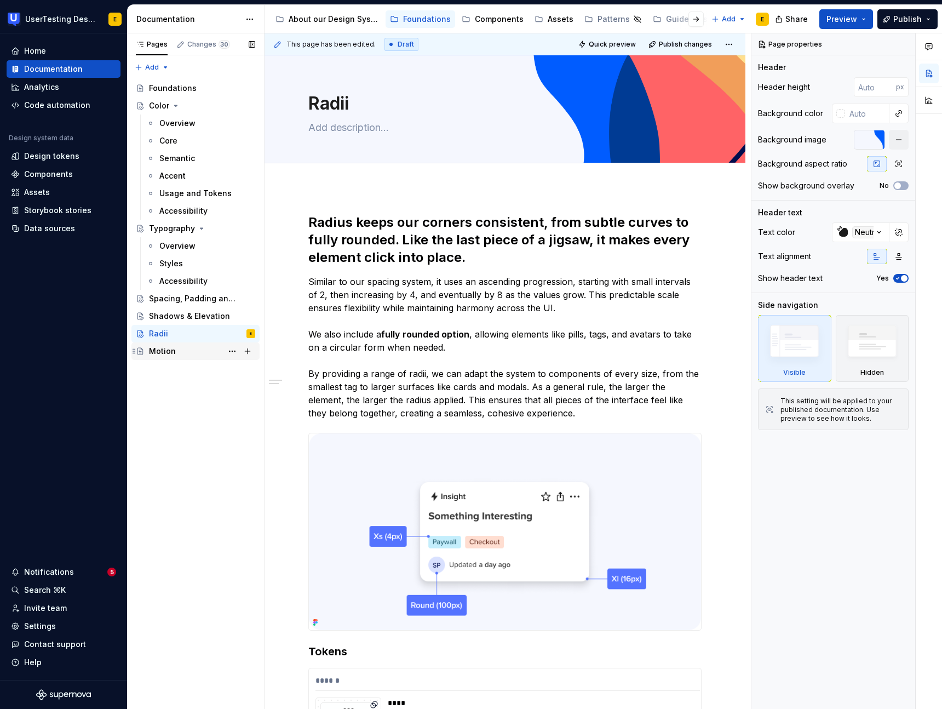
click at [170, 353] on div "Motion" at bounding box center [162, 351] width 27 height 11
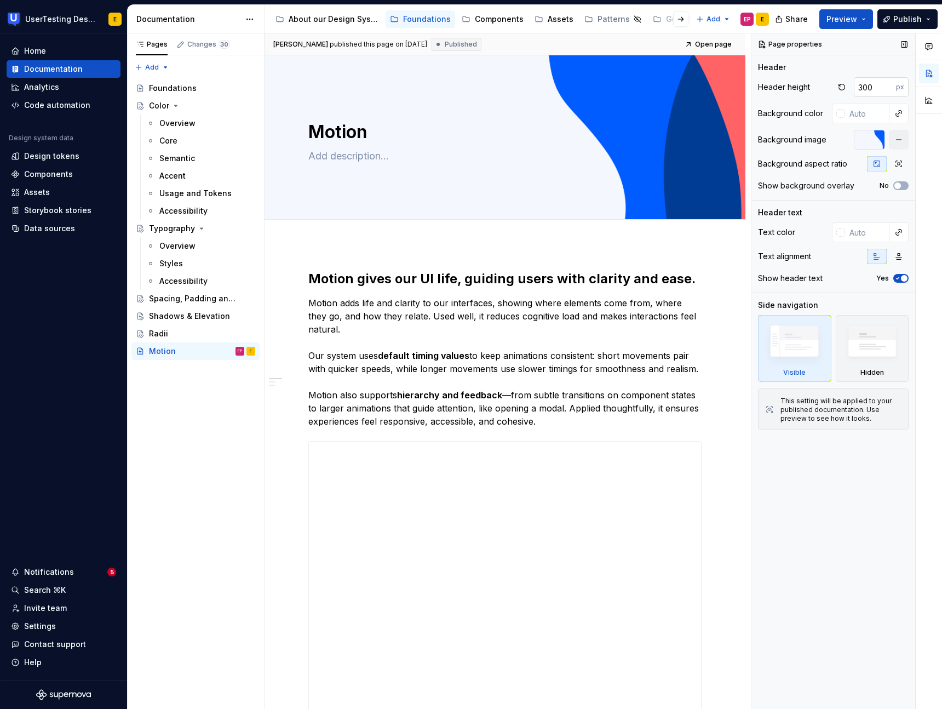
type textarea "*"
drag, startPoint x: 878, startPoint y: 91, endPoint x: 855, endPoint y: 91, distance: 23.6
click at [855, 91] on input "300" at bounding box center [875, 87] width 42 height 20
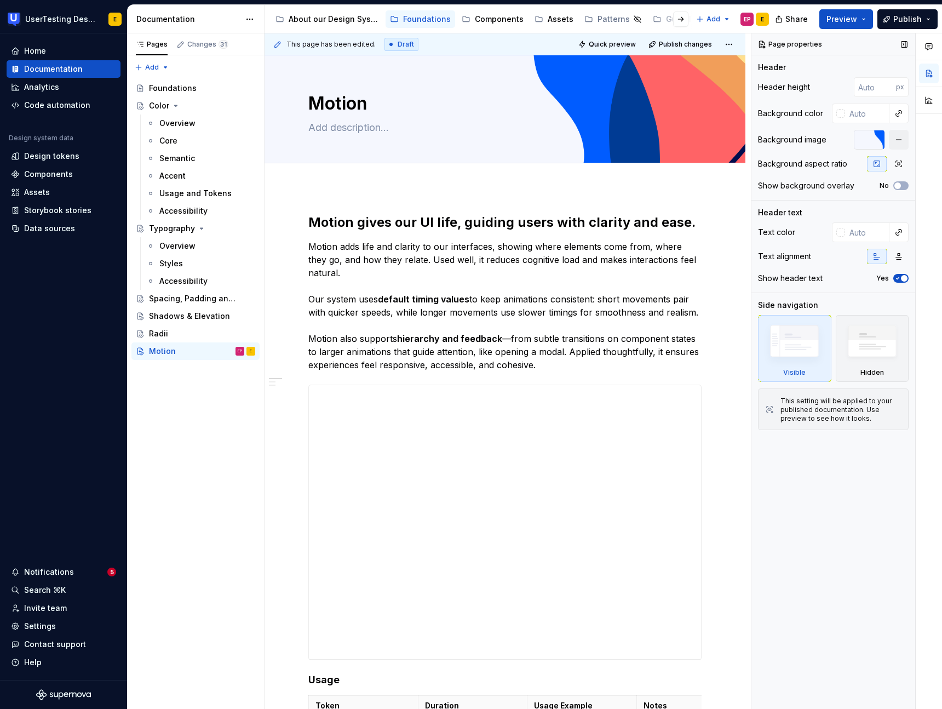
click at [784, 98] on div "Header height px Background color Background image Background aspect ratio Show…" at bounding box center [833, 138] width 151 height 123
click at [497, 18] on div "Components" at bounding box center [499, 19] width 49 height 11
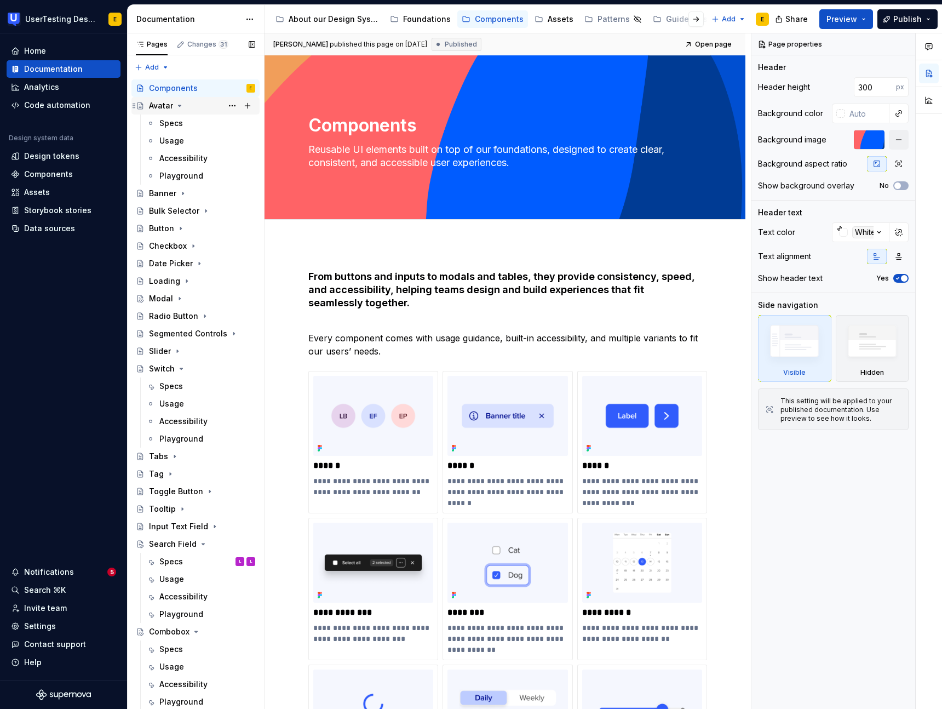
click at [167, 110] on div "Avatar" at bounding box center [161, 105] width 24 height 11
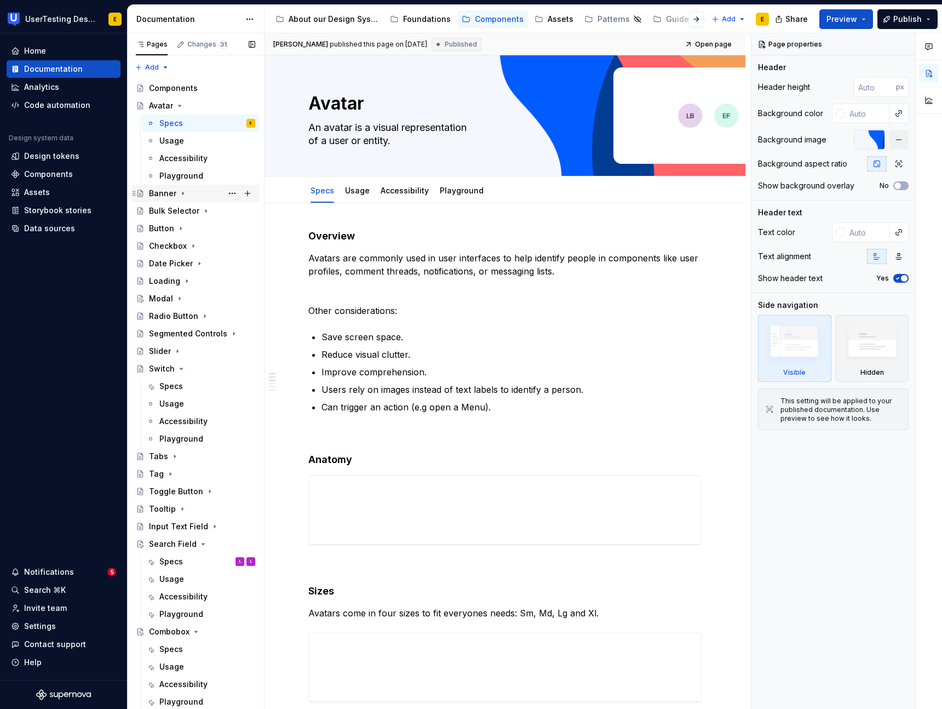
click at [166, 194] on div "Banner" at bounding box center [162, 193] width 27 height 11
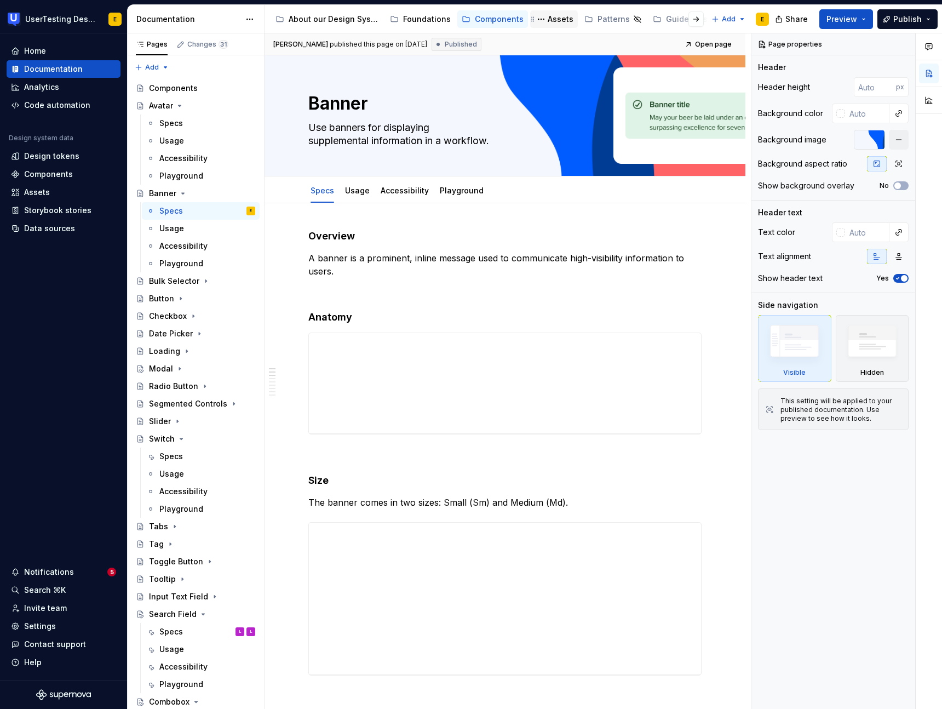
click at [558, 22] on div "Assets" at bounding box center [561, 19] width 26 height 11
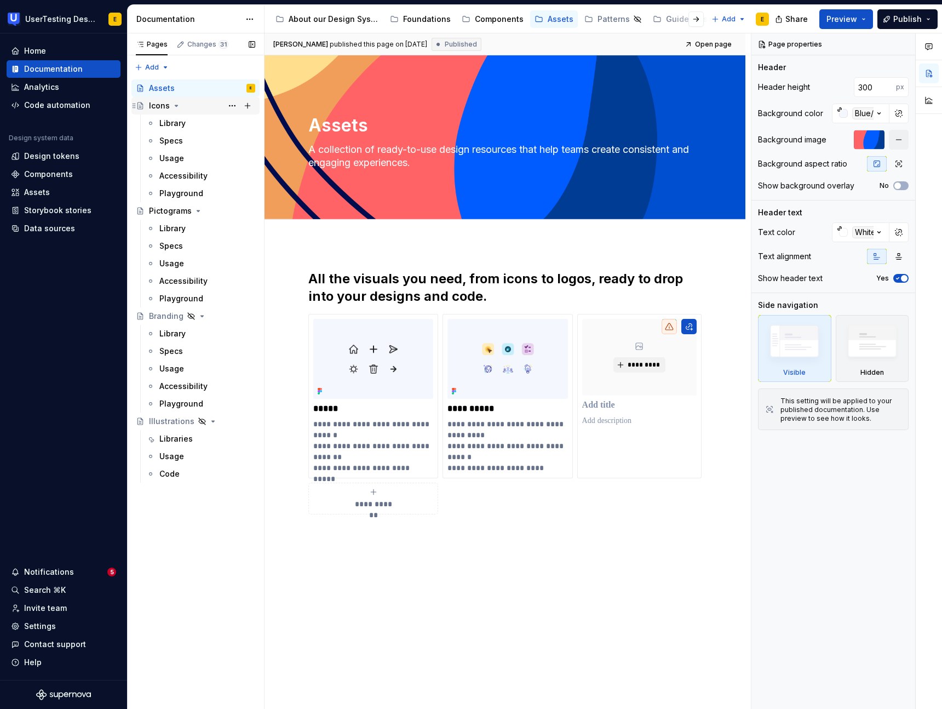
click at [161, 105] on div "Icons" at bounding box center [159, 105] width 21 height 11
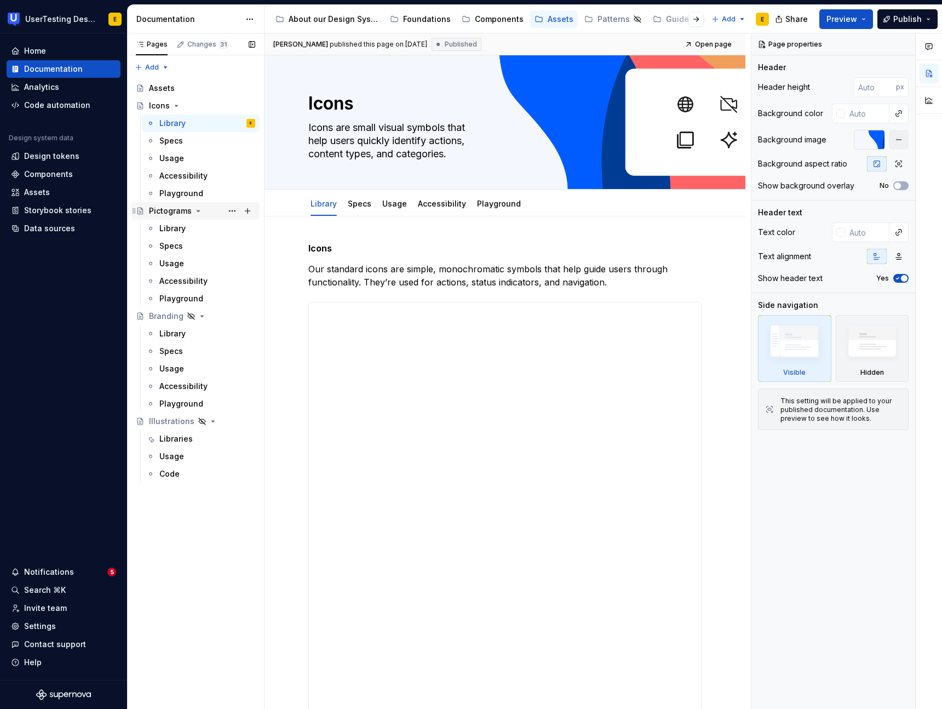
click at [165, 213] on div "Pictograms" at bounding box center [170, 210] width 43 height 11
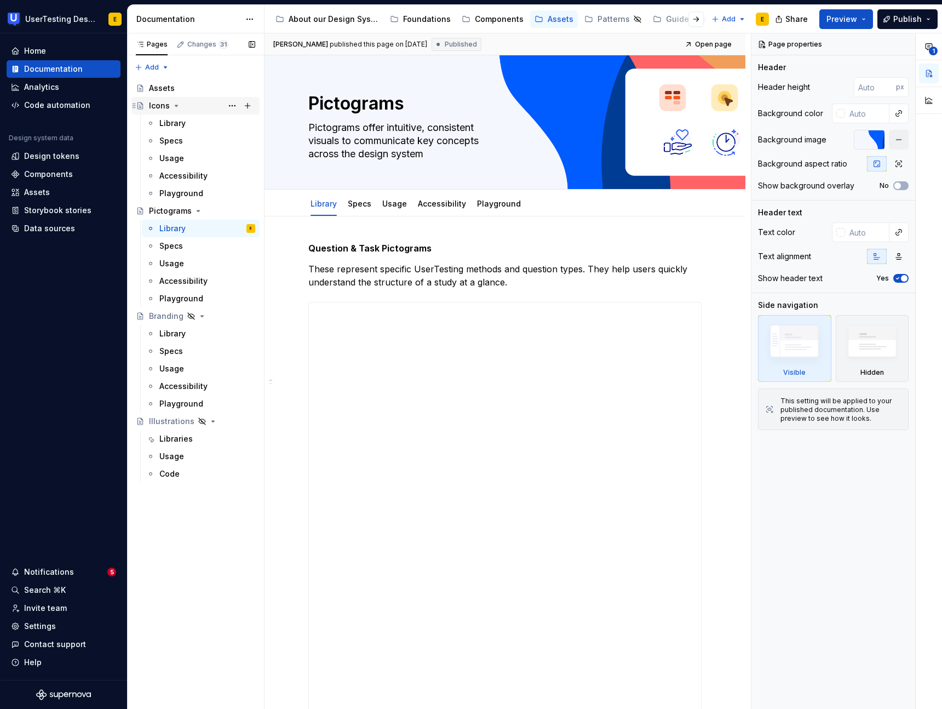
click at [161, 108] on div "Icons" at bounding box center [159, 105] width 21 height 11
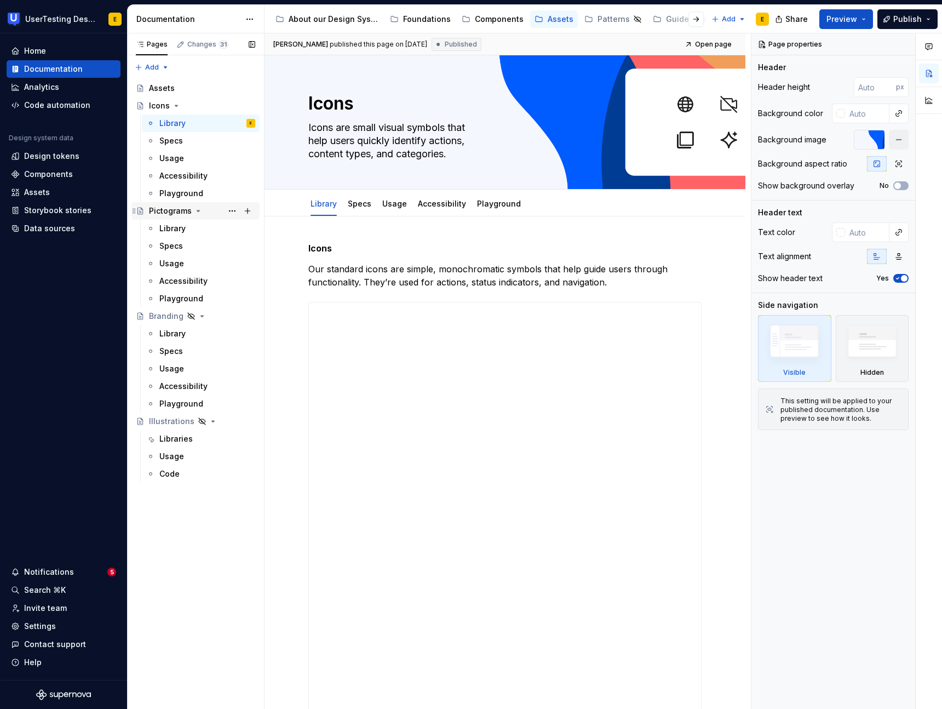
click at [166, 210] on div "Pictograms" at bounding box center [170, 210] width 43 height 11
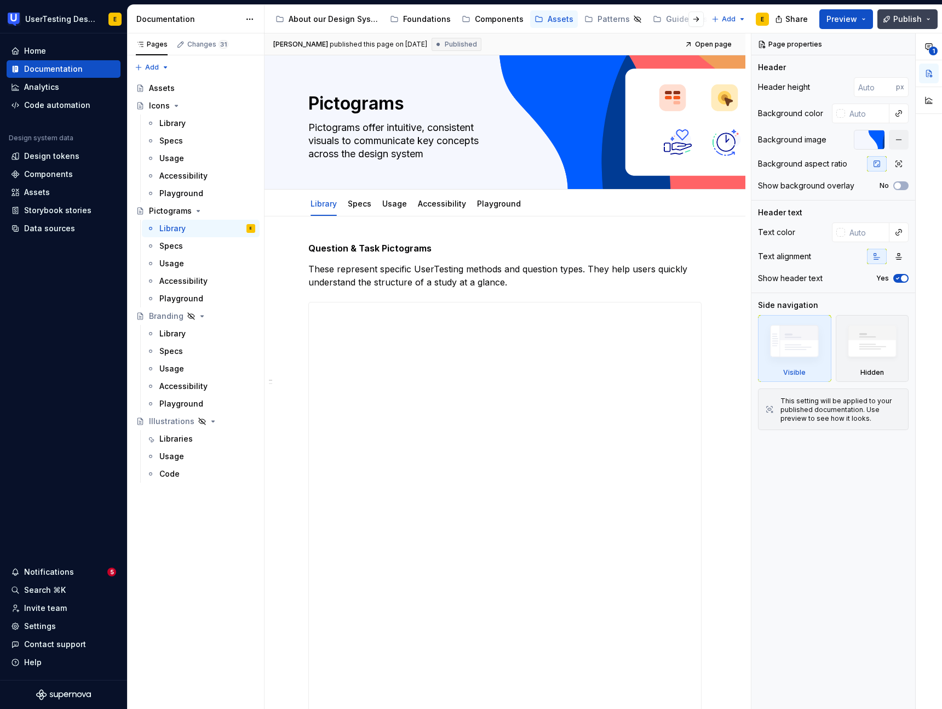
click at [925, 19] on button "Publish" at bounding box center [908, 19] width 60 height 20
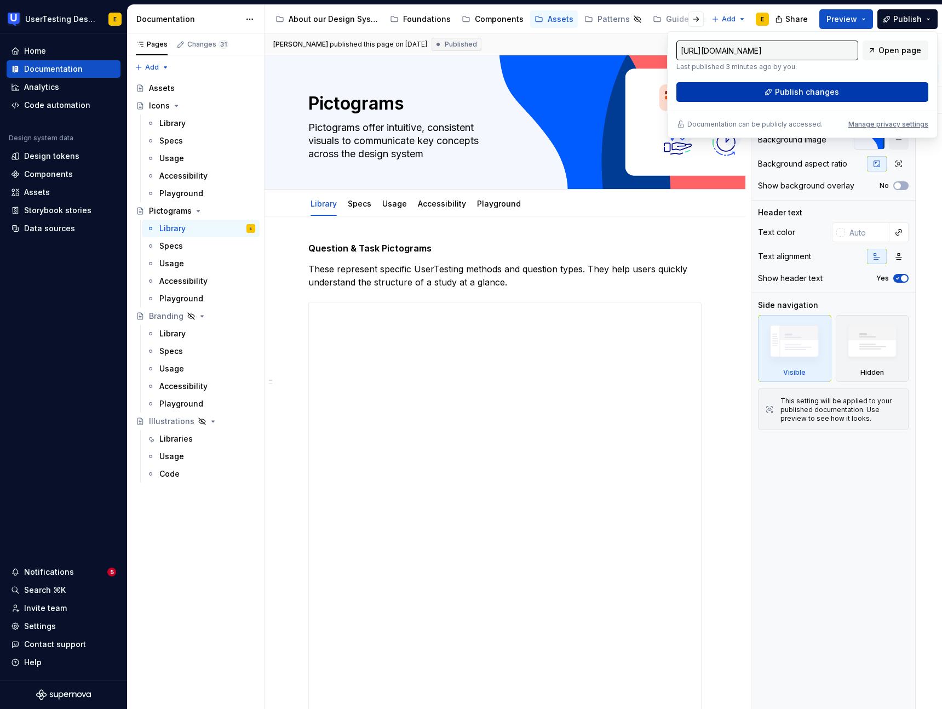
click at [843, 93] on button "Publish changes" at bounding box center [803, 92] width 252 height 20
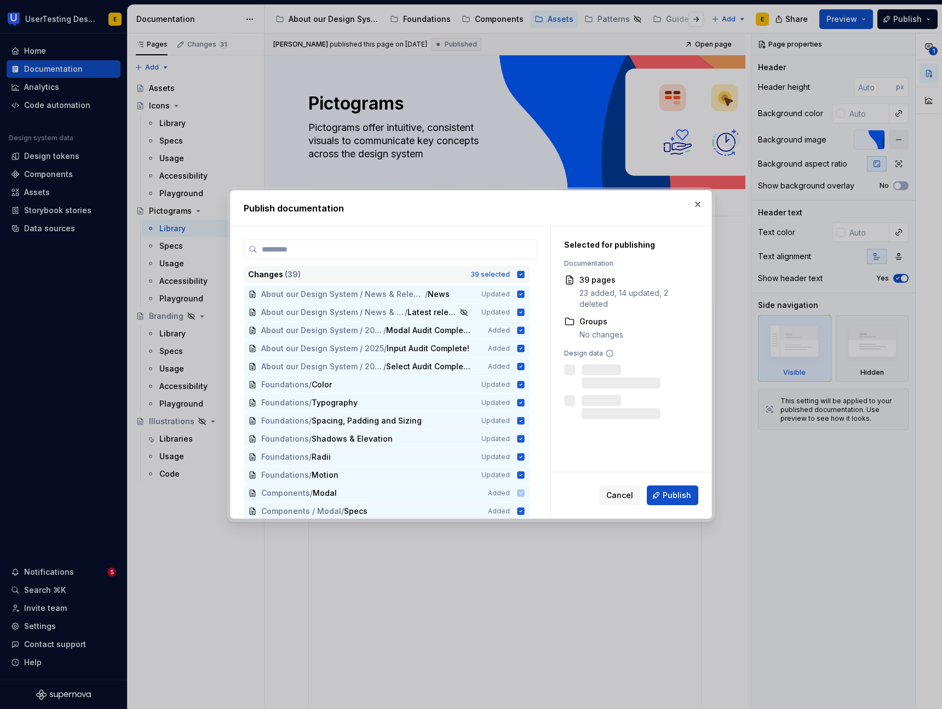
click at [525, 274] on icon at bounding box center [521, 274] width 9 height 9
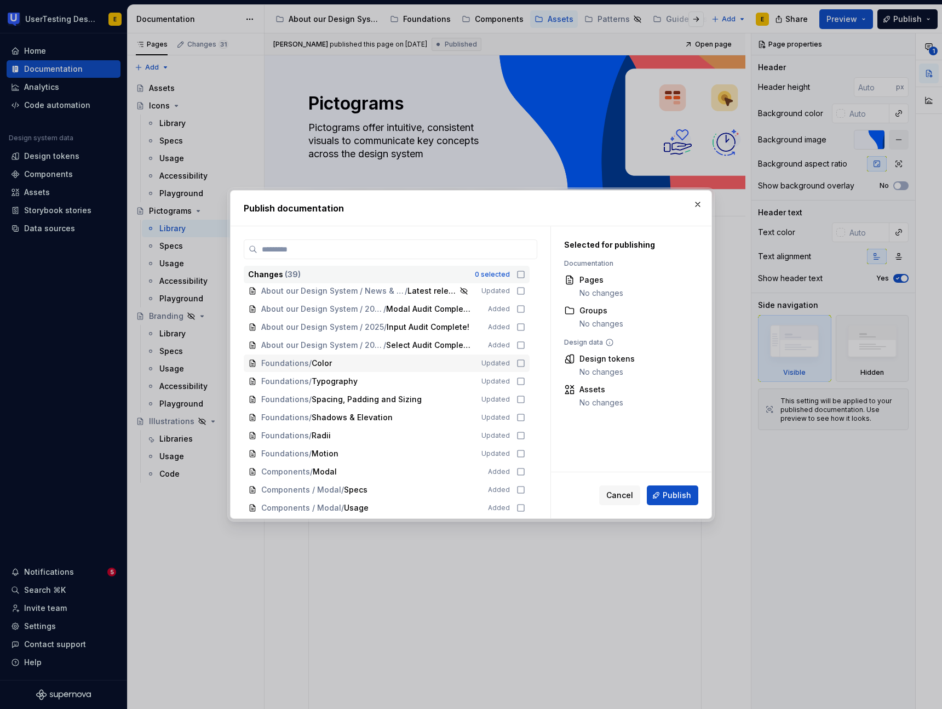
scroll to position [35, 0]
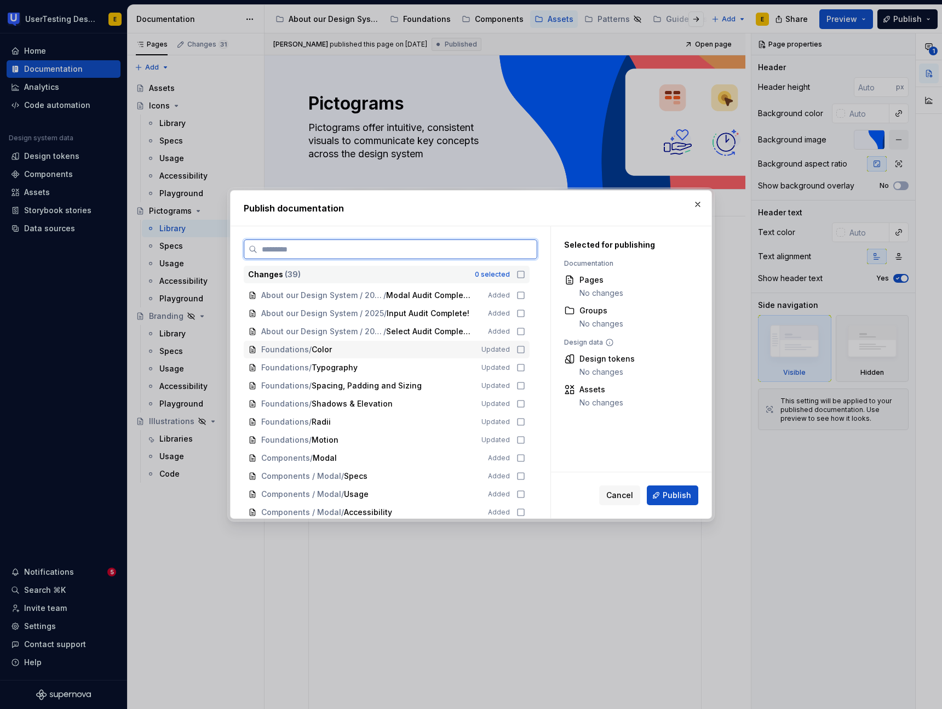
click at [525, 350] on icon at bounding box center [521, 349] width 9 height 9
click at [525, 369] on icon at bounding box center [521, 367] width 9 height 9
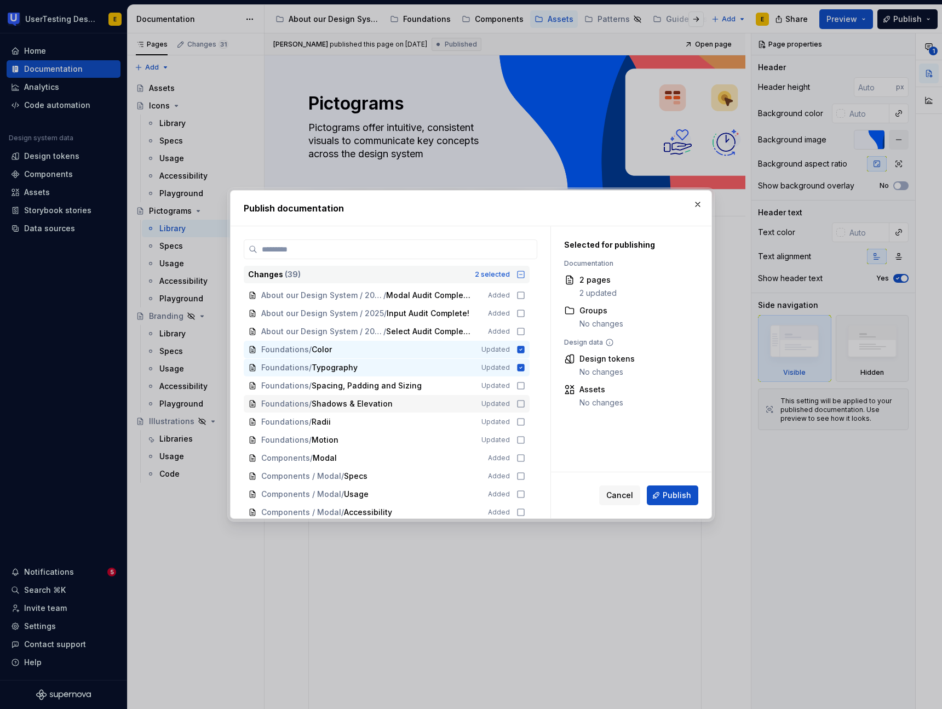
scroll to position [61, 0]
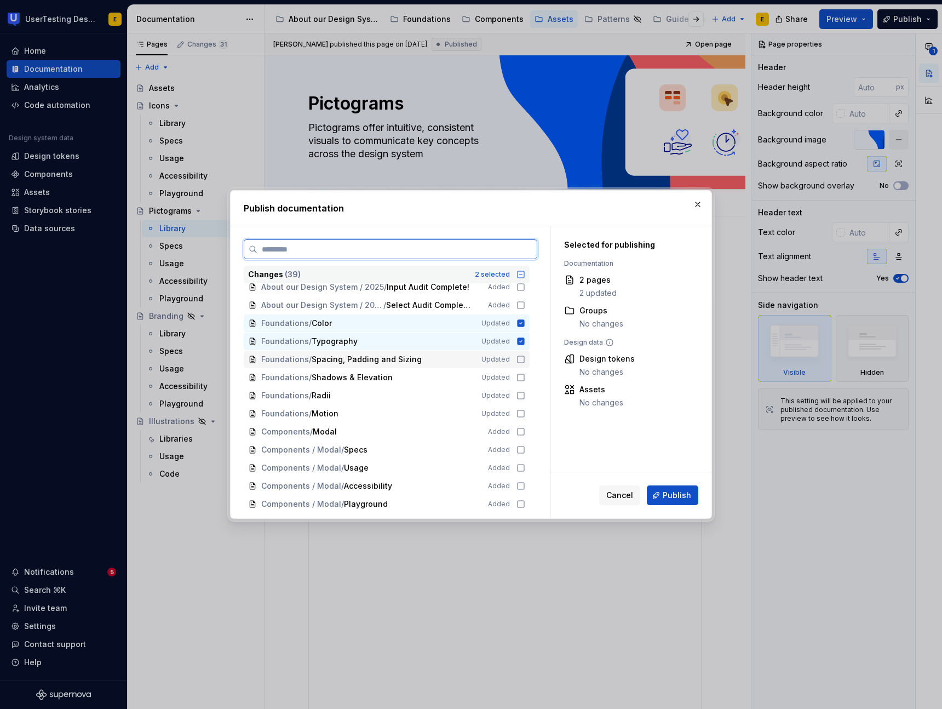
click at [525, 362] on icon at bounding box center [521, 359] width 9 height 9
click at [525, 377] on icon at bounding box center [521, 377] width 9 height 9
click at [525, 397] on icon at bounding box center [521, 395] width 9 height 9
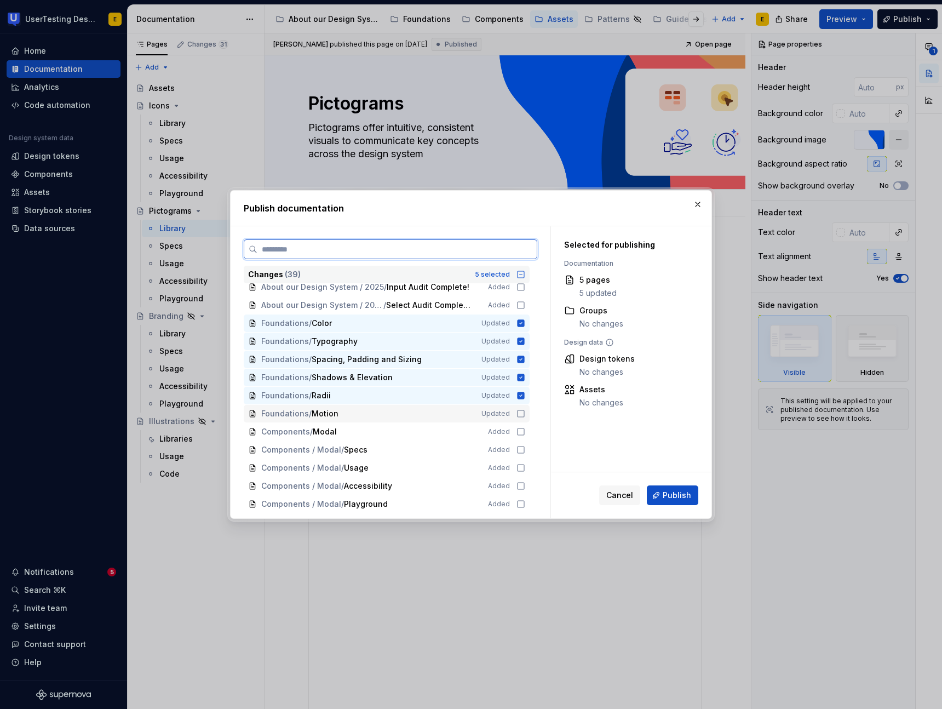
click at [525, 413] on icon at bounding box center [521, 413] width 9 height 9
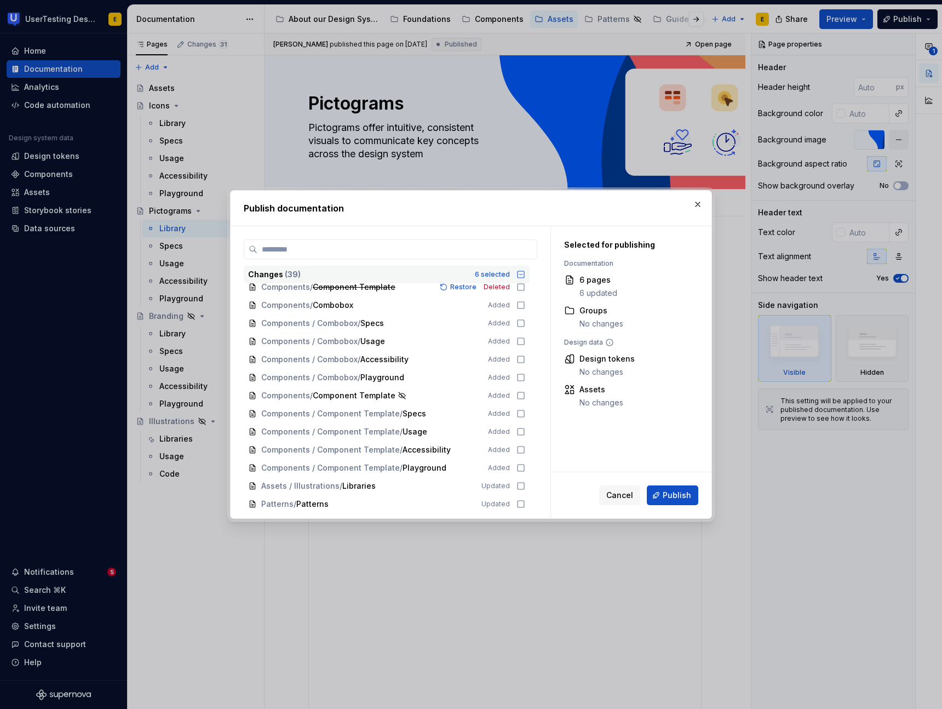
scroll to position [472, 0]
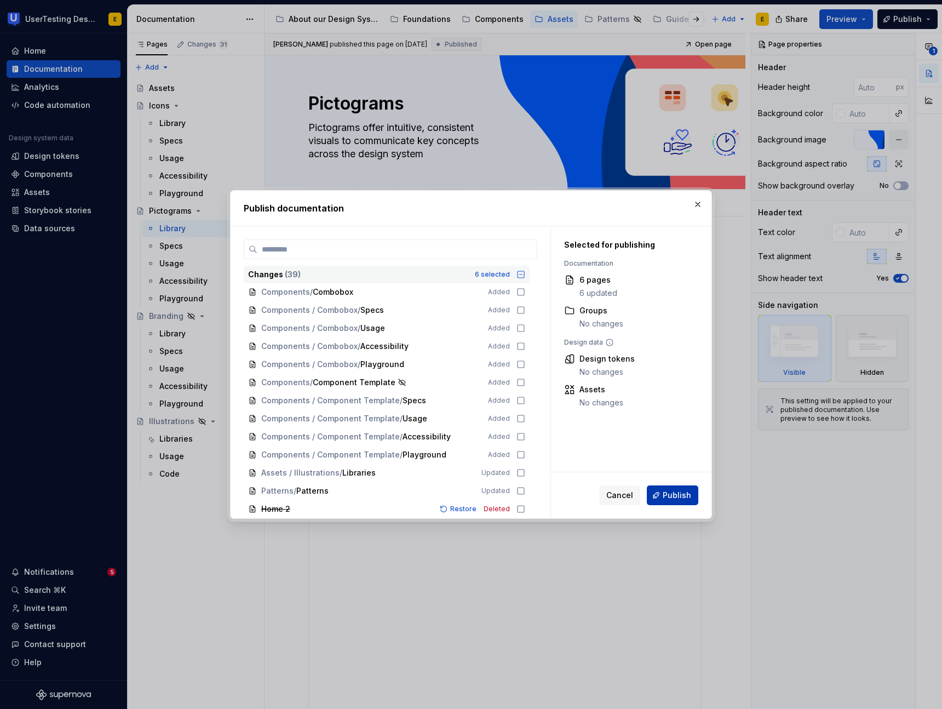
click at [684, 499] on span "Publish" at bounding box center [677, 495] width 28 height 11
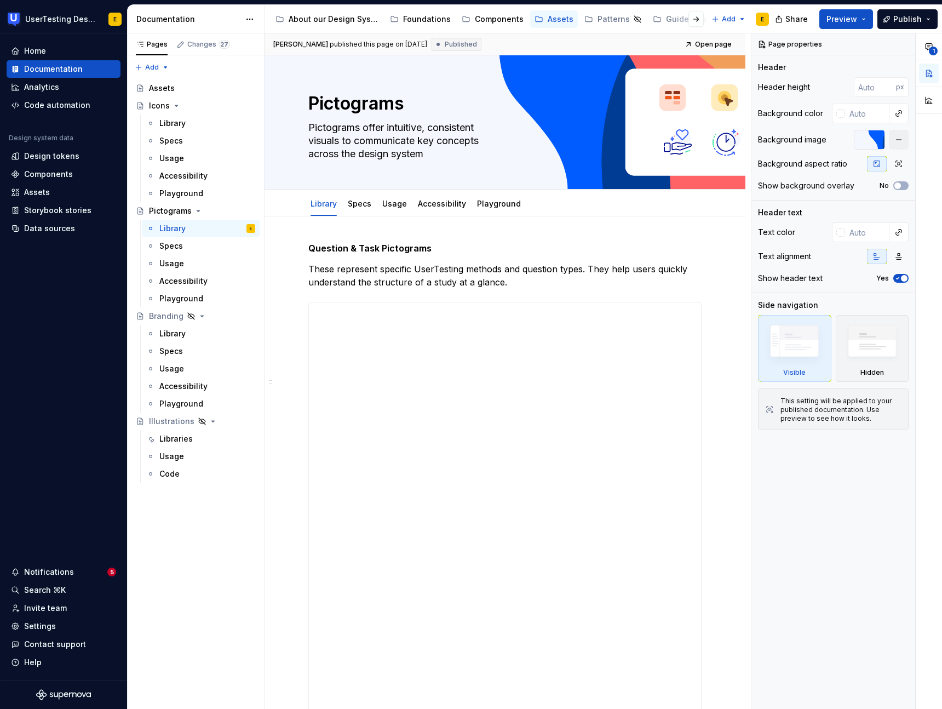
type textarea "*"
